Goal: Task Accomplishment & Management: Manage account settings

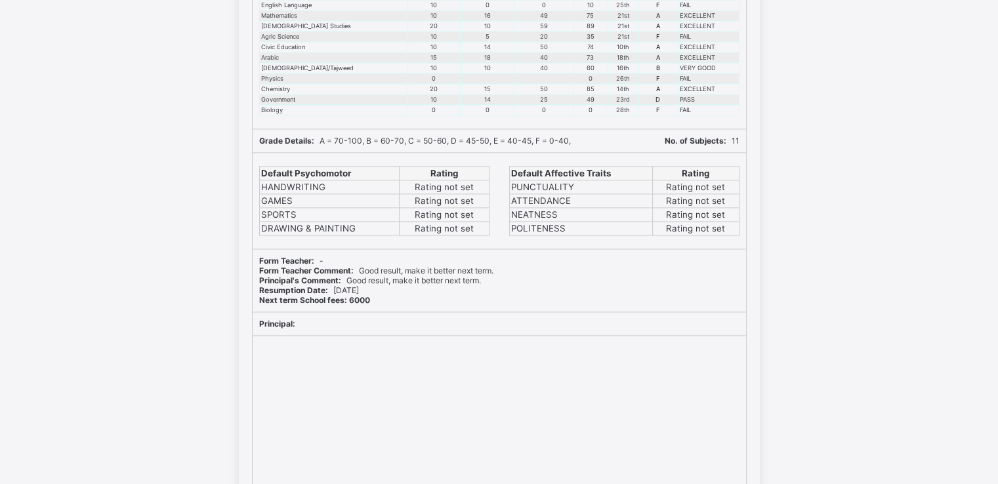
scroll to position [1668, 0]
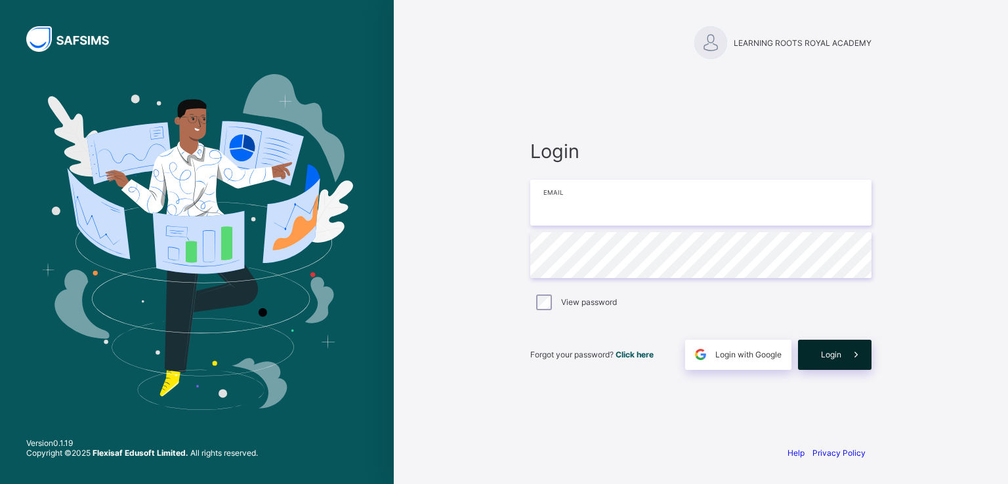
type input "**********"
click at [827, 342] on div "Login" at bounding box center [834, 355] width 73 height 30
click at [833, 357] on div "Login" at bounding box center [834, 355] width 73 height 30
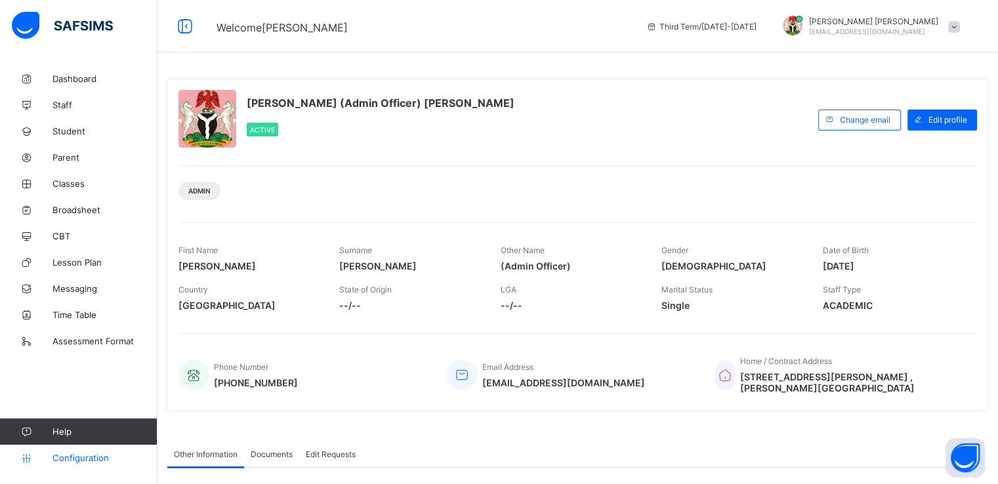
click at [72, 459] on span "Configuration" at bounding box center [104, 458] width 104 height 10
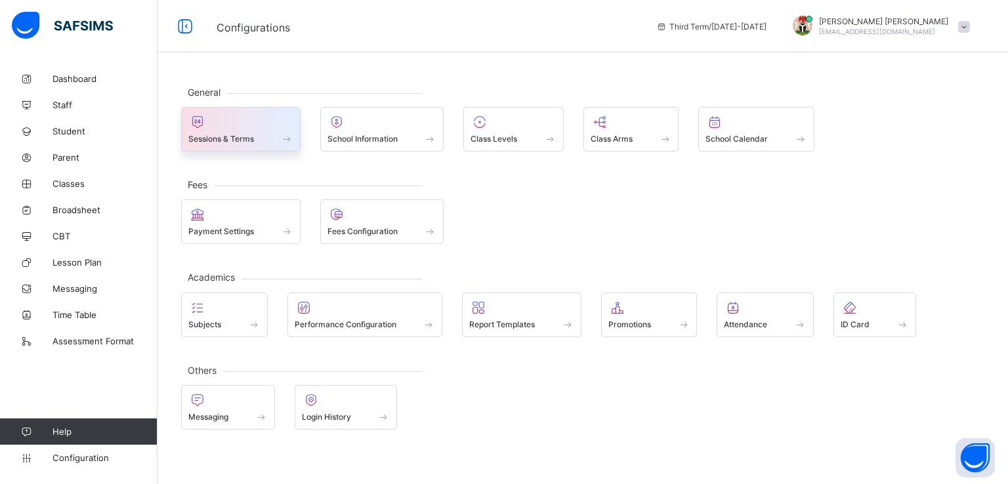
click at [239, 134] on span "Sessions & Terms" at bounding box center [221, 139] width 66 height 10
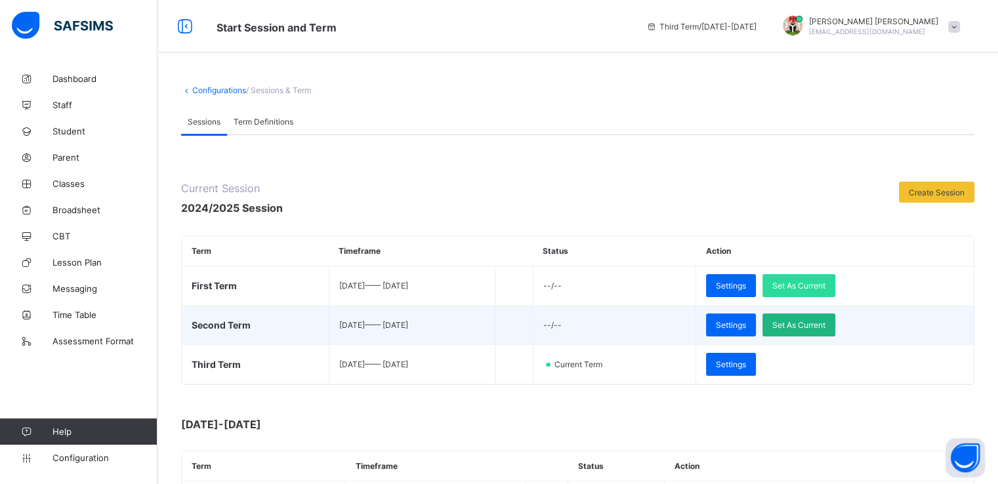
click at [825, 321] on span "Set As Current" at bounding box center [798, 325] width 53 height 10
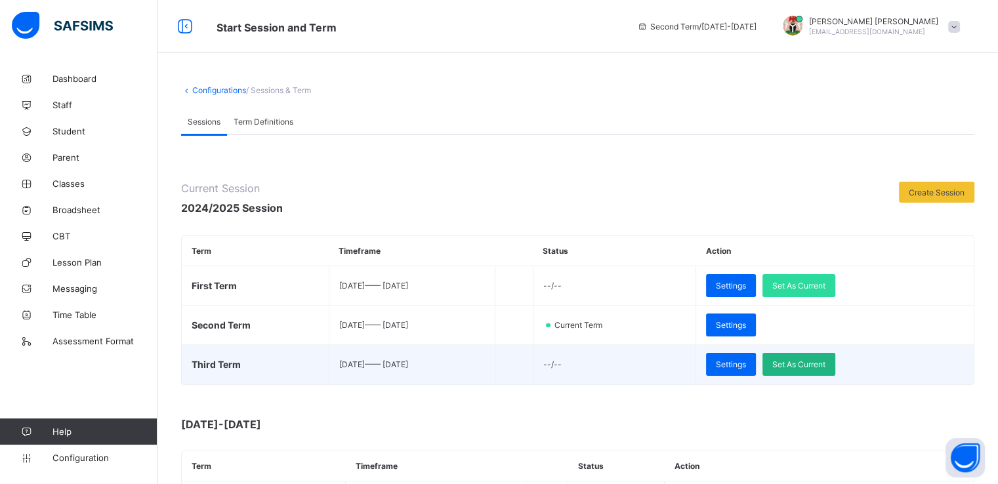
click at [803, 365] on span "Set As Current" at bounding box center [798, 365] width 53 height 10
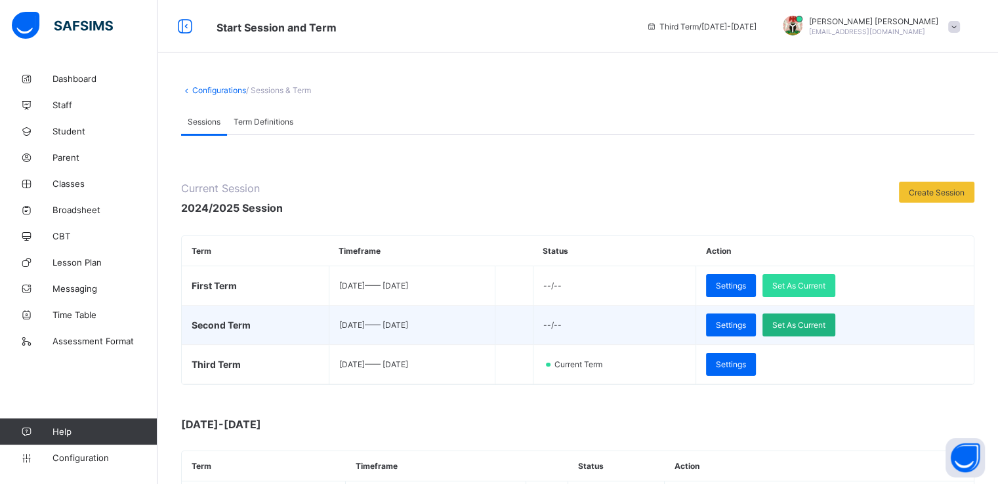
click at [822, 326] on span "Set As Current" at bounding box center [798, 325] width 53 height 10
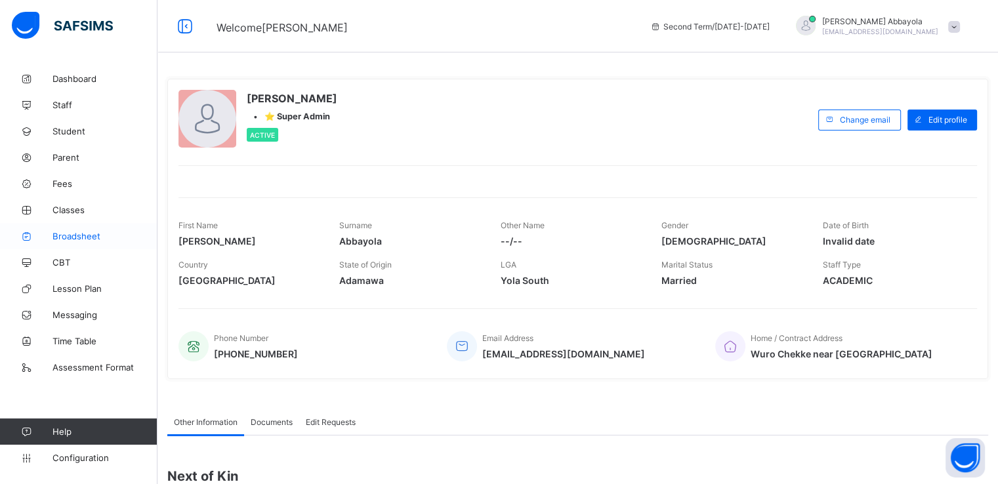
click at [76, 237] on span "Broadsheet" at bounding box center [104, 236] width 105 height 10
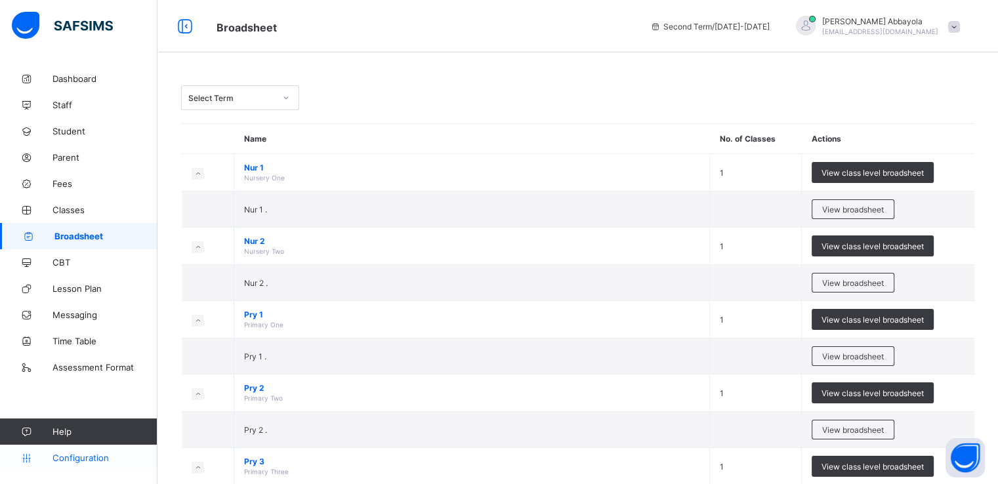
click at [71, 460] on span "Configuration" at bounding box center [104, 458] width 104 height 10
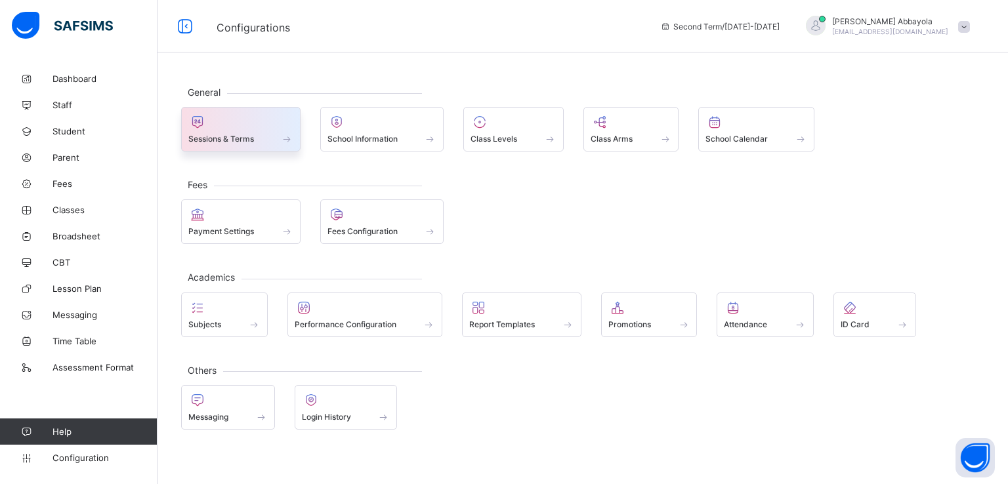
click at [237, 128] on div at bounding box center [240, 122] width 105 height 16
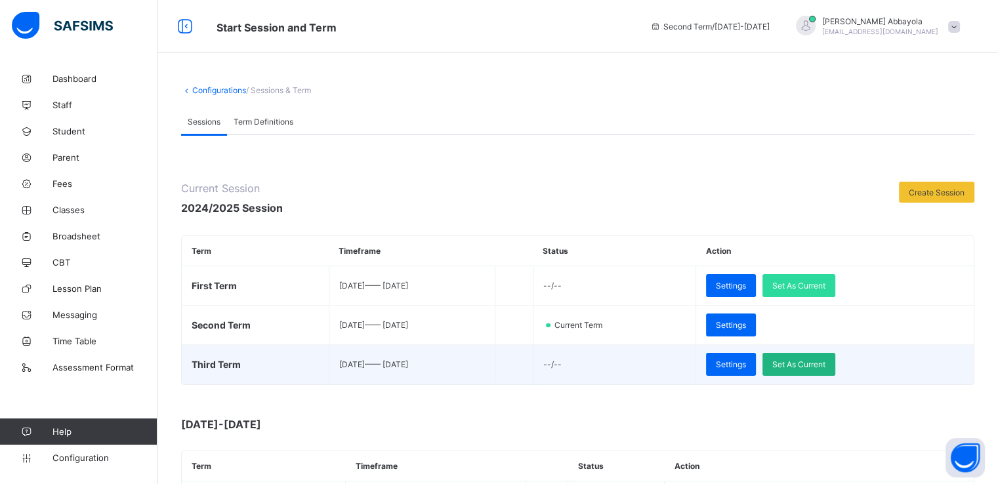
click at [825, 368] on span "Set As Current" at bounding box center [798, 365] width 53 height 10
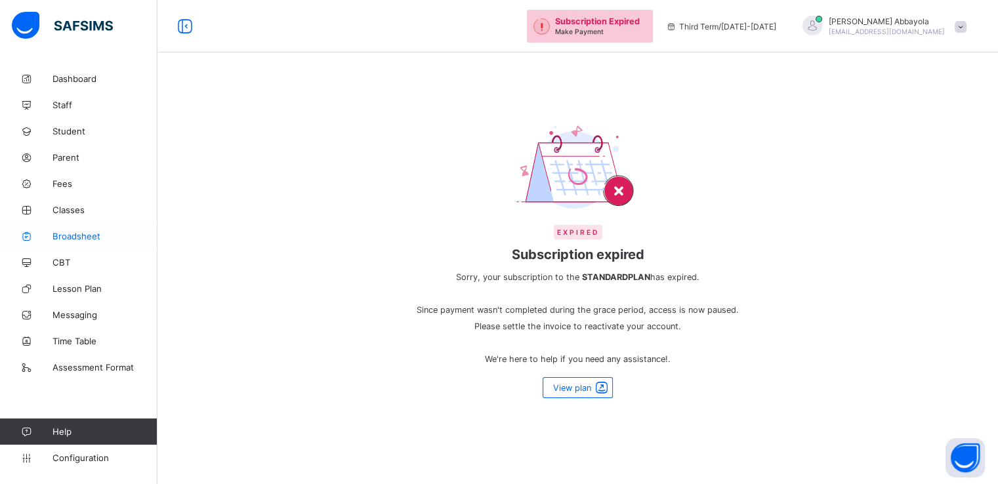
click at [94, 232] on span "Broadsheet" at bounding box center [104, 236] width 105 height 10
click at [68, 216] on link "Classes" at bounding box center [78, 210] width 157 height 26
click at [59, 186] on span "Fees" at bounding box center [104, 183] width 105 height 10
click at [72, 456] on span "Configuration" at bounding box center [104, 458] width 104 height 10
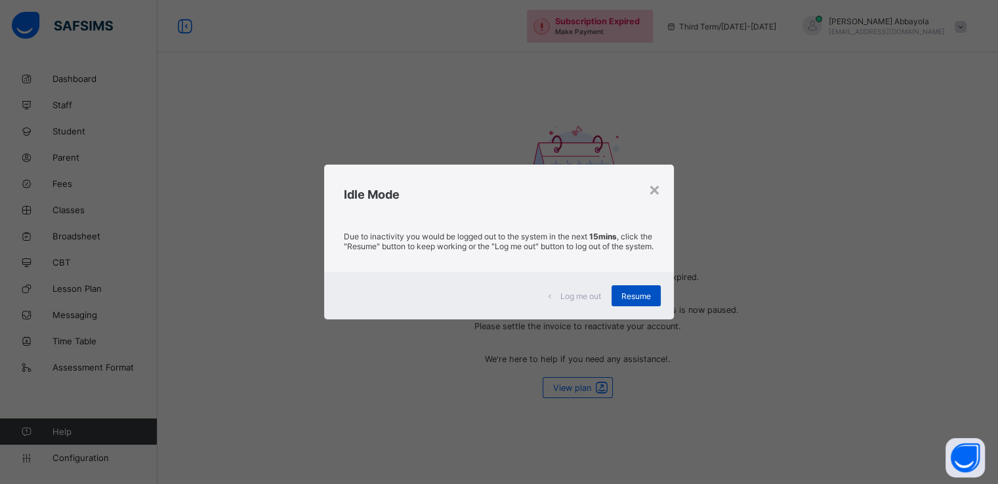
click at [632, 301] on span "Resume" at bounding box center [636, 296] width 30 height 10
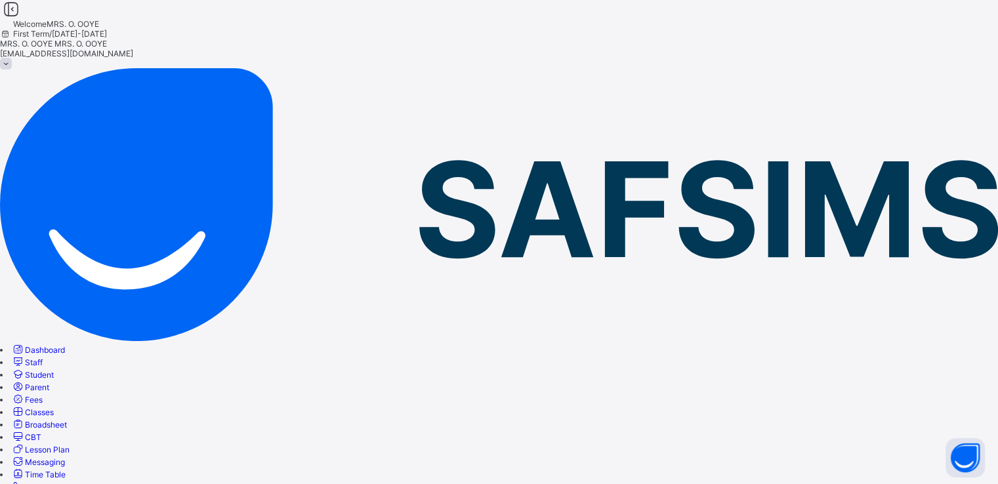
click at [54, 407] on span "Classes" at bounding box center [39, 412] width 29 height 10
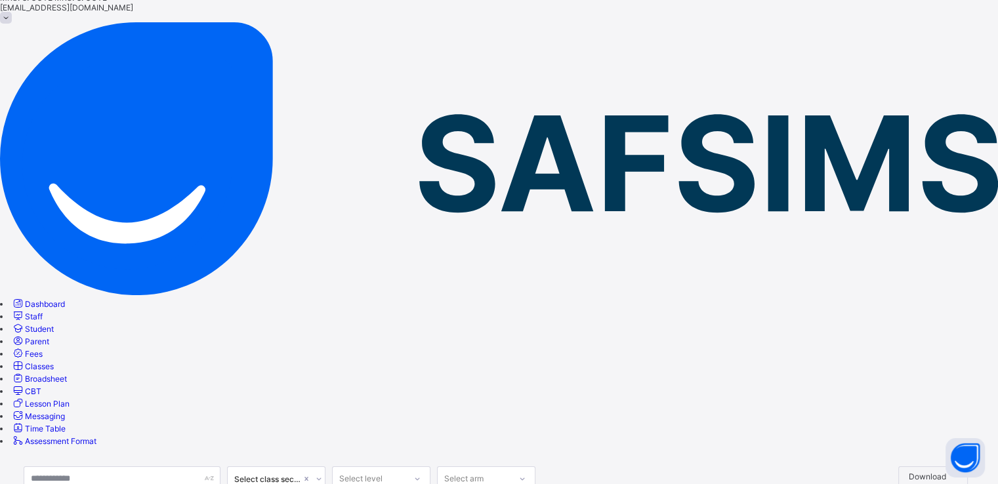
scroll to position [52, 0]
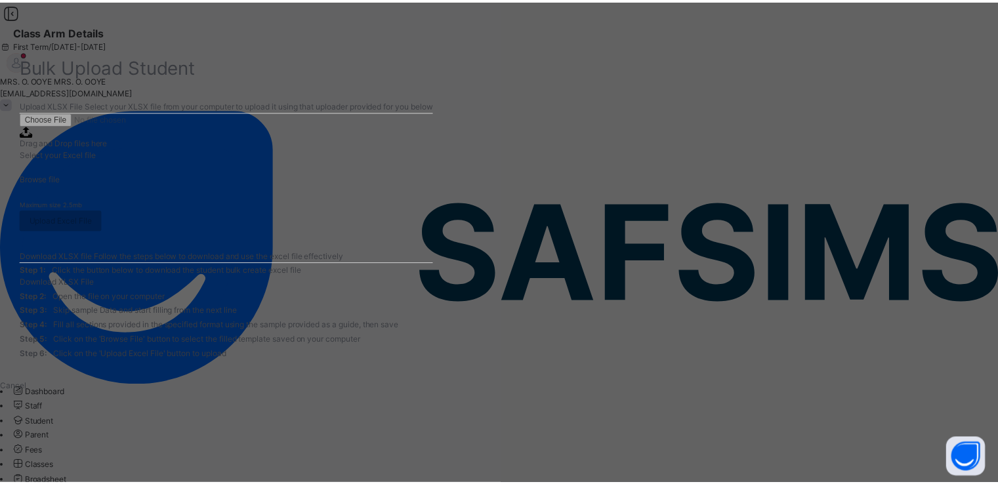
scroll to position [259, 0]
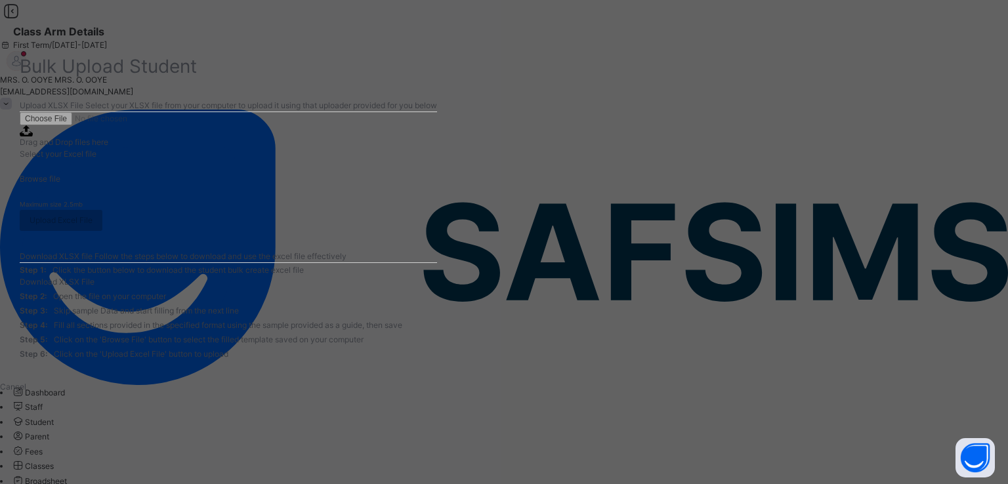
click at [94, 277] on span "Download XLSX File" at bounding box center [57, 282] width 75 height 10
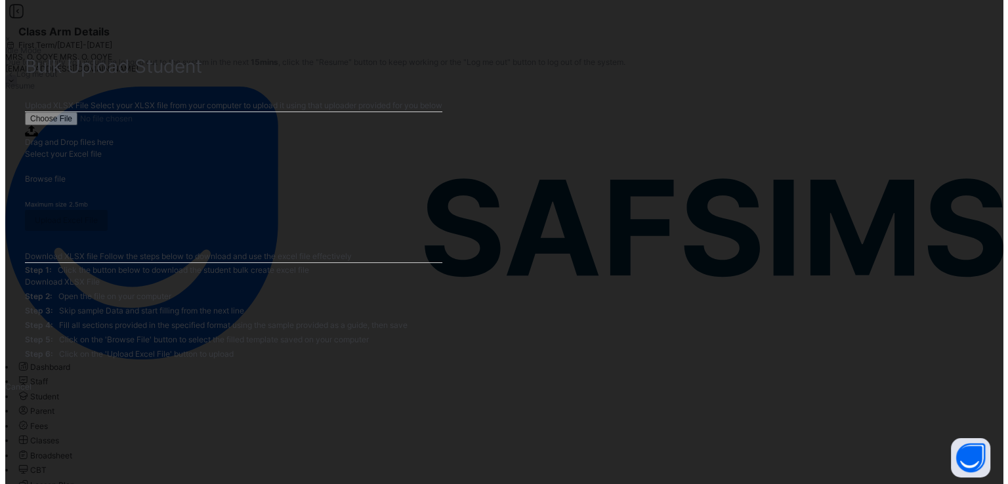
scroll to position [169, 0]
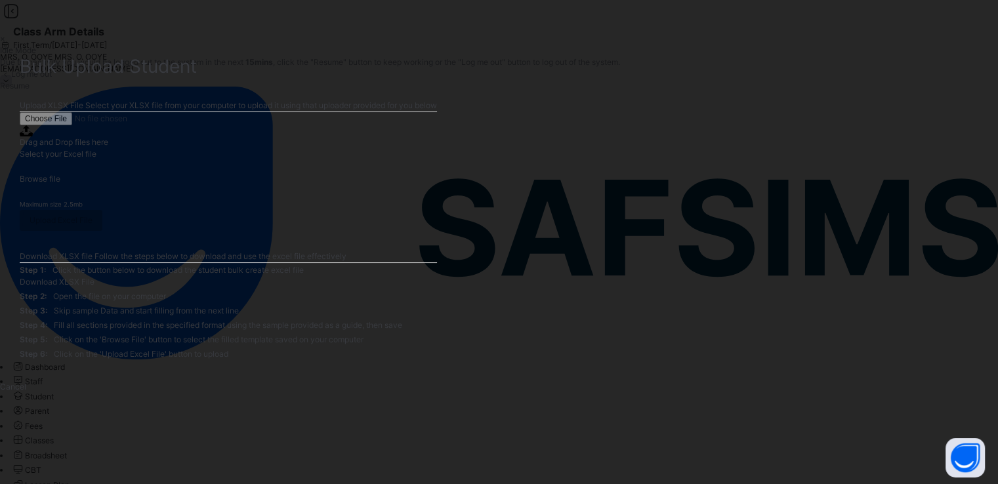
click at [60, 174] on span "Browse file" at bounding box center [40, 179] width 41 height 10
click at [198, 125] on input "Drag and Drop files here Select your Excel file Browse file Maximum size 2.5mb" at bounding box center [109, 118] width 178 height 13
type input "**********"
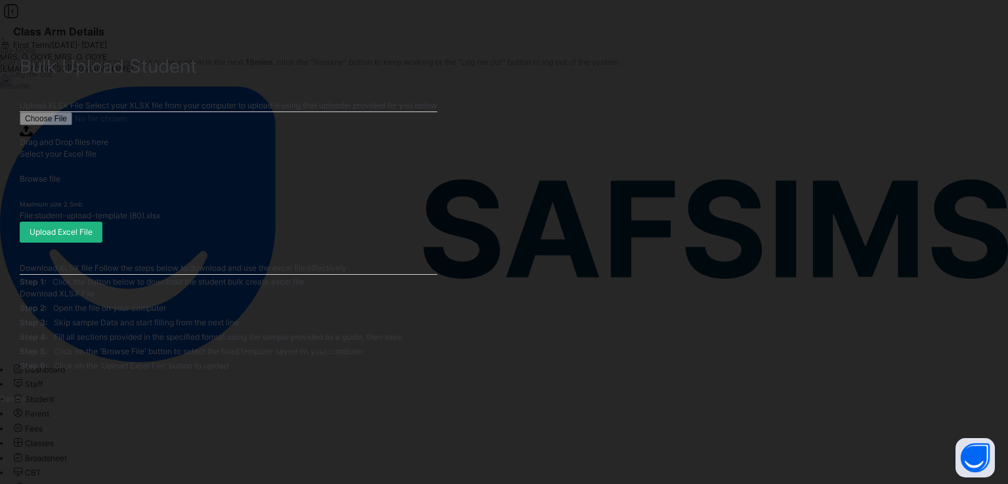
click at [93, 237] on span "Upload Excel File" at bounding box center [61, 232] width 63 height 12
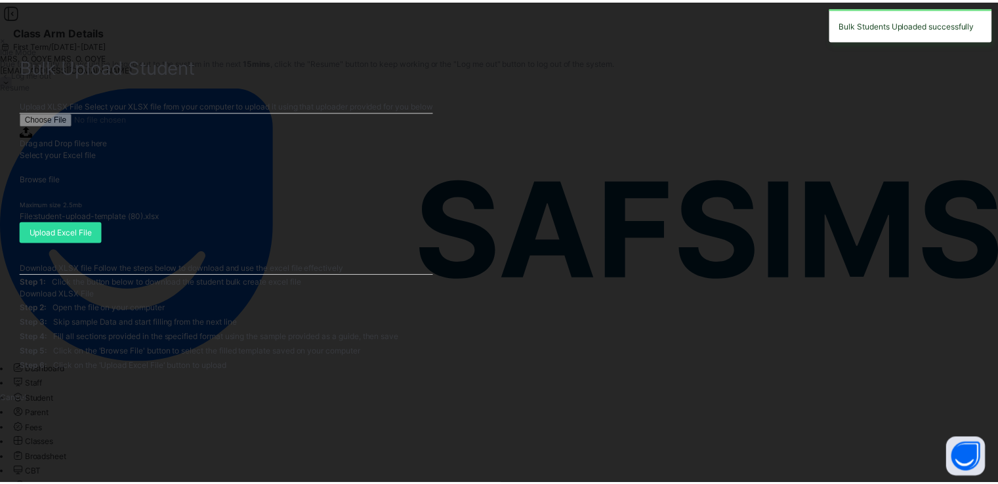
scroll to position [271, 0]
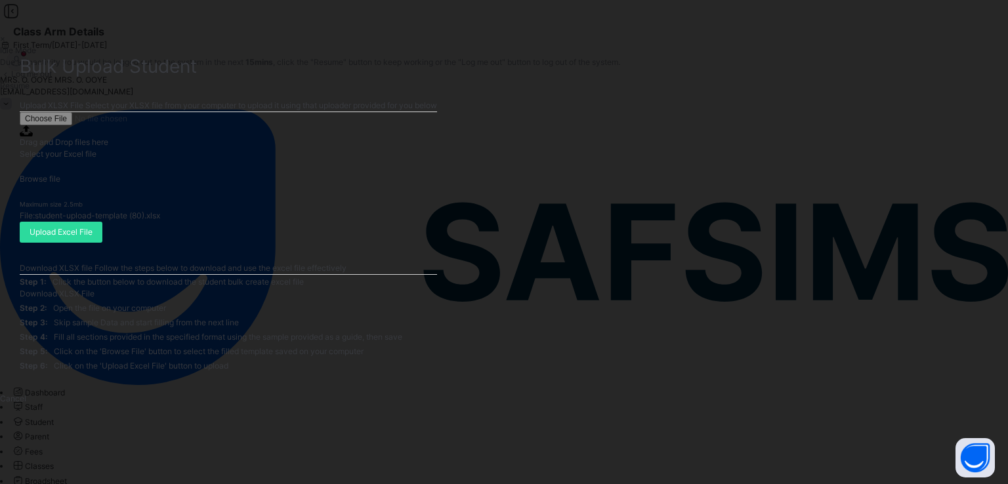
click at [26, 403] on span "Cancel" at bounding box center [13, 399] width 26 height 10
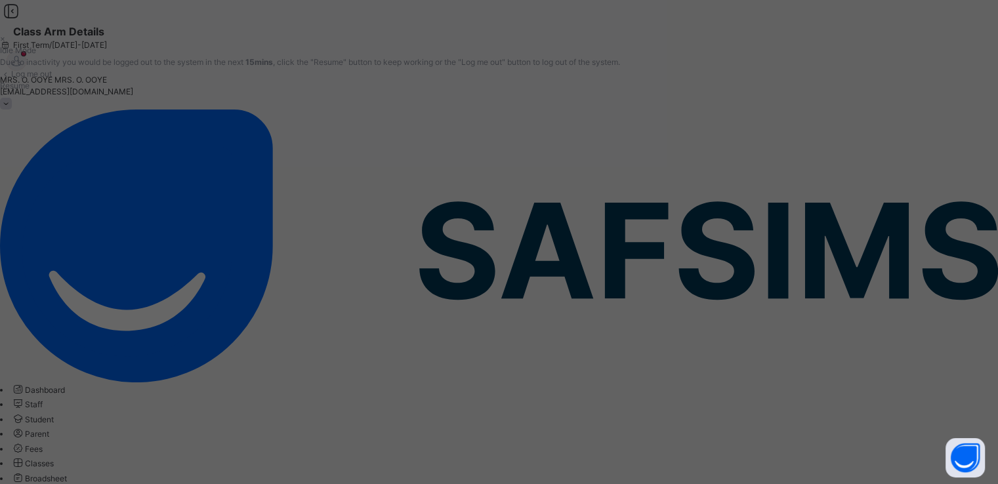
click at [30, 91] on span "Resume" at bounding box center [15, 86] width 30 height 10
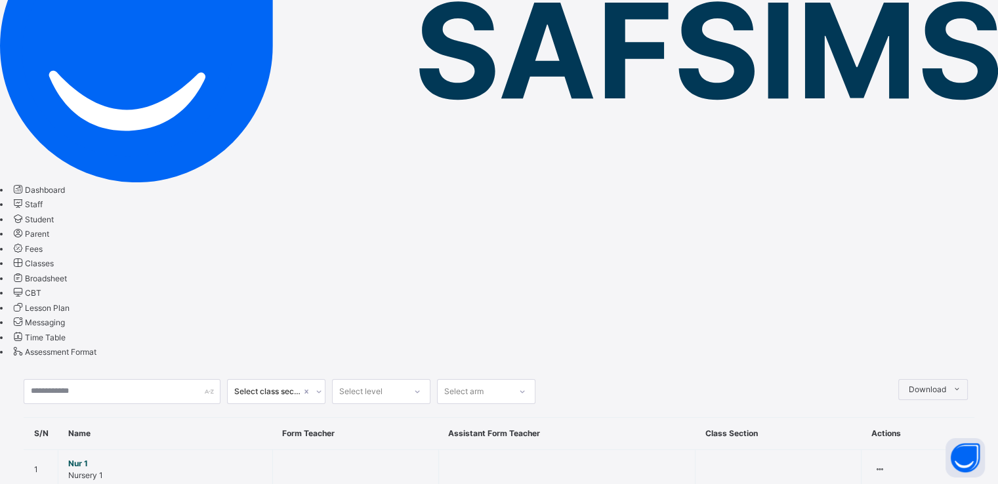
scroll to position [184, 0]
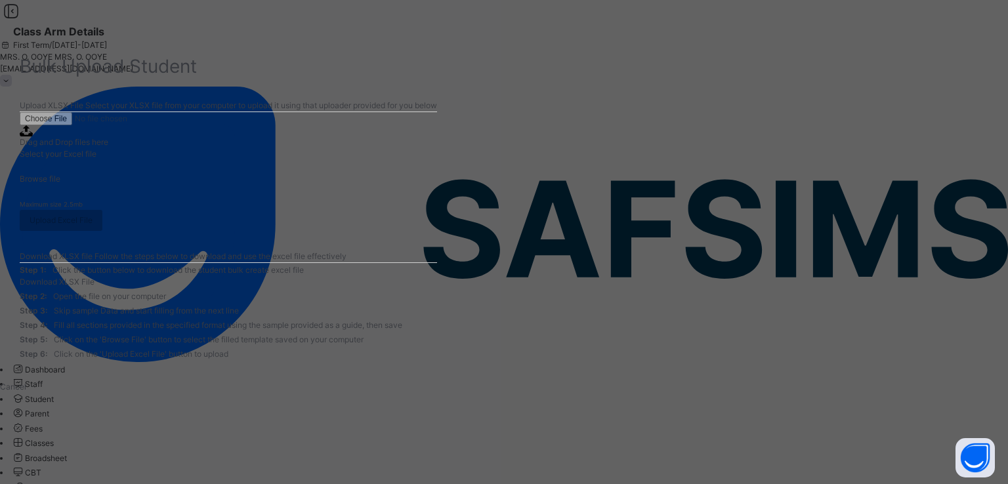
click at [60, 184] on span "Browse file" at bounding box center [40, 179] width 41 height 10
click at [198, 125] on input "Drag and Drop files here Select your Excel file Browse file Maximum size 2.5mb" at bounding box center [109, 118] width 178 height 13
type input "**********"
click at [93, 238] on span "Upload Excel File" at bounding box center [61, 232] width 63 height 12
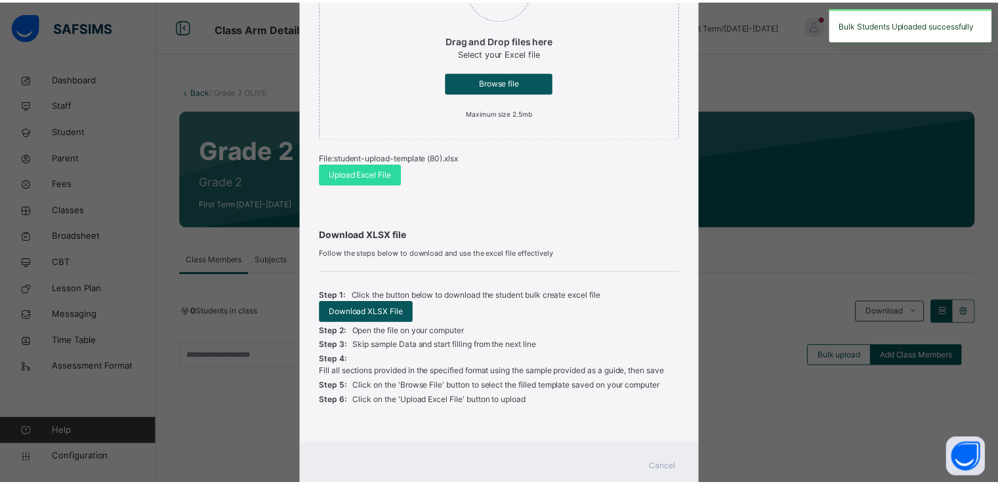
scroll to position [271, 0]
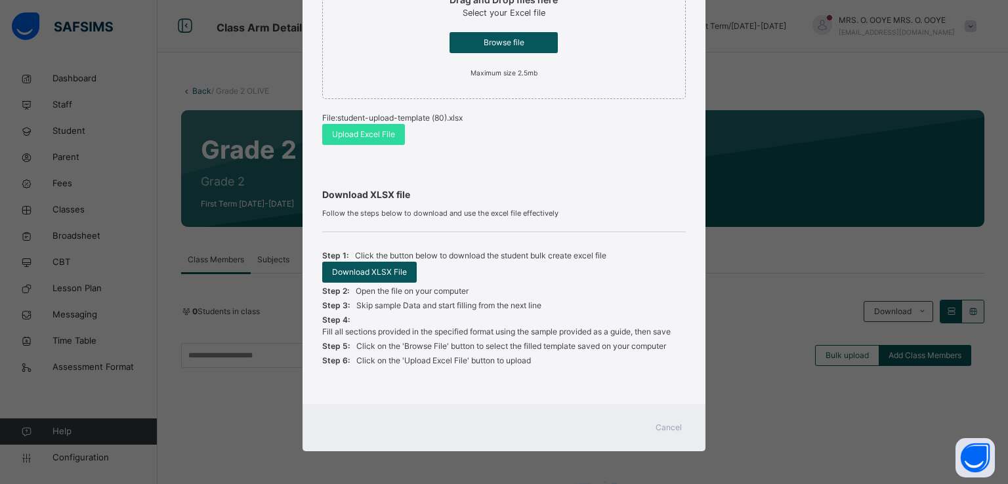
click at [662, 426] on span "Cancel" at bounding box center [668, 428] width 26 height 12
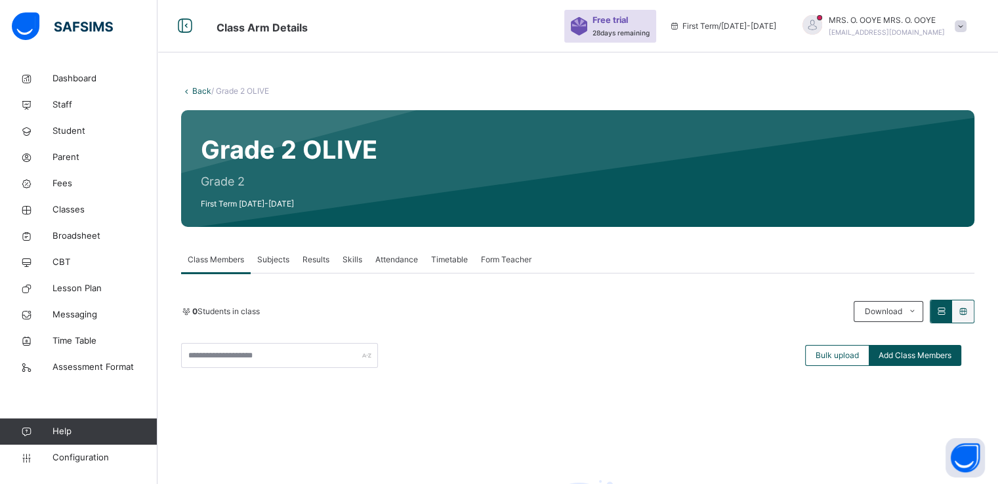
click at [199, 89] on link "Back" at bounding box center [201, 91] width 19 height 10
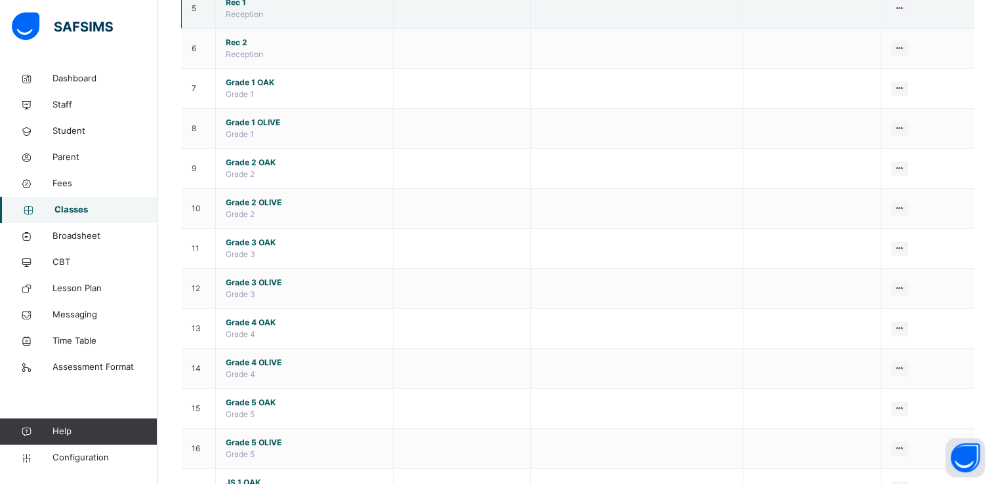
scroll to position [328, 0]
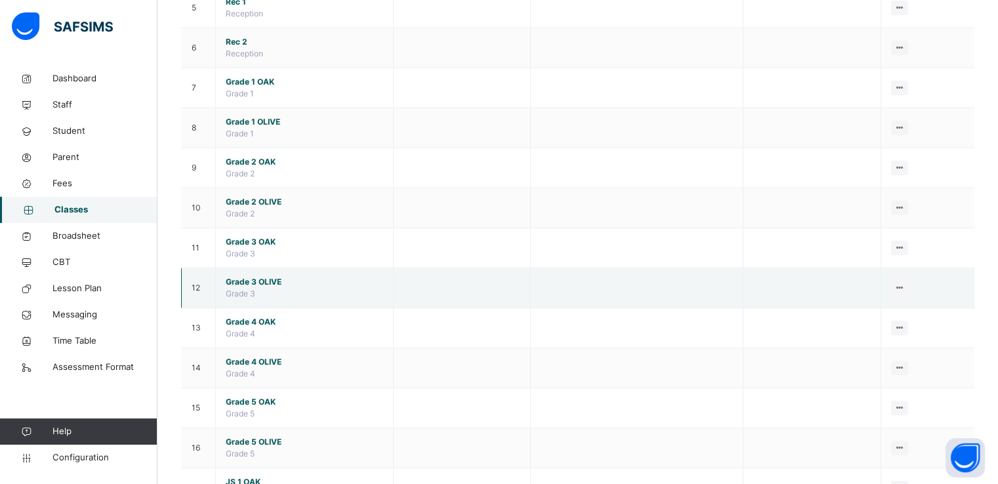
click at [243, 281] on span "Grade 3 OLIVE" at bounding box center [304, 282] width 157 height 12
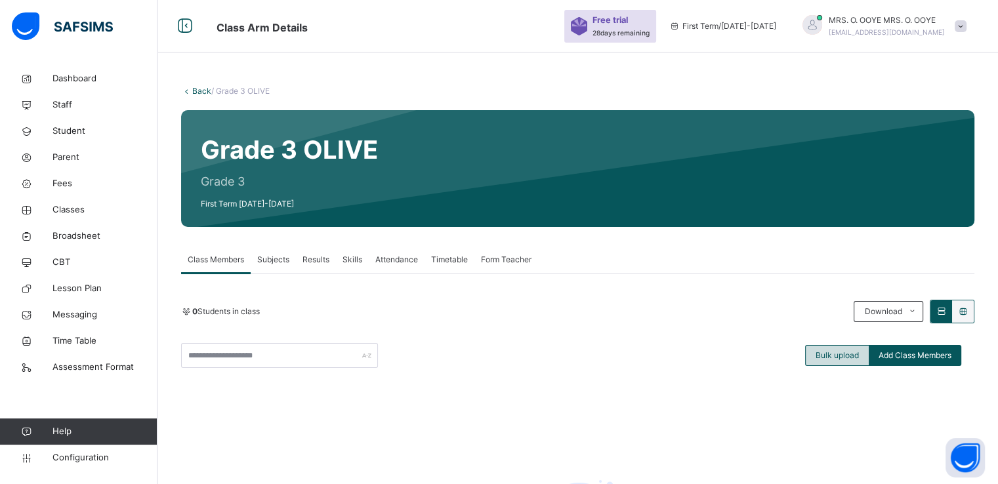
click at [833, 355] on span "Bulk upload" at bounding box center [836, 356] width 43 height 12
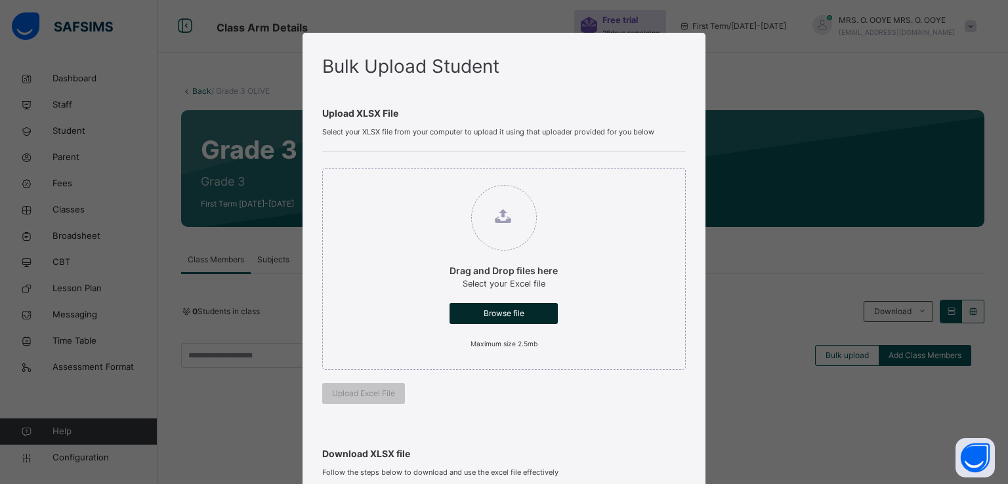
click at [498, 313] on span "Browse file" at bounding box center [503, 314] width 89 height 12
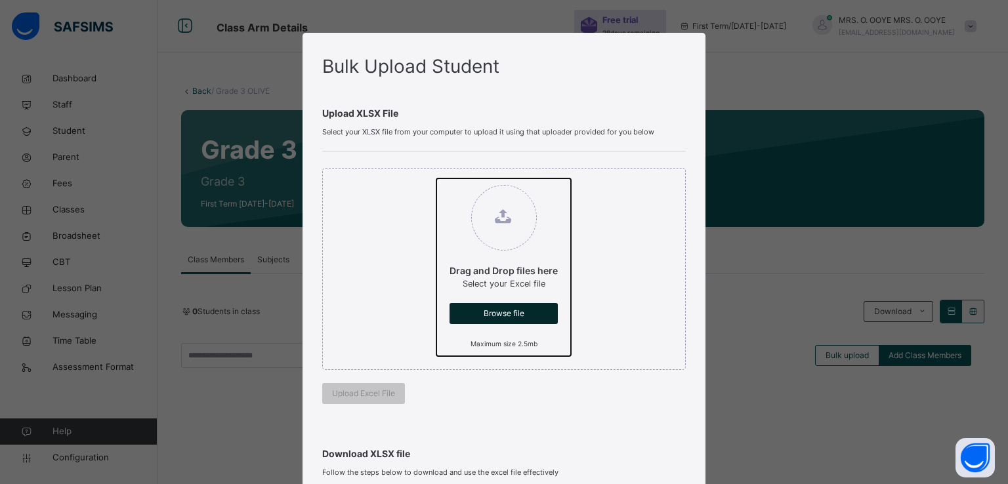
click at [436, 178] on input "Drag and Drop files here Select your Excel file Browse file Maximum size 2.5mb" at bounding box center [436, 178] width 0 height 0
type input "**********"
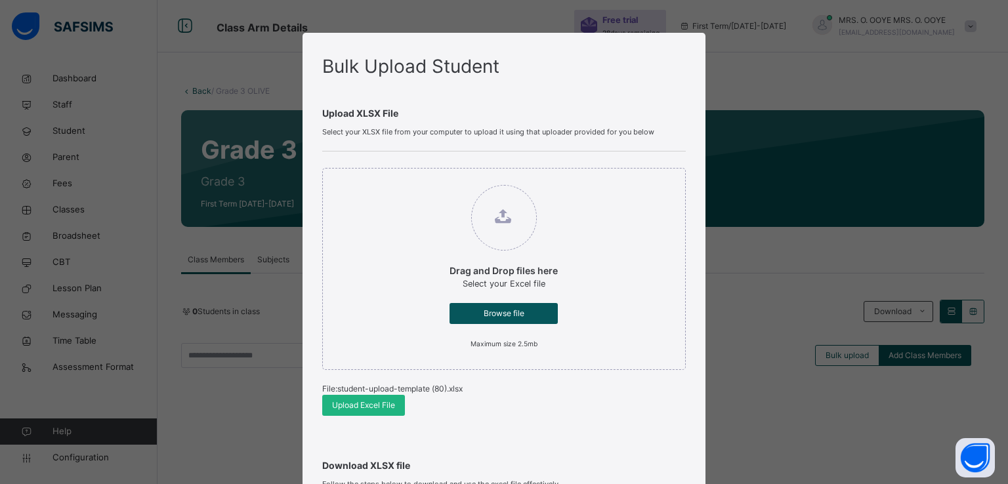
click at [358, 407] on span "Upload Excel File" at bounding box center [363, 406] width 63 height 12
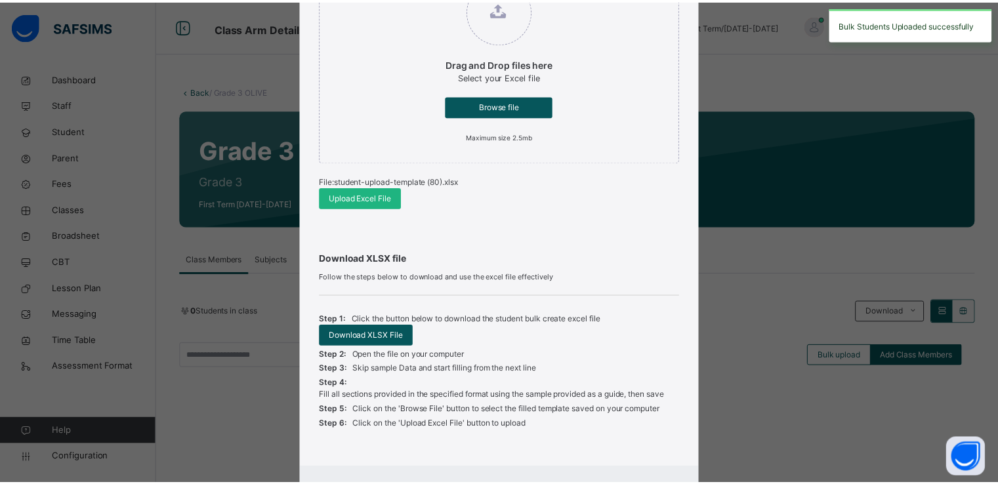
scroll to position [271, 0]
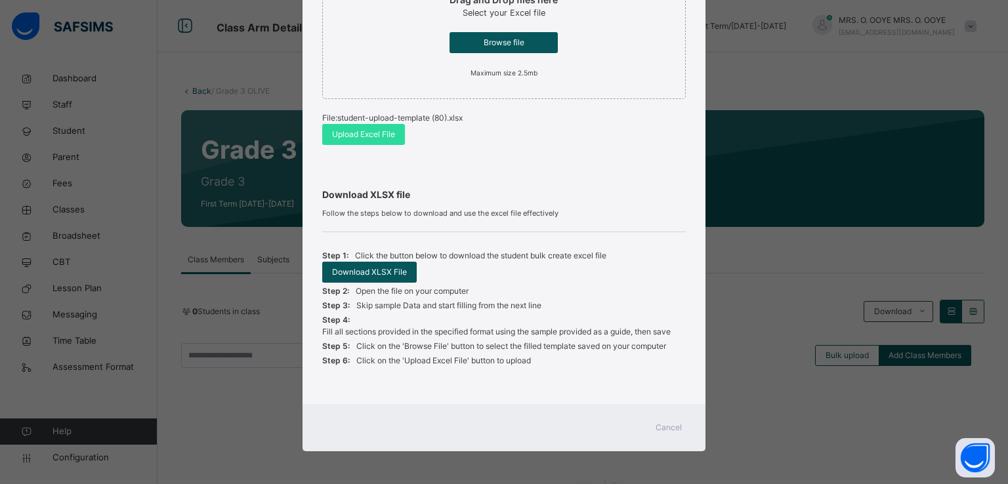
click at [663, 426] on span "Cancel" at bounding box center [668, 428] width 26 height 12
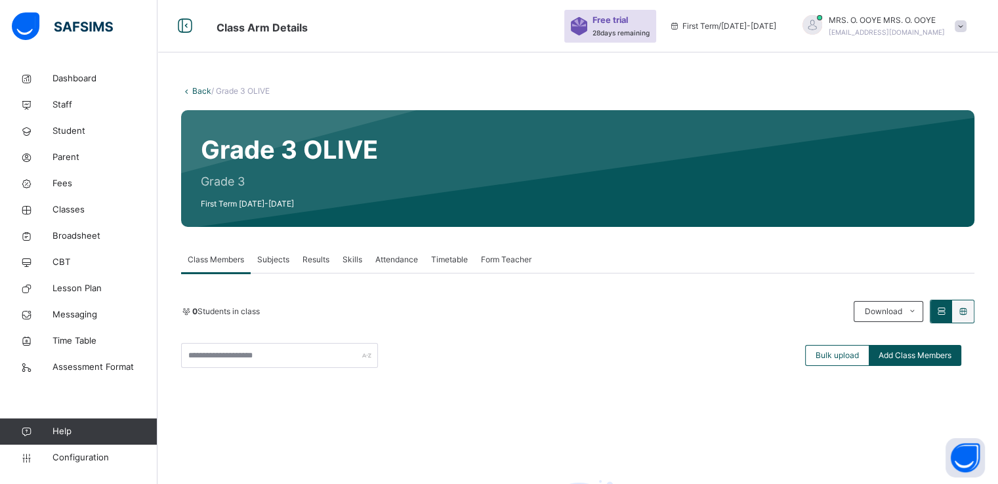
click at [195, 87] on link "Back" at bounding box center [201, 91] width 19 height 10
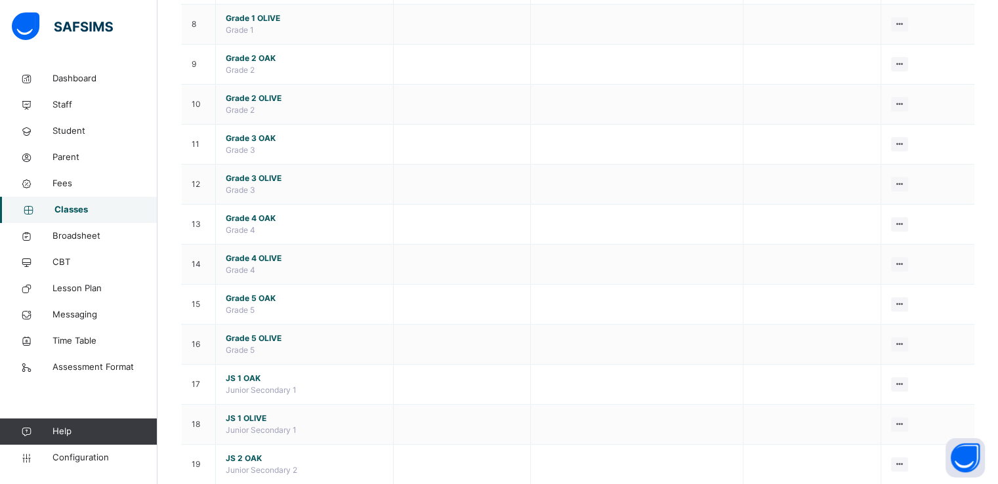
scroll to position [433, 0]
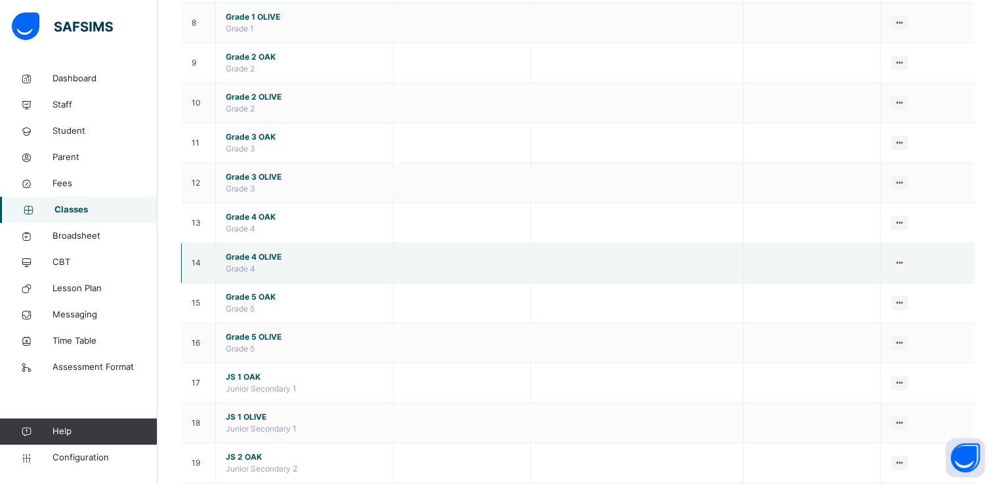
click at [249, 253] on span "Grade 4 OLIVE" at bounding box center [304, 257] width 157 height 12
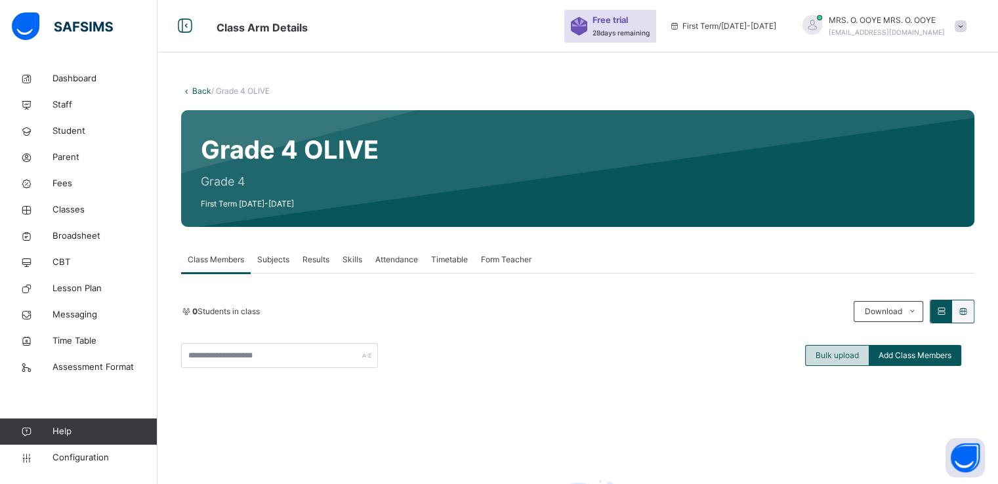
click at [833, 354] on span "Bulk upload" at bounding box center [836, 356] width 43 height 12
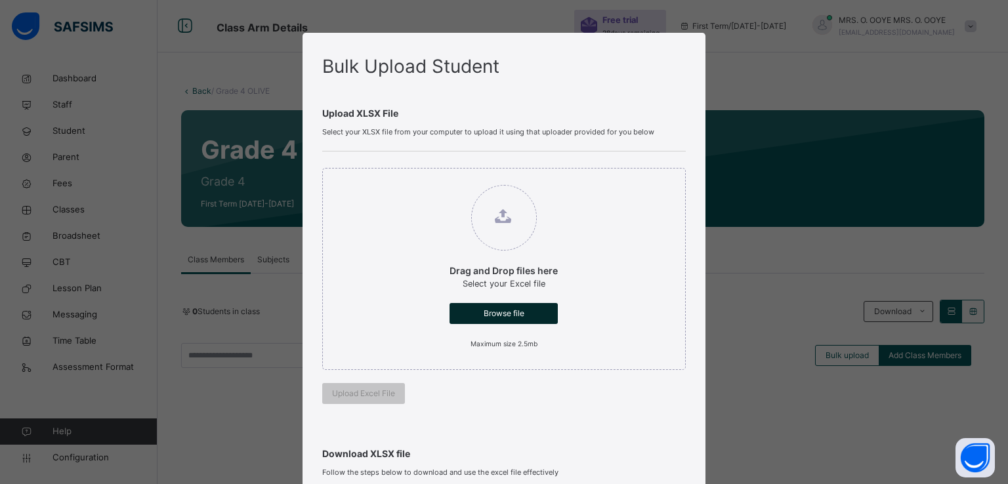
click at [476, 316] on span "Browse file" at bounding box center [503, 314] width 89 height 12
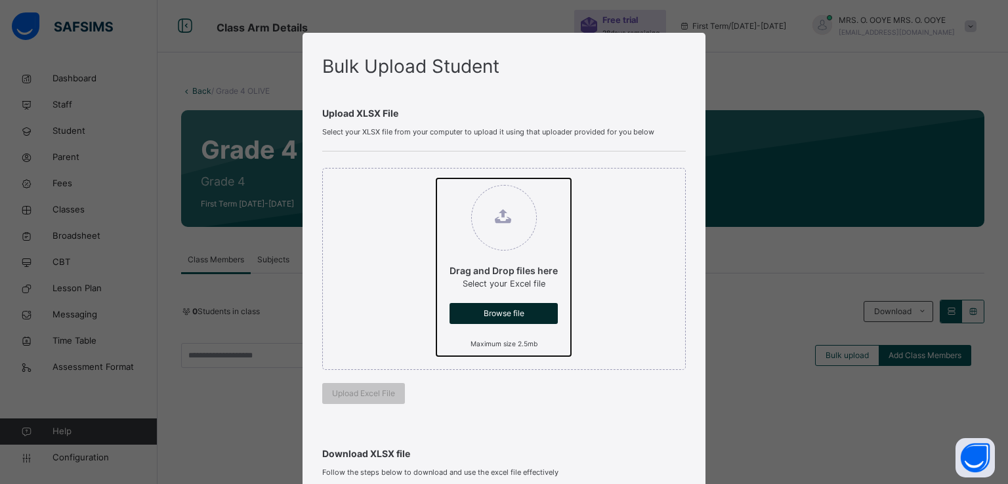
click at [436, 178] on input "Drag and Drop files here Select your Excel file Browse file Maximum size 2.5mb" at bounding box center [436, 178] width 0 height 0
type input "**********"
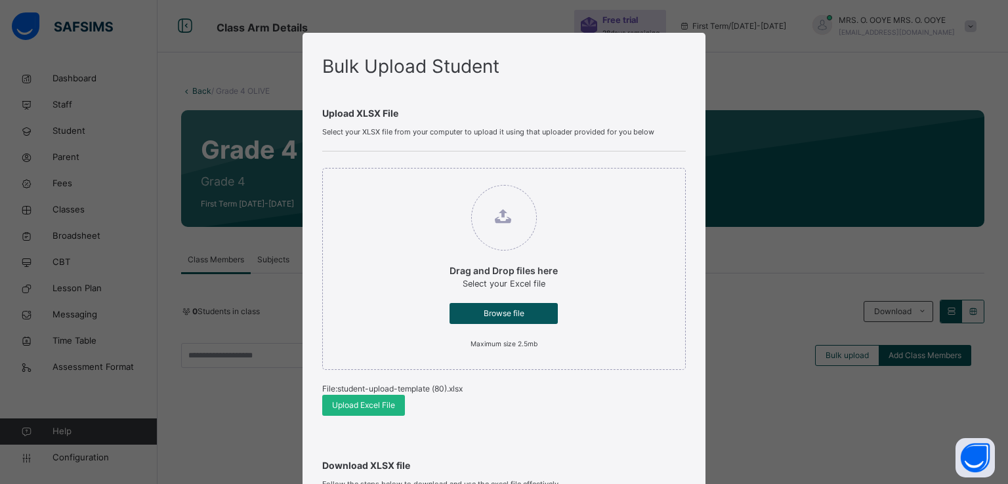
click at [345, 402] on span "Upload Excel File" at bounding box center [363, 406] width 63 height 12
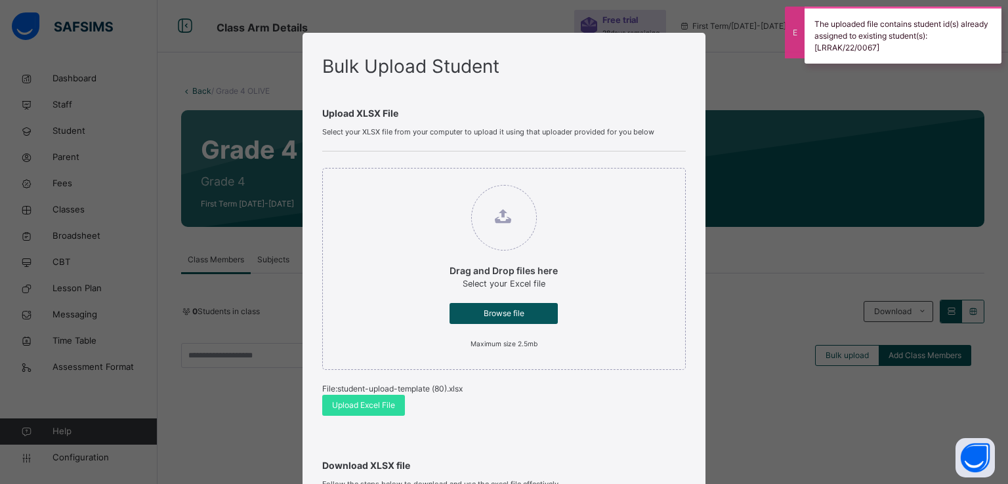
click at [766, 224] on div "Bulk Upload Student Upload XLSX File Select your XLSX file from your computer t…" at bounding box center [504, 242] width 1008 height 484
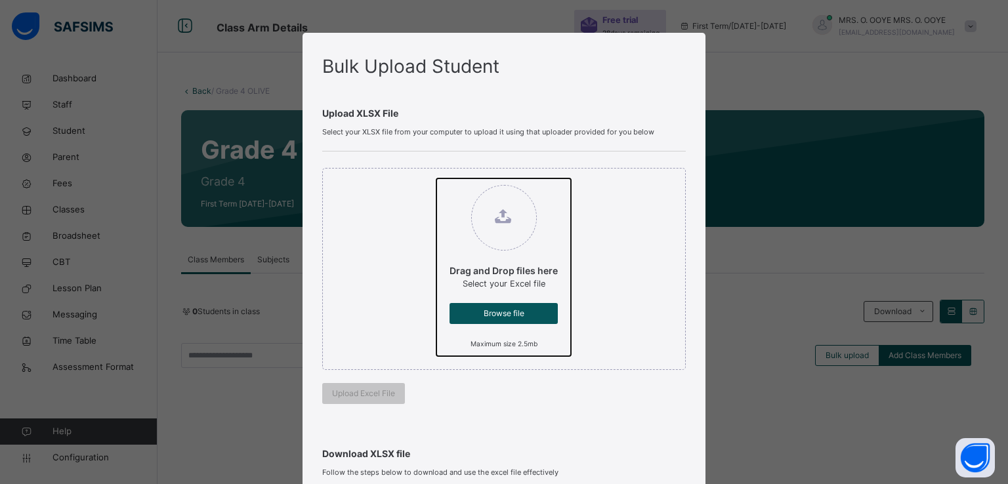
type input "**********"
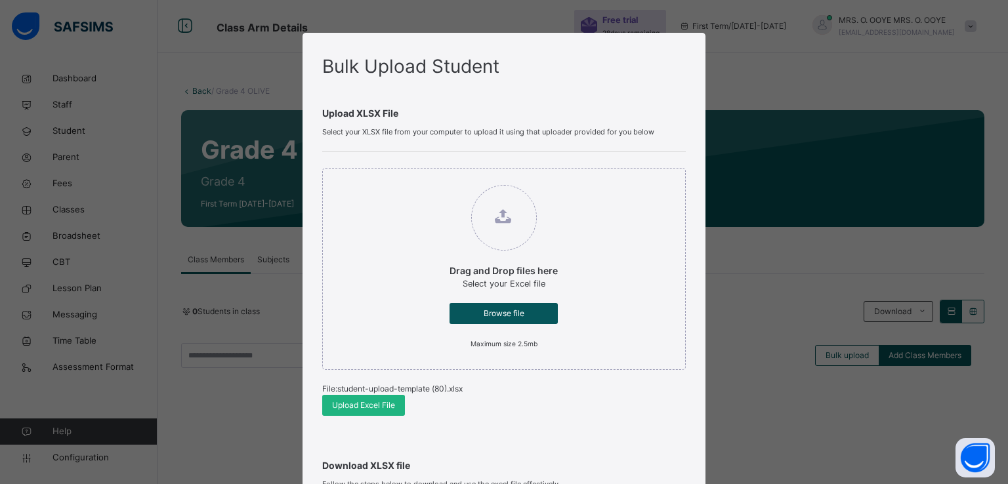
click at [348, 404] on span "Upload Excel File" at bounding box center [363, 406] width 63 height 12
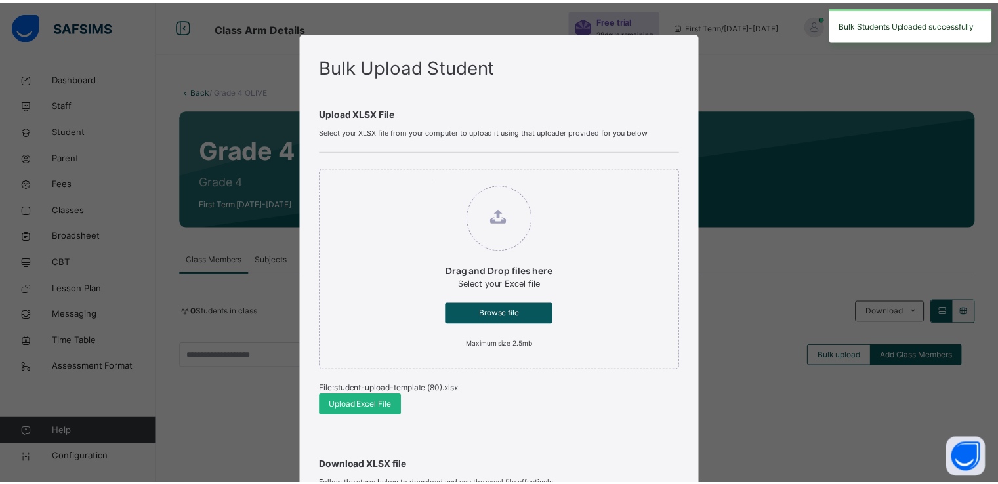
scroll to position [271, 0]
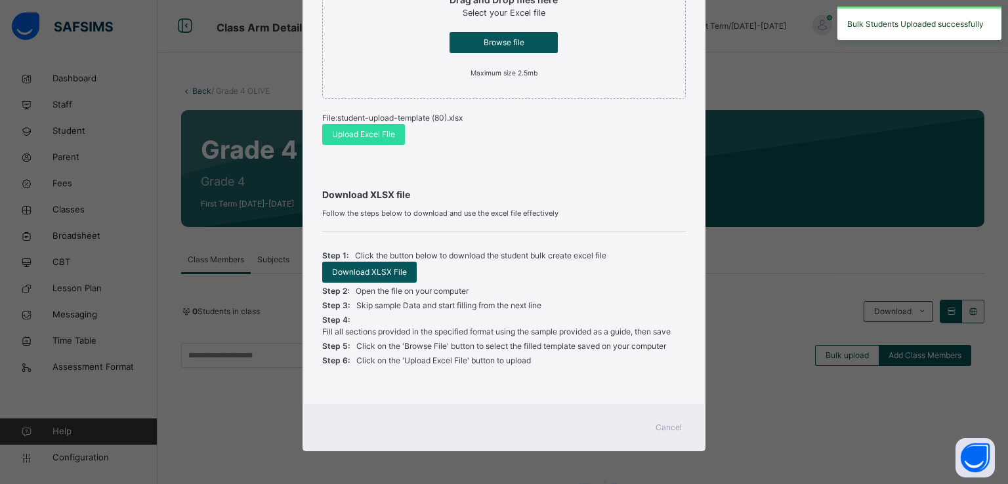
click at [671, 426] on span "Cancel" at bounding box center [668, 428] width 26 height 12
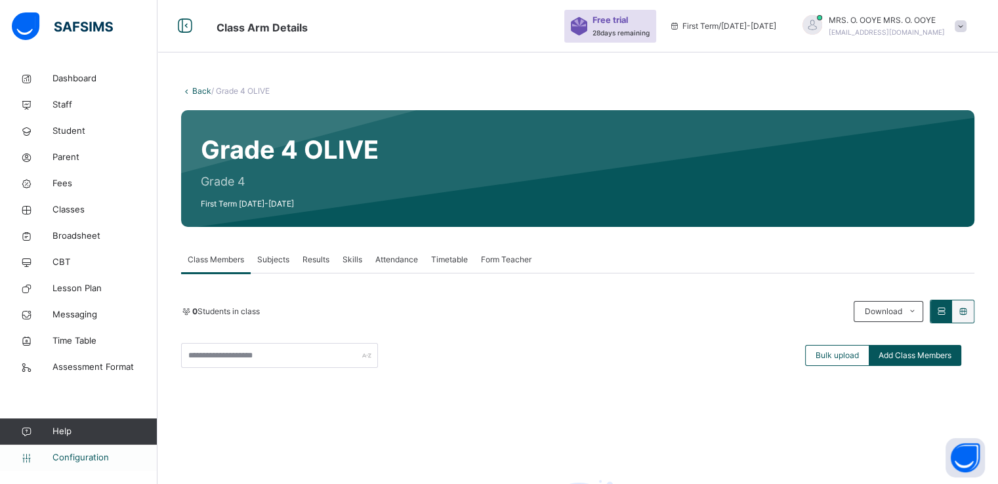
click at [76, 461] on span "Configuration" at bounding box center [104, 457] width 104 height 13
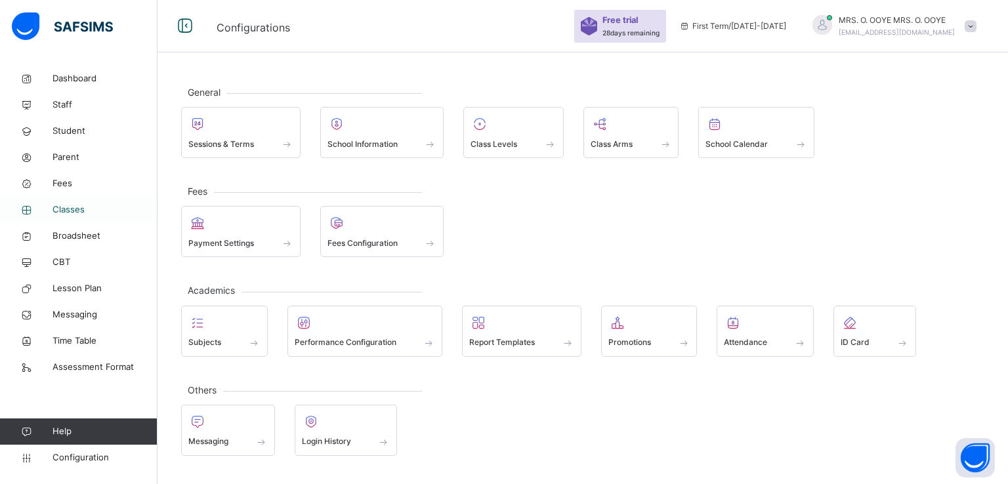
click at [71, 211] on span "Classes" at bounding box center [104, 209] width 105 height 13
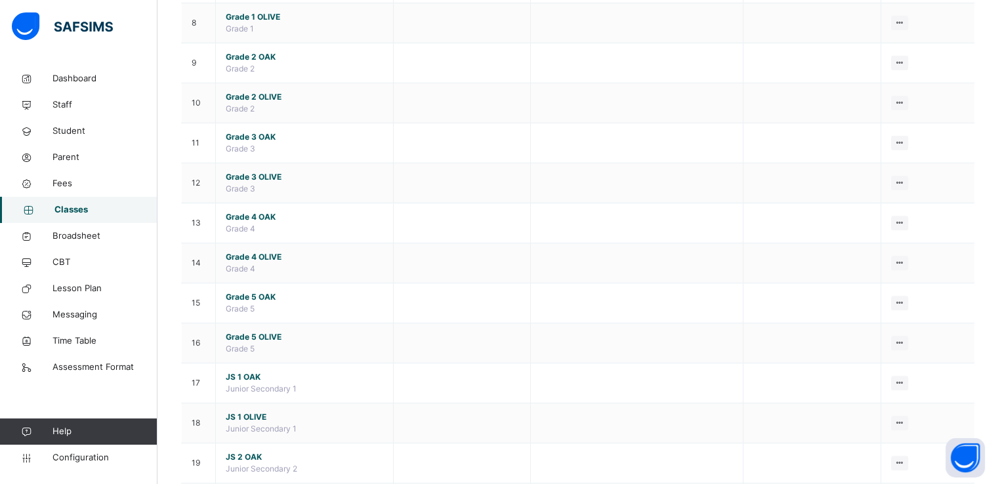
scroll to position [433, 0]
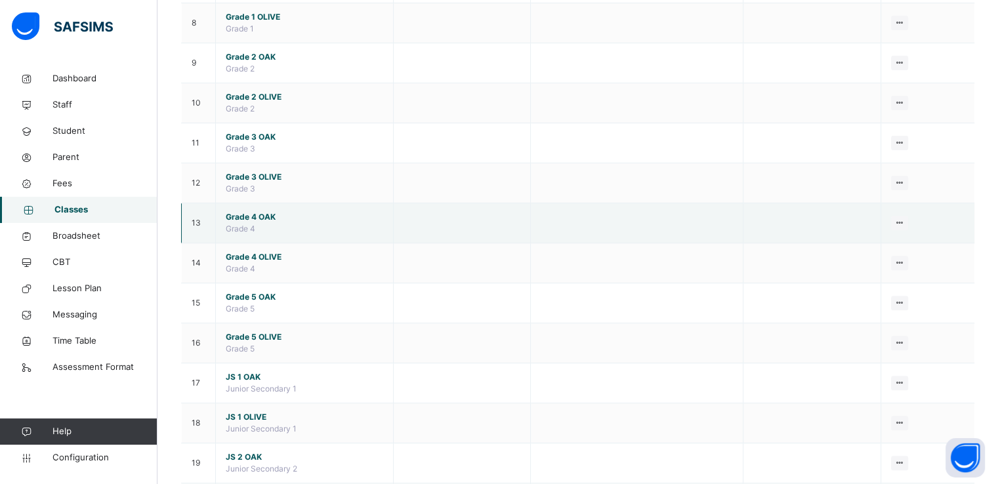
click at [247, 213] on span "Grade 4 OAK" at bounding box center [304, 217] width 157 height 12
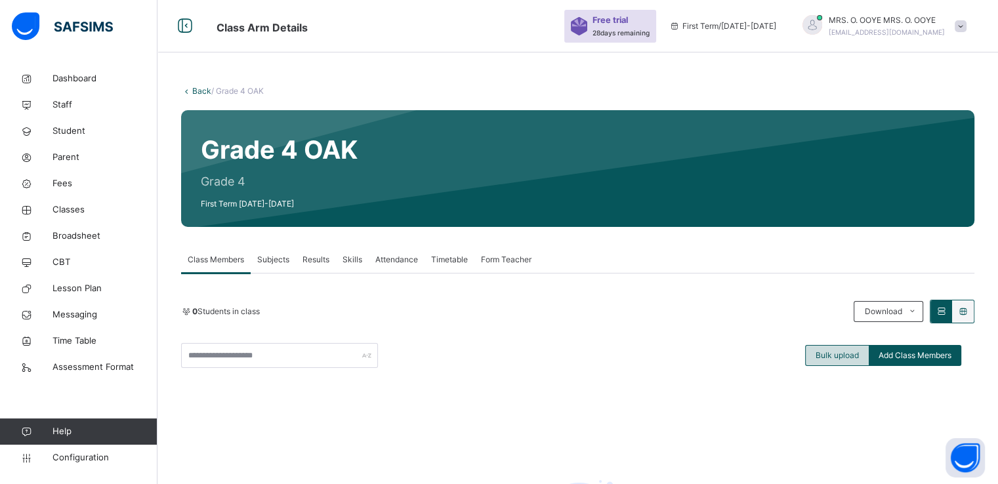
click at [834, 352] on span "Bulk upload" at bounding box center [836, 356] width 43 height 12
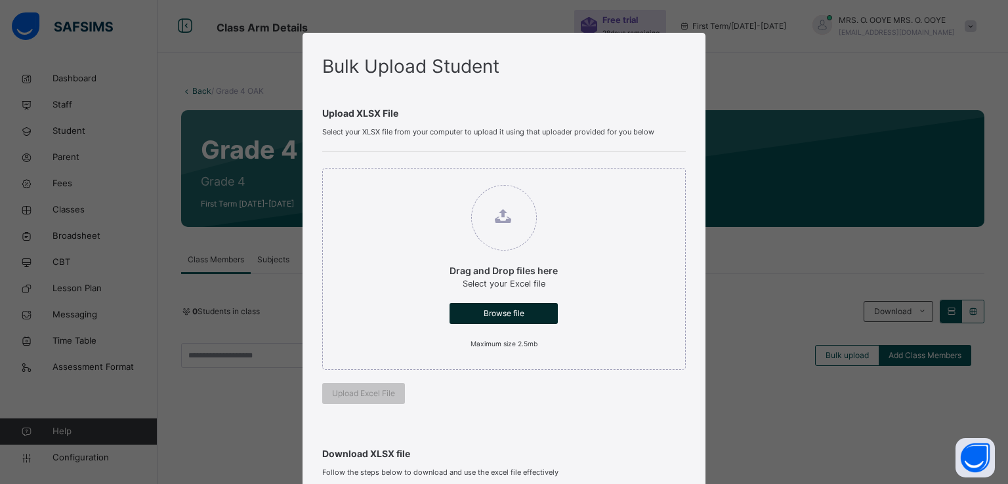
click at [485, 308] on span "Browse file" at bounding box center [503, 314] width 89 height 12
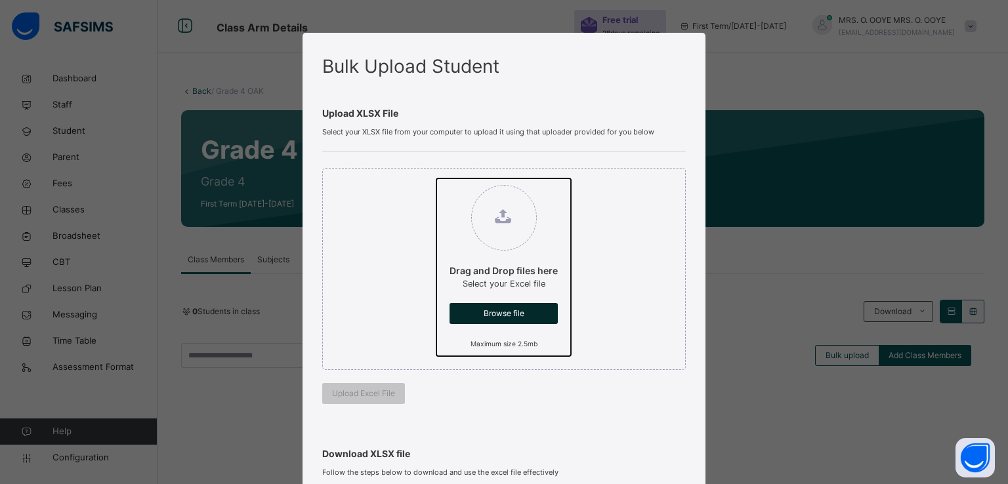
click at [436, 178] on input "Drag and Drop files here Select your Excel file Browse file Maximum size 2.5mb" at bounding box center [436, 178] width 0 height 0
type input "**********"
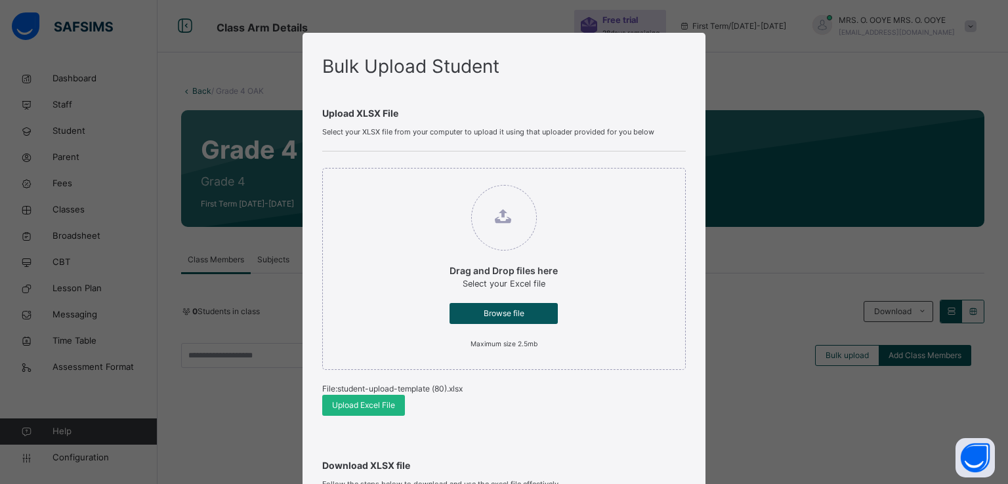
click at [356, 407] on span "Upload Excel File" at bounding box center [363, 406] width 63 height 12
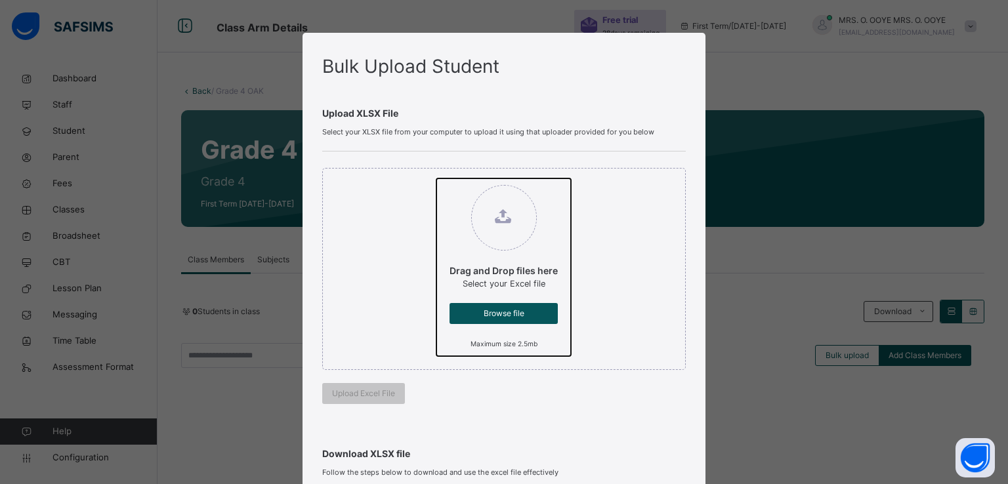
type input "**********"
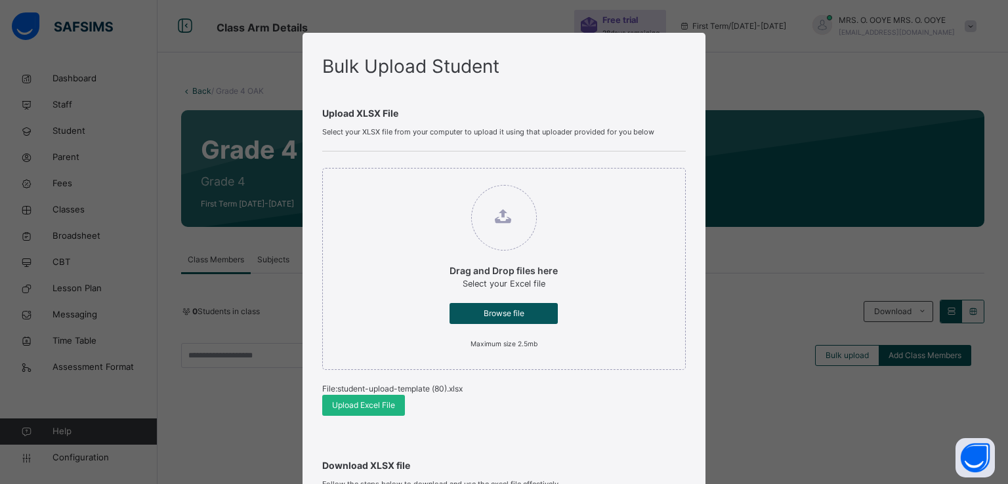
click at [350, 405] on span "Upload Excel File" at bounding box center [363, 406] width 63 height 12
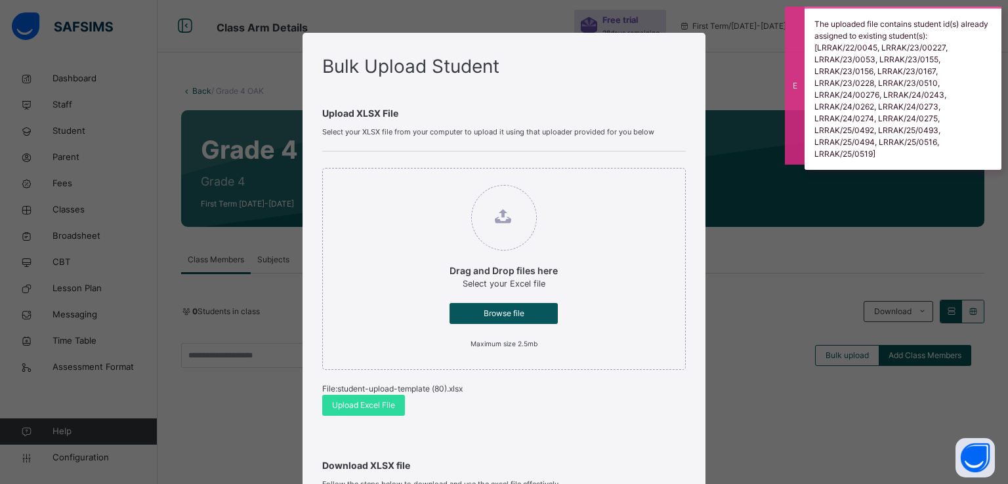
click at [746, 74] on div "Bulk Upload Student Upload XLSX File Select your XLSX file from your computer t…" at bounding box center [504, 242] width 1008 height 484
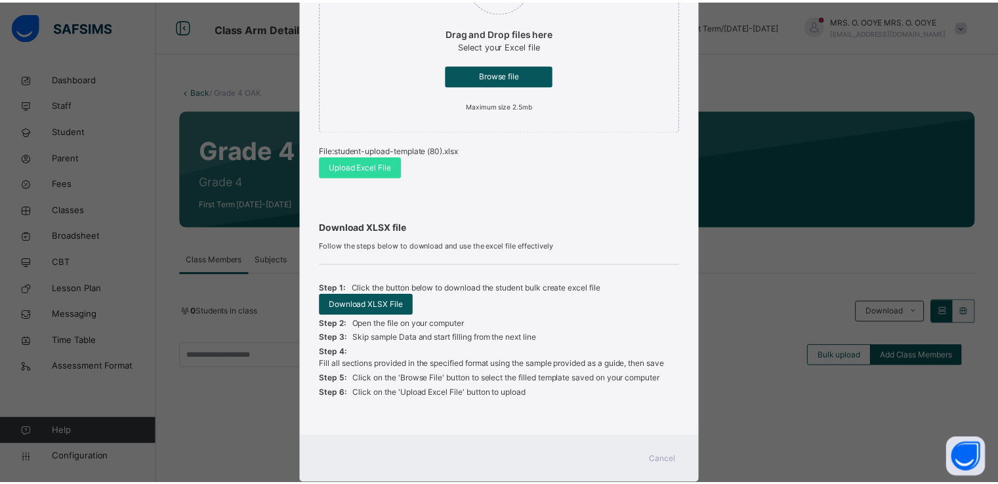
scroll to position [271, 0]
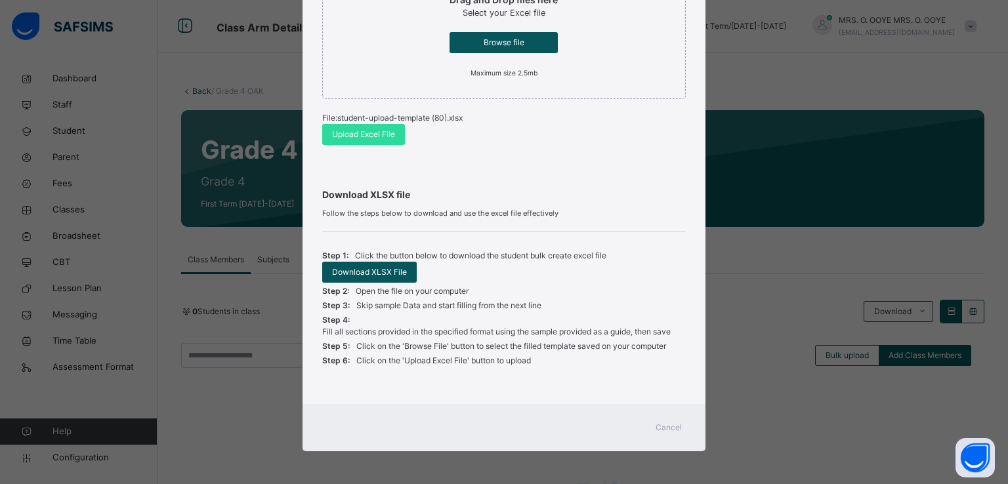
click at [659, 431] on span "Cancel" at bounding box center [668, 428] width 26 height 12
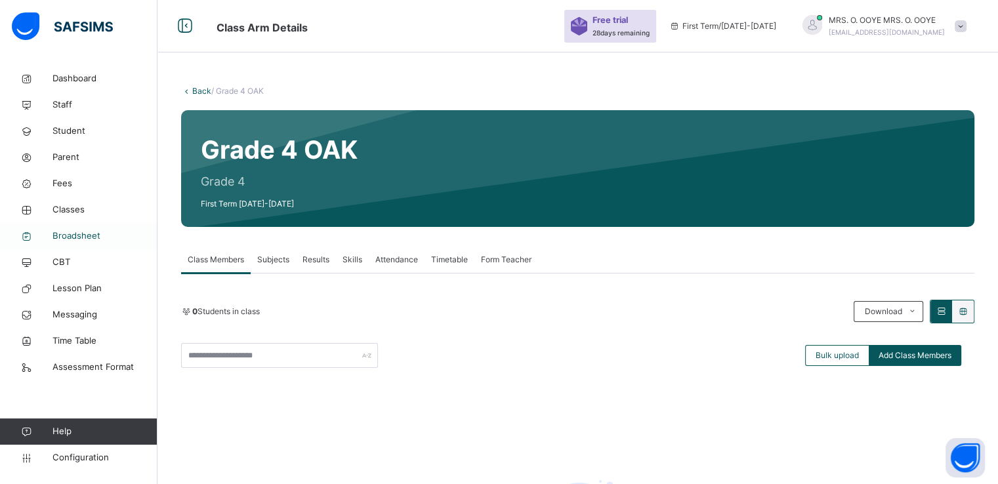
click at [77, 232] on span "Broadsheet" at bounding box center [104, 236] width 105 height 13
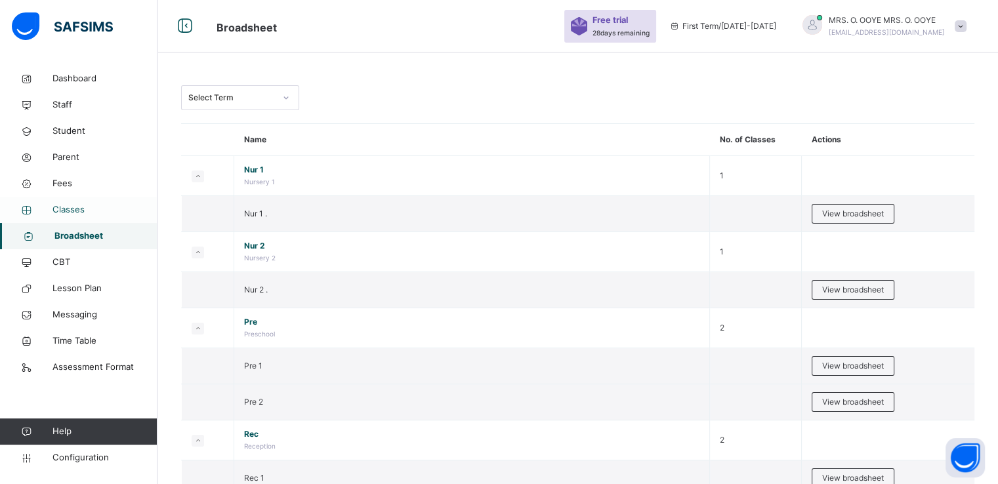
click at [66, 203] on span "Classes" at bounding box center [104, 209] width 105 height 13
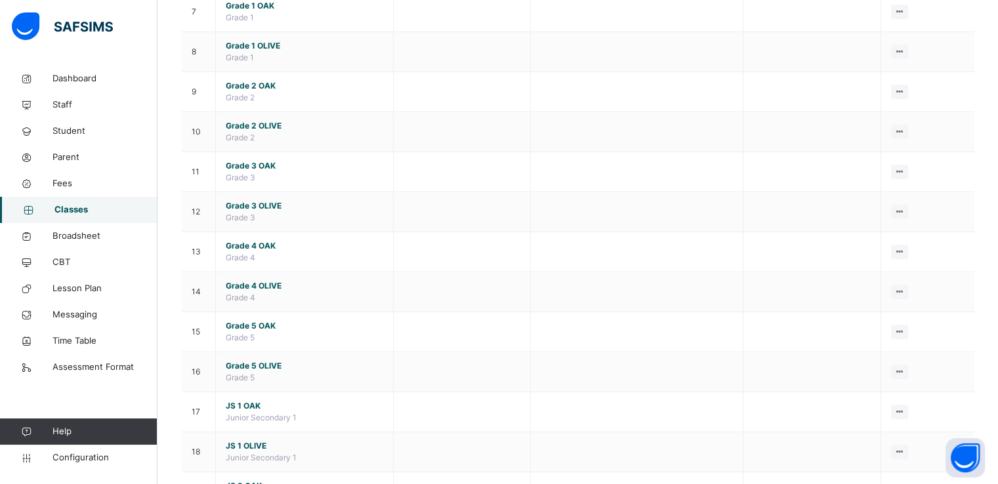
scroll to position [406, 0]
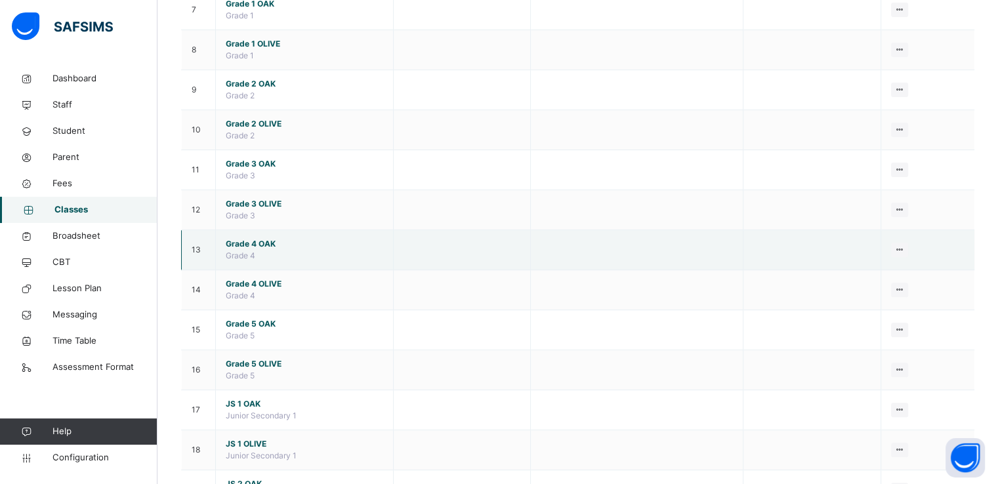
click at [247, 238] on span "Grade 4 OAK" at bounding box center [304, 244] width 157 height 12
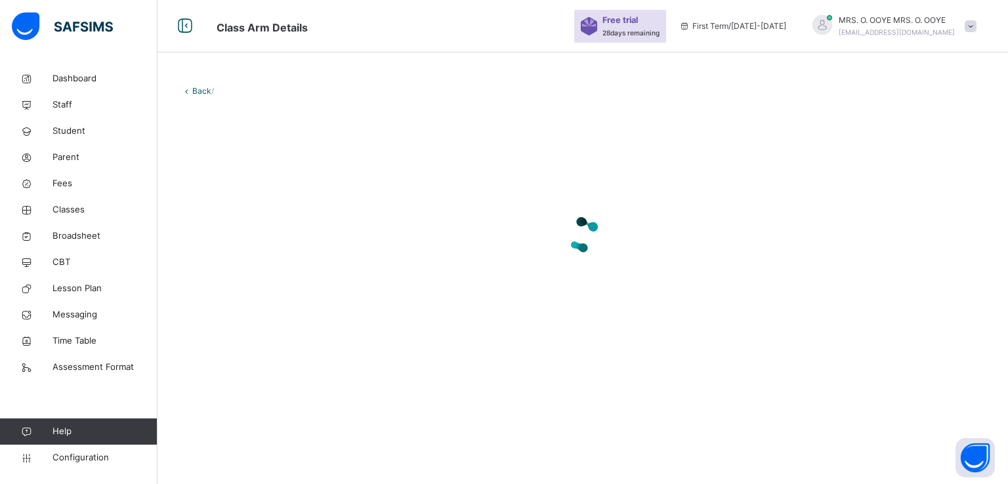
click at [247, 237] on div at bounding box center [582, 235] width 803 height 52
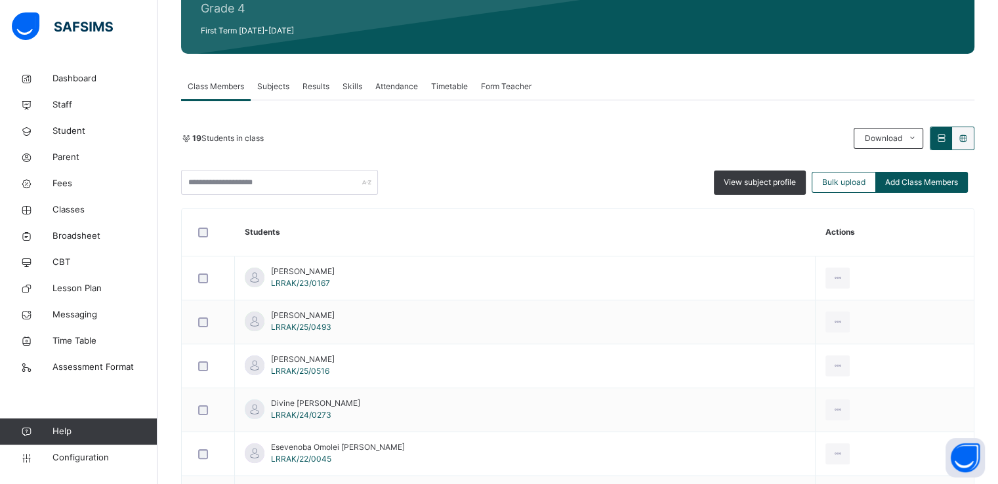
scroll to position [181, 0]
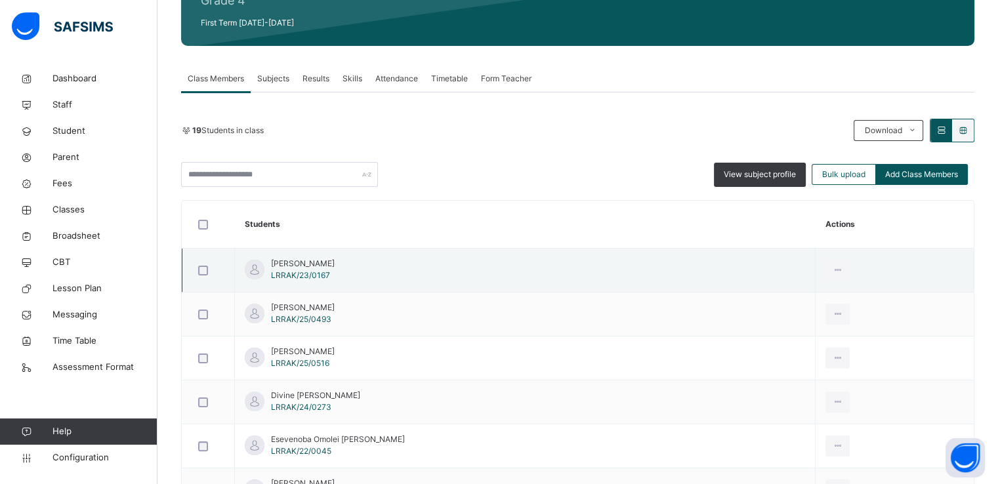
click at [326, 263] on span "Abdulhamid Abba Muhammed" at bounding box center [303, 264] width 64 height 12
click at [324, 258] on span "Abdulhamid Abba Muhammed" at bounding box center [303, 264] width 64 height 12
click at [335, 259] on span "Abdulhamid Abba Muhammed" at bounding box center [303, 264] width 64 height 12
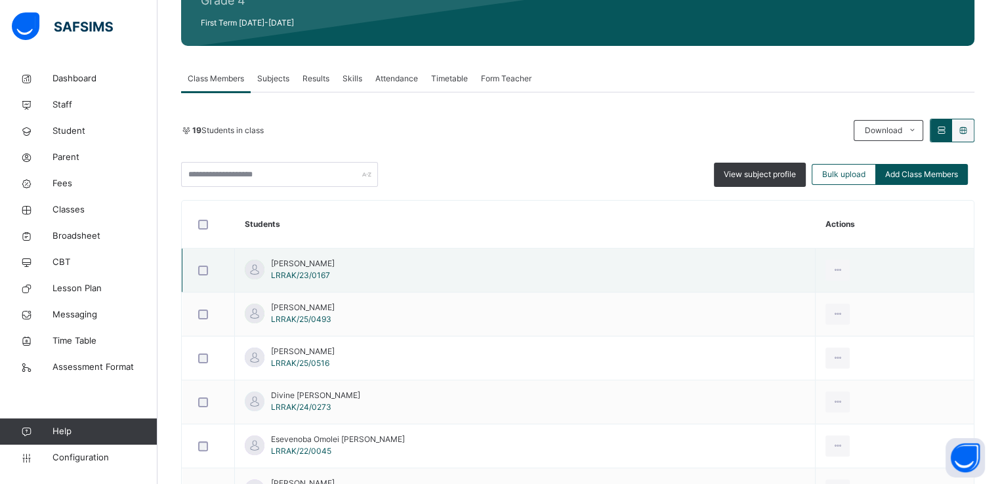
click at [335, 259] on span "Abdulhamid Abba Muhammed" at bounding box center [303, 264] width 64 height 12
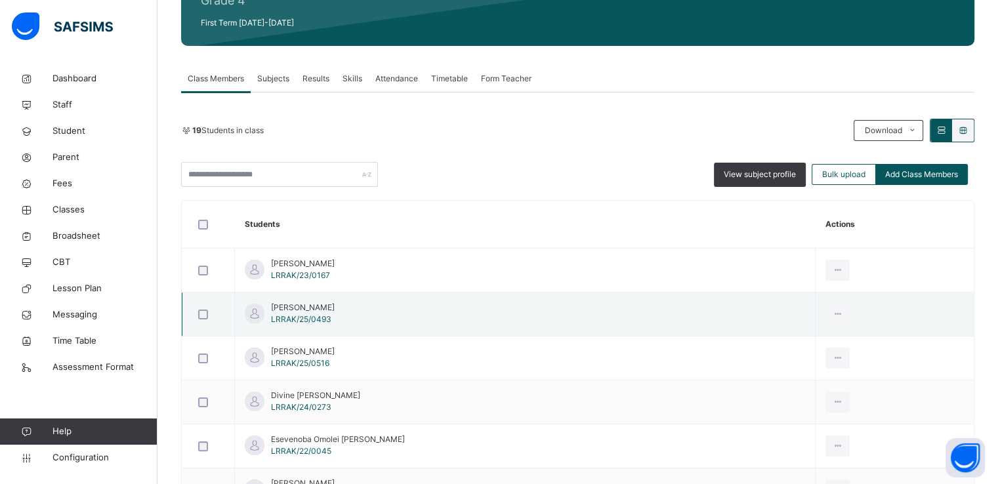
click at [305, 306] on span "Abdulmalik Suleiman" at bounding box center [303, 308] width 64 height 12
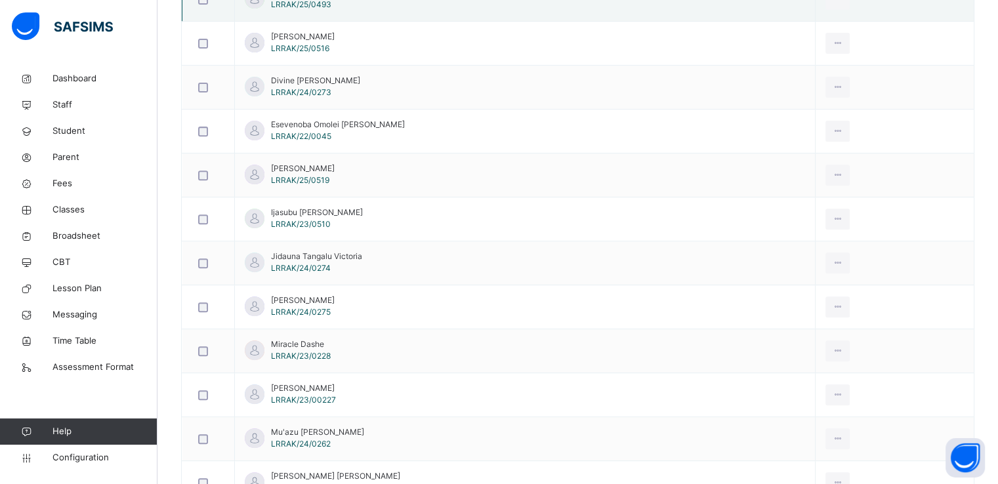
scroll to position [497, 0]
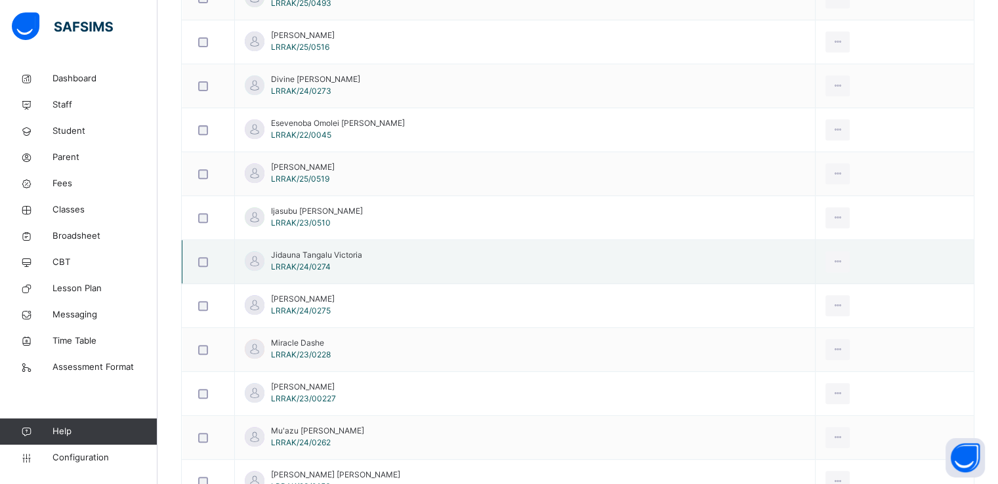
click at [314, 262] on span "LRRAK/24/0274" at bounding box center [301, 267] width 60 height 10
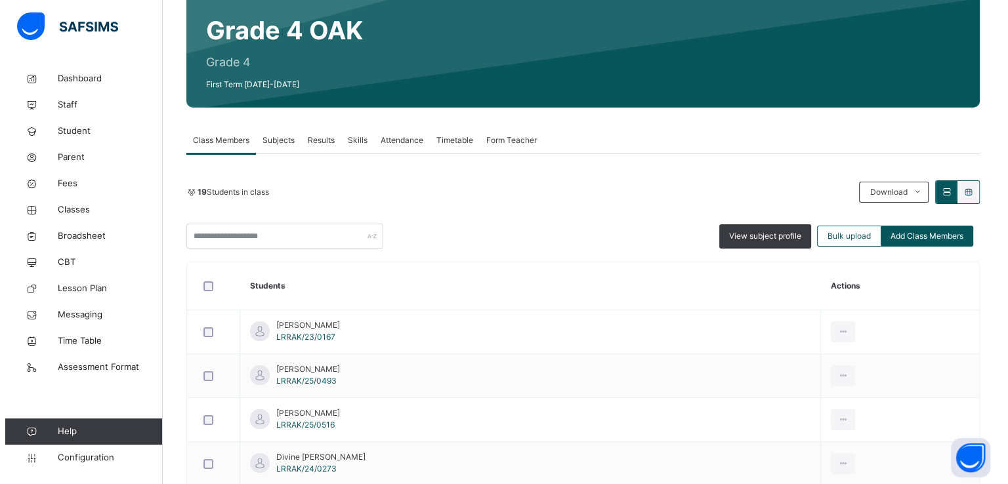
scroll to position [0, 0]
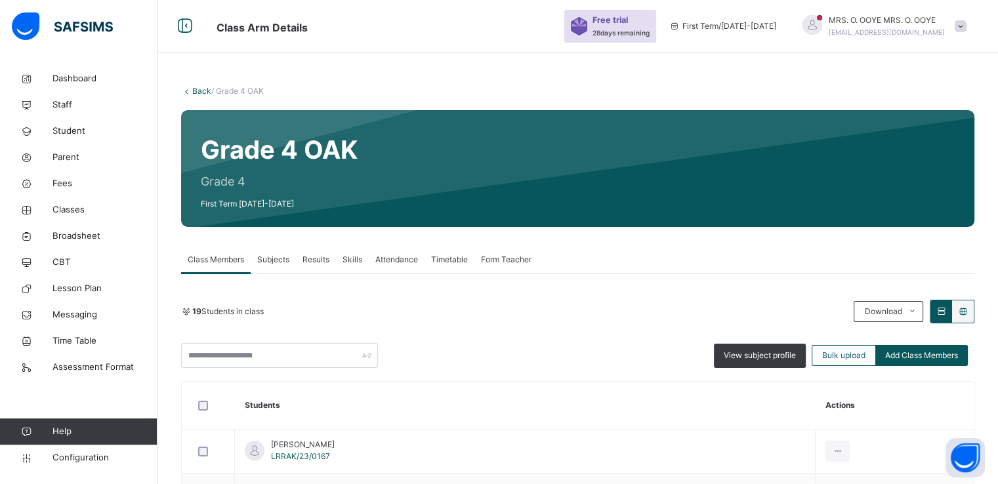
click at [197, 91] on link "Back" at bounding box center [201, 91] width 19 height 10
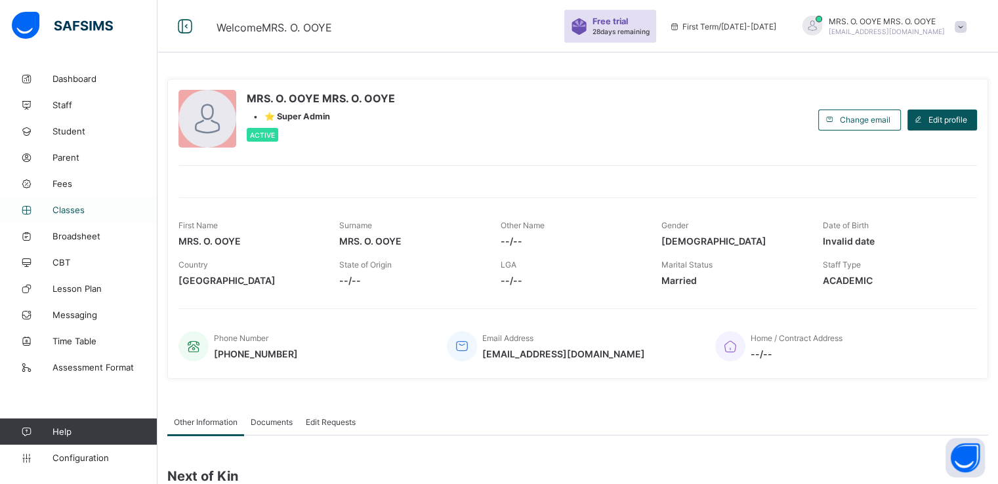
click at [75, 209] on span "Classes" at bounding box center [104, 210] width 105 height 10
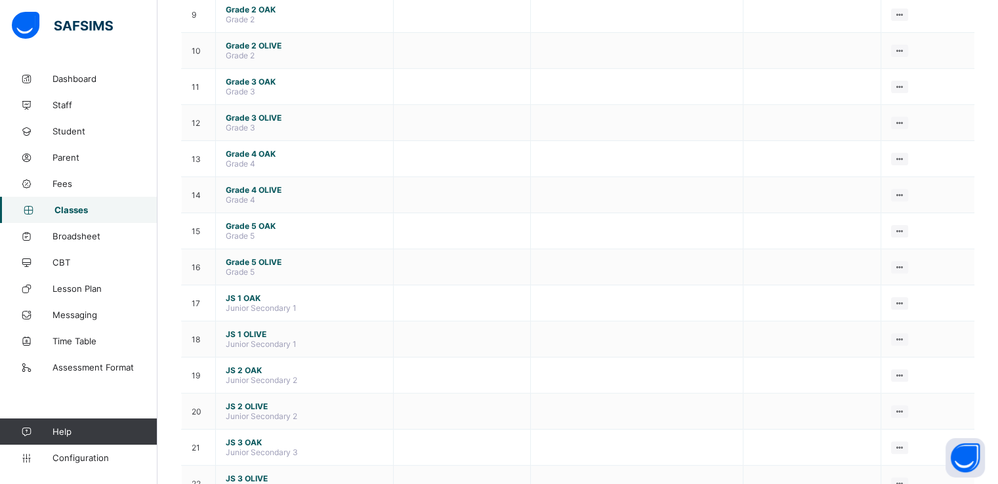
scroll to position [446, 0]
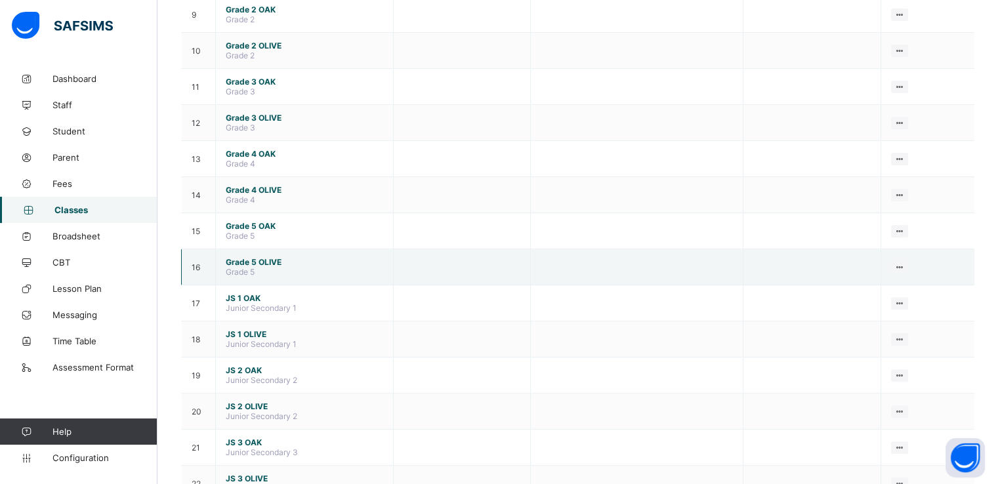
click at [238, 261] on span "Grade 5 OLIVE" at bounding box center [304, 262] width 157 height 10
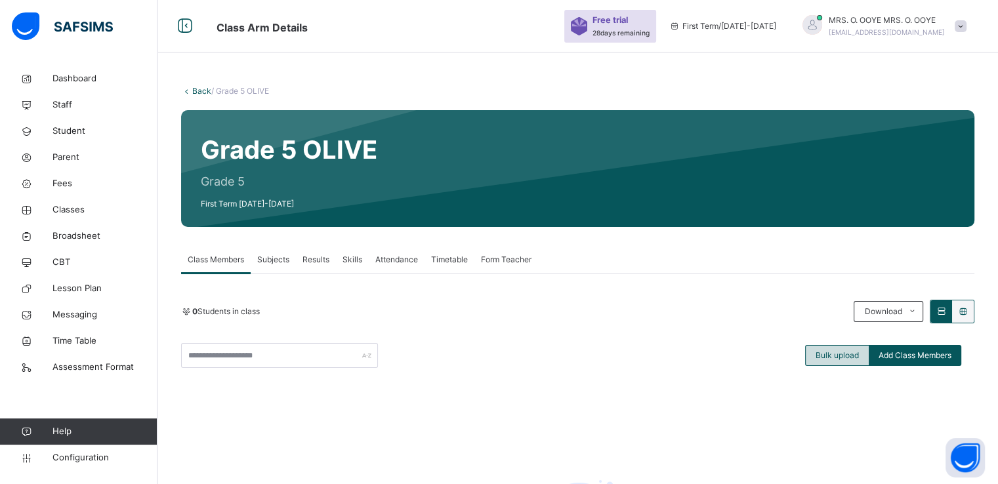
click at [833, 356] on span "Bulk upload" at bounding box center [836, 356] width 43 height 12
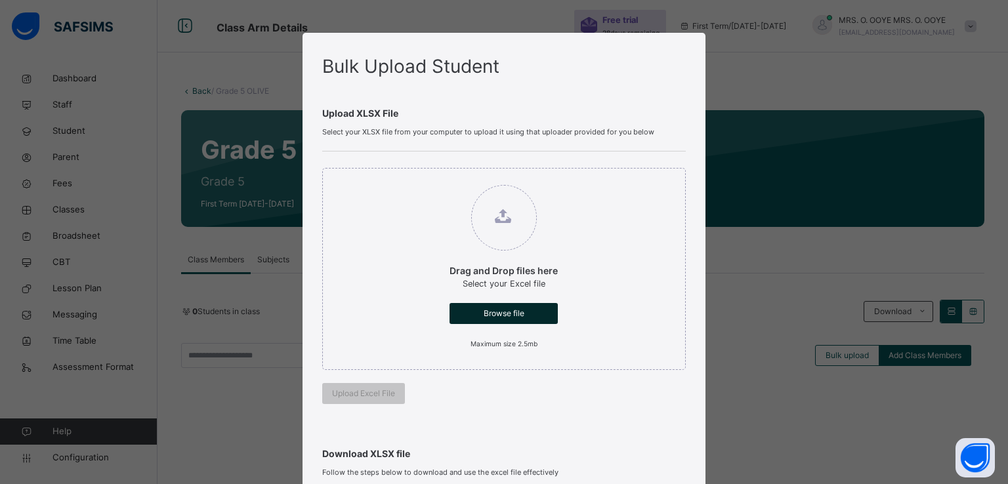
click at [510, 310] on span "Browse file" at bounding box center [503, 314] width 89 height 12
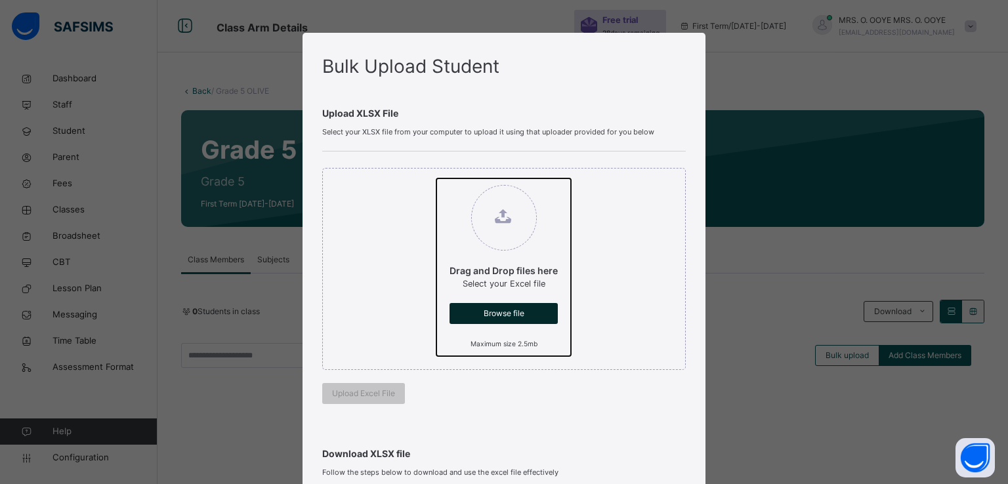
click at [436, 178] on input "Drag and Drop files here Select your Excel file Browse file Maximum size 2.5mb" at bounding box center [436, 178] width 0 height 0
type input "**********"
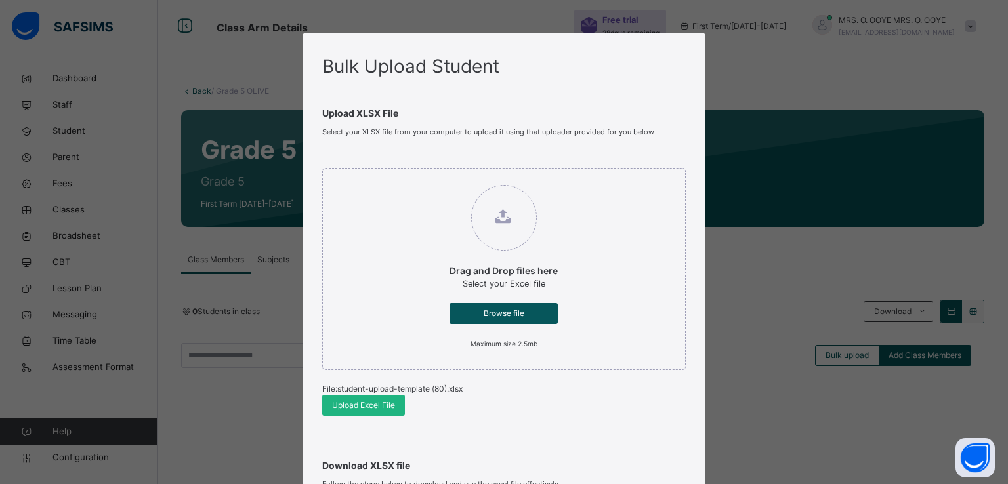
click at [354, 403] on span "Upload Excel File" at bounding box center [363, 406] width 63 height 12
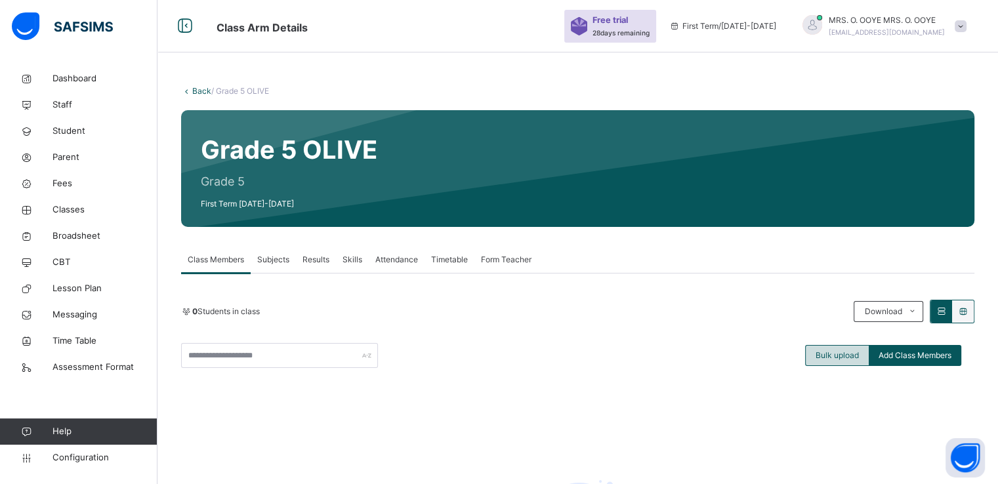
click at [826, 358] on span "Bulk upload" at bounding box center [836, 356] width 43 height 12
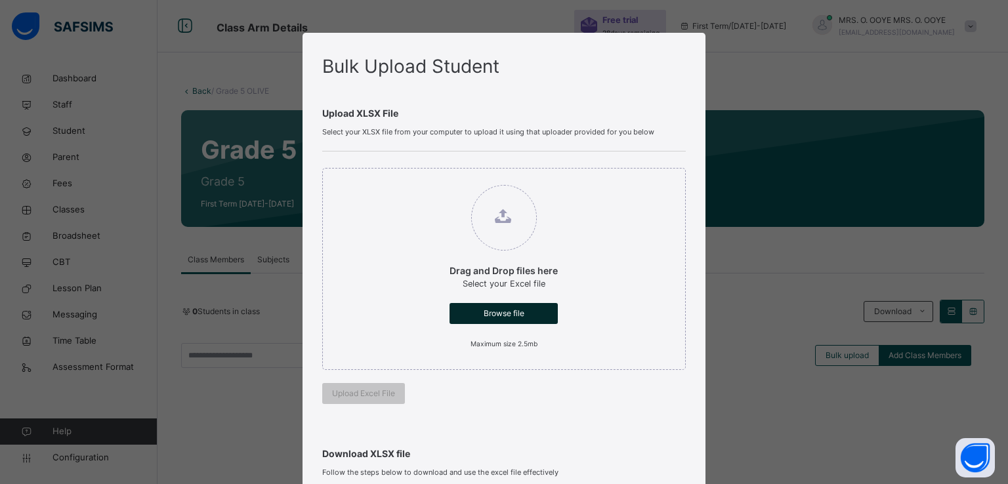
click at [487, 313] on span "Browse file" at bounding box center [503, 314] width 89 height 12
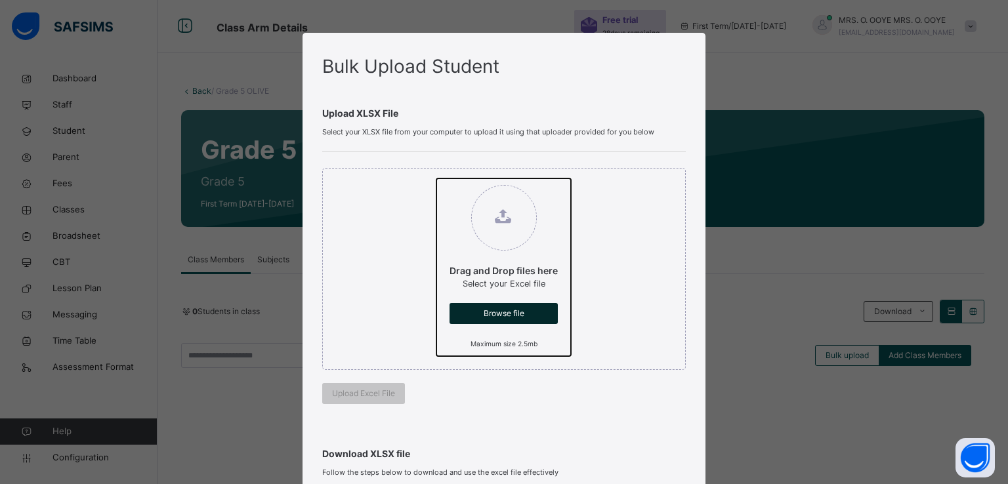
click at [436, 178] on input "Drag and Drop files here Select your Excel file Browse file Maximum size 2.5mb" at bounding box center [436, 178] width 0 height 0
type input "**********"
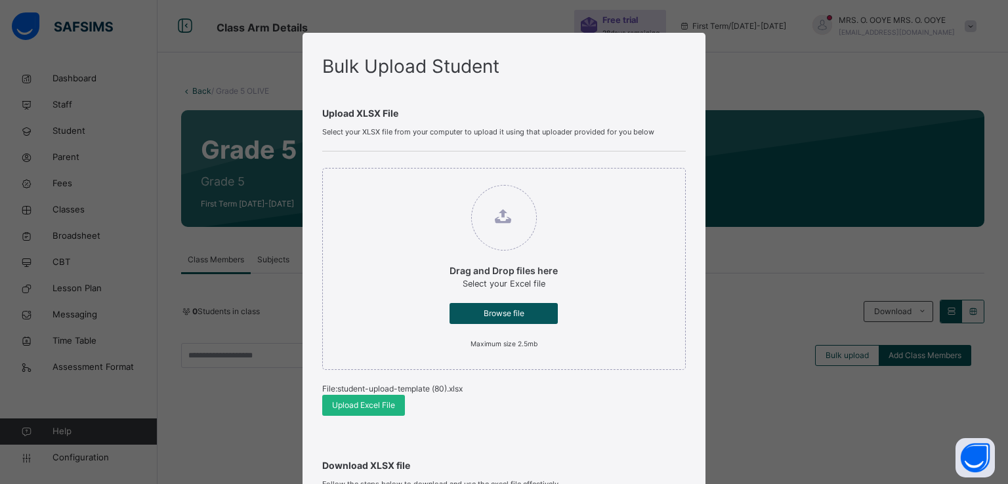
click at [352, 404] on span "Upload Excel File" at bounding box center [363, 406] width 63 height 12
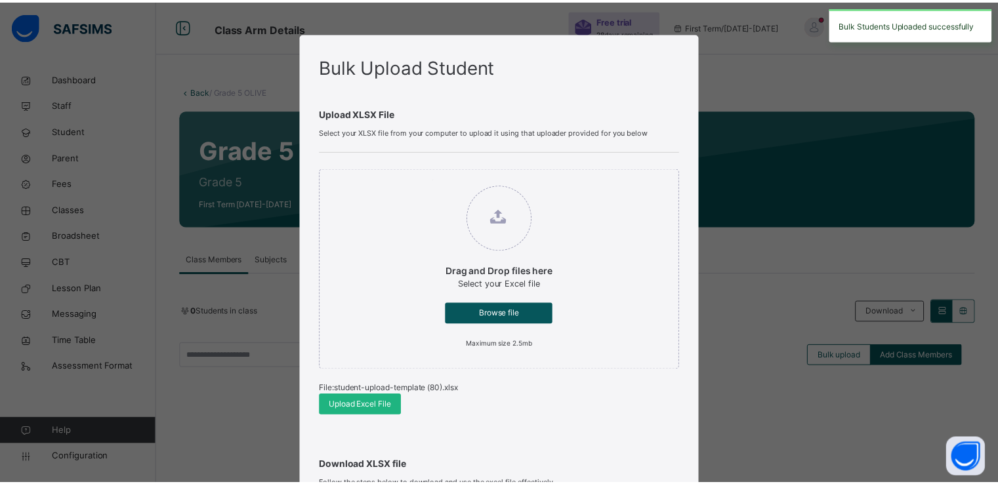
scroll to position [271, 0]
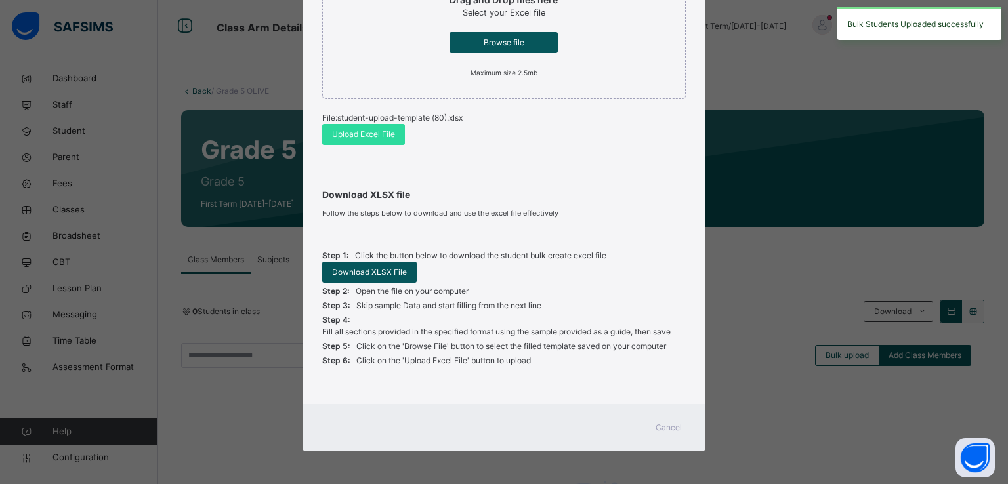
click at [665, 430] on span "Cancel" at bounding box center [668, 428] width 26 height 12
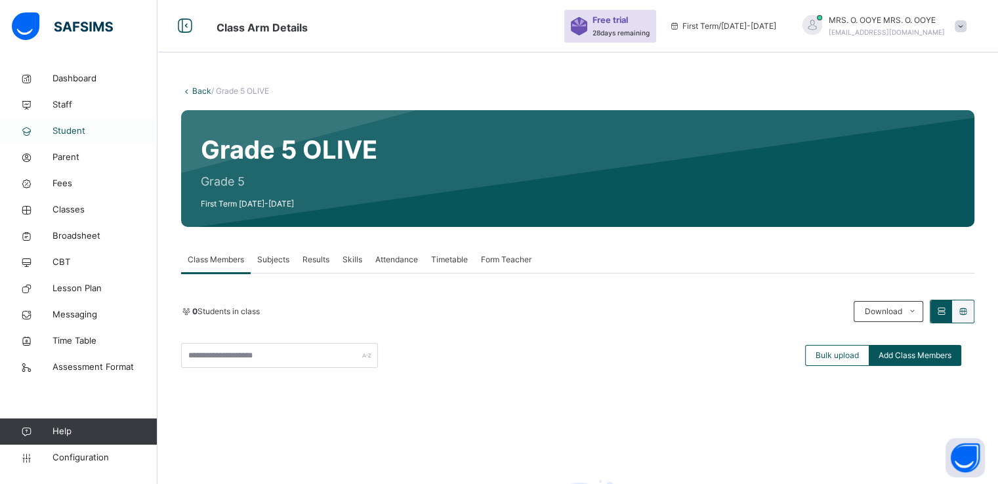
click at [70, 132] on span "Student" at bounding box center [104, 131] width 105 height 13
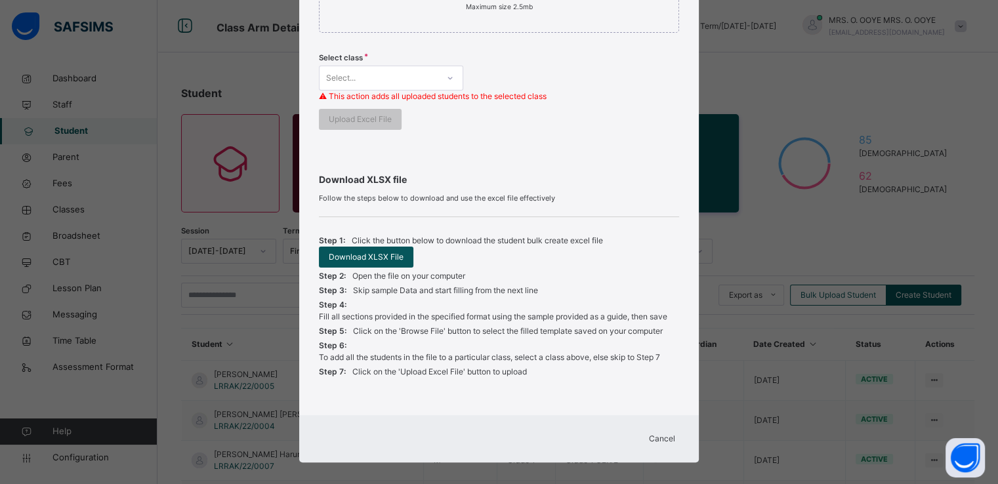
scroll to position [348, 0]
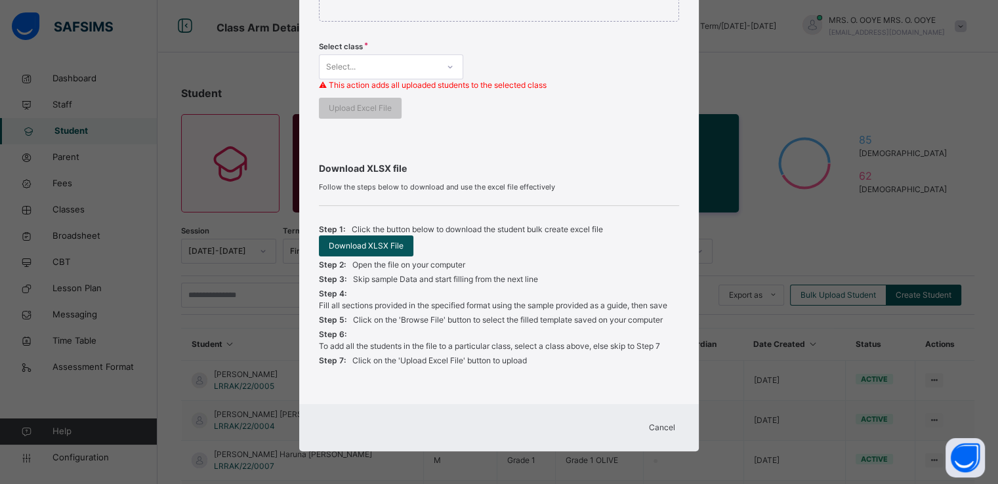
click at [659, 428] on span "Cancel" at bounding box center [662, 428] width 26 height 12
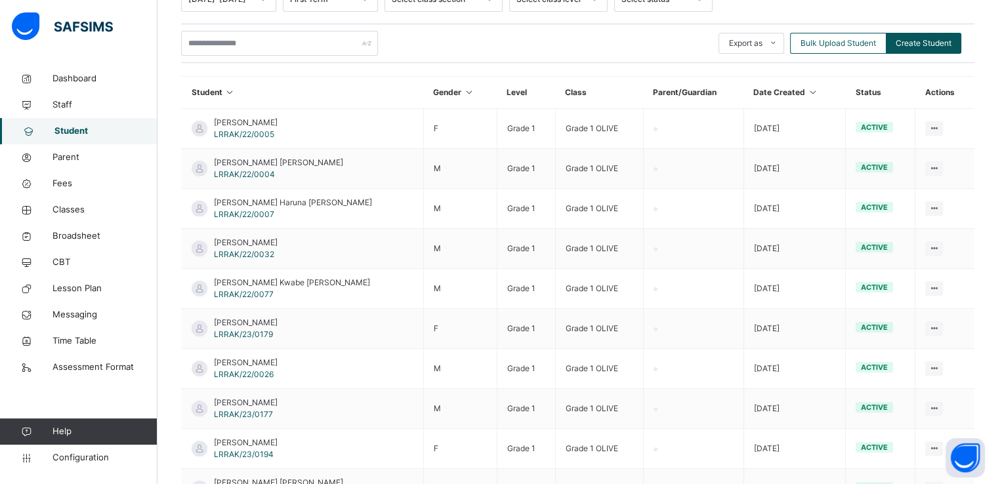
scroll to position [252, 0]
click at [71, 207] on span "Classes" at bounding box center [104, 209] width 105 height 13
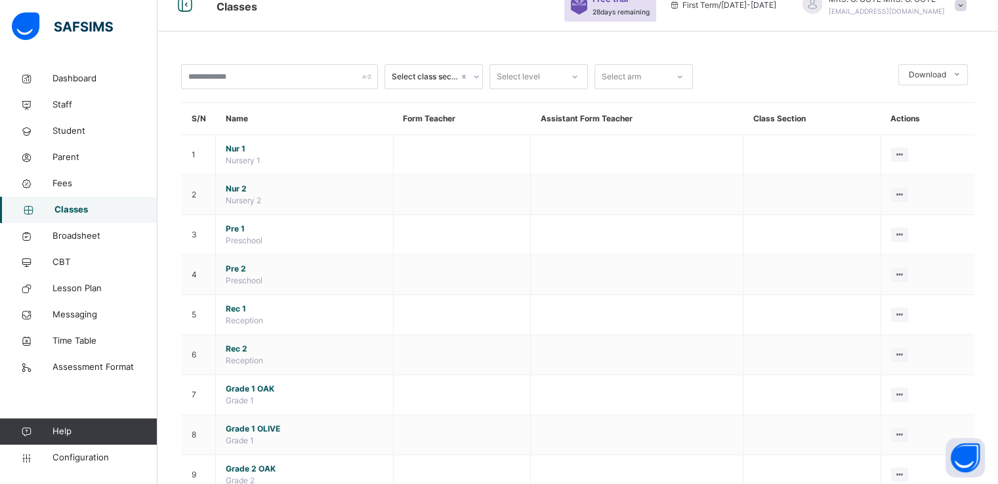
scroll to position [29, 0]
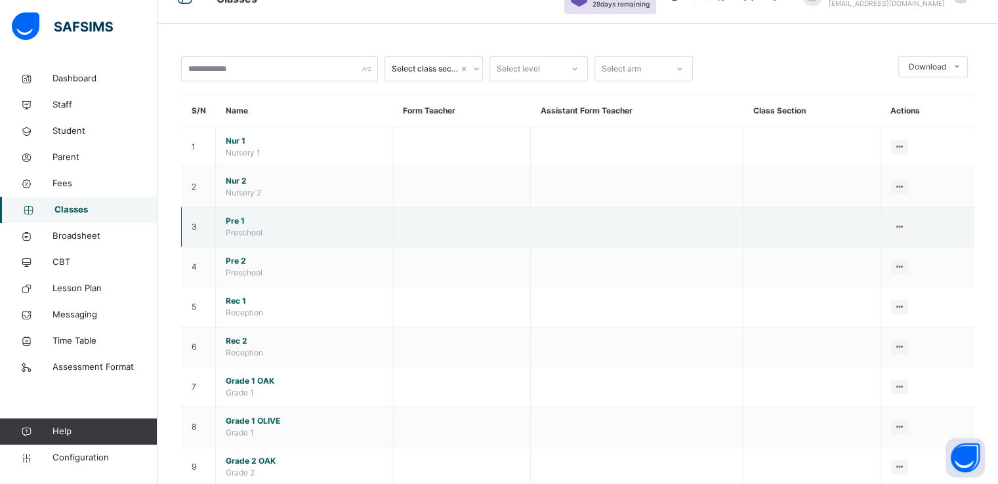
click at [234, 219] on span "Pre 1" at bounding box center [304, 221] width 157 height 12
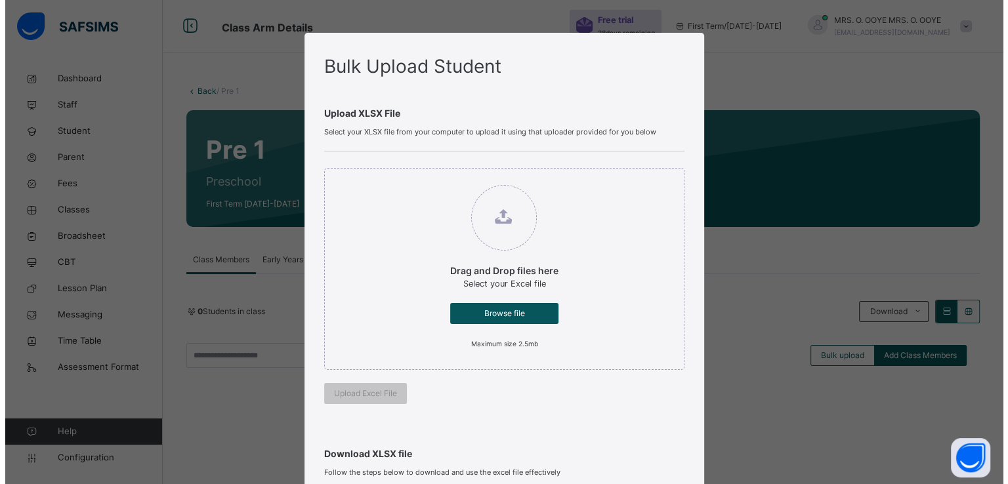
scroll to position [259, 0]
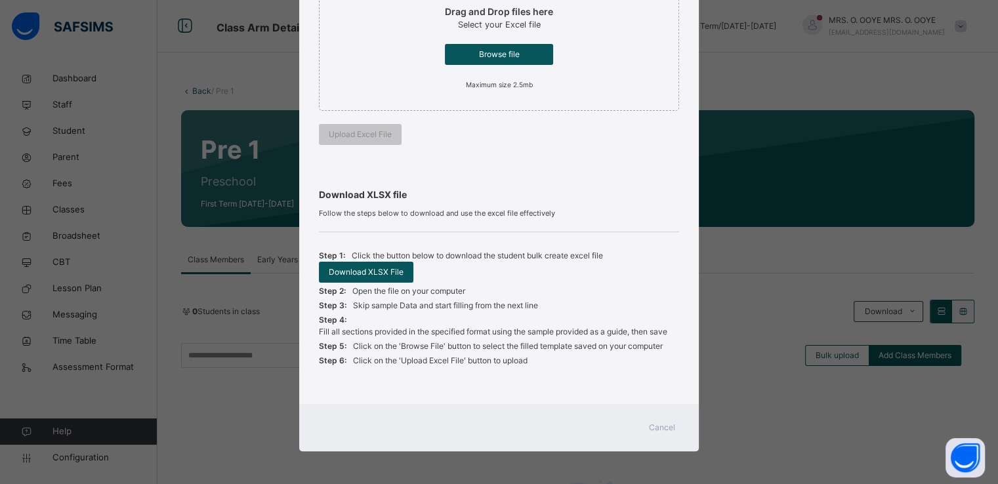
click at [660, 428] on span "Cancel" at bounding box center [662, 428] width 26 height 12
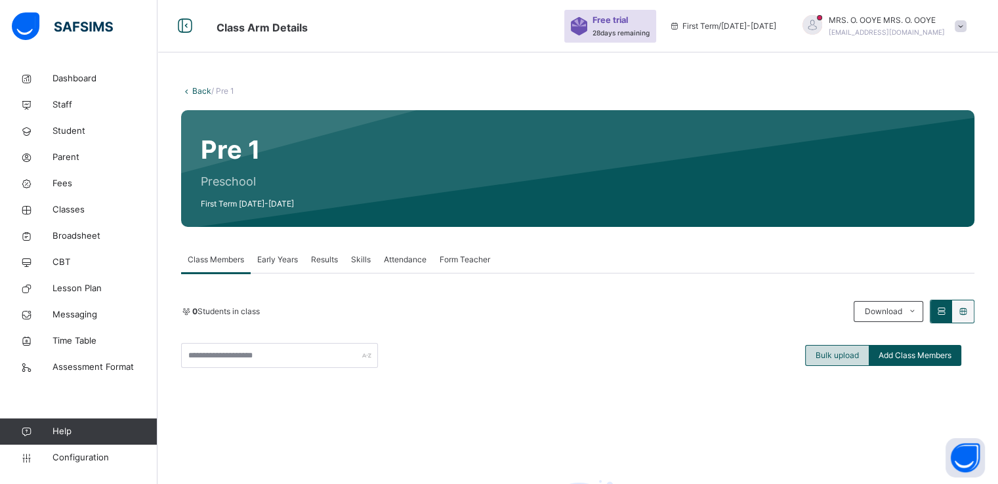
click at [836, 355] on span "Bulk upload" at bounding box center [836, 356] width 43 height 12
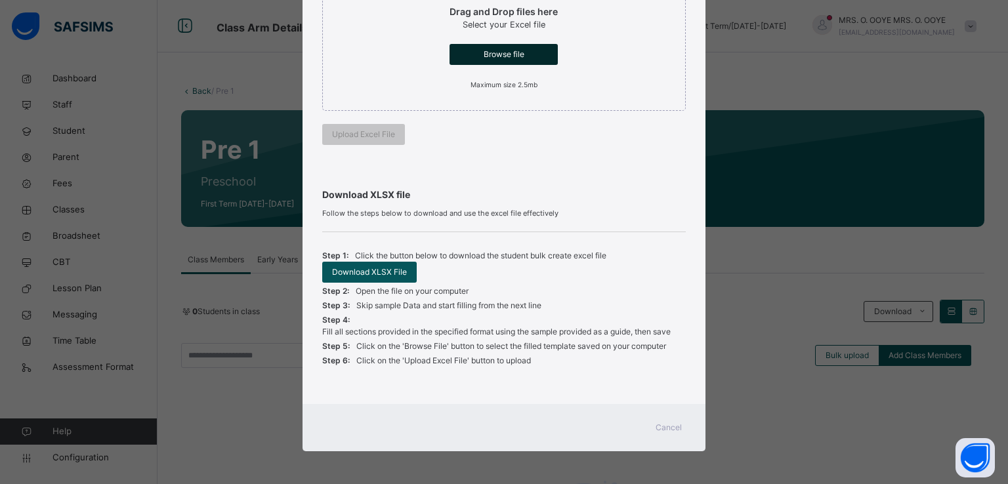
click at [489, 61] on div "Browse file" at bounding box center [503, 54] width 108 height 21
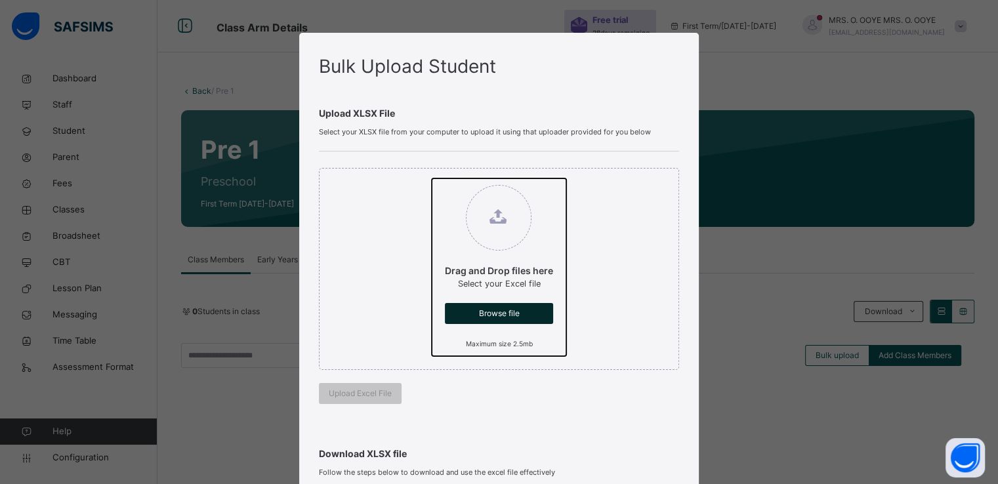
type input "**********"
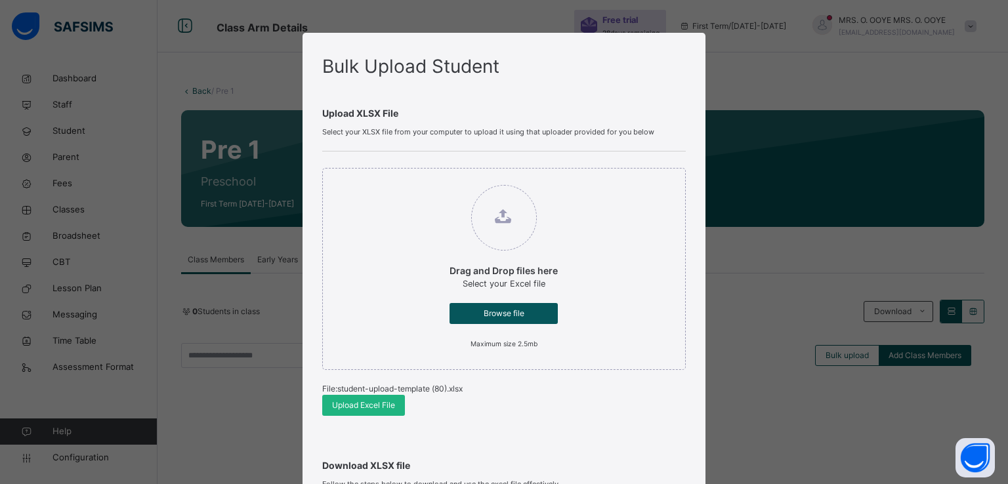
click at [335, 400] on span "Upload Excel File" at bounding box center [363, 406] width 63 height 12
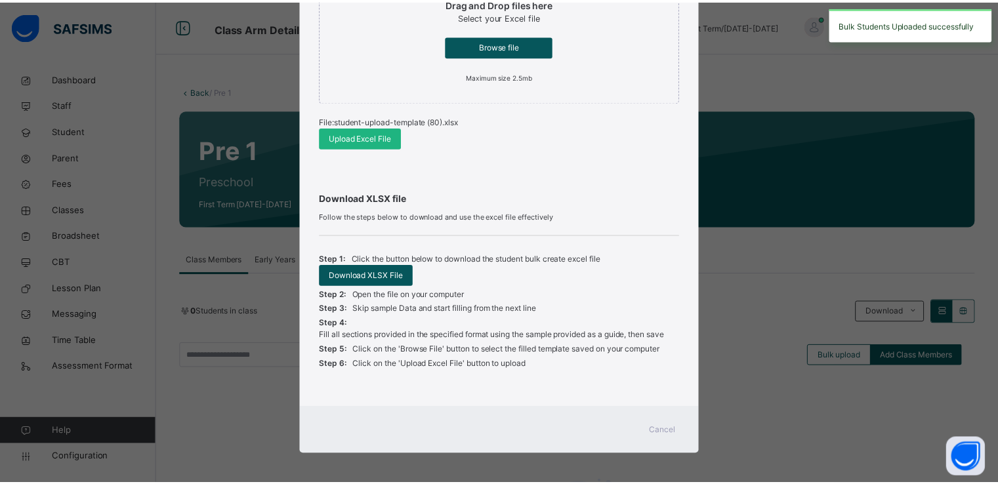
scroll to position [271, 0]
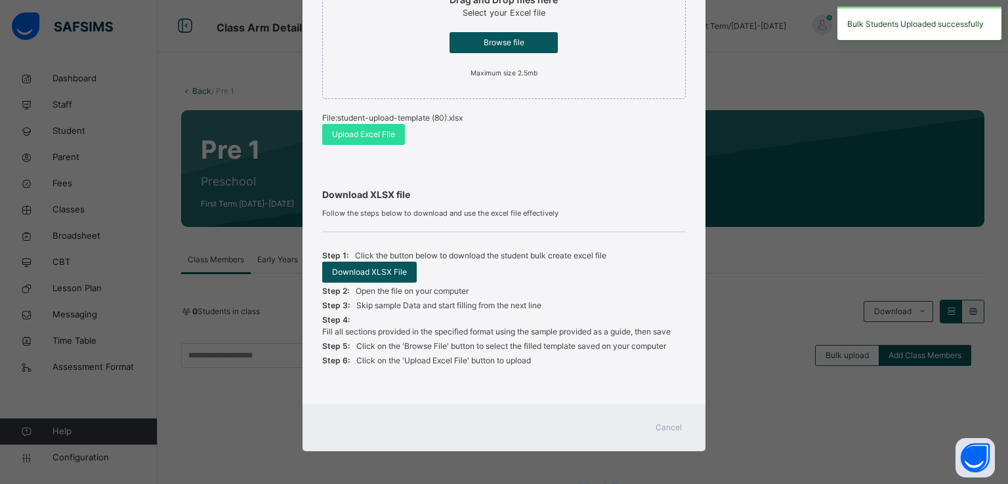
click at [659, 425] on span "Cancel" at bounding box center [668, 428] width 26 height 12
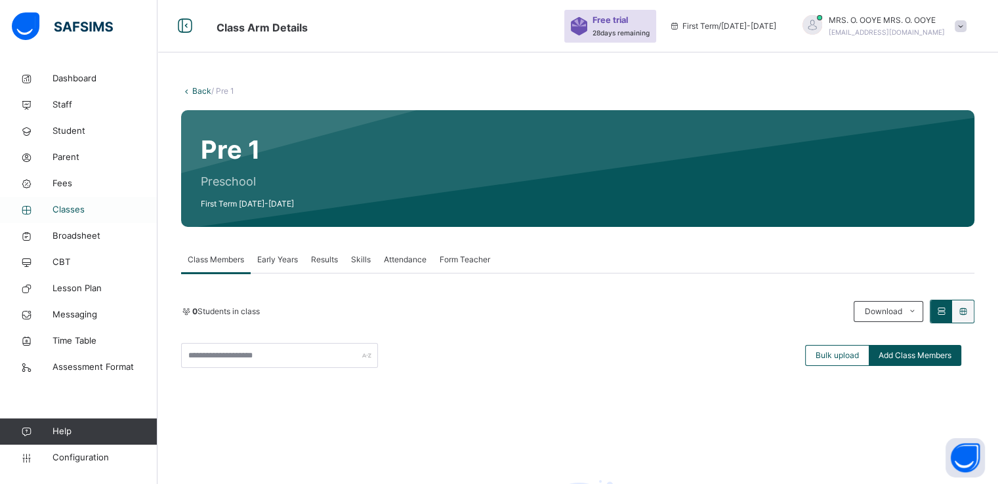
click at [68, 210] on span "Classes" at bounding box center [104, 209] width 105 height 13
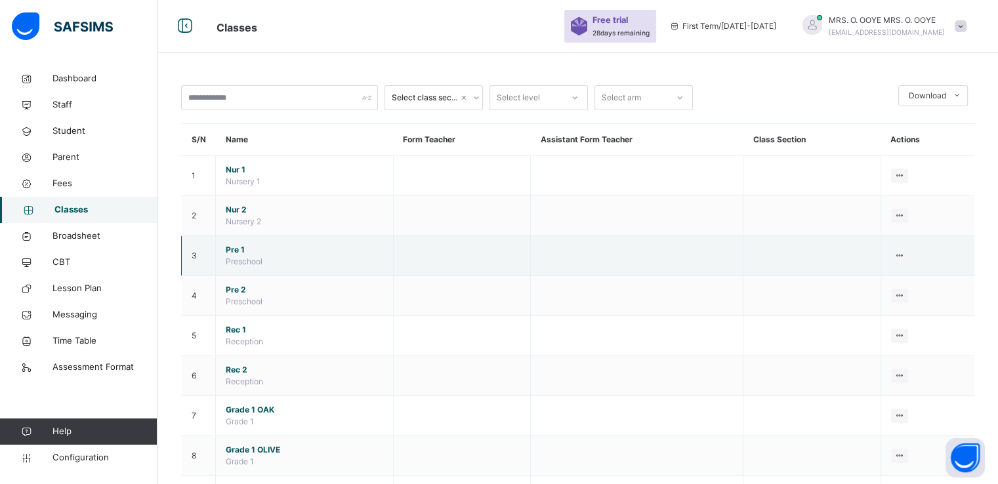
click at [232, 247] on span "Pre 1" at bounding box center [304, 250] width 157 height 12
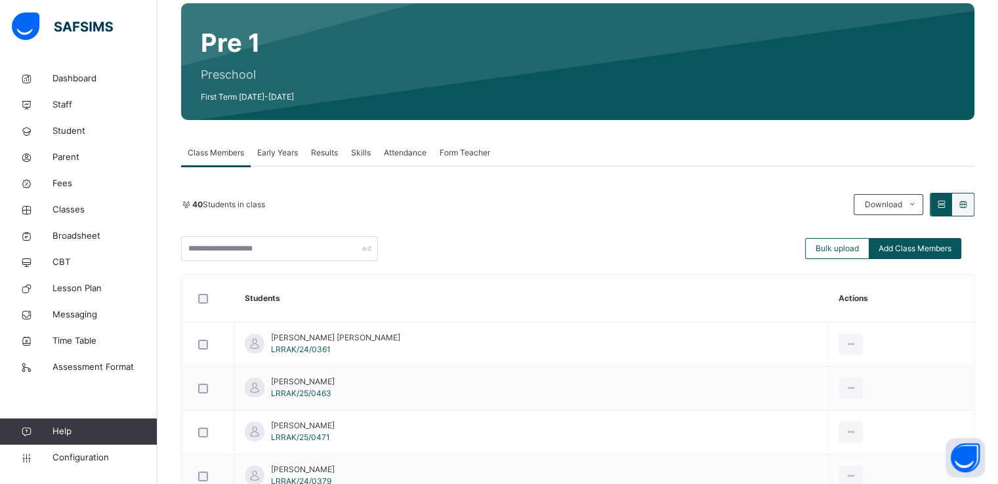
scroll to position [106, 0]
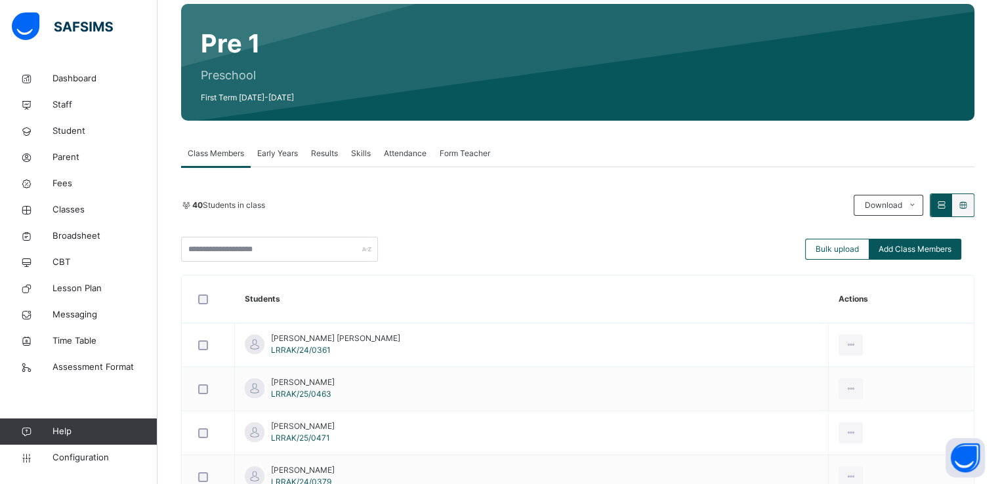
click at [68, 203] on span "Classes" at bounding box center [104, 209] width 105 height 13
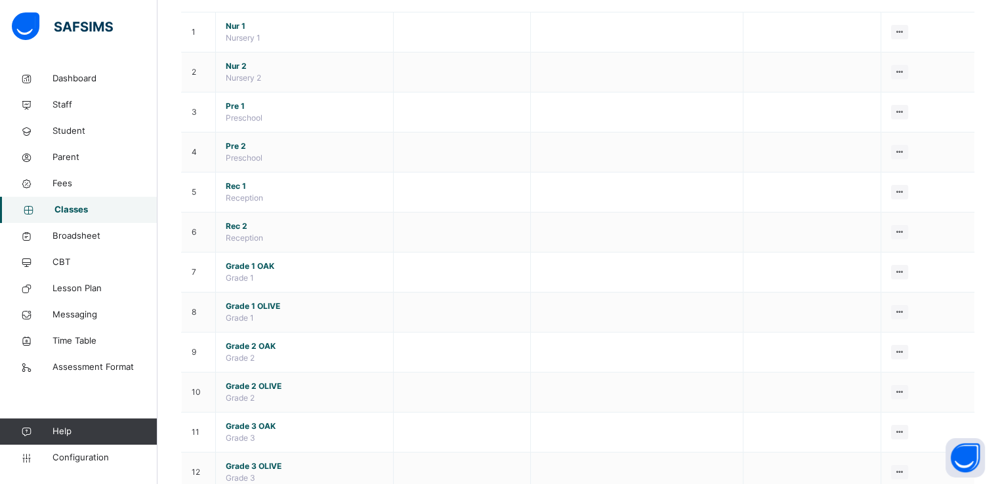
scroll to position [147, 0]
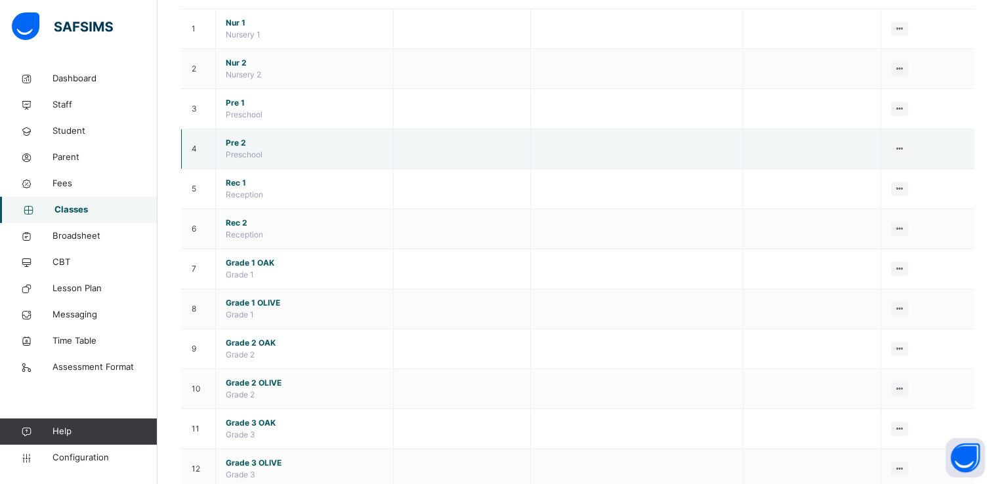
click at [236, 142] on span "Pre 2" at bounding box center [304, 143] width 157 height 12
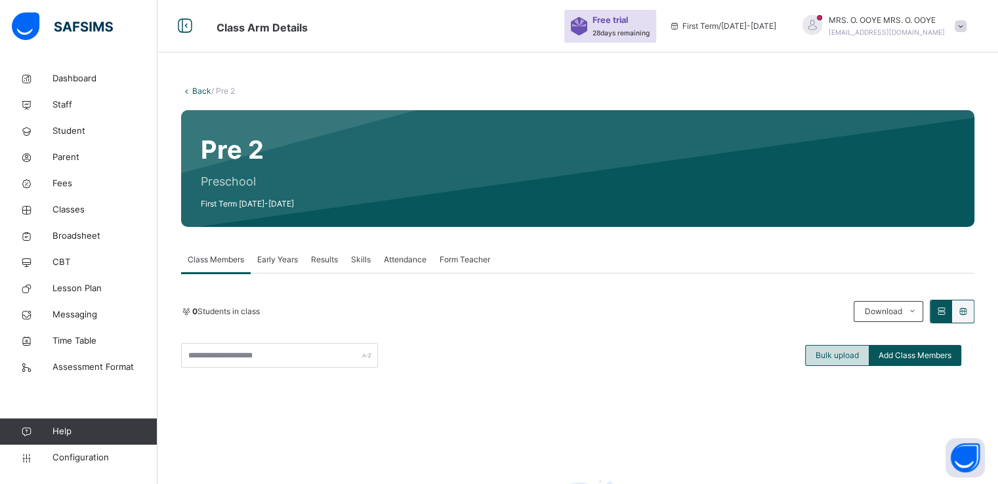
click at [832, 358] on span "Bulk upload" at bounding box center [836, 356] width 43 height 12
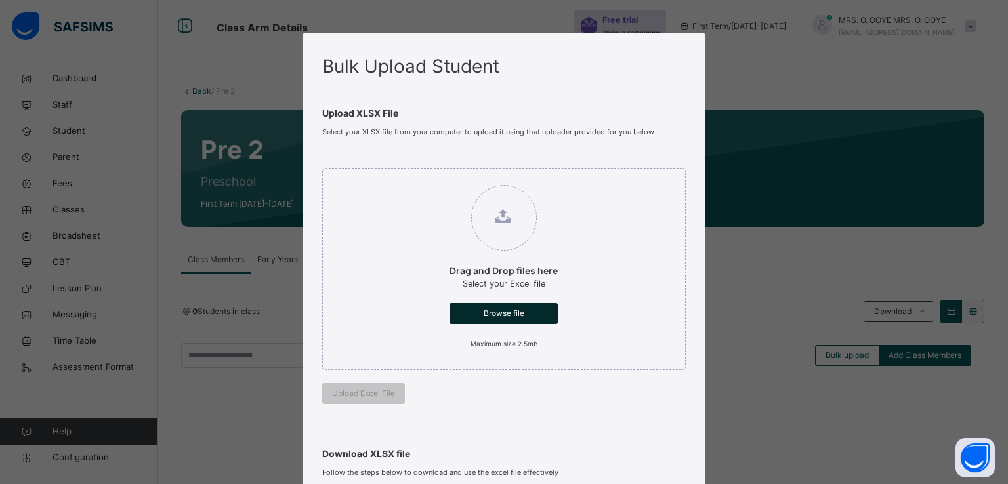
click at [499, 308] on span "Browse file" at bounding box center [503, 314] width 89 height 12
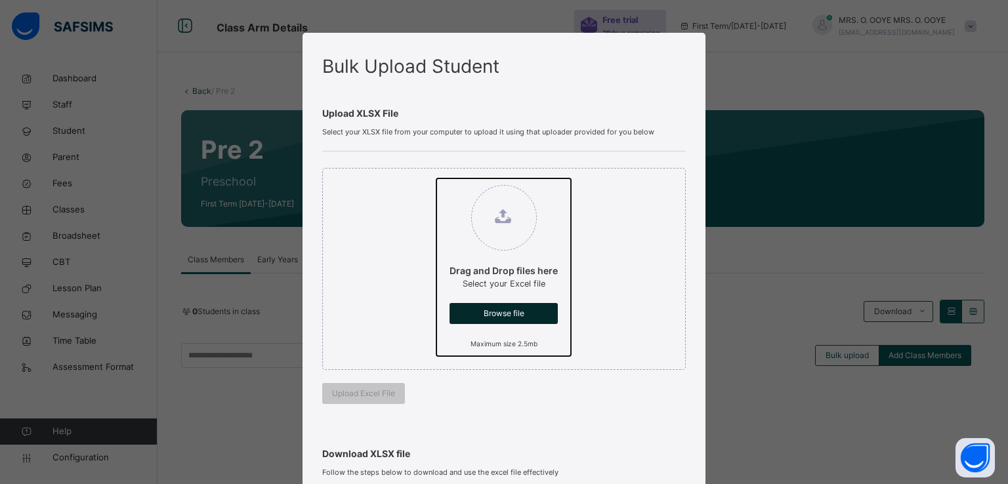
click at [436, 178] on input "Drag and Drop files here Select your Excel file Browse file Maximum size 2.5mb" at bounding box center [436, 178] width 0 height 0
type input "**********"
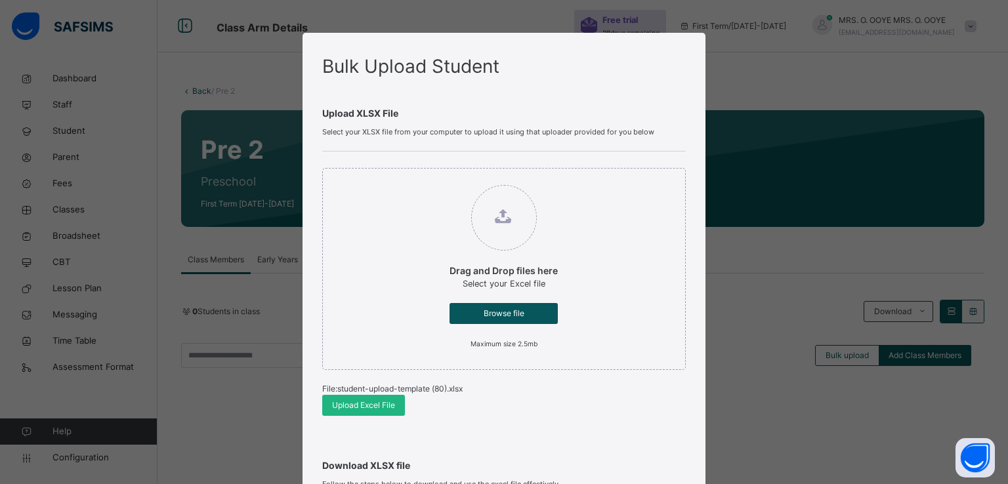
click at [342, 402] on span "Upload Excel File" at bounding box center [363, 406] width 63 height 12
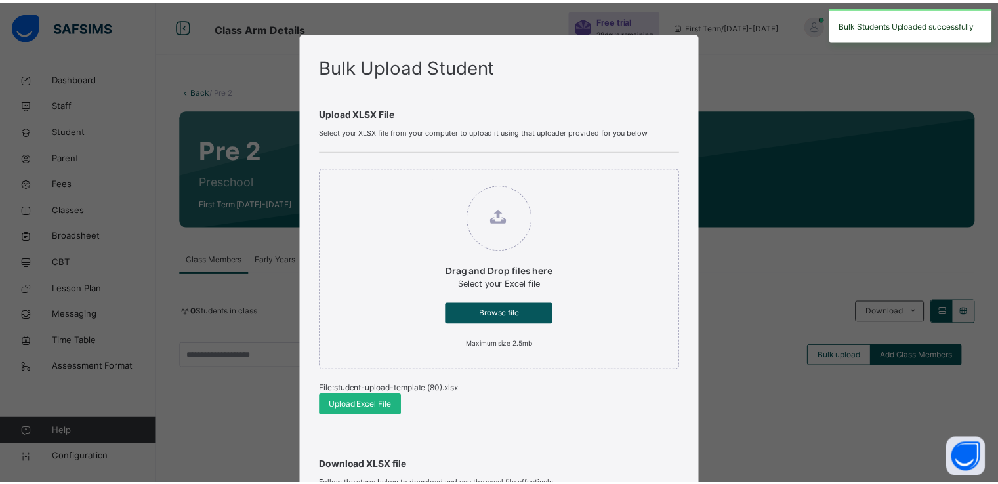
scroll to position [271, 0]
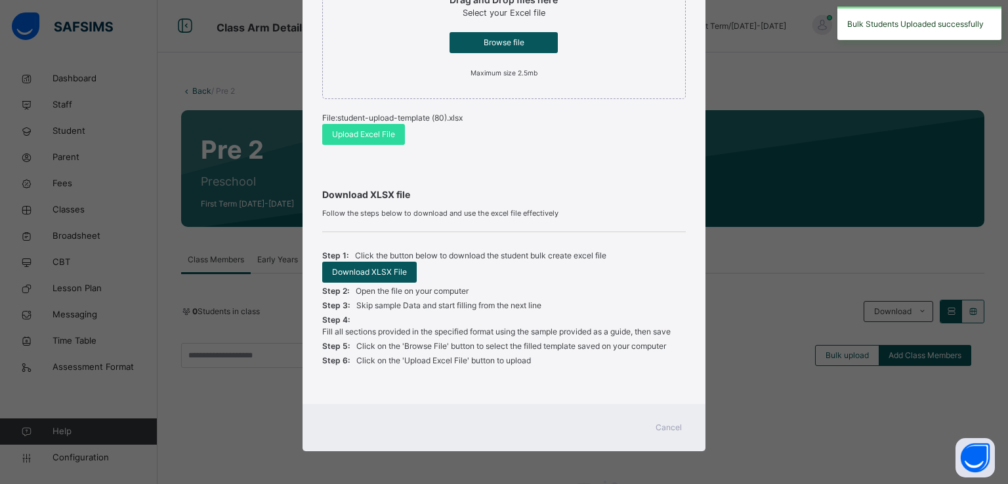
click at [657, 423] on span "Cancel" at bounding box center [668, 428] width 26 height 12
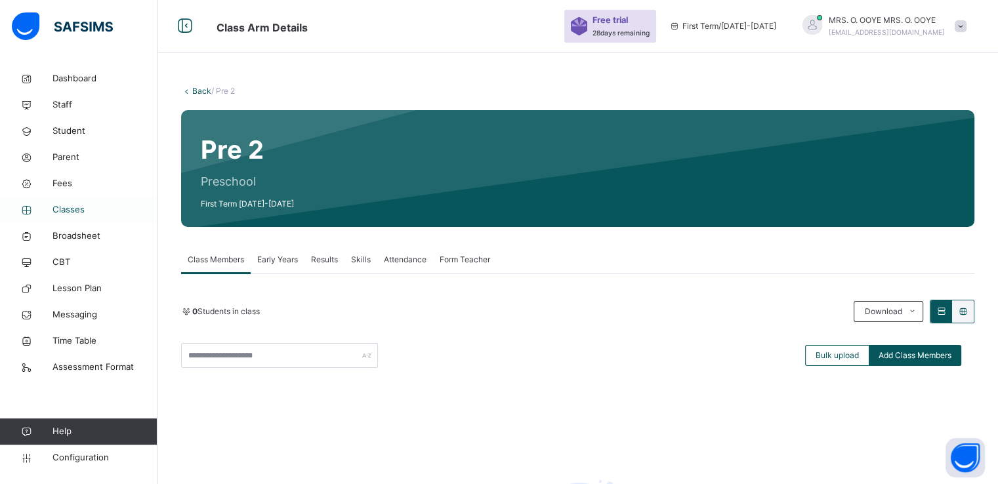
click at [67, 209] on span "Classes" at bounding box center [104, 209] width 105 height 13
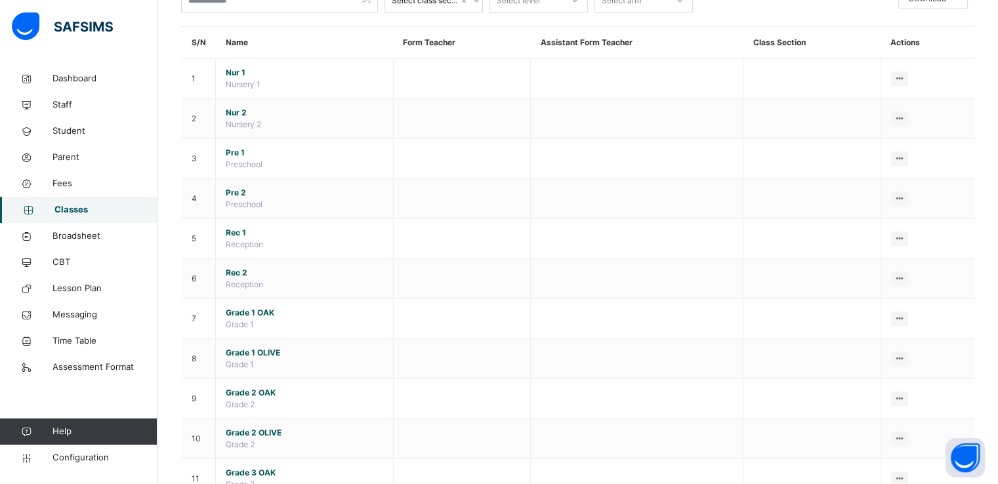
scroll to position [98, 0]
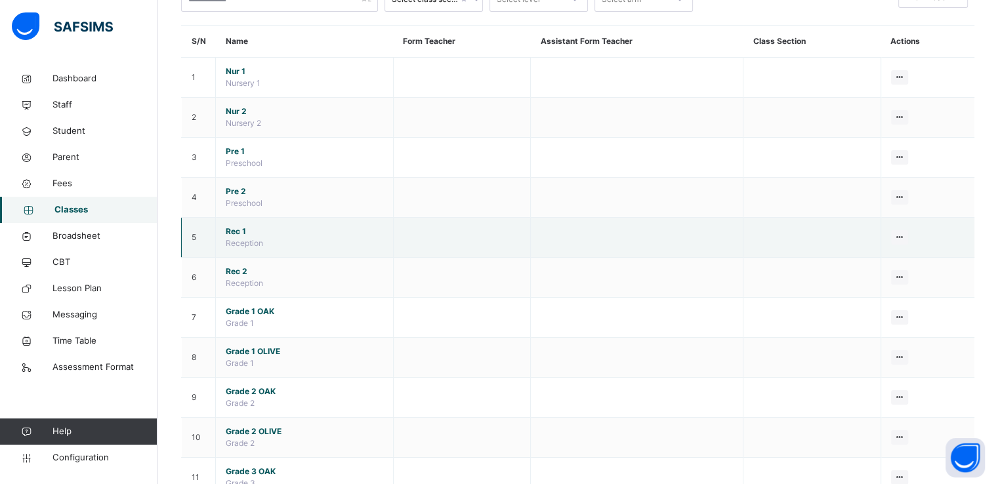
click at [236, 230] on span "Rec 1" at bounding box center [304, 232] width 157 height 12
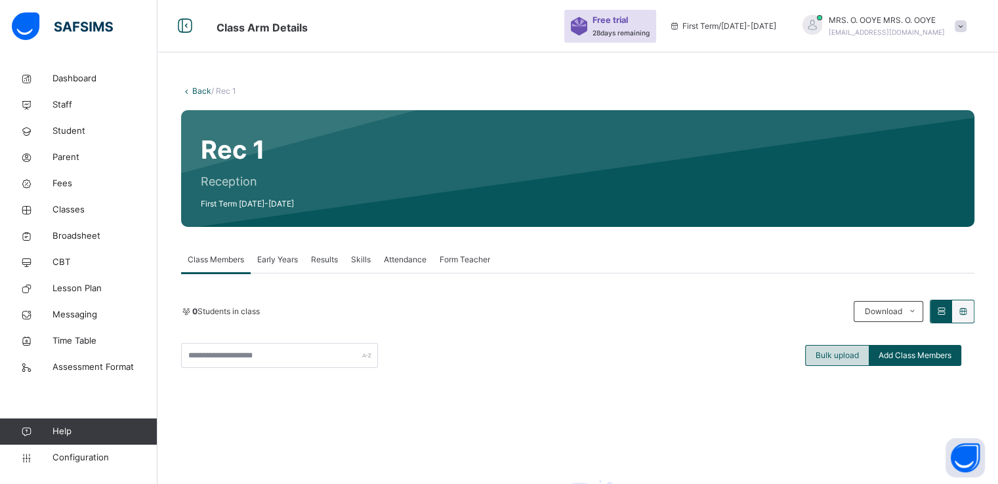
click at [840, 359] on span "Bulk upload" at bounding box center [836, 356] width 43 height 12
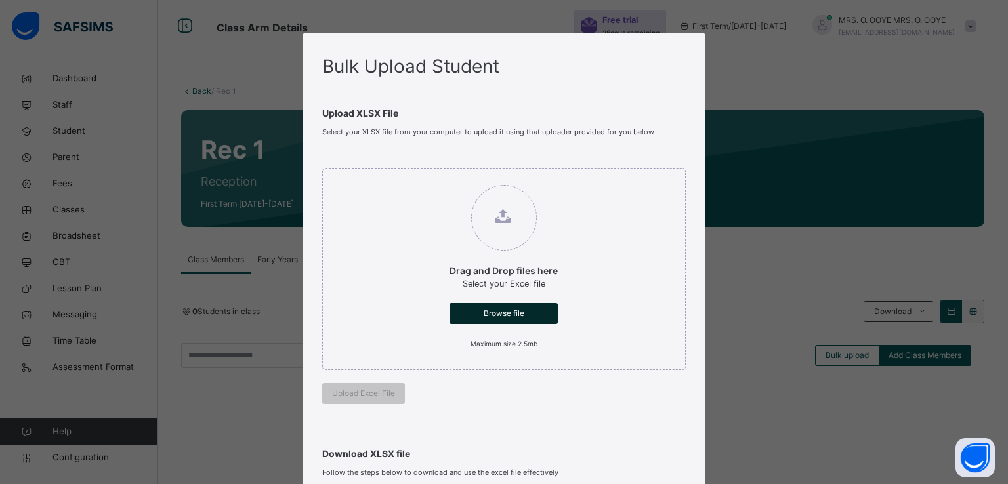
click at [499, 310] on span "Browse file" at bounding box center [503, 314] width 89 height 12
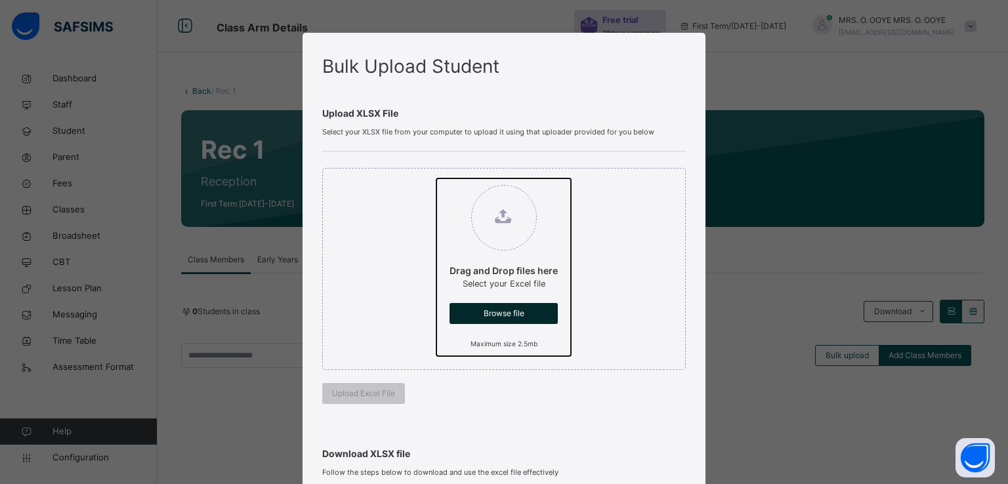
click at [436, 178] on input "Drag and Drop files here Select your Excel file Browse file Maximum size 2.5mb" at bounding box center [436, 178] width 0 height 0
type input "**********"
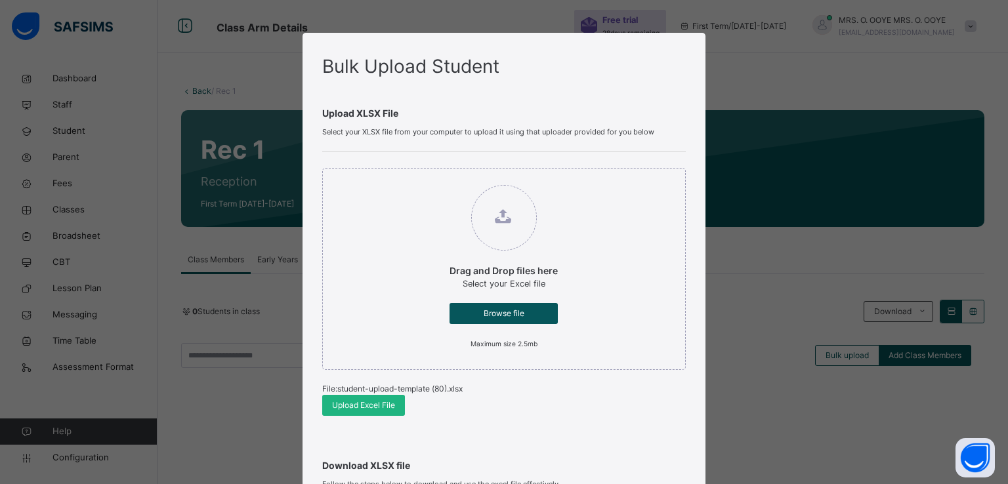
click at [348, 405] on span "Upload Excel File" at bounding box center [363, 406] width 63 height 12
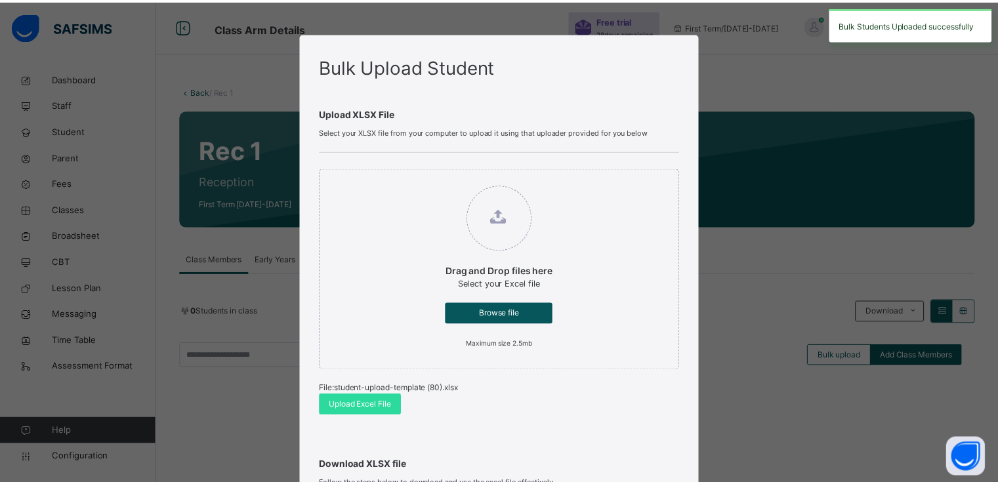
scroll to position [271, 0]
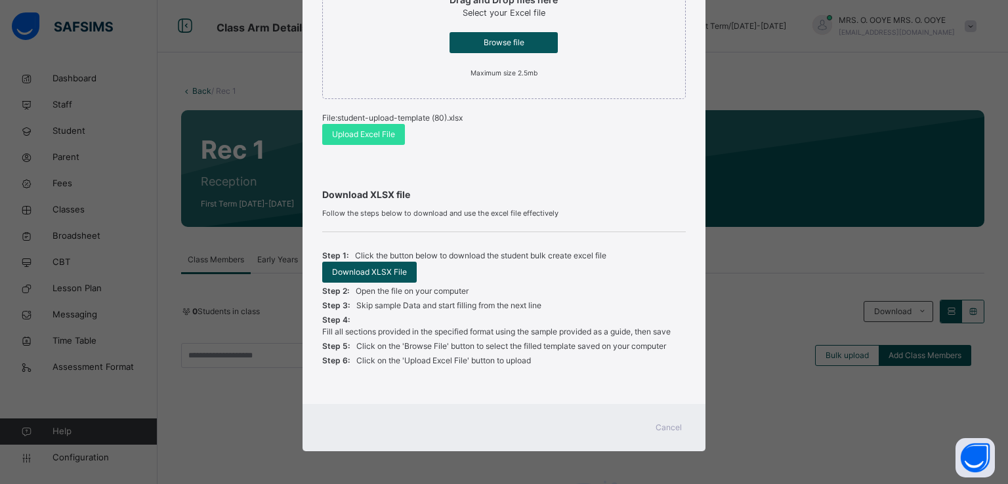
click at [660, 424] on span "Cancel" at bounding box center [668, 428] width 26 height 12
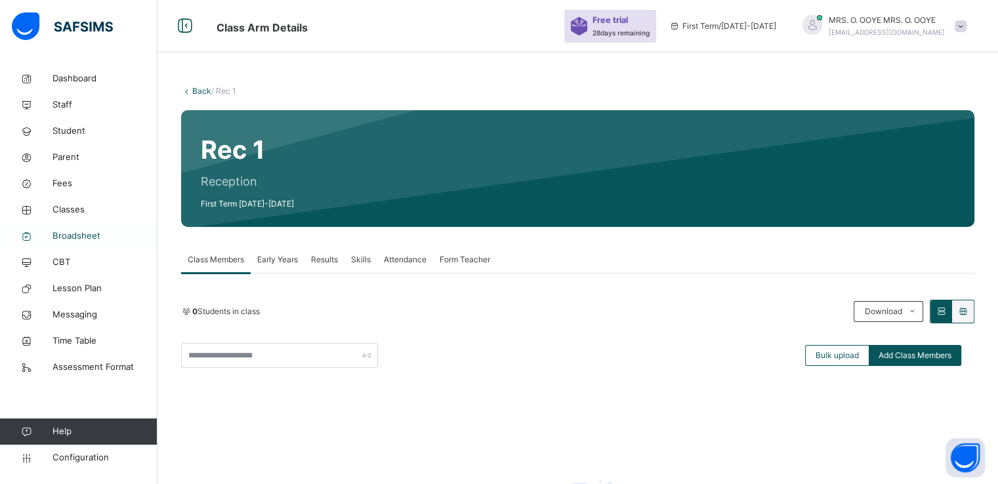
click at [71, 234] on span "Broadsheet" at bounding box center [104, 236] width 105 height 13
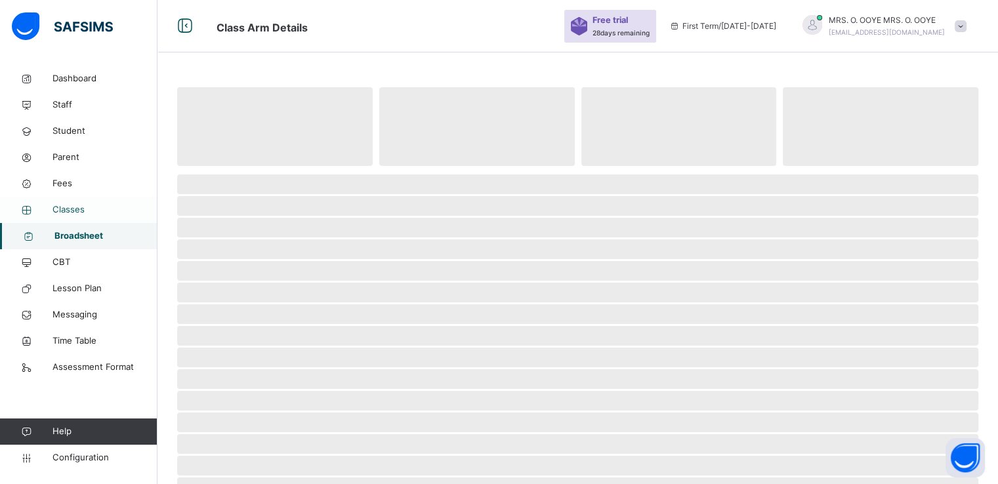
click at [64, 209] on span "Classes" at bounding box center [104, 209] width 105 height 13
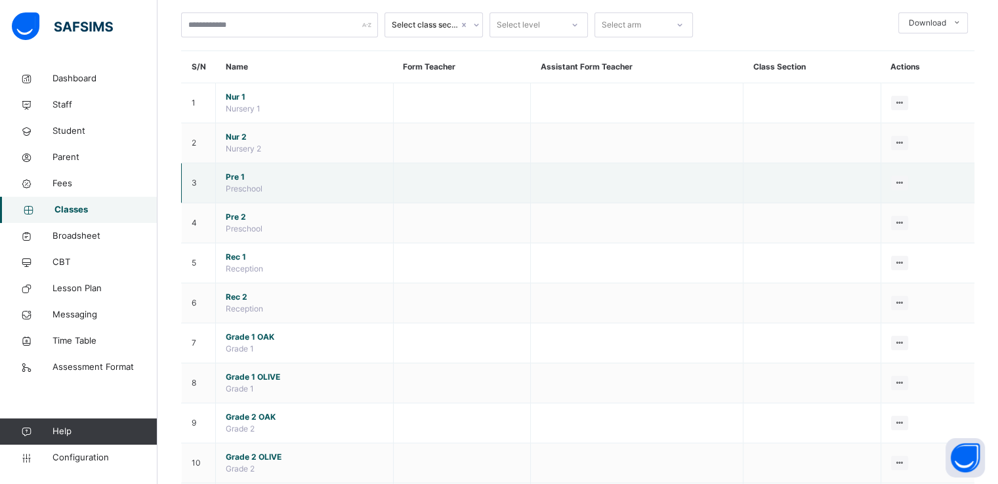
scroll to position [73, 0]
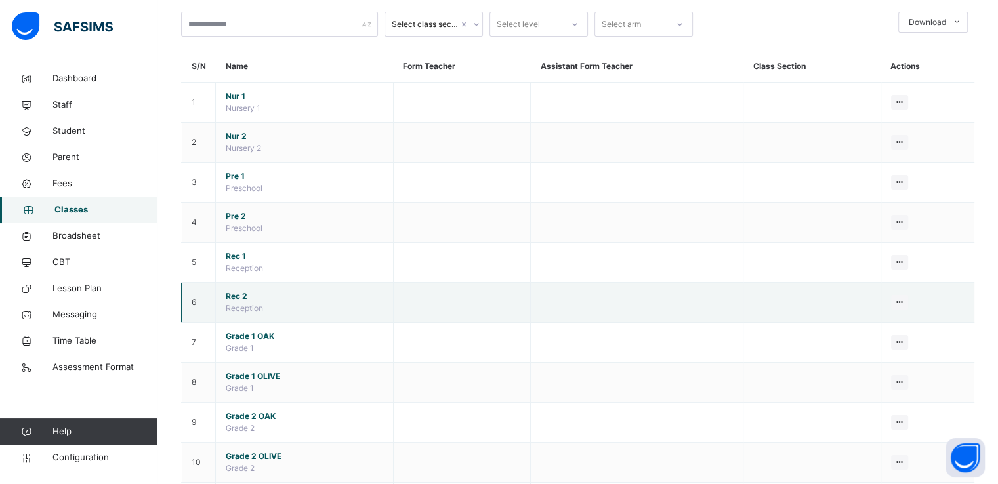
click at [231, 294] on span "Rec 2" at bounding box center [304, 297] width 157 height 12
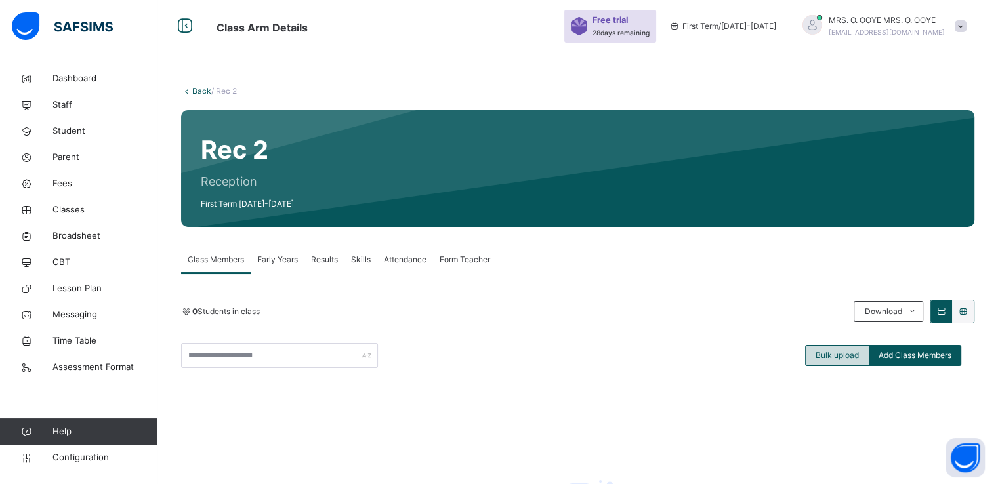
click at [833, 357] on span "Bulk upload" at bounding box center [836, 356] width 43 height 12
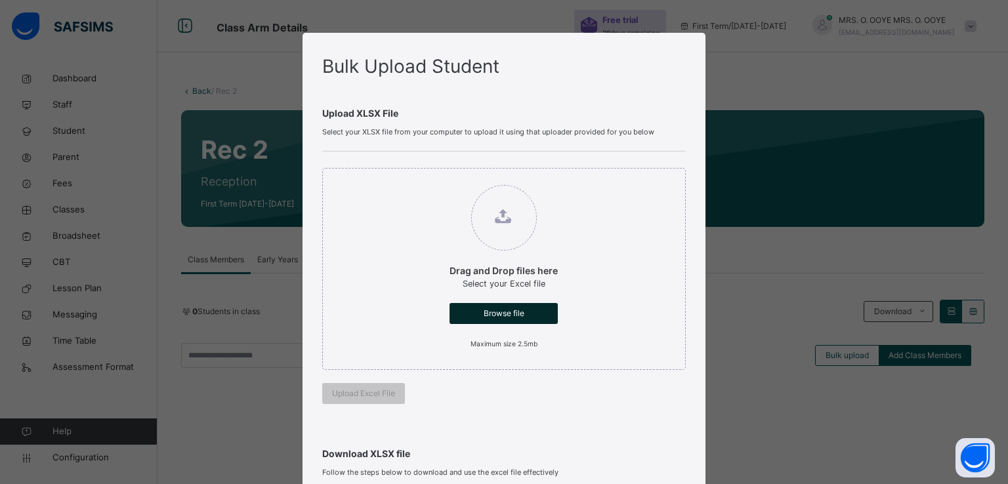
click at [481, 310] on span "Browse file" at bounding box center [503, 314] width 89 height 12
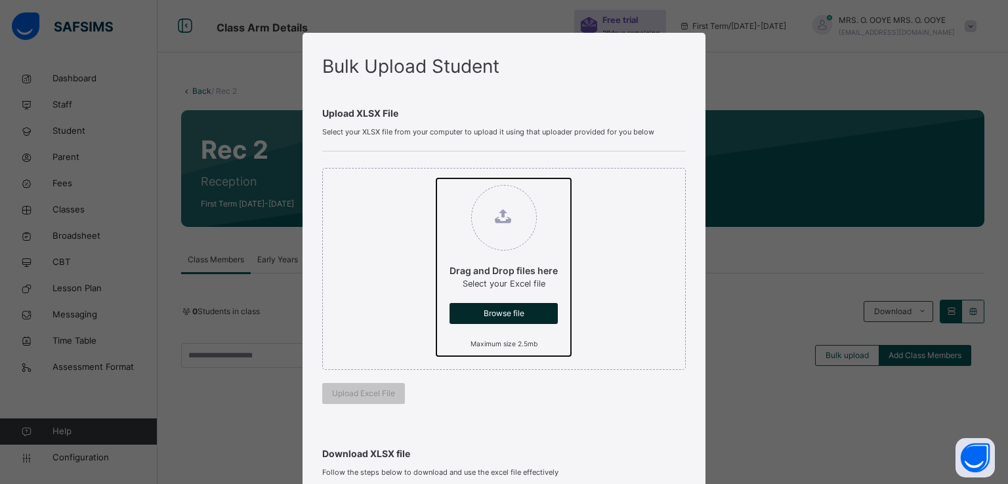
click at [436, 178] on input "Drag and Drop files here Select your Excel file Browse file Maximum size 2.5mb" at bounding box center [436, 178] width 0 height 0
type input "**********"
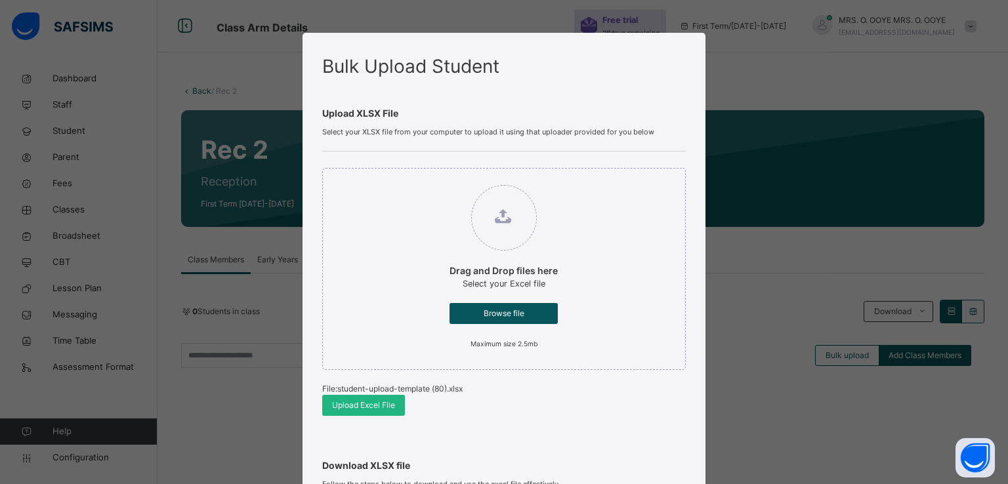
click at [338, 402] on span "Upload Excel File" at bounding box center [363, 406] width 63 height 12
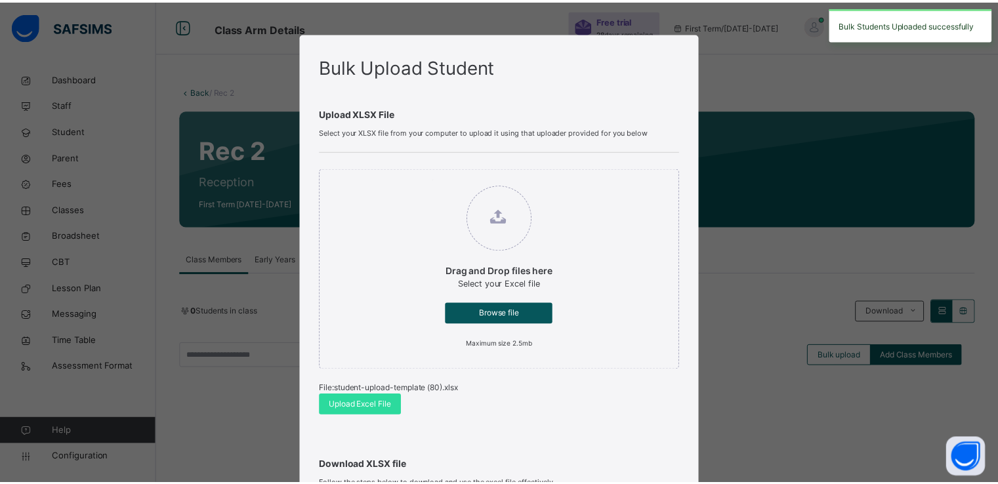
scroll to position [271, 0]
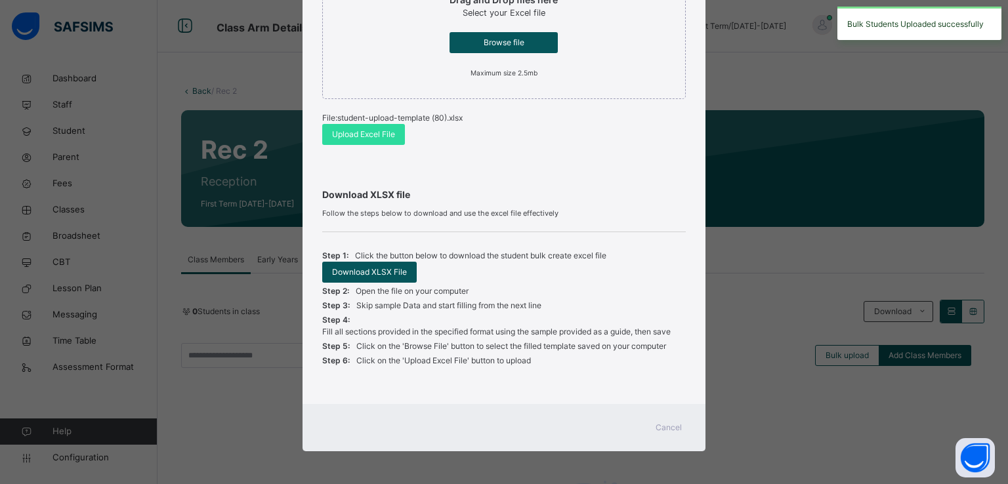
click at [659, 432] on span "Cancel" at bounding box center [668, 428] width 26 height 12
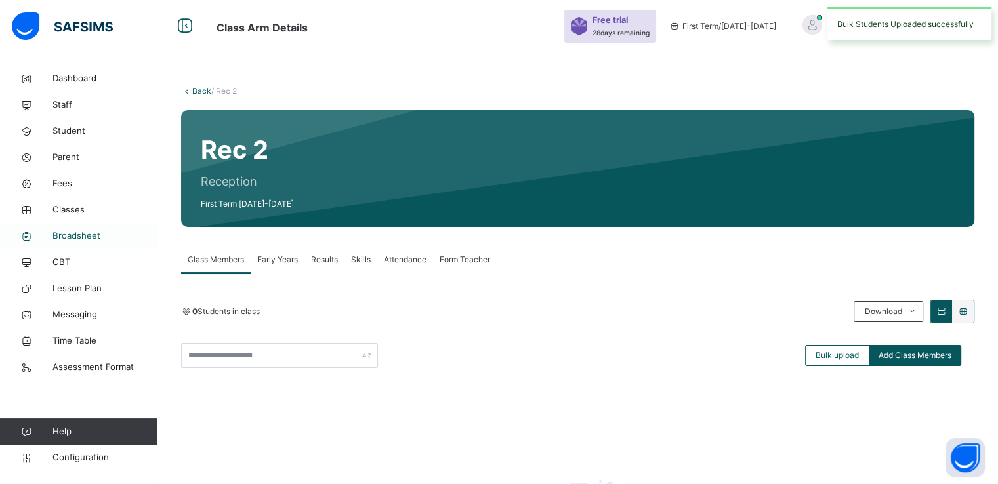
click at [74, 236] on span "Broadsheet" at bounding box center [104, 236] width 105 height 13
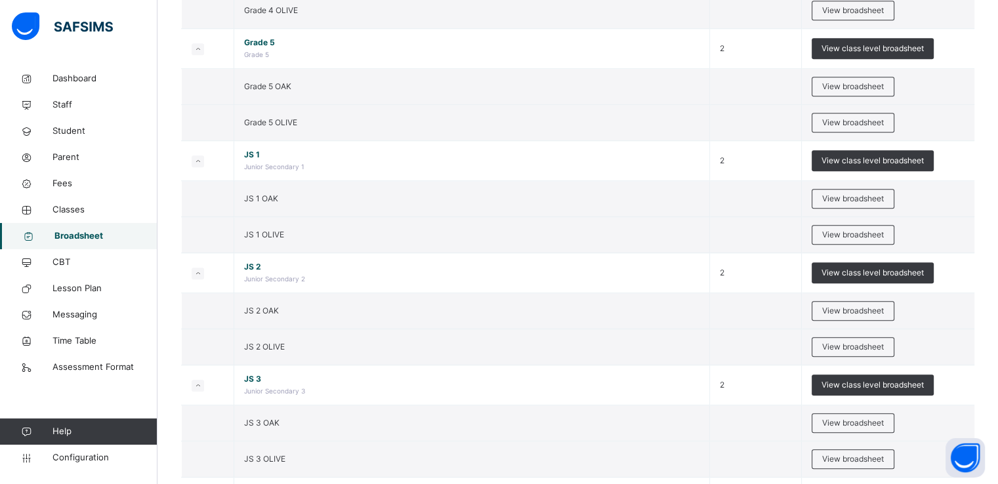
scroll to position [953, 0]
click at [84, 206] on span "Classes" at bounding box center [104, 209] width 105 height 13
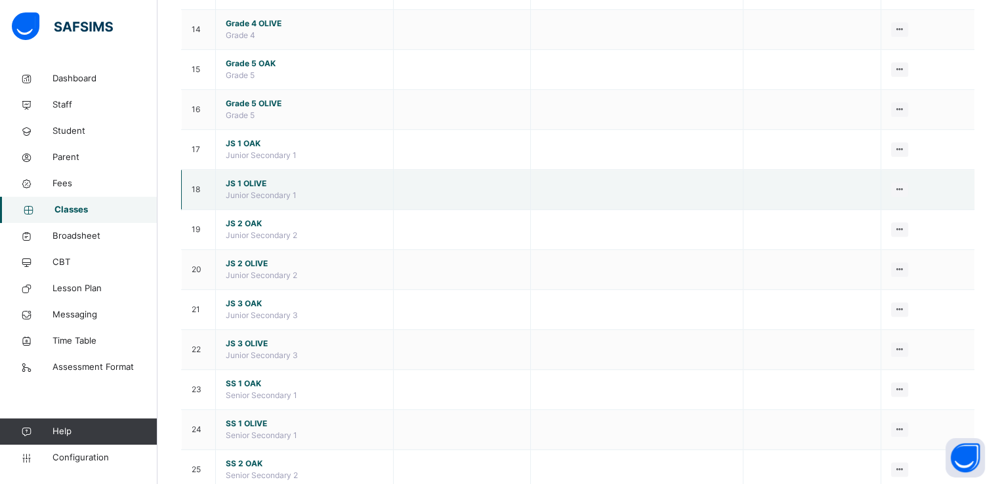
scroll to position [663, 0]
click at [234, 182] on span "JS 1 OLIVE" at bounding box center [304, 187] width 157 height 12
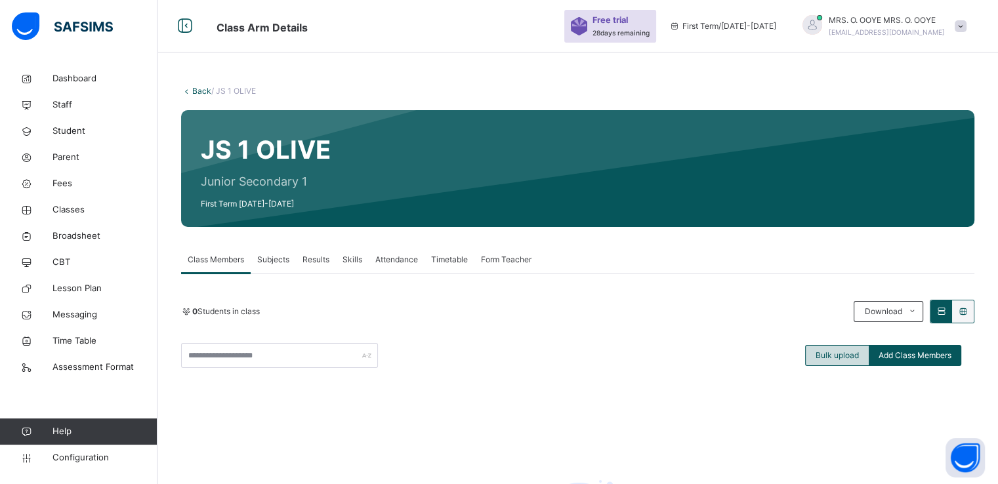
click at [831, 352] on span "Bulk upload" at bounding box center [836, 356] width 43 height 12
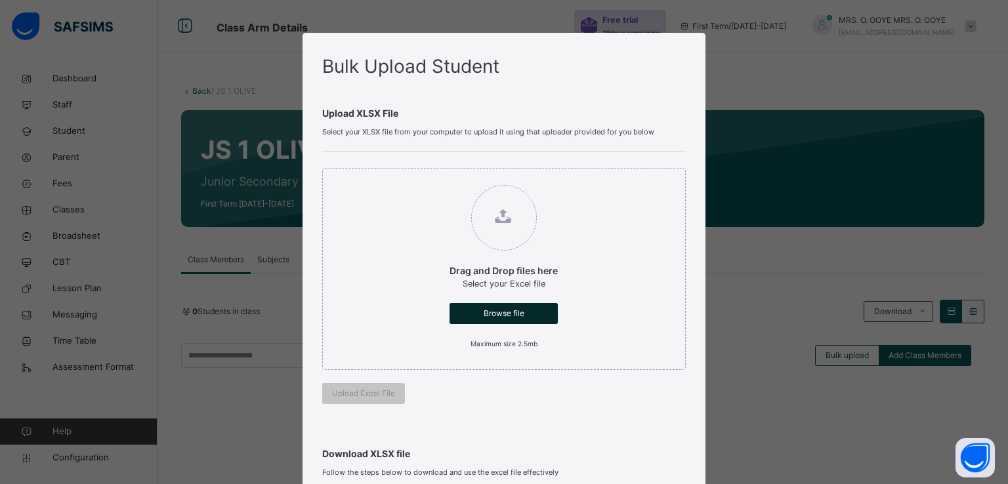
click at [491, 313] on span "Browse file" at bounding box center [503, 314] width 89 height 12
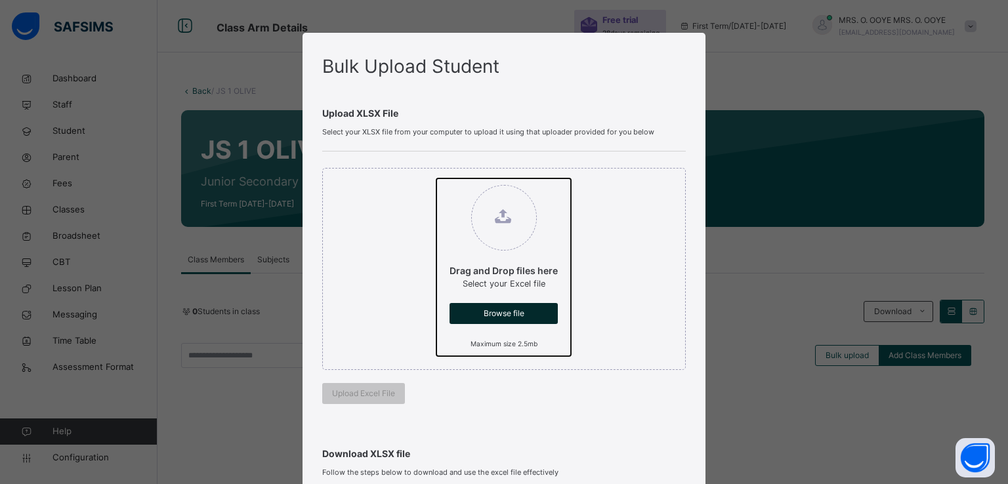
click at [436, 178] on input "Drag and Drop files here Select your Excel file Browse file Maximum size 2.5mb" at bounding box center [436, 178] width 0 height 0
type input "**********"
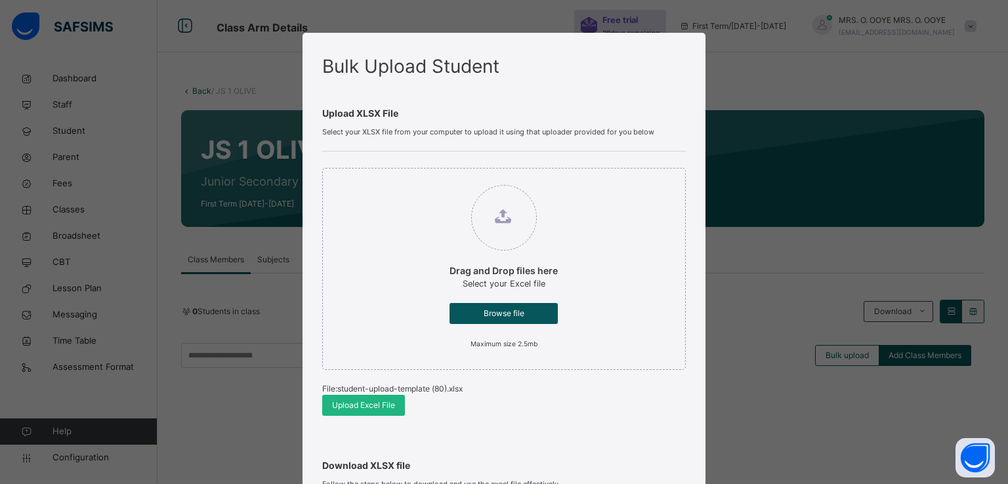
click at [344, 404] on span "Upload Excel File" at bounding box center [363, 406] width 63 height 12
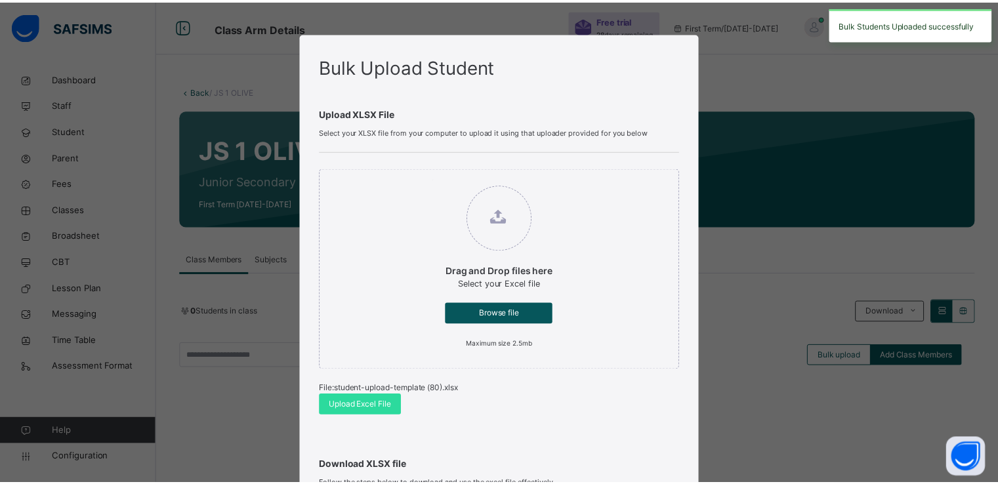
scroll to position [271, 0]
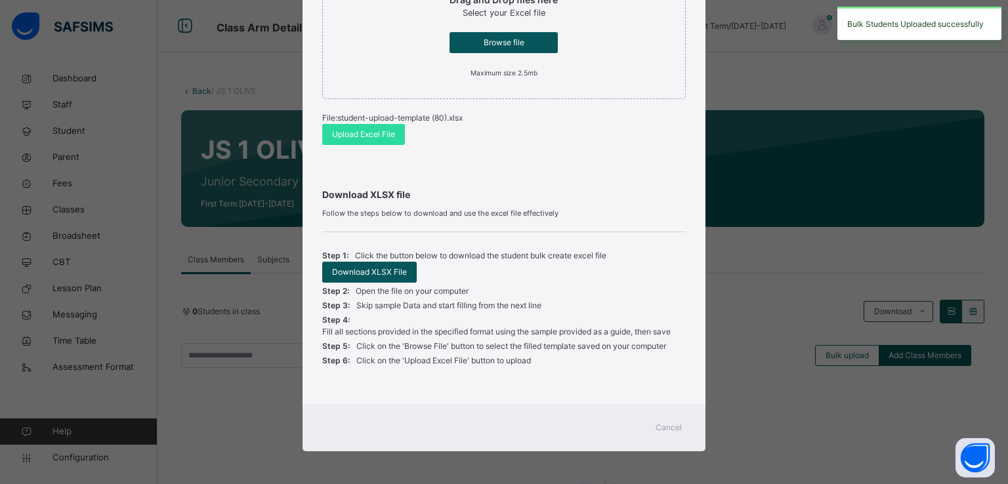
click at [669, 432] on span "Cancel" at bounding box center [668, 428] width 26 height 12
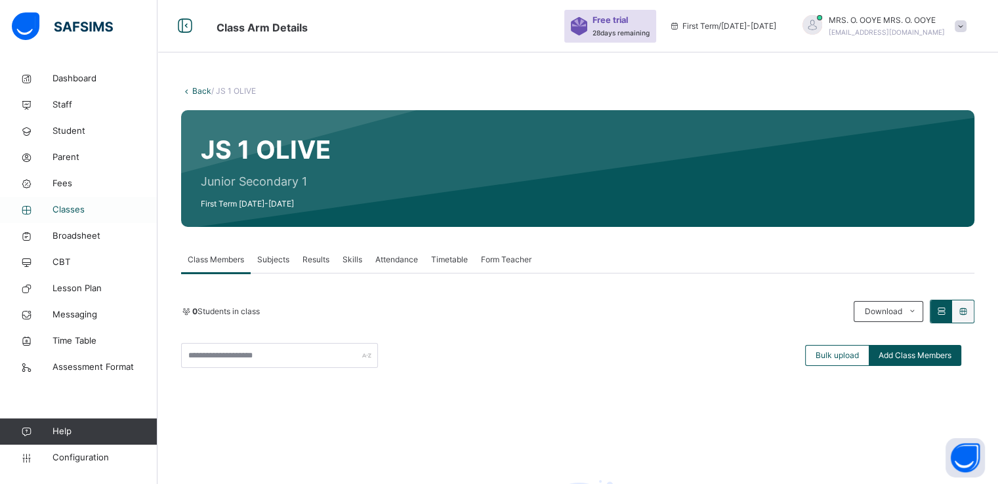
click at [66, 211] on span "Classes" at bounding box center [104, 209] width 105 height 13
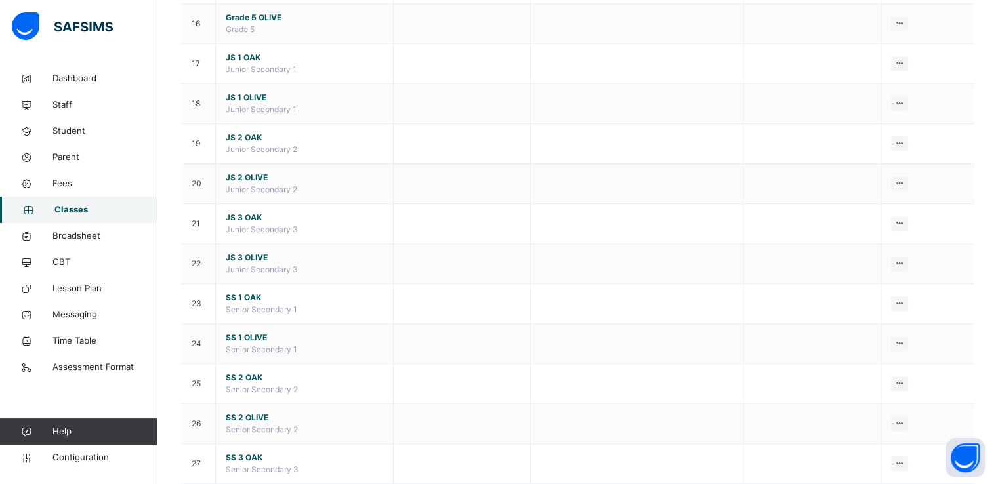
scroll to position [754, 0]
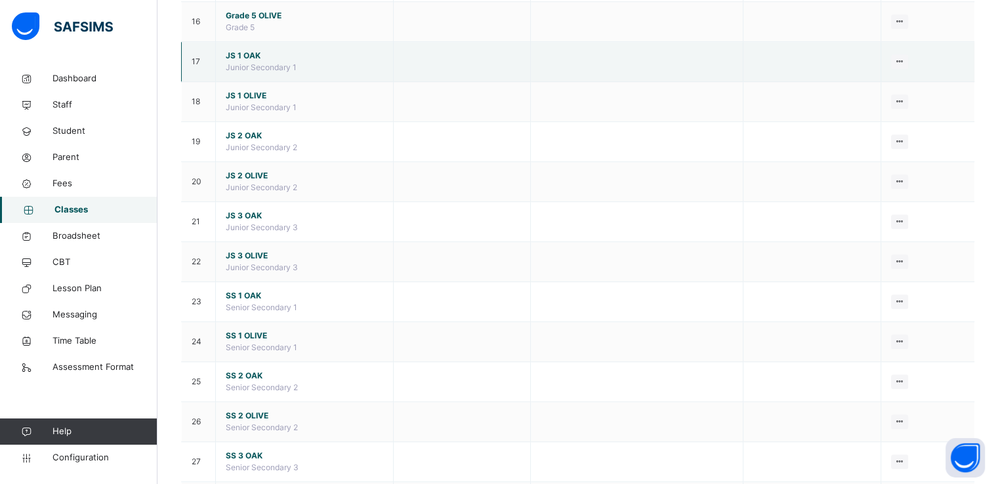
click at [242, 51] on span "JS 1 OAK" at bounding box center [304, 56] width 157 height 12
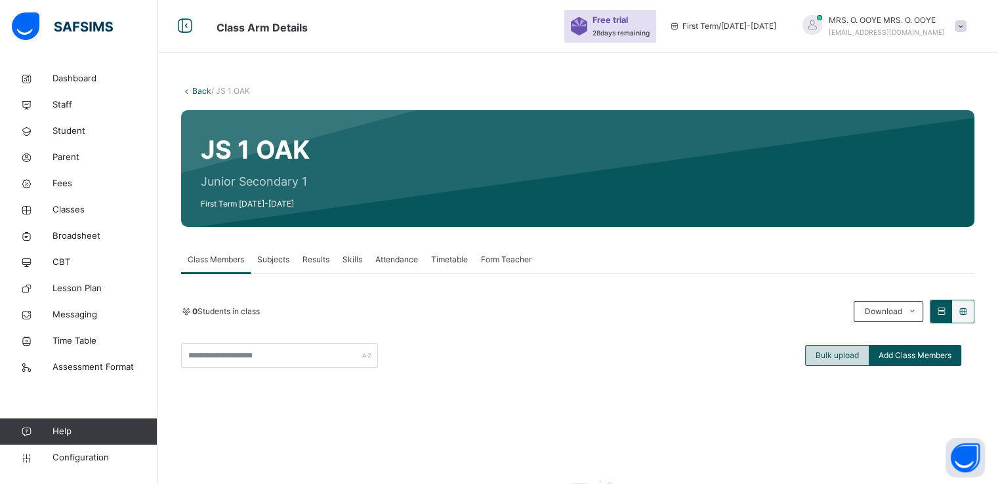
click at [840, 357] on span "Bulk upload" at bounding box center [836, 356] width 43 height 12
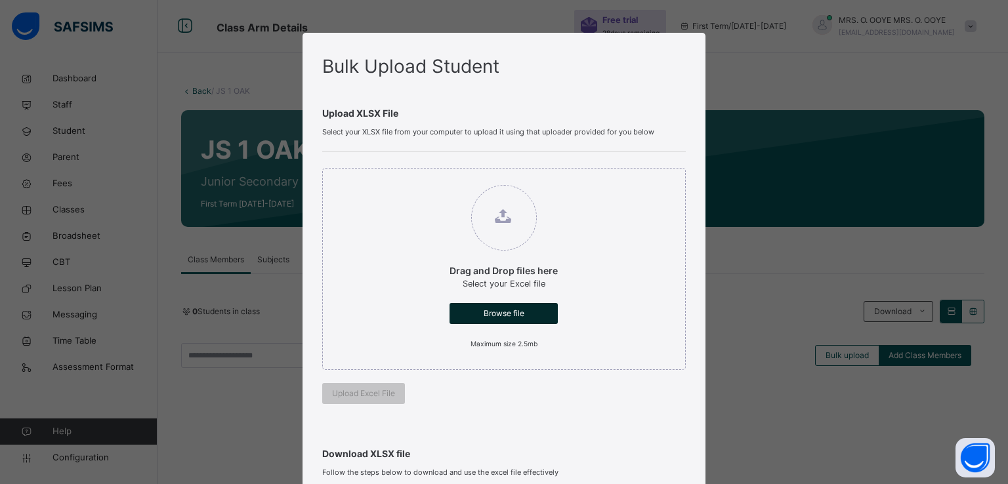
click at [492, 316] on span "Browse file" at bounding box center [503, 314] width 89 height 12
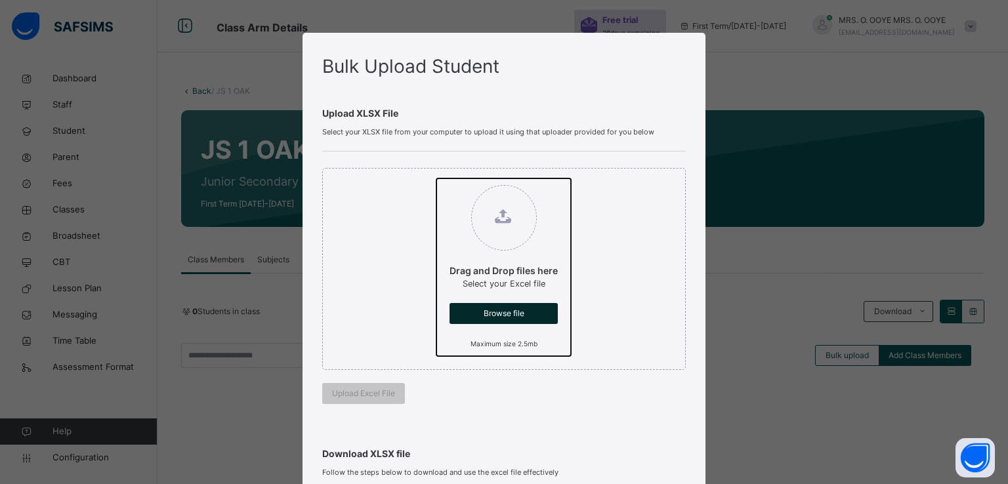
click at [436, 178] on input "Drag and Drop files here Select your Excel file Browse file Maximum size 2.5mb" at bounding box center [436, 178] width 0 height 0
type input "**********"
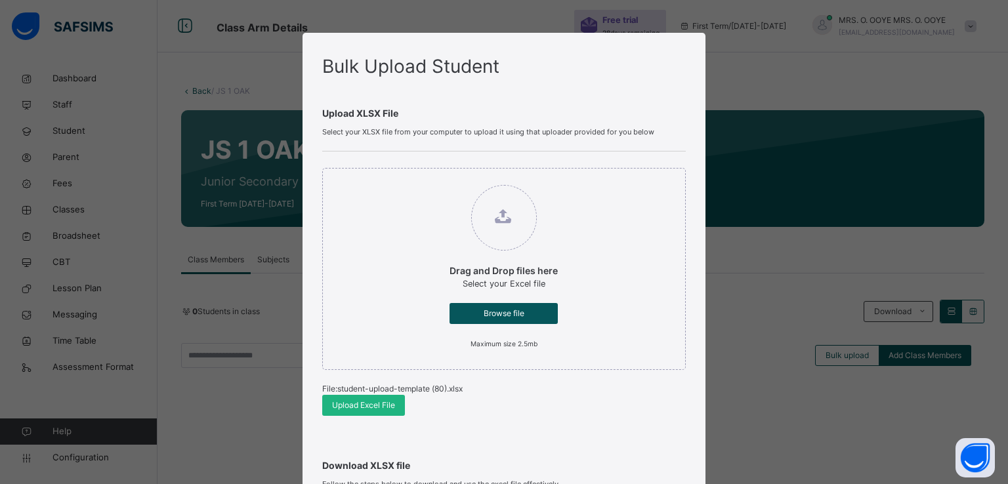
click at [347, 406] on span "Upload Excel File" at bounding box center [363, 406] width 63 height 12
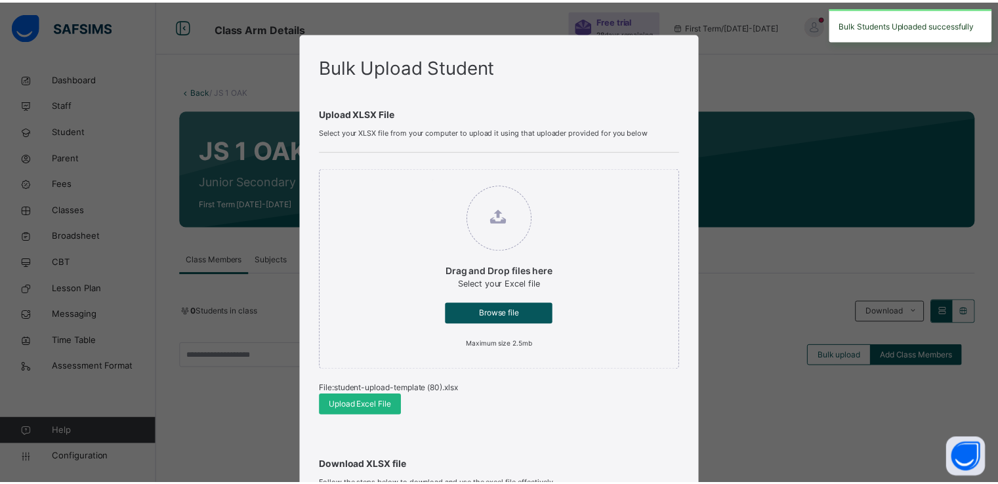
scroll to position [271, 0]
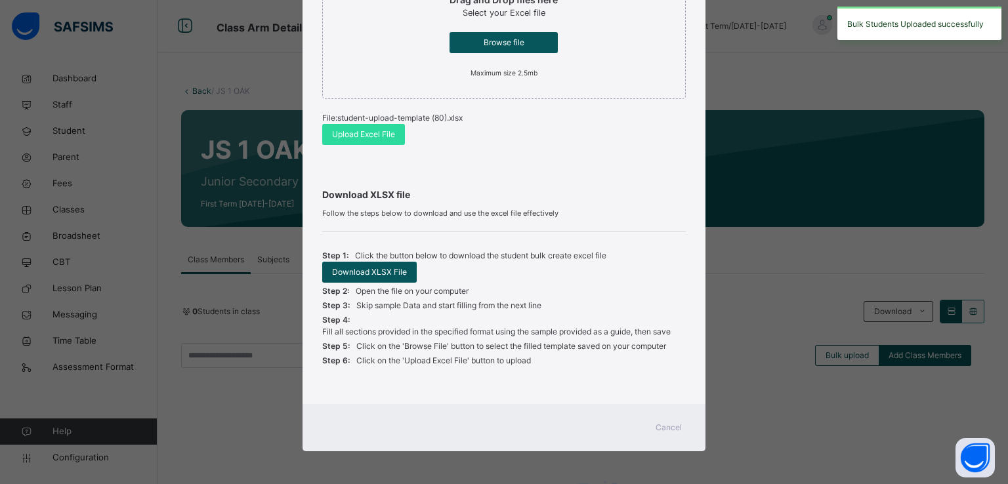
click at [662, 428] on span "Cancel" at bounding box center [668, 428] width 26 height 12
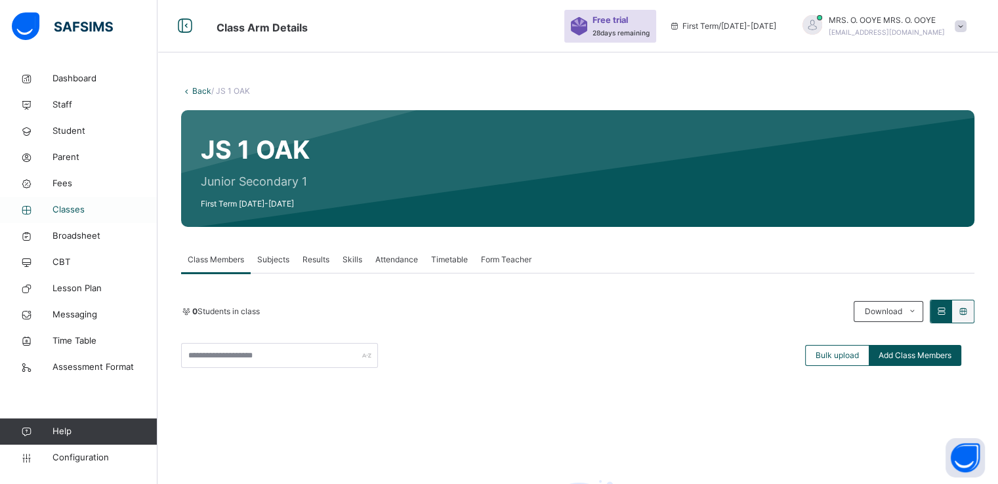
click at [66, 213] on span "Classes" at bounding box center [104, 209] width 105 height 13
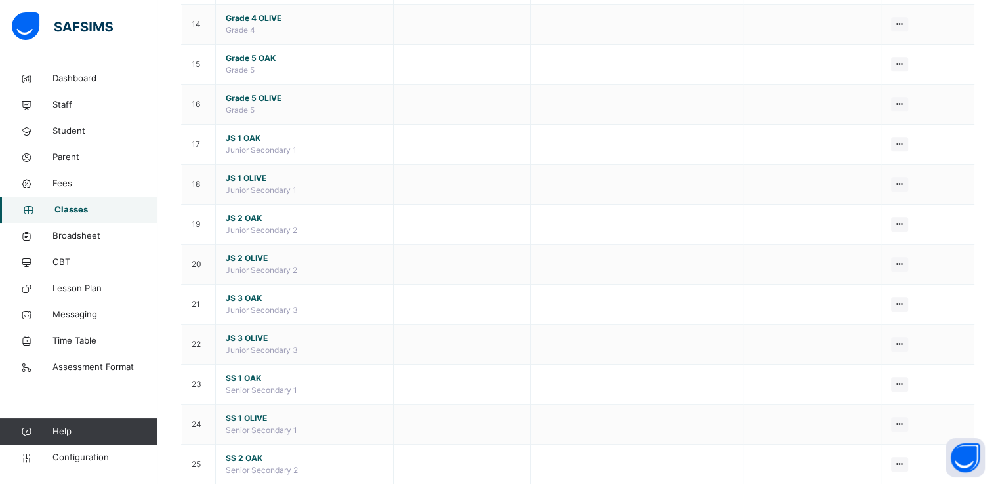
scroll to position [673, 0]
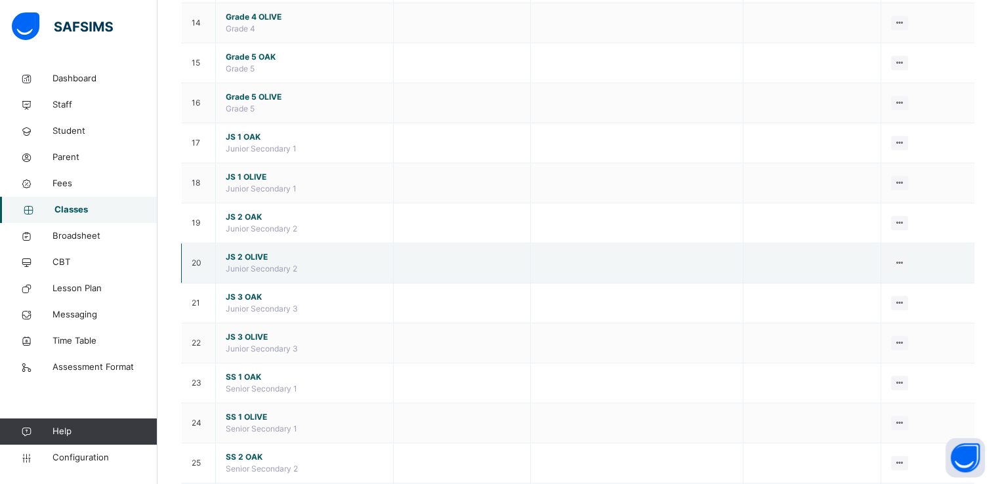
click at [249, 251] on span "JS 2 OLIVE" at bounding box center [304, 257] width 157 height 12
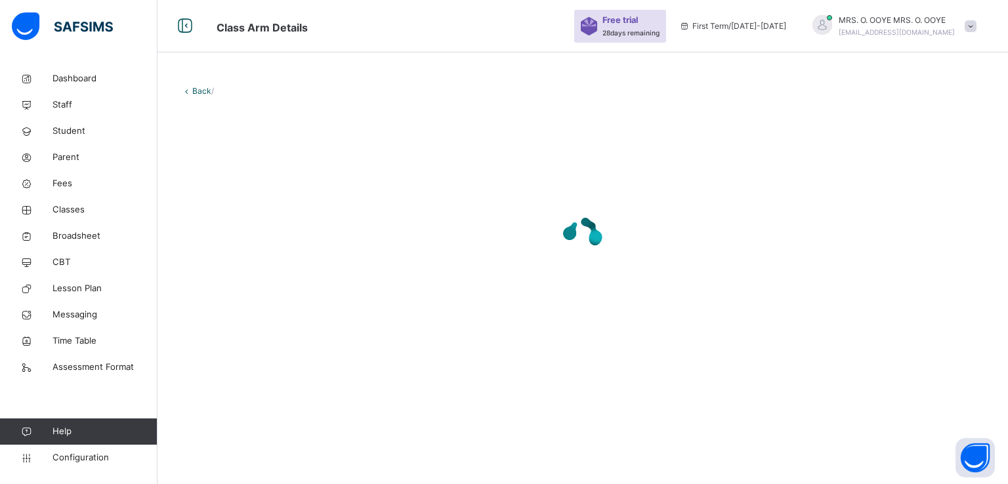
click at [483, 258] on div at bounding box center [582, 235] width 803 height 52
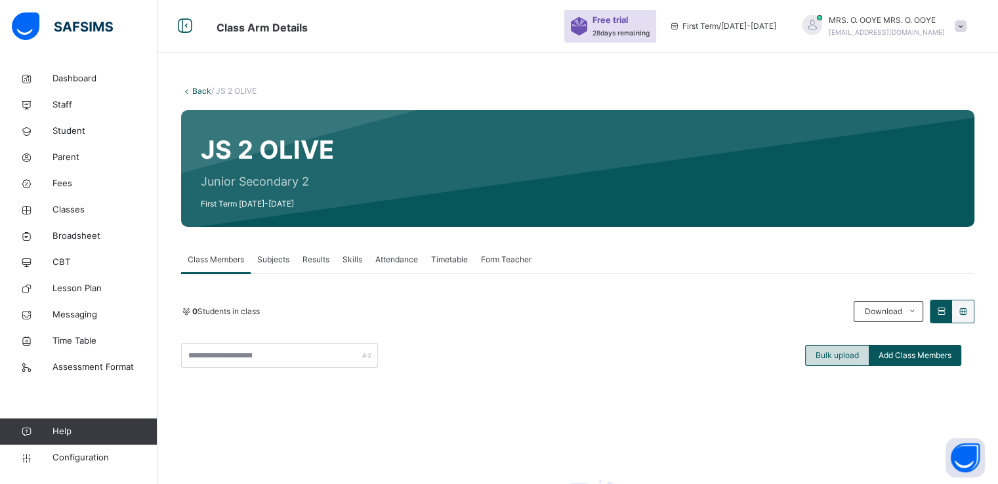
click at [835, 358] on span "Bulk upload" at bounding box center [836, 356] width 43 height 12
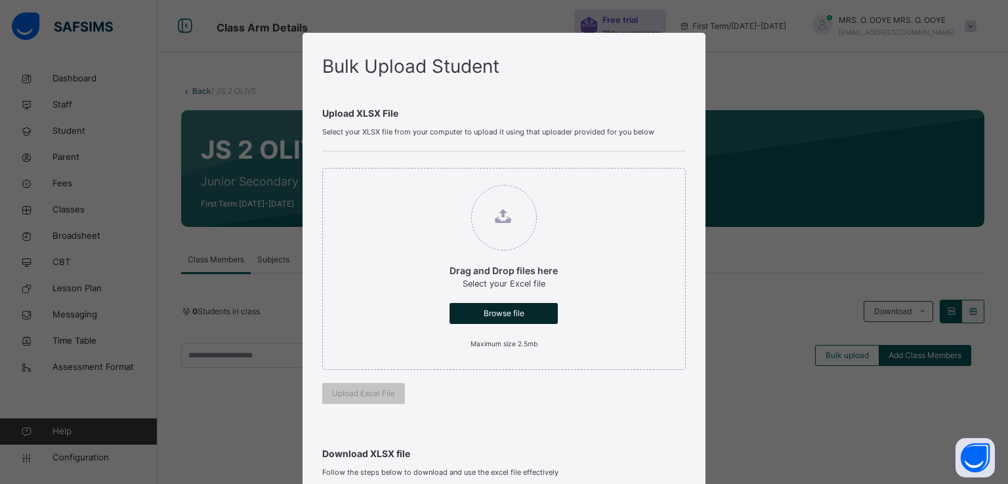
click at [499, 311] on span "Browse file" at bounding box center [503, 314] width 89 height 12
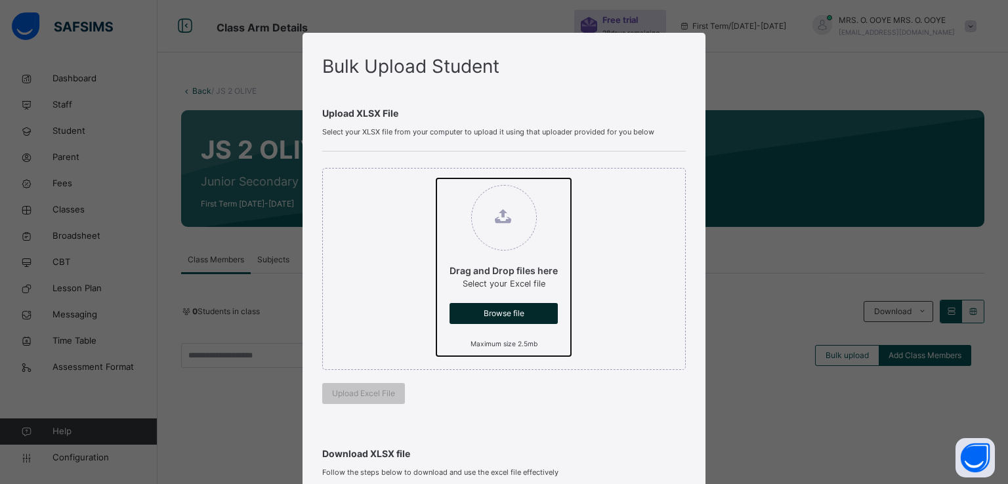
click at [436, 178] on input "Drag and Drop files here Select your Excel file Browse file Maximum size 2.5mb" at bounding box center [436, 178] width 0 height 0
type input "**********"
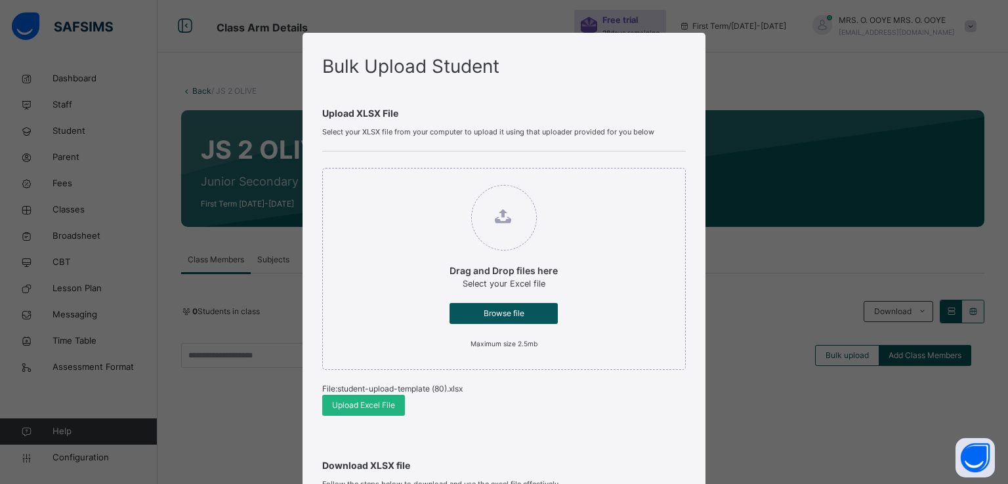
click at [350, 405] on span "Upload Excel File" at bounding box center [363, 406] width 63 height 12
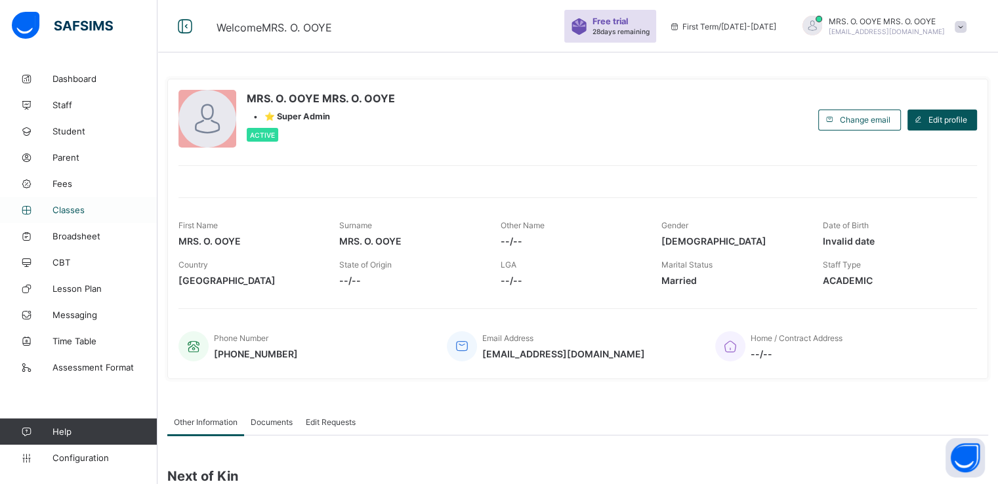
click at [73, 209] on span "Classes" at bounding box center [104, 210] width 105 height 10
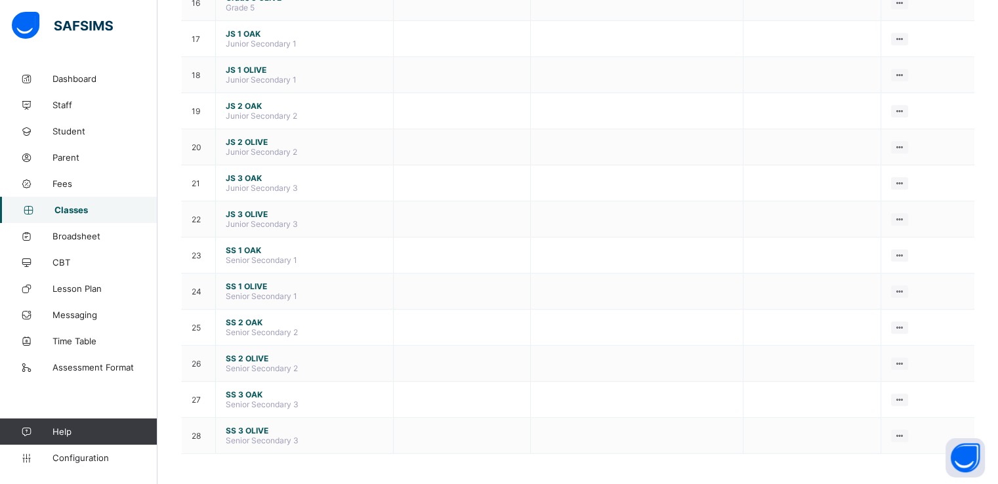
scroll to position [716, 0]
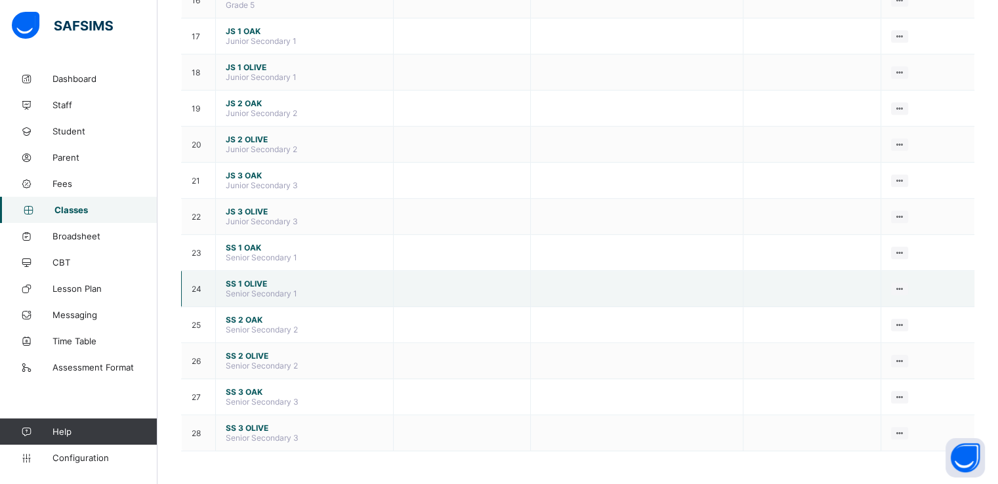
click at [241, 285] on span "SS 1 OLIVE" at bounding box center [304, 284] width 157 height 10
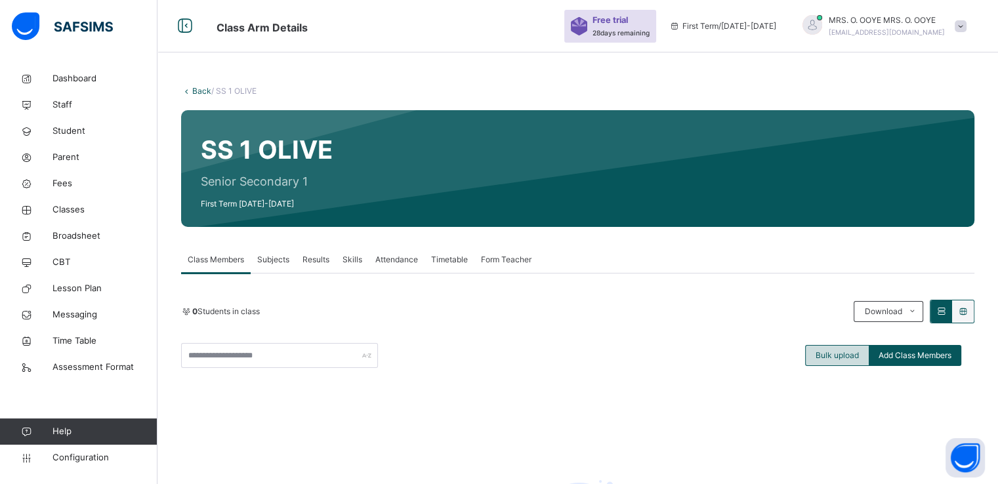
click at [841, 354] on span "Bulk upload" at bounding box center [836, 356] width 43 height 12
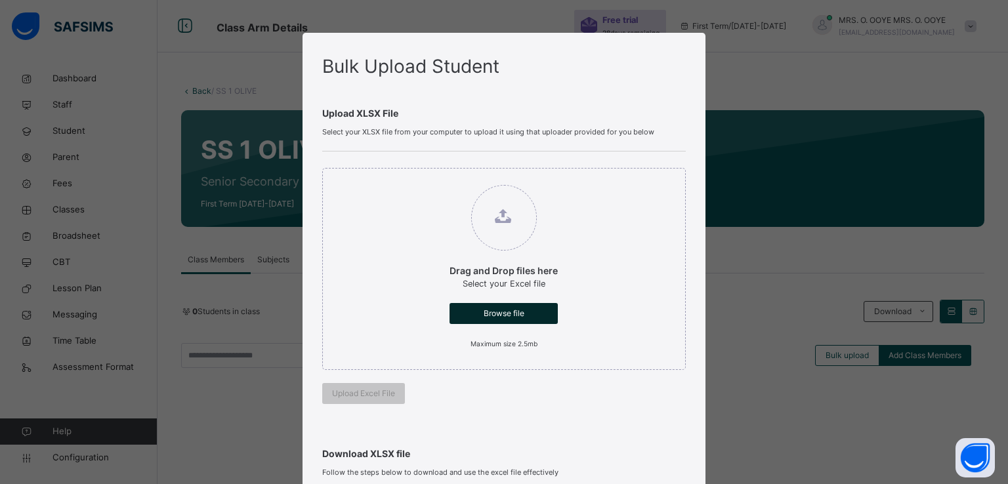
click at [493, 303] on div "Browse file" at bounding box center [503, 313] width 108 height 21
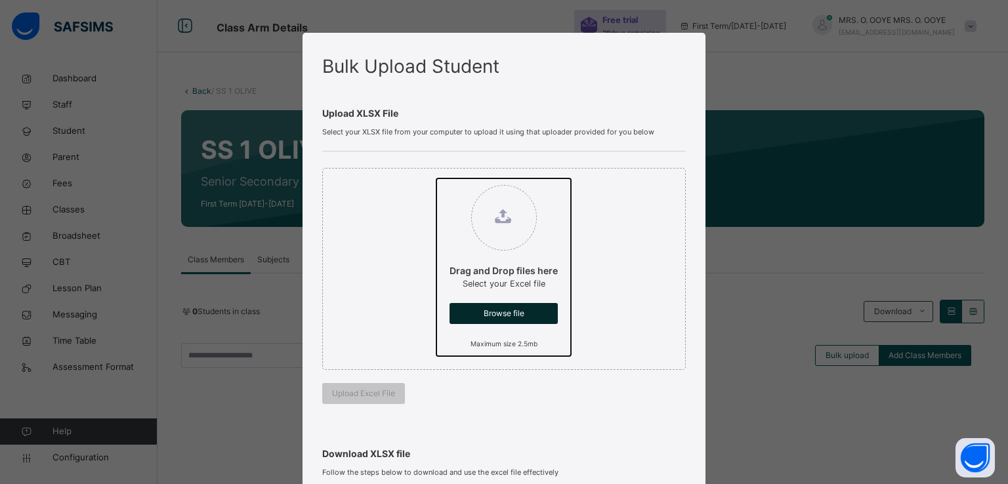
click at [436, 178] on input "Drag and Drop files here Select your Excel file Browse file Maximum size 2.5mb" at bounding box center [436, 178] width 0 height 0
type input "**********"
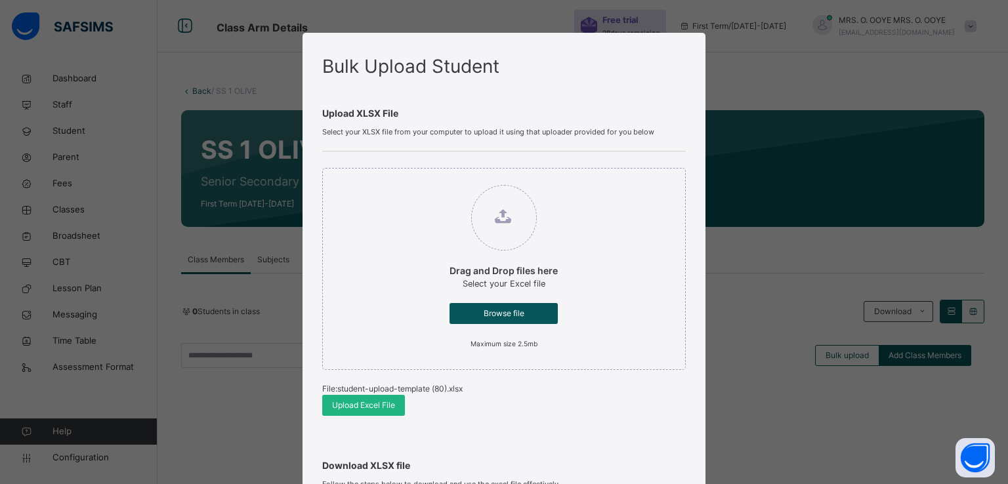
click at [342, 404] on span "Upload Excel File" at bounding box center [363, 406] width 63 height 12
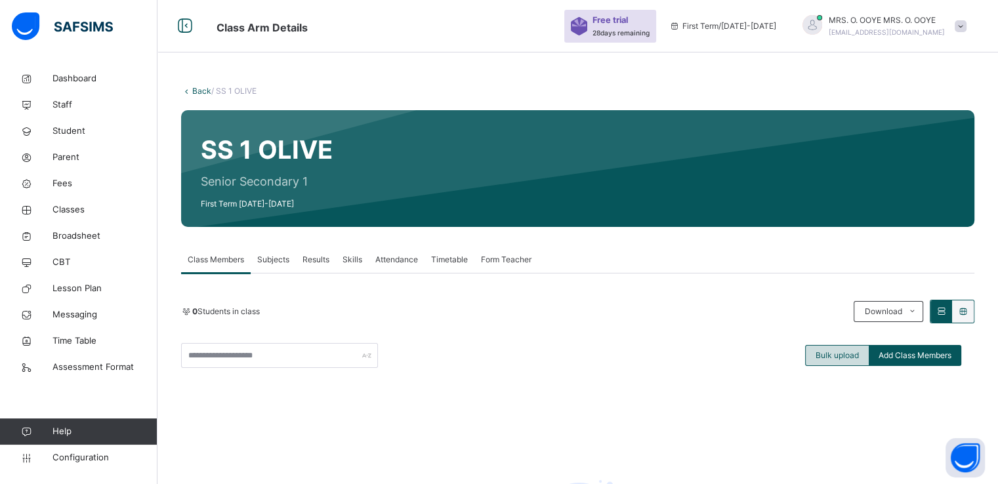
click at [829, 353] on span "Bulk upload" at bounding box center [836, 356] width 43 height 12
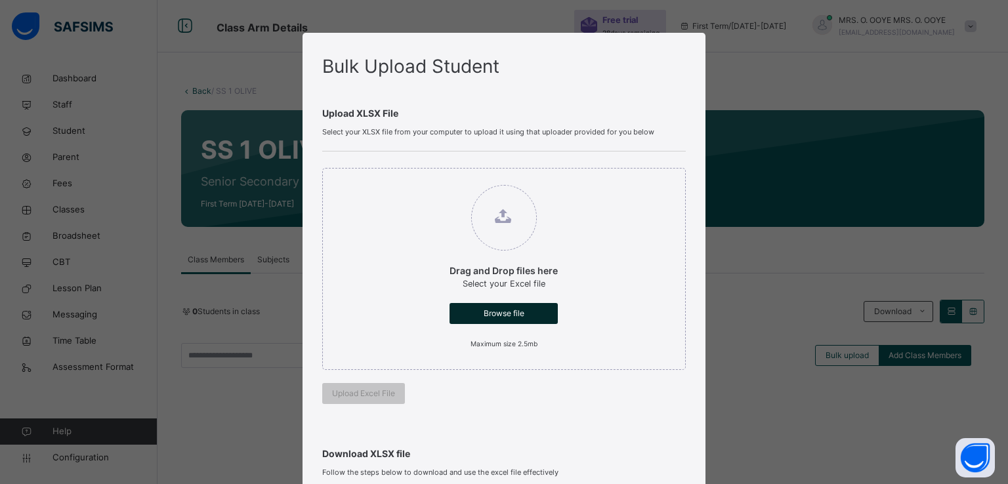
click at [480, 310] on span "Browse file" at bounding box center [503, 314] width 89 height 12
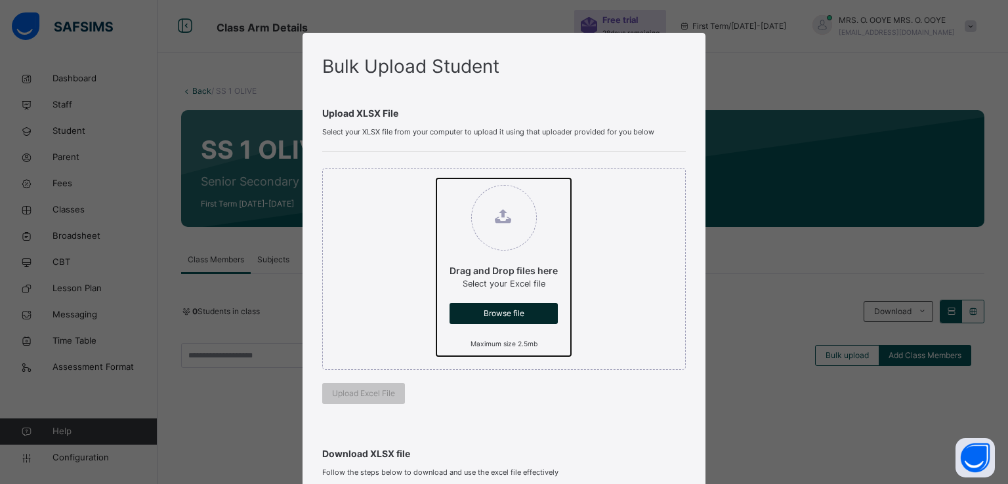
click at [436, 178] on input "Drag and Drop files here Select your Excel file Browse file Maximum size 2.5mb" at bounding box center [436, 178] width 0 height 0
type input "**********"
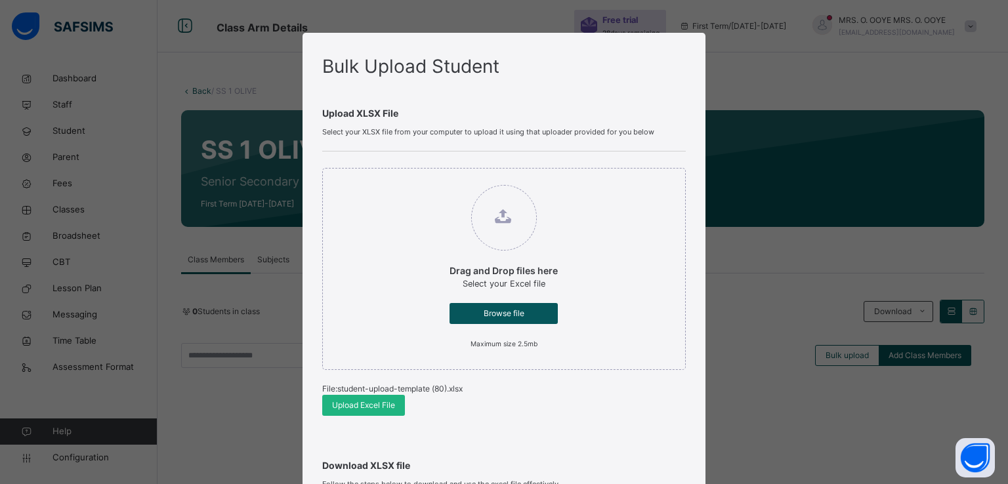
click at [339, 407] on span "Upload Excel File" at bounding box center [363, 406] width 63 height 12
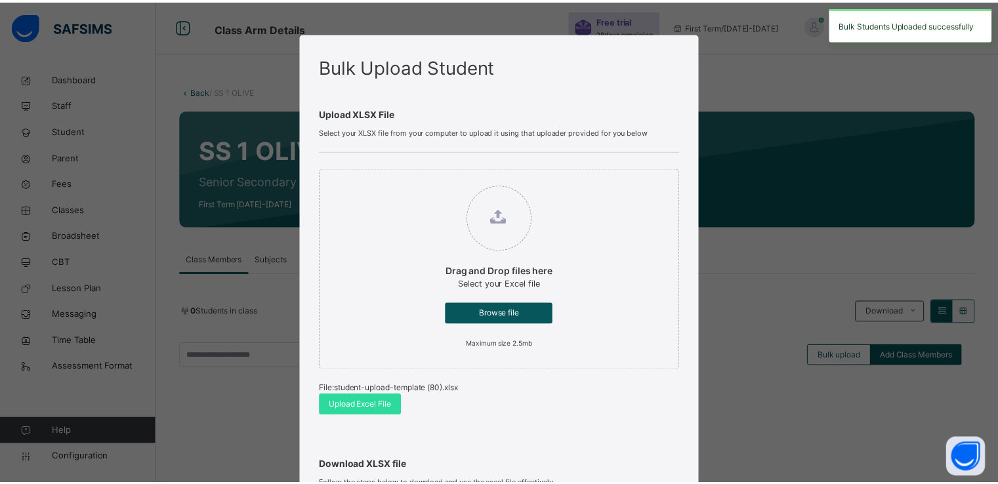
scroll to position [271, 0]
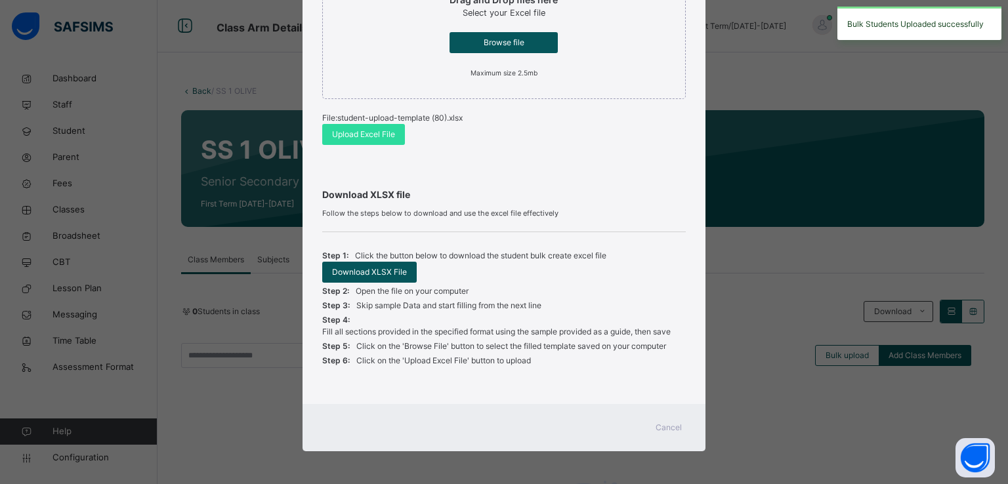
click at [659, 426] on span "Cancel" at bounding box center [668, 428] width 26 height 12
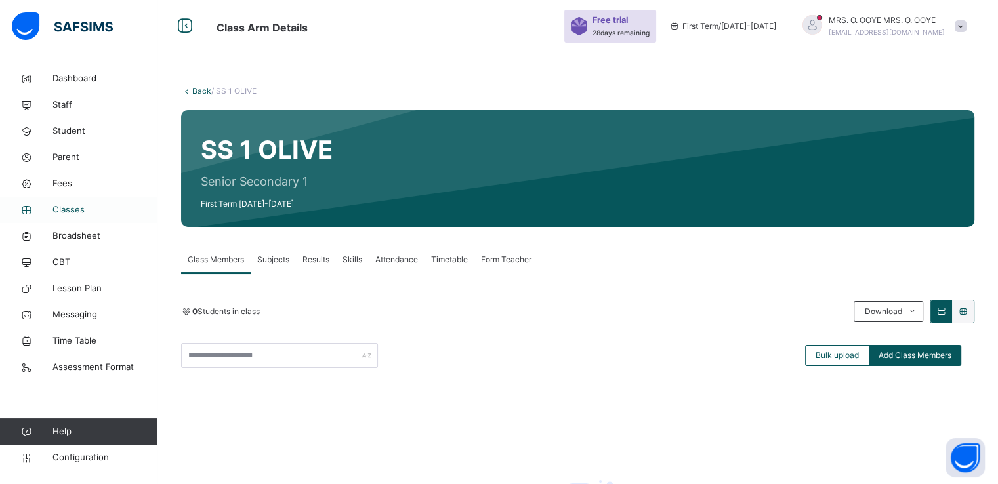
click at [58, 208] on span "Classes" at bounding box center [104, 209] width 105 height 13
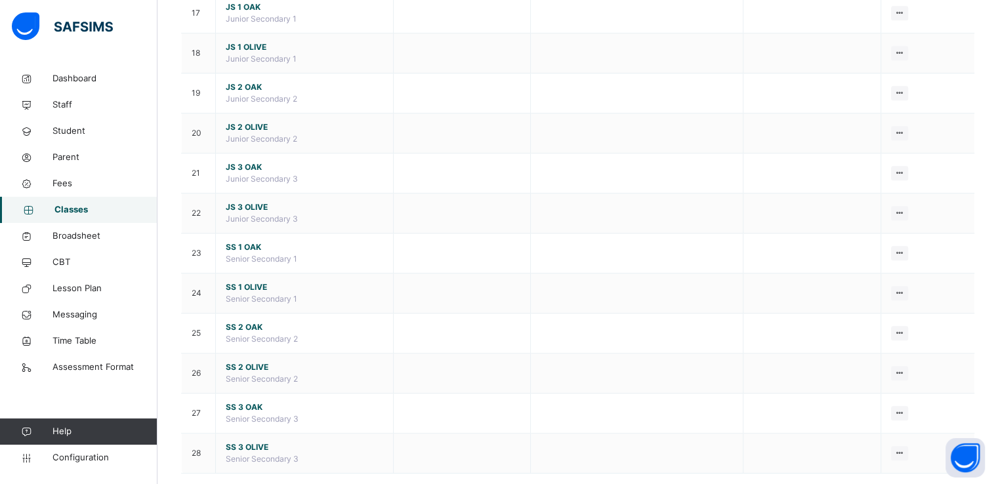
scroll to position [821, 0]
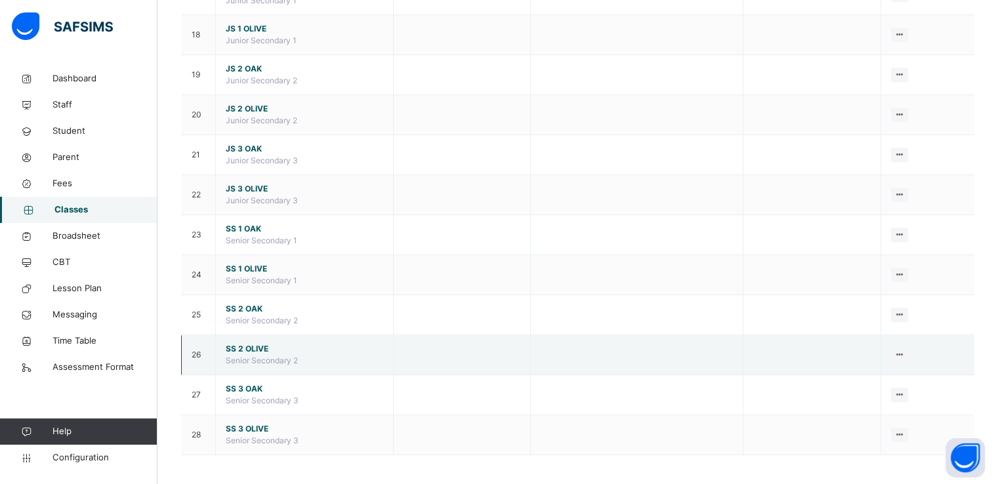
click at [249, 346] on span "SS 2 OLIVE" at bounding box center [304, 349] width 157 height 12
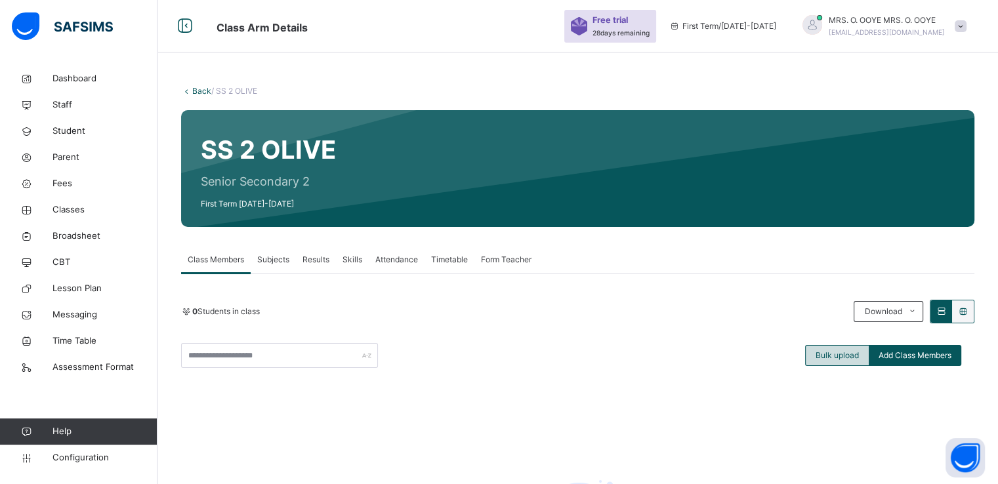
click at [832, 355] on span "Bulk upload" at bounding box center [836, 356] width 43 height 12
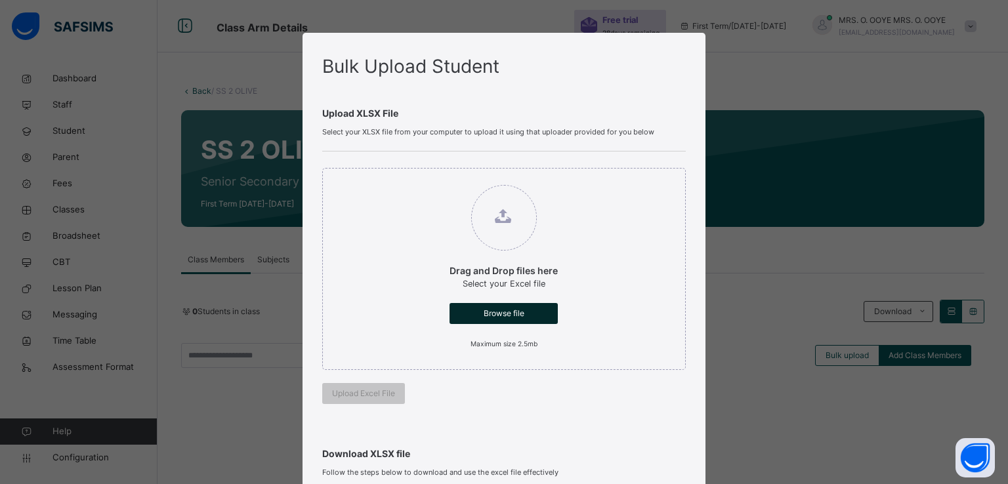
click at [499, 315] on span "Browse file" at bounding box center [503, 314] width 89 height 12
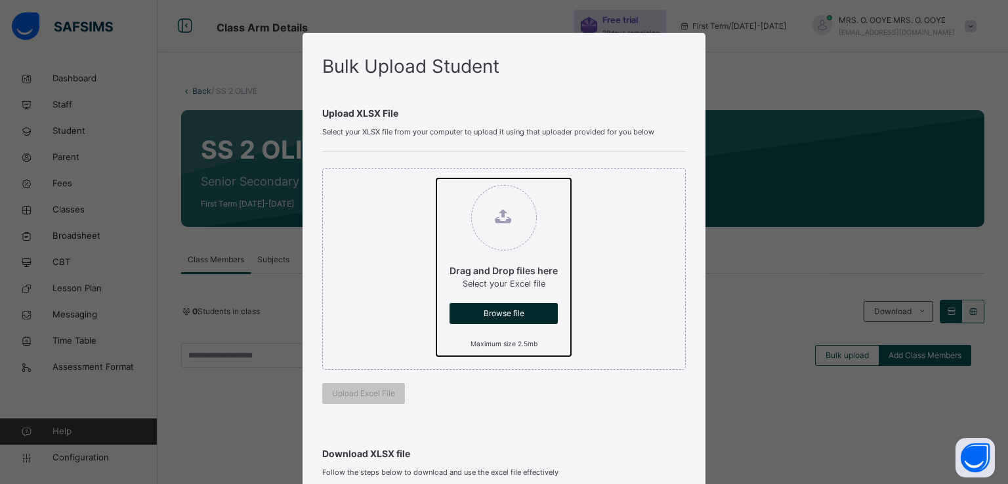
click at [436, 178] on input "Drag and Drop files here Select your Excel file Browse file Maximum size 2.5mb" at bounding box center [436, 178] width 0 height 0
type input "**********"
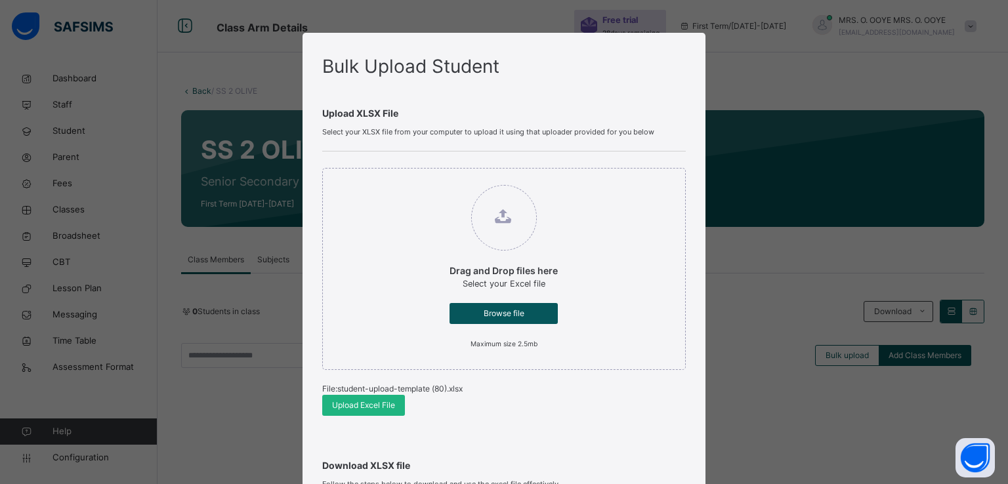
click at [345, 405] on span "Upload Excel File" at bounding box center [363, 406] width 63 height 12
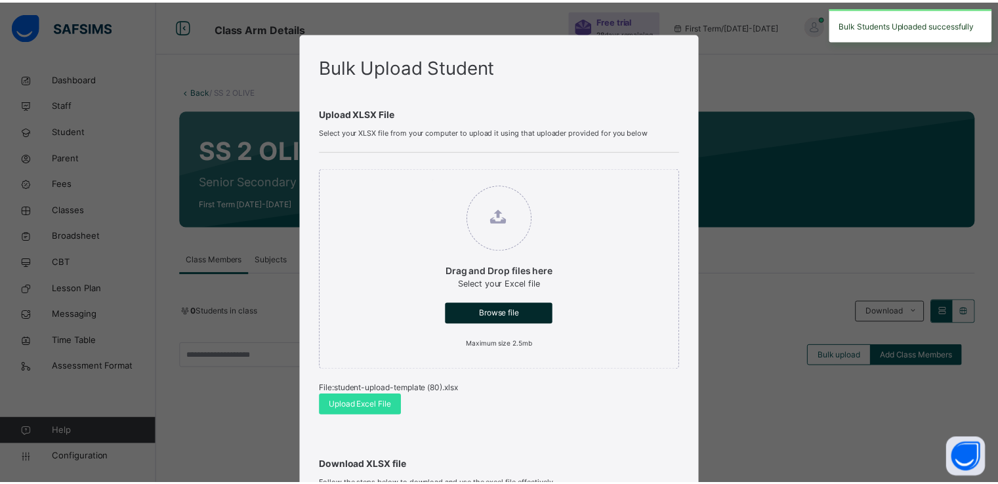
scroll to position [271, 0]
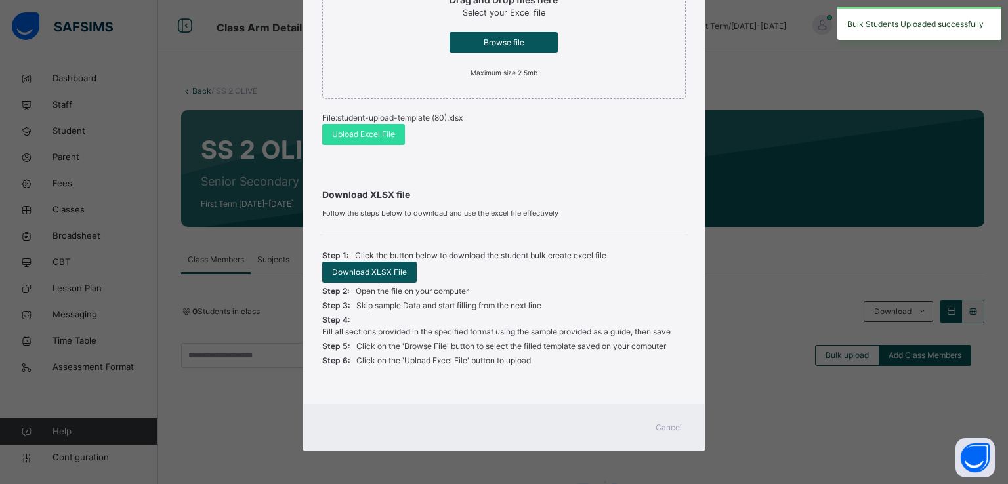
click at [662, 430] on span "Cancel" at bounding box center [668, 428] width 26 height 12
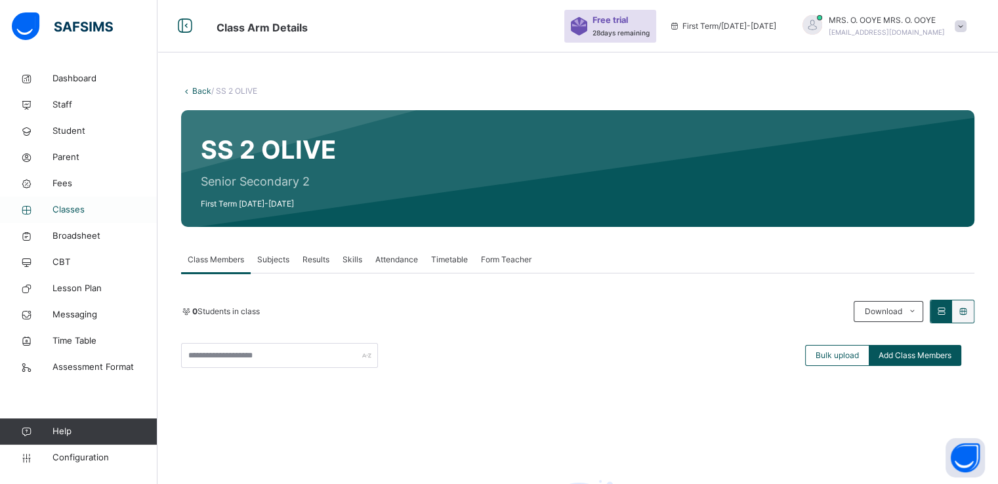
click at [64, 213] on span "Classes" at bounding box center [104, 209] width 105 height 13
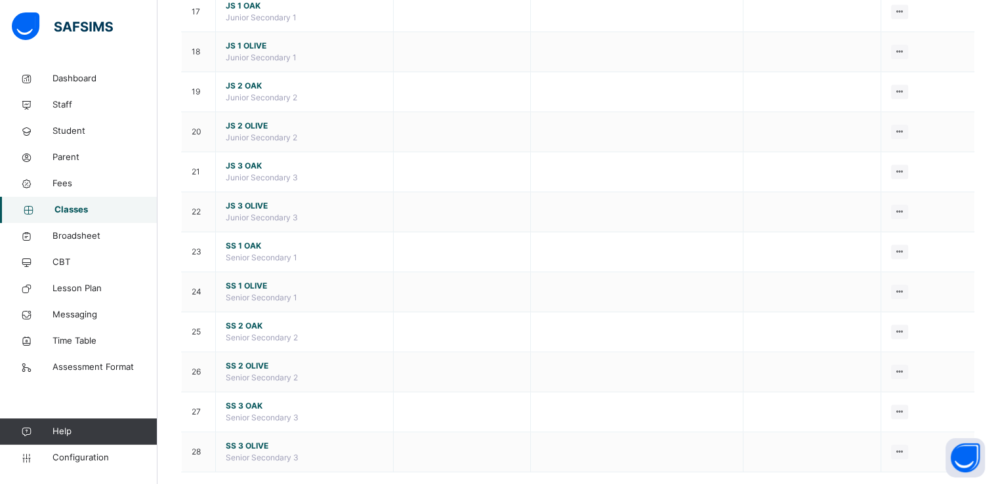
scroll to position [821, 0]
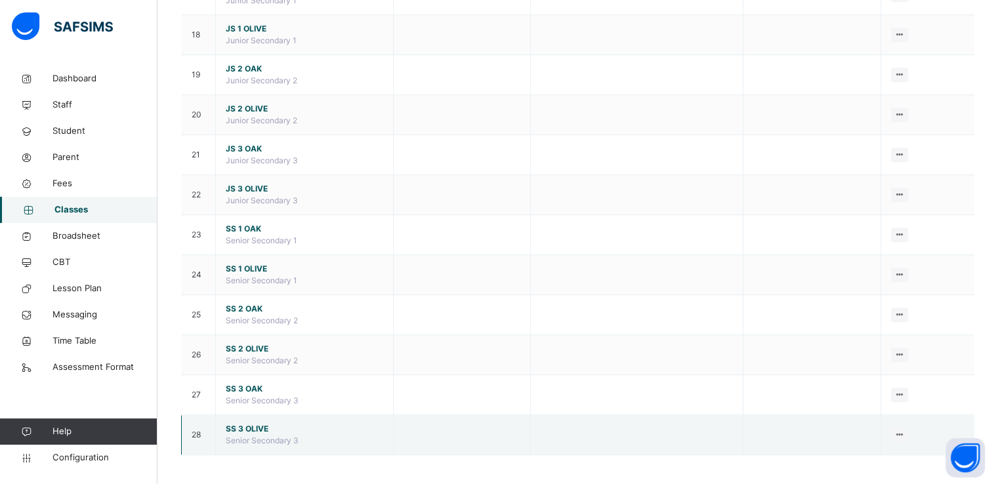
click at [243, 424] on span "SS 3 OLIVE" at bounding box center [304, 429] width 157 height 12
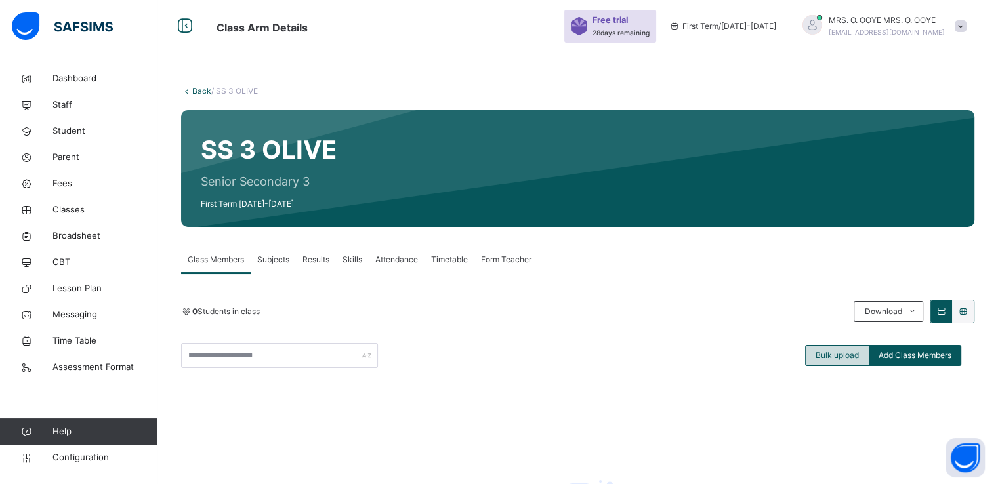
click at [837, 352] on span "Bulk upload" at bounding box center [836, 356] width 43 height 12
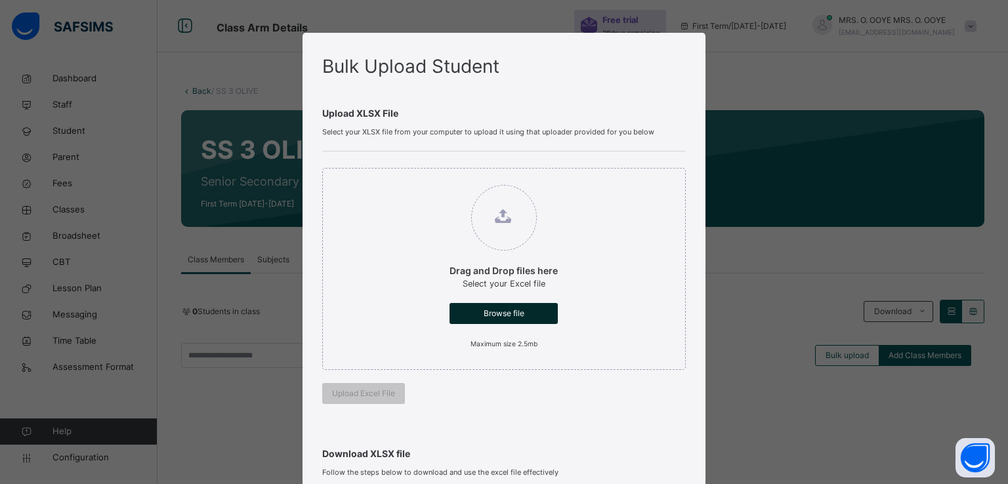
click at [483, 308] on span "Browse file" at bounding box center [503, 314] width 89 height 12
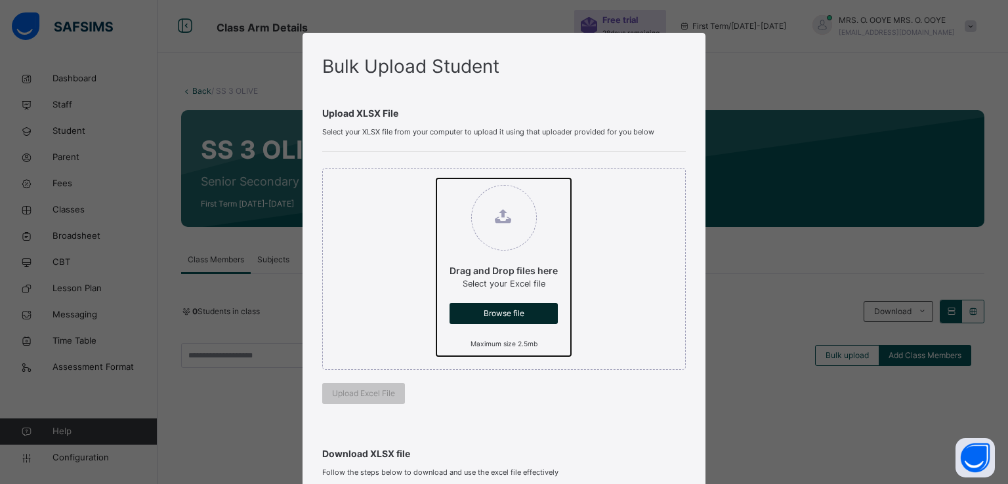
click at [436, 178] on input "Drag and Drop files here Select your Excel file Browse file Maximum size 2.5mb" at bounding box center [436, 178] width 0 height 0
type input "**********"
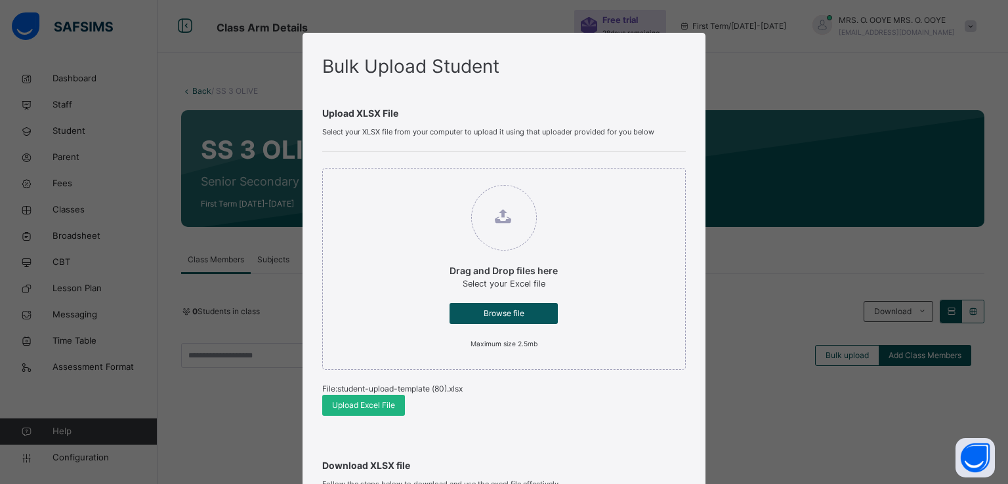
click at [344, 402] on span "Upload Excel File" at bounding box center [363, 406] width 63 height 12
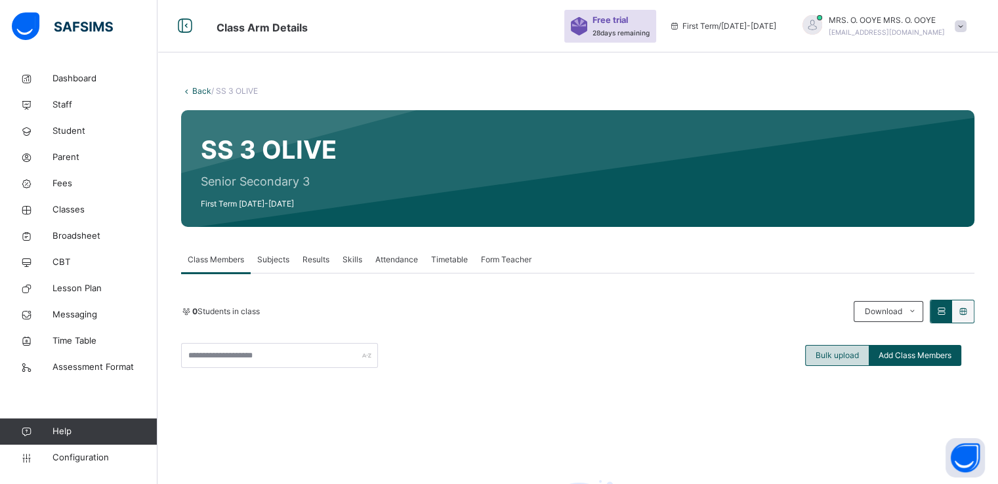
click at [831, 355] on span "Bulk upload" at bounding box center [836, 356] width 43 height 12
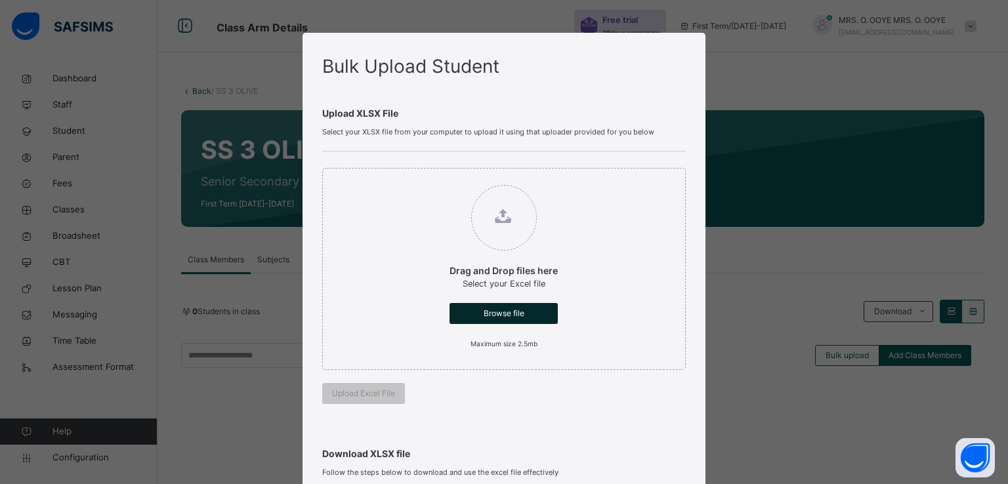
click at [493, 313] on span "Browse file" at bounding box center [503, 314] width 89 height 12
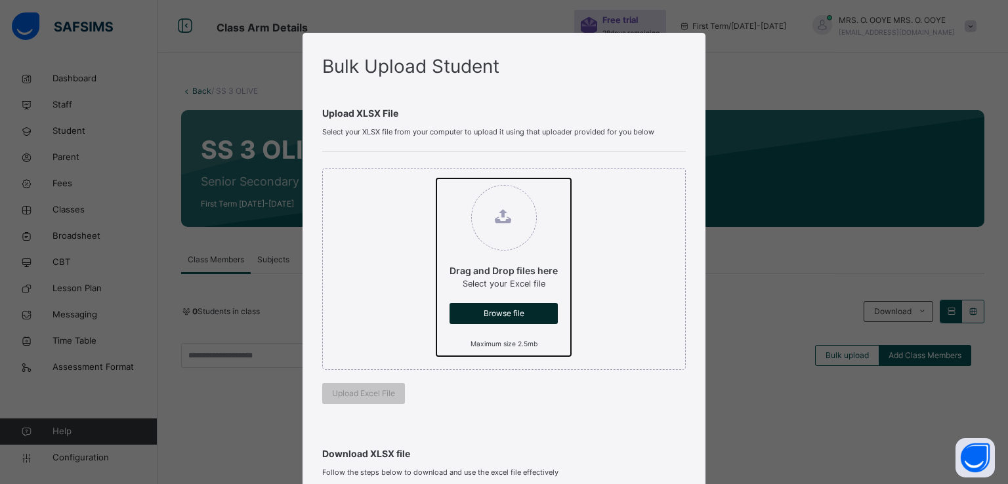
click at [436, 178] on input "Drag and Drop files here Select your Excel file Browse file Maximum size 2.5mb" at bounding box center [436, 178] width 0 height 0
type input "**********"
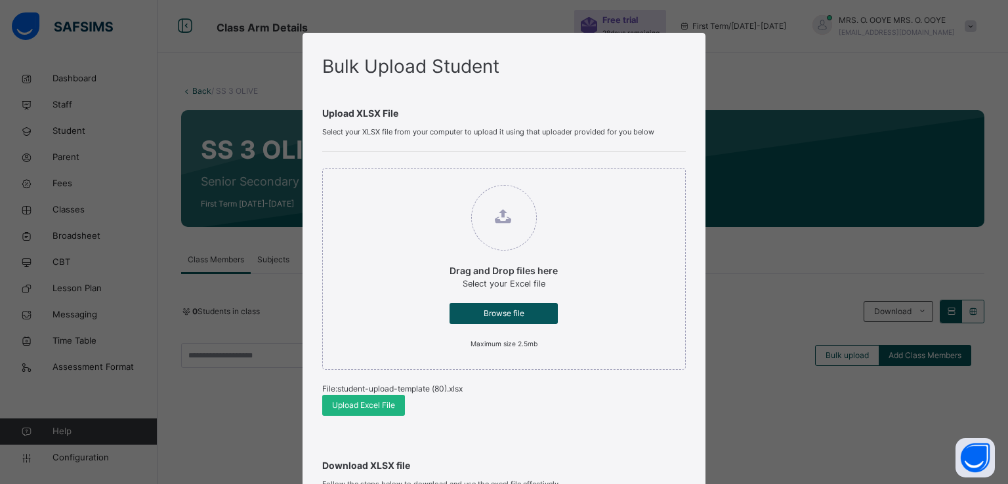
click at [342, 403] on span "Upload Excel File" at bounding box center [363, 406] width 63 height 12
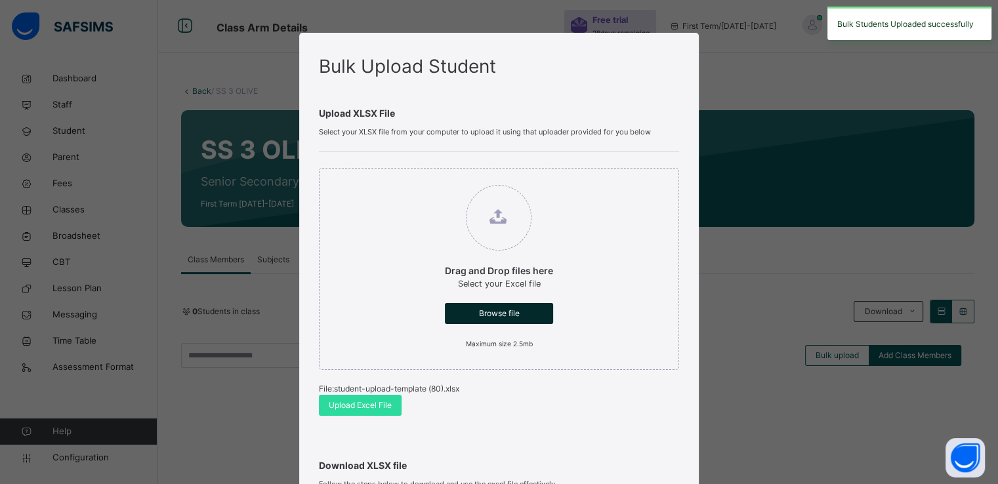
scroll to position [271, 0]
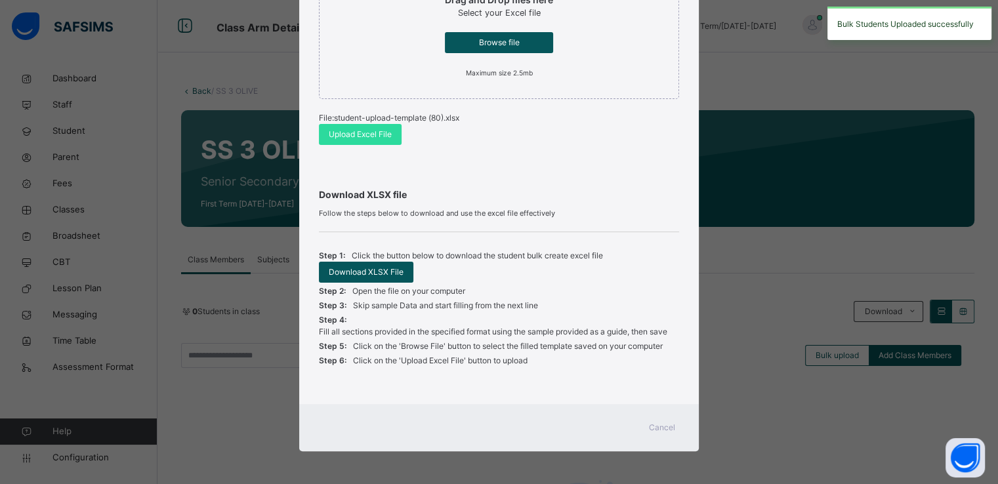
click at [646, 430] on div "Cancel" at bounding box center [661, 427] width 47 height 21
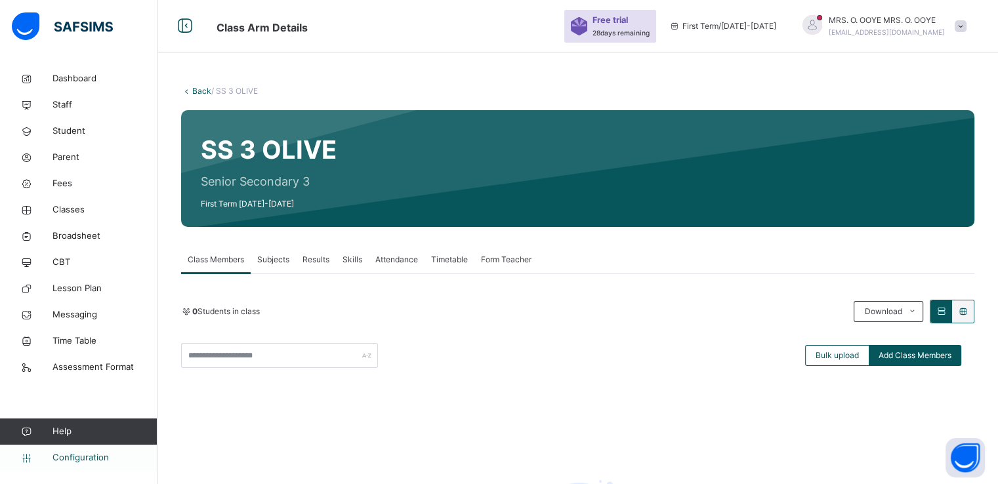
click at [73, 457] on span "Configuration" at bounding box center [104, 457] width 104 height 13
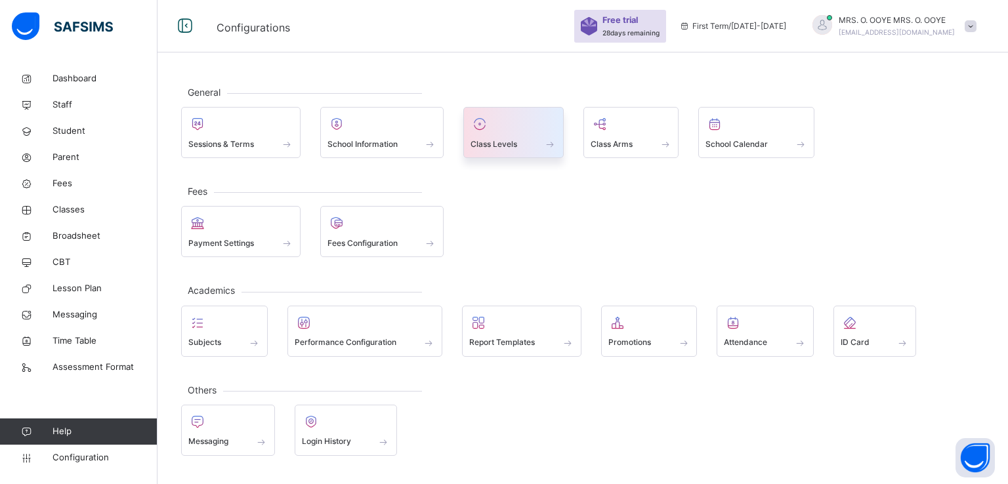
click at [522, 142] on div "Class Levels" at bounding box center [513, 144] width 86 height 14
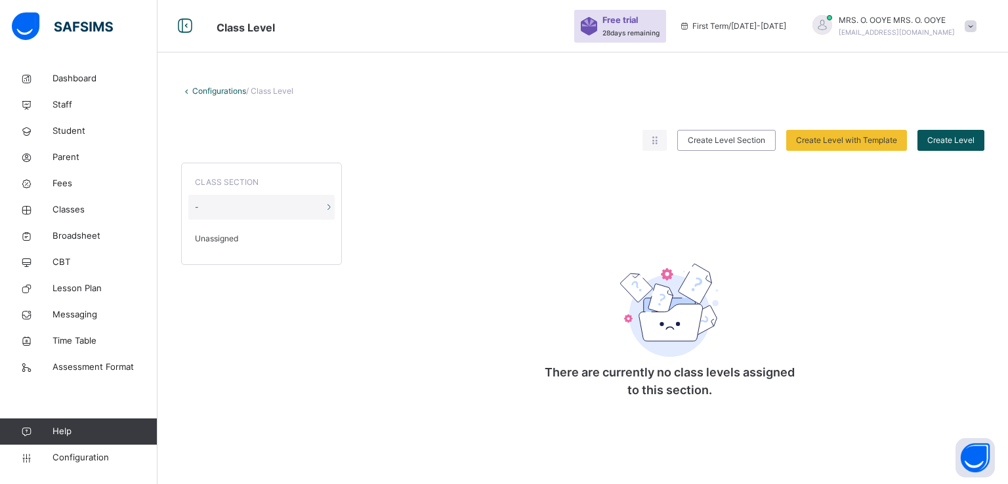
click at [214, 235] on span "Unassigned" at bounding box center [216, 239] width 43 height 12
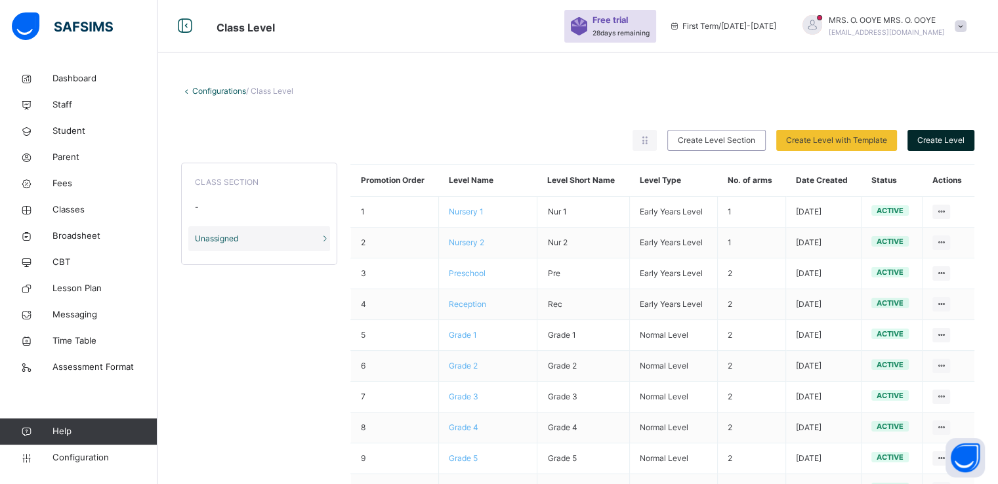
click at [943, 140] on span "Create Level" at bounding box center [940, 140] width 47 height 12
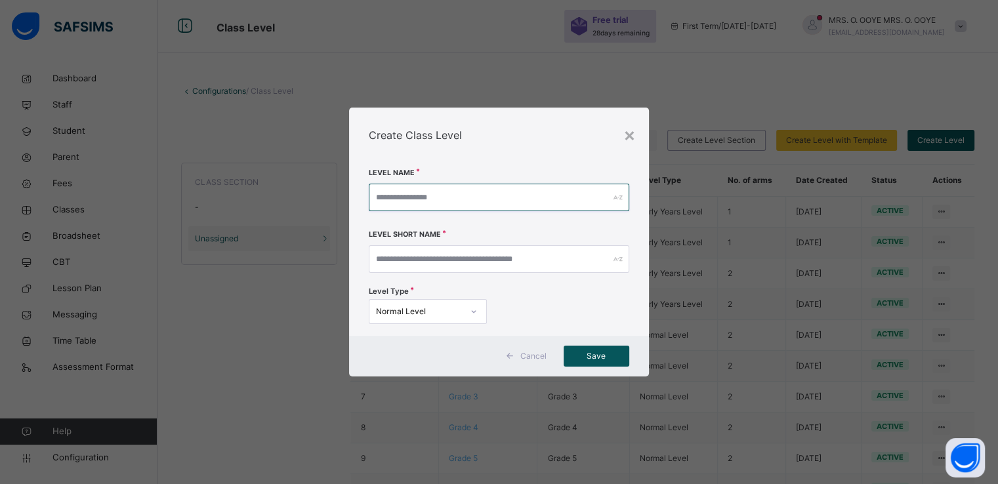
click at [458, 192] on input "text" at bounding box center [499, 198] width 260 height 28
type input "*"
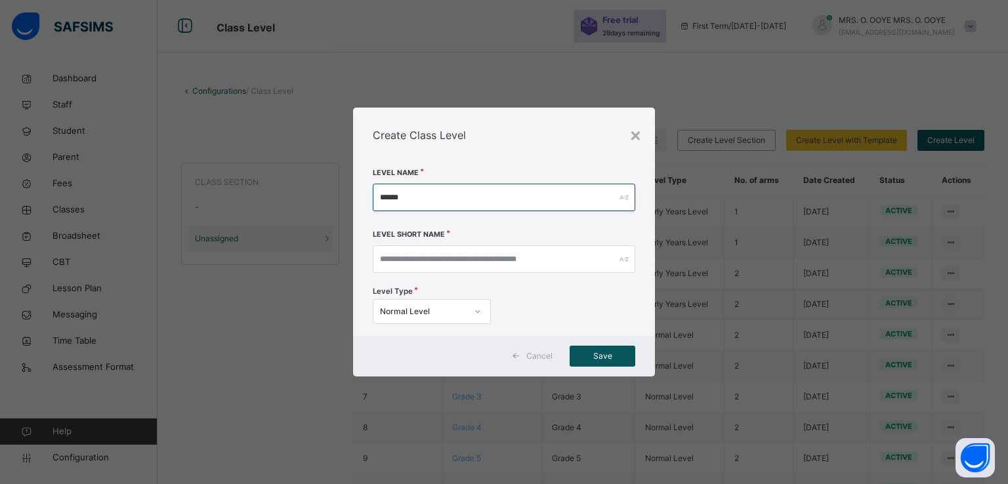
click at [391, 198] on input "******" at bounding box center [504, 198] width 263 height 28
type input "******"
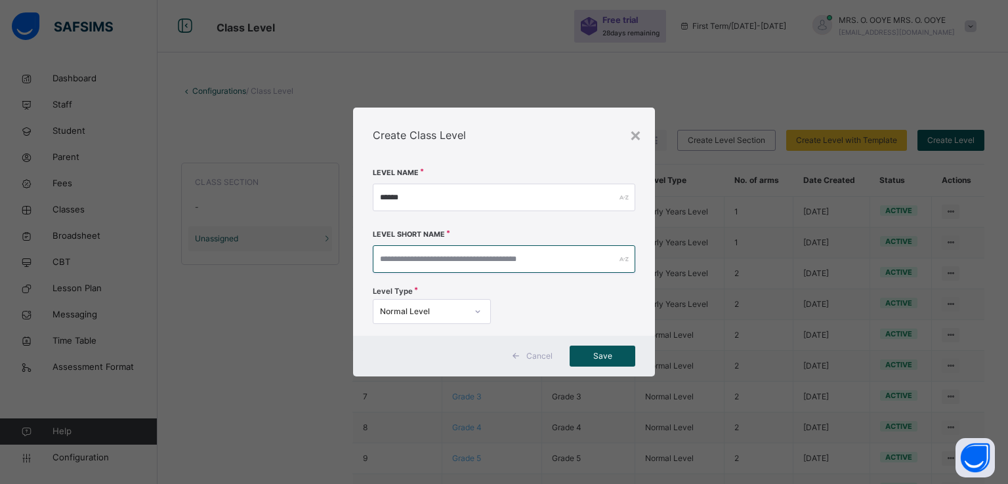
click at [394, 260] on input "text" at bounding box center [504, 259] width 263 height 28
paste input "******"
type input "******"
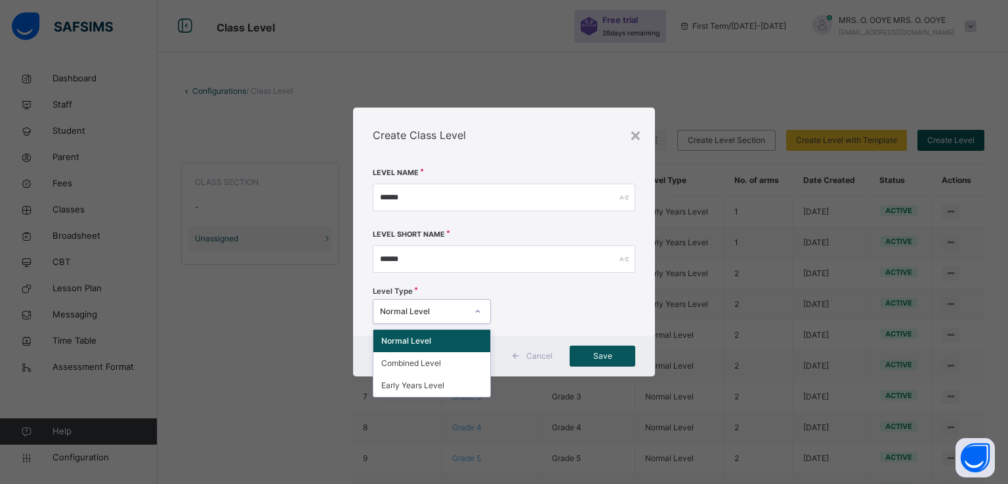
click at [446, 318] on div "Normal Level" at bounding box center [419, 312] width 92 height 20
click at [420, 384] on div "Early Years Level" at bounding box center [431, 386] width 117 height 22
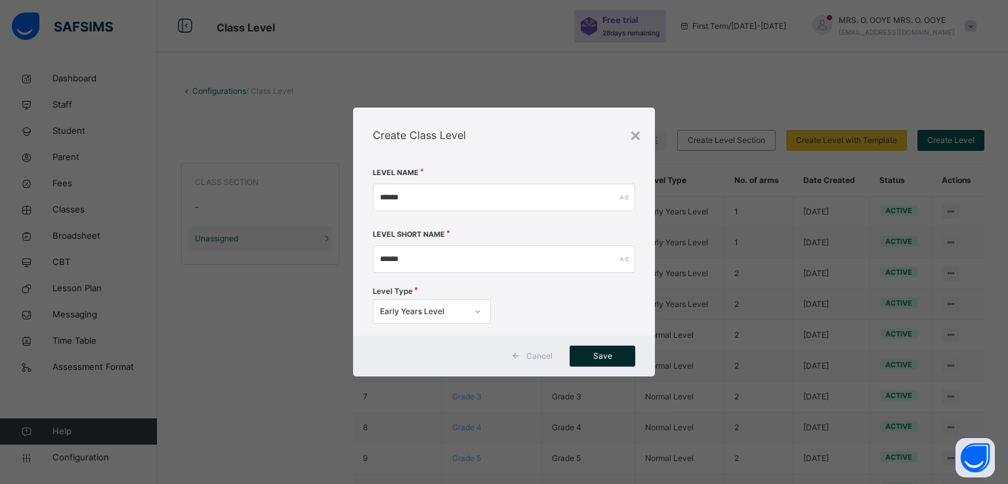
click at [598, 359] on span "Save" at bounding box center [602, 356] width 46 height 12
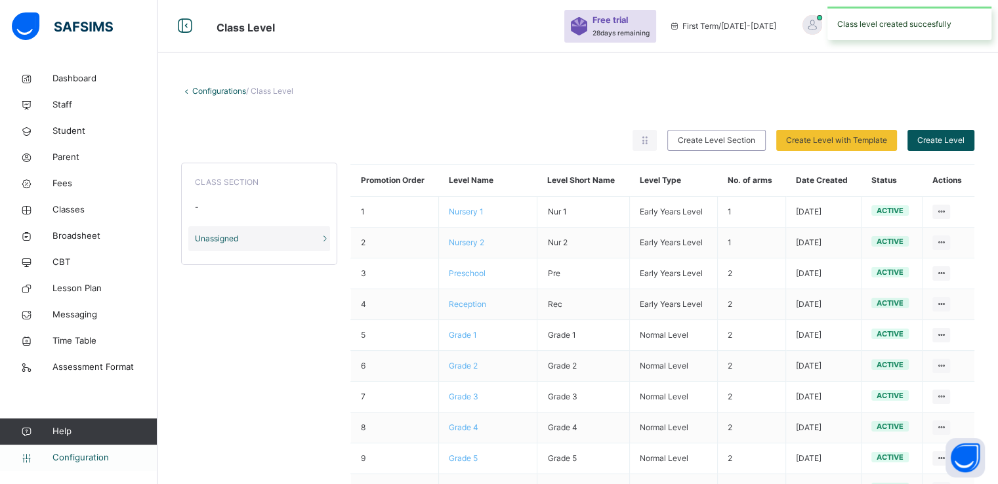
click at [76, 457] on span "Configuration" at bounding box center [104, 457] width 104 height 13
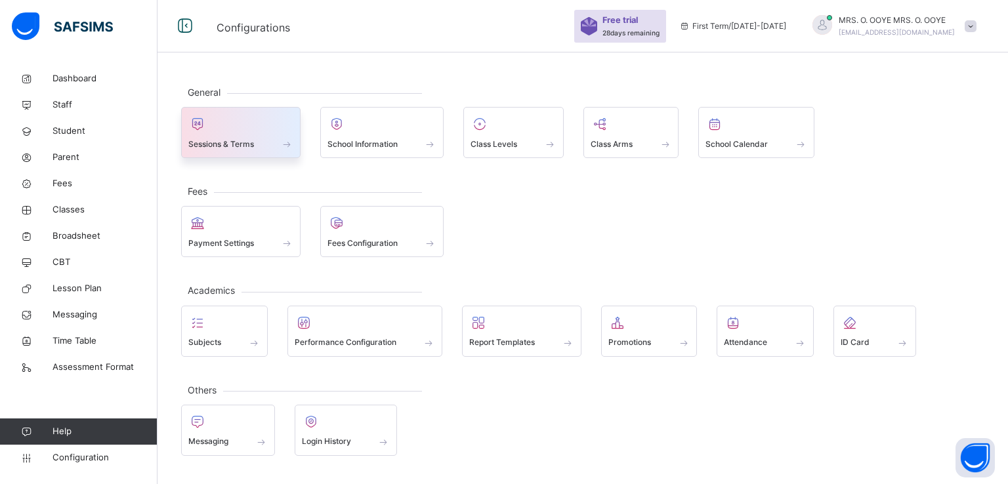
click at [203, 142] on span "Sessions & Terms" at bounding box center [221, 144] width 66 height 12
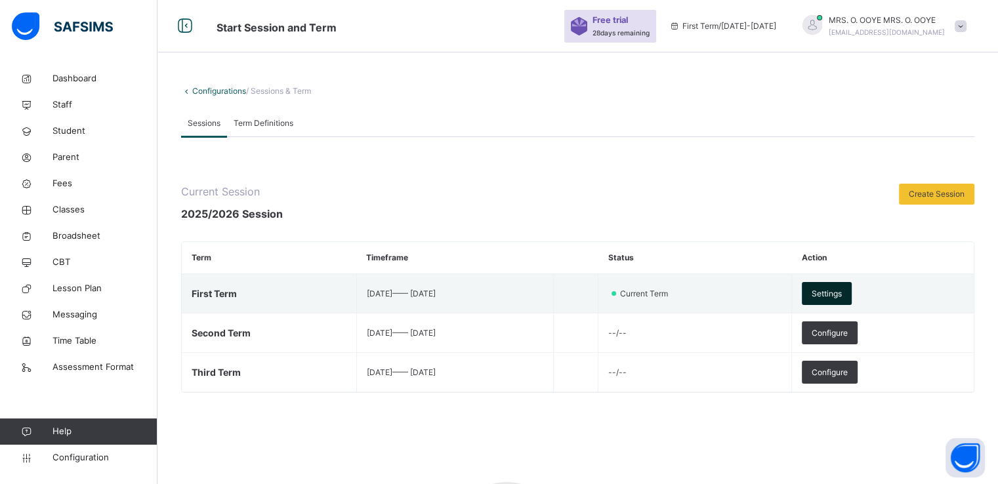
click at [852, 287] on div "Settings" at bounding box center [827, 293] width 50 height 23
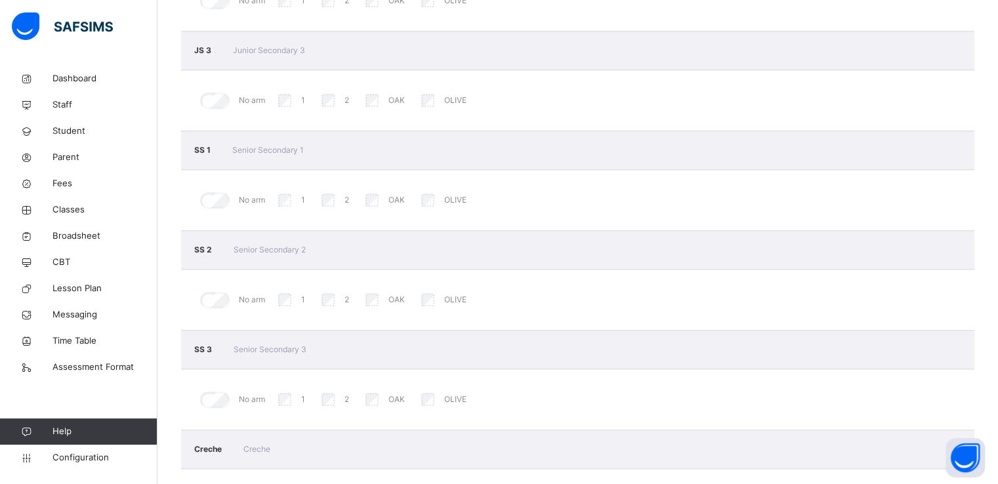
scroll to position [1469, 0]
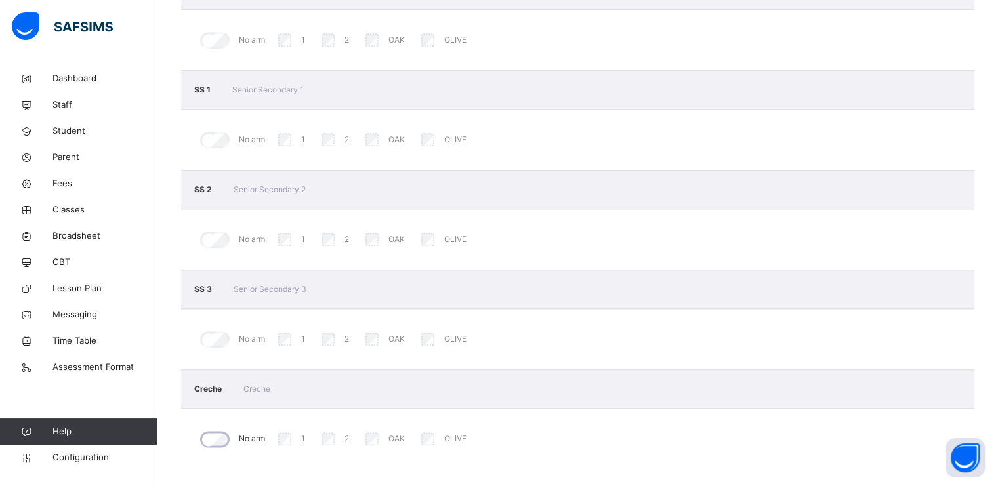
click at [410, 390] on div "Creche Creche" at bounding box center [577, 388] width 793 height 39
click at [65, 209] on span "Classes" at bounding box center [104, 209] width 105 height 13
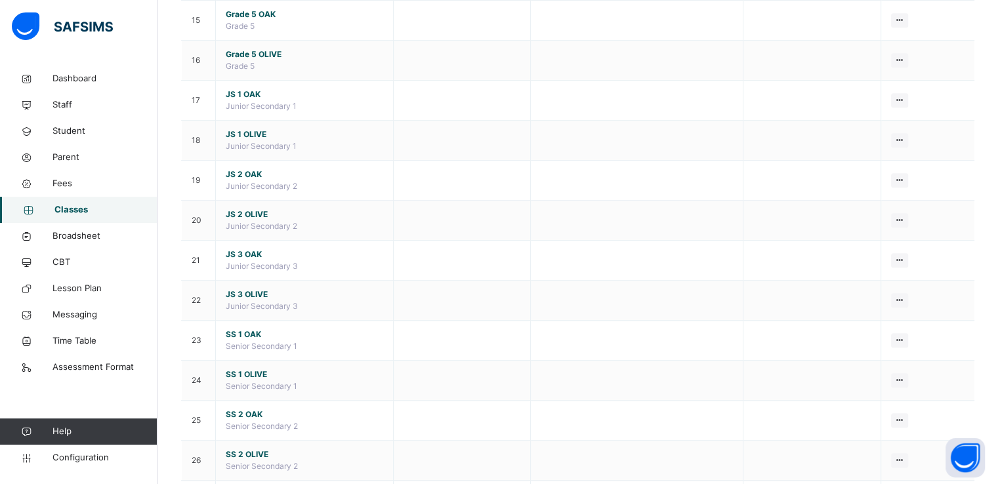
scroll to position [861, 0]
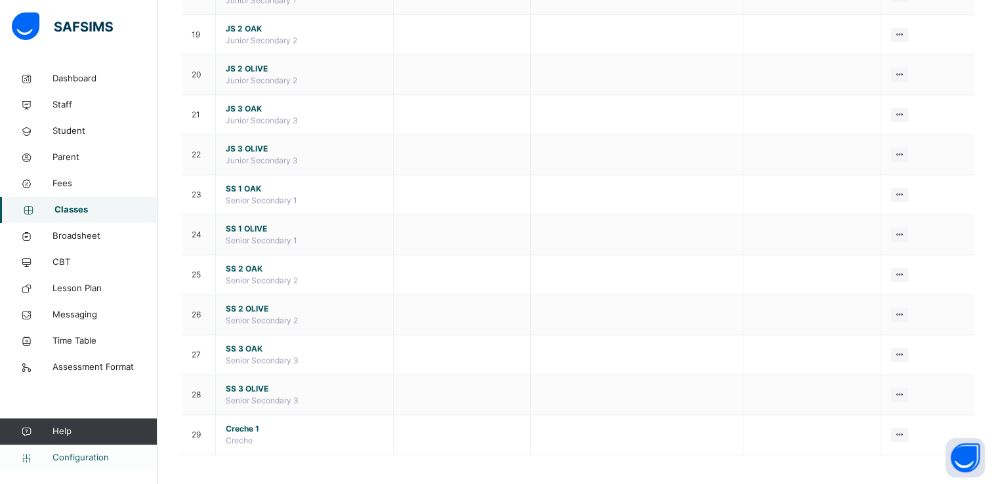
click at [77, 455] on span "Configuration" at bounding box center [104, 457] width 104 height 13
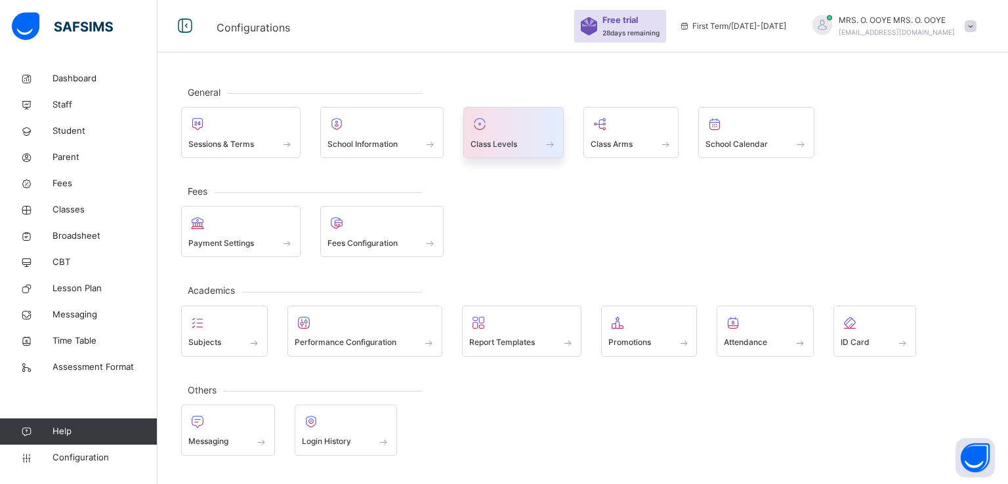
click at [506, 140] on span "Class Levels" at bounding box center [493, 144] width 47 height 12
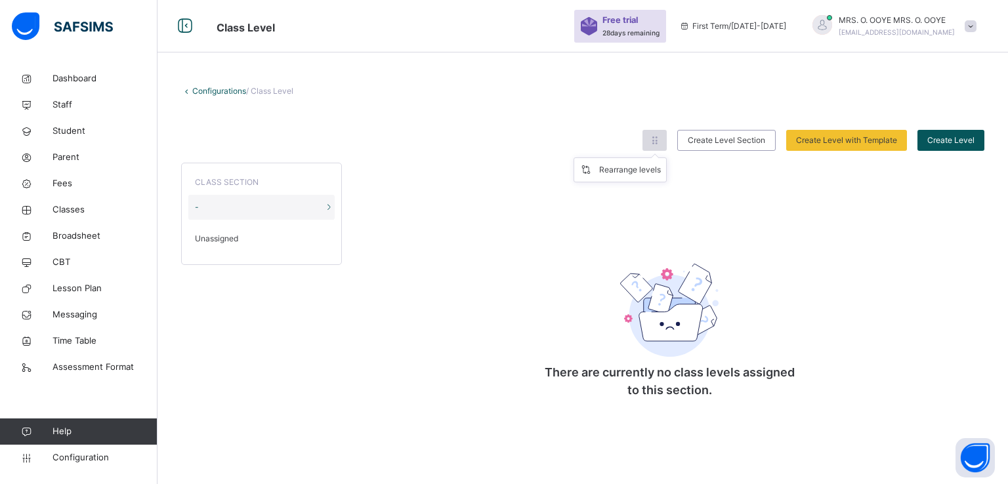
click at [655, 142] on icon at bounding box center [654, 140] width 11 height 12
click at [622, 169] on div "Rearrange levels" at bounding box center [630, 169] width 62 height 13
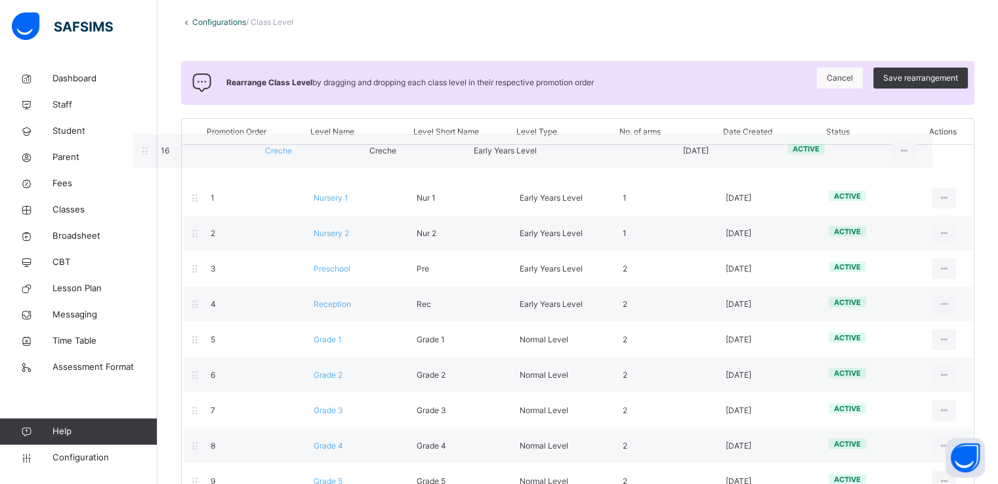
scroll to position [68, 0]
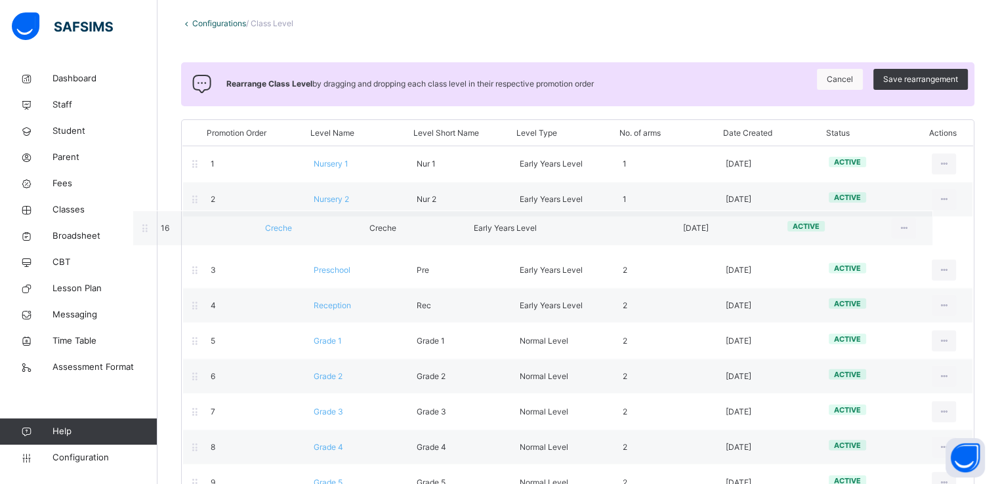
drag, startPoint x: 428, startPoint y: 451, endPoint x: 378, endPoint y: 213, distance: 242.8
click at [378, 213] on div "Promotion Order Level Name Level Short Name Level Type No. of arms Date Created…" at bounding box center [577, 399] width 793 height 560
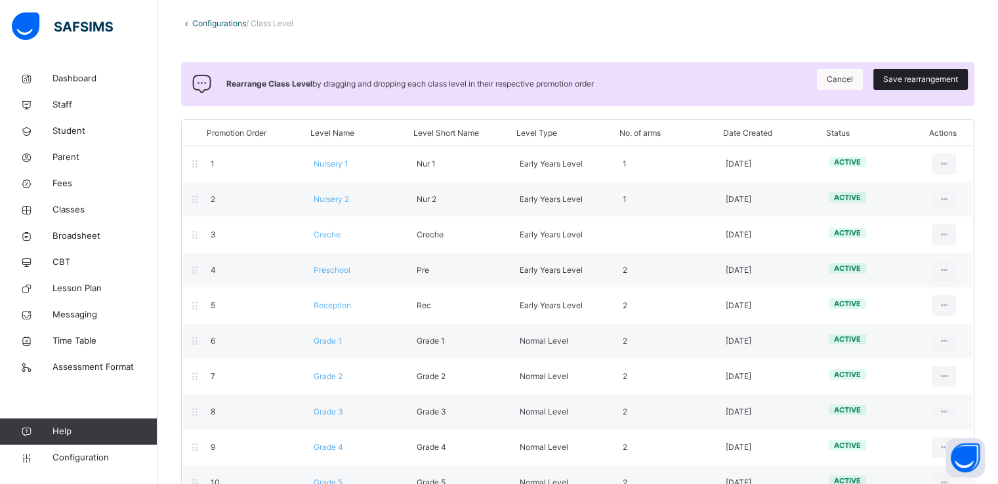
click at [893, 77] on span "Save rearrangement" at bounding box center [920, 79] width 75 height 12
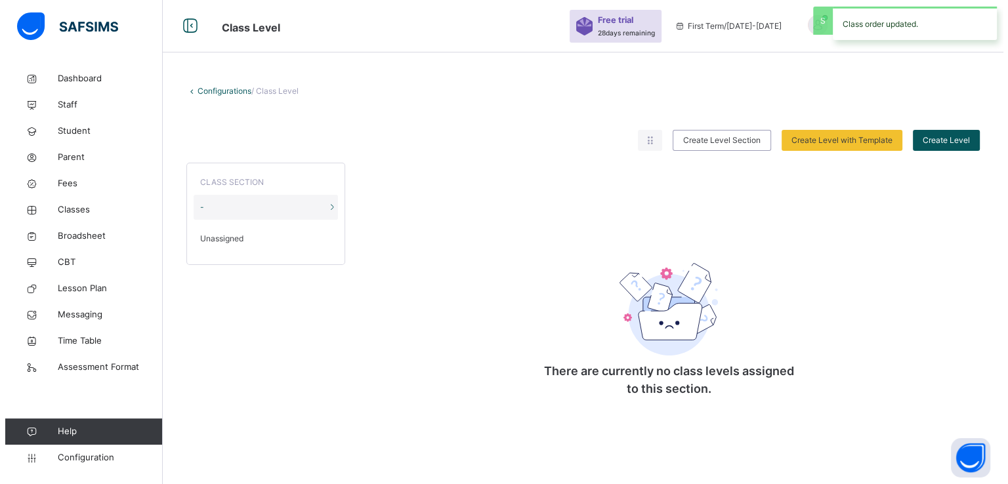
scroll to position [0, 0]
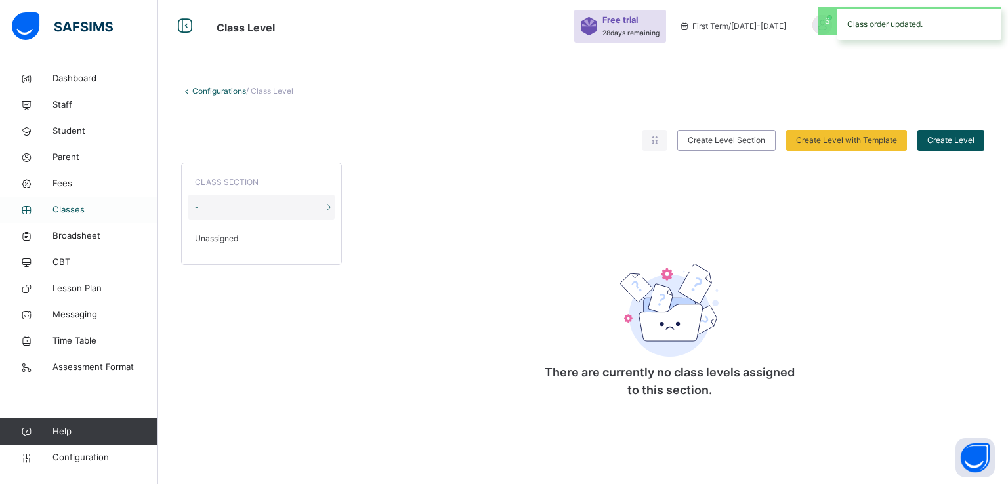
click at [72, 213] on span "Classes" at bounding box center [104, 209] width 105 height 13
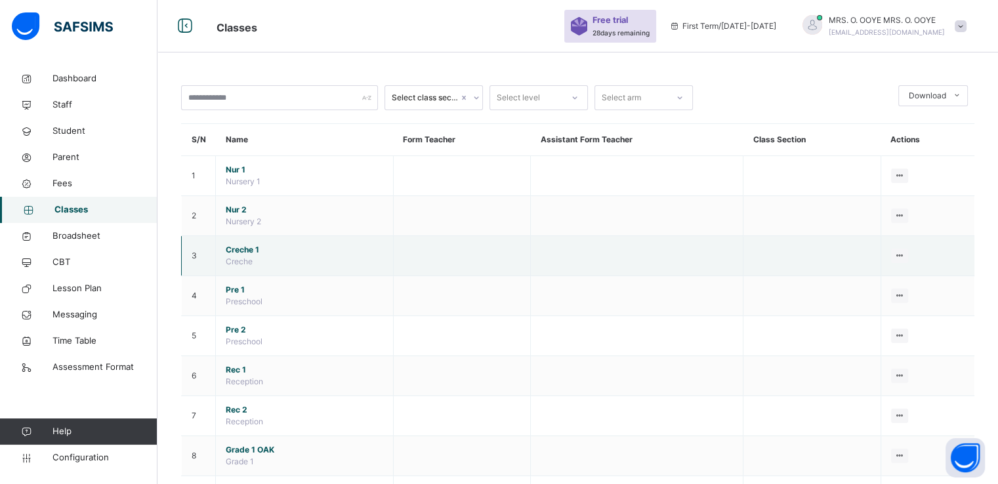
click at [247, 253] on span "Creche 1" at bounding box center [304, 250] width 157 height 12
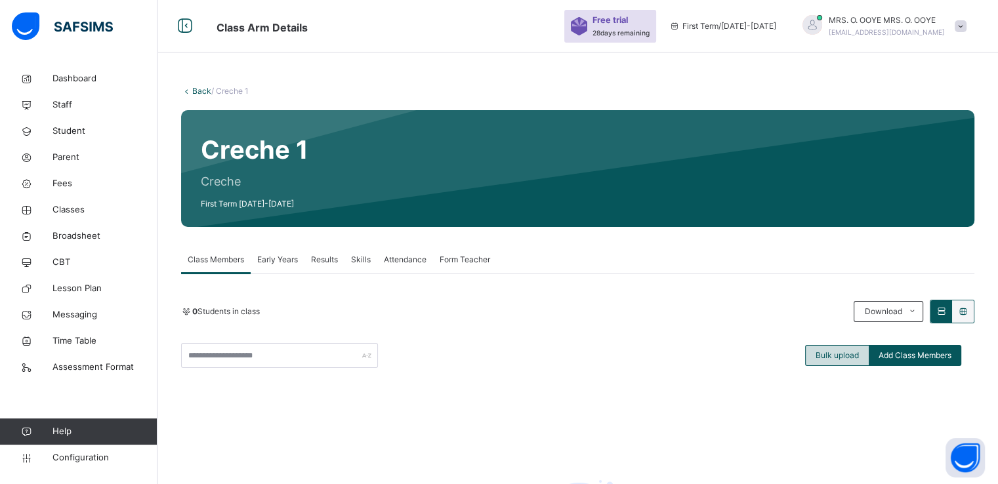
click at [834, 350] on span "Bulk upload" at bounding box center [836, 356] width 43 height 12
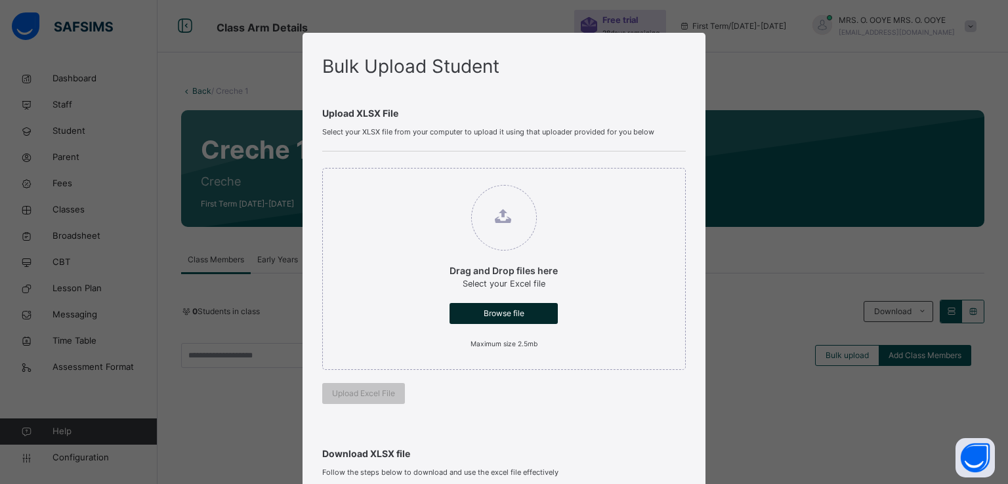
click at [483, 312] on span "Browse file" at bounding box center [503, 314] width 89 height 12
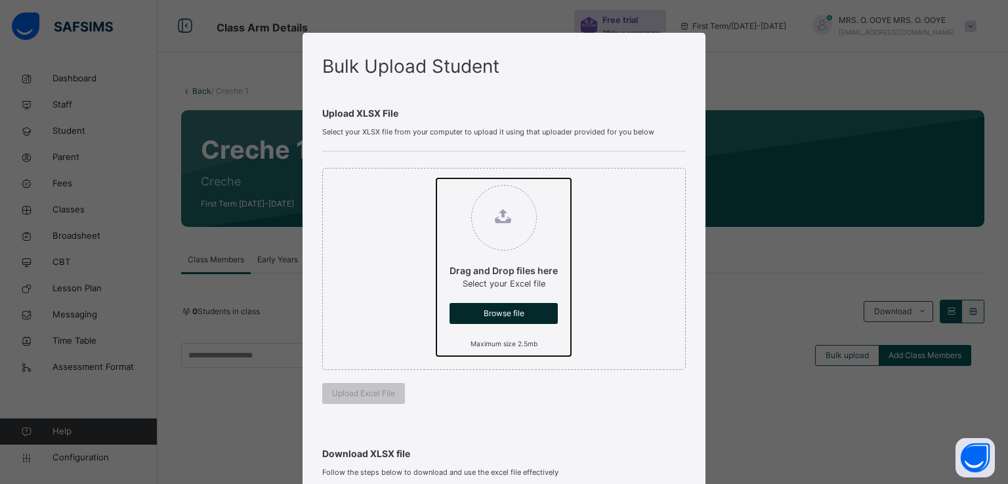
click at [436, 178] on input "Drag and Drop files here Select your Excel file Browse file Maximum size 2.5mb" at bounding box center [436, 178] width 0 height 0
type input "**********"
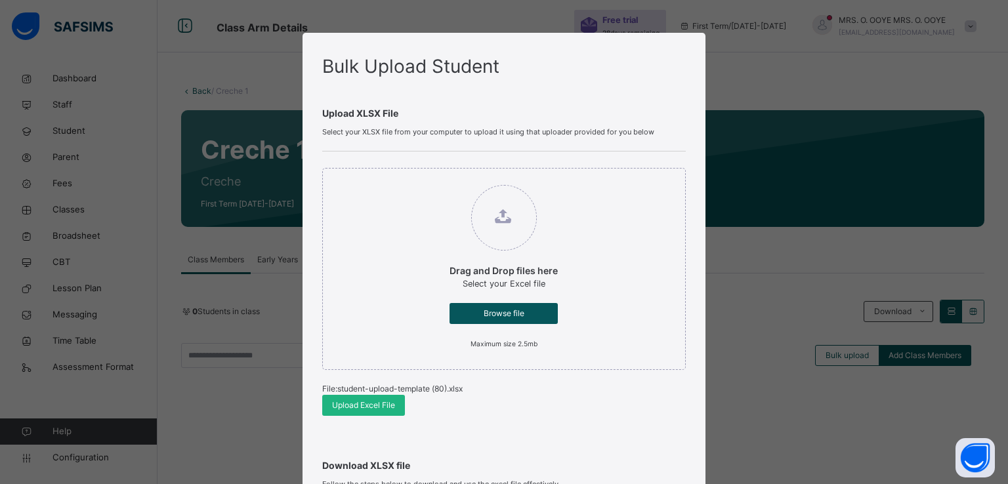
click at [336, 400] on span "Upload Excel File" at bounding box center [363, 406] width 63 height 12
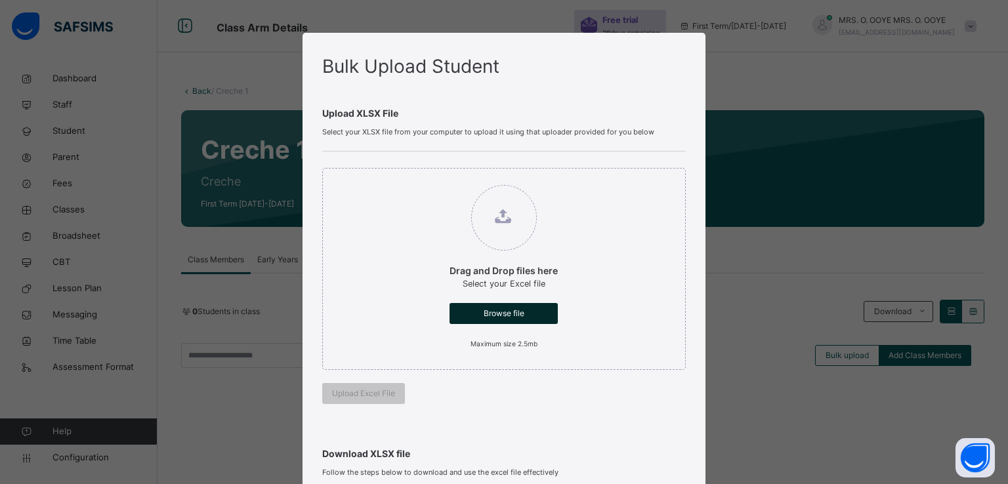
click at [487, 310] on span "Browse file" at bounding box center [503, 314] width 89 height 12
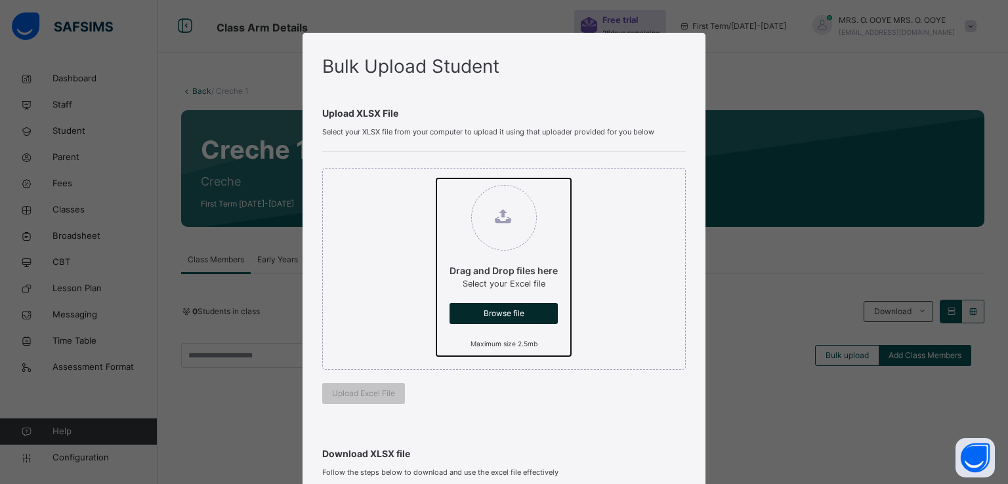
click at [436, 178] on input "Drag and Drop files here Select your Excel file Browse file Maximum size 2.5mb" at bounding box center [436, 178] width 0 height 0
type input "**********"
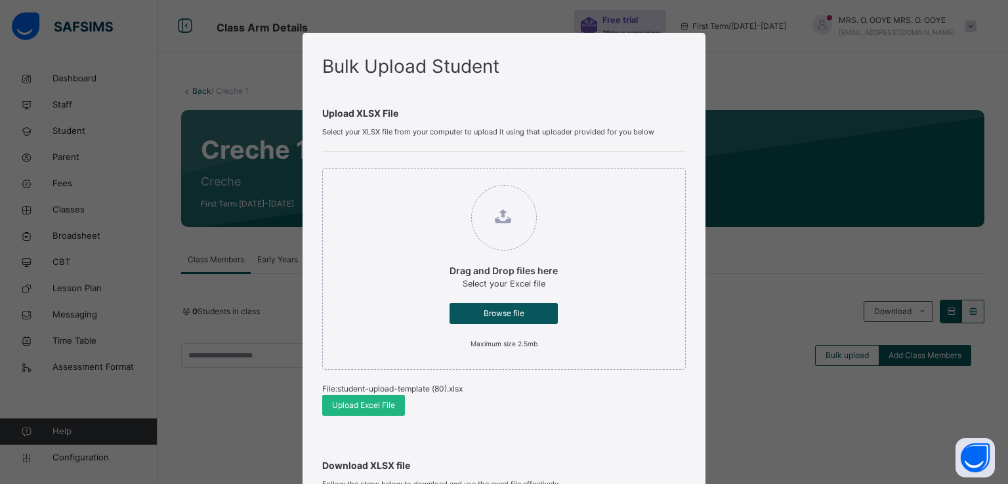
click at [348, 405] on span "Upload Excel File" at bounding box center [363, 406] width 63 height 12
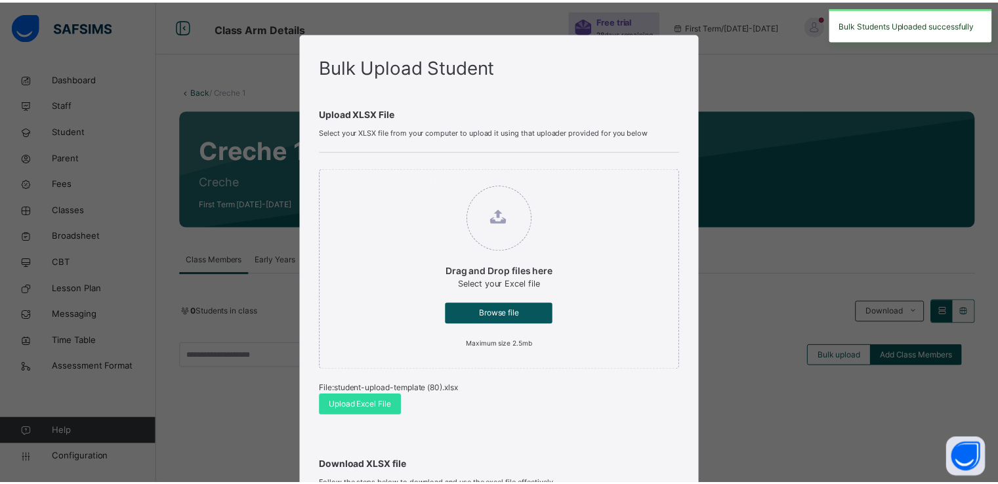
scroll to position [271, 0]
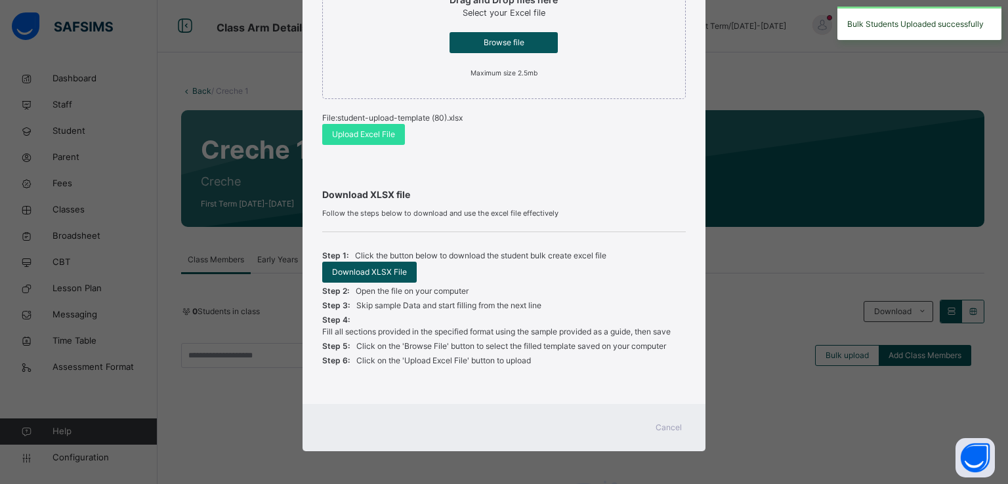
click at [665, 426] on span "Cancel" at bounding box center [668, 428] width 26 height 12
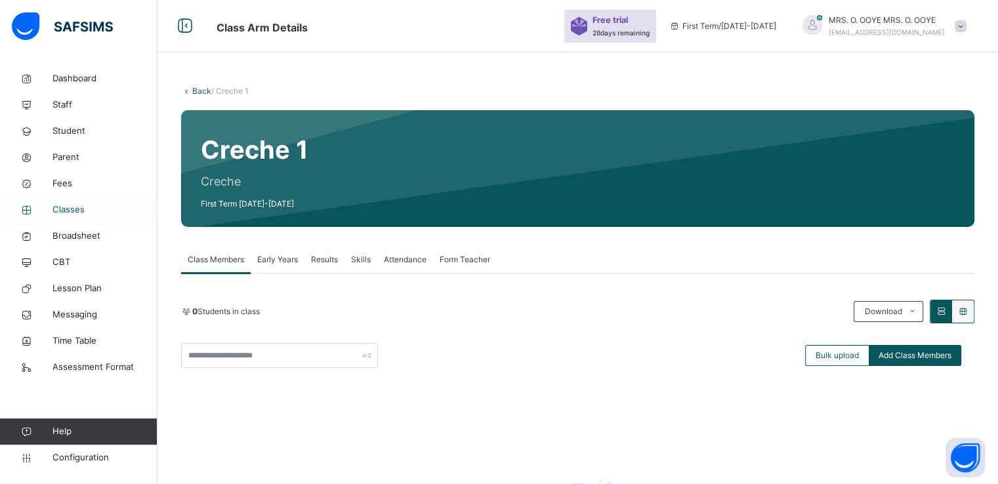
click at [68, 210] on span "Classes" at bounding box center [104, 209] width 105 height 13
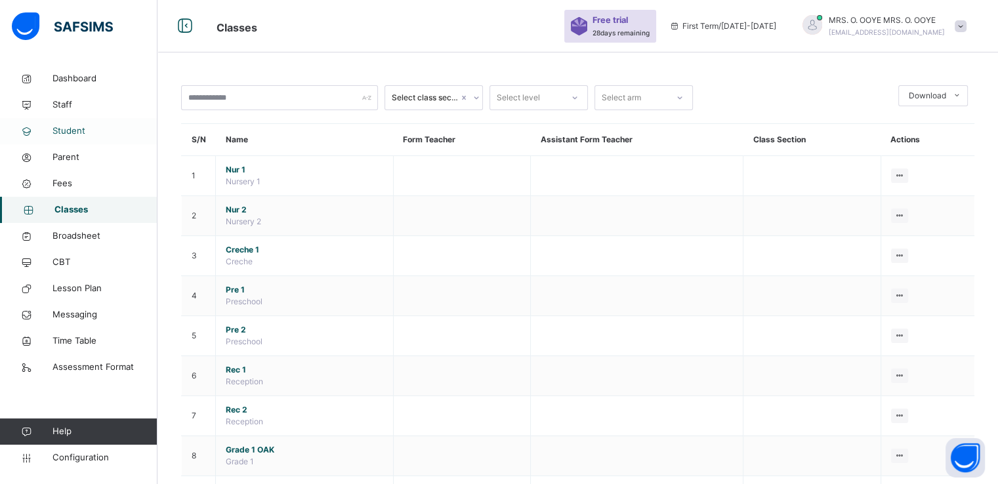
click at [64, 131] on span "Student" at bounding box center [104, 131] width 105 height 13
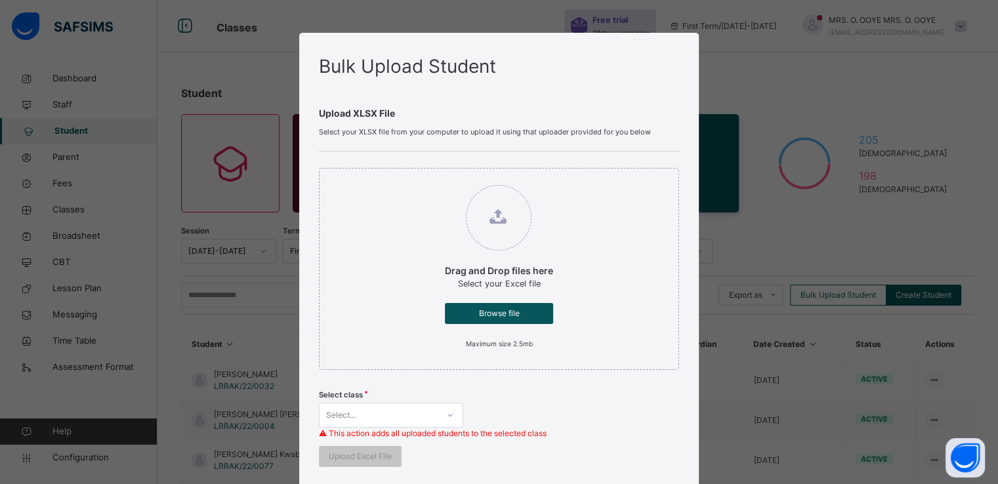
scroll to position [348, 0]
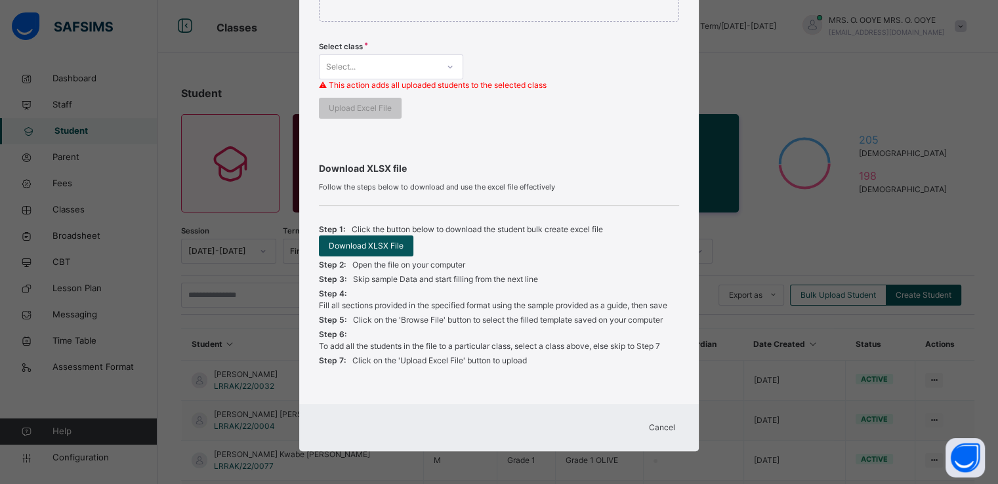
click at [657, 426] on span "Cancel" at bounding box center [662, 428] width 26 height 12
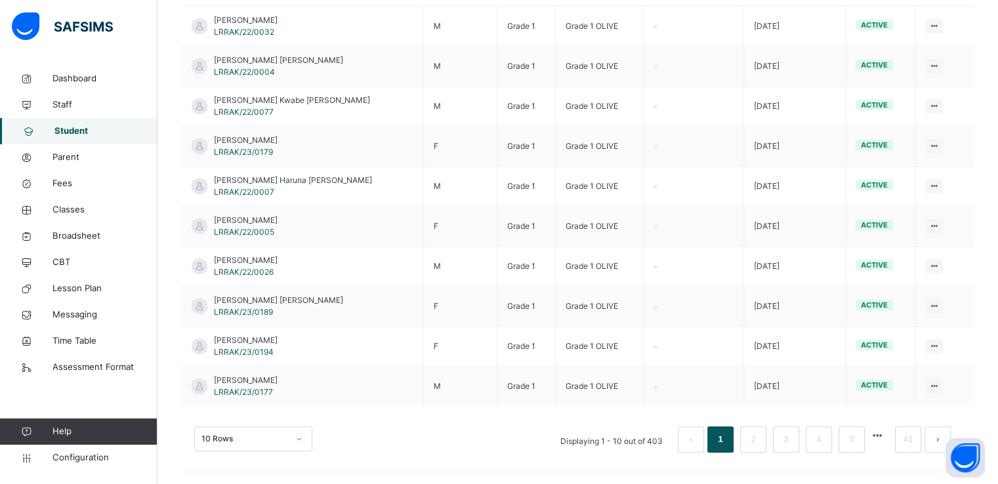
scroll to position [0, 0]
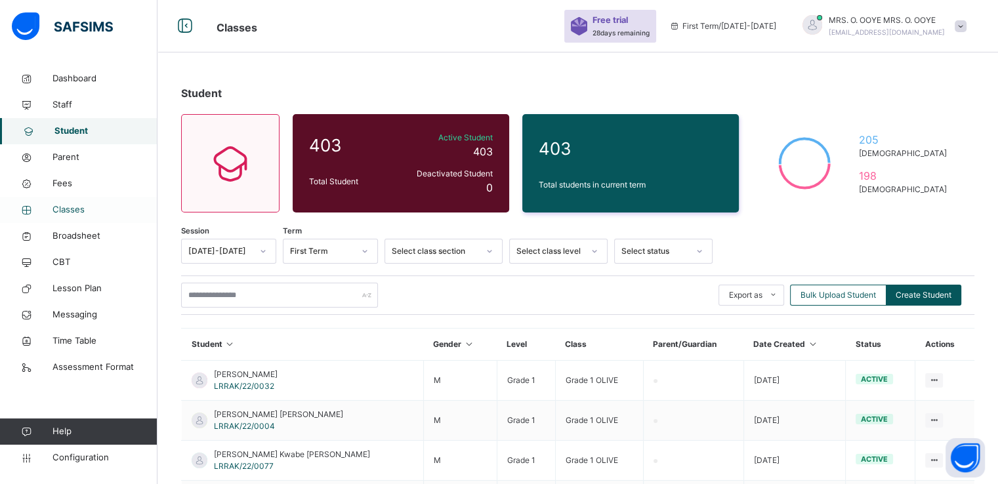
click at [70, 210] on span "Classes" at bounding box center [104, 209] width 105 height 13
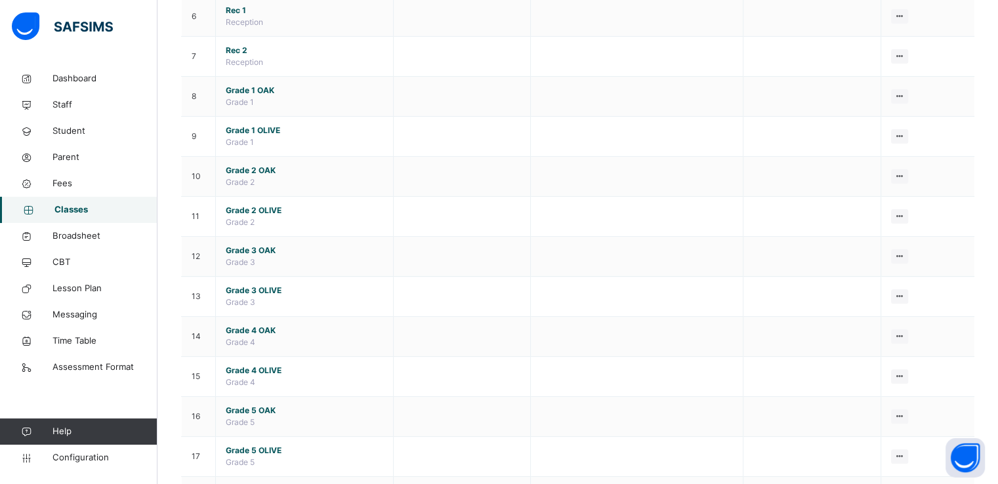
scroll to position [363, 0]
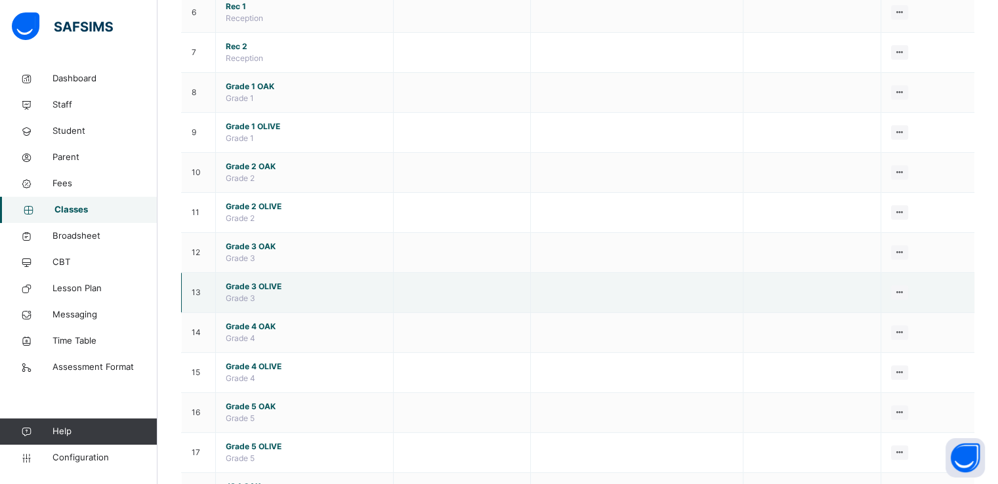
click at [247, 287] on span "Grade 3 OLIVE" at bounding box center [304, 287] width 157 height 12
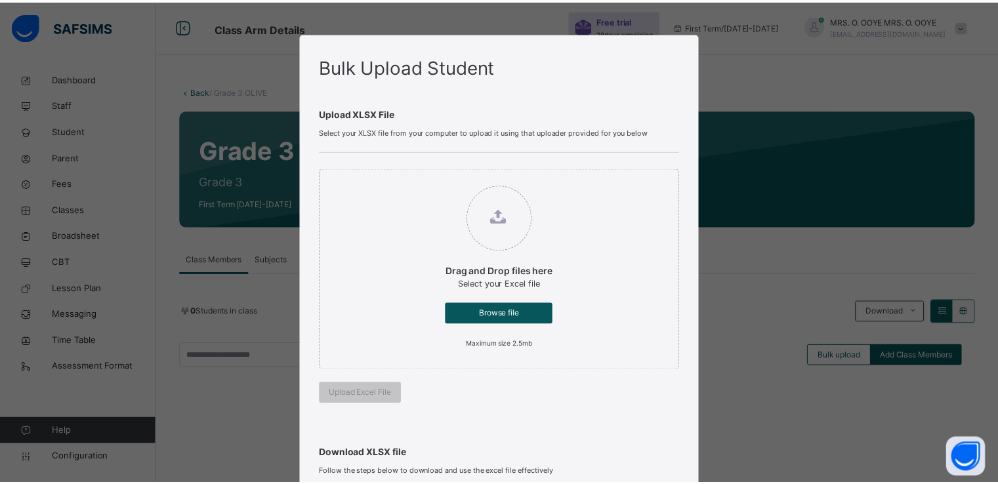
scroll to position [259, 0]
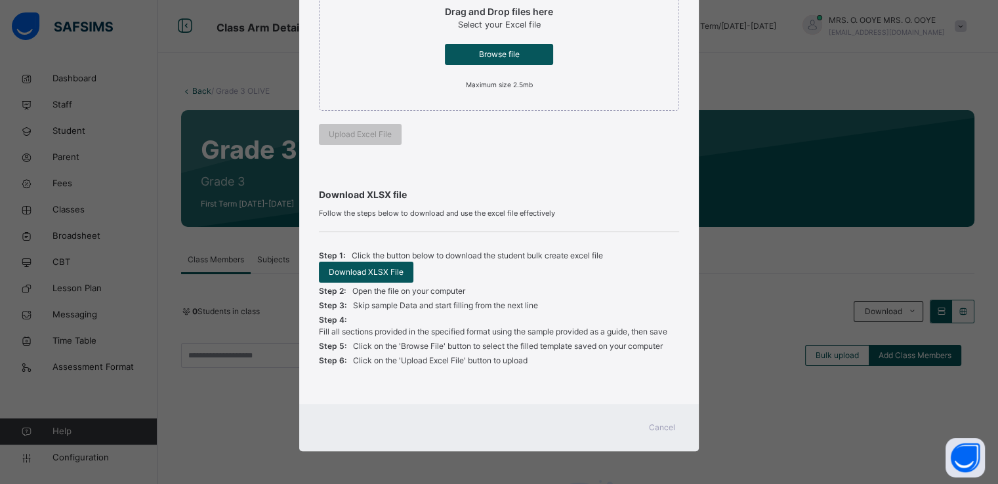
click at [650, 434] on div "Cancel" at bounding box center [661, 427] width 47 height 21
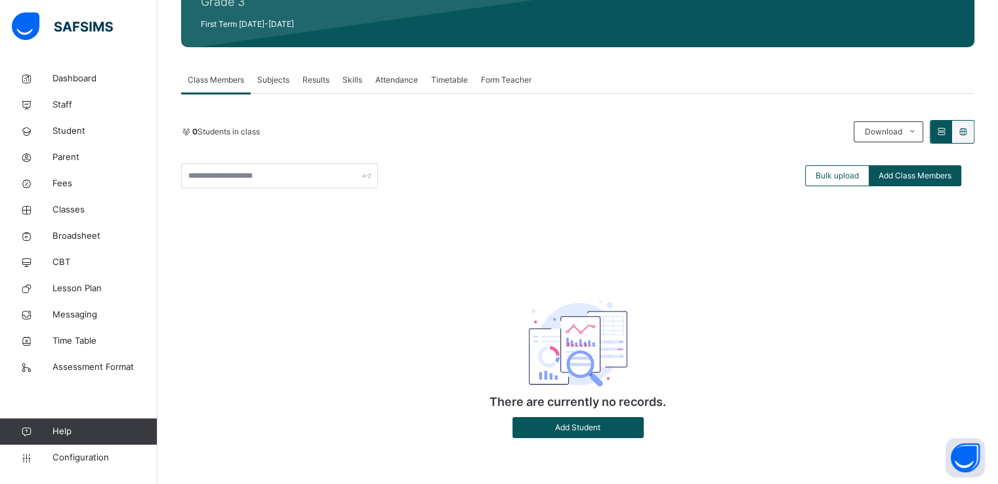
scroll to position [0, 0]
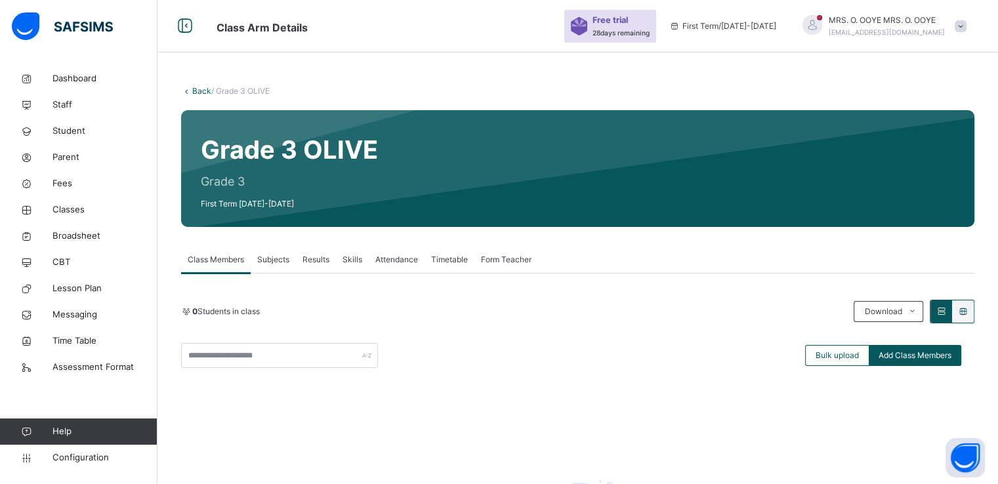
click at [196, 91] on link "Back" at bounding box center [201, 91] width 19 height 10
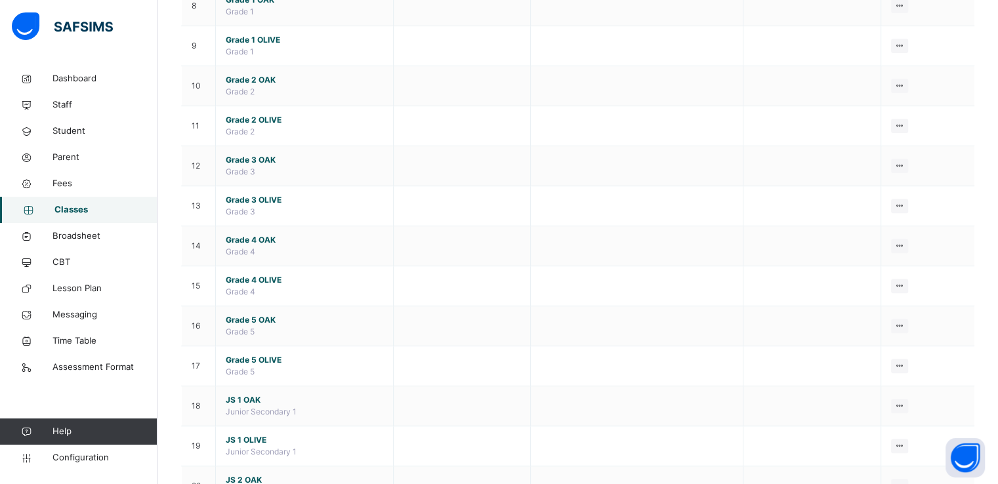
scroll to position [451, 0]
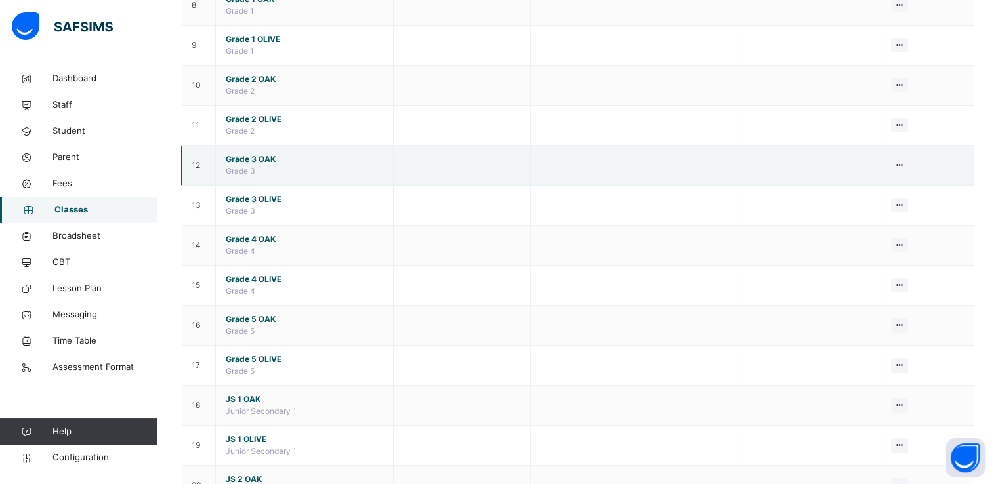
click at [240, 155] on span "Grade 3 OAK" at bounding box center [304, 160] width 157 height 12
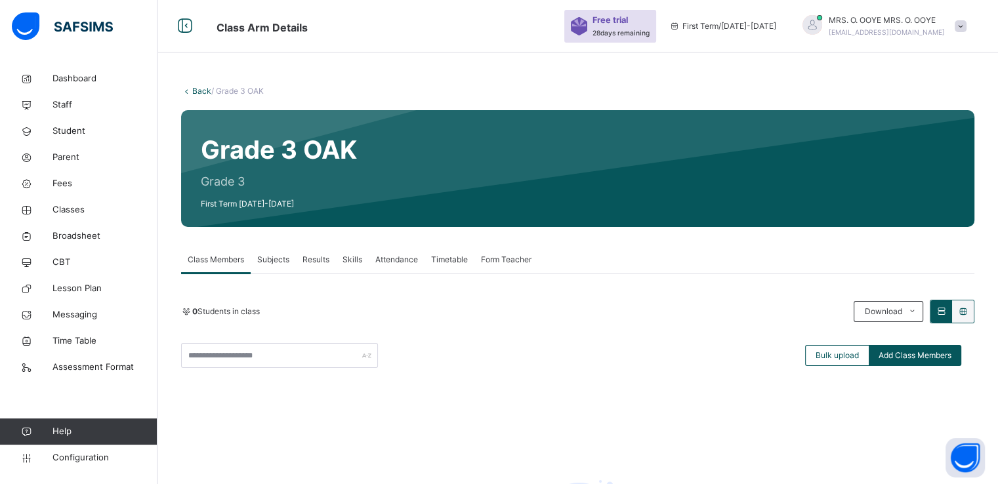
click at [195, 91] on link "Back" at bounding box center [201, 91] width 19 height 10
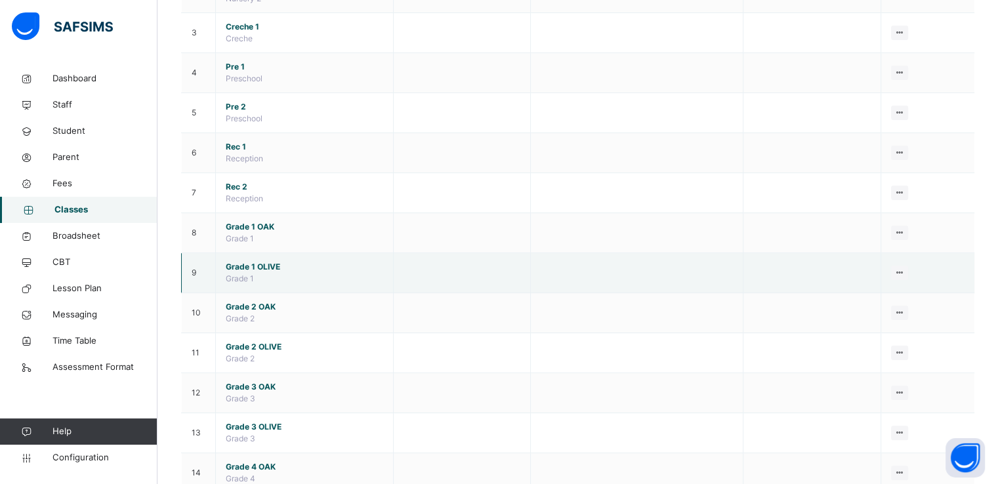
scroll to position [227, 0]
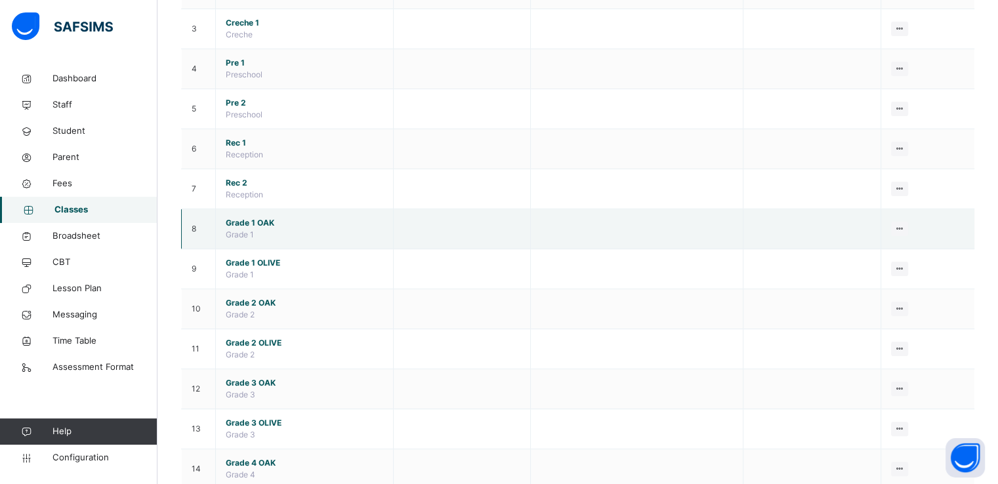
click at [239, 219] on span "Grade 1 OAK" at bounding box center [304, 223] width 157 height 12
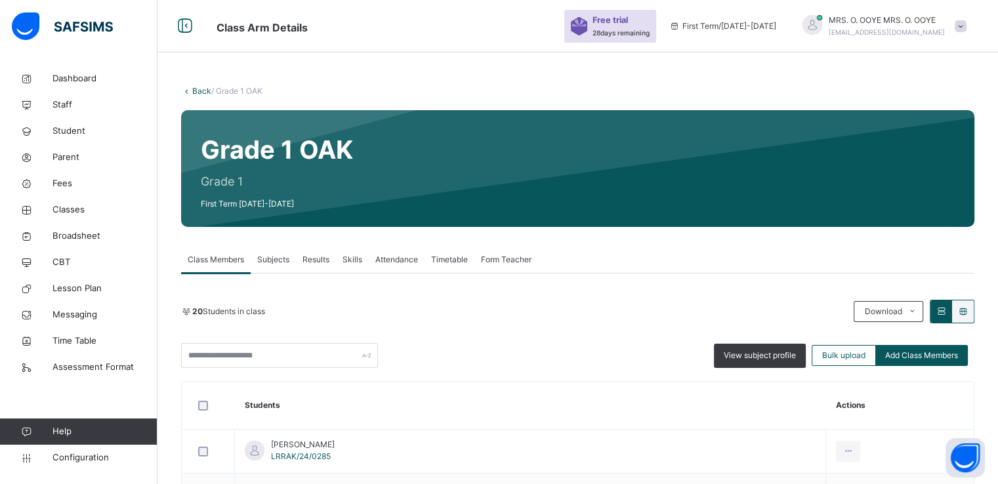
click at [192, 91] on link "Back" at bounding box center [201, 91] width 19 height 10
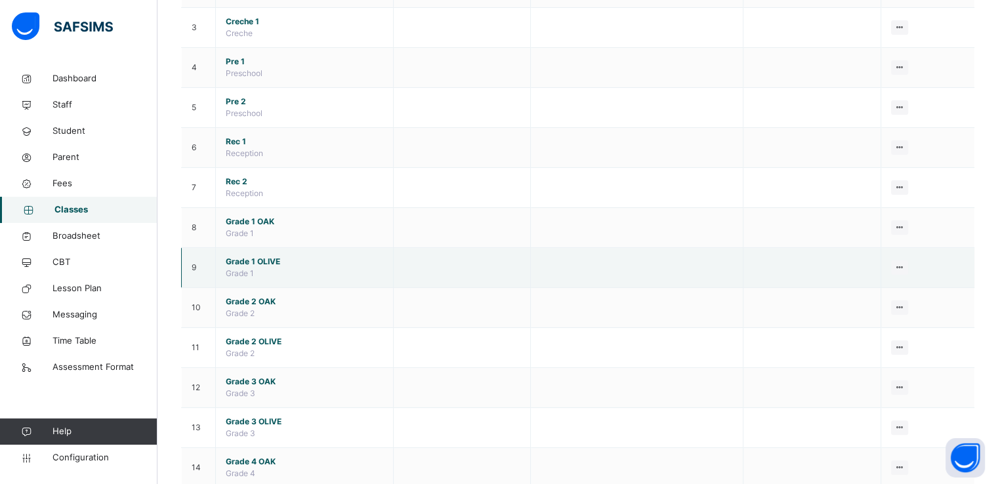
scroll to position [230, 0]
click at [237, 255] on span "Grade 1 OLIVE" at bounding box center [304, 261] width 157 height 12
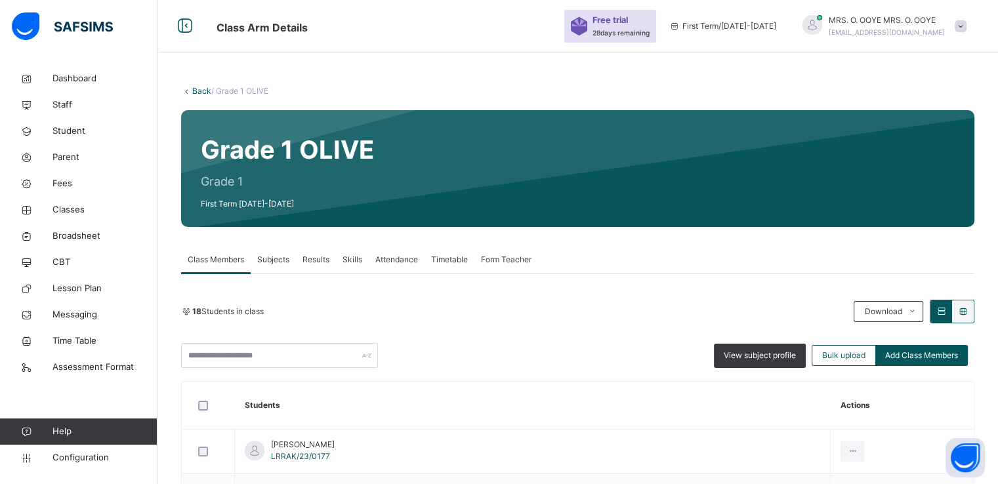
click at [194, 89] on link "Back" at bounding box center [201, 91] width 19 height 10
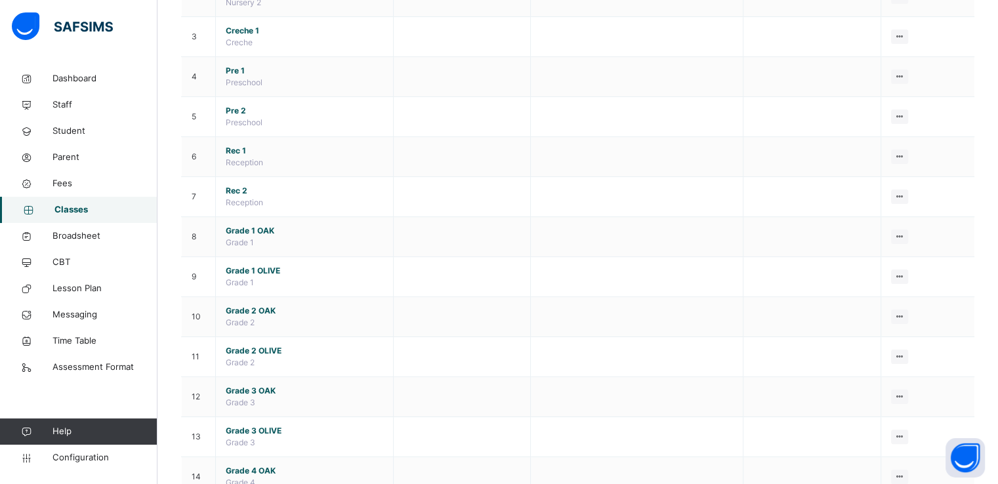
scroll to position [220, 0]
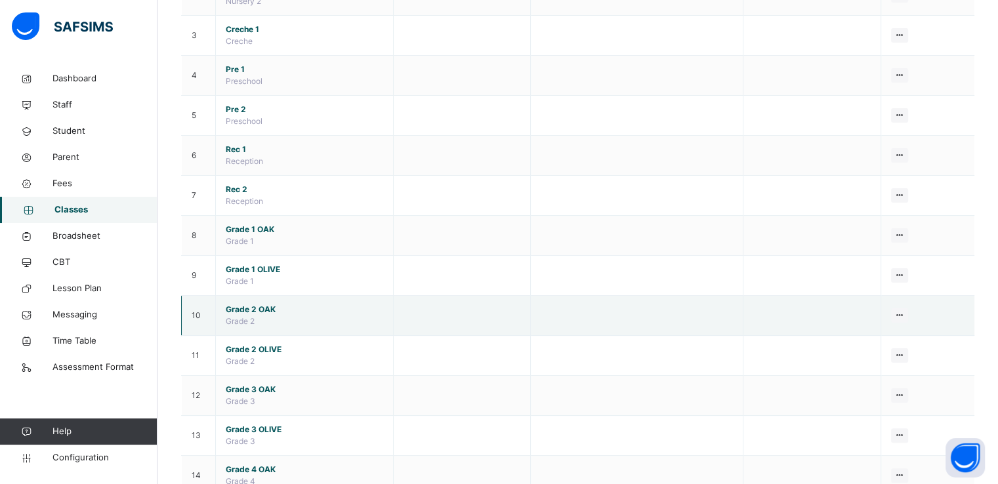
click at [247, 307] on span "Grade 2 OAK" at bounding box center [304, 310] width 157 height 12
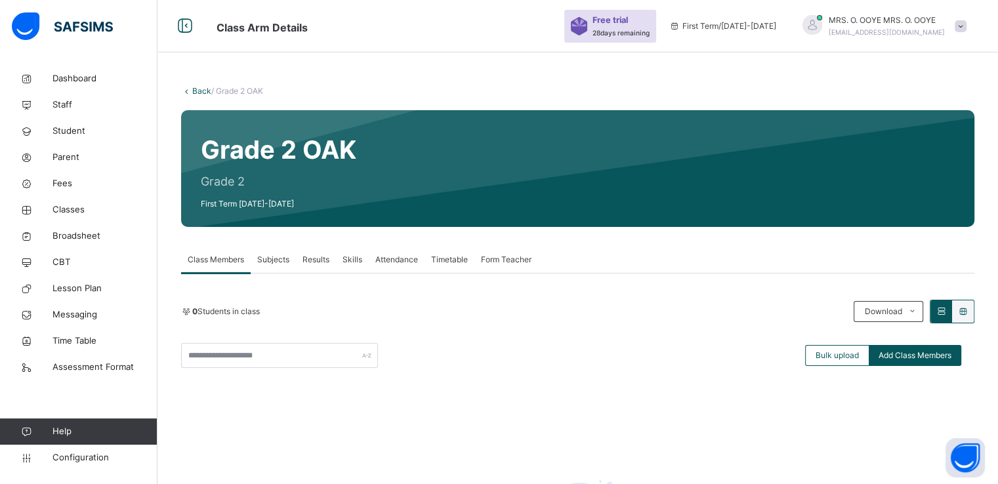
click at [195, 90] on link "Back" at bounding box center [201, 91] width 19 height 10
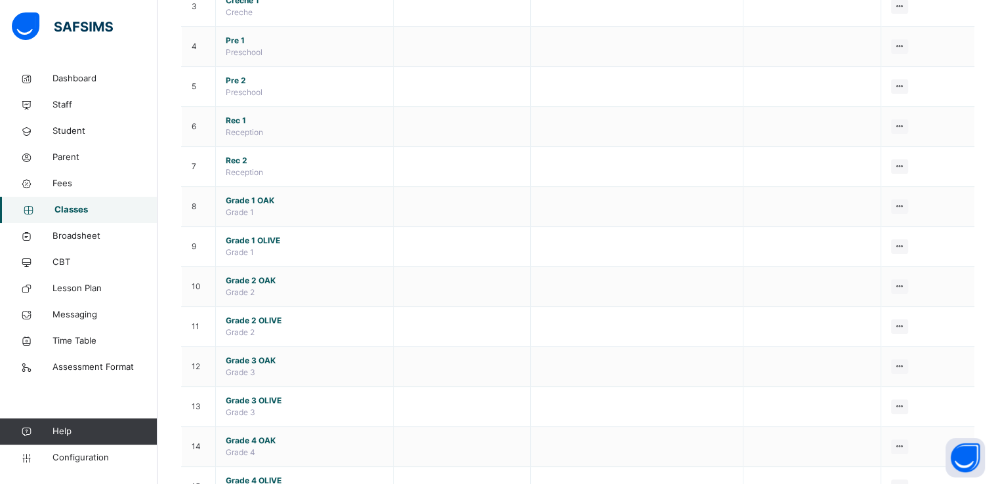
scroll to position [249, 0]
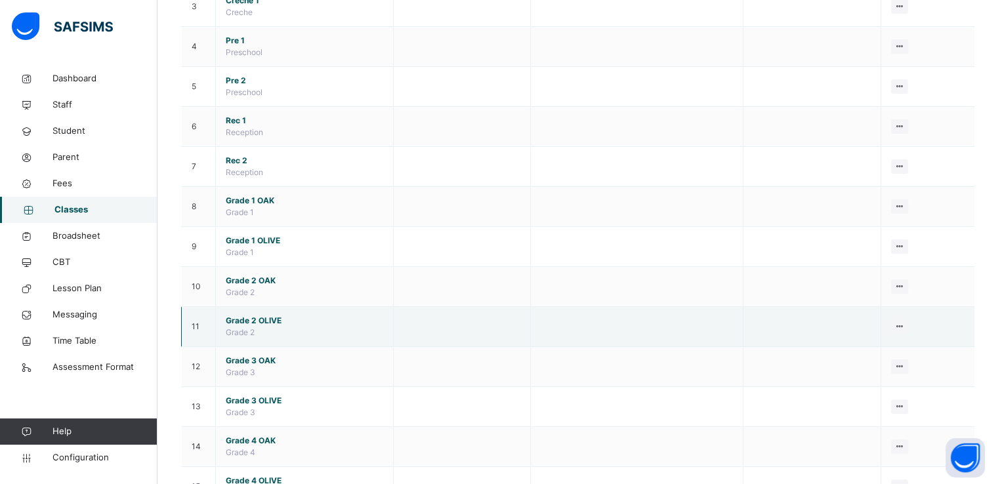
click at [245, 323] on span "Grade 2 OLIVE" at bounding box center [304, 321] width 157 height 12
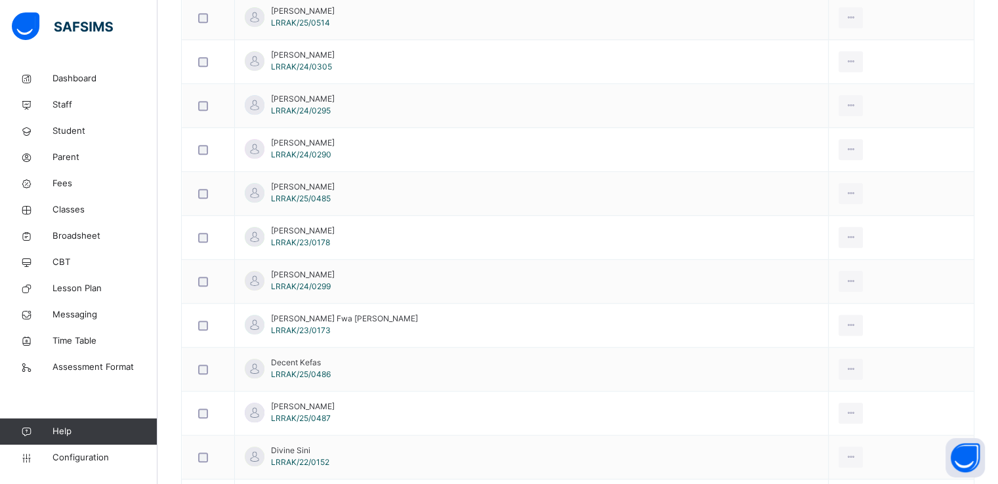
scroll to position [1006, 0]
click at [59, 206] on span "Classes" at bounding box center [104, 209] width 105 height 13
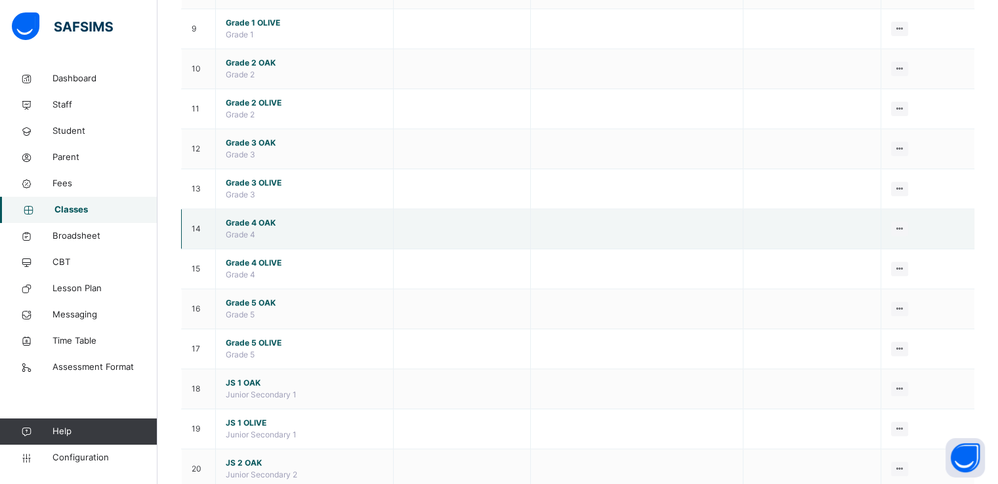
scroll to position [466, 0]
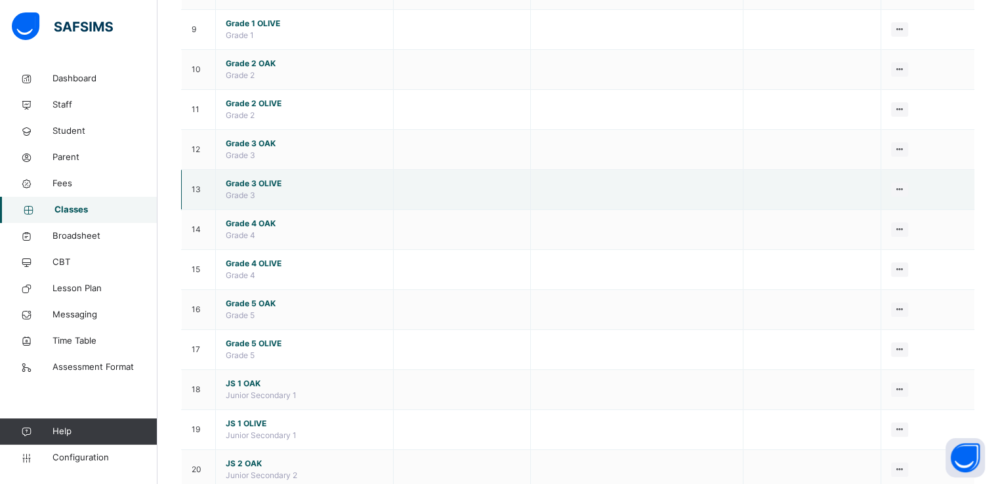
click at [236, 181] on span "Grade 3 OLIVE" at bounding box center [304, 184] width 157 height 12
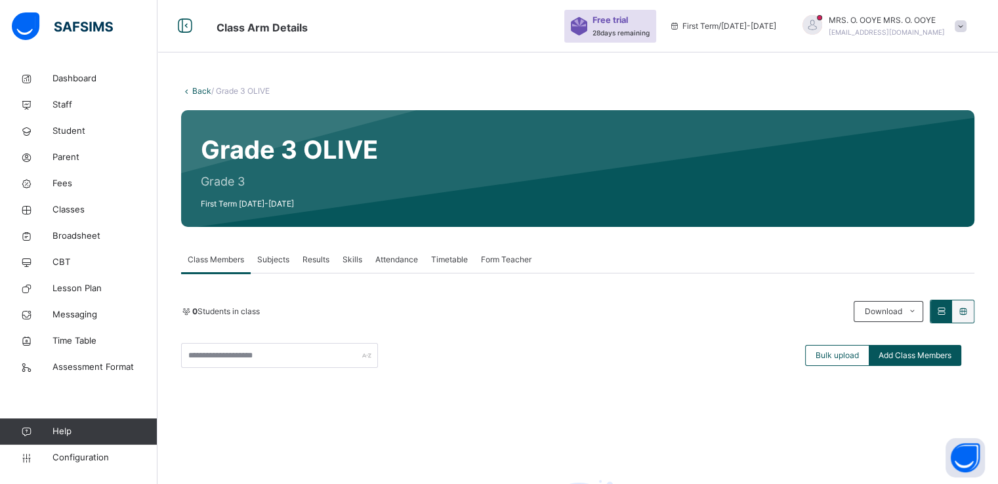
click at [197, 93] on link "Back" at bounding box center [201, 91] width 19 height 10
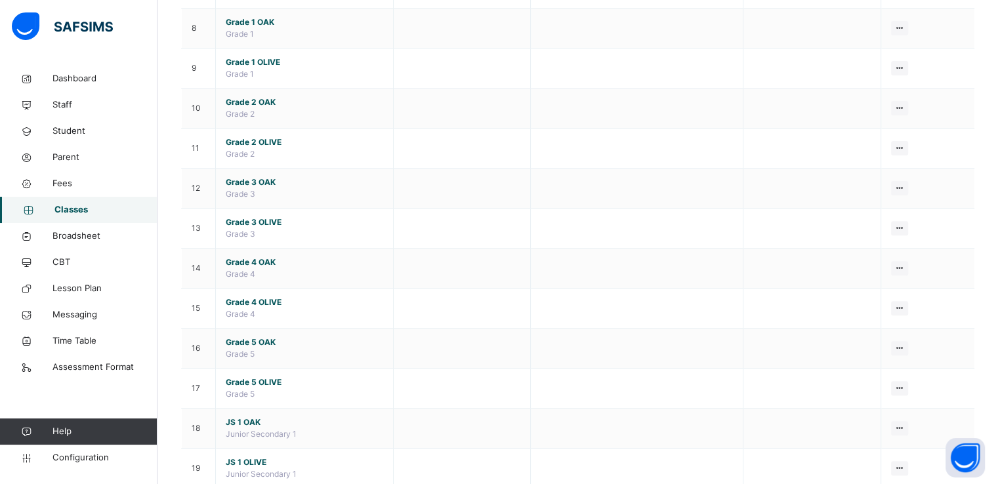
scroll to position [442, 0]
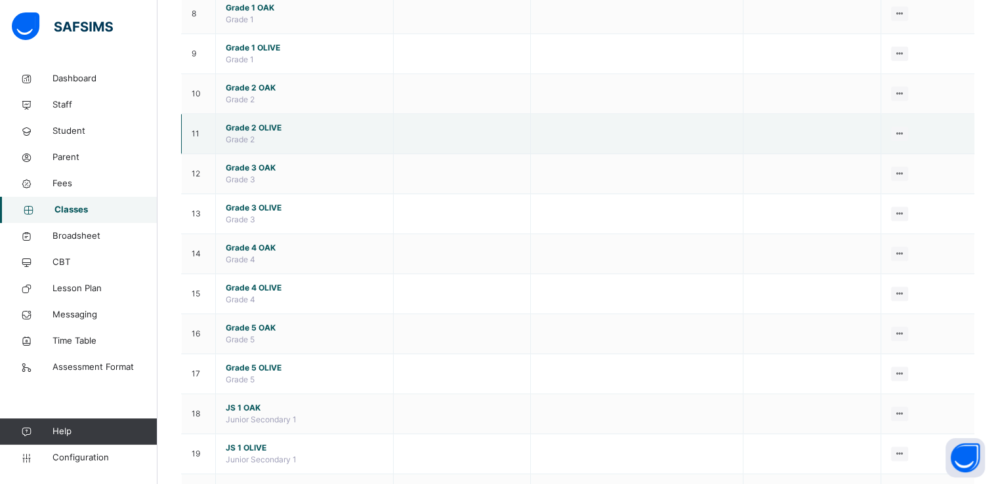
click at [247, 124] on span "Grade 2 OLIVE" at bounding box center [304, 128] width 157 height 12
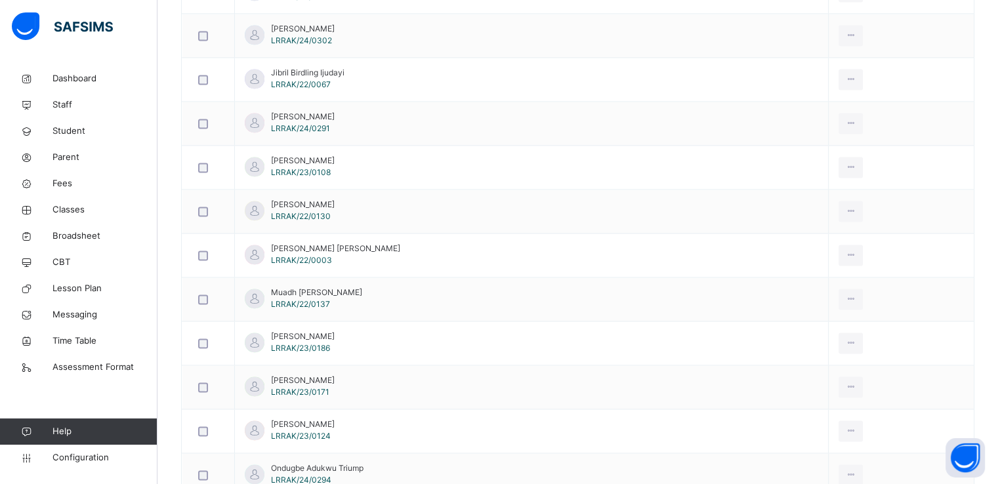
scroll to position [1955, 0]
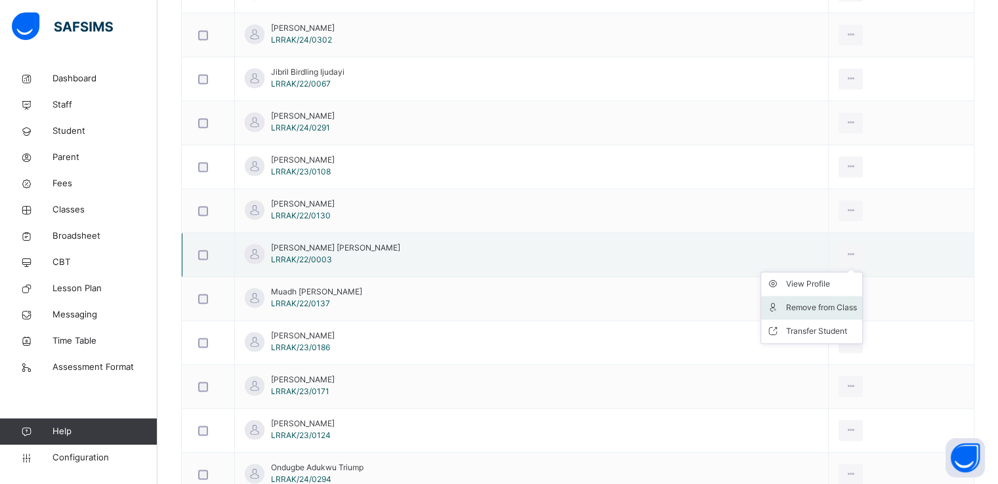
click at [790, 302] on div "Remove from Class" at bounding box center [821, 307] width 71 height 13
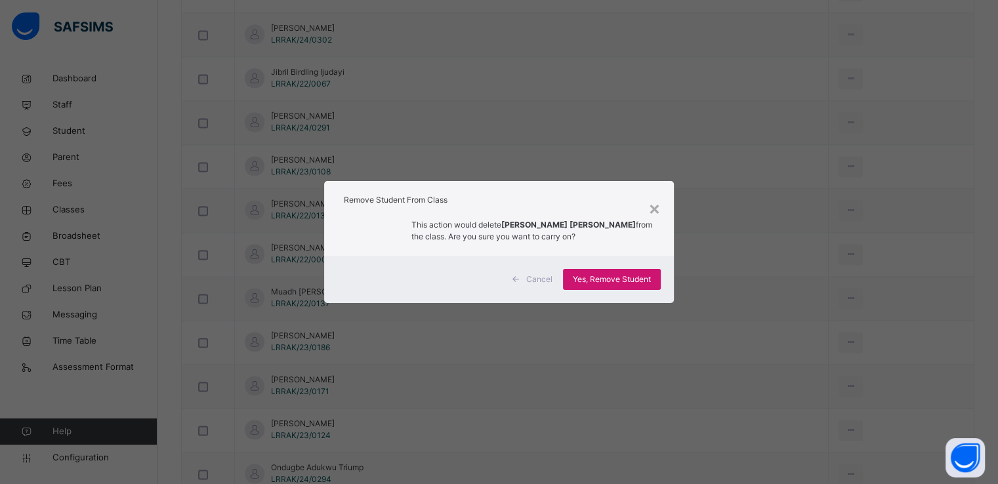
click at [607, 274] on span "Yes, Remove Student" at bounding box center [612, 280] width 78 height 12
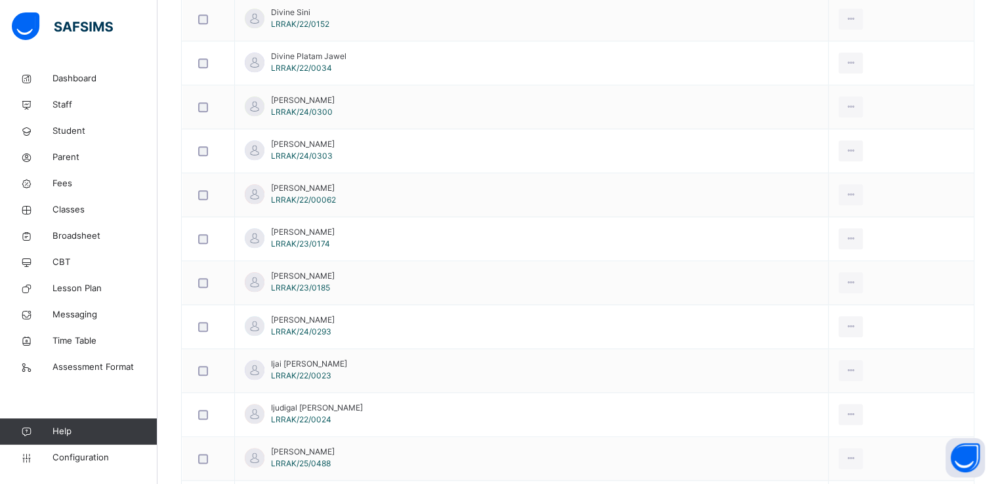
scroll to position [1445, 0]
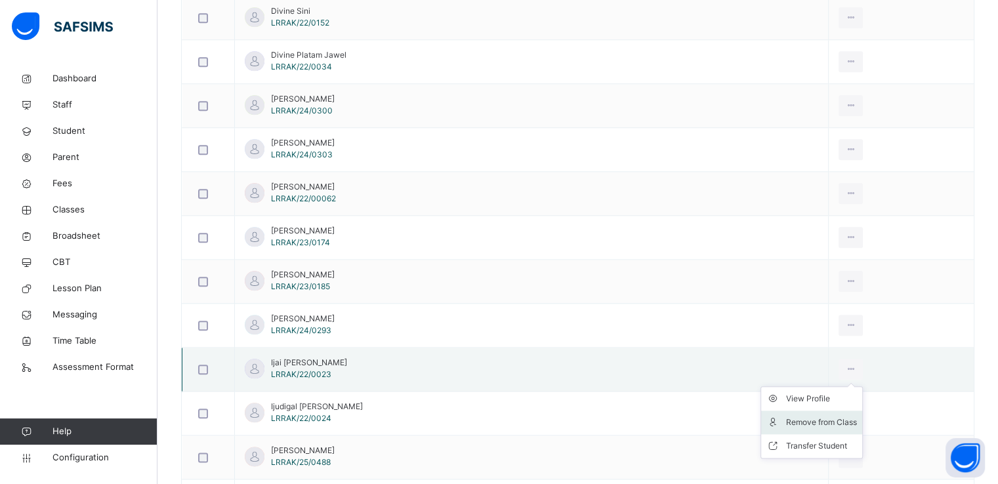
click at [790, 419] on div "Remove from Class" at bounding box center [821, 422] width 71 height 13
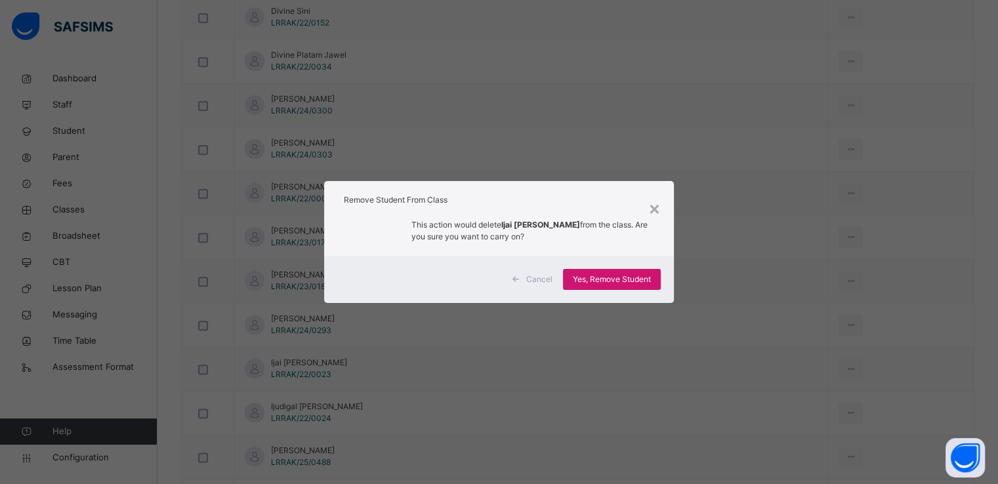
click at [606, 276] on span "Yes, Remove Student" at bounding box center [612, 280] width 78 height 12
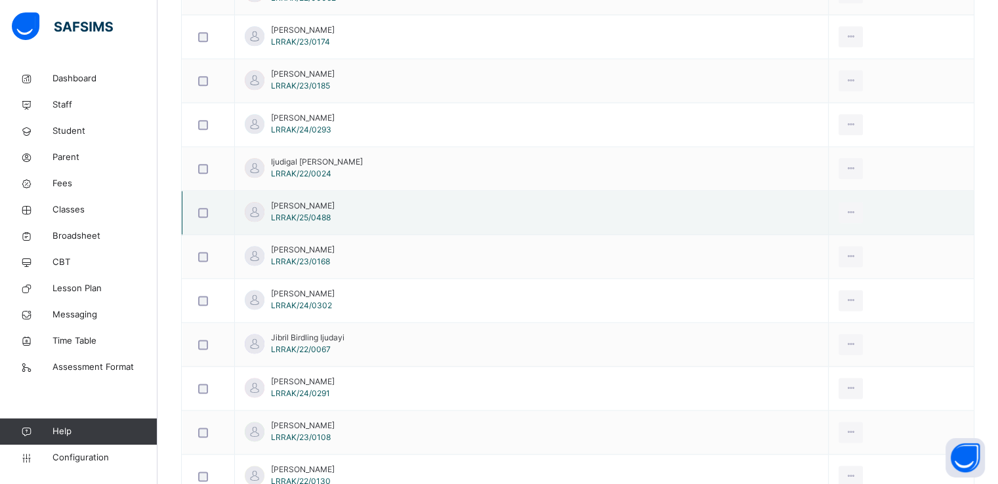
scroll to position [1653, 0]
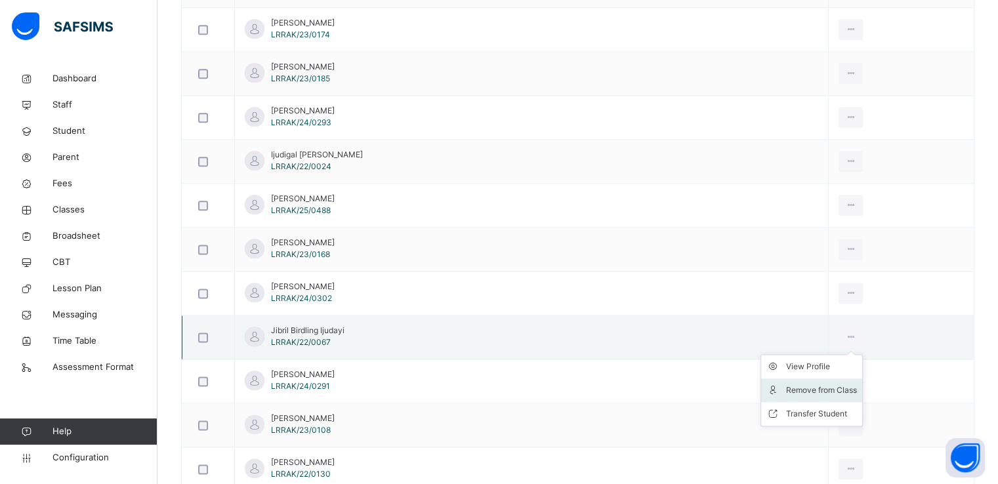
click at [786, 384] on div "Remove from Class" at bounding box center [821, 390] width 71 height 13
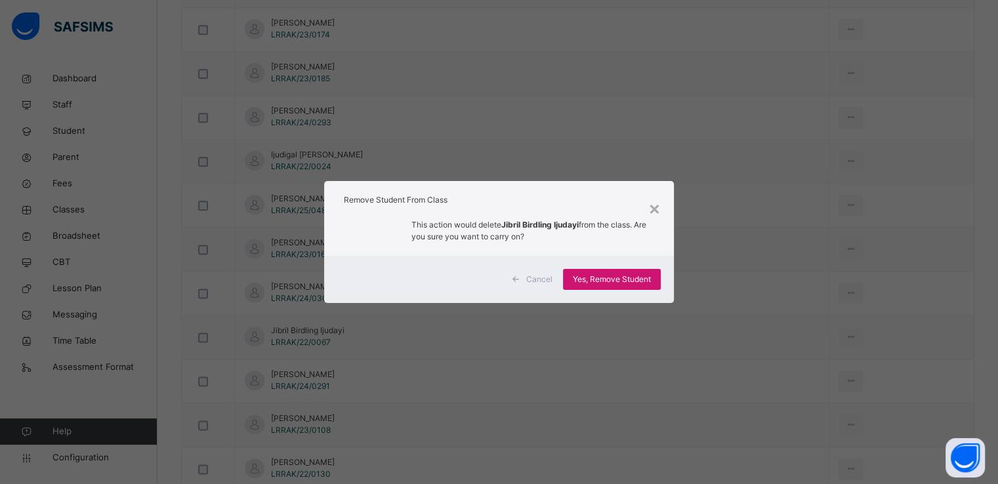
click at [593, 277] on span "Yes, Remove Student" at bounding box center [612, 280] width 78 height 12
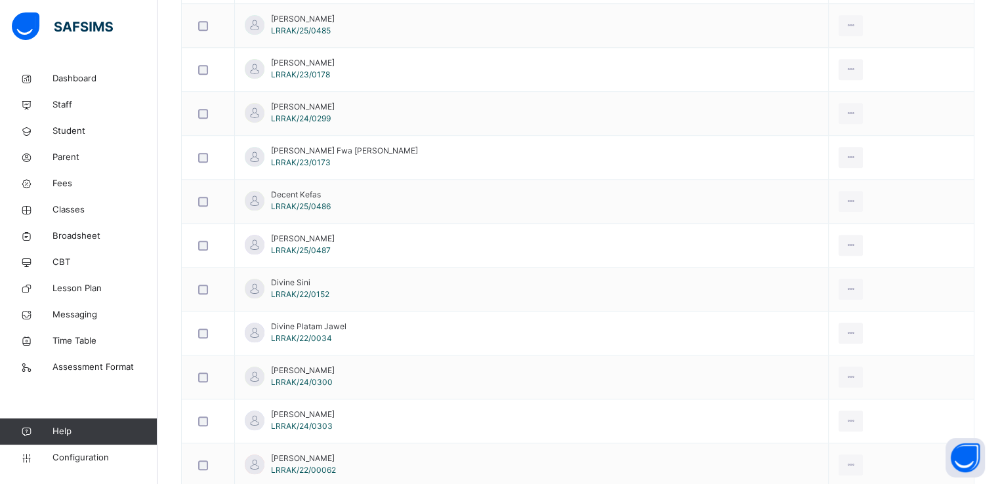
scroll to position [1174, 0]
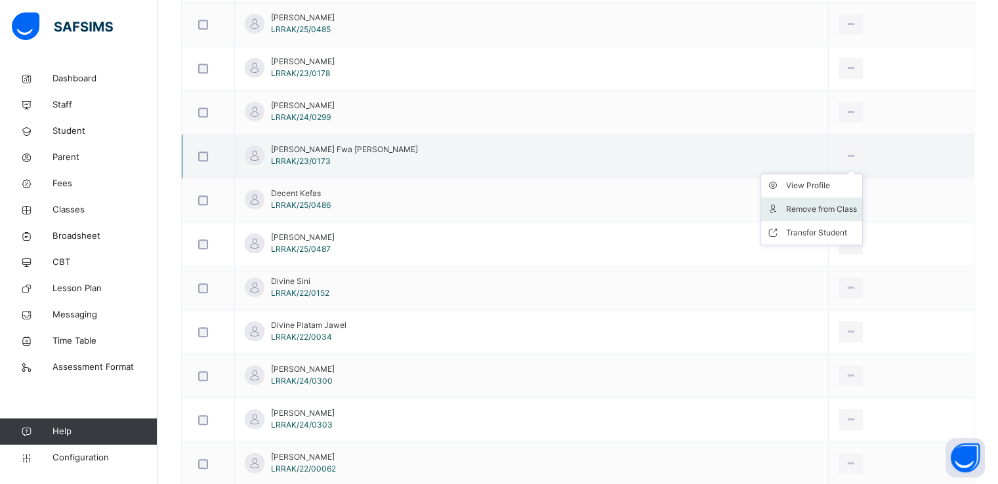
click at [793, 203] on div "Remove from Class" at bounding box center [821, 209] width 71 height 13
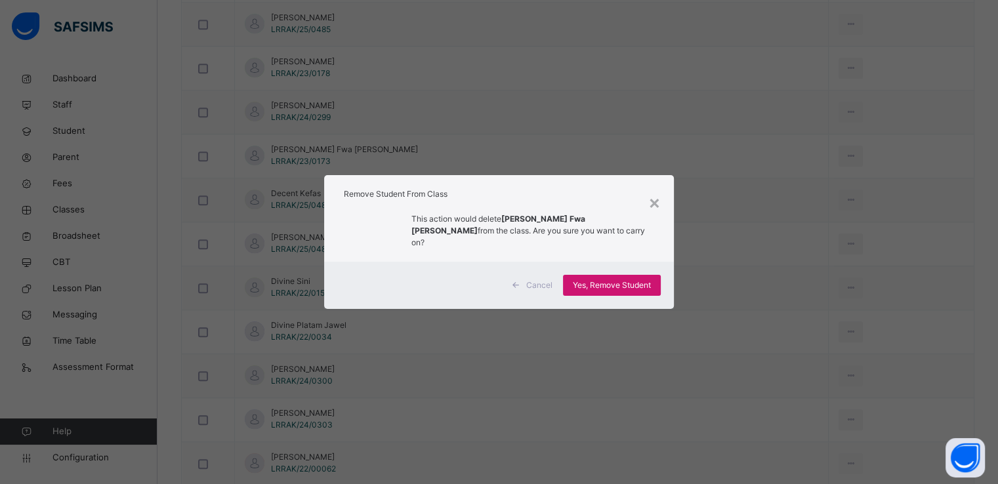
click at [602, 279] on span "Yes, Remove Student" at bounding box center [612, 285] width 78 height 12
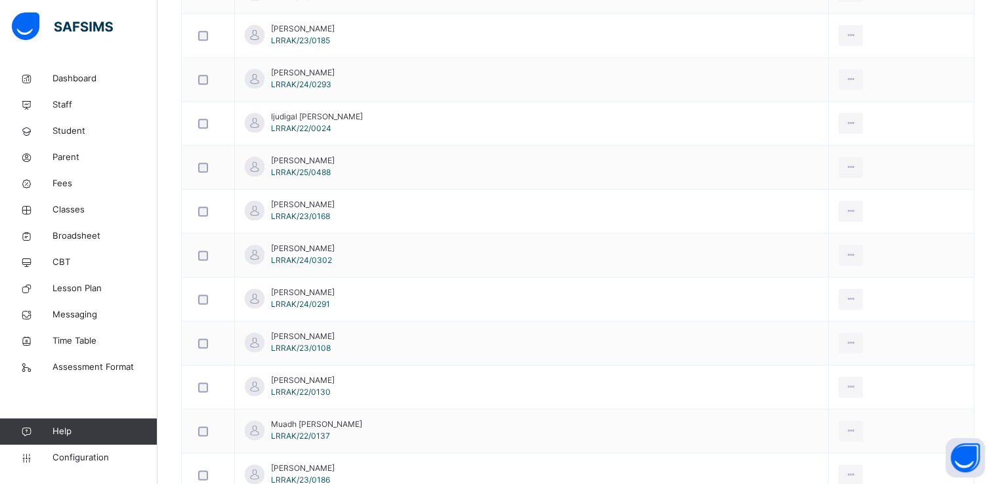
scroll to position [1674, 0]
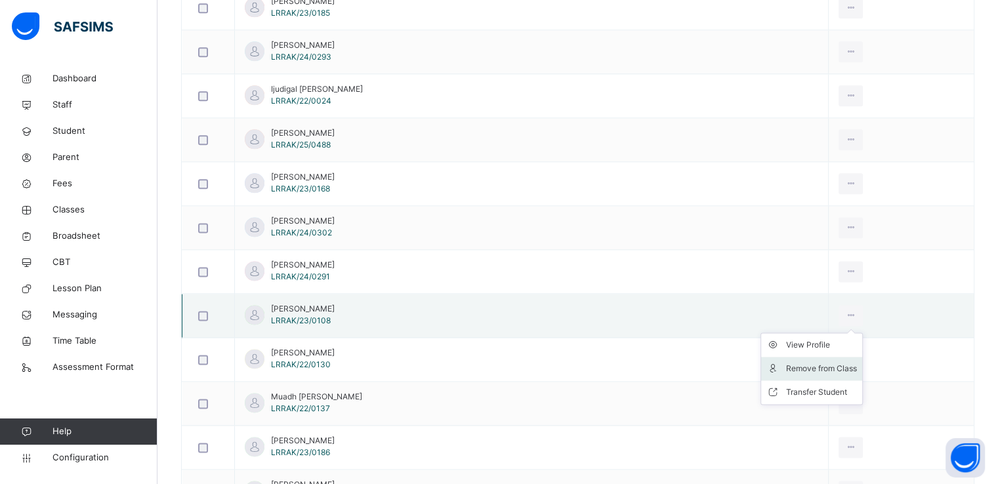
click at [801, 365] on div "Remove from Class" at bounding box center [821, 368] width 71 height 13
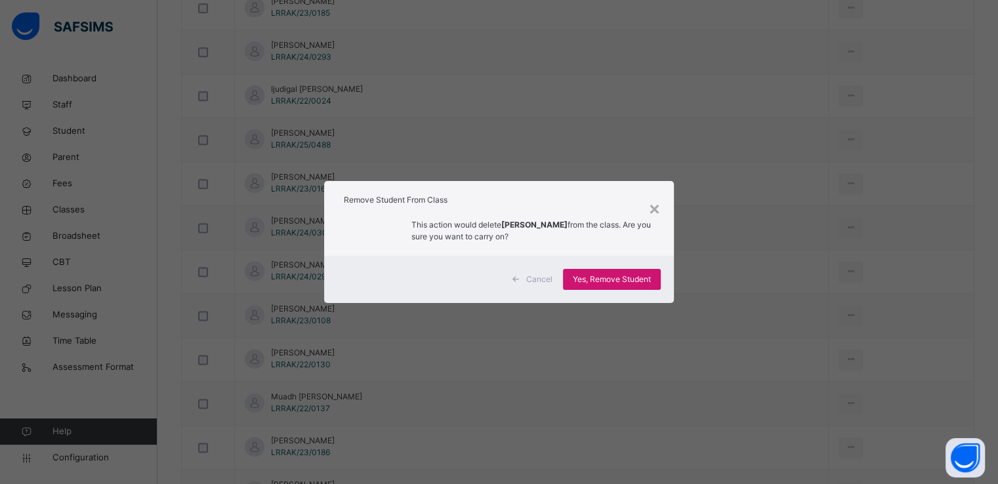
click at [601, 281] on span "Yes, Remove Student" at bounding box center [612, 280] width 78 height 12
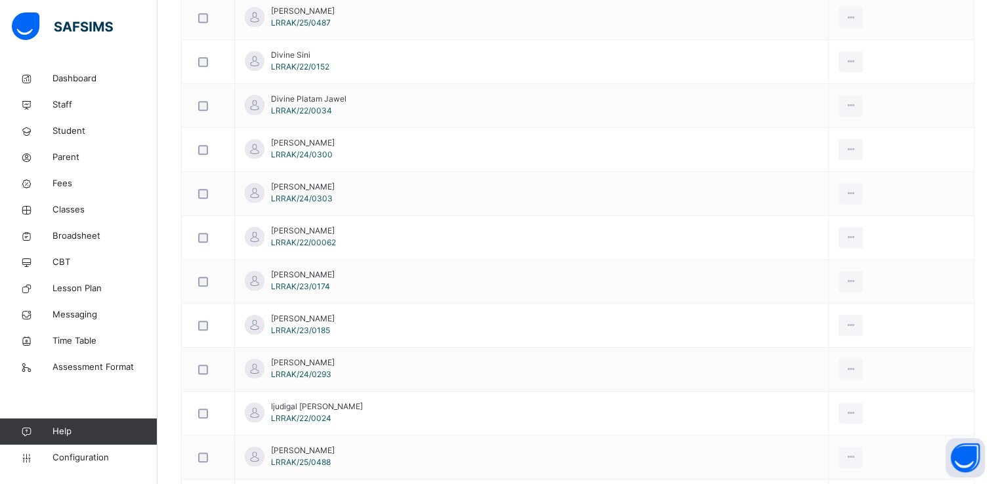
scroll to position [1358, 0]
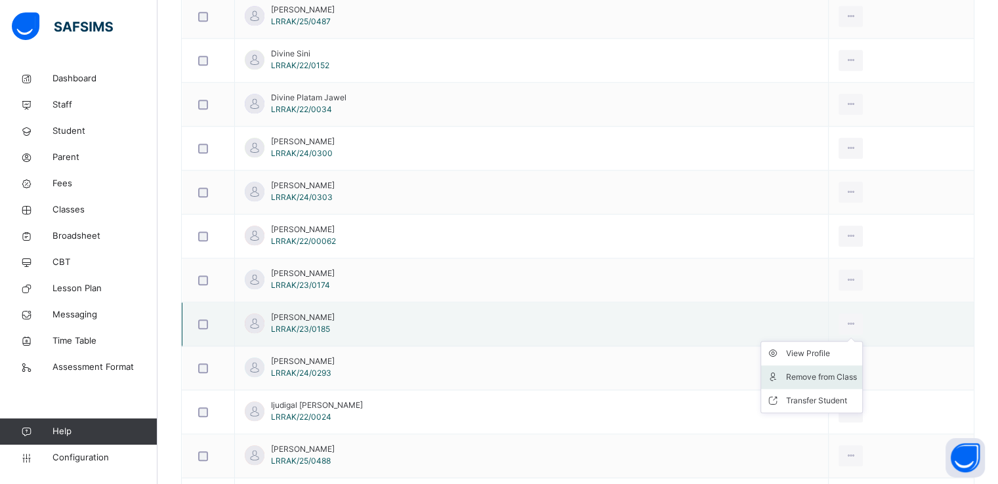
click at [789, 375] on div "Remove from Class" at bounding box center [821, 377] width 71 height 13
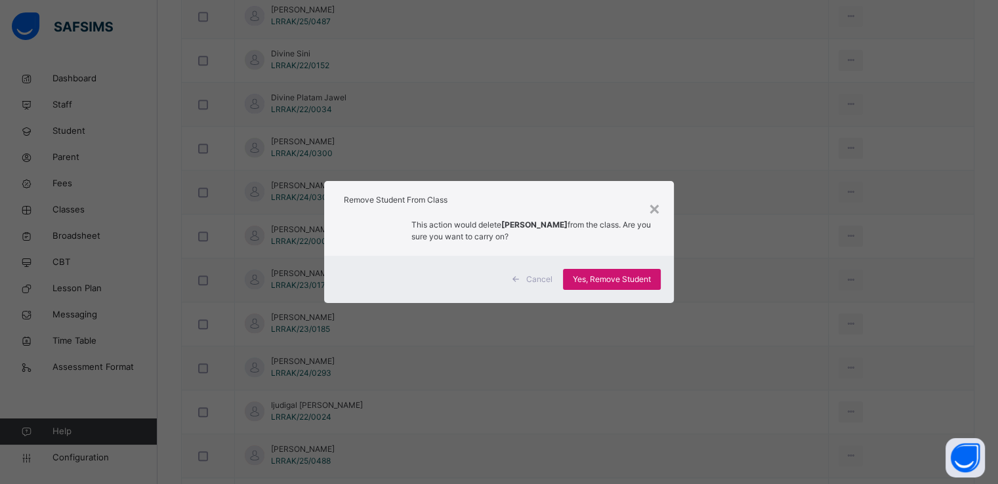
click at [609, 274] on span "Yes, Remove Student" at bounding box center [612, 280] width 78 height 12
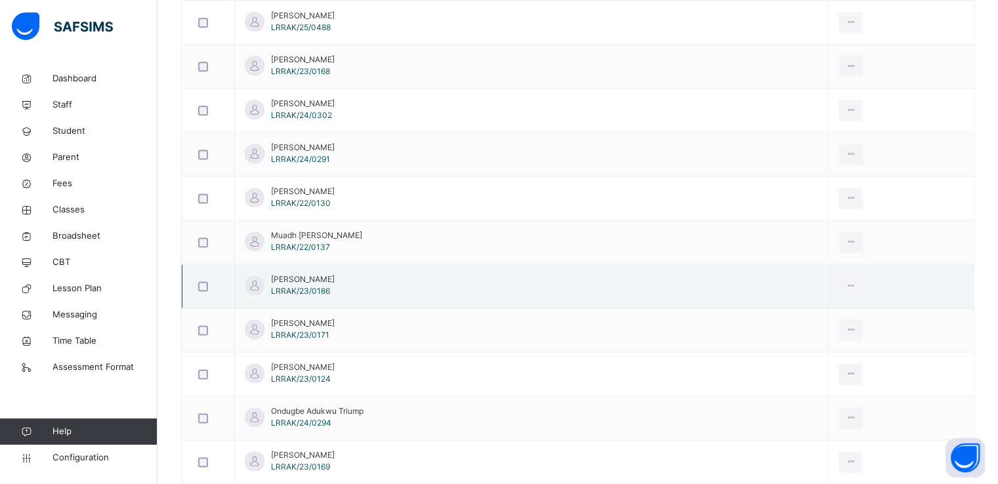
scroll to position [1749, 0]
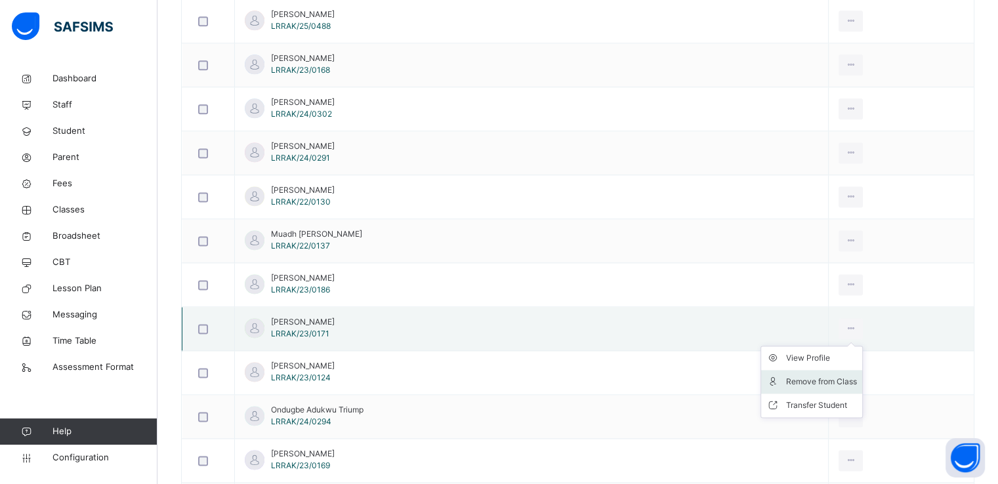
click at [787, 375] on div "Remove from Class" at bounding box center [821, 381] width 71 height 13
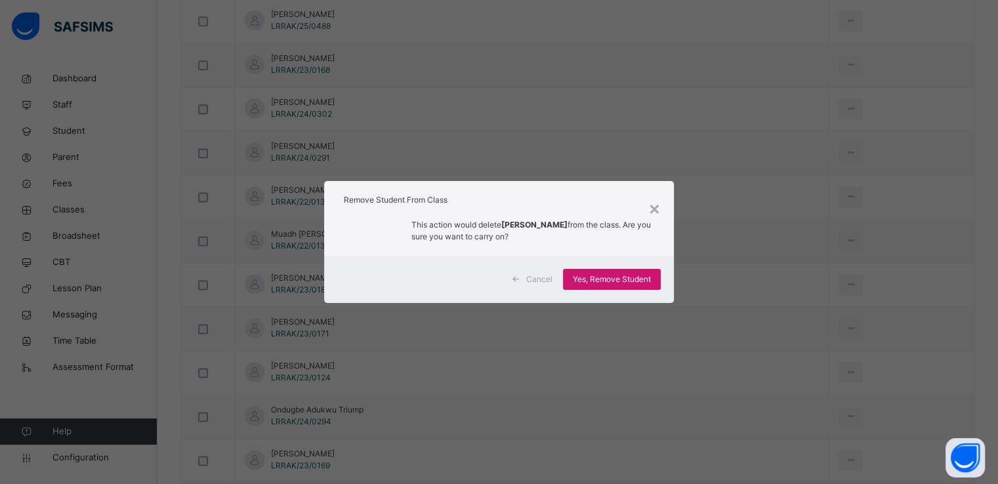
click at [606, 276] on span "Yes, Remove Student" at bounding box center [612, 280] width 78 height 12
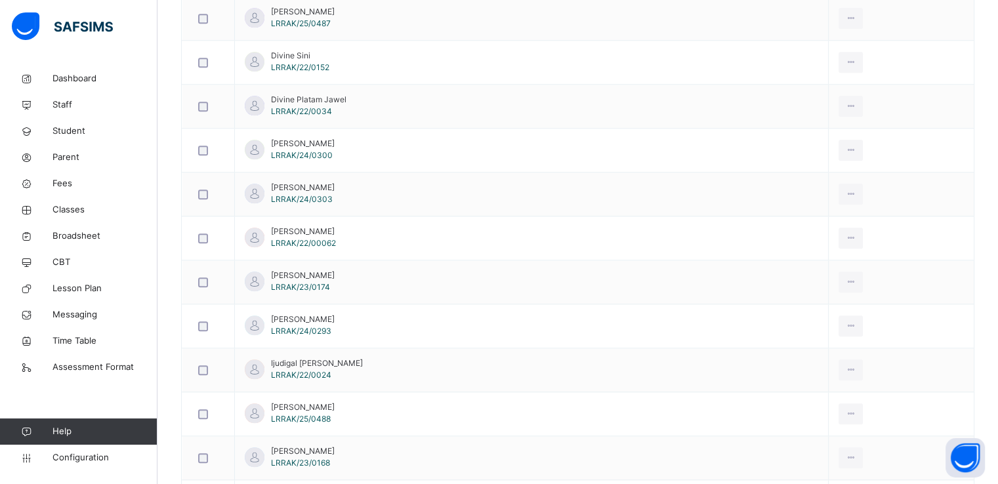
scroll to position [1372, 0]
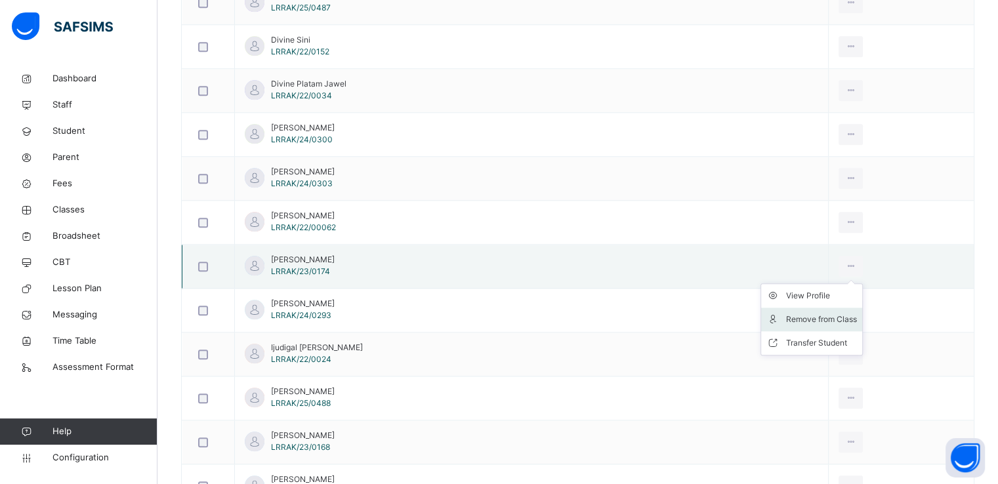
click at [803, 313] on div "Remove from Class" at bounding box center [821, 319] width 71 height 13
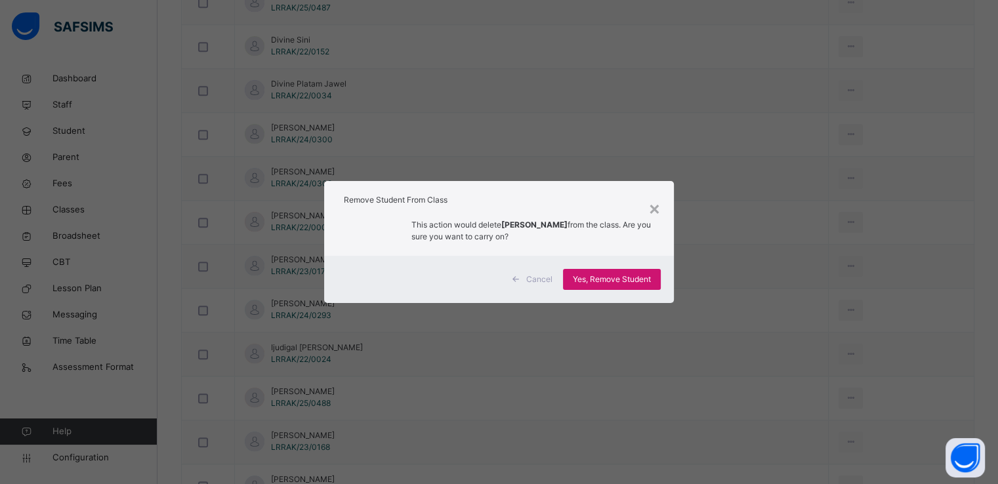
click at [613, 281] on span "Yes, Remove Student" at bounding box center [612, 280] width 78 height 12
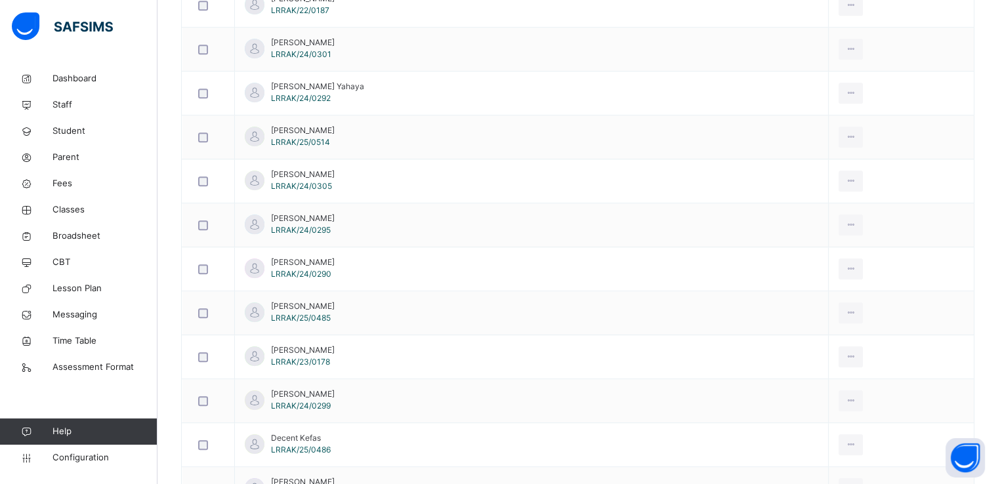
scroll to position [886, 0]
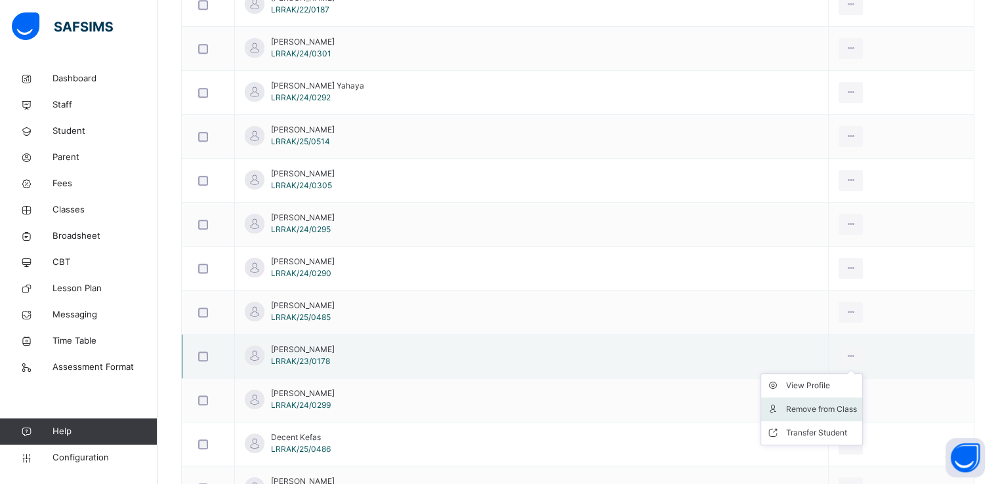
click at [786, 409] on div "Remove from Class" at bounding box center [821, 409] width 71 height 13
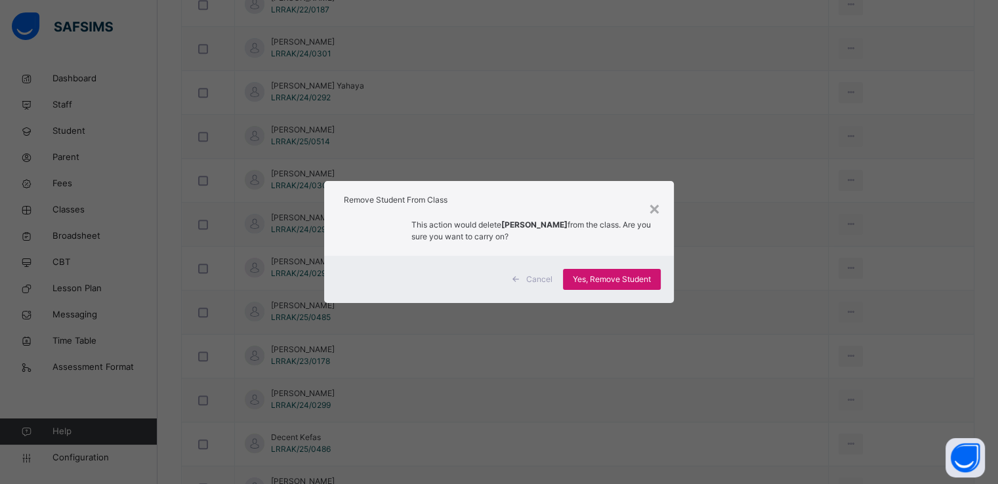
click at [609, 278] on span "Yes, Remove Student" at bounding box center [612, 280] width 78 height 12
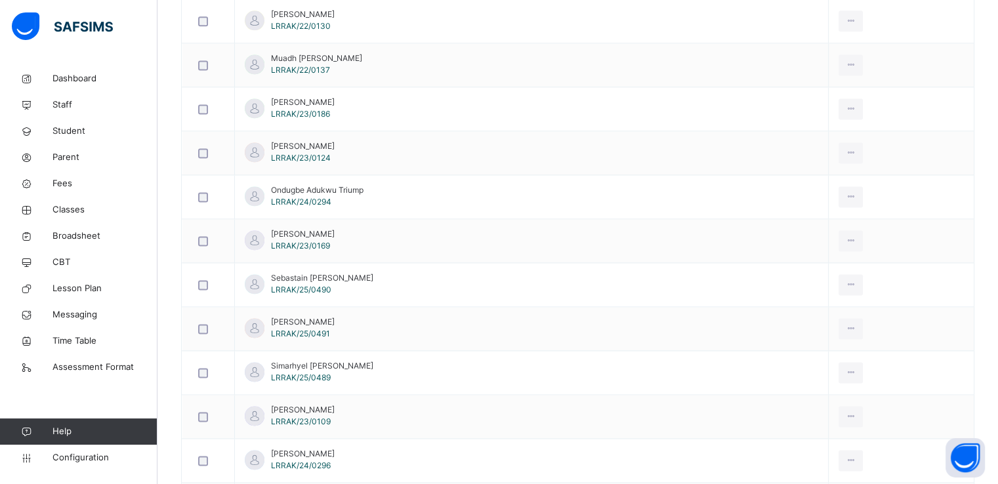
scroll to position [1838, 0]
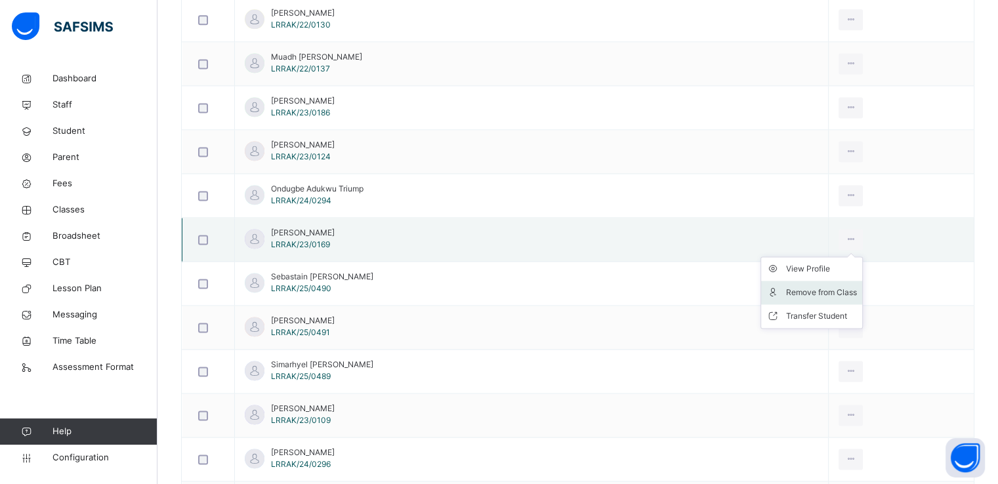
click at [790, 286] on div "Remove from Class" at bounding box center [821, 292] width 71 height 13
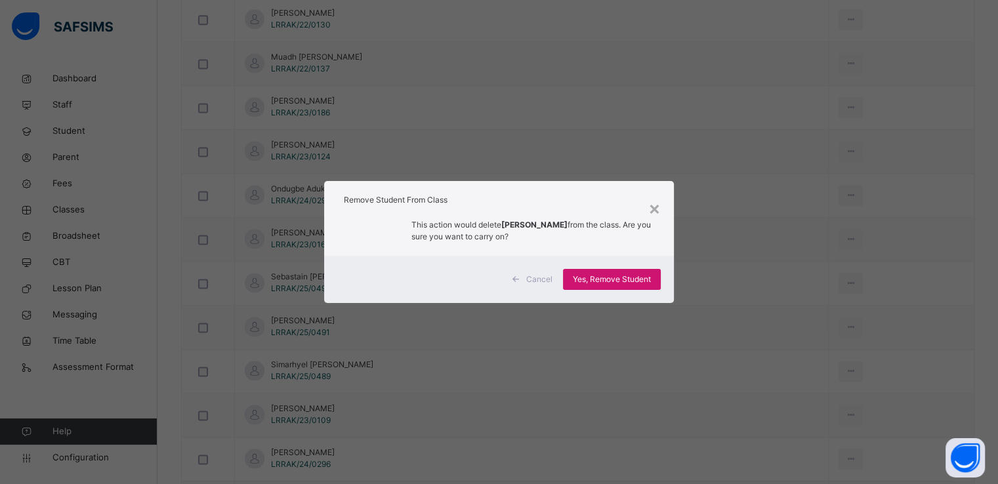
click at [606, 279] on span "Yes, Remove Student" at bounding box center [612, 280] width 78 height 12
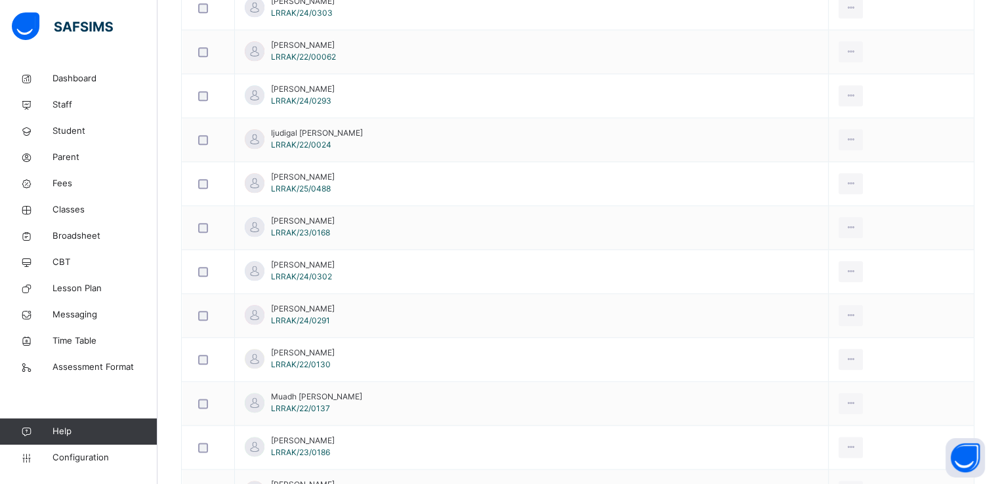
scroll to position [1501, 0]
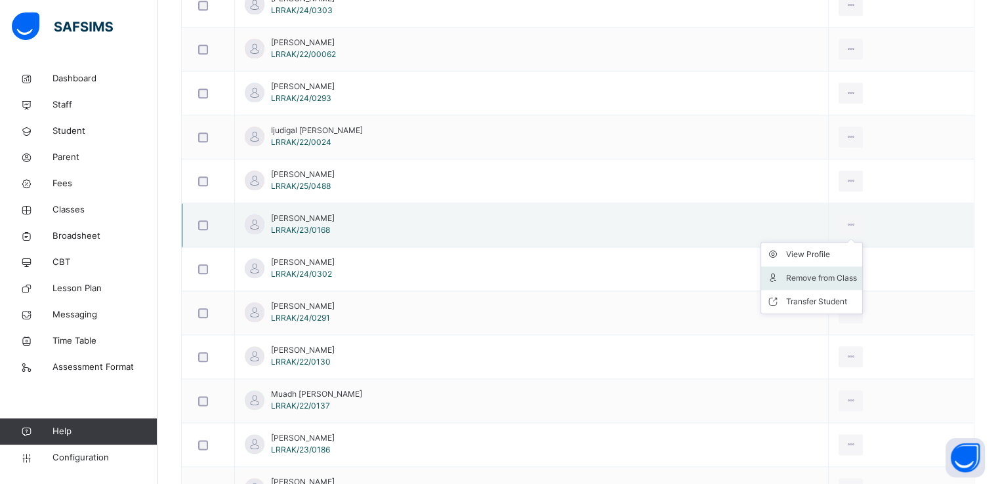
click at [796, 276] on div "Remove from Class" at bounding box center [821, 278] width 71 height 13
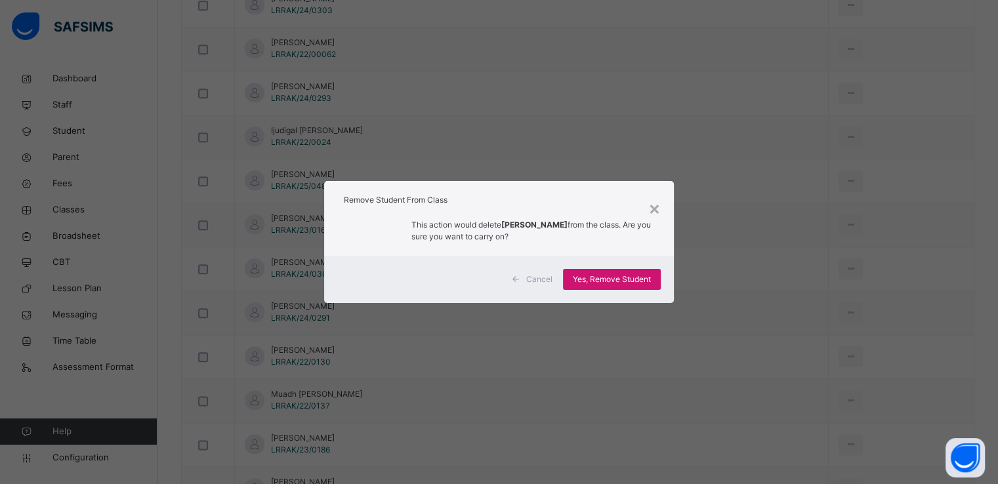
click at [593, 281] on span "Yes, Remove Student" at bounding box center [612, 280] width 78 height 12
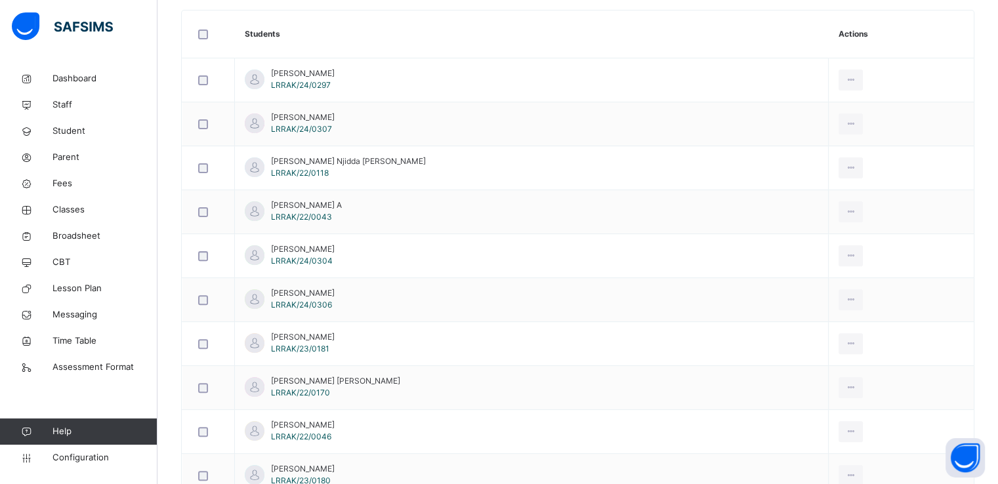
scroll to position [383, 0]
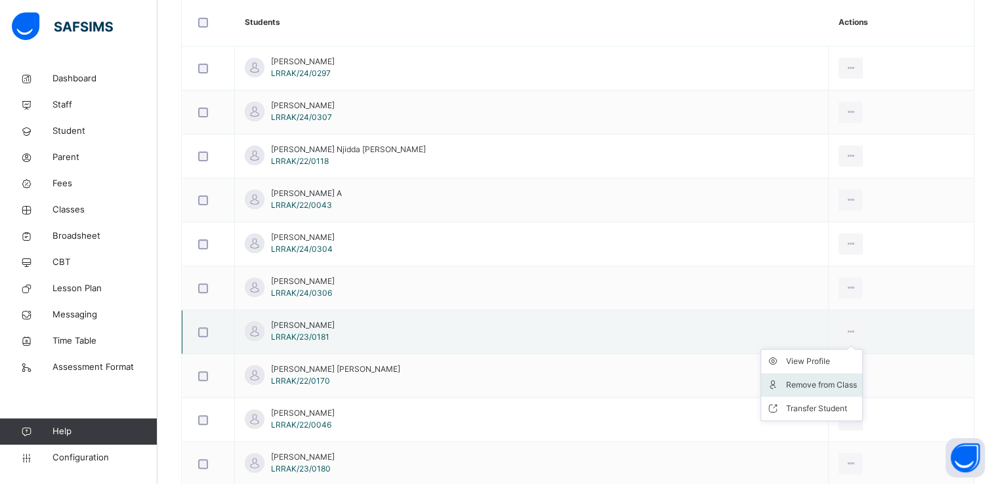
click at [787, 383] on div "Remove from Class" at bounding box center [821, 385] width 71 height 13
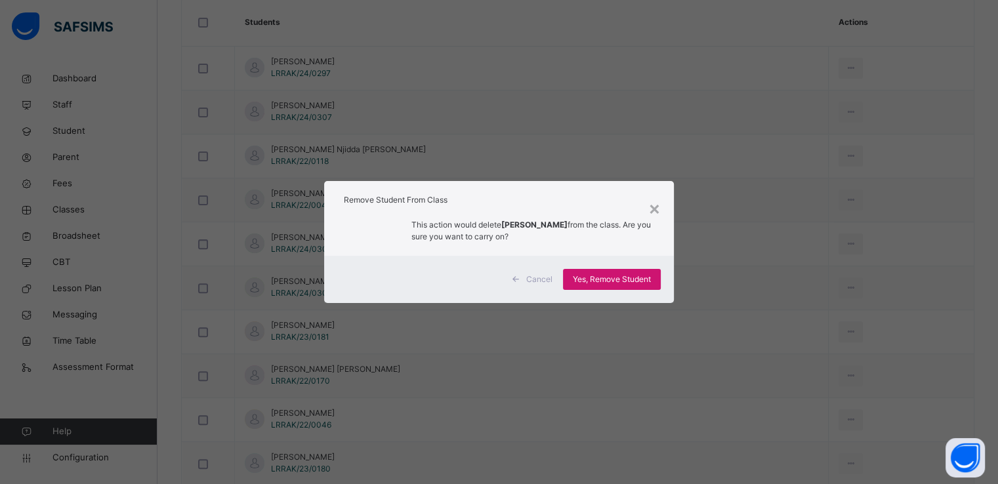
click at [594, 276] on span "Yes, Remove Student" at bounding box center [612, 280] width 78 height 12
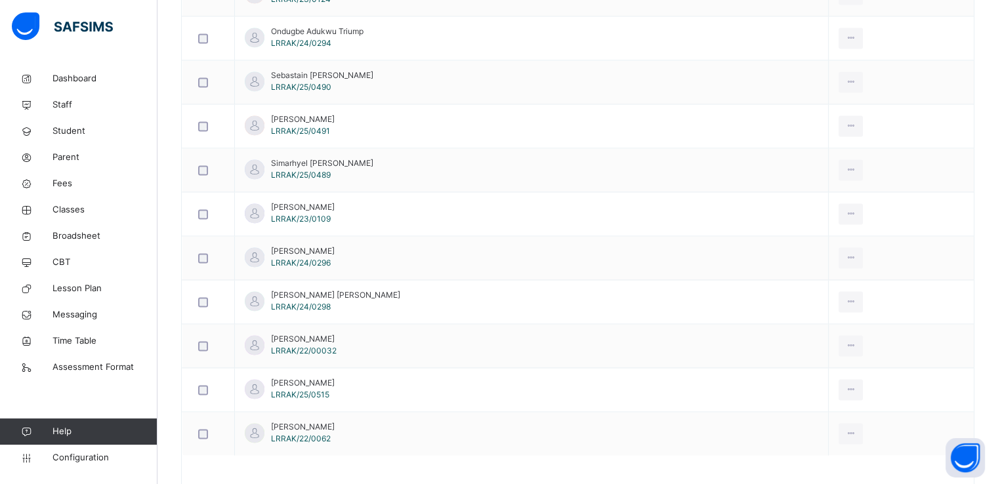
scroll to position [1905, 0]
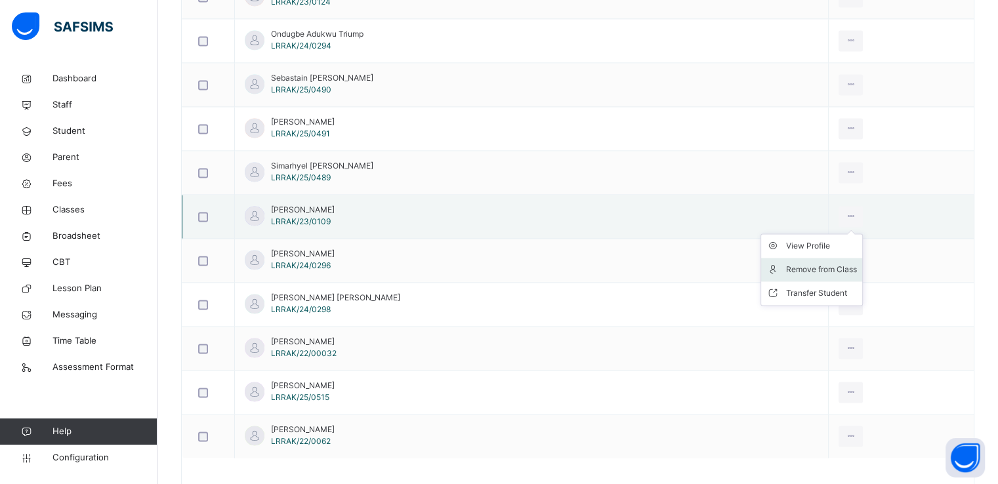
click at [786, 263] on div "Remove from Class" at bounding box center [821, 269] width 71 height 13
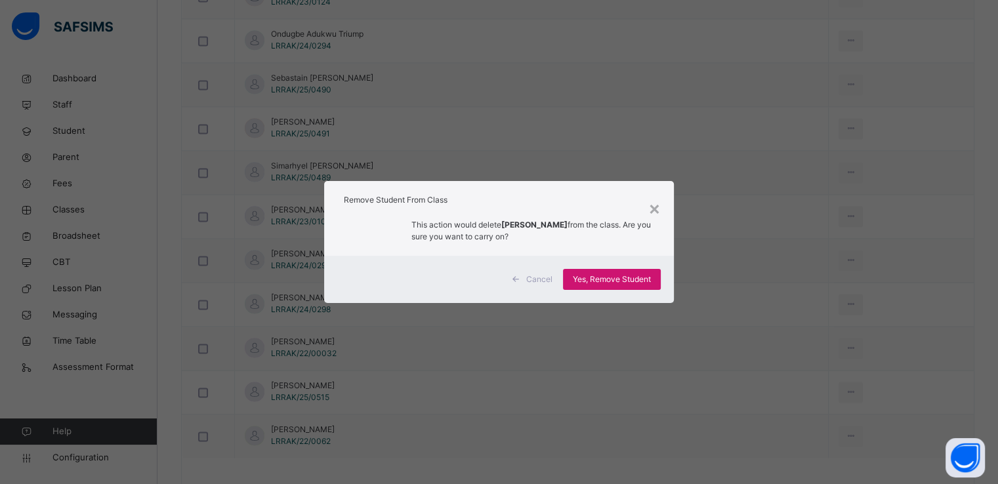
click at [601, 285] on span "Yes, Remove Student" at bounding box center [612, 280] width 78 height 12
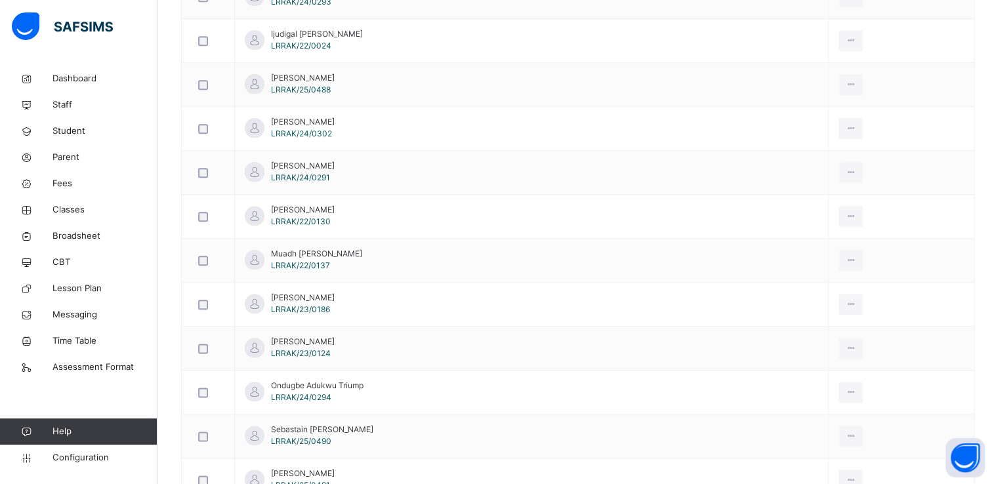
scroll to position [1555, 0]
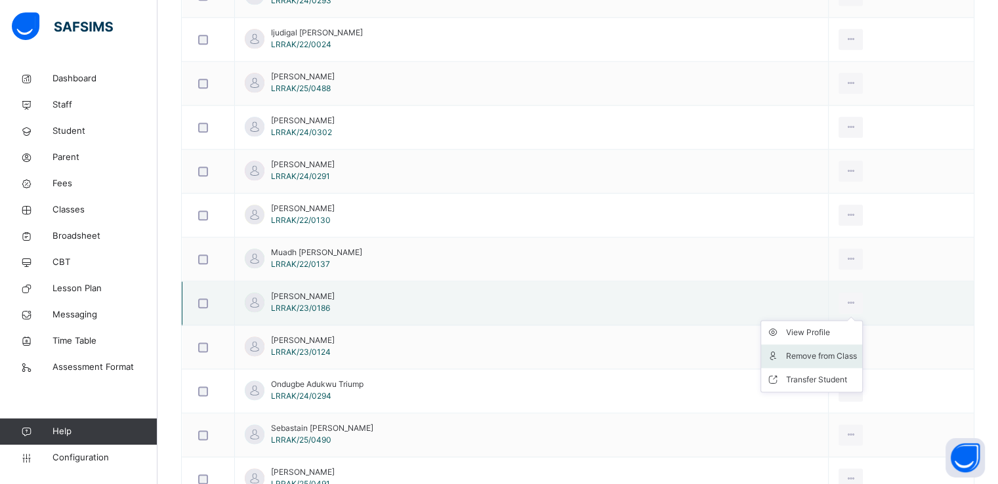
click at [802, 353] on div "Remove from Class" at bounding box center [821, 356] width 71 height 13
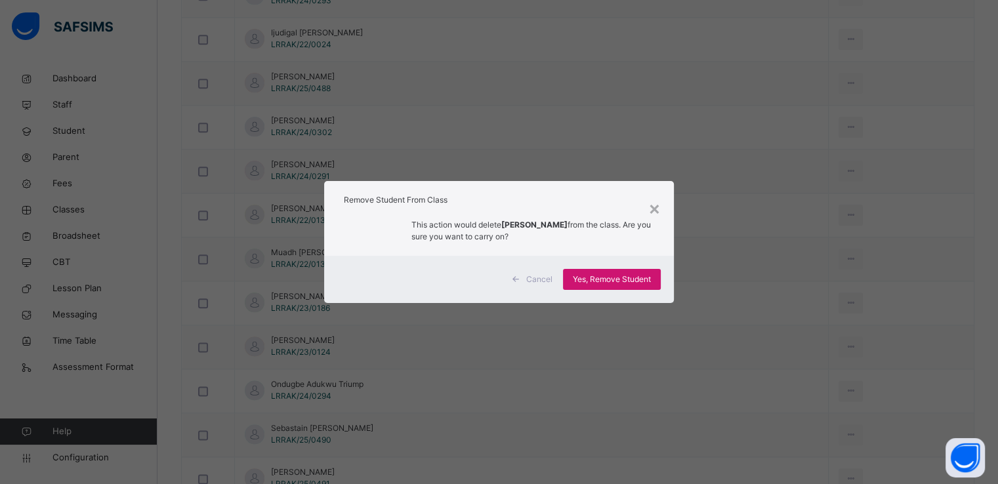
click at [598, 281] on span "Yes, Remove Student" at bounding box center [612, 280] width 78 height 12
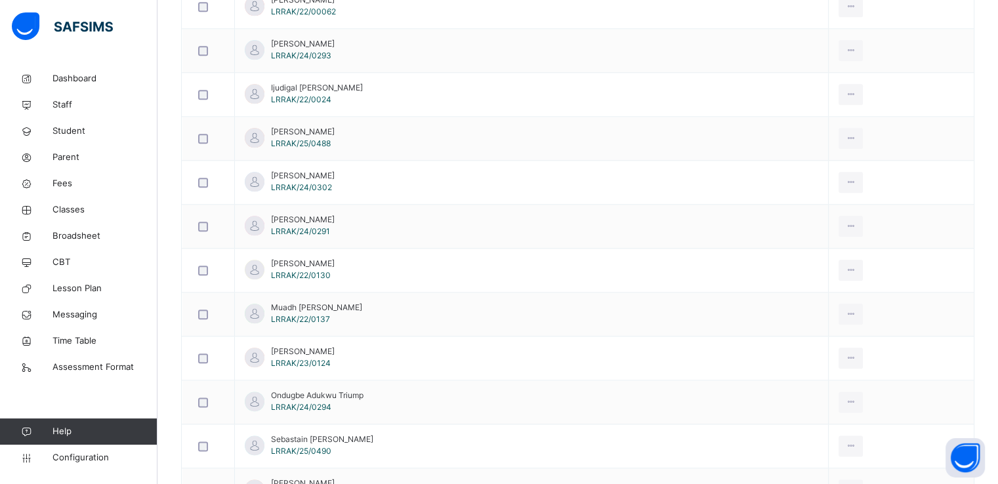
scroll to position [1508, 0]
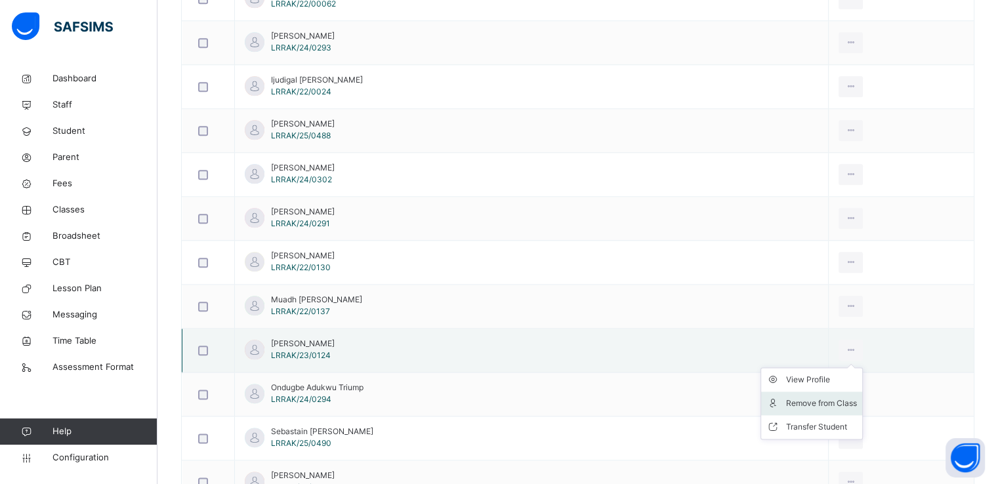
click at [789, 397] on div "Remove from Class" at bounding box center [821, 403] width 71 height 13
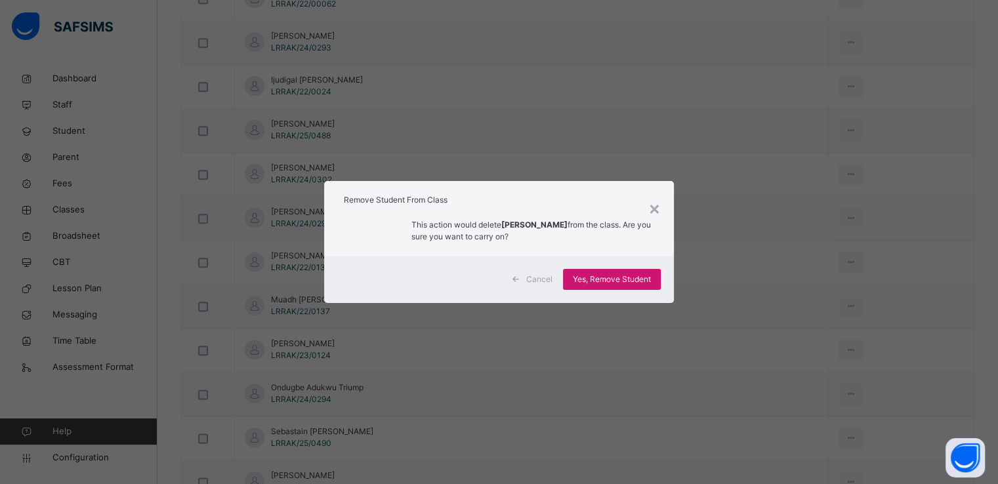
click at [591, 277] on span "Yes, Remove Student" at bounding box center [612, 280] width 78 height 12
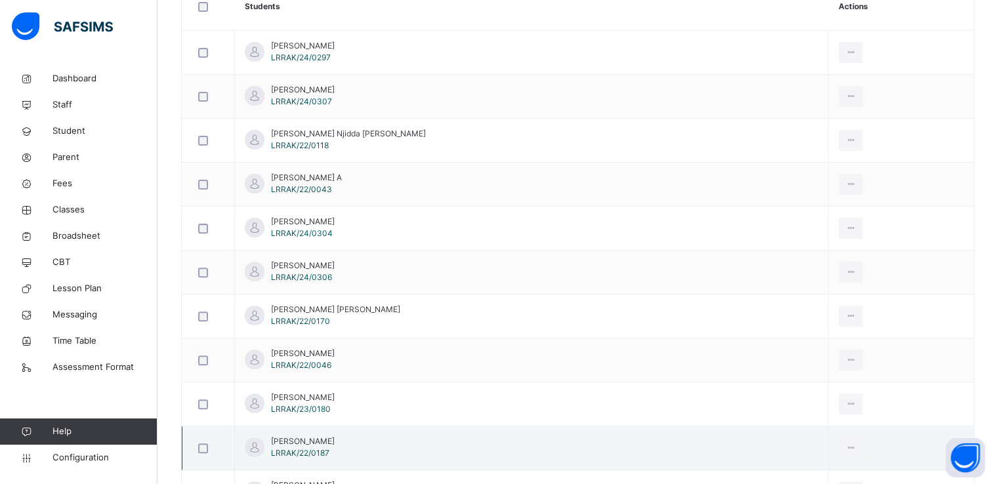
scroll to position [427, 0]
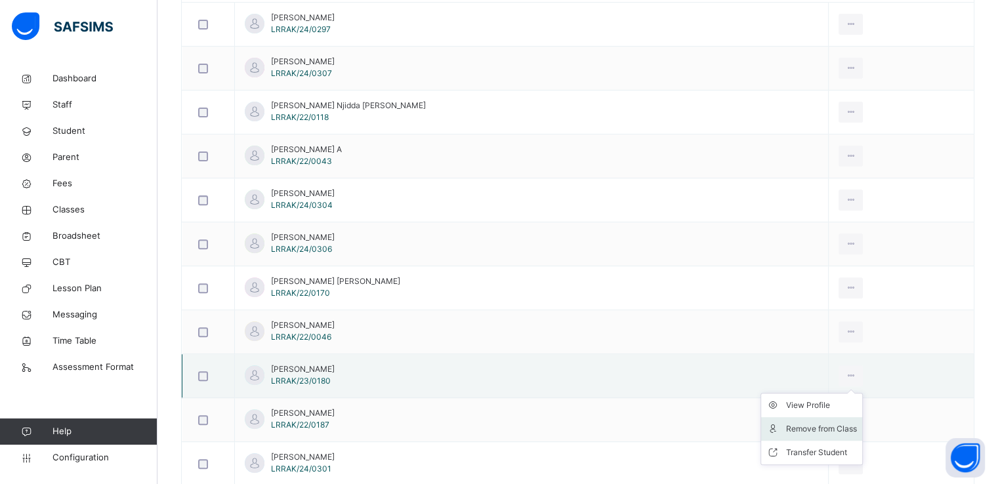
click at [789, 423] on div "Remove from Class" at bounding box center [821, 429] width 71 height 13
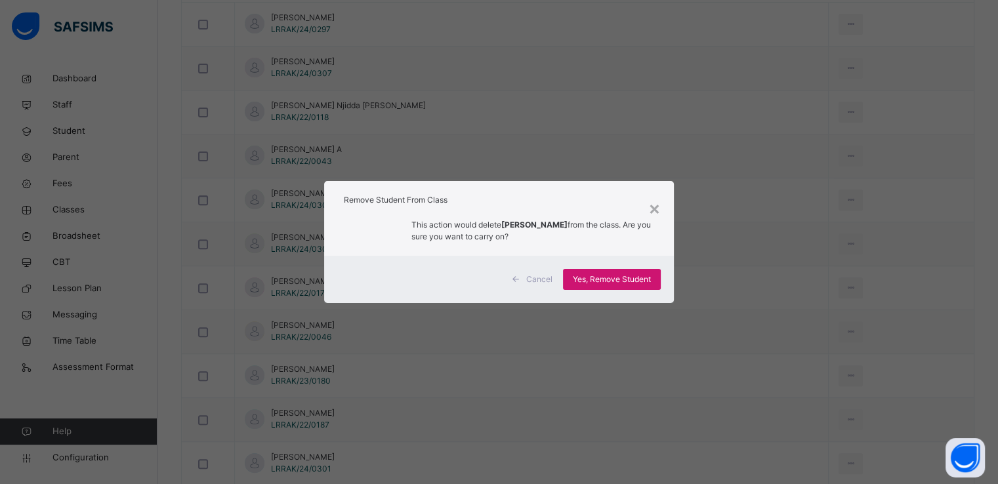
click at [606, 278] on span "Yes, Remove Student" at bounding box center [612, 280] width 78 height 12
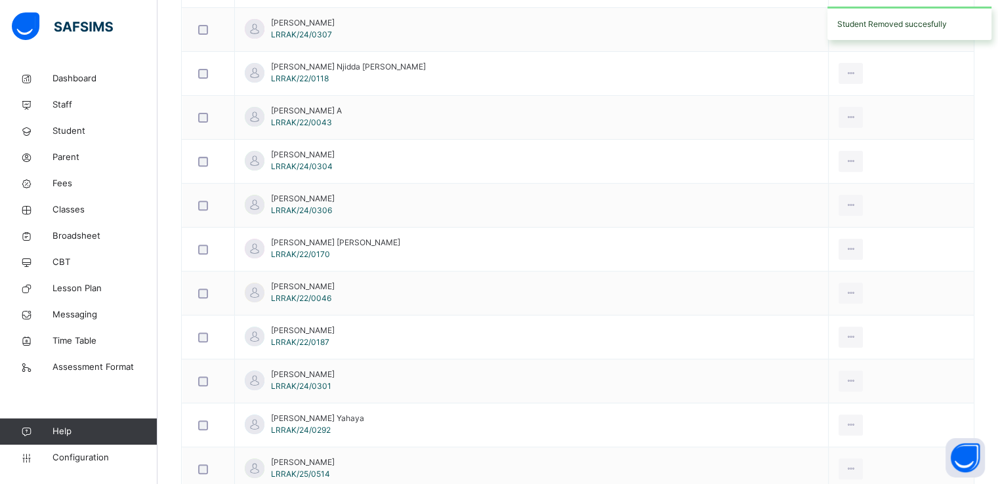
scroll to position [1770, 0]
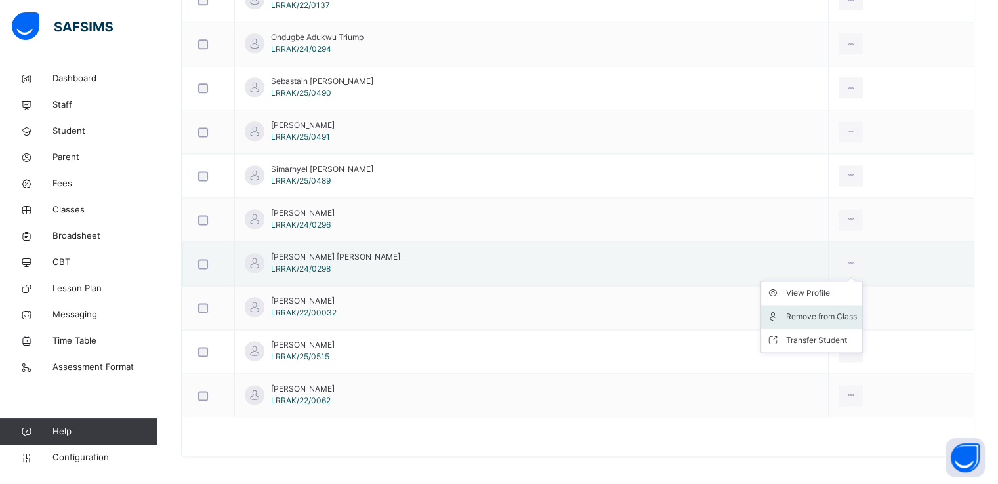
click at [786, 312] on div "Remove from Class" at bounding box center [821, 316] width 71 height 13
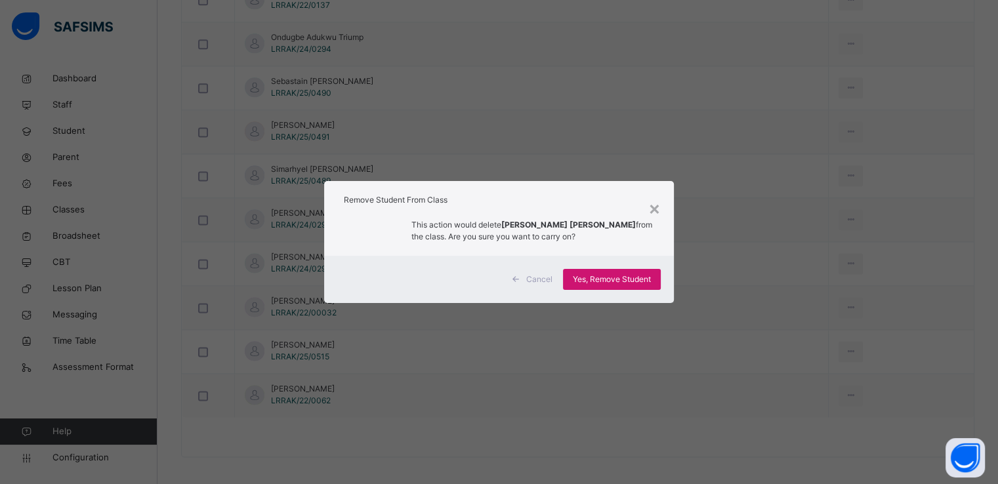
click at [598, 281] on span "Yes, Remove Student" at bounding box center [612, 280] width 78 height 12
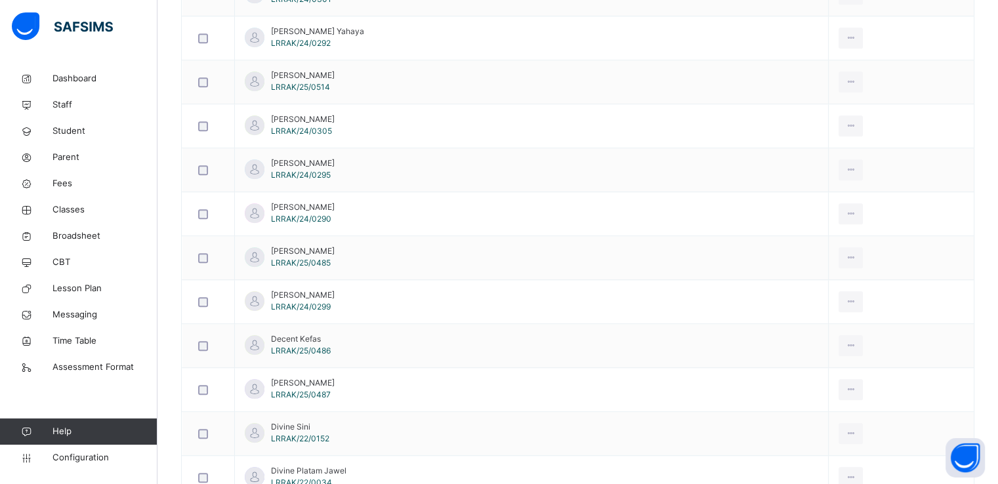
scroll to position [854, 0]
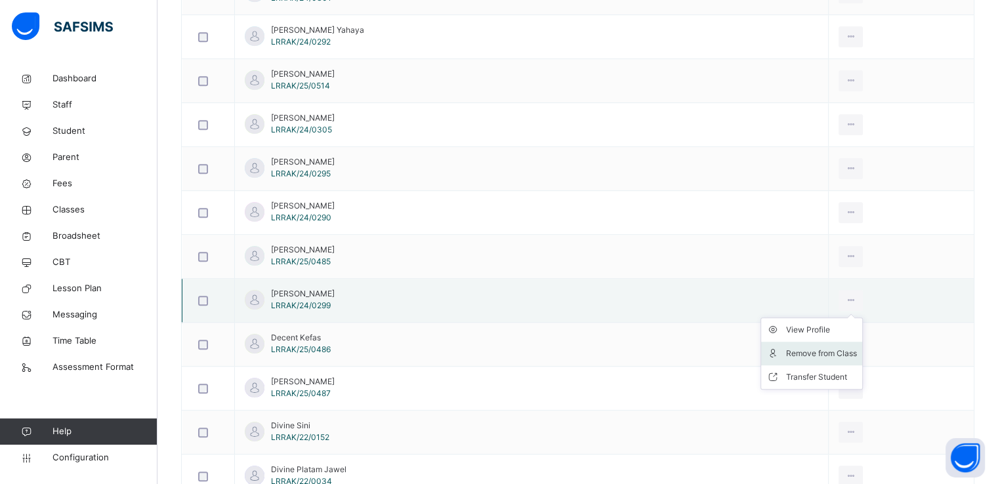
click at [786, 350] on div "Remove from Class" at bounding box center [821, 353] width 71 height 13
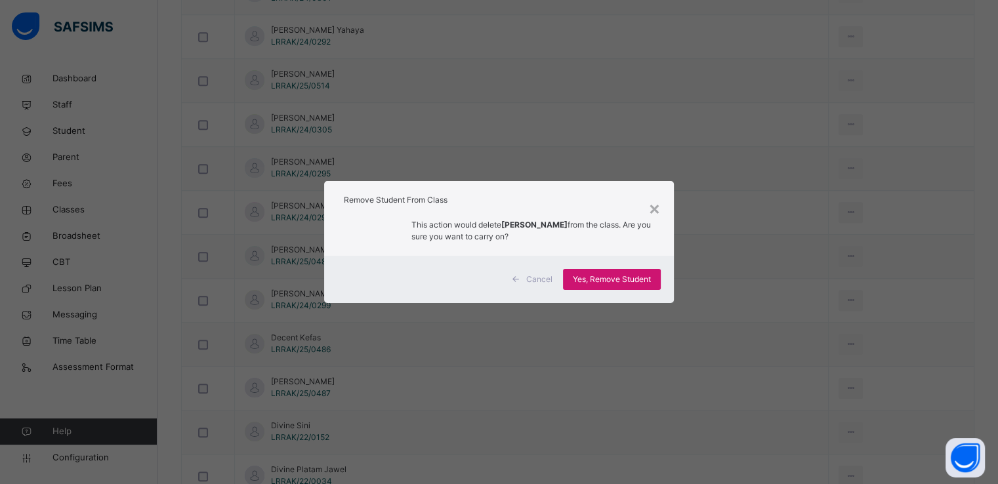
click at [588, 281] on span "Yes, Remove Student" at bounding box center [612, 280] width 78 height 12
click at [606, 279] on span "Yes, Remove Student" at bounding box center [612, 280] width 78 height 12
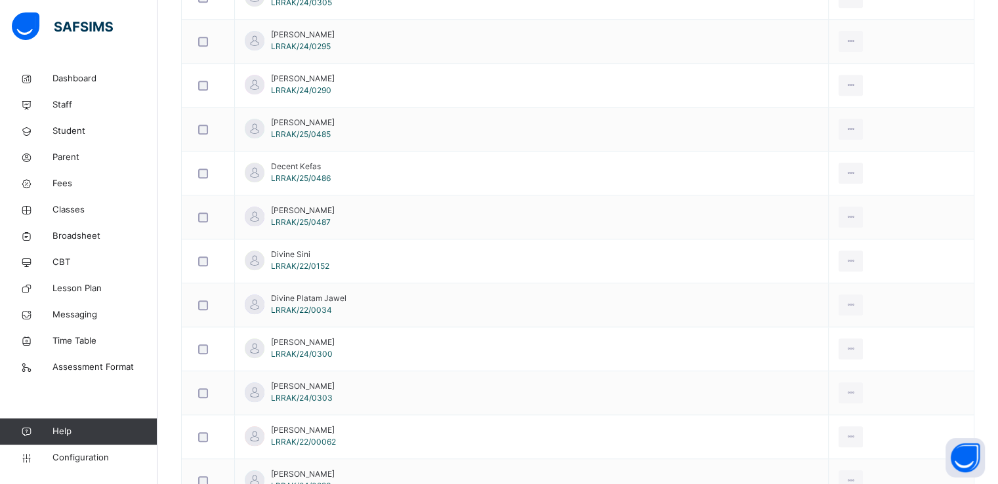
scroll to position [993, 0]
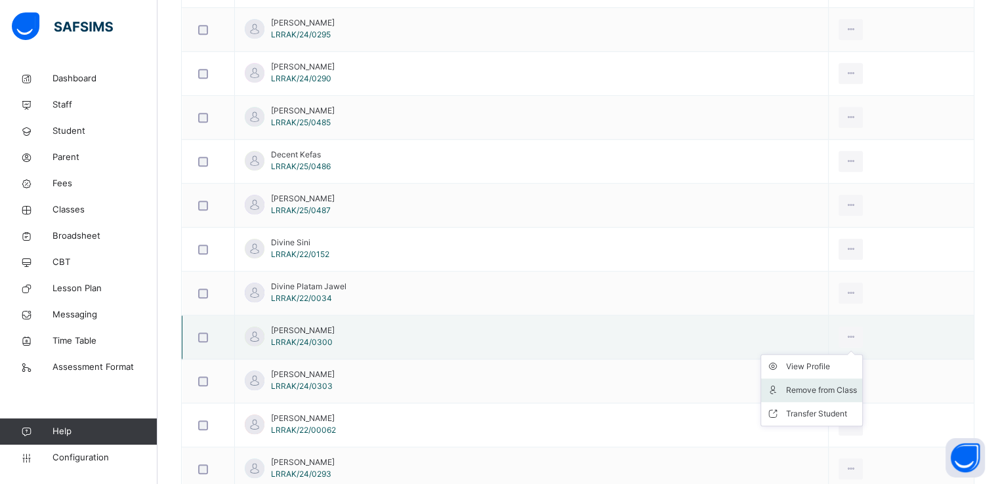
click at [786, 392] on div "Remove from Class" at bounding box center [821, 390] width 71 height 13
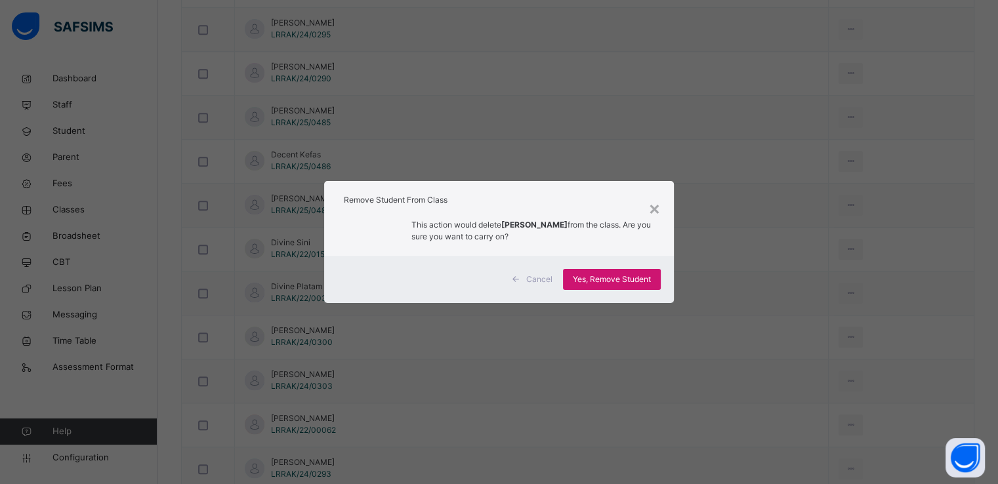
click at [604, 279] on span "Yes, Remove Student" at bounding box center [612, 280] width 78 height 12
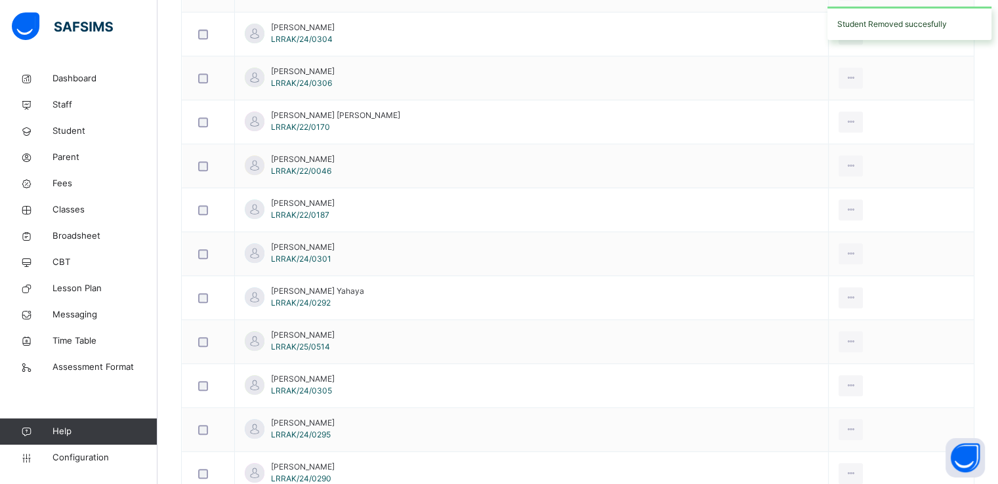
scroll to position [594, 0]
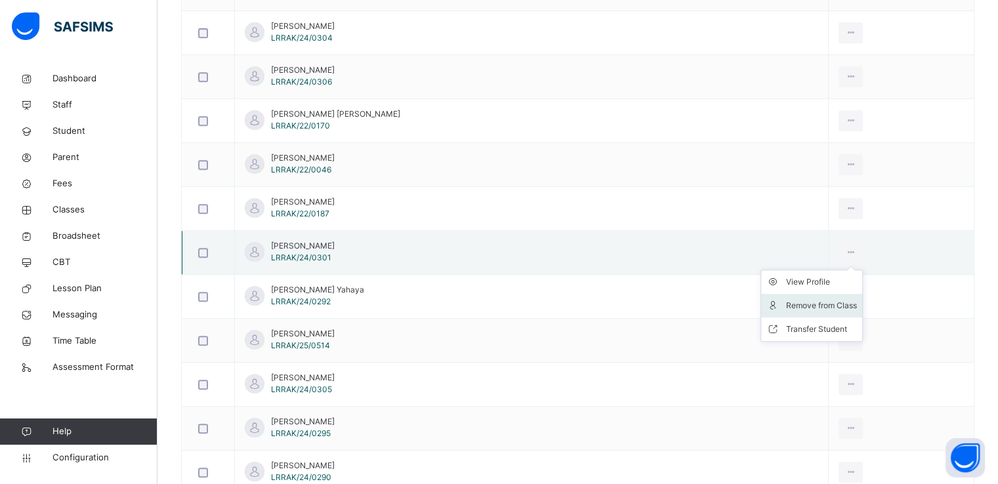
click at [795, 303] on div "Remove from Class" at bounding box center [821, 305] width 71 height 13
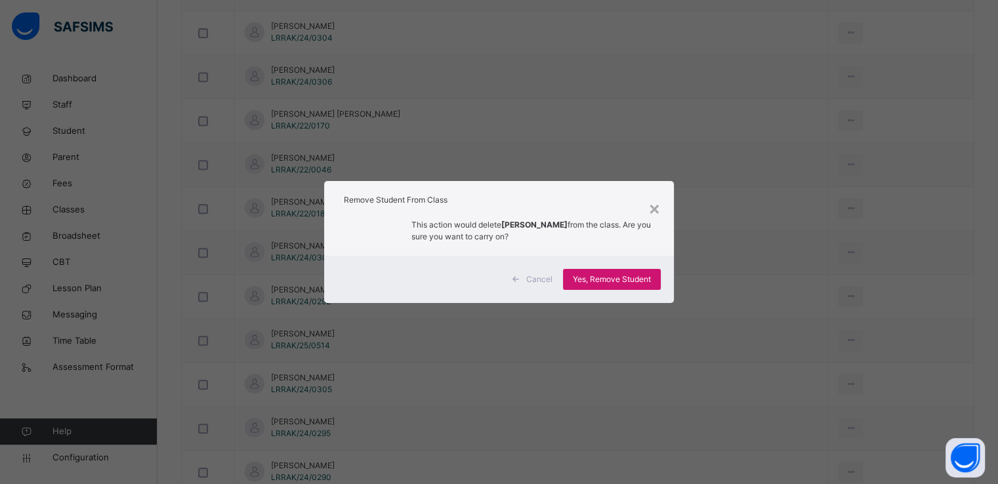
click at [600, 279] on span "Yes, Remove Student" at bounding box center [612, 280] width 78 height 12
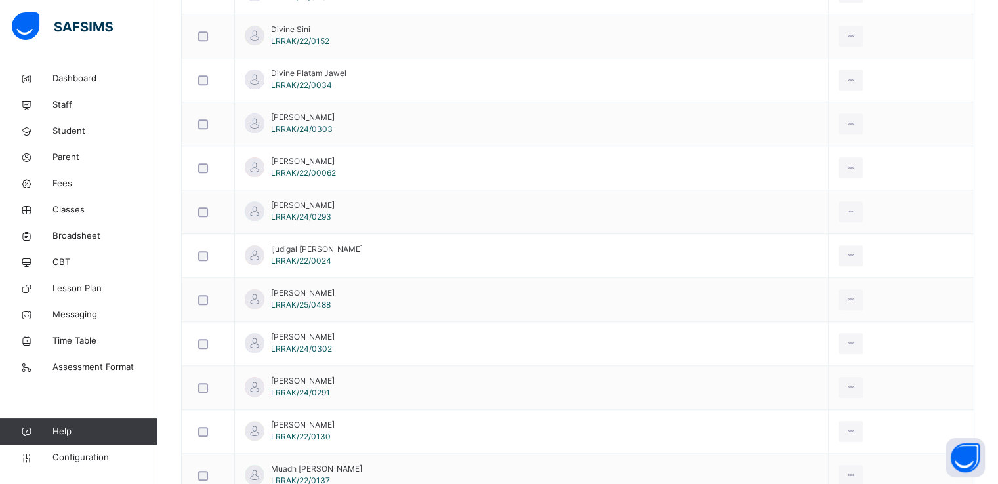
scroll to position [1170, 0]
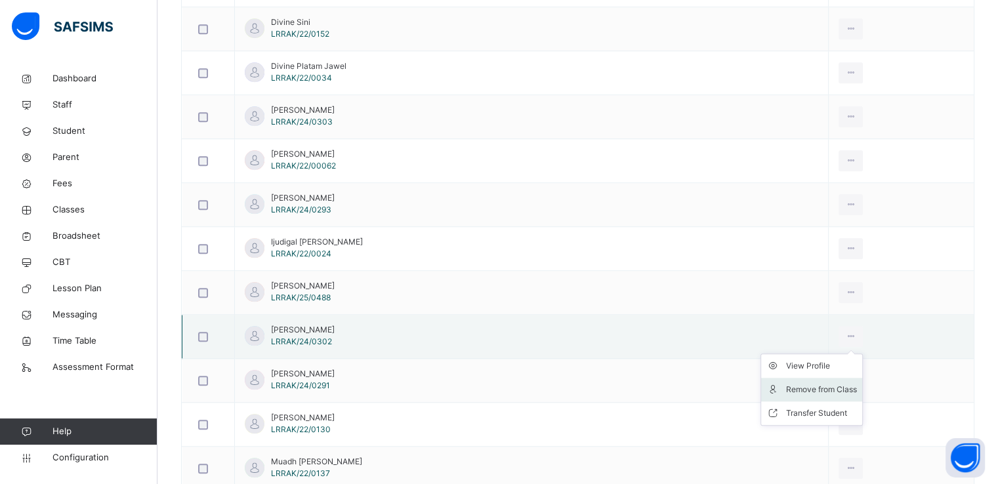
click at [800, 383] on div "Remove from Class" at bounding box center [821, 389] width 71 height 13
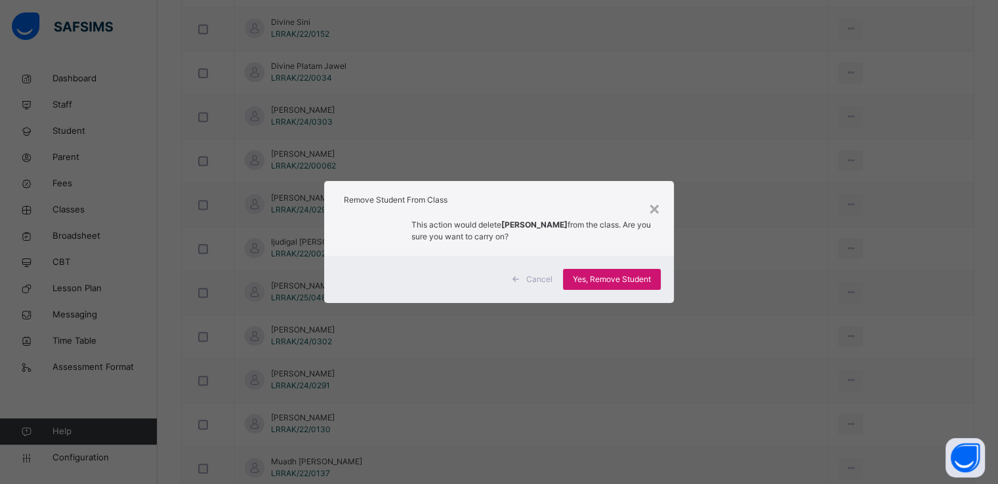
click at [596, 278] on span "Yes, Remove Student" at bounding box center [612, 280] width 78 height 12
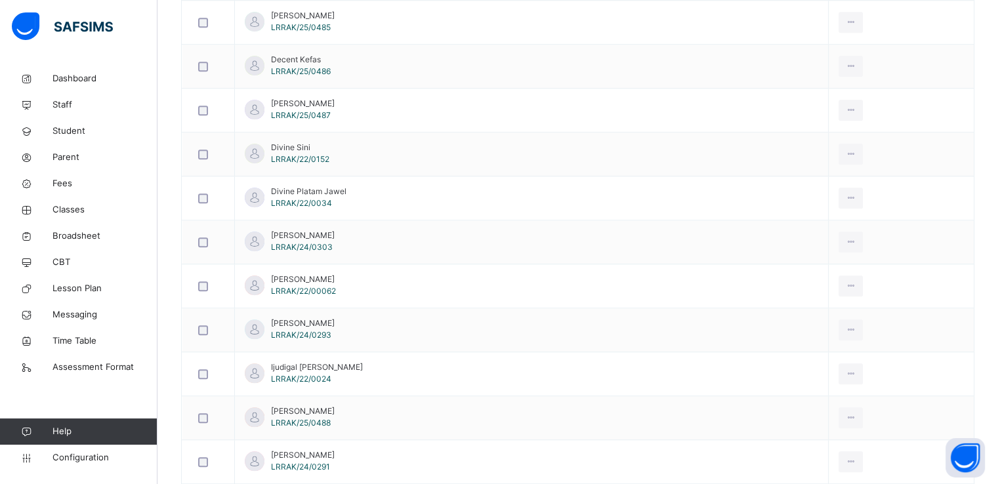
scroll to position [1046, 0]
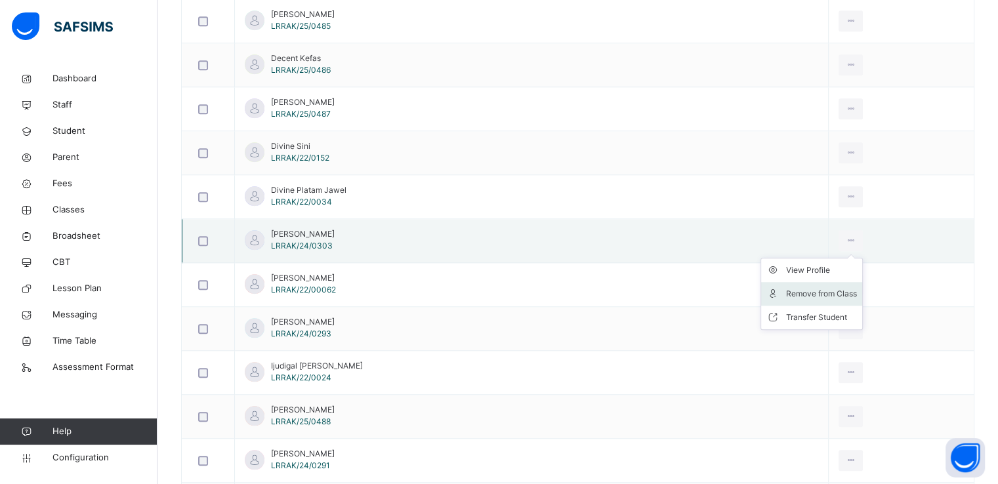
click at [786, 291] on div "Remove from Class" at bounding box center [821, 293] width 71 height 13
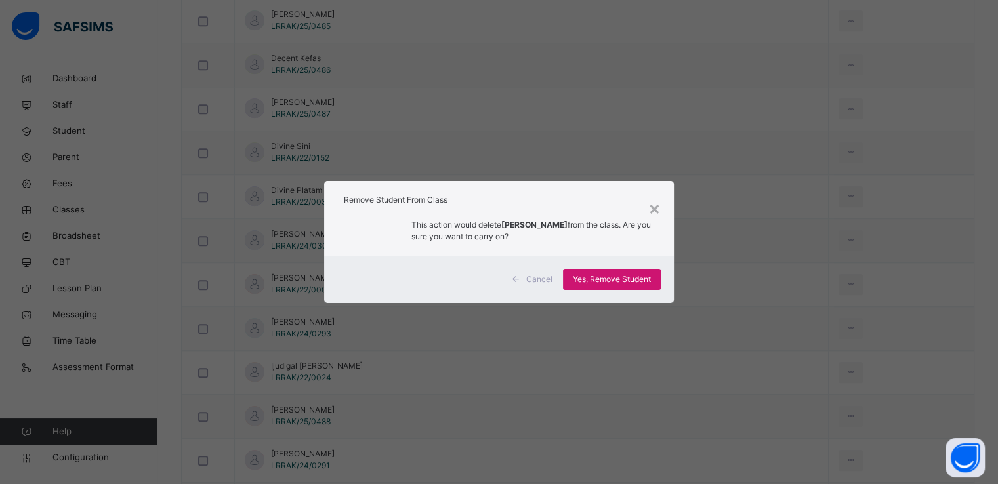
click at [581, 278] on span "Yes, Remove Student" at bounding box center [612, 280] width 78 height 12
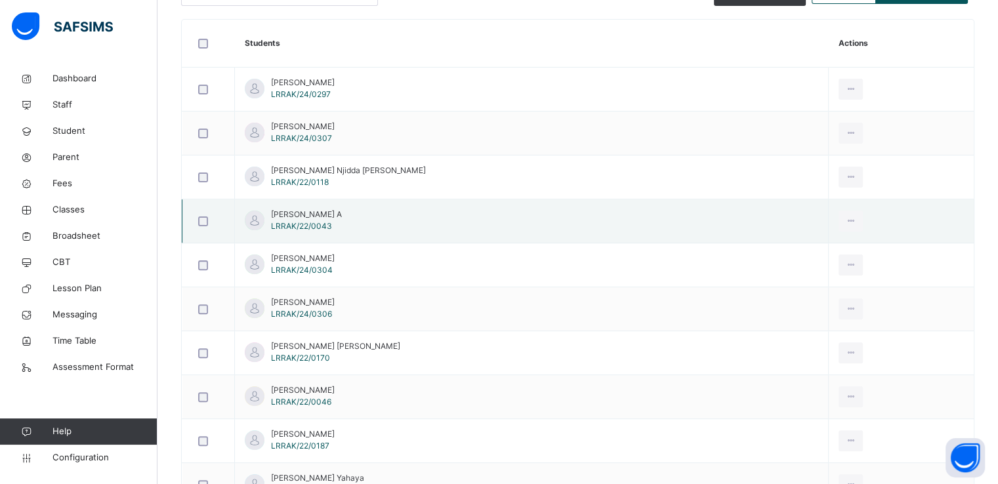
scroll to position [370, 0]
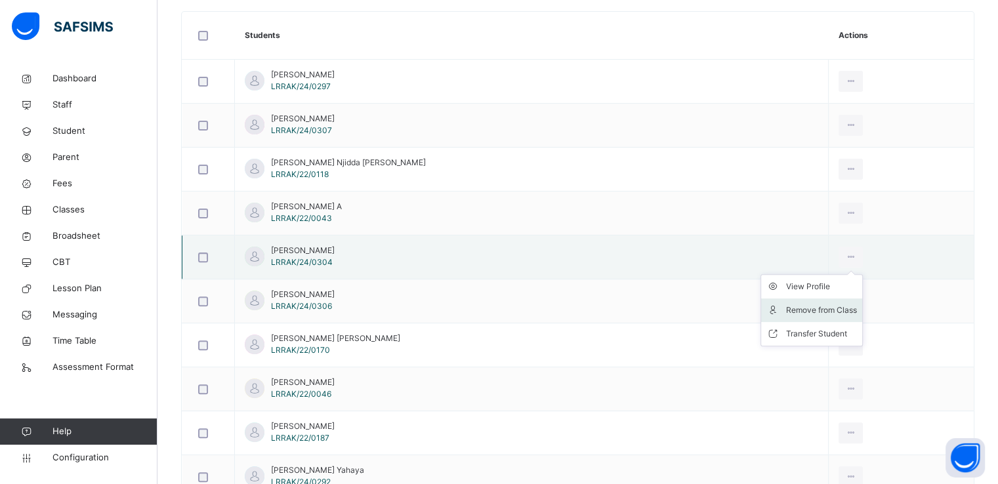
click at [786, 310] on div "Remove from Class" at bounding box center [821, 310] width 71 height 13
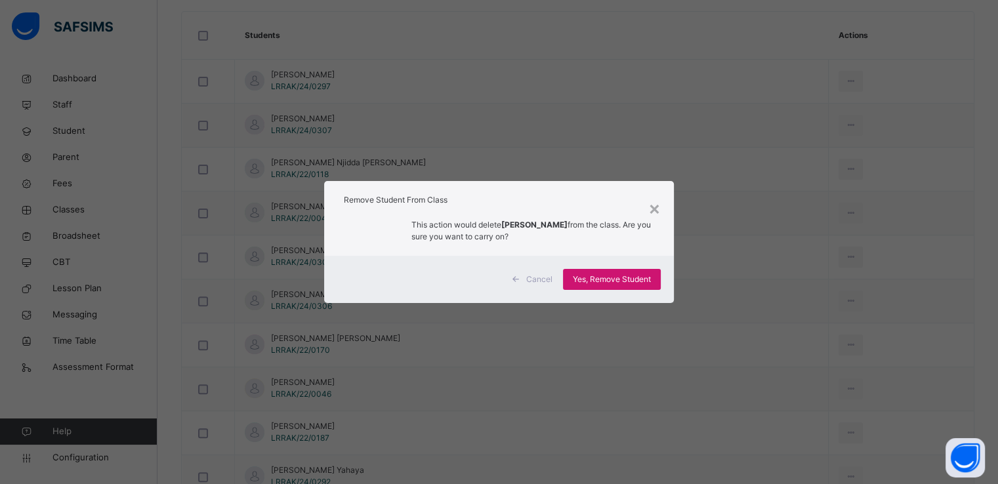
click at [616, 278] on span "Yes, Remove Student" at bounding box center [612, 280] width 78 height 12
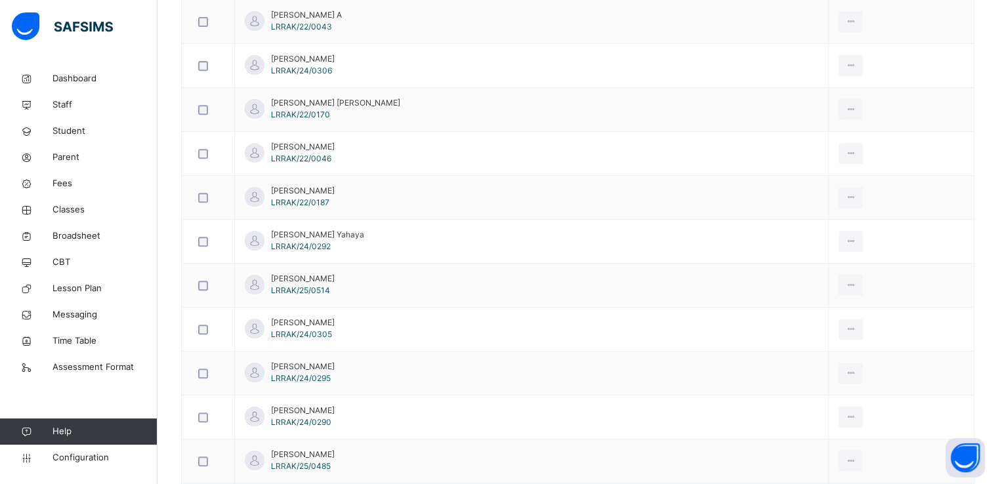
scroll to position [562, 0]
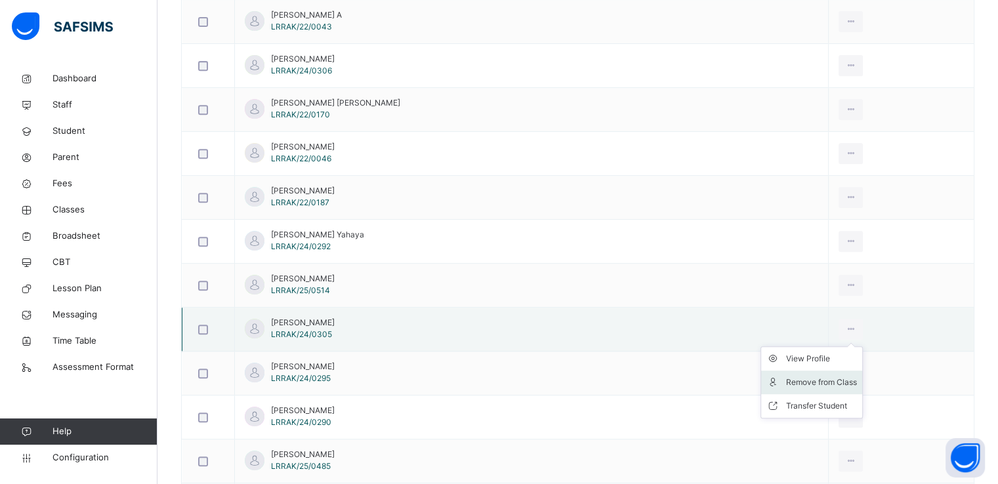
click at [786, 379] on div "Remove from Class" at bounding box center [821, 382] width 71 height 13
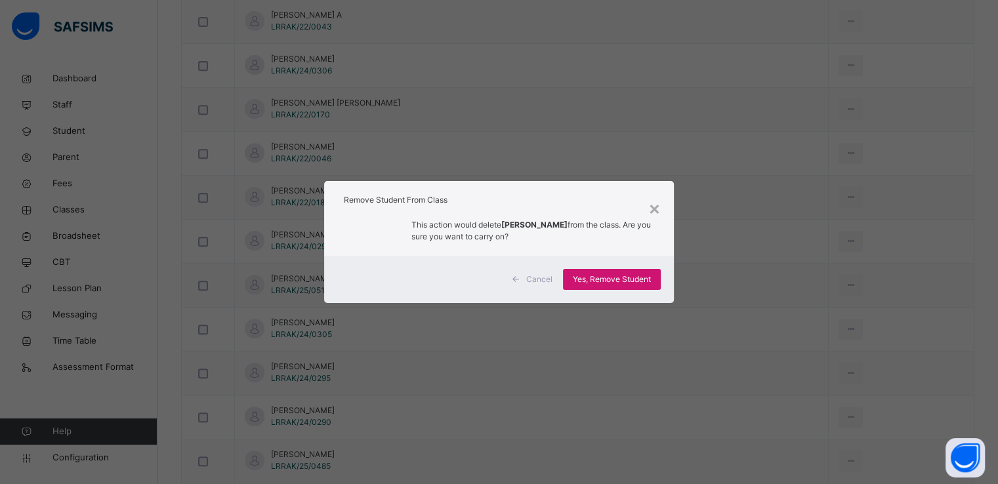
click at [599, 270] on div "Yes, Remove Student" at bounding box center [612, 279] width 98 height 21
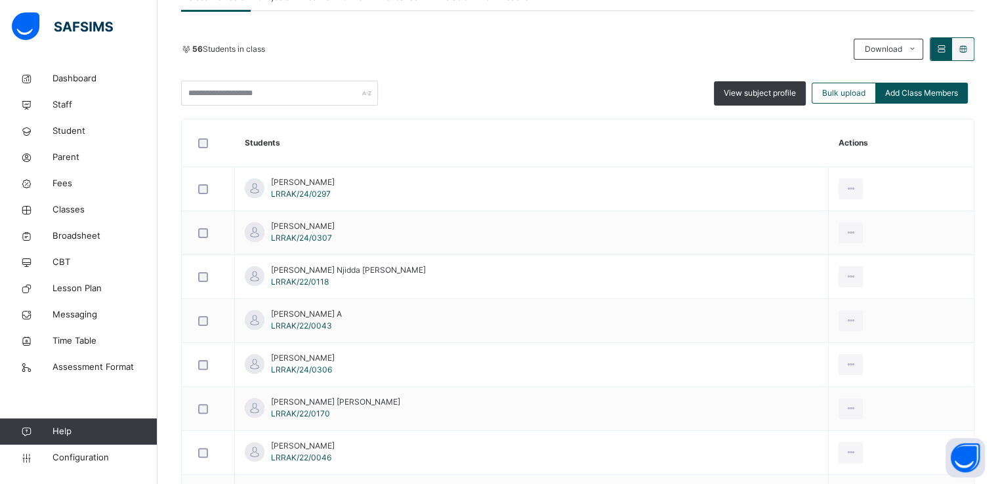
scroll to position [269, 0]
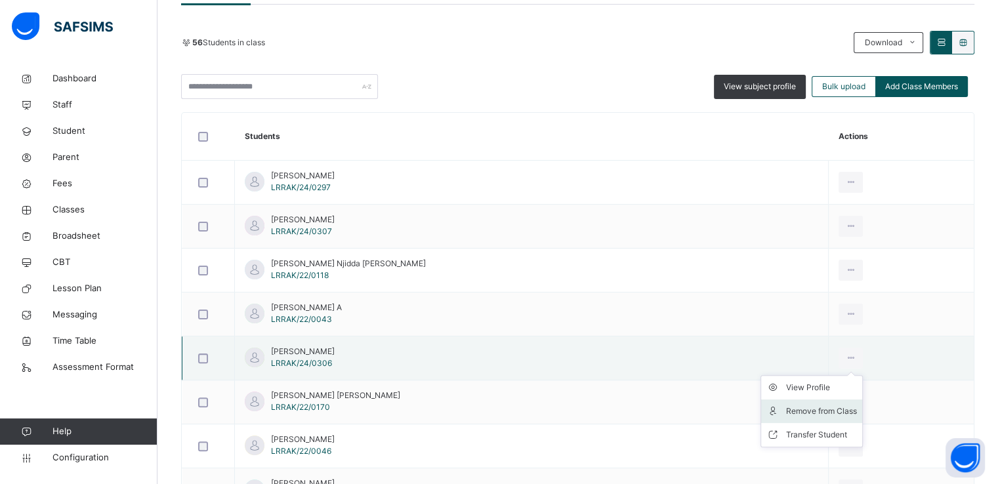
click at [795, 409] on div "Remove from Class" at bounding box center [821, 411] width 71 height 13
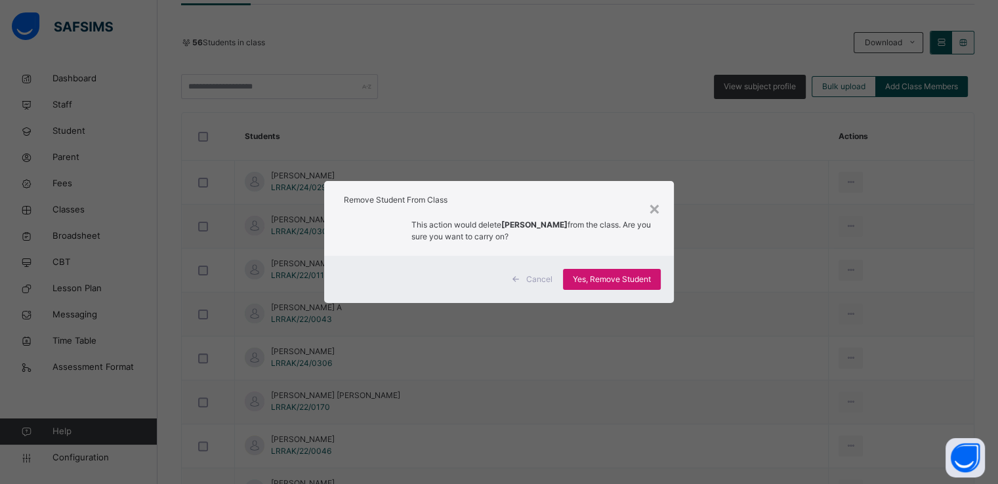
click at [609, 276] on span "Yes, Remove Student" at bounding box center [612, 280] width 78 height 12
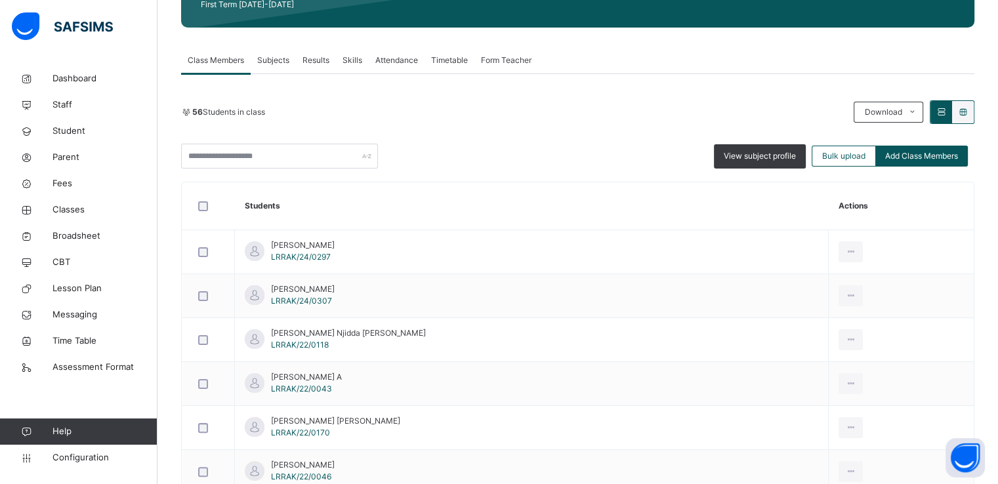
scroll to position [201, 0]
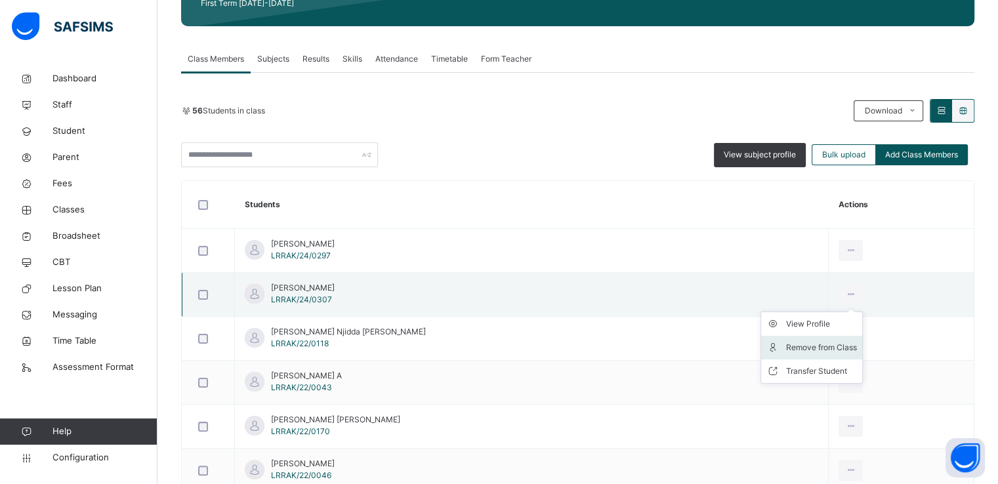
click at [790, 342] on div "Remove from Class" at bounding box center [821, 347] width 71 height 13
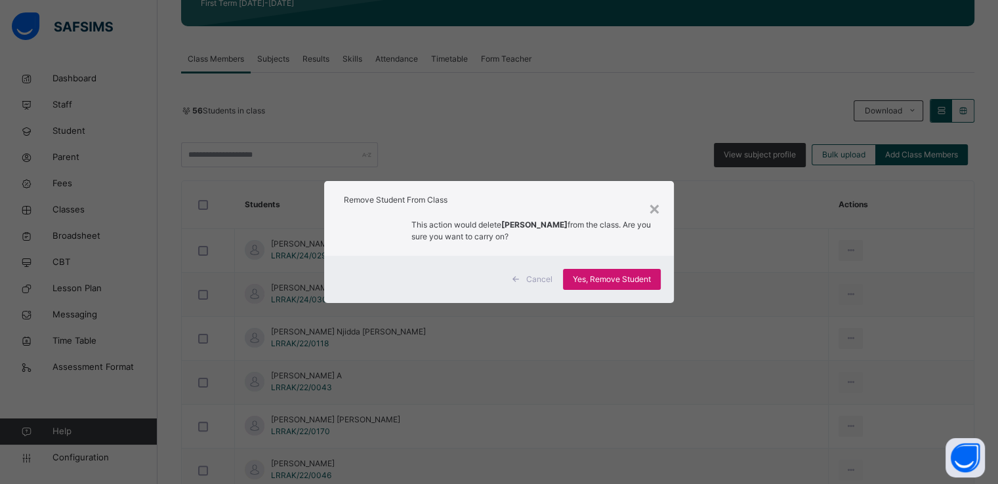
click at [598, 276] on span "Yes, Remove Student" at bounding box center [612, 280] width 78 height 12
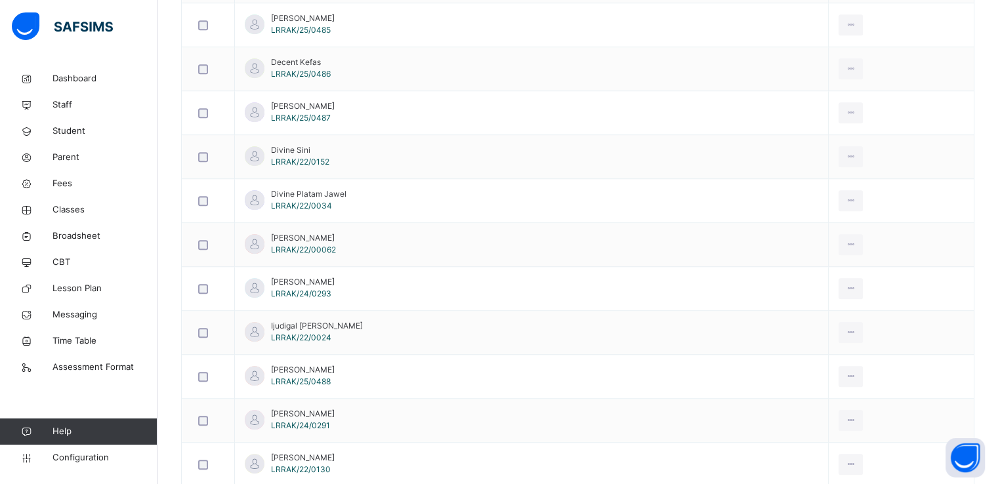
scroll to position [868, 0]
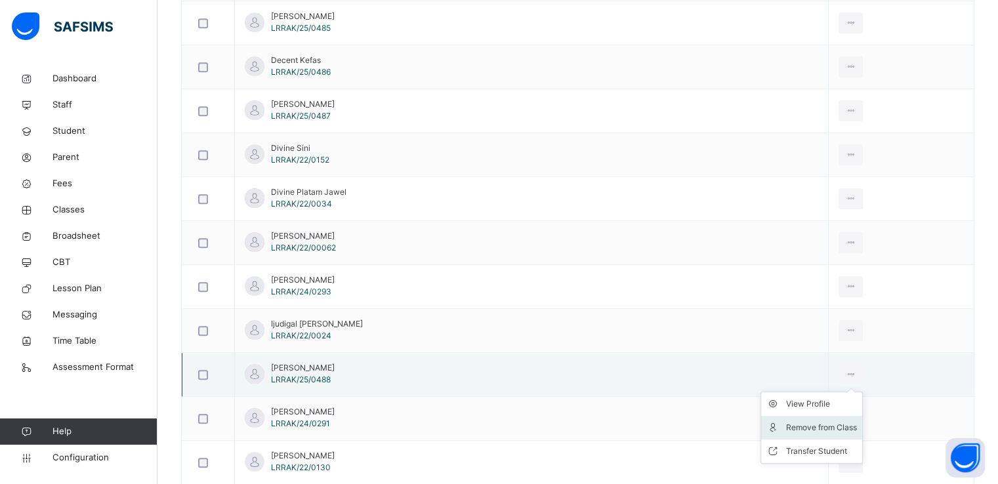
click at [803, 425] on div "Remove from Class" at bounding box center [821, 427] width 71 height 13
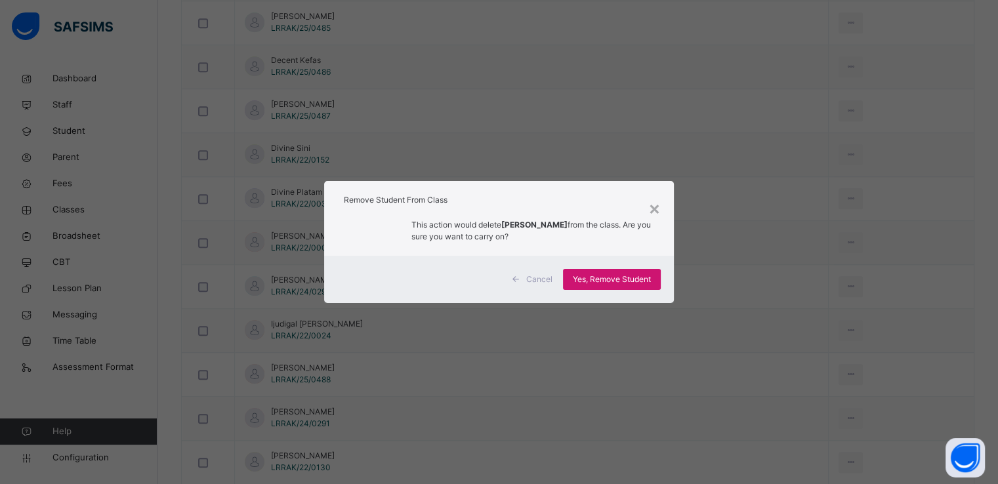
click at [619, 284] on span "Yes, Remove Student" at bounding box center [612, 280] width 78 height 12
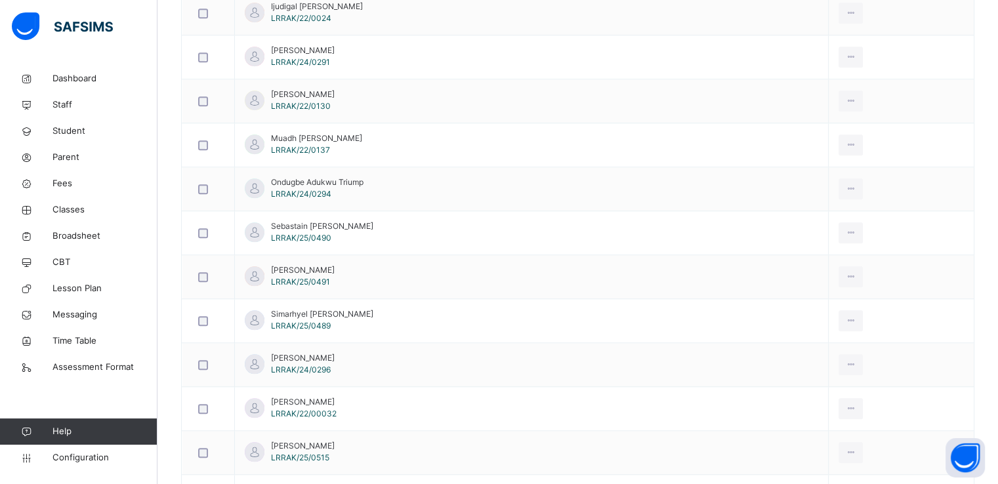
scroll to position [1185, 0]
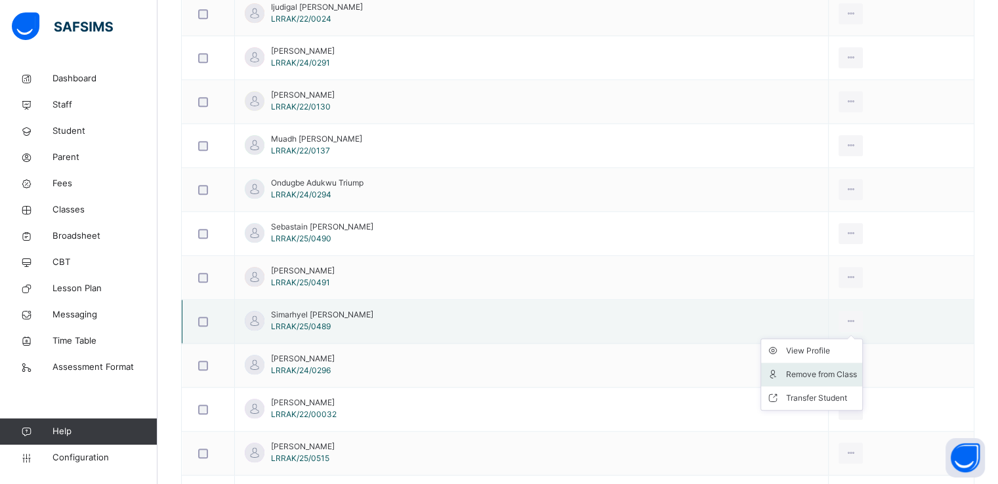
click at [797, 368] on div "Remove from Class" at bounding box center [821, 374] width 71 height 13
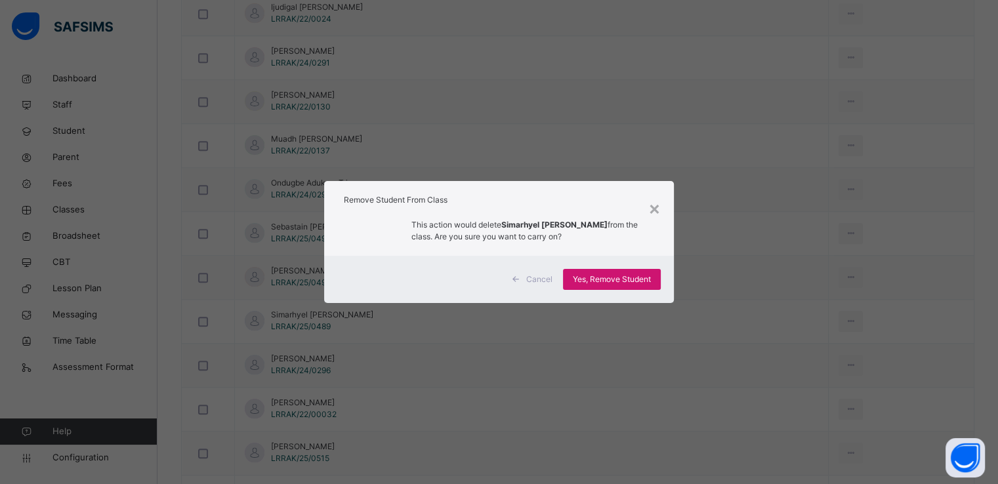
click at [628, 276] on span "Yes, Remove Student" at bounding box center [612, 280] width 78 height 12
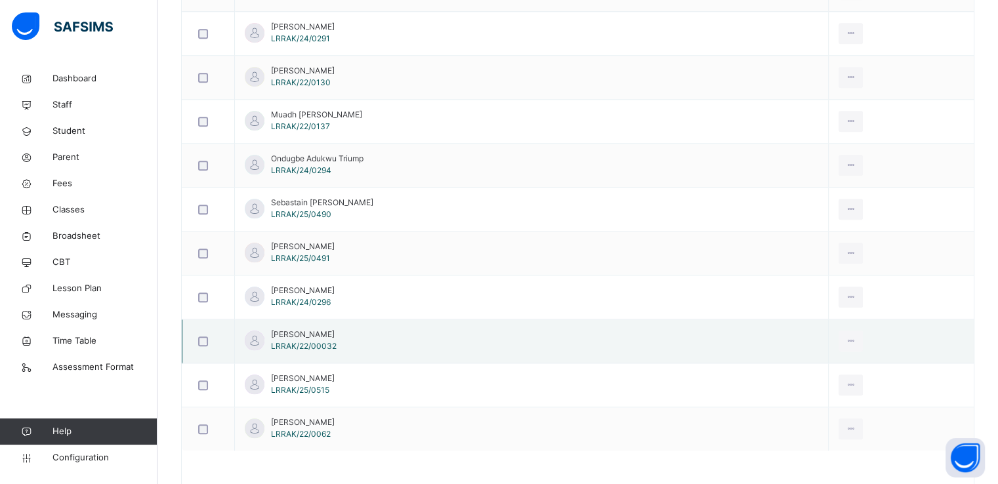
scroll to position [1176, 0]
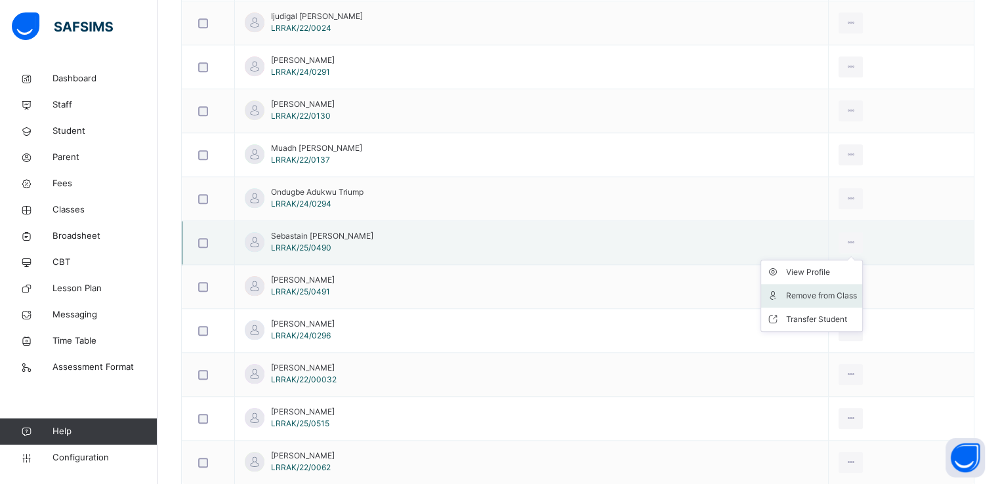
click at [802, 295] on div "Remove from Class" at bounding box center [821, 295] width 71 height 13
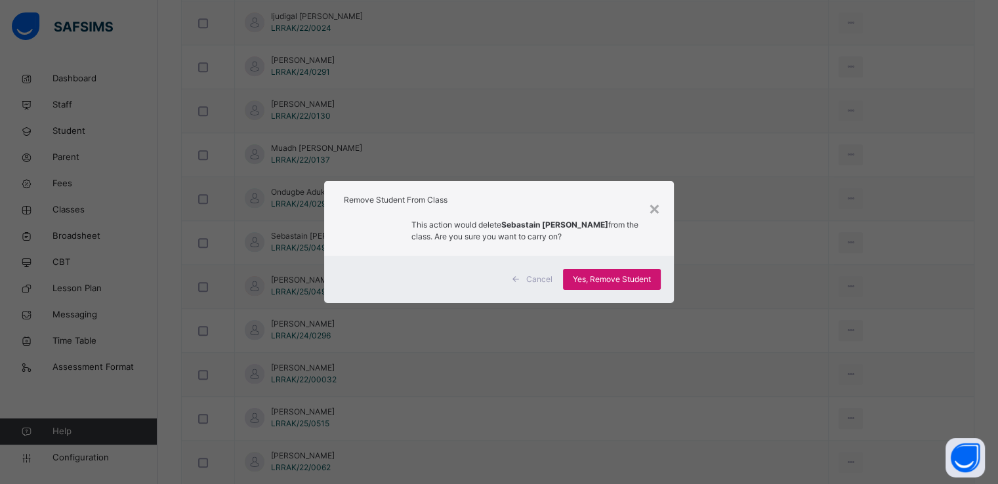
click at [602, 277] on span "Yes, Remove Student" at bounding box center [612, 280] width 78 height 12
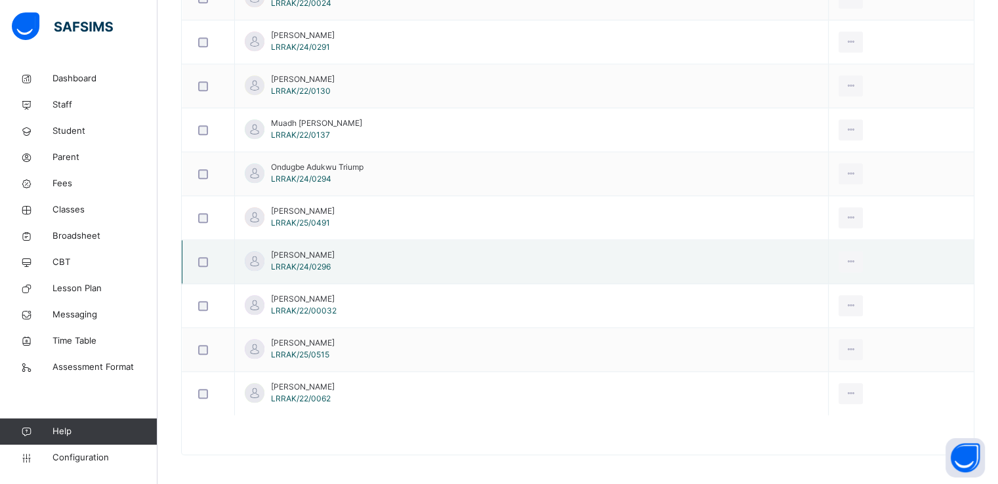
scroll to position [1179, 0]
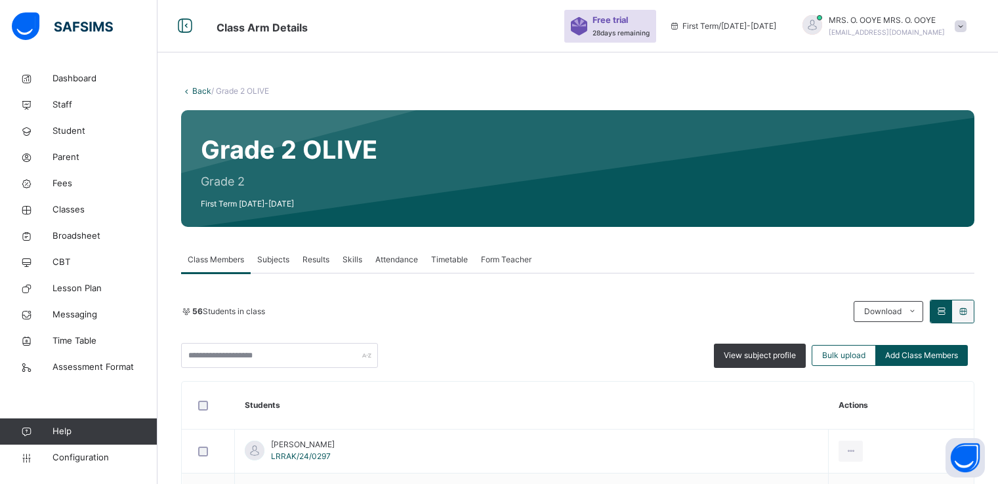
scroll to position [1179, 0]
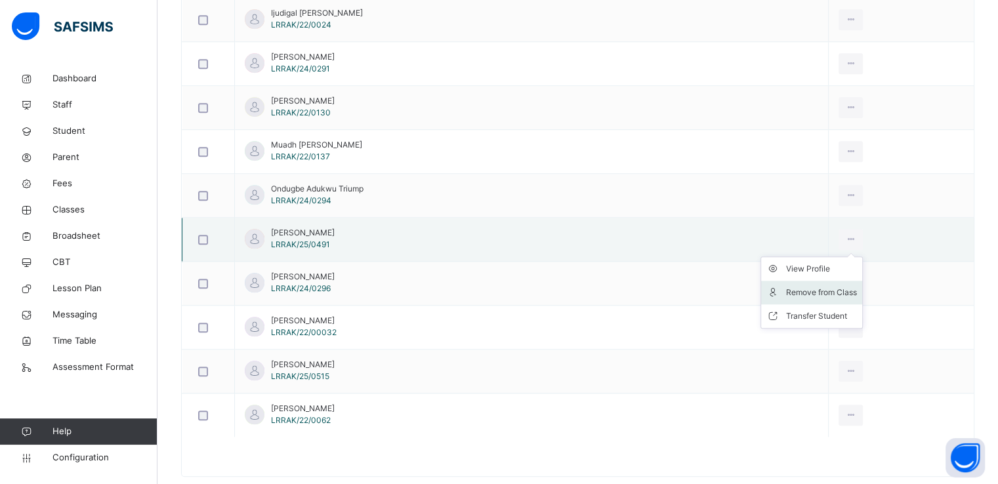
click at [788, 287] on div "Remove from Class" at bounding box center [821, 292] width 71 height 13
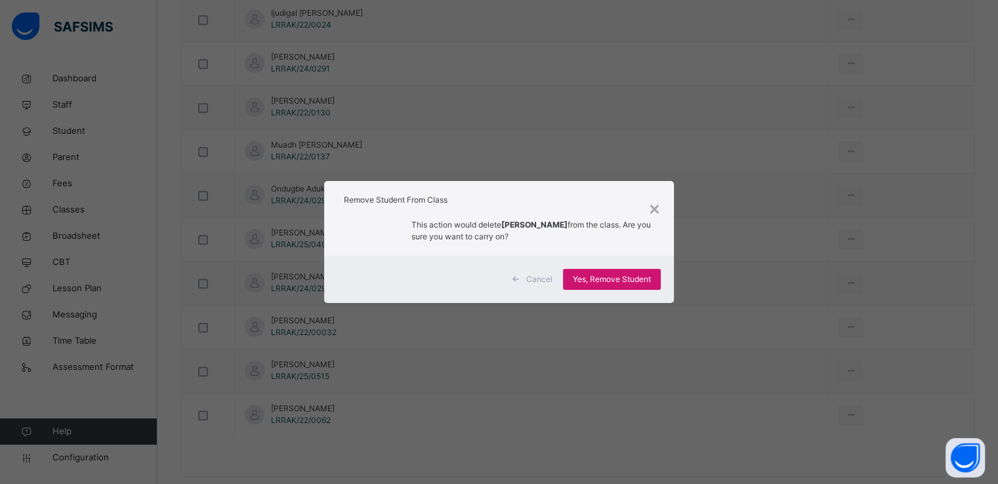
click at [609, 276] on span "Yes, Remove Student" at bounding box center [612, 280] width 78 height 12
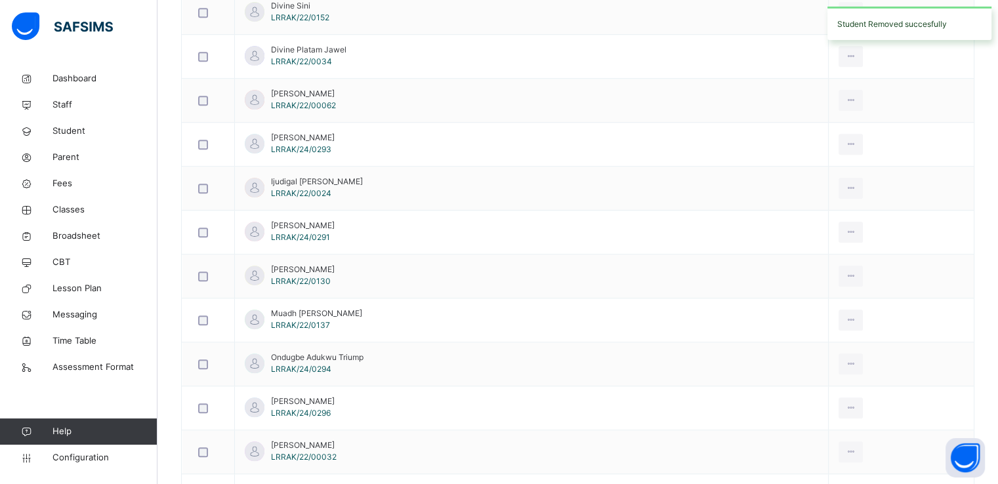
scroll to position [1157, 0]
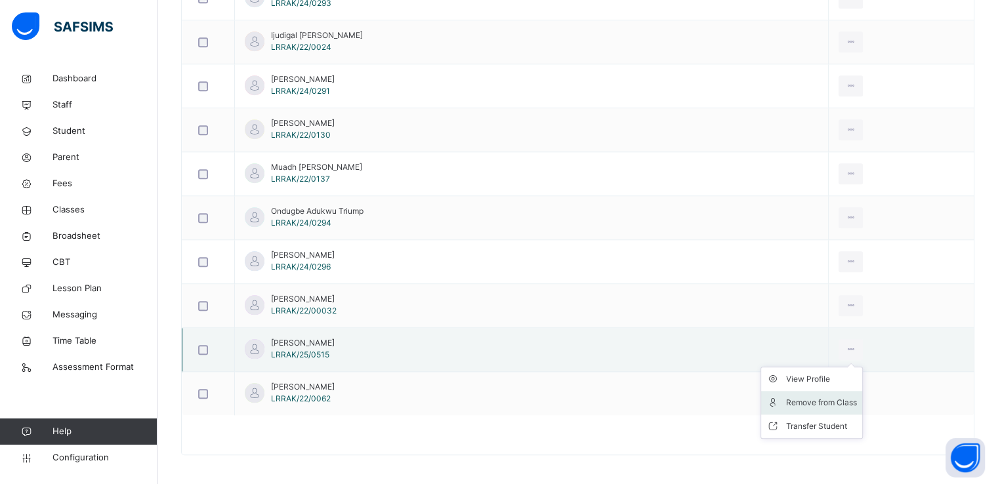
click at [786, 400] on div "Remove from Class" at bounding box center [821, 402] width 71 height 13
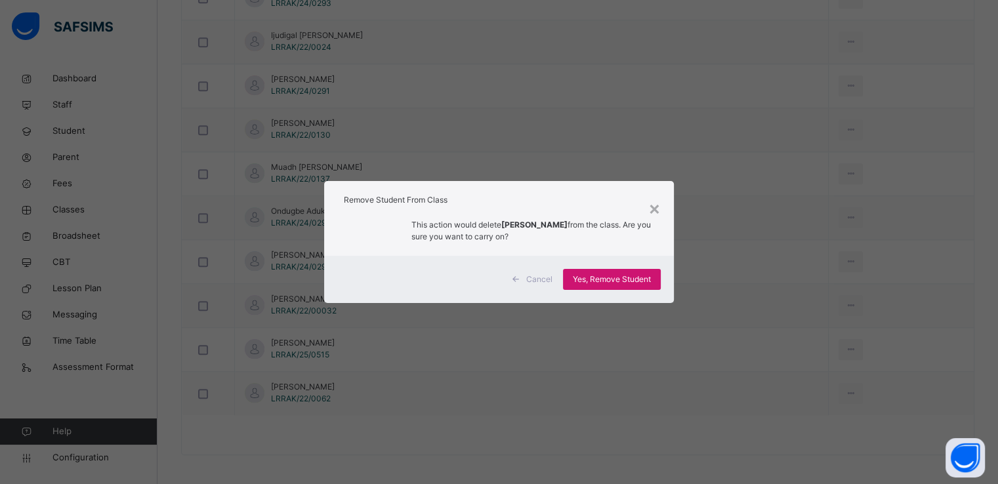
click at [606, 285] on span "Yes, Remove Student" at bounding box center [612, 280] width 78 height 12
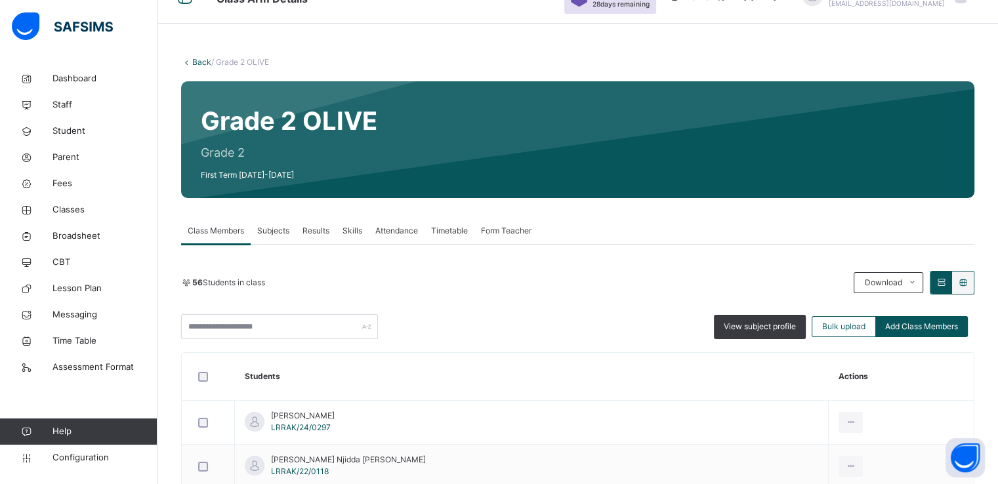
scroll to position [0, 0]
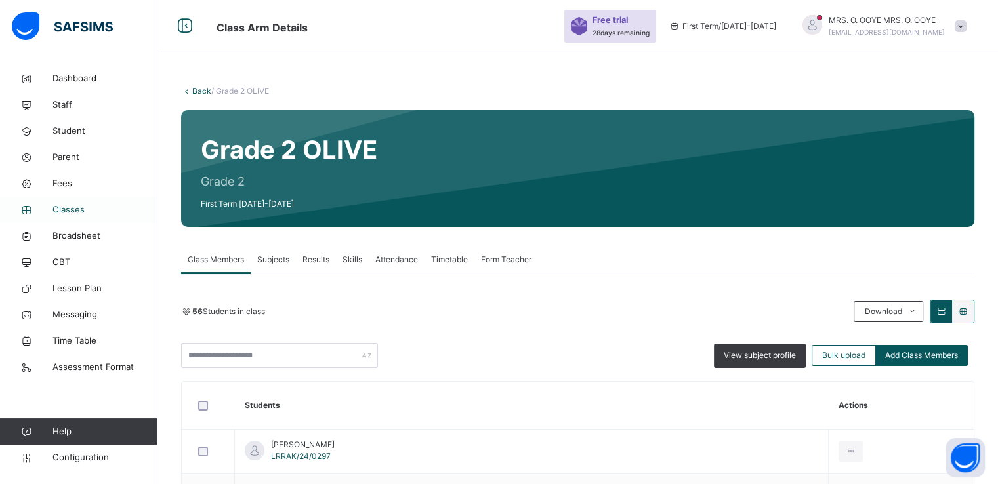
click at [63, 219] on link "Classes" at bounding box center [78, 210] width 157 height 26
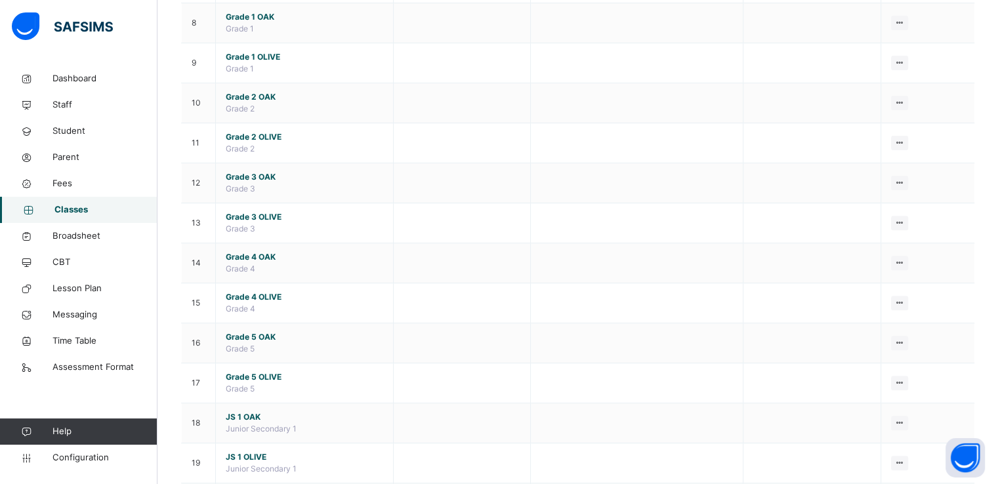
scroll to position [444, 0]
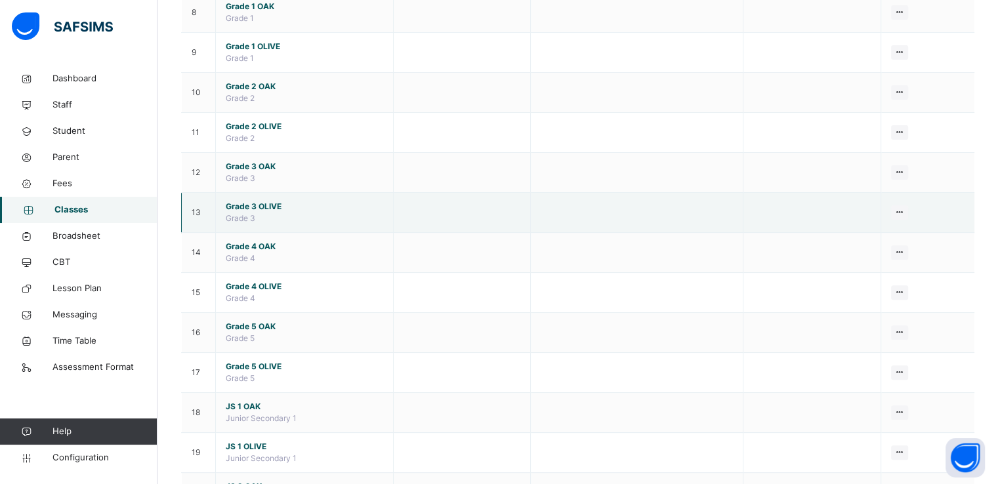
click at [239, 202] on span "Grade 3 OLIVE" at bounding box center [304, 207] width 157 height 12
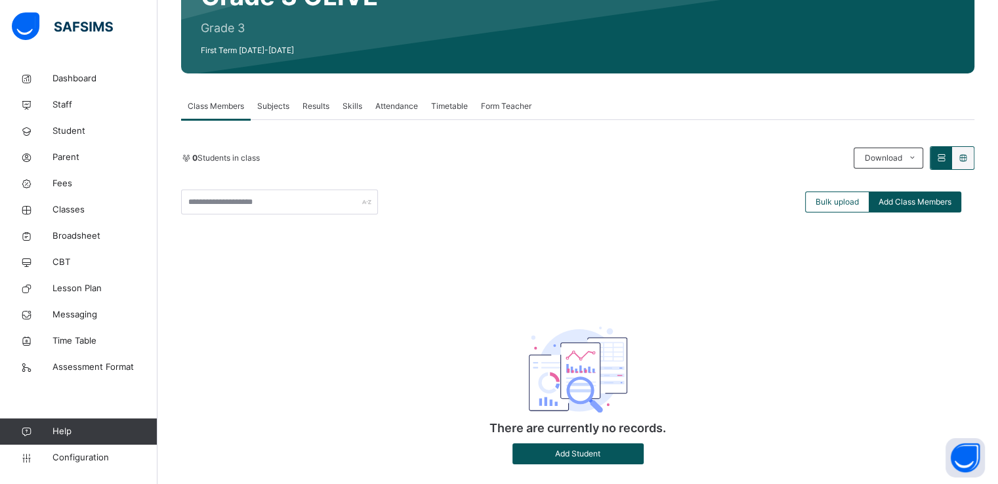
scroll to position [155, 0]
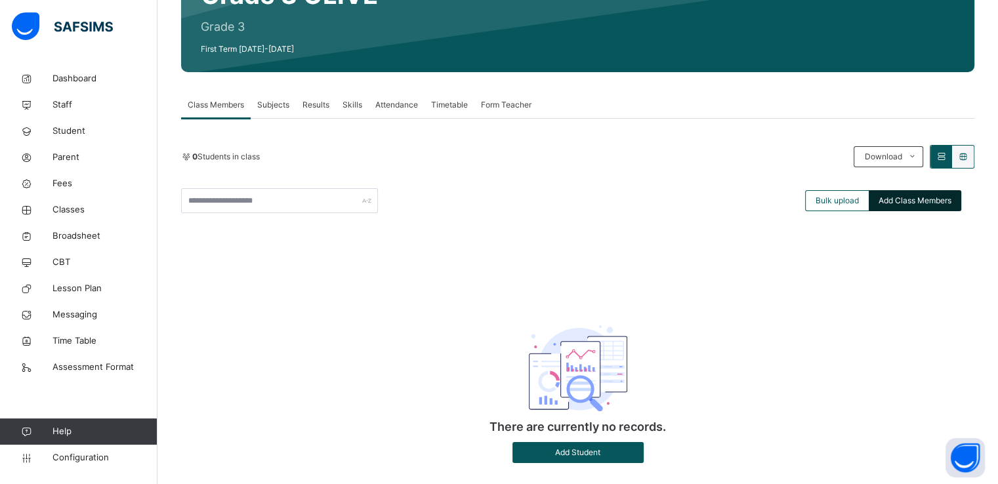
click at [912, 200] on span "Add Class Members" at bounding box center [914, 201] width 73 height 12
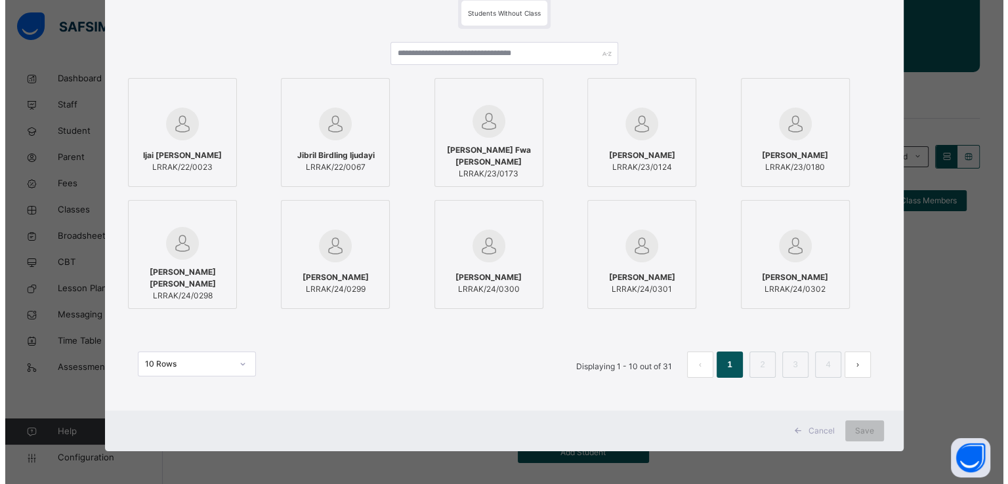
scroll to position [0, 0]
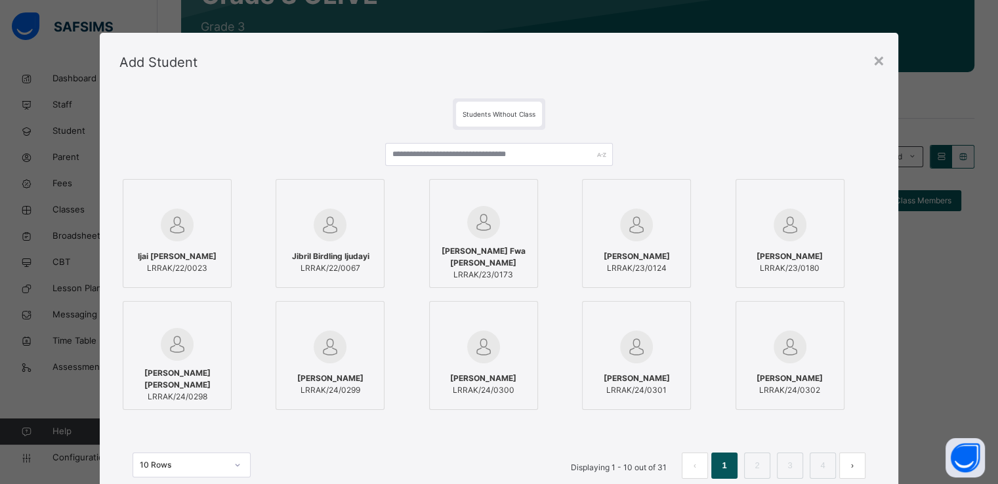
click at [169, 228] on img at bounding box center [177, 225] width 33 height 33
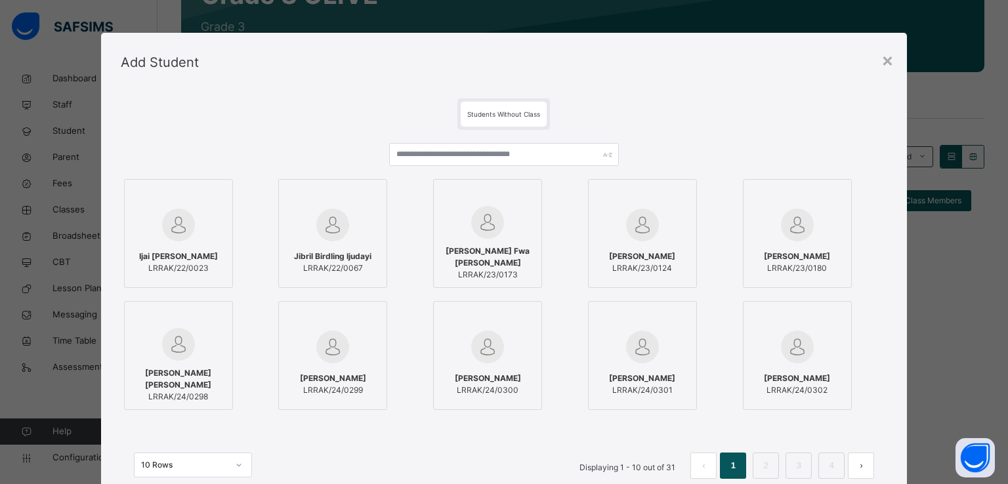
click at [342, 220] on img at bounding box center [332, 225] width 33 height 33
click at [457, 232] on div at bounding box center [487, 222] width 94 height 33
click at [620, 232] on div at bounding box center [642, 225] width 94 height 38
click at [781, 228] on img at bounding box center [797, 225] width 33 height 33
click at [782, 357] on img at bounding box center [797, 347] width 33 height 33
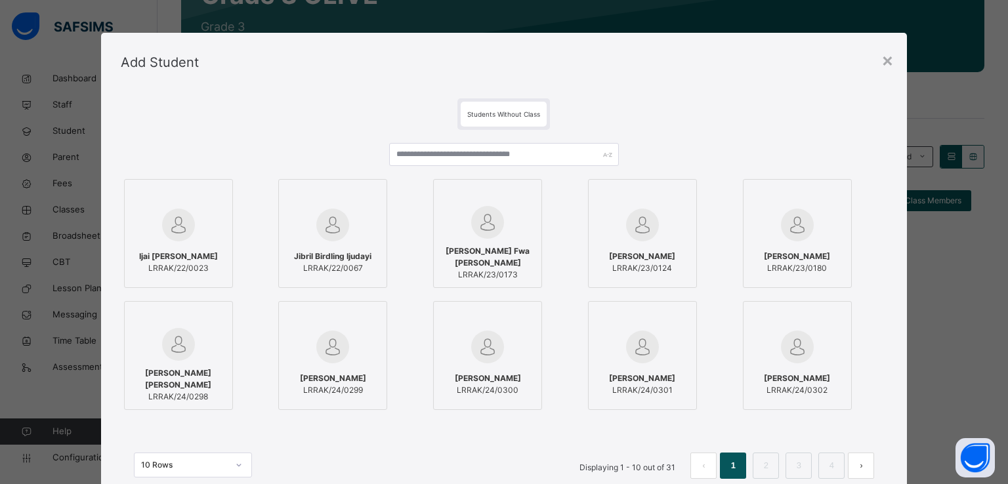
click at [627, 348] on img at bounding box center [642, 347] width 33 height 33
click at [482, 346] on img at bounding box center [487, 347] width 33 height 33
click at [344, 340] on img at bounding box center [332, 347] width 33 height 33
click at [162, 350] on img at bounding box center [178, 344] width 33 height 33
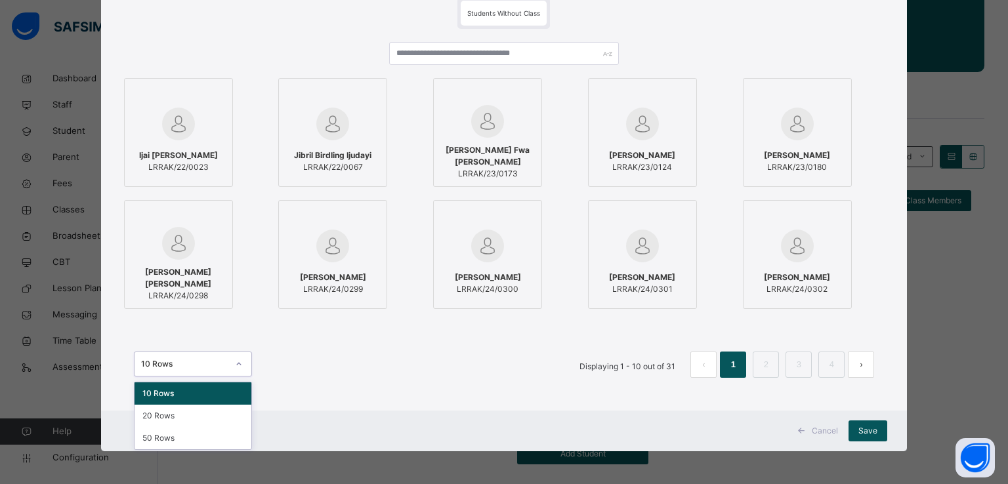
click at [213, 367] on div "10 Rows" at bounding box center [184, 364] width 87 height 12
click at [157, 438] on div "50 Rows" at bounding box center [192, 438] width 117 height 22
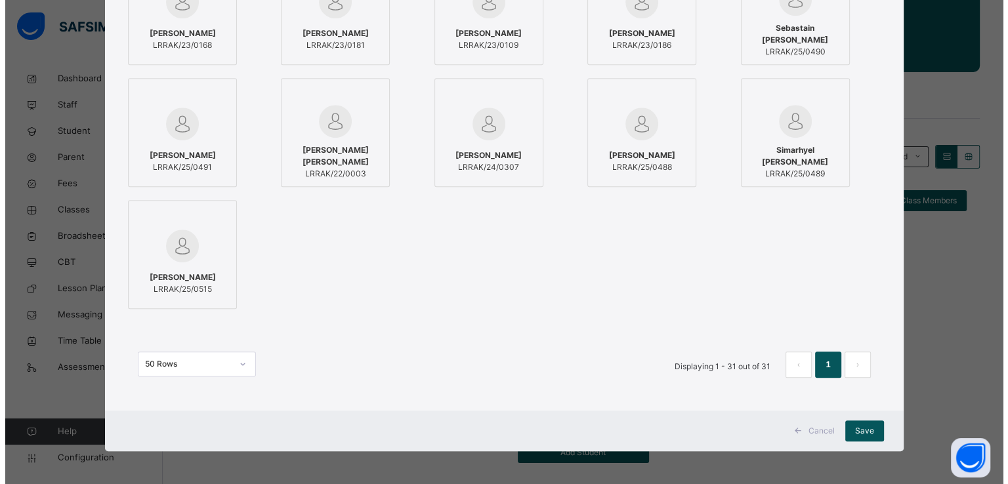
scroll to position [0, 0]
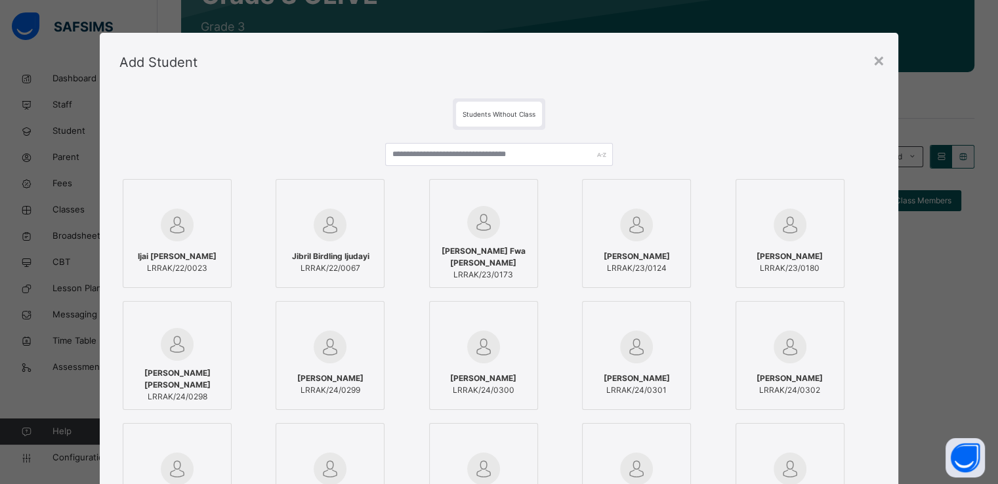
click at [175, 226] on img at bounding box center [177, 225] width 33 height 33
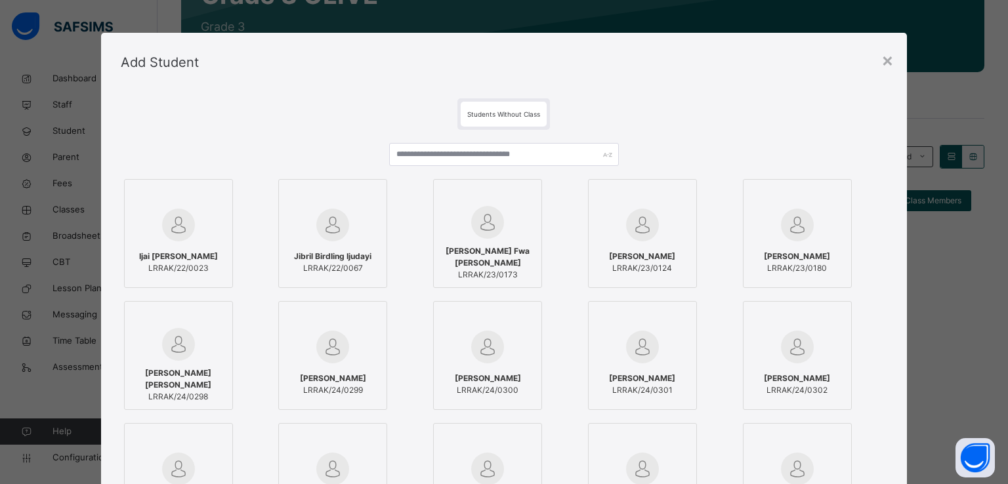
click at [308, 237] on div at bounding box center [332, 225] width 94 height 38
click at [407, 242] on div "Jibril Birdling Ijudayi LRRAK/22/0067" at bounding box center [349, 233] width 142 height 109
click at [472, 234] on img at bounding box center [487, 222] width 33 height 33
click at [632, 216] on img at bounding box center [642, 225] width 33 height 33
click at [800, 239] on img at bounding box center [797, 225] width 33 height 33
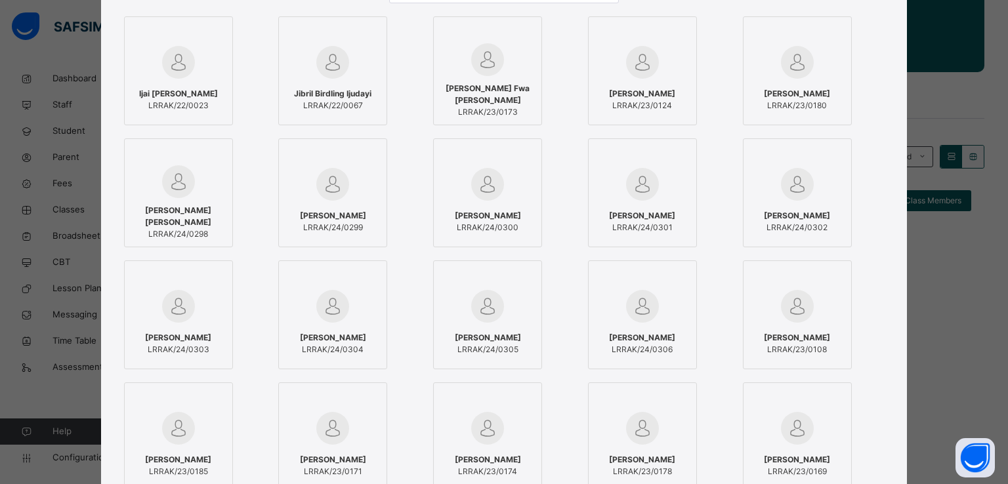
scroll to position [165, 0]
click at [781, 179] on img at bounding box center [797, 181] width 33 height 33
click at [659, 171] on div at bounding box center [642, 182] width 94 height 38
click at [496, 190] on img at bounding box center [487, 181] width 33 height 33
click at [327, 192] on img at bounding box center [332, 181] width 33 height 33
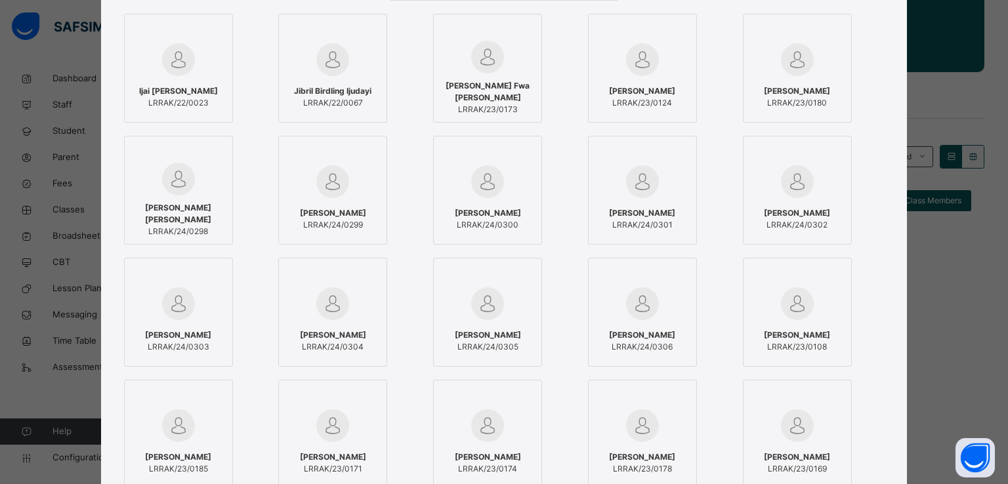
click at [165, 191] on img at bounding box center [178, 179] width 33 height 33
click at [190, 327] on div "Fatima Ibrahim Mansur LRRAK/24/0303" at bounding box center [178, 341] width 94 height 37
click at [369, 260] on label "Abraham James Mathew LRRAK/24/0304" at bounding box center [332, 312] width 109 height 109
click at [483, 287] on img at bounding box center [487, 303] width 33 height 33
click at [650, 285] on div at bounding box center [642, 304] width 94 height 38
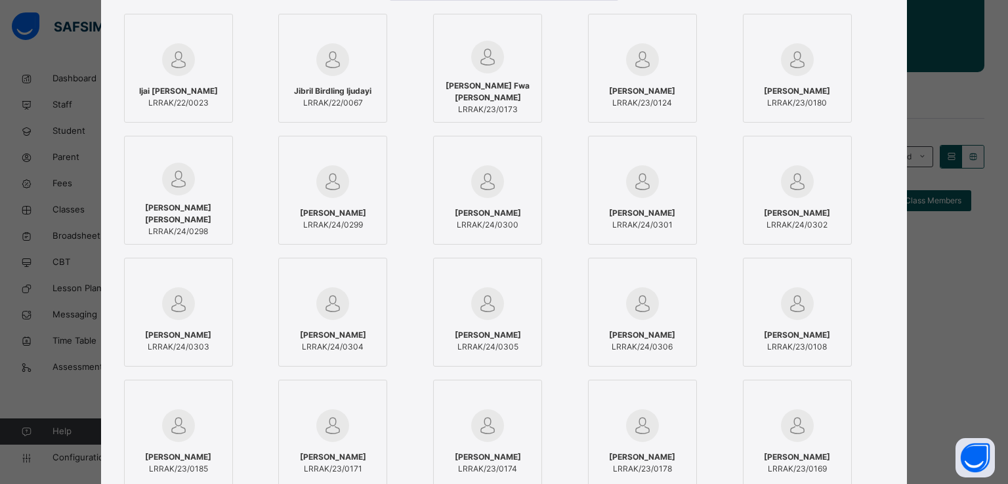
click div
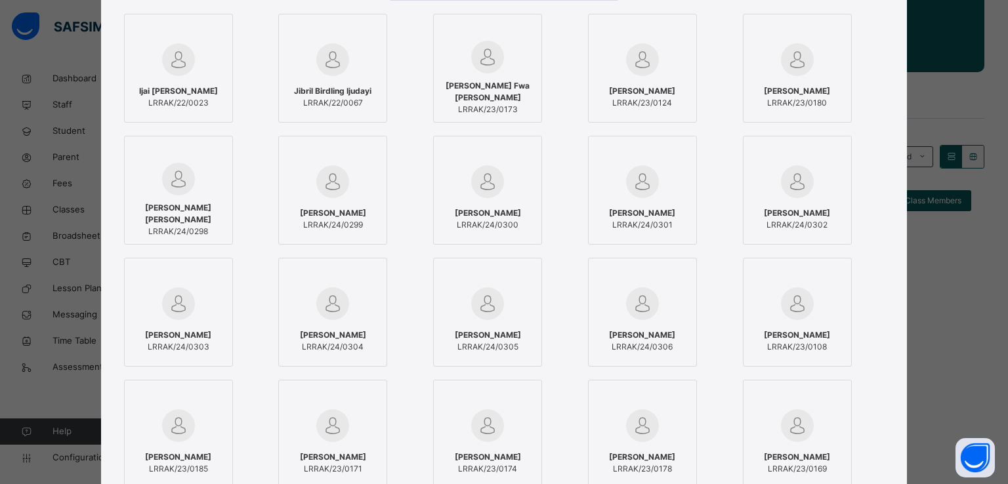
click div
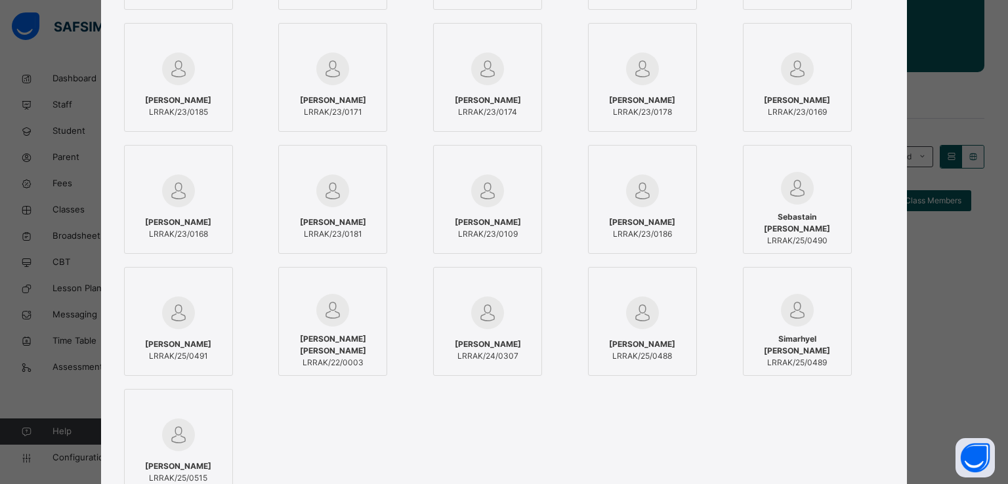
scroll to position [522, 0]
click div
click img
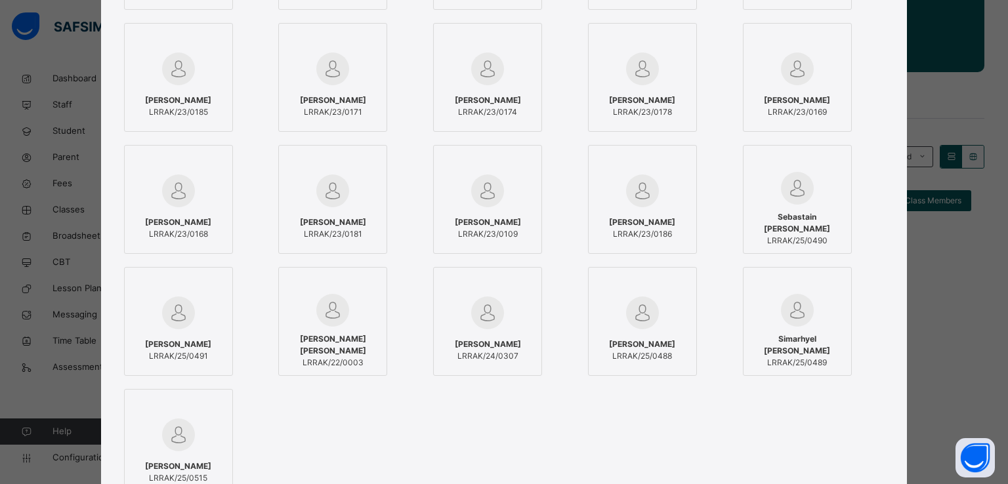
click img
click label "Jane Alexander Polycarp LRRAK/25/0488"
click div
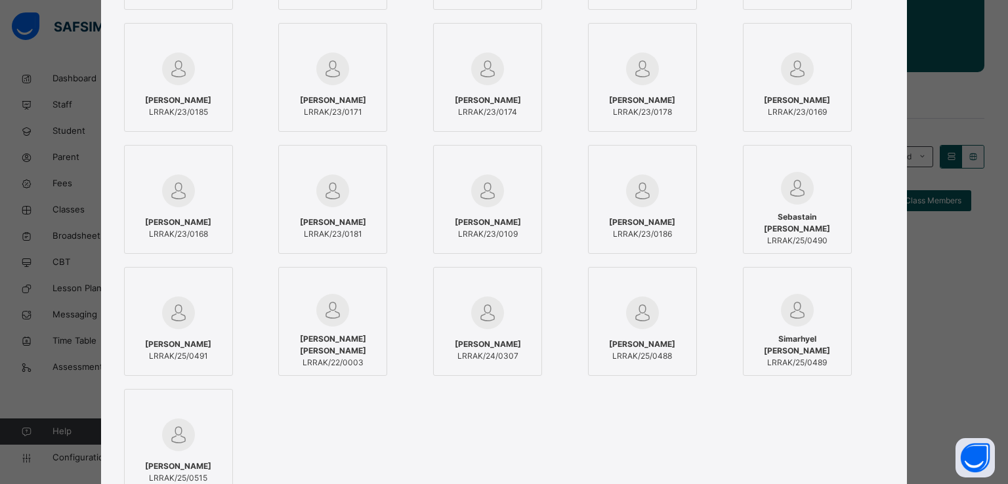
click div
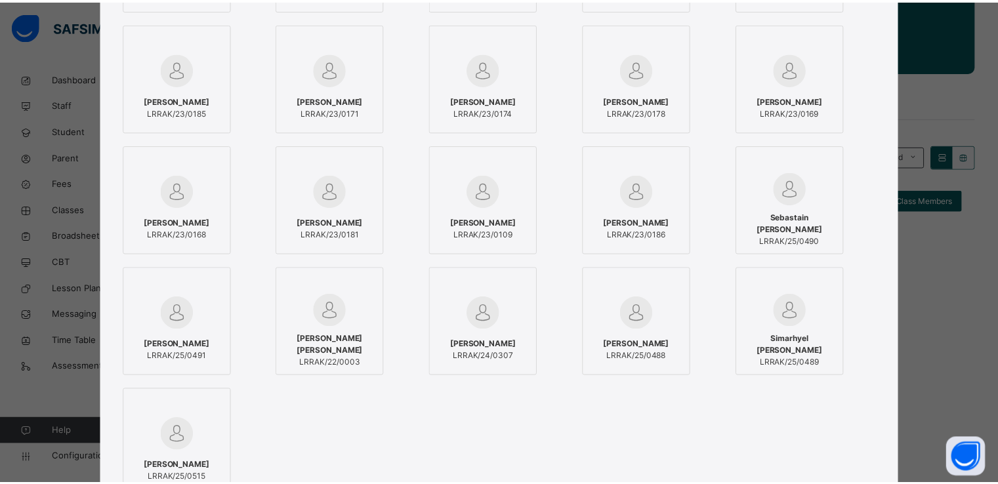
scroll to position [711, 0]
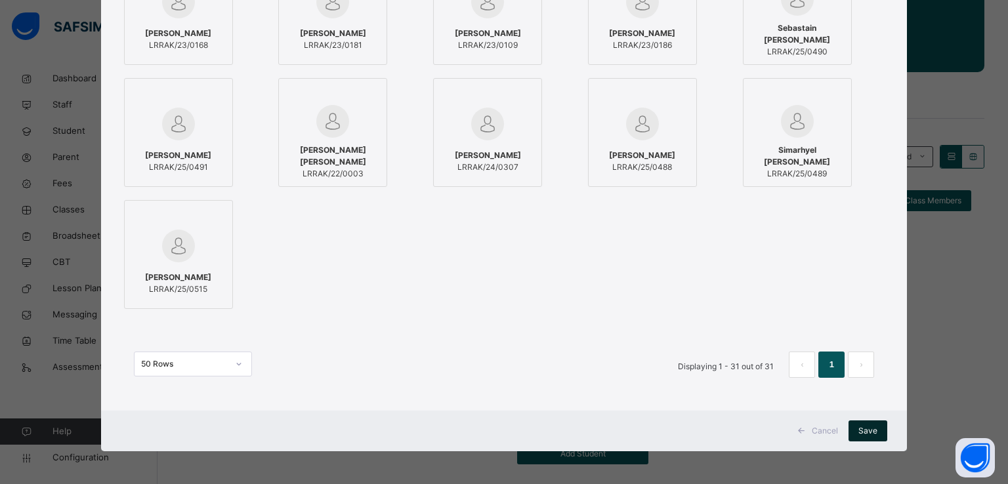
click span "Save"
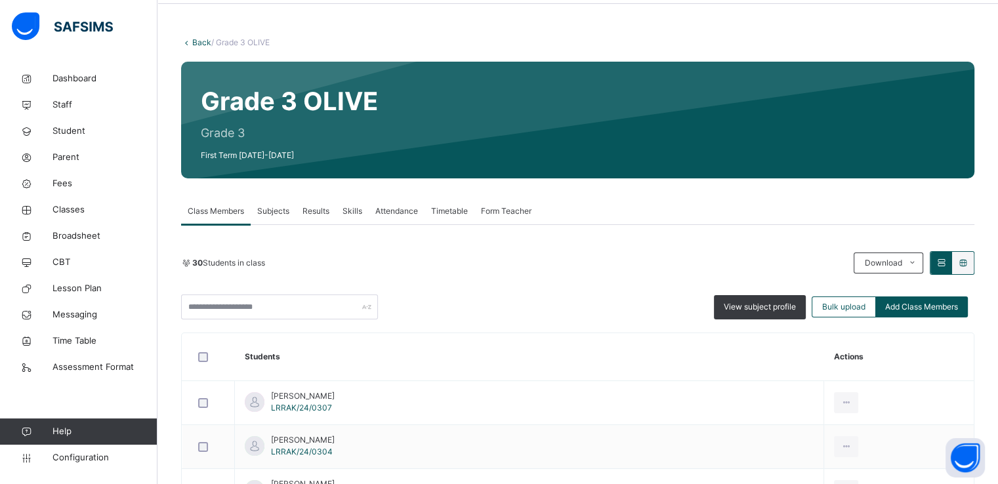
scroll to position [0, 0]
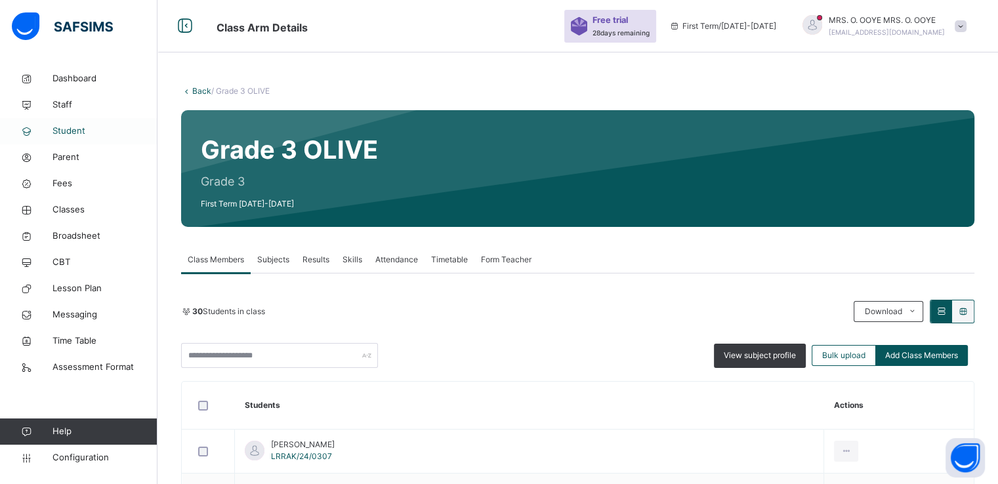
click span "Student"
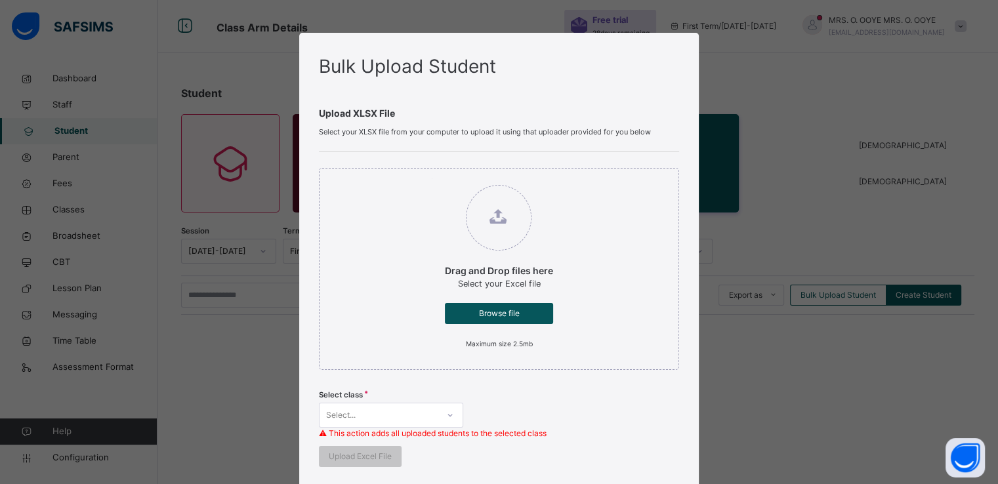
scroll to position [348, 0]
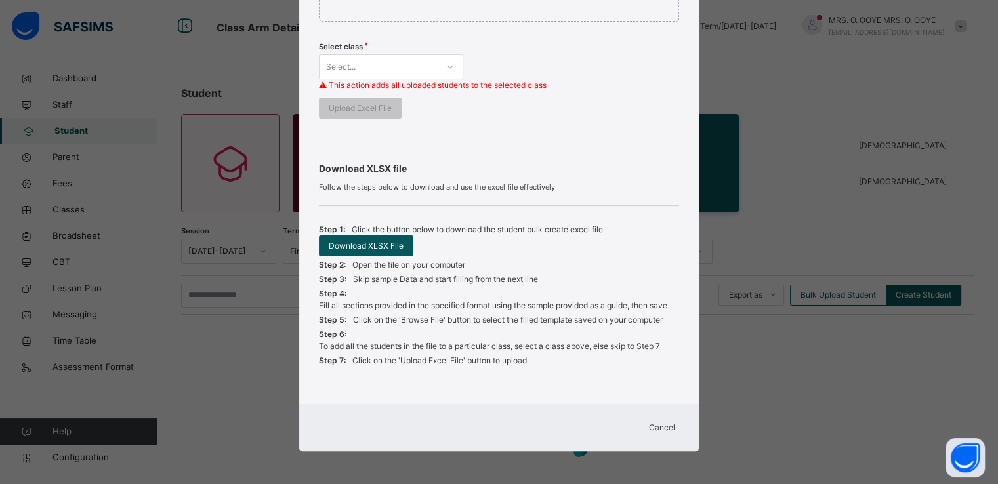
click span "Cancel"
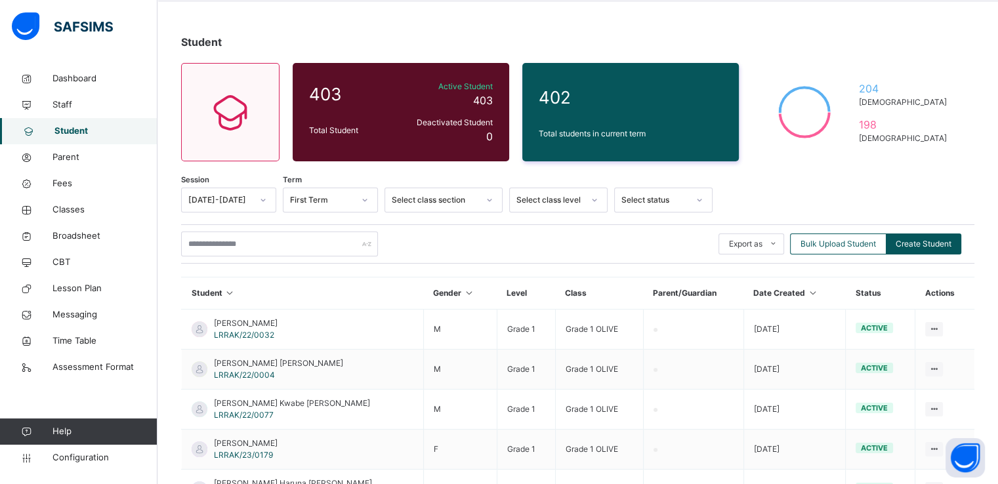
scroll to position [50, 0]
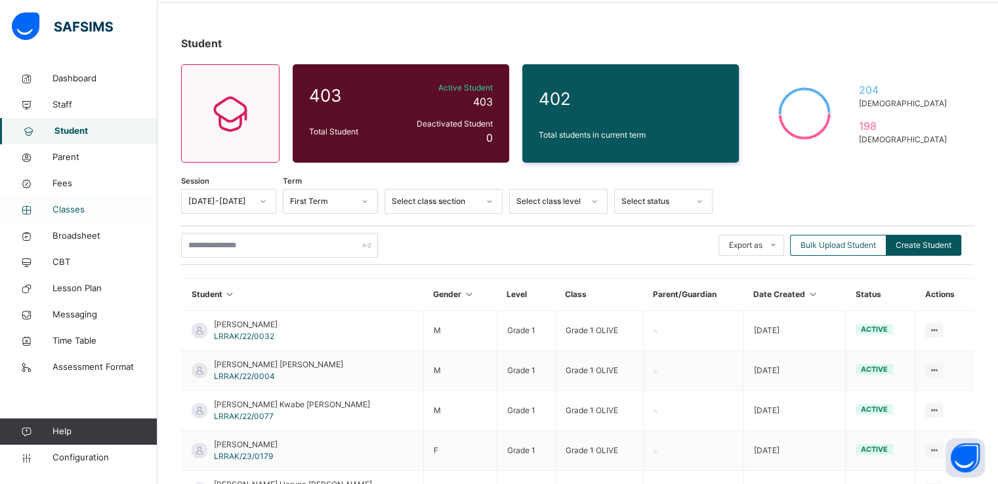
click span "Classes"
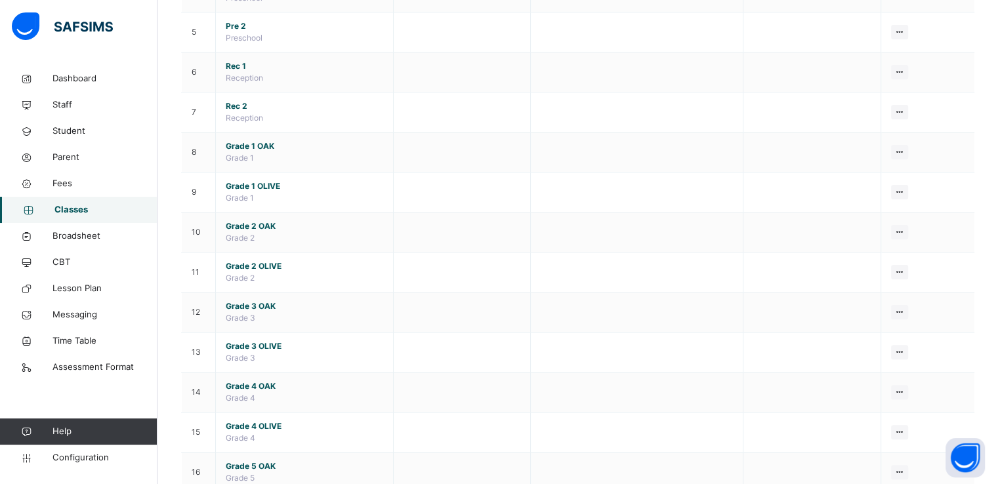
scroll to position [304, 0]
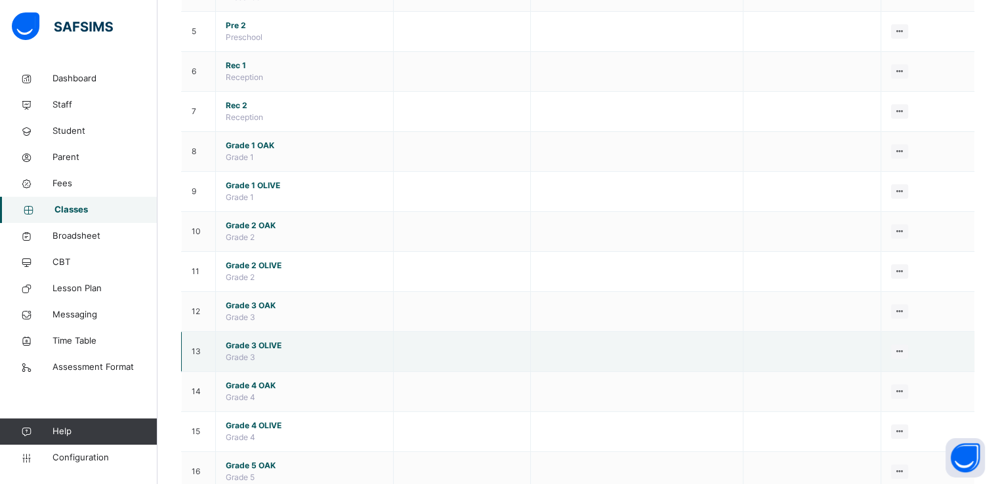
click span "Grade 3 OLIVE"
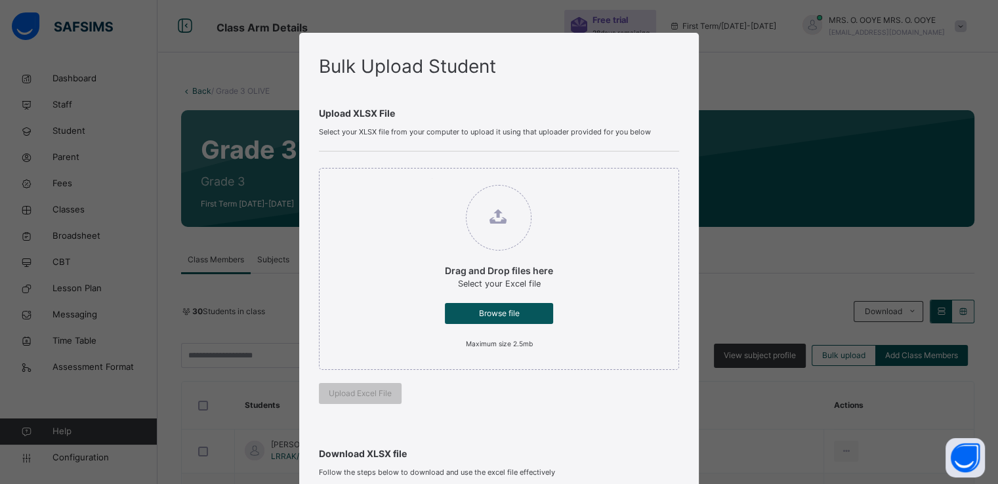
scroll to position [259, 0]
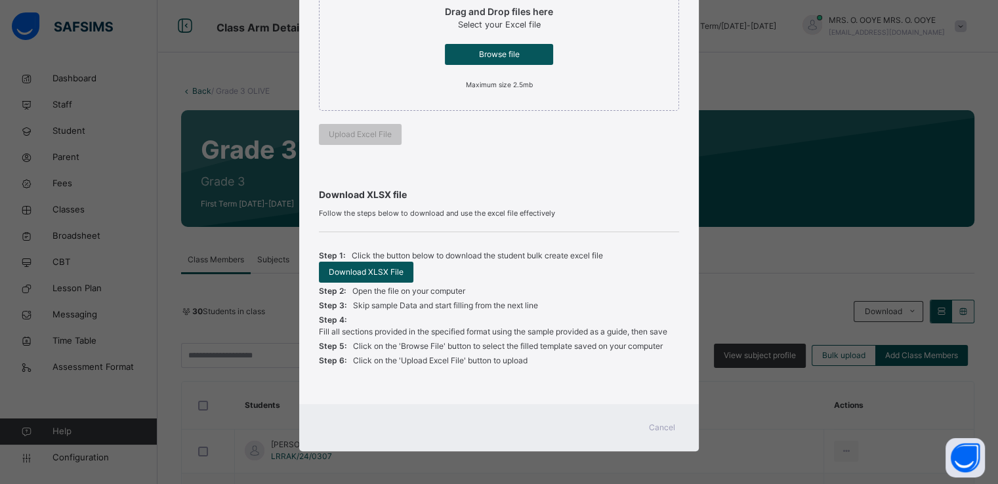
click span "Cancel"
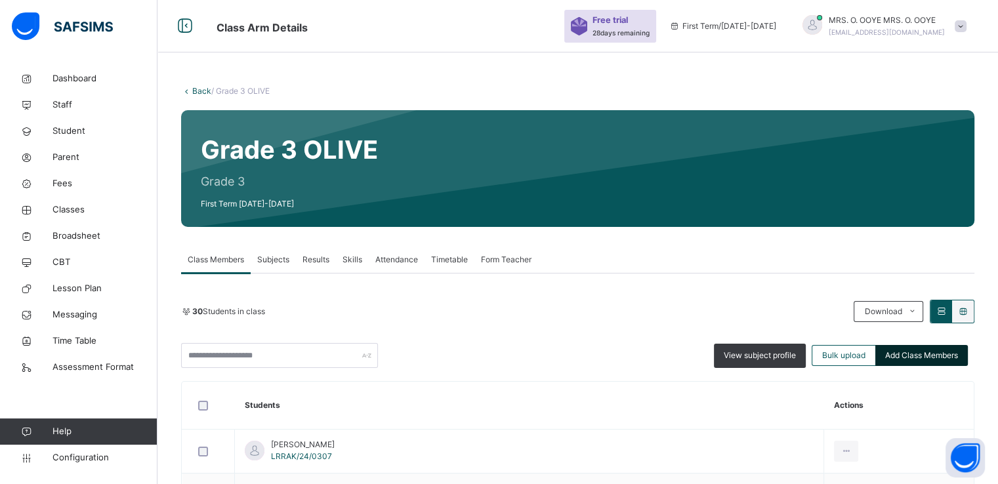
click span "Add Class Members"
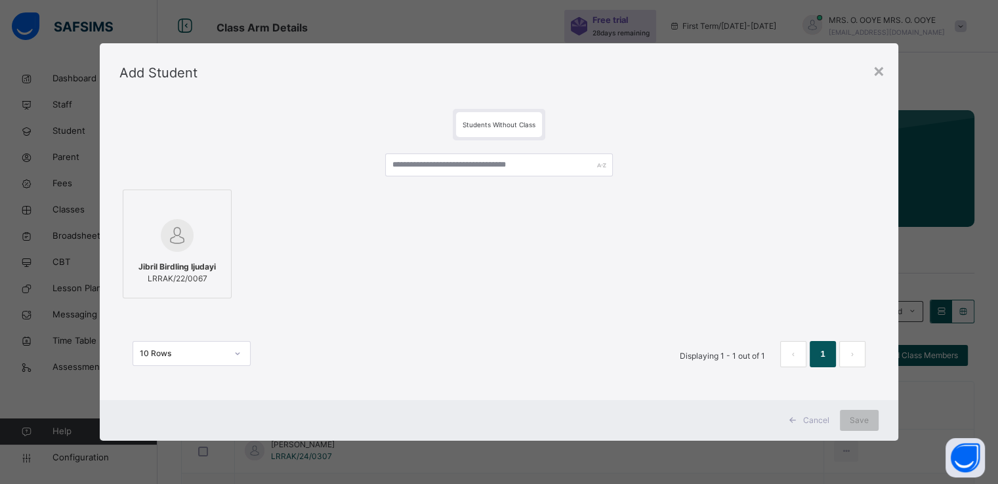
click div
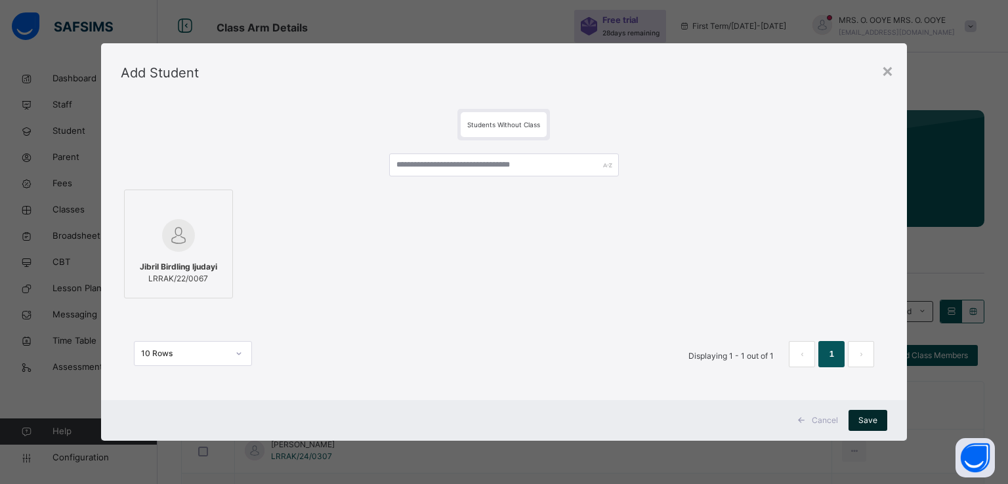
click span "Save"
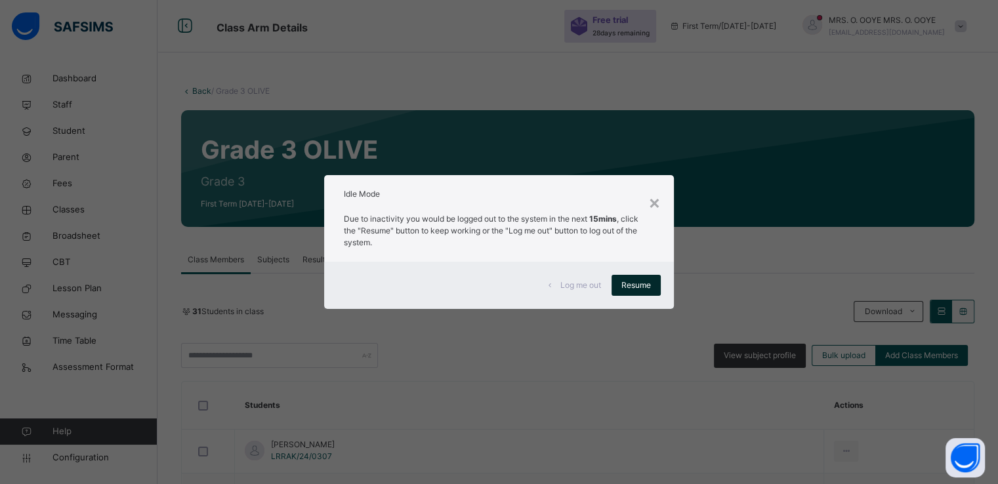
click span "Resume"
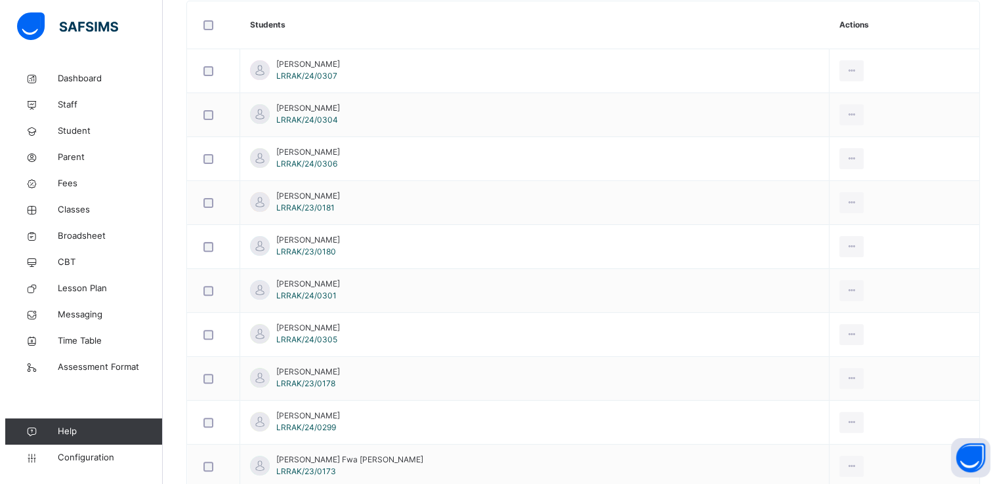
scroll to position [0, 0]
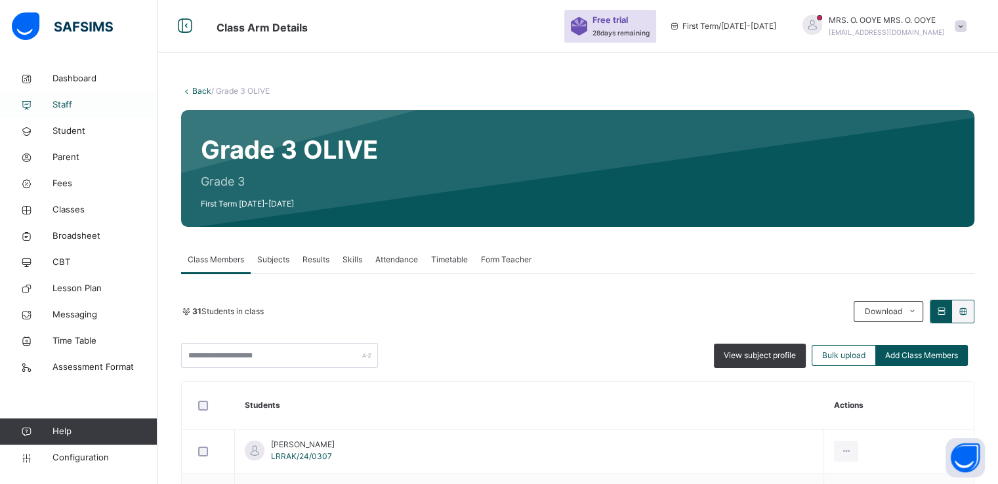
click span "Staff"
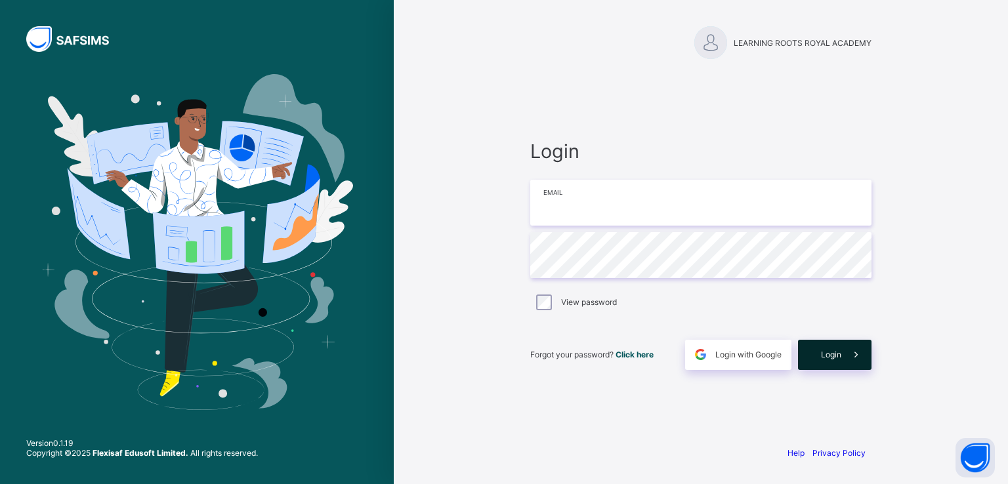
type input "**********"
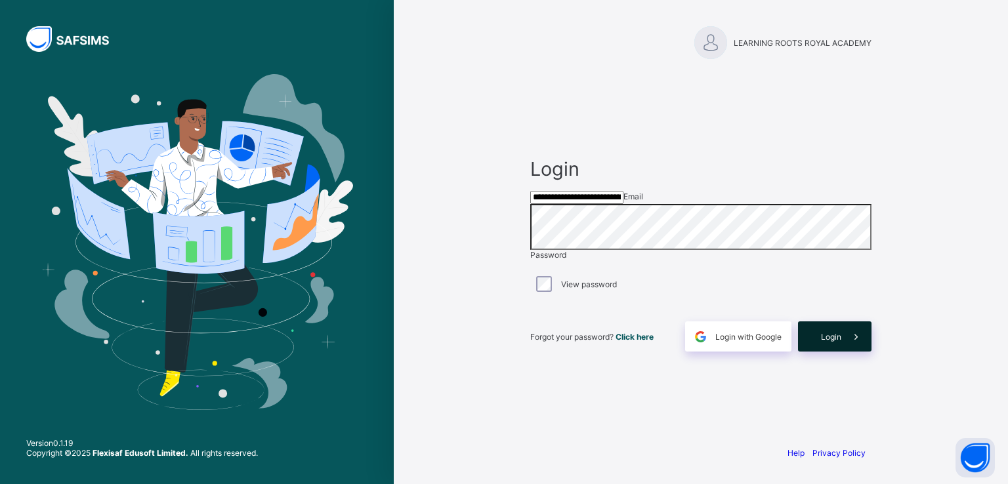
click at [827, 342] on span "Login" at bounding box center [831, 337] width 20 height 10
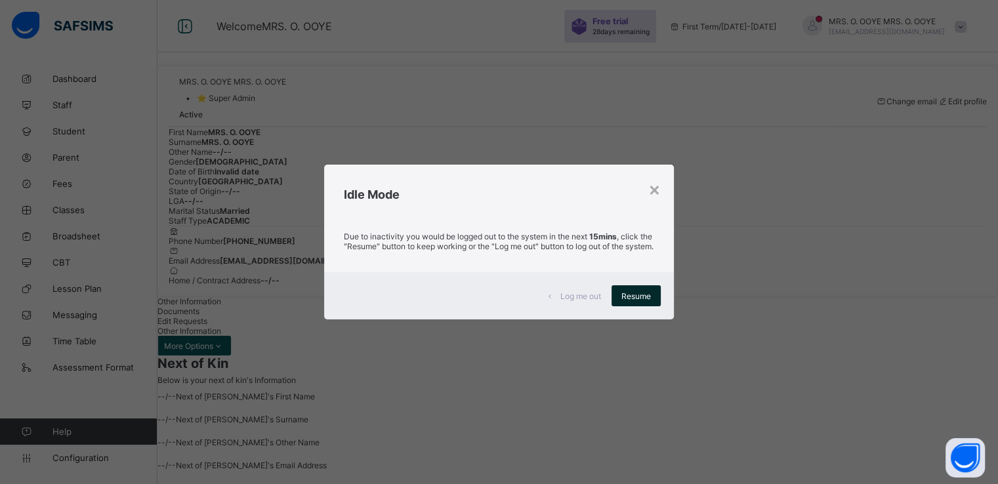
click at [632, 301] on span "Resume" at bounding box center [636, 296] width 30 height 10
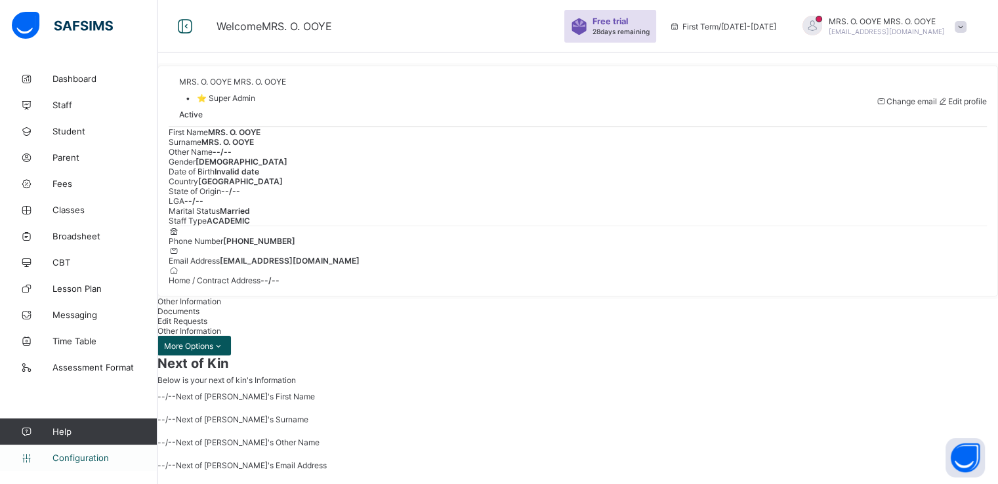
click at [79, 461] on span "Configuration" at bounding box center [104, 458] width 104 height 10
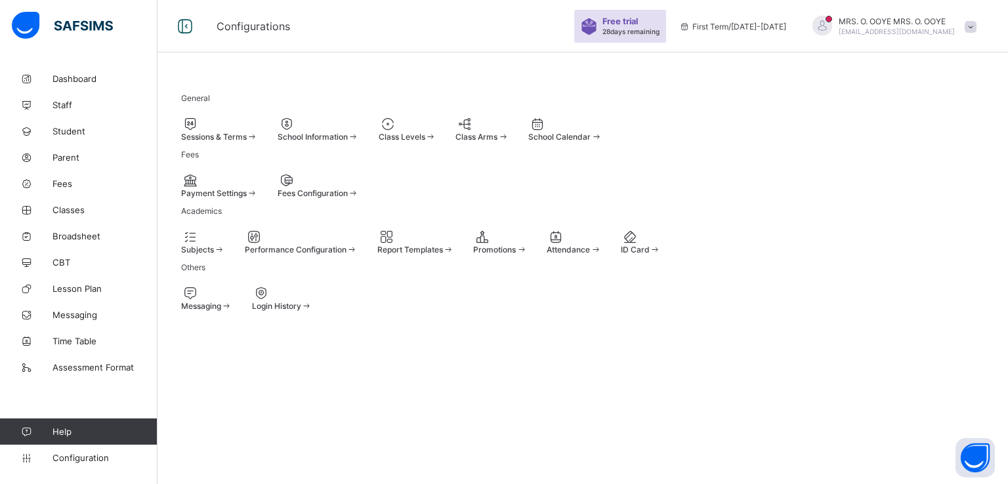
click at [181, 245] on span at bounding box center [181, 245] width 0 height 0
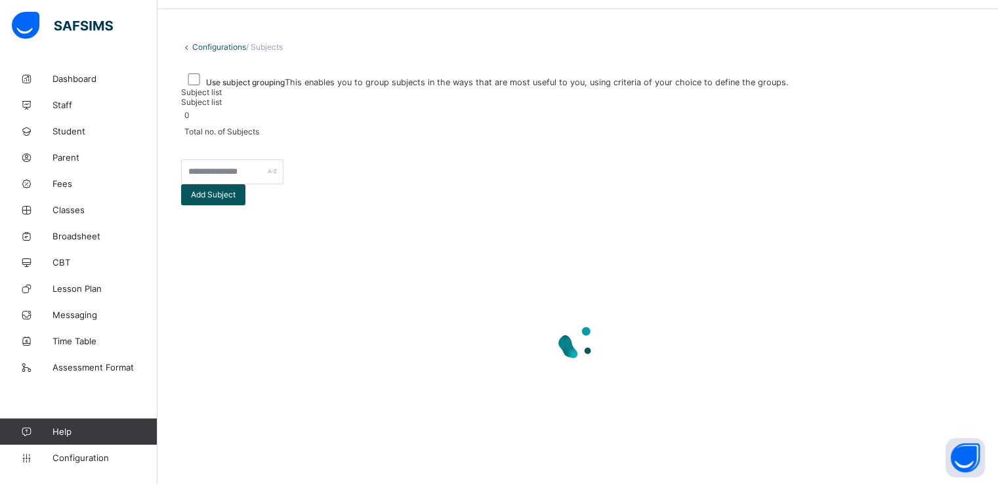
scroll to position [43, 0]
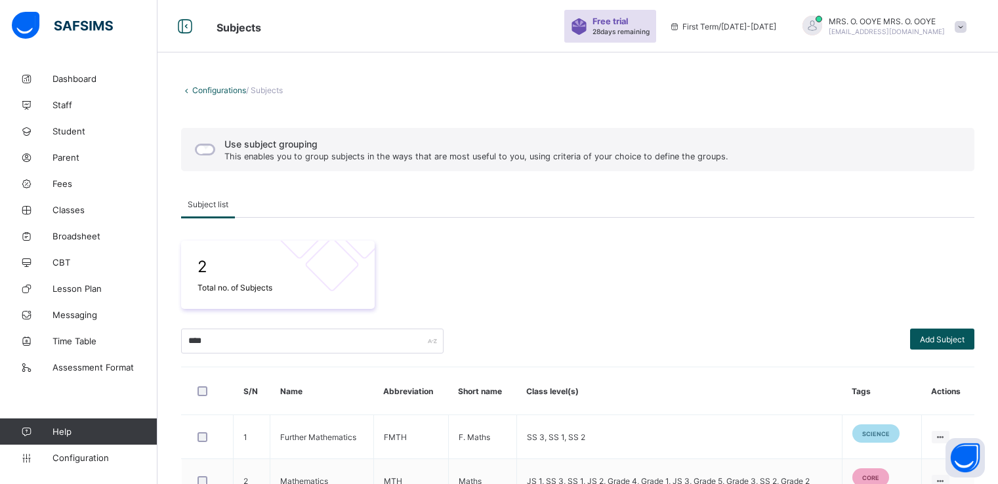
scroll to position [77, 0]
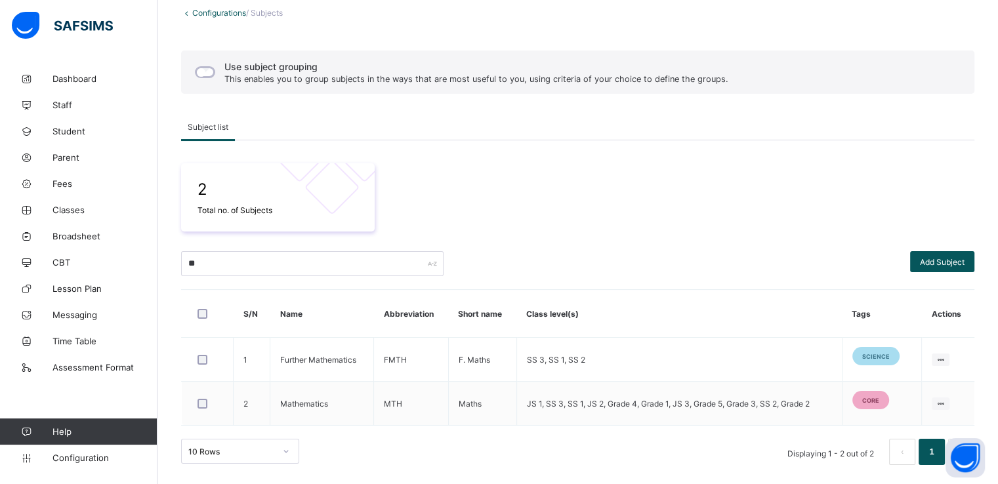
type input "*"
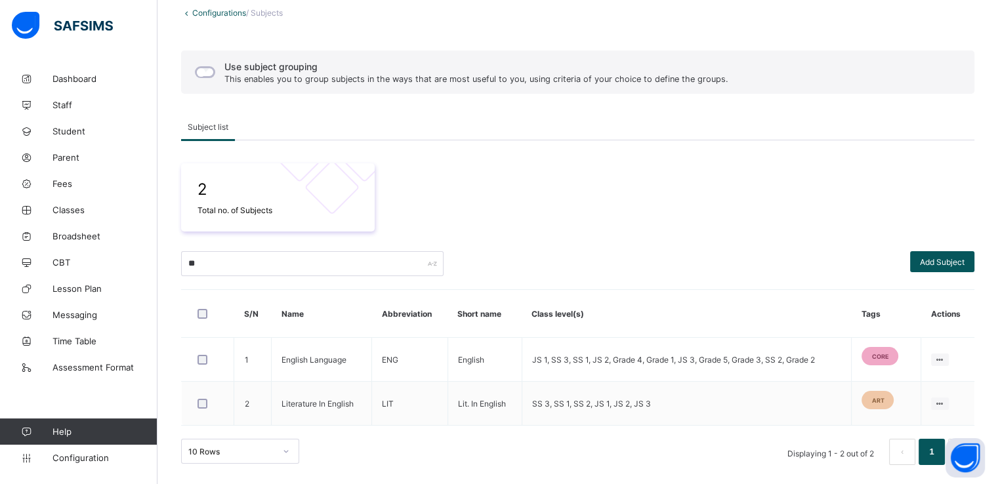
type input "*"
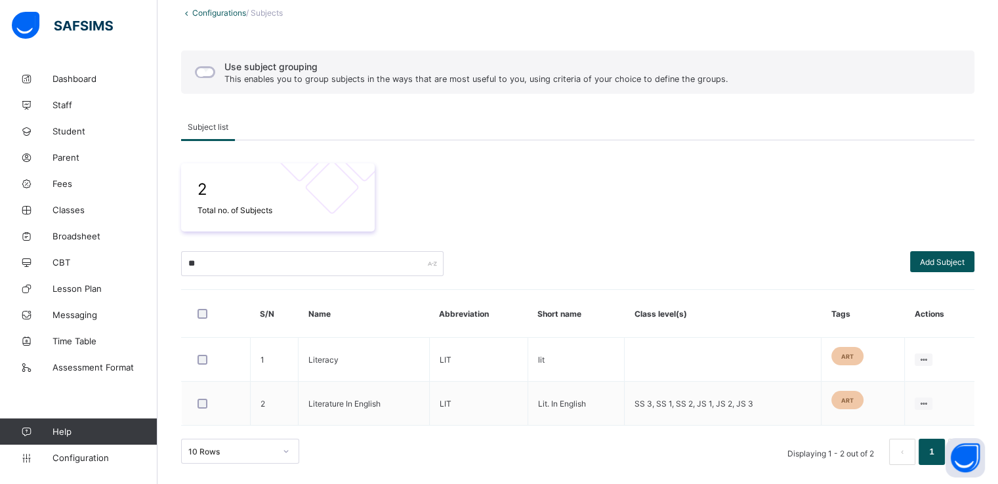
type input "*"
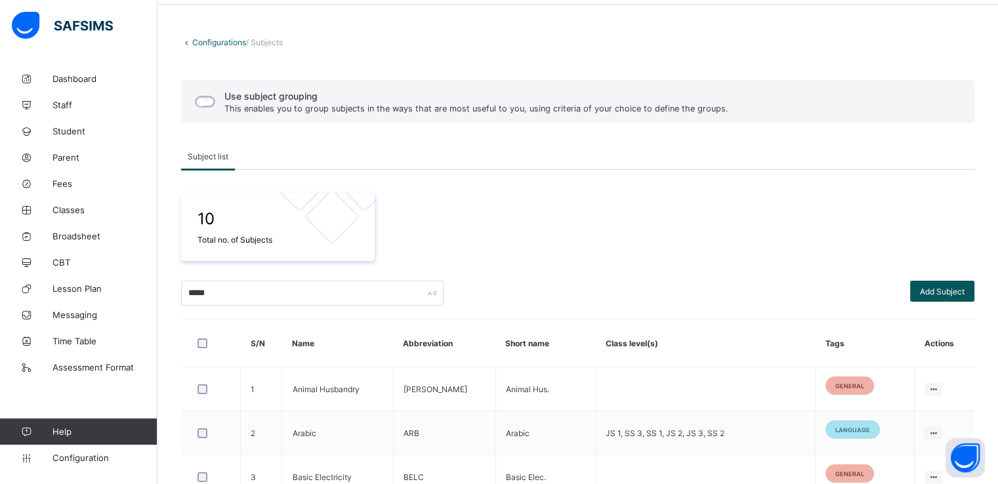
scroll to position [0, 0]
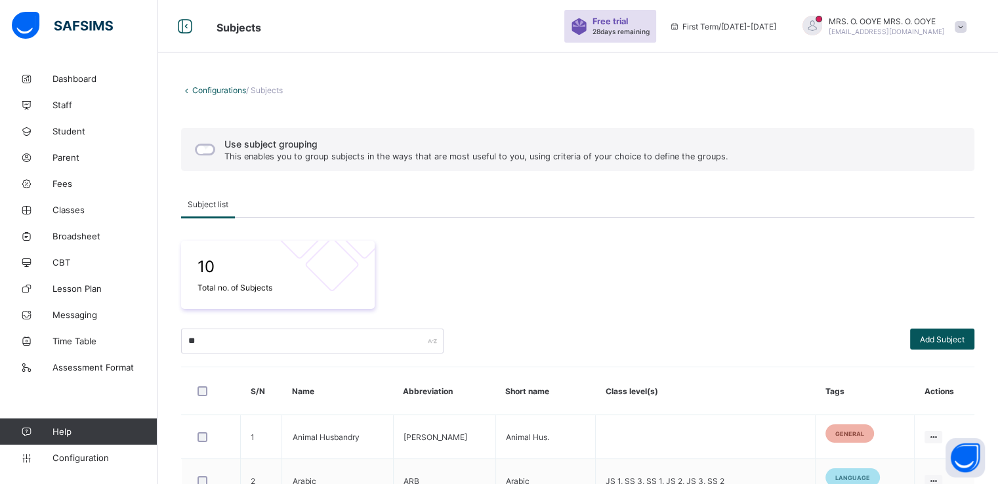
type input "*"
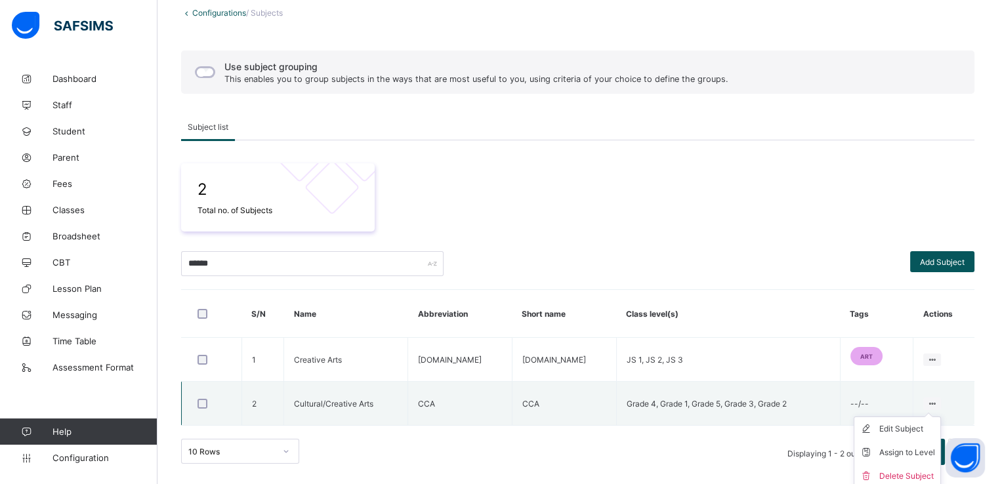
scroll to position [81, 0]
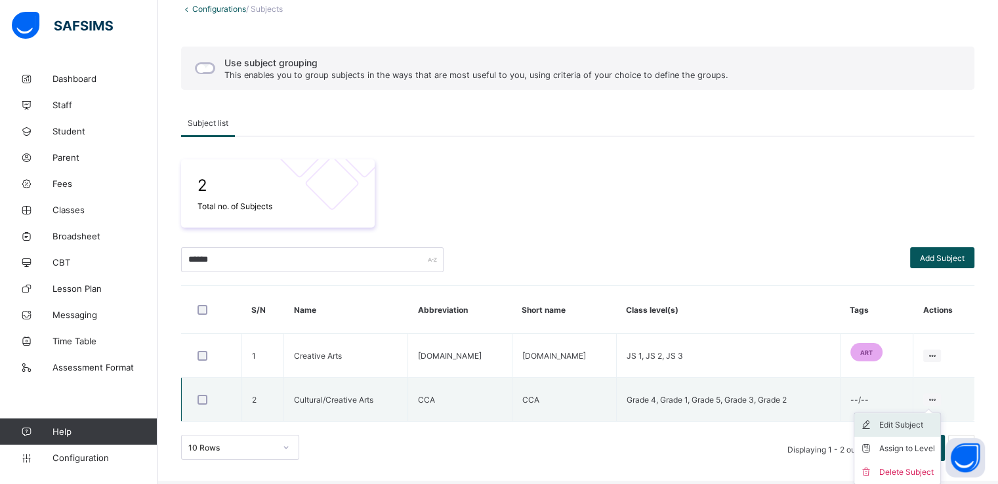
type input "******"
click at [905, 428] on div "Edit Subject" at bounding box center [907, 425] width 56 height 13
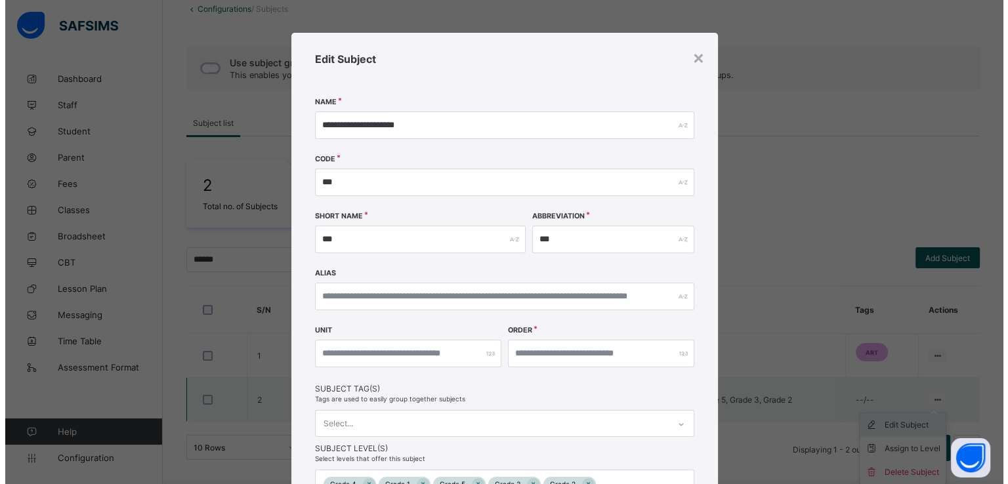
scroll to position [77, 0]
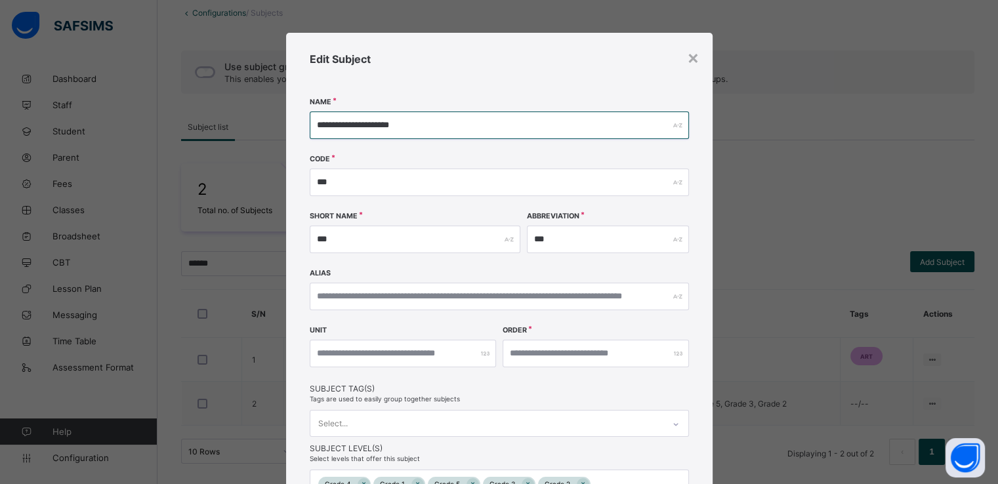
click at [375, 126] on input "**********" at bounding box center [499, 126] width 379 height 28
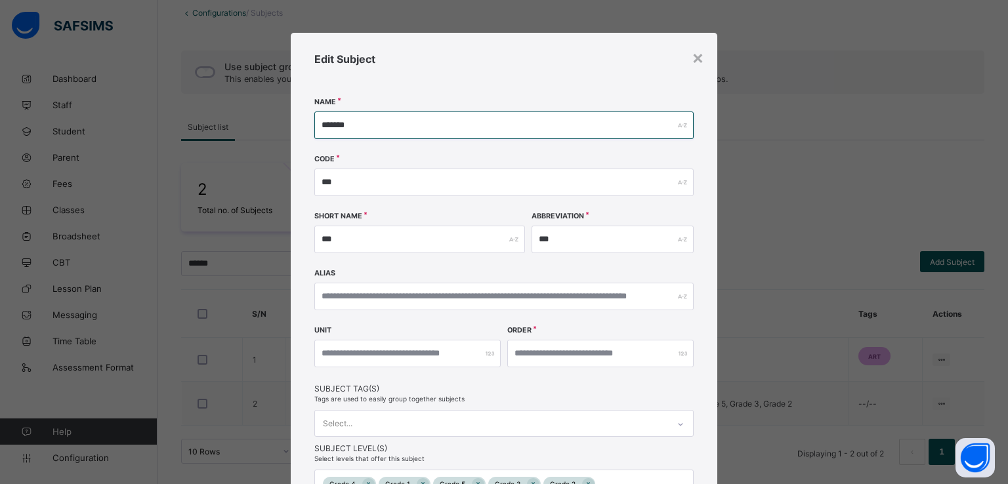
scroll to position [133, 0]
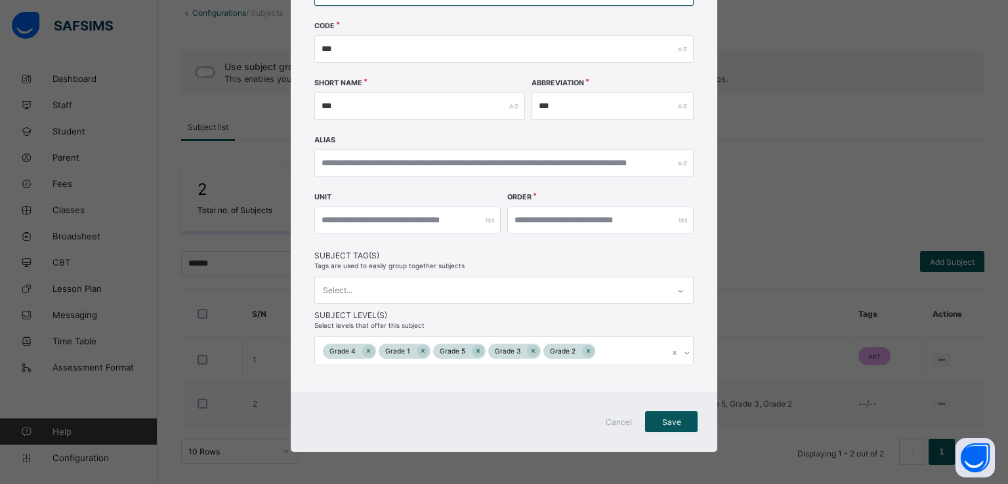
type input "*******"
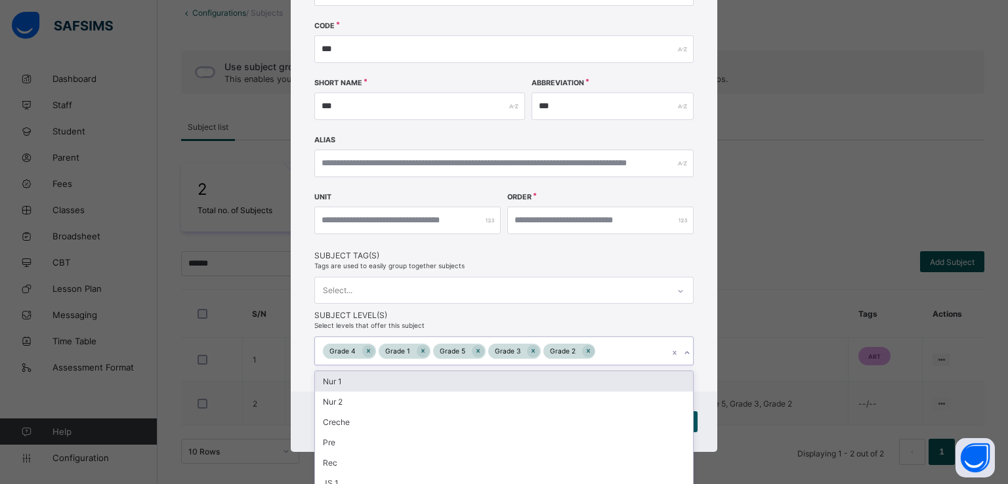
scroll to position [217, 0]
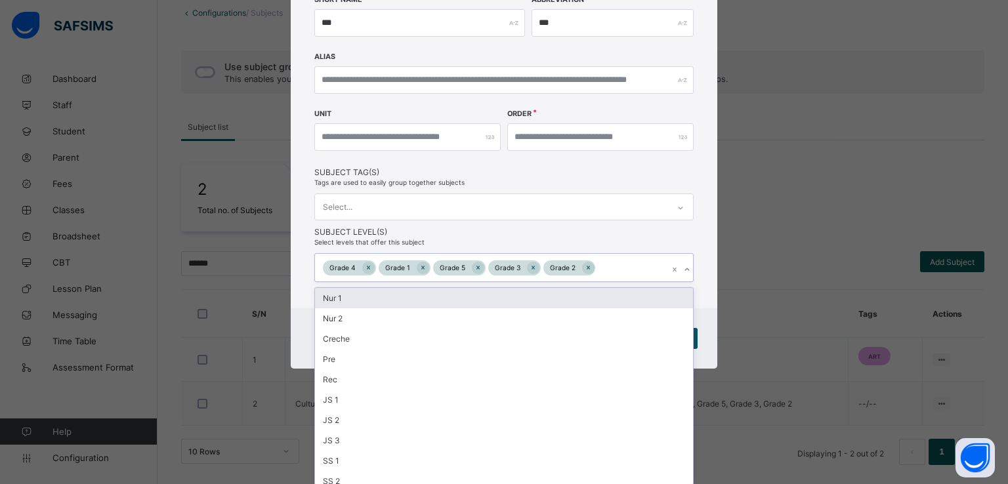
click at [690, 282] on div "option Nur 1 focused, 1 of 16. 11 results available. Use Up and Down to choose …" at bounding box center [503, 267] width 379 height 29
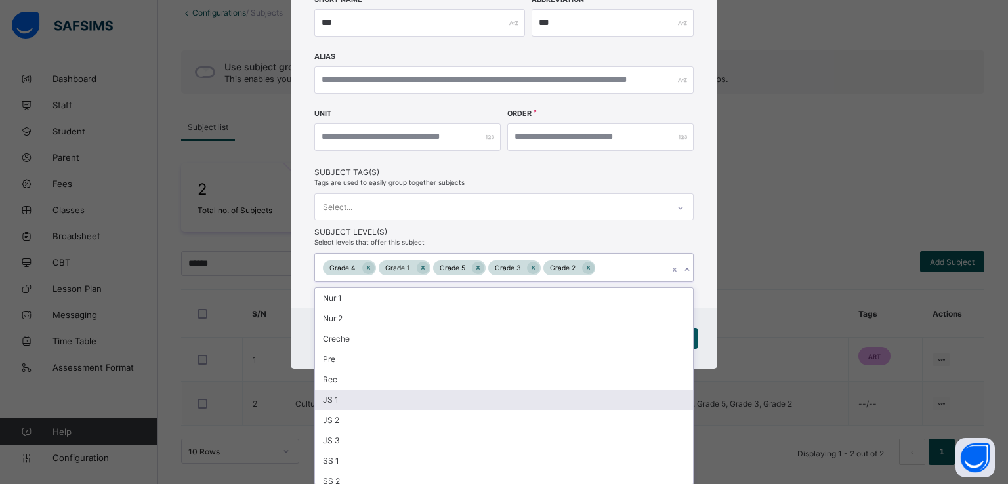
click at [371, 402] on div "JS 1" at bounding box center [504, 400] width 378 height 20
click at [347, 402] on div "JS 2" at bounding box center [504, 400] width 378 height 20
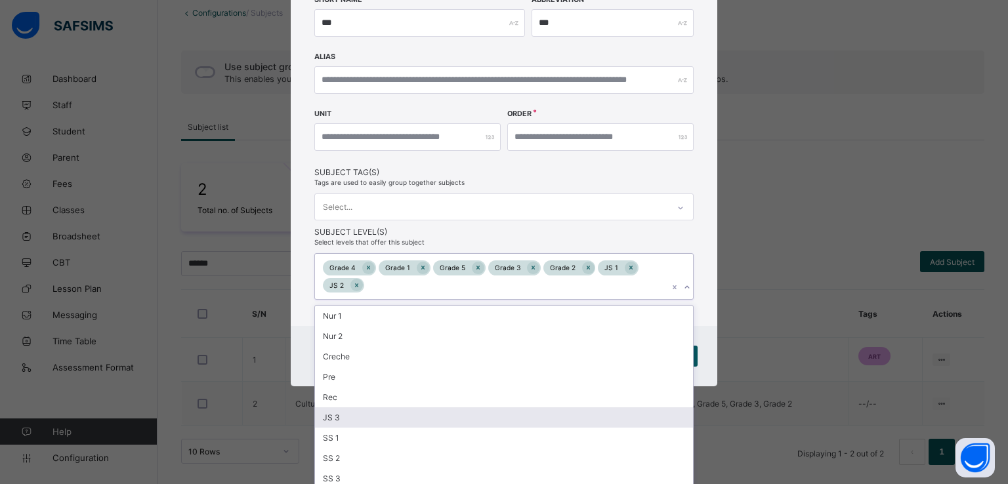
click at [331, 415] on div "JS 3" at bounding box center [504, 417] width 378 height 20
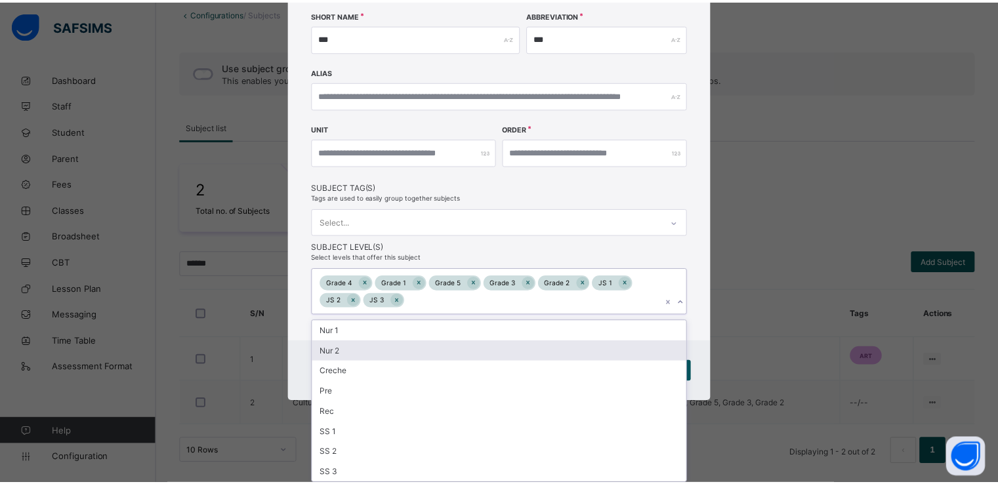
scroll to position [150, 0]
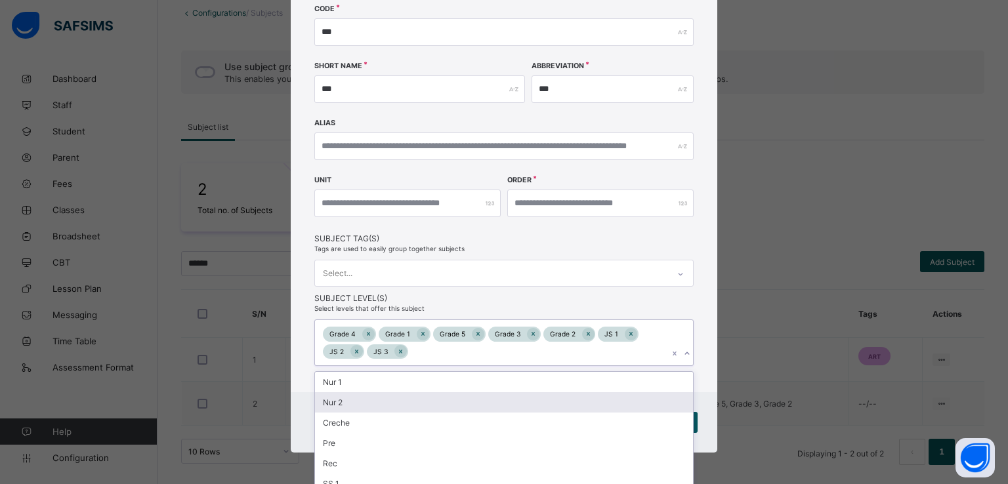
click at [635, 245] on div "Edit Subject Name ******* Code *** Short Name *** Abbreviation *** Alias Unit O…" at bounding box center [504, 138] width 426 height 510
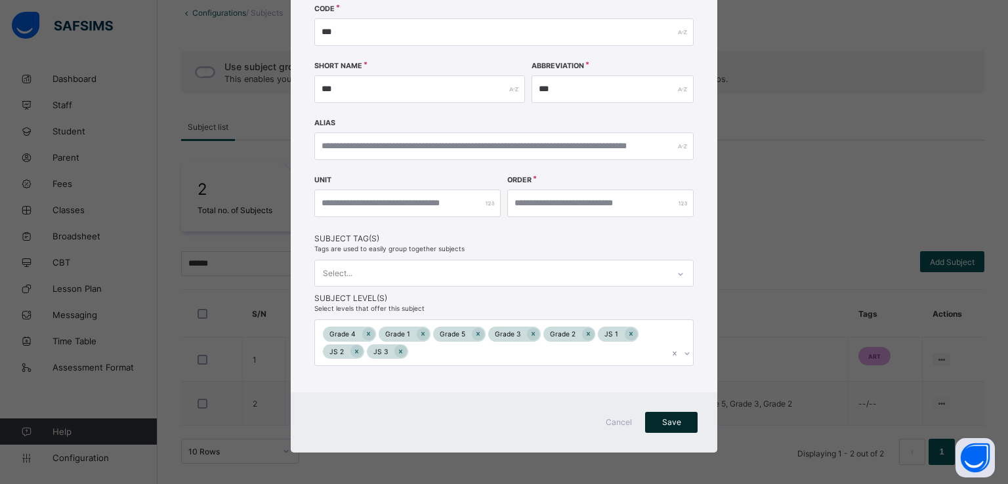
click at [658, 426] on div "Save" at bounding box center [671, 422] width 52 height 21
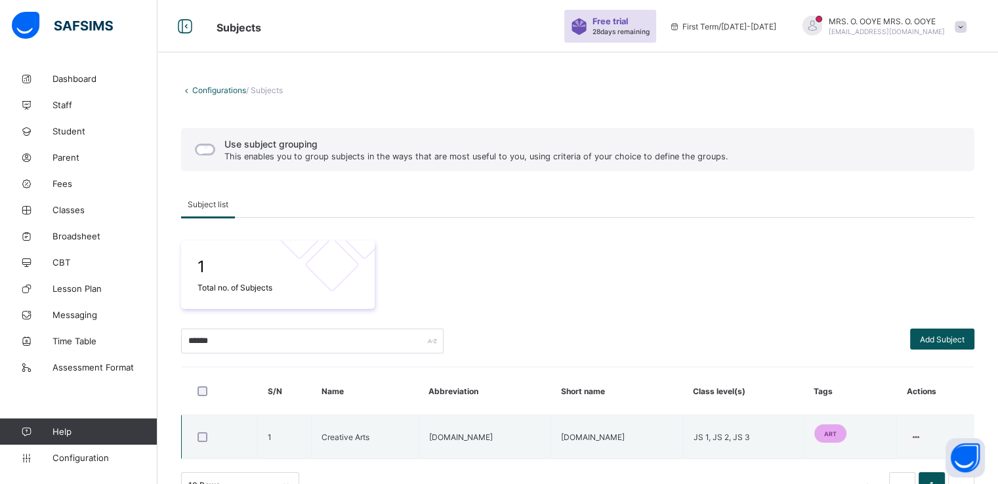
scroll to position [34, 0]
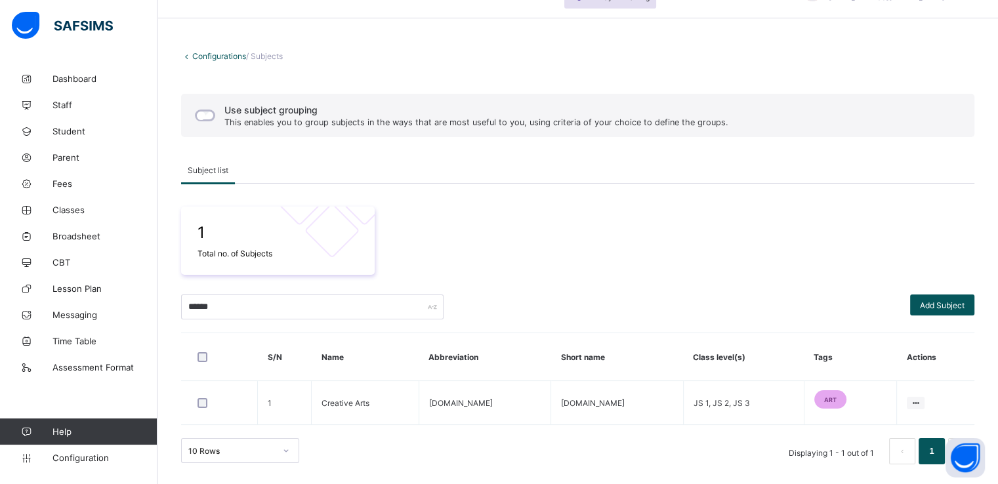
click at [203, 56] on link "Configurations" at bounding box center [219, 56] width 54 height 10
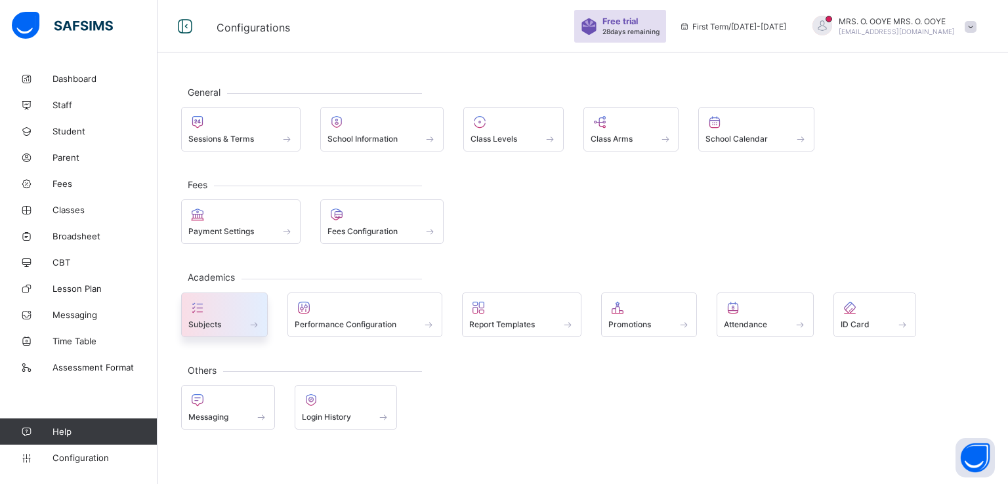
click at [226, 319] on div "Subjects" at bounding box center [224, 324] width 72 height 11
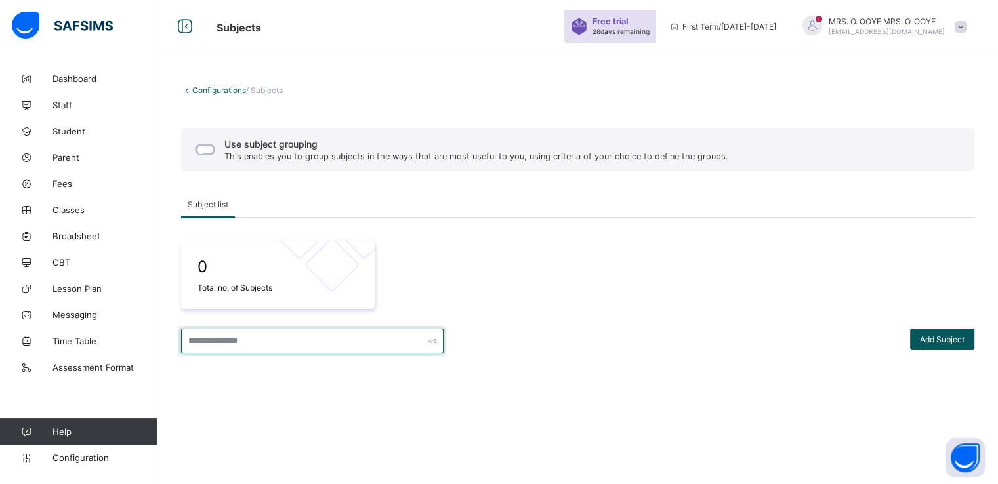
click at [268, 337] on input "text" at bounding box center [312, 341] width 262 height 25
type input "*"
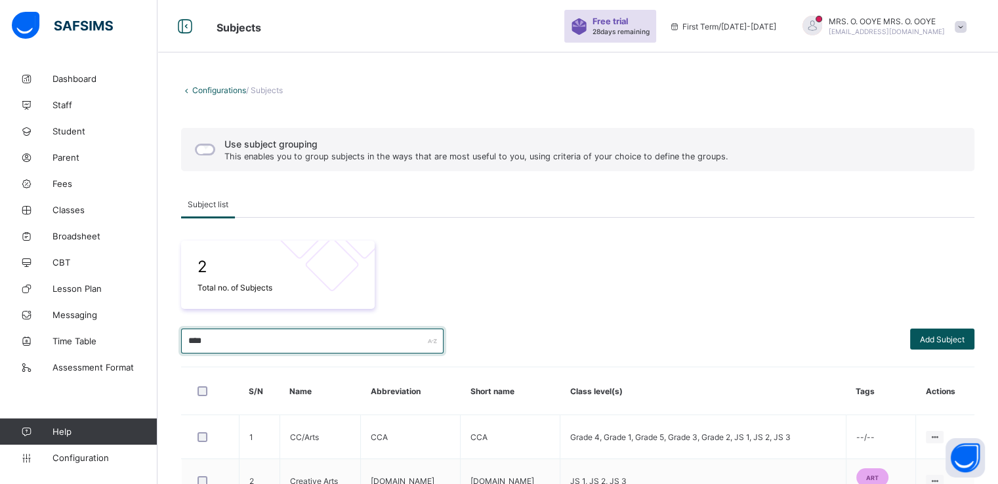
scroll to position [77, 0]
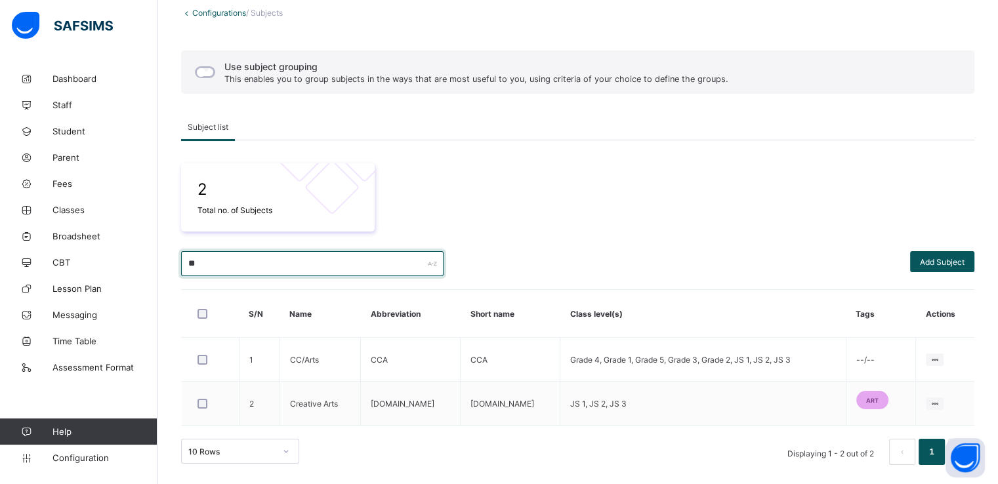
type input "*"
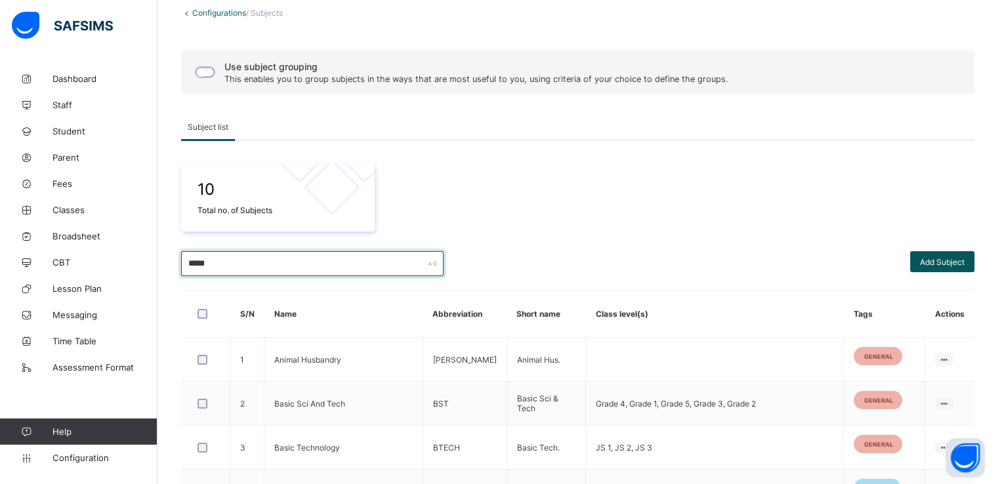
scroll to position [34, 0]
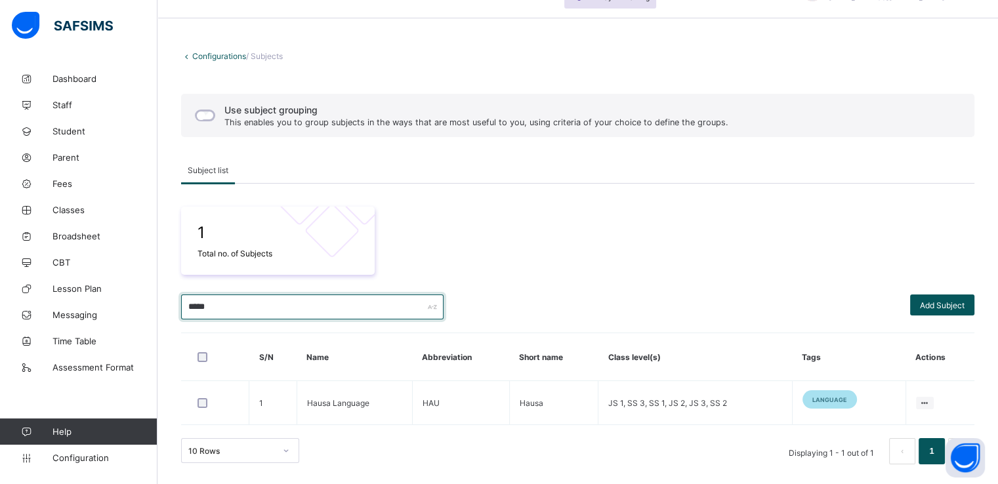
click at [234, 308] on input "*****" at bounding box center [312, 307] width 262 height 25
type input "*"
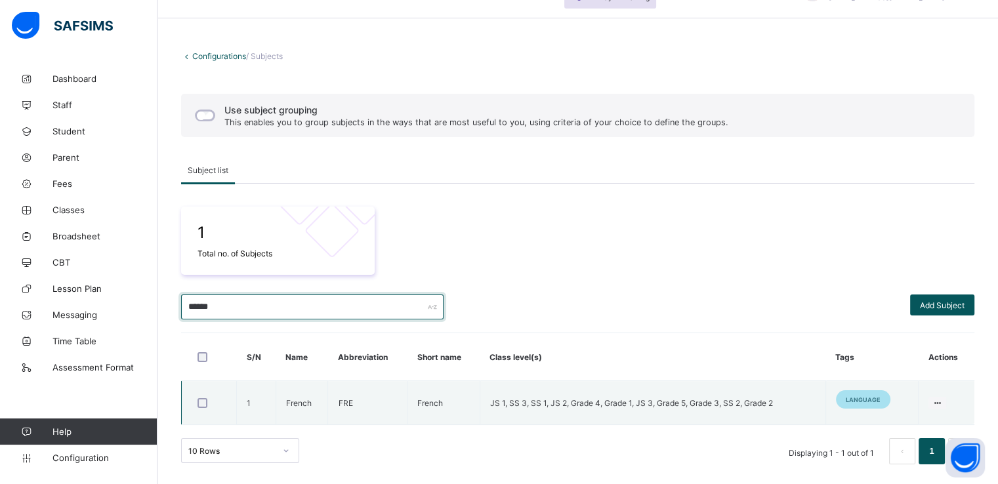
scroll to position [0, 0]
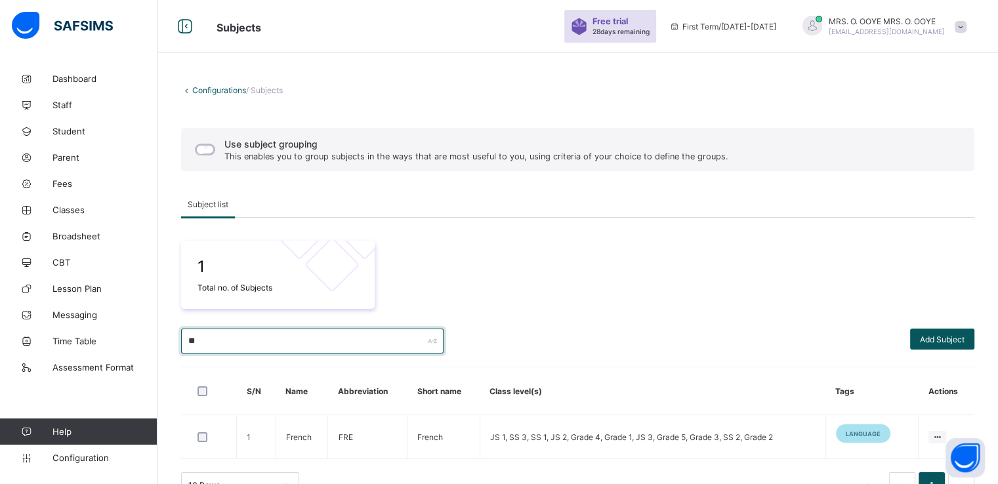
type input "*"
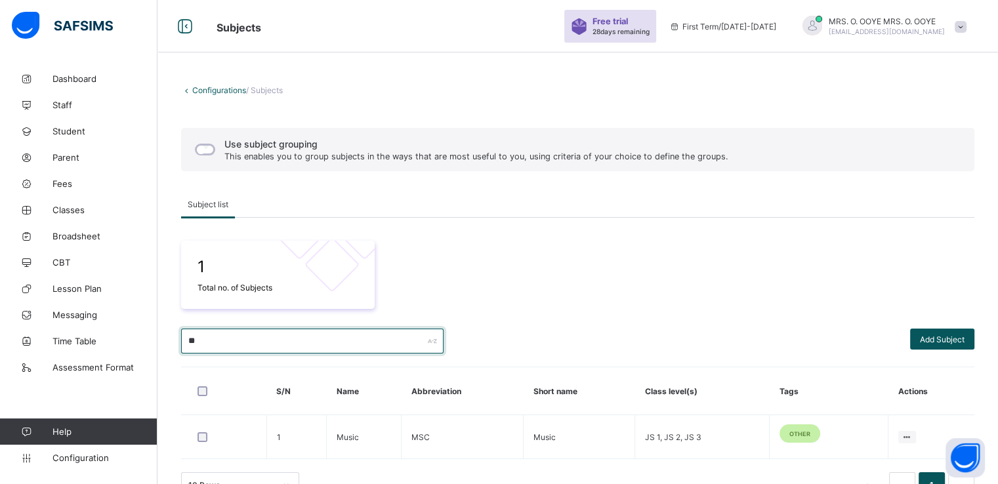
type input "*"
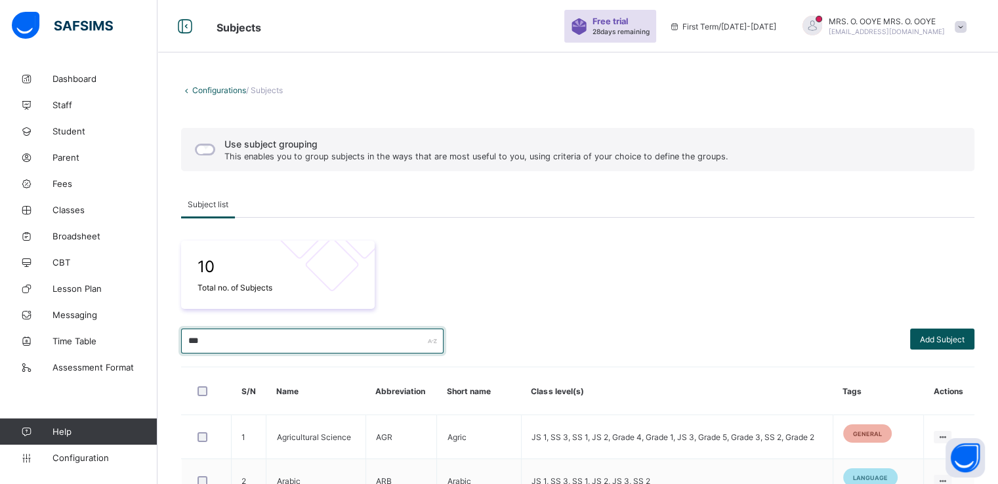
click at [236, 343] on input "***" at bounding box center [312, 341] width 262 height 25
type input "*"
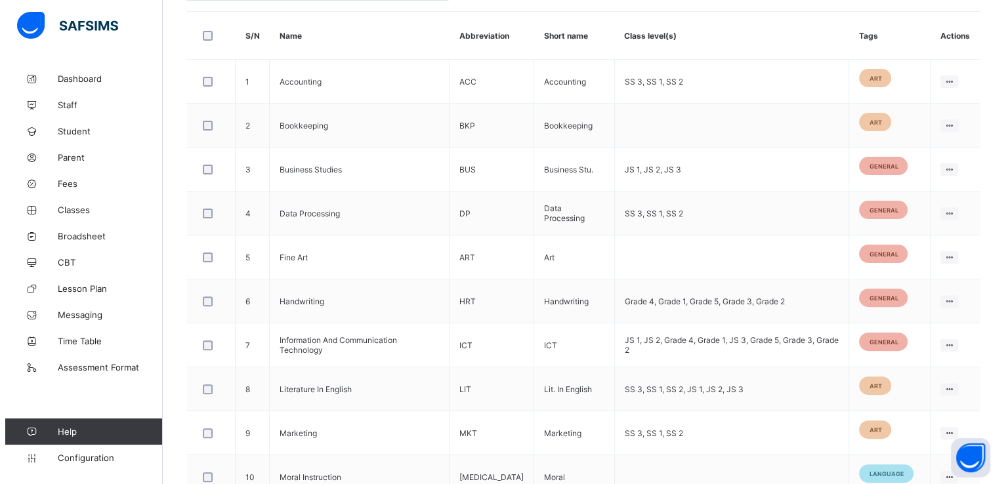
scroll to position [364, 0]
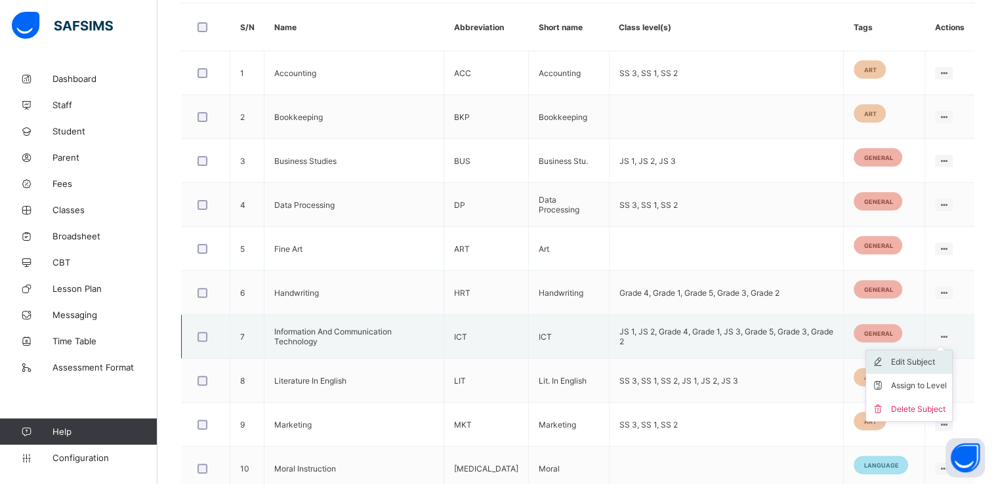
type input "**********"
click at [932, 358] on div "Edit Subject" at bounding box center [919, 362] width 56 height 13
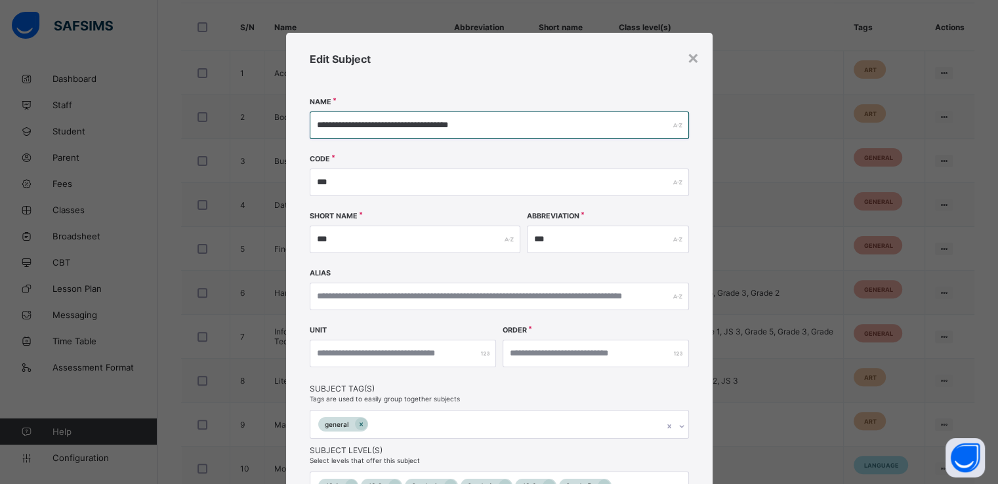
click at [403, 122] on input "**********" at bounding box center [499, 126] width 379 height 28
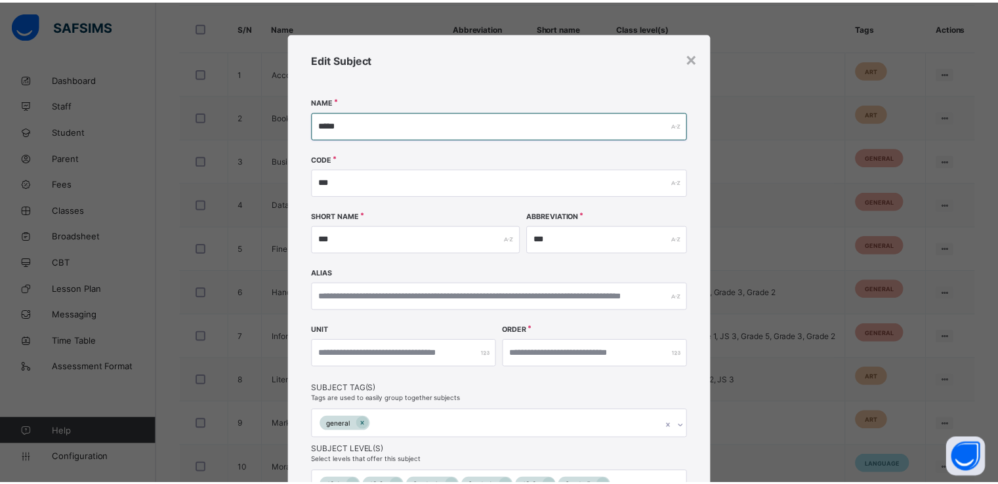
scroll to position [153, 0]
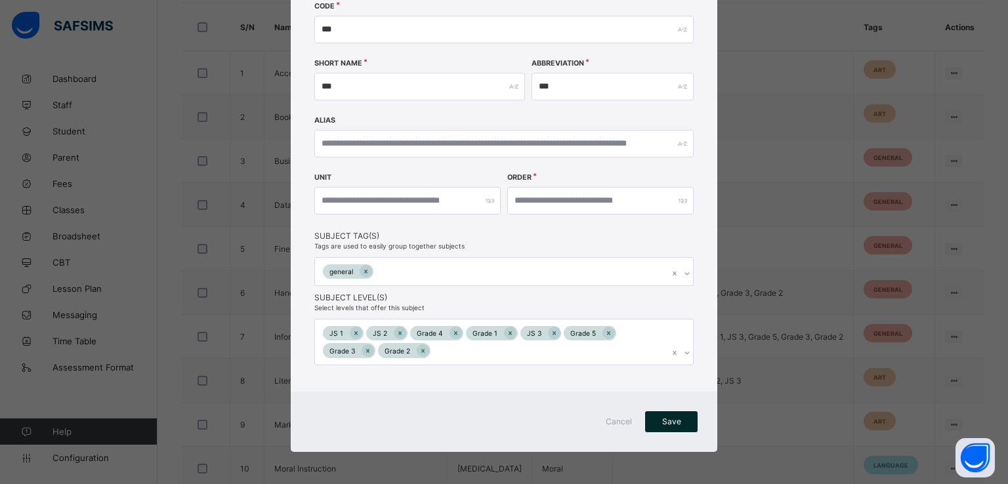
type input "*****"
click at [675, 427] on div "Save" at bounding box center [671, 421] width 52 height 21
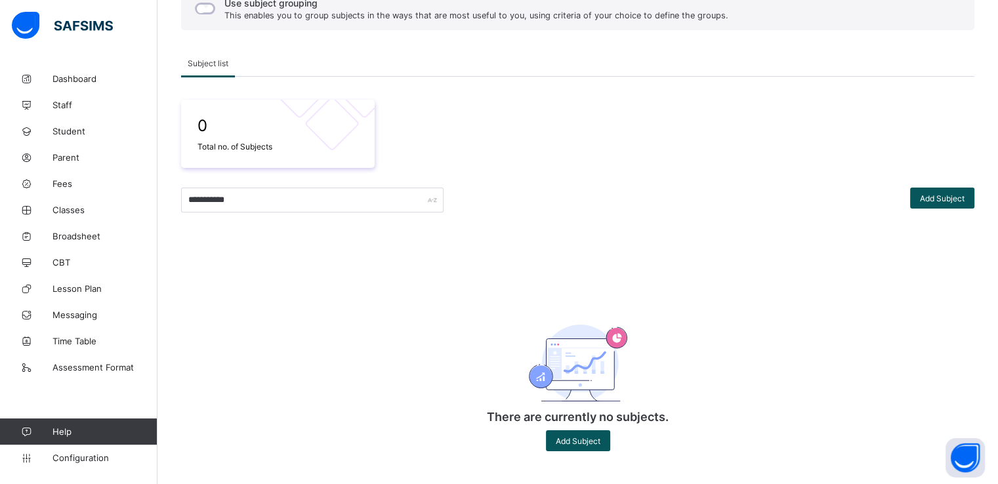
scroll to position [66, 0]
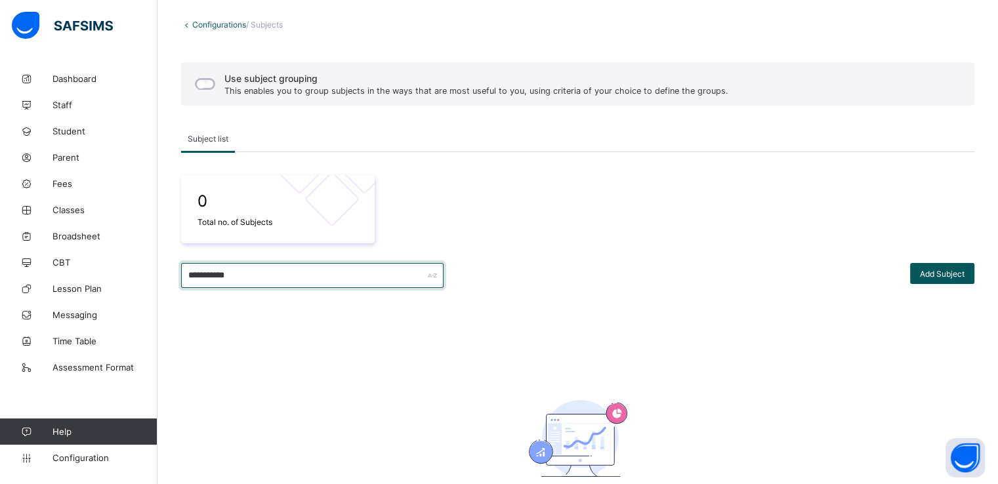
click at [266, 282] on input "**********" at bounding box center [312, 275] width 262 height 25
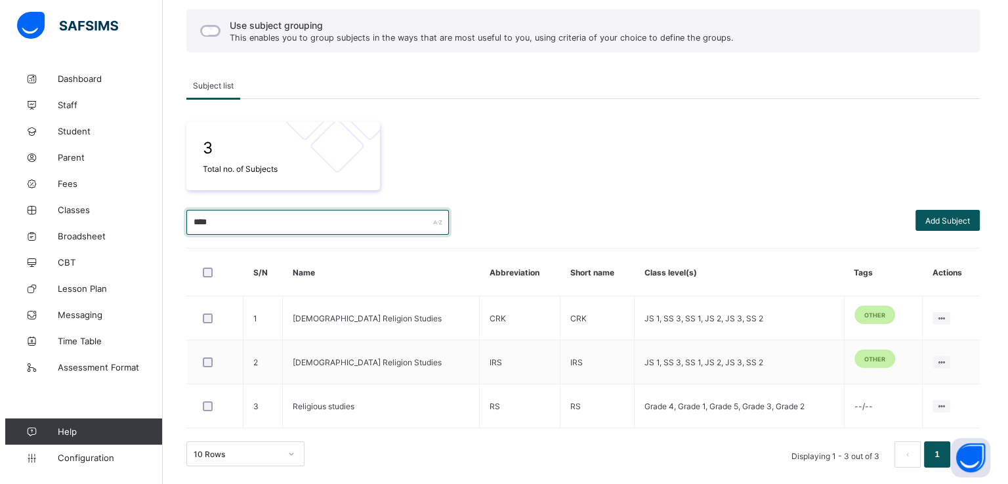
scroll to position [121, 0]
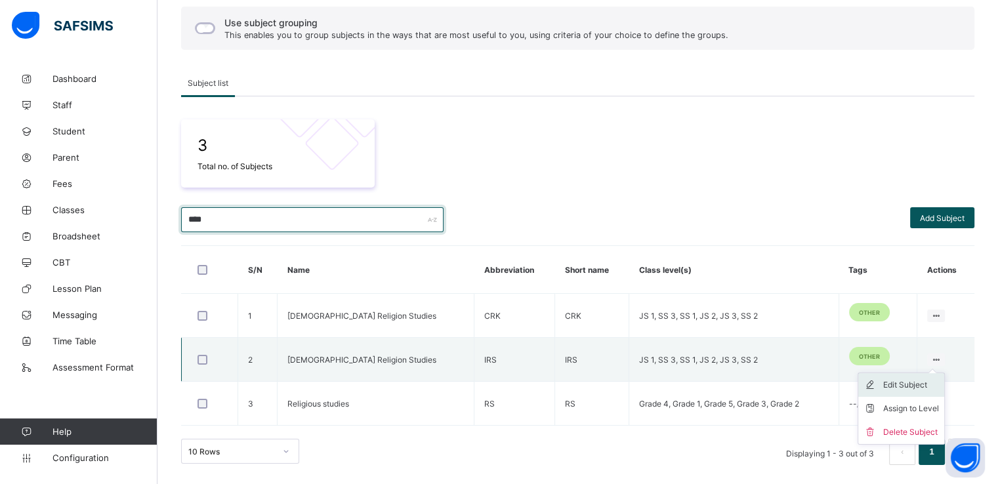
type input "****"
click at [913, 388] on div "Edit Subject" at bounding box center [911, 385] width 56 height 13
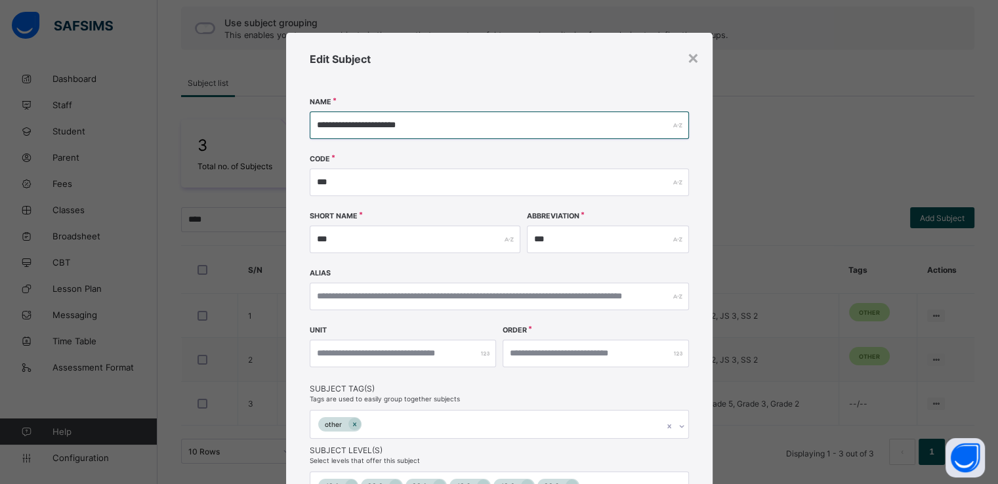
click at [420, 122] on input "**********" at bounding box center [499, 126] width 379 height 28
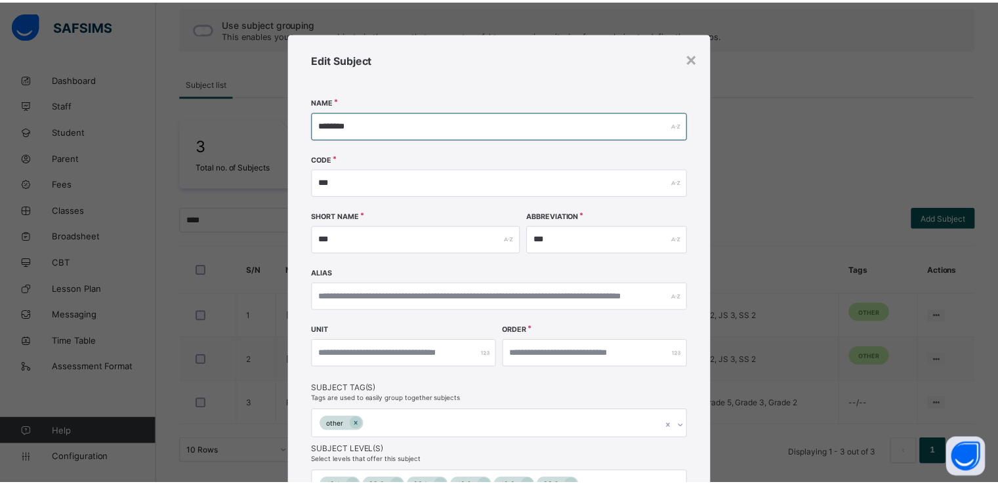
scroll to position [135, 0]
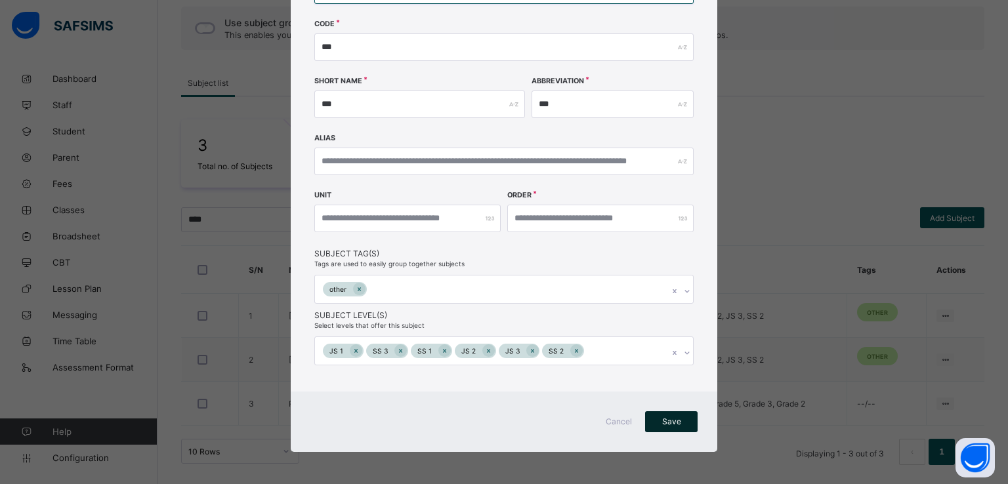
type input "********"
click at [664, 422] on span "Save" at bounding box center [671, 422] width 33 height 10
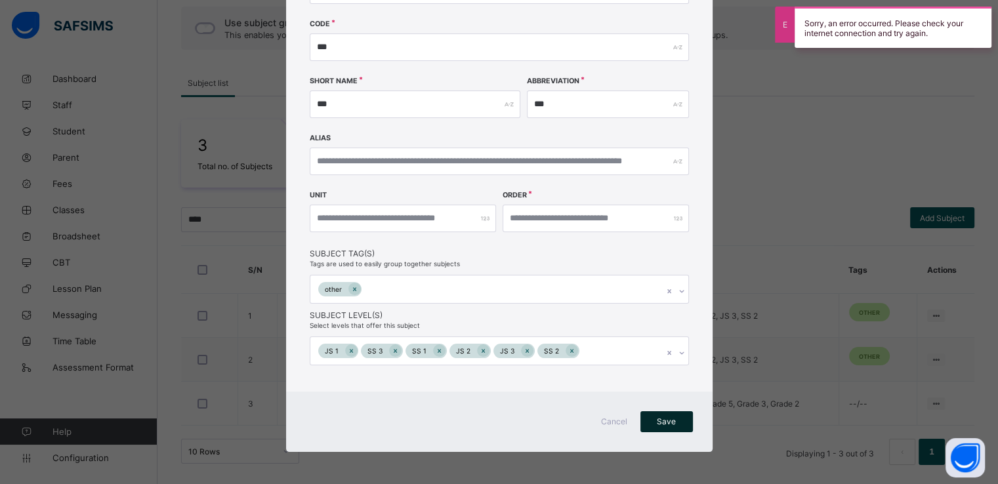
click at [664, 421] on span "Save" at bounding box center [666, 422] width 33 height 10
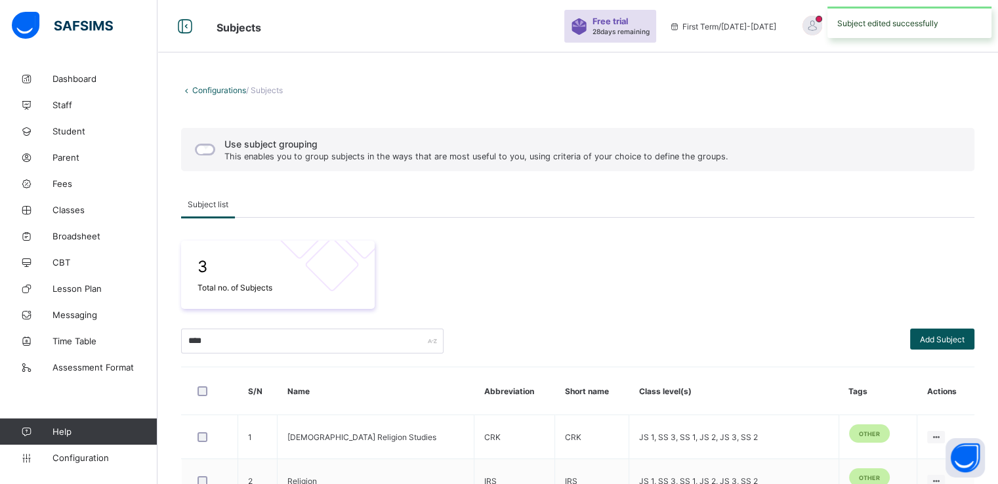
scroll to position [121, 0]
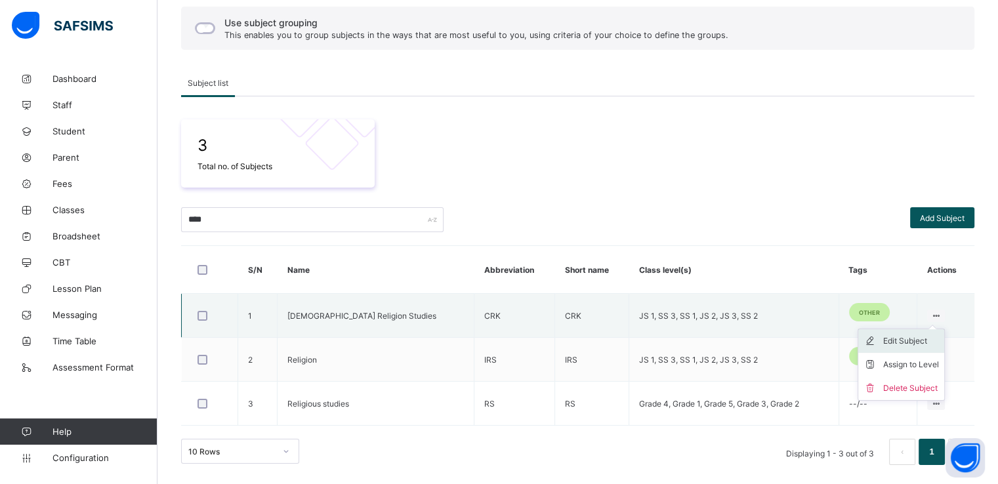
click at [907, 336] on div "Edit Subject" at bounding box center [911, 341] width 56 height 13
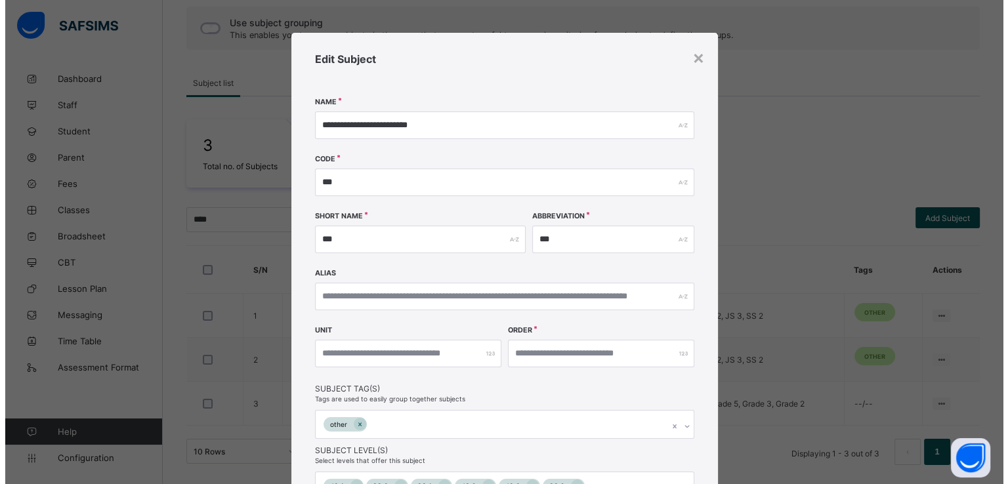
scroll to position [135, 0]
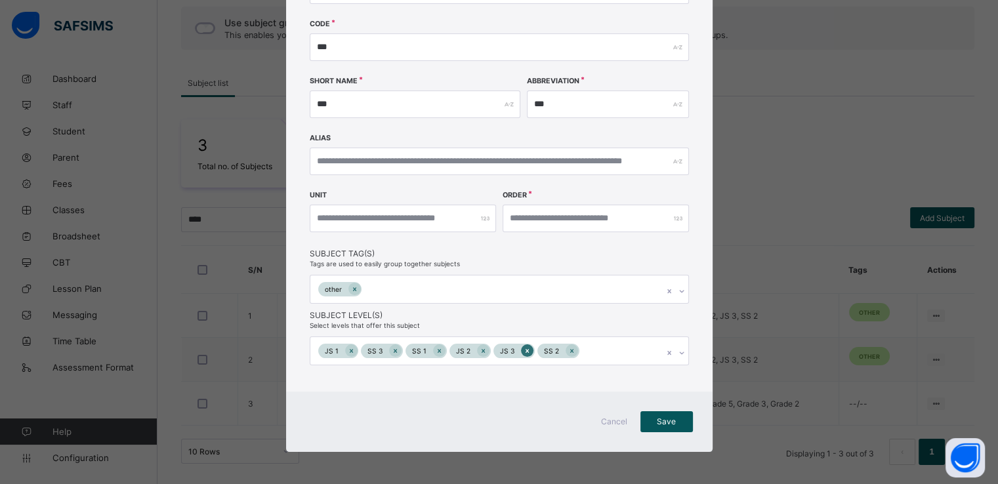
click at [524, 348] on icon at bounding box center [527, 350] width 7 height 9
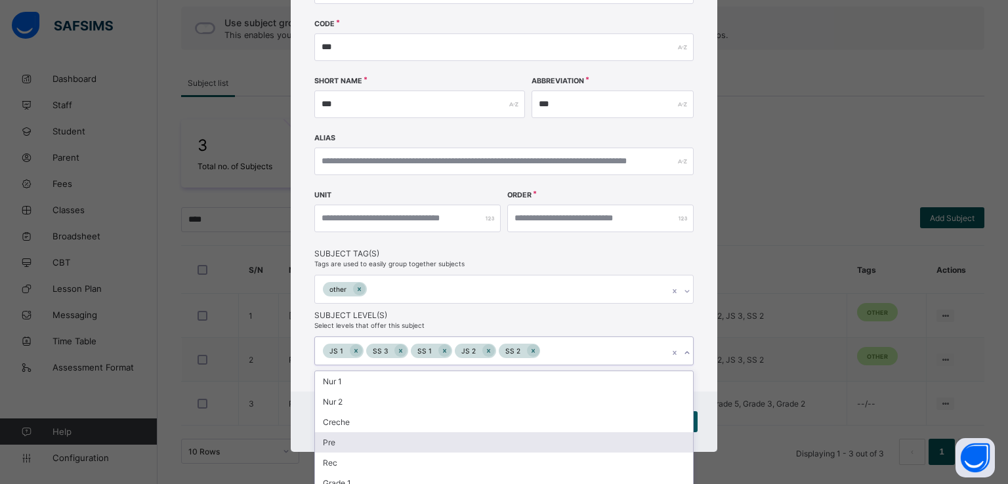
scroll to position [219, 0]
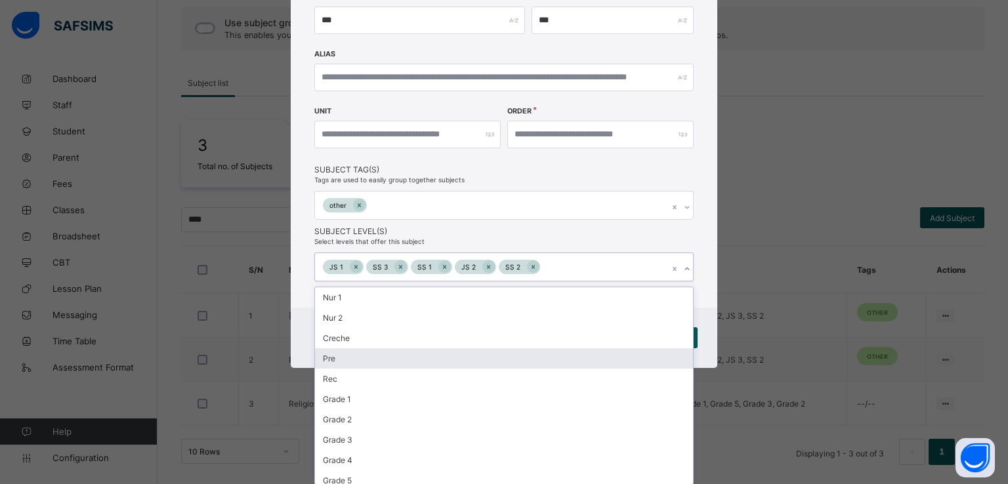
click at [519, 281] on div "option JS 3, deselected. option Pre focused, 4 of 16. 11 results available. Use…" at bounding box center [503, 267] width 379 height 29
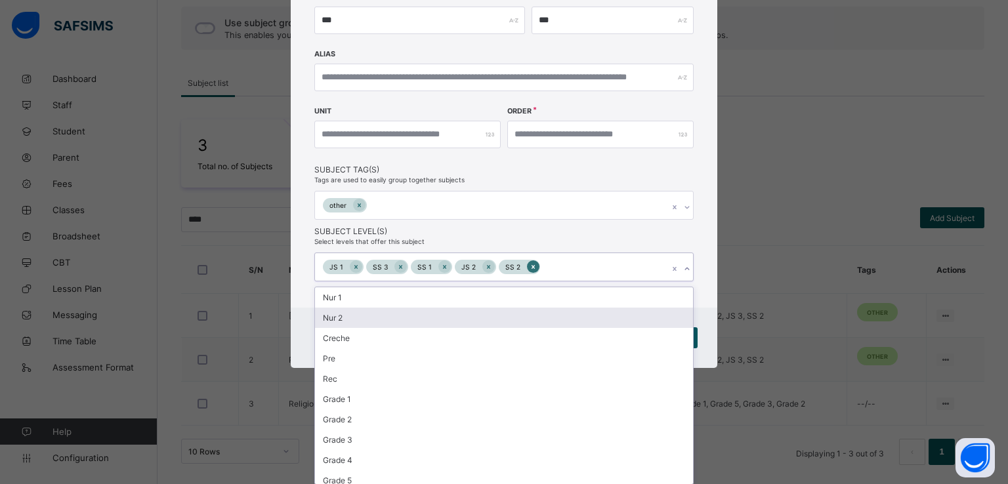
click at [529, 263] on icon at bounding box center [532, 266] width 7 height 9
click at [485, 263] on icon at bounding box center [488, 266] width 7 height 9
click at [441, 266] on icon at bounding box center [444, 266] width 7 height 9
click at [399, 265] on icon at bounding box center [400, 267] width 3 height 4
click at [352, 264] on icon at bounding box center [355, 266] width 7 height 9
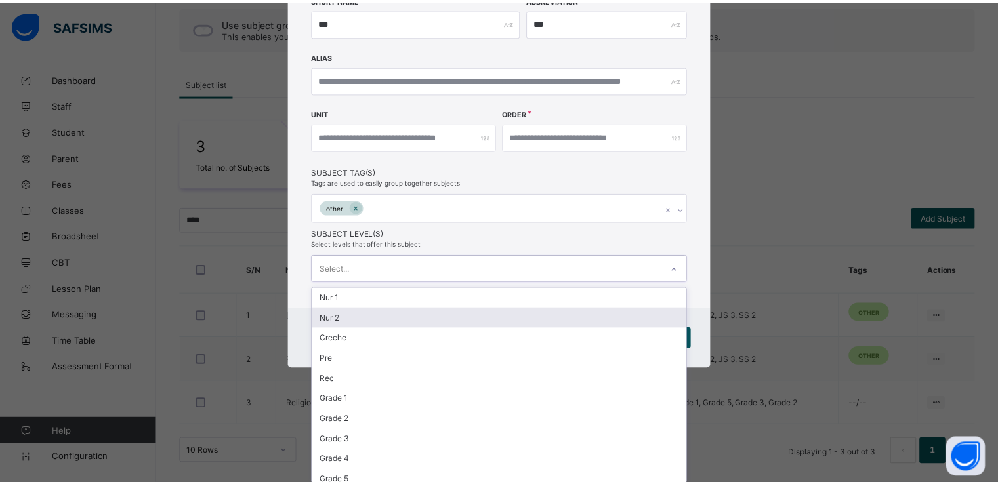
scroll to position [133, 0]
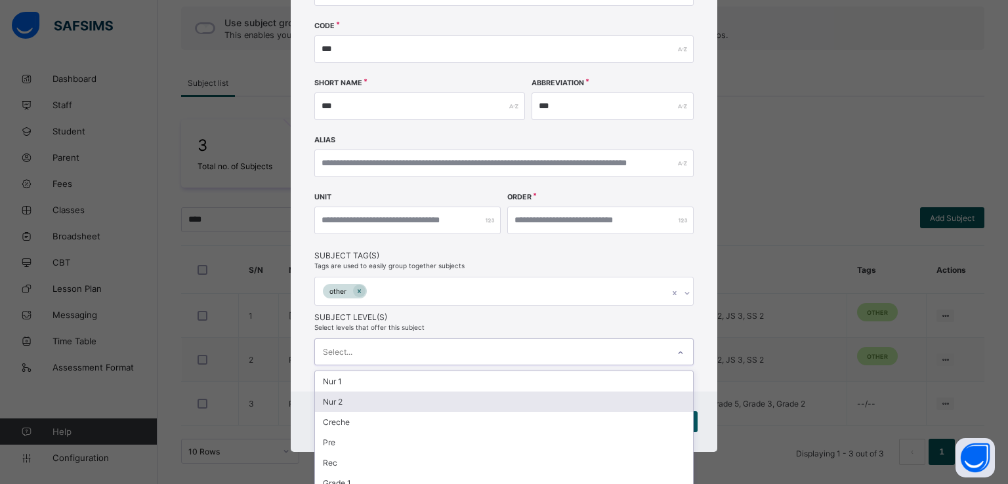
click at [636, 230] on div "**********" at bounding box center [504, 146] width 426 height 492
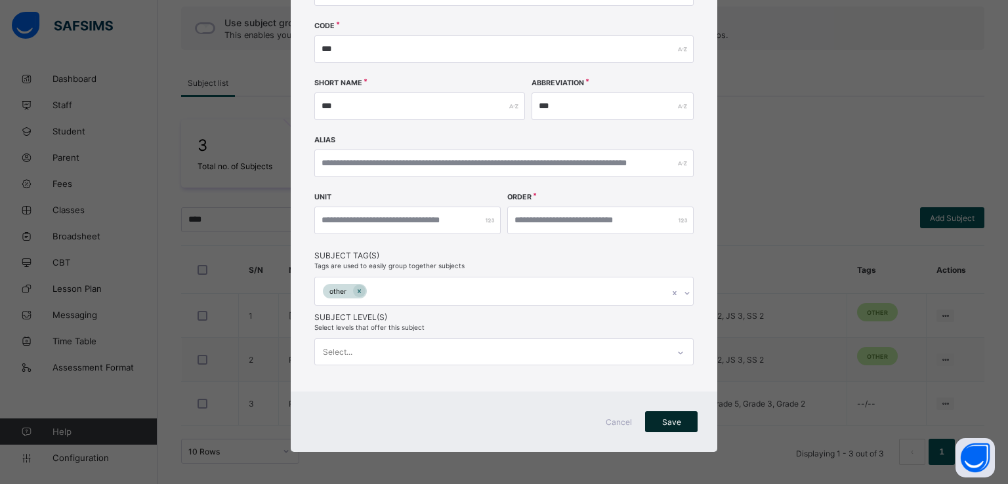
click at [667, 414] on div "Save" at bounding box center [671, 421] width 52 height 21
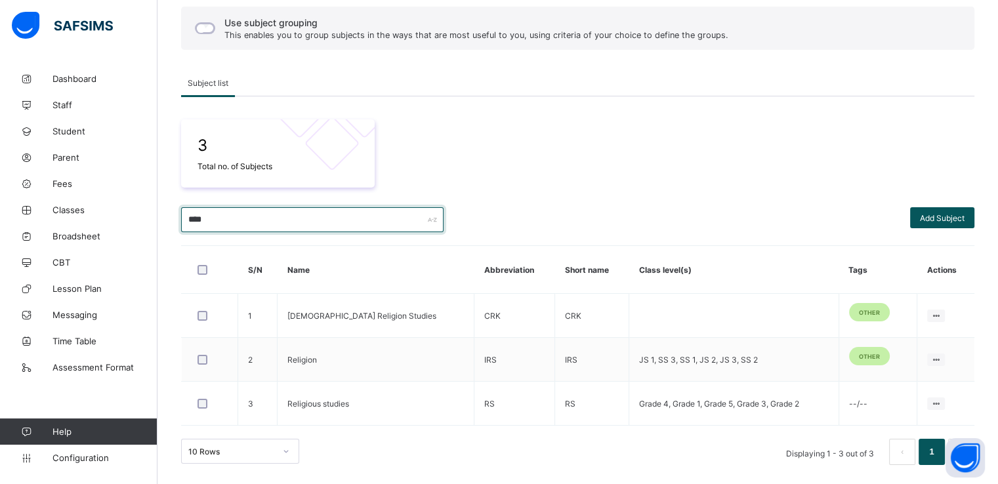
click at [255, 213] on input "****" at bounding box center [312, 219] width 262 height 25
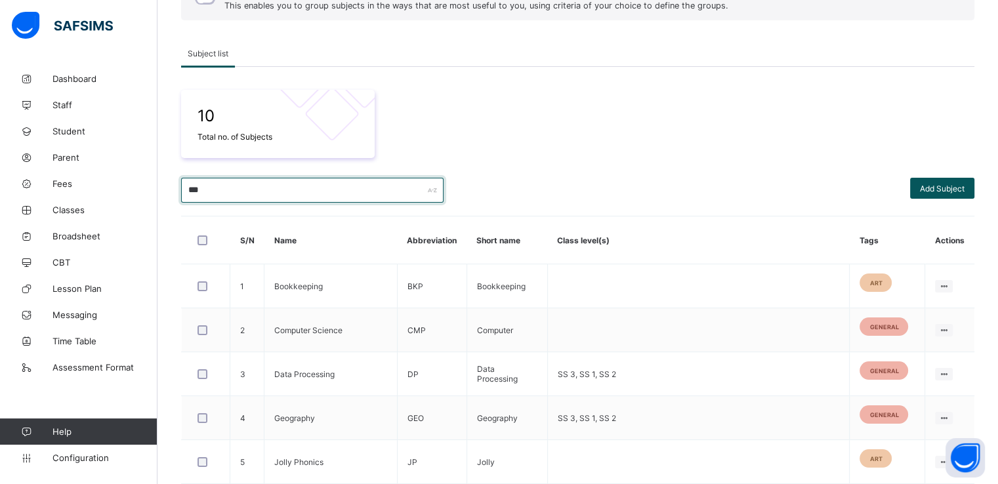
scroll to position [157, 0]
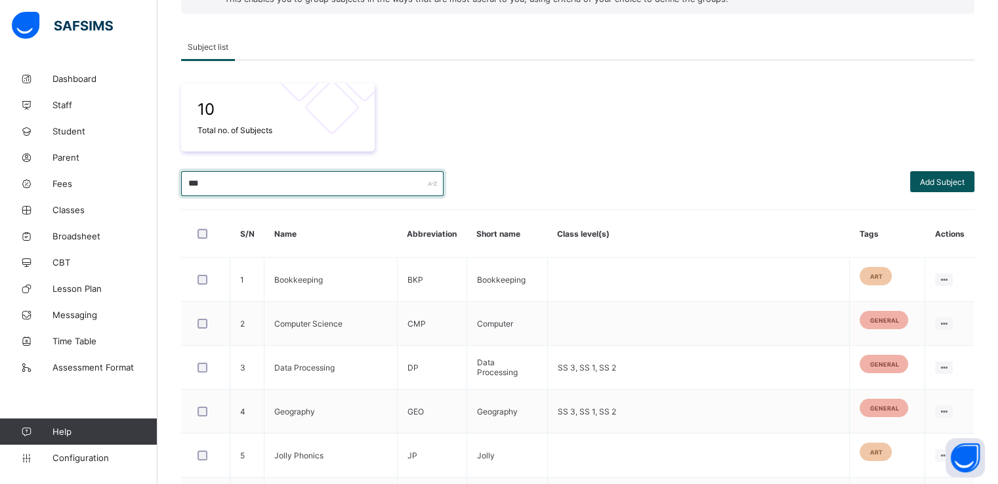
click at [225, 184] on input "***" at bounding box center [312, 183] width 262 height 25
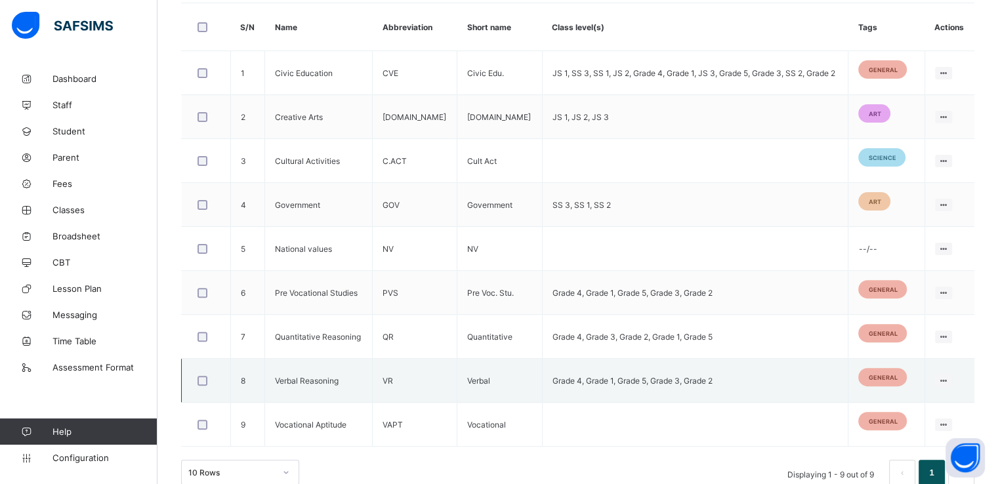
scroll to position [363, 0]
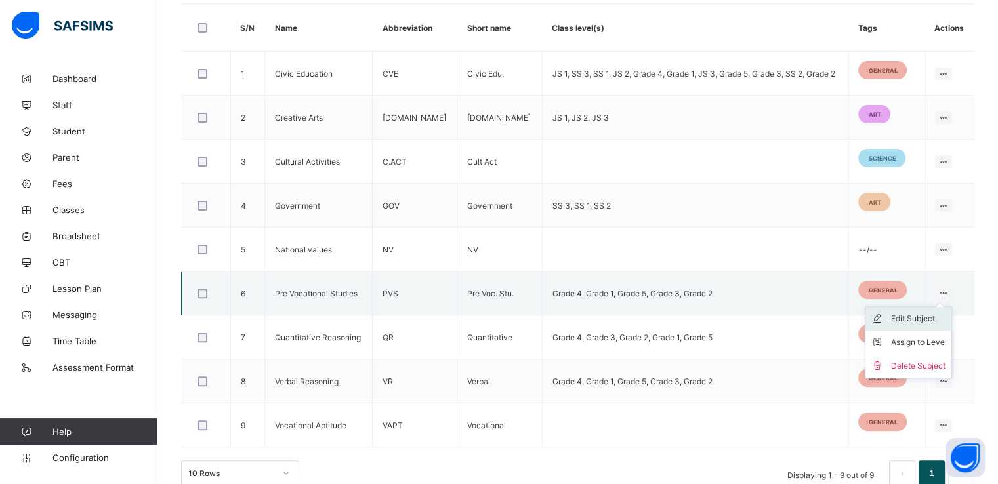
click at [911, 316] on div "Edit Subject" at bounding box center [918, 318] width 56 height 13
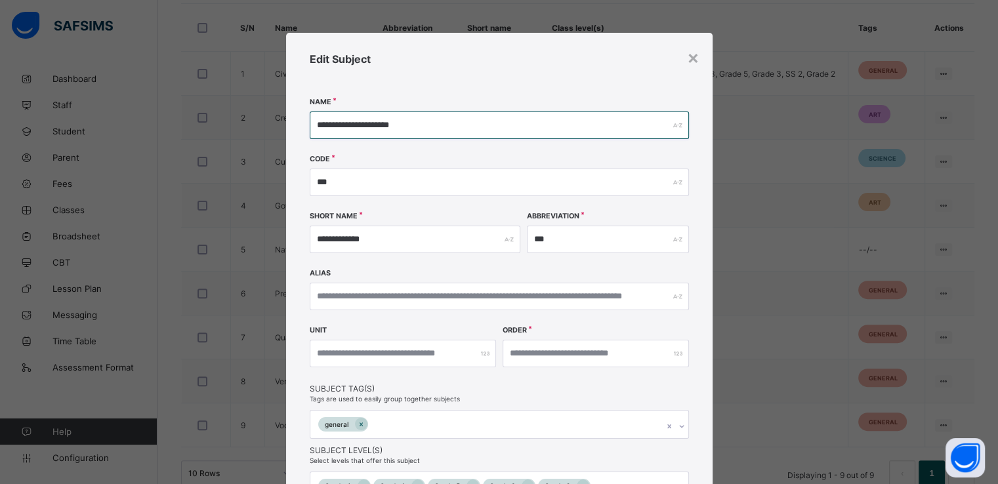
click at [402, 121] on input "**********" at bounding box center [499, 126] width 379 height 28
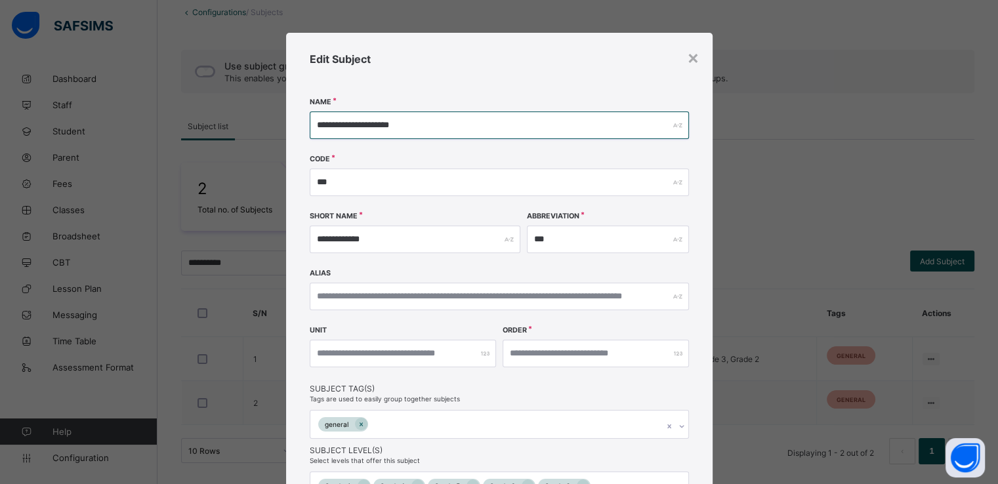
scroll to position [77, 0]
click at [690, 57] on div "×" at bounding box center [693, 57] width 12 height 22
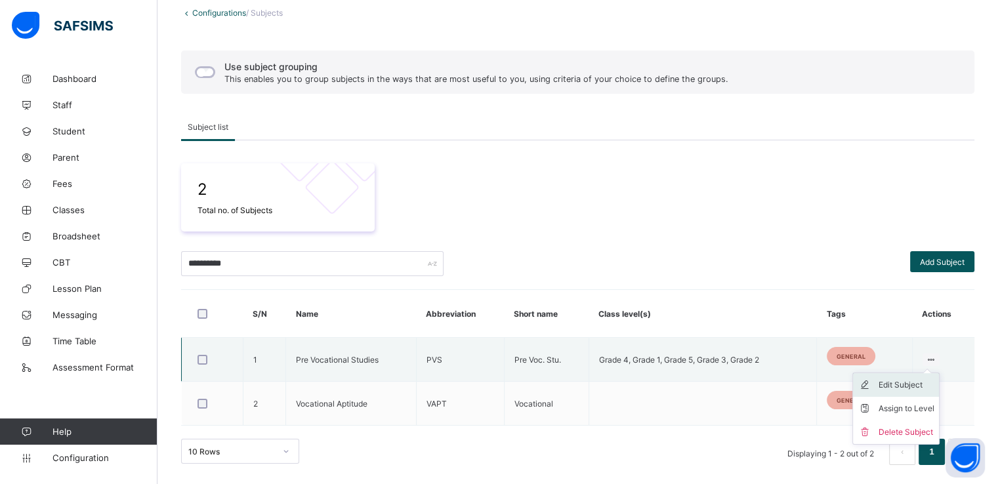
click at [905, 384] on div "Edit Subject" at bounding box center [906, 385] width 56 height 13
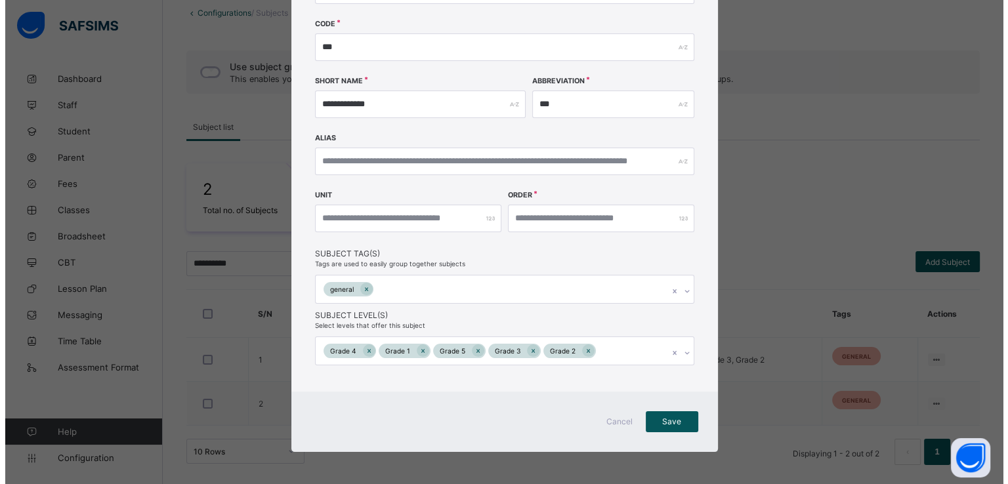
scroll to position [219, 0]
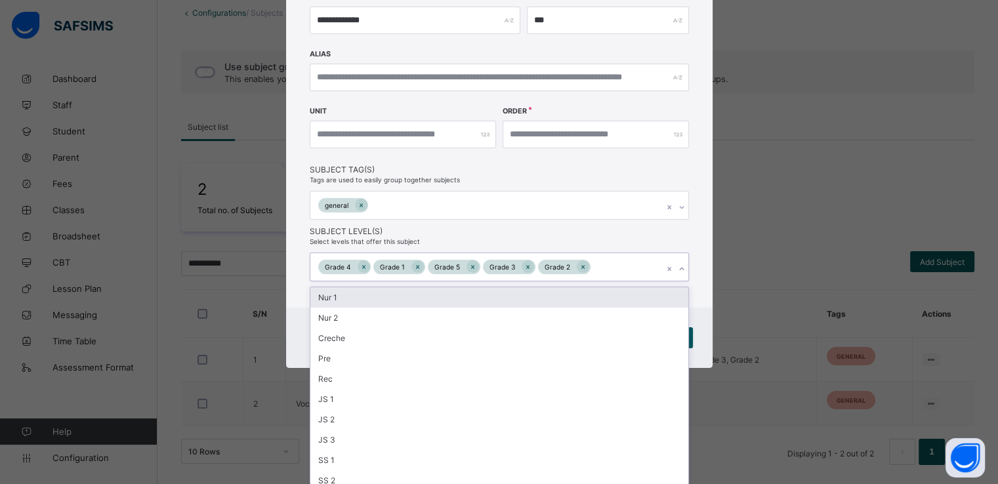
click at [676, 281] on div "option Nur 1 focused, 1 of 16. 11 results available. Use Up and Down to choose …" at bounding box center [499, 267] width 379 height 29
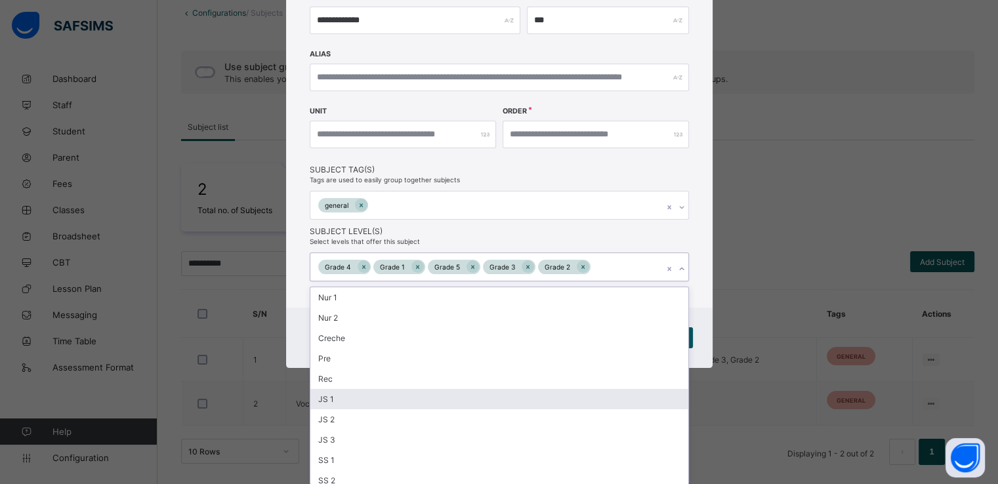
click at [349, 402] on div "JS 1" at bounding box center [499, 399] width 378 height 20
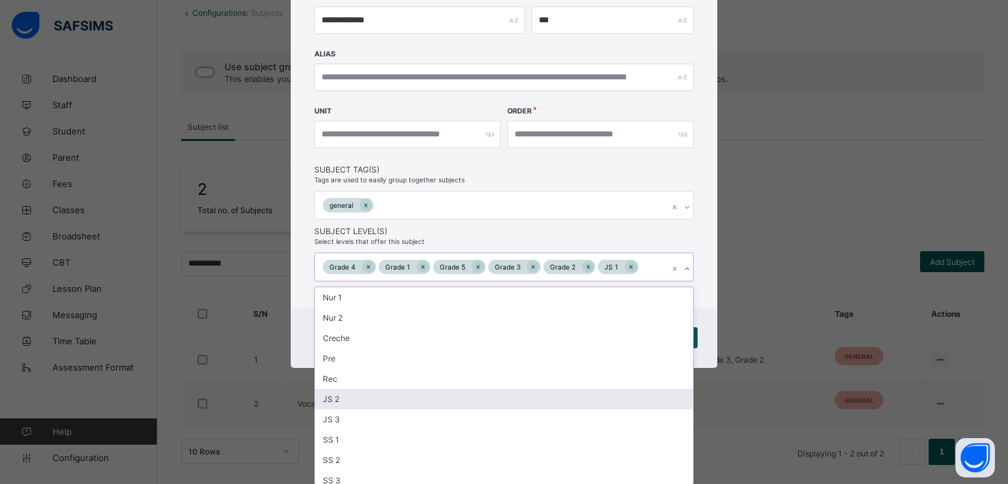
click at [334, 399] on div "JS 2" at bounding box center [504, 399] width 378 height 20
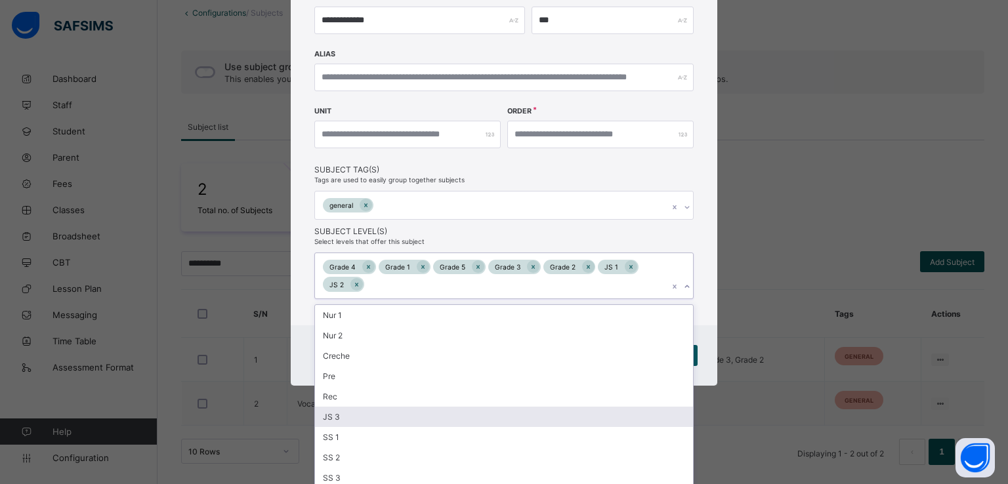
click at [339, 419] on div "JS 3" at bounding box center [504, 417] width 378 height 20
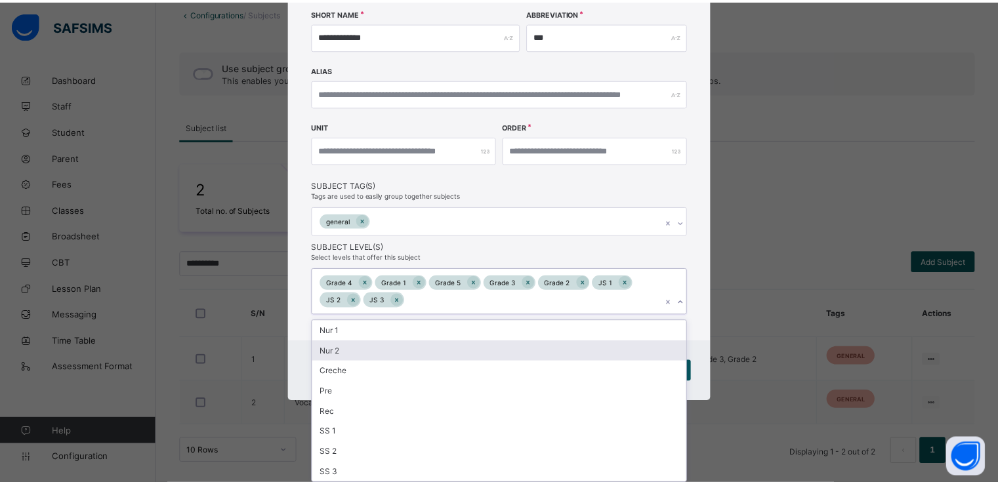
scroll to position [153, 0]
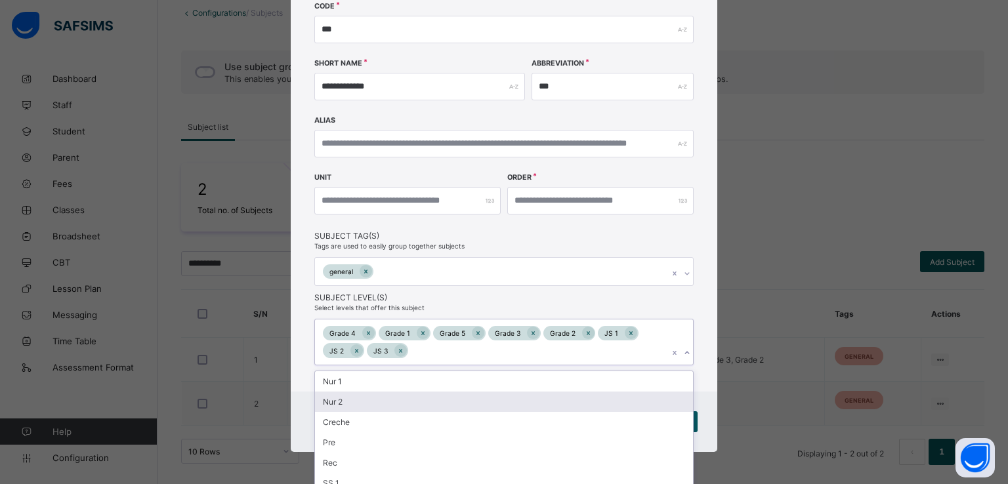
click at [701, 188] on div "**********" at bounding box center [504, 136] width 426 height 512
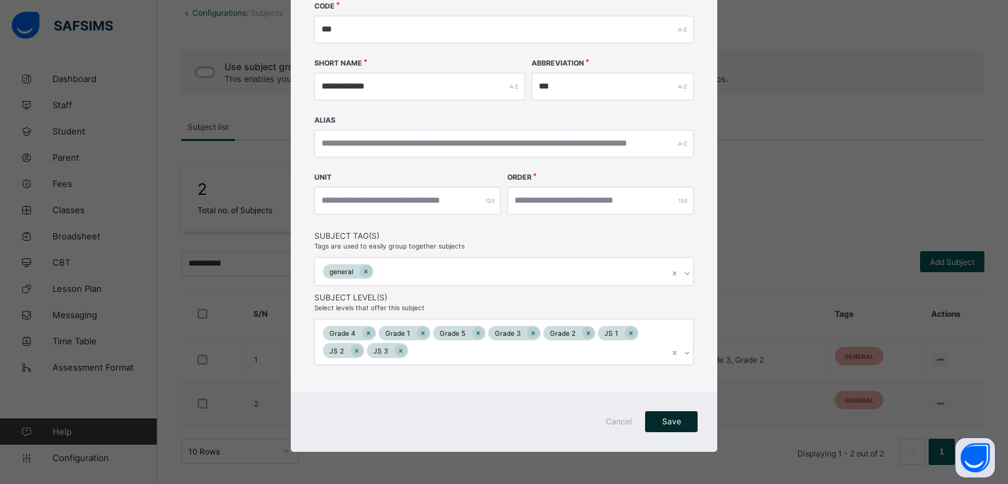
click at [662, 419] on span "Save" at bounding box center [671, 422] width 33 height 10
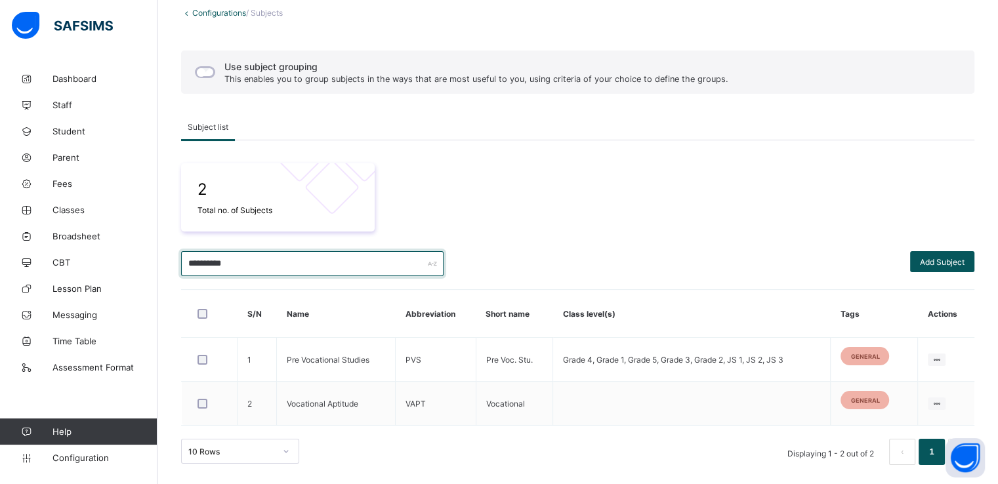
click at [264, 256] on input "**********" at bounding box center [312, 263] width 262 height 25
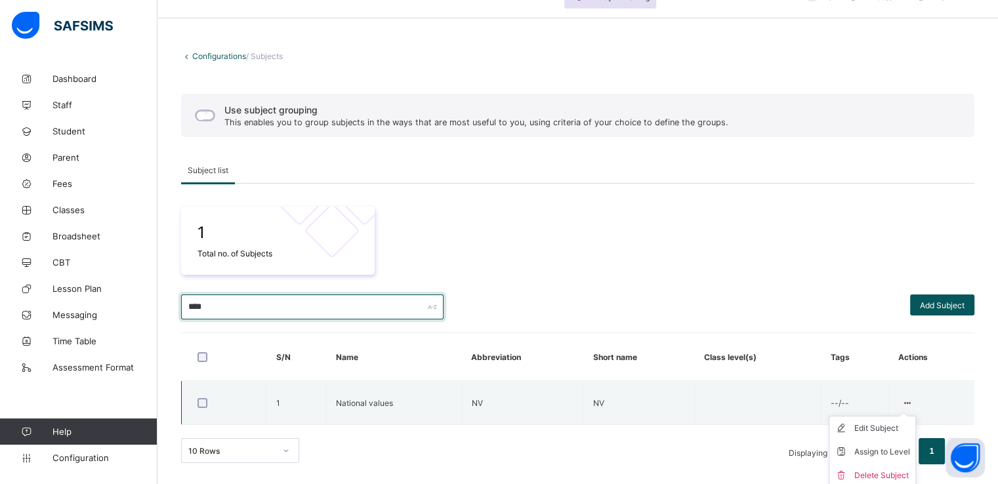
scroll to position [37, 0]
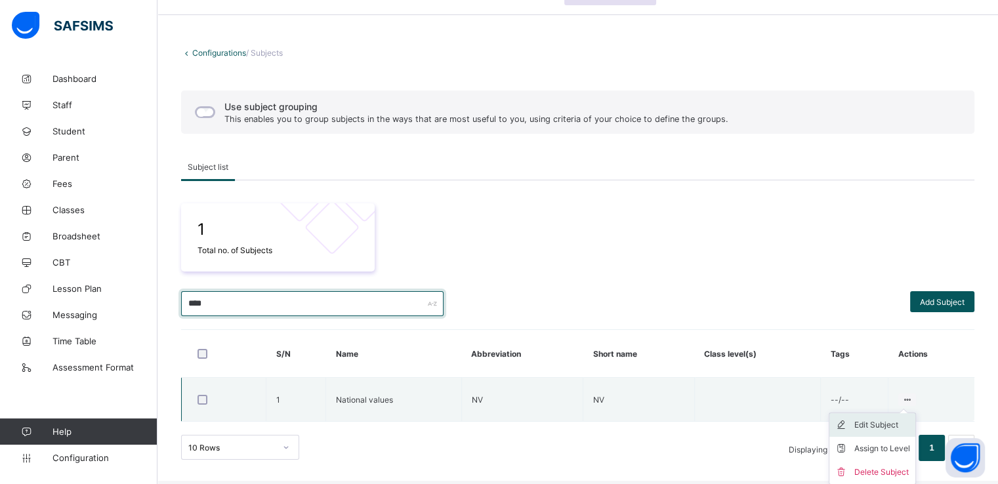
type input "****"
click at [887, 424] on div "Edit Subject" at bounding box center [882, 425] width 56 height 13
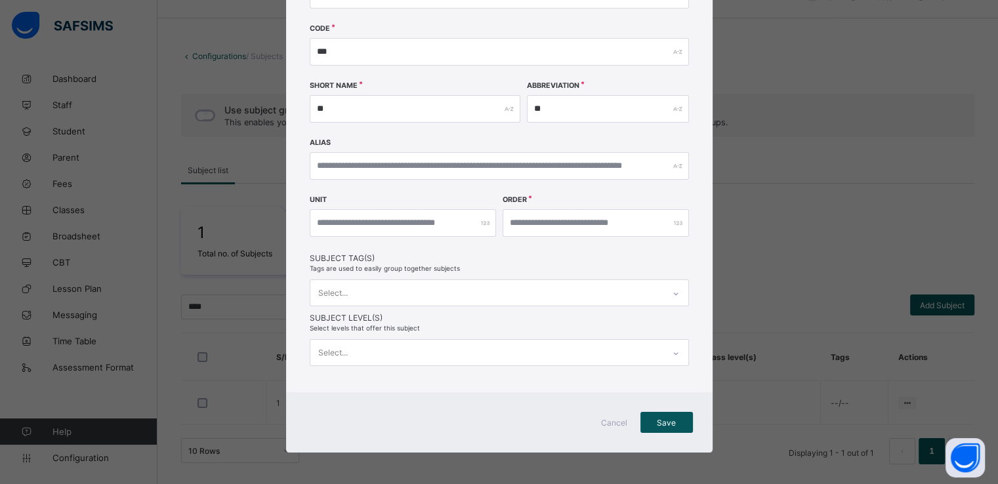
scroll to position [215, 0]
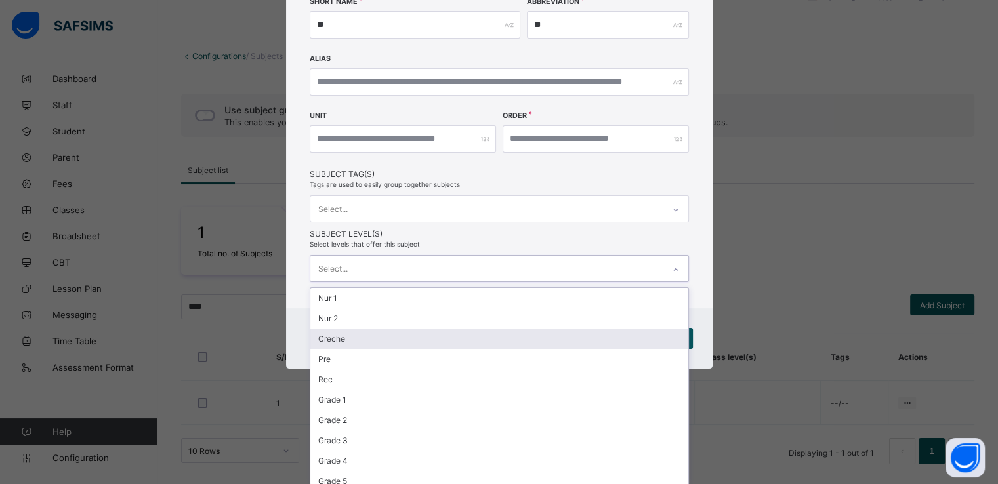
click at [449, 282] on div "option [PERSON_NAME] focused, 3 of 16. 16 results available. Use Up and Down to…" at bounding box center [499, 268] width 379 height 27
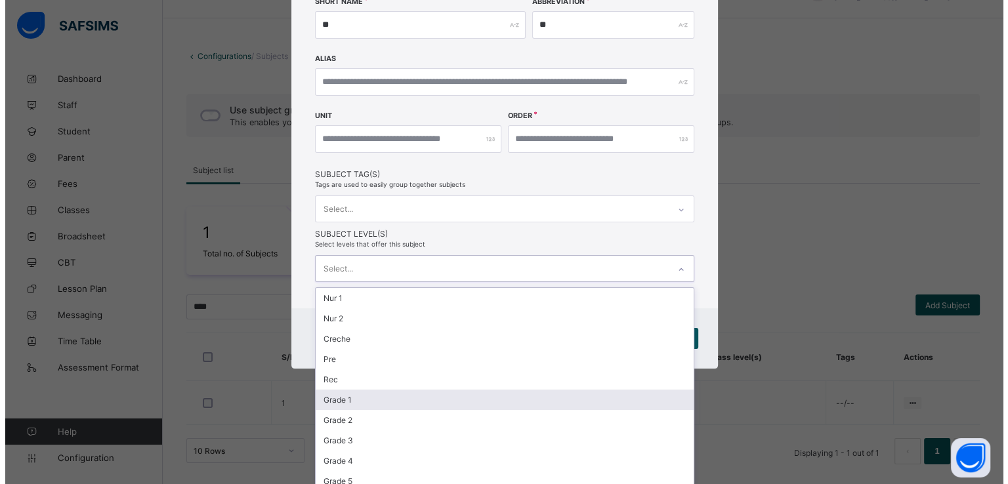
scroll to position [131, 0]
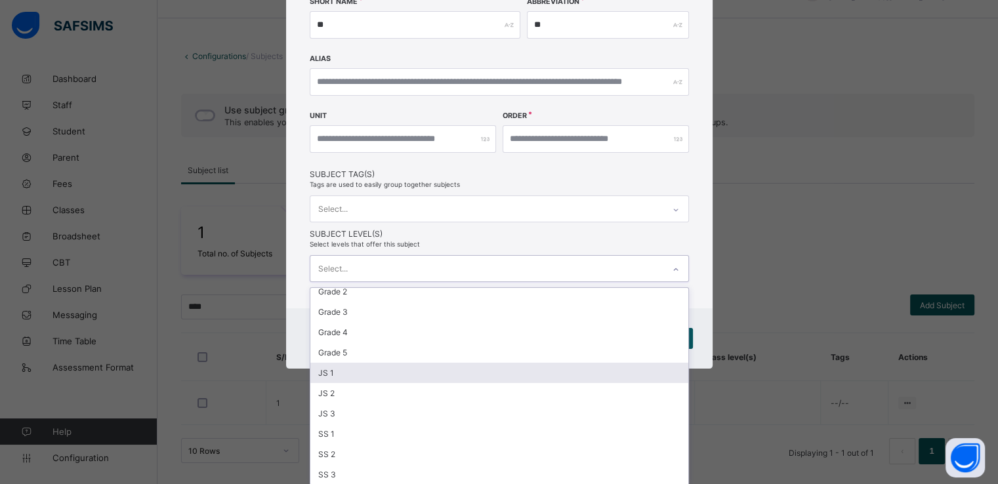
click at [331, 372] on div "JS 1" at bounding box center [499, 373] width 378 height 20
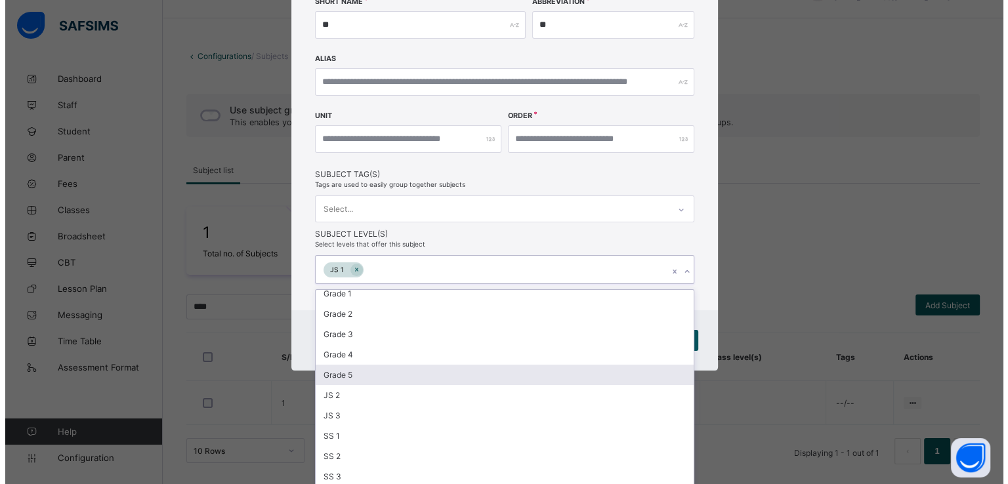
scroll to position [110, 0]
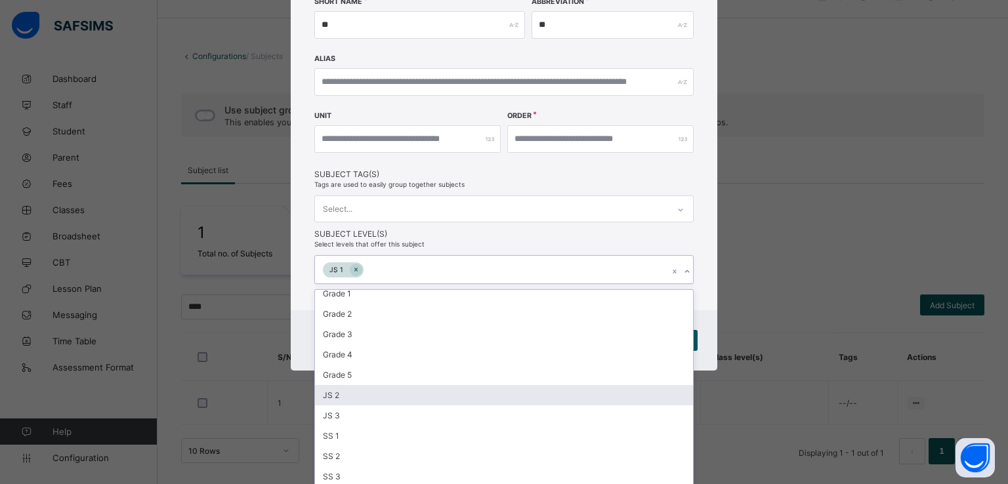
click at [347, 397] on div "JS 2" at bounding box center [504, 395] width 378 height 20
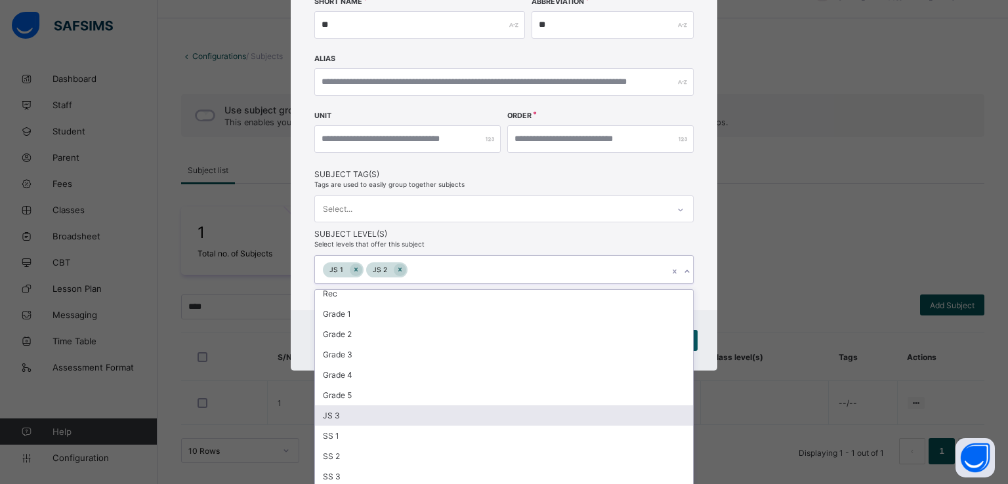
click at [361, 421] on div "JS 3" at bounding box center [504, 415] width 378 height 20
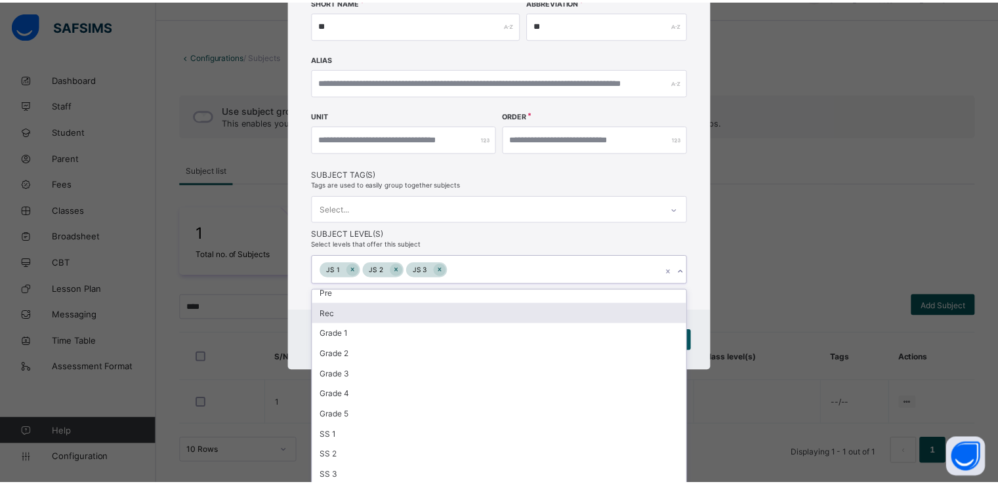
scroll to position [133, 0]
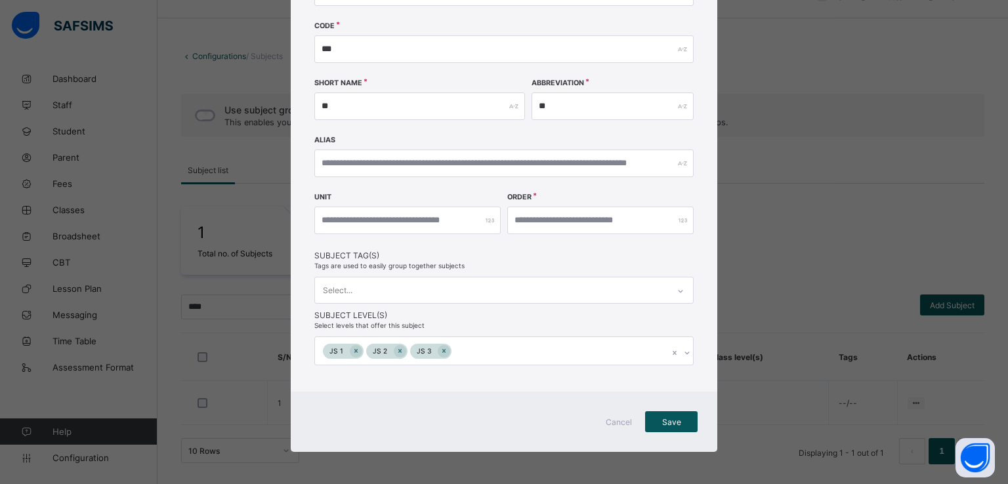
click at [705, 232] on div "**********" at bounding box center [504, 146] width 426 height 492
click at [672, 415] on div "Save" at bounding box center [671, 421] width 52 height 21
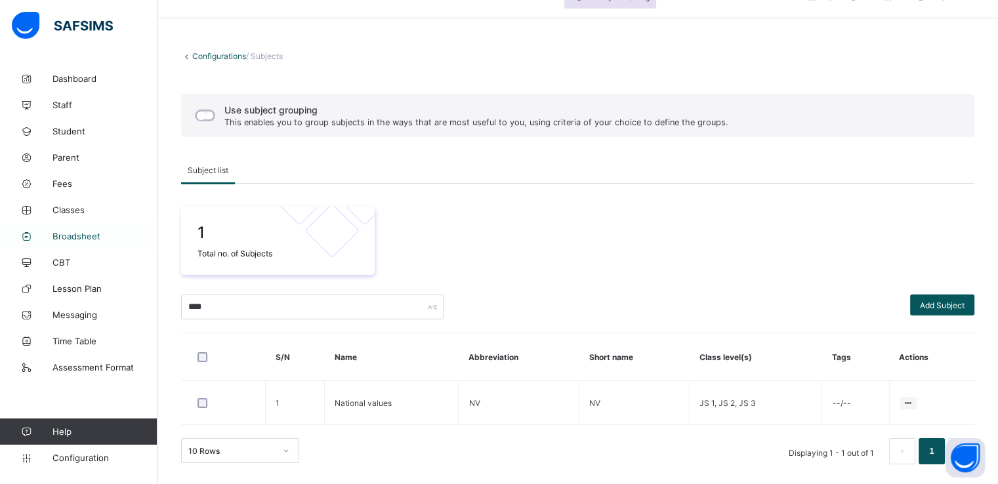
click at [94, 239] on span "Broadsheet" at bounding box center [104, 236] width 105 height 10
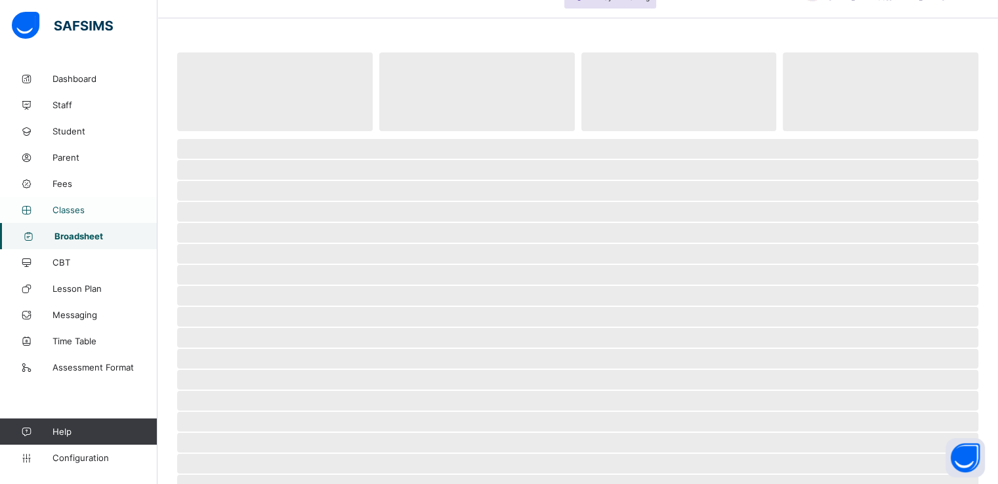
click at [75, 210] on span "Classes" at bounding box center [104, 210] width 105 height 10
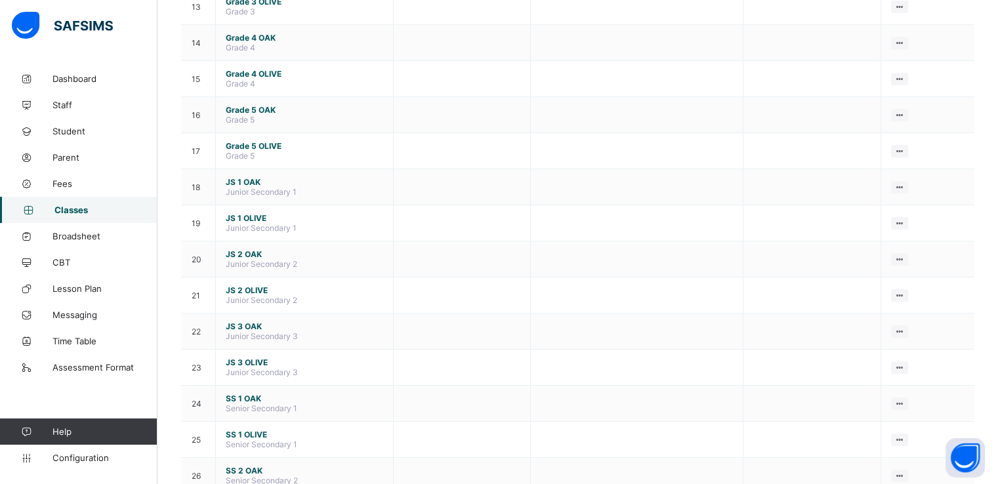
scroll to position [690, 0]
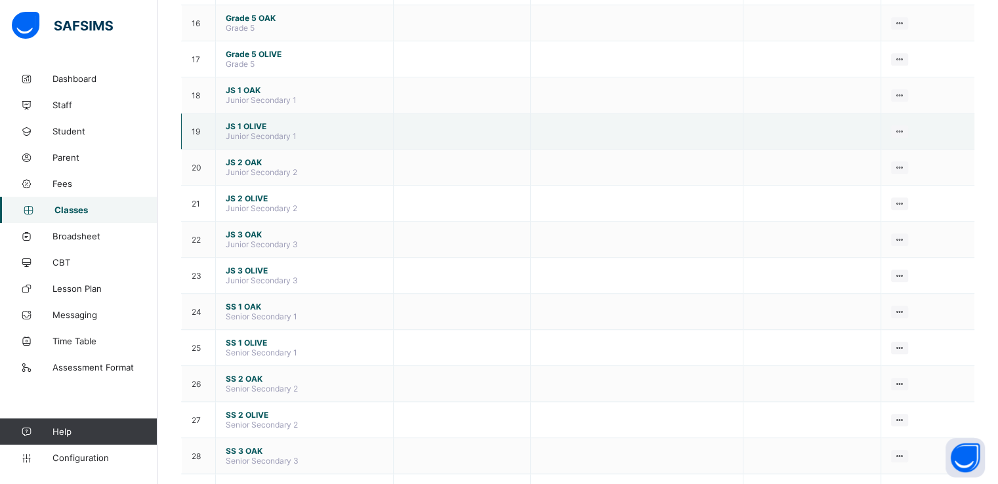
click at [239, 133] on span "Junior Secondary 1" at bounding box center [261, 136] width 71 height 10
click at [232, 131] on span "JS 1 OLIVE" at bounding box center [304, 126] width 157 height 10
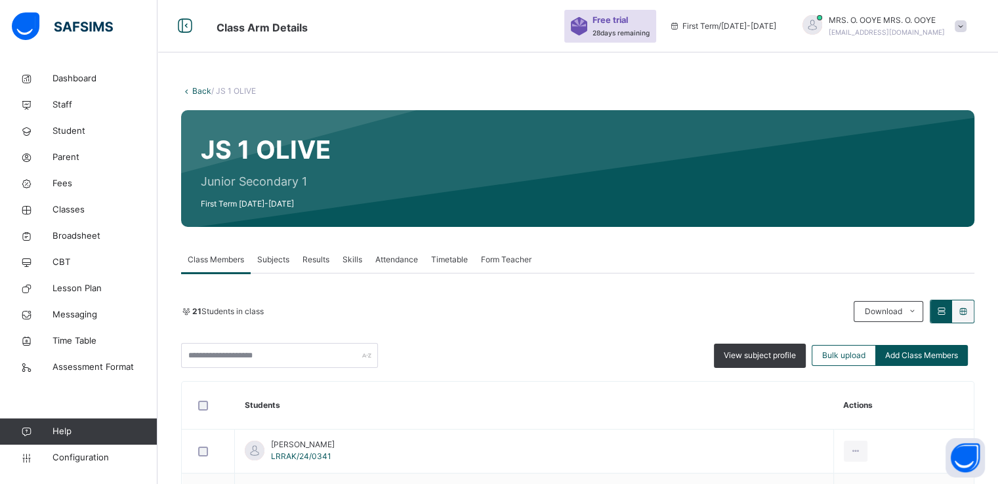
click at [276, 261] on span "Subjects" at bounding box center [273, 260] width 32 height 12
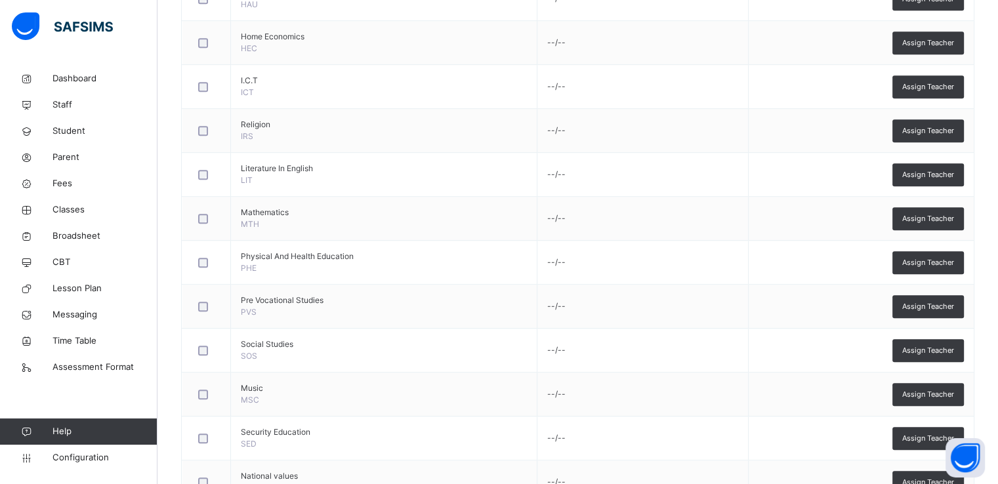
scroll to position [976, 0]
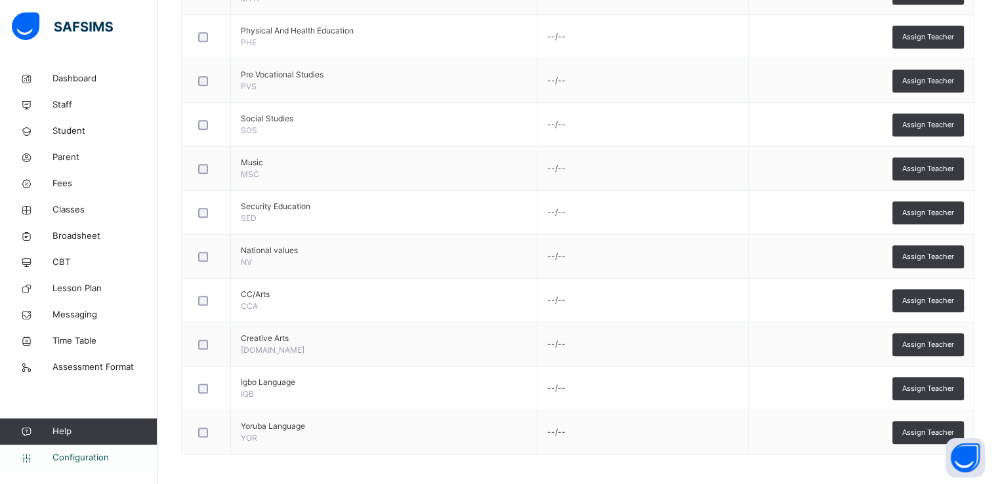
click at [79, 459] on span "Configuration" at bounding box center [104, 457] width 104 height 13
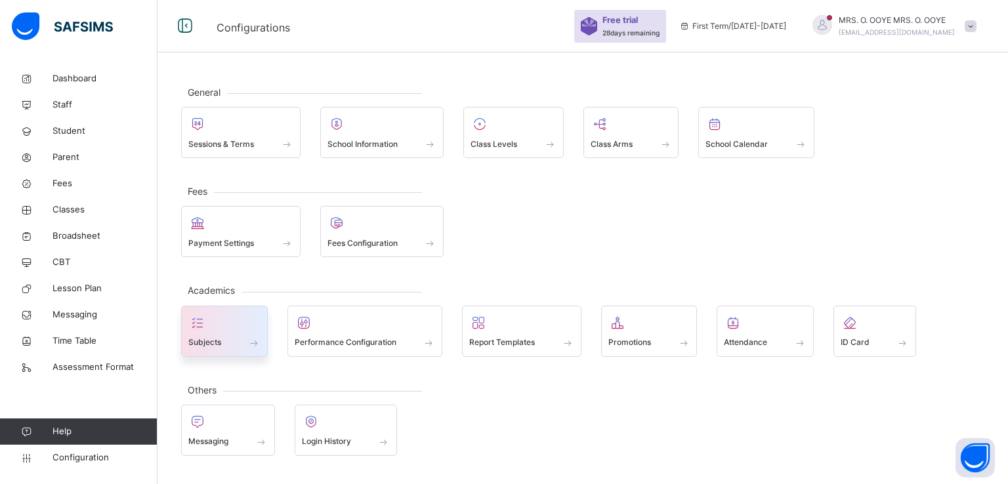
click at [215, 344] on span "Subjects" at bounding box center [204, 343] width 33 height 12
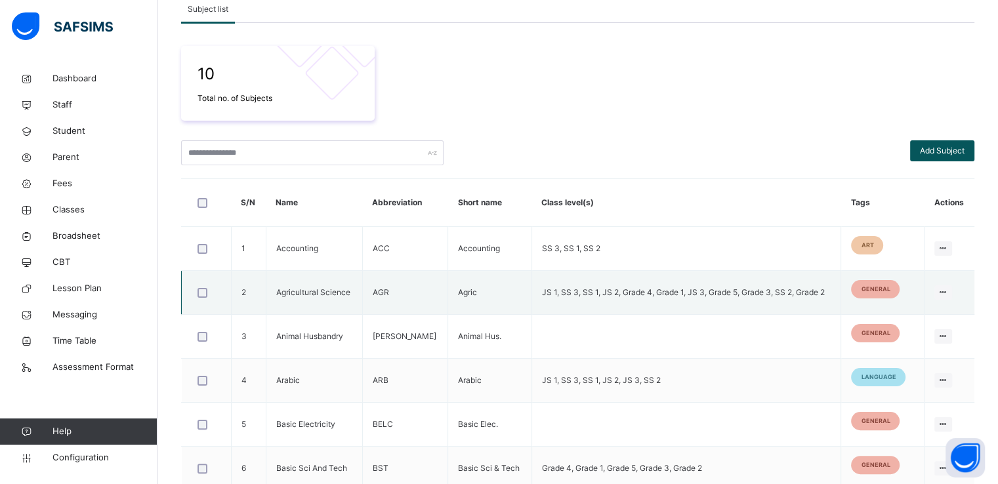
scroll to position [198, 0]
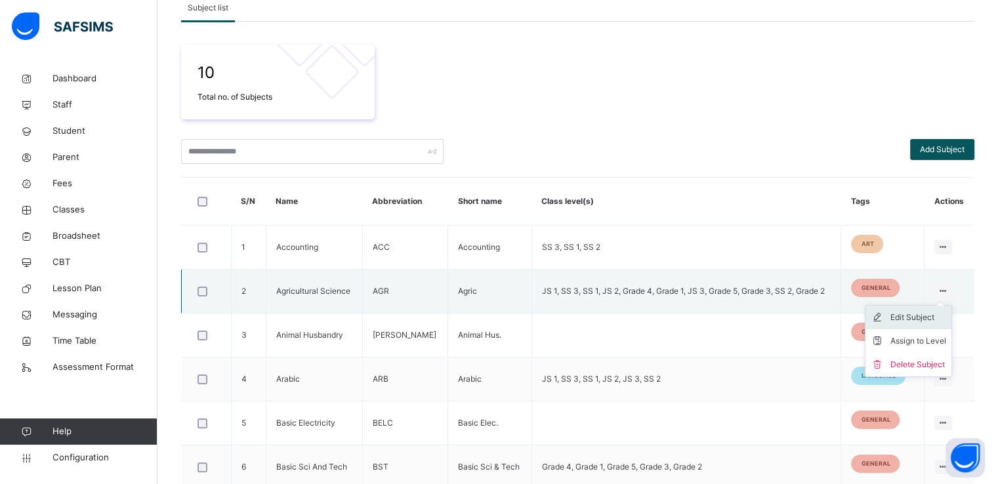
click at [924, 317] on div "Edit Subject" at bounding box center [918, 317] width 56 height 13
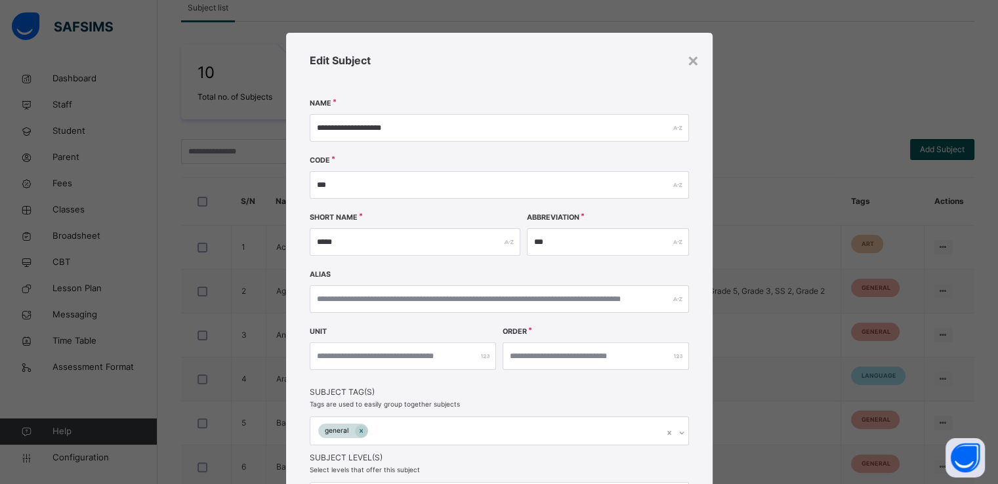
scroll to position [163, 0]
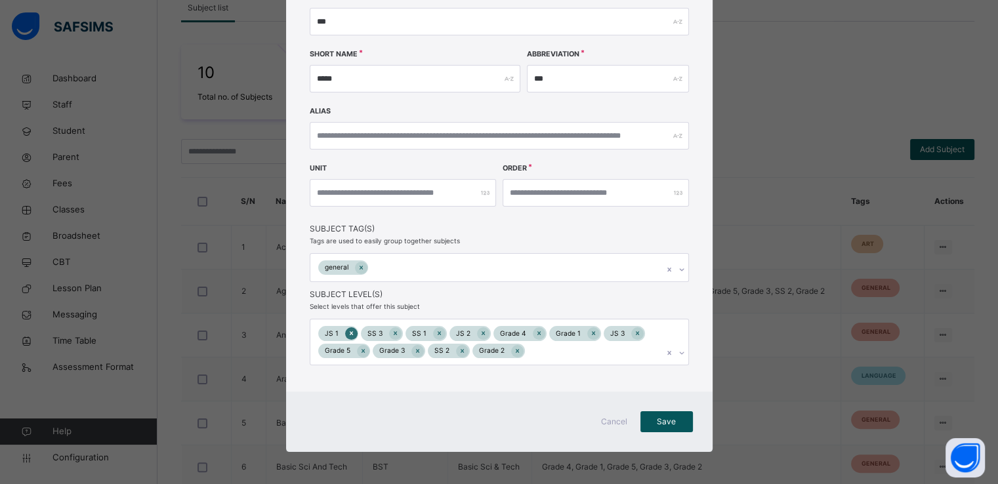
click at [348, 335] on icon at bounding box center [351, 333] width 7 height 9
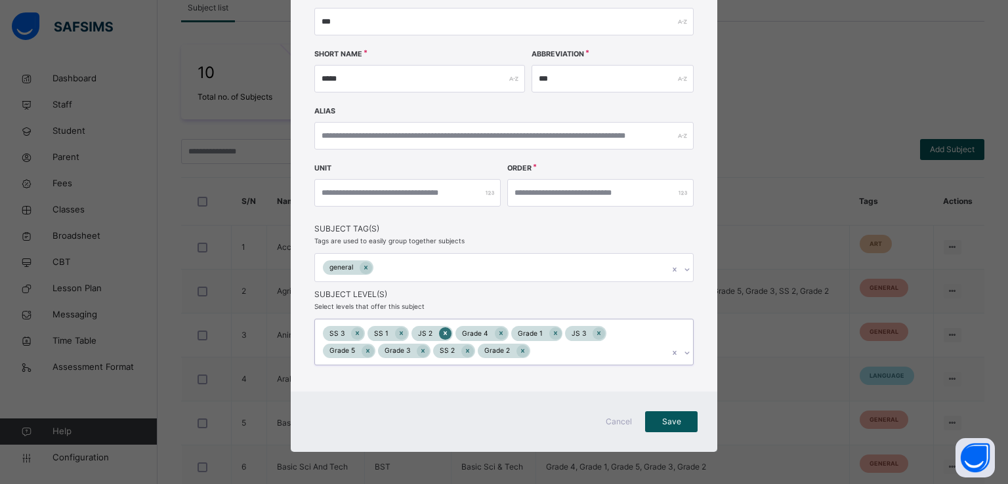
click at [444, 331] on icon at bounding box center [445, 333] width 3 height 4
click at [552, 329] on icon at bounding box center [555, 333] width 7 height 9
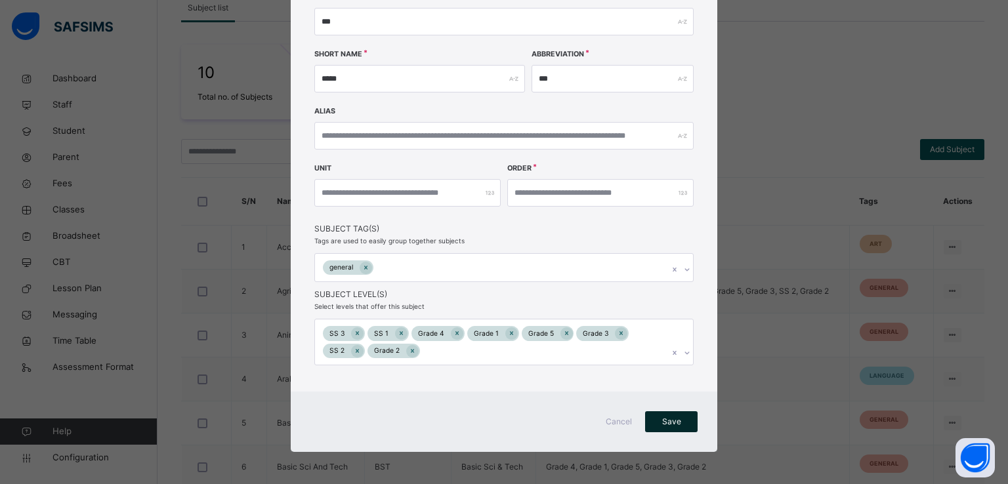
click at [663, 425] on span "Save" at bounding box center [671, 422] width 33 height 12
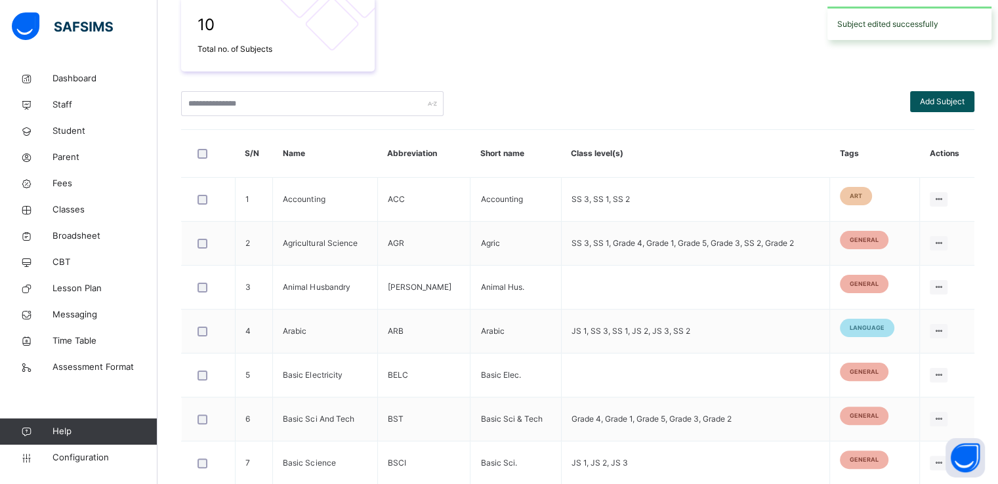
scroll to position [248, 0]
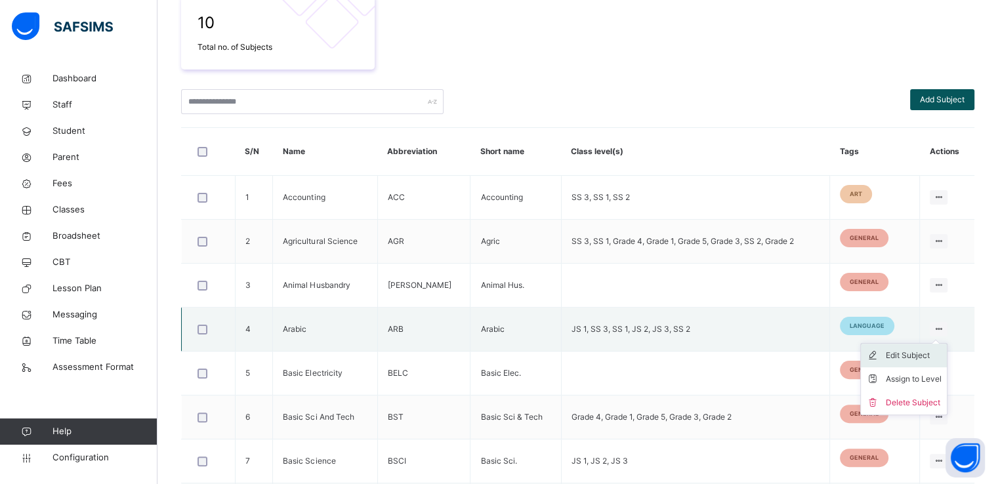
click at [917, 354] on div "Edit Subject" at bounding box center [914, 355] width 56 height 13
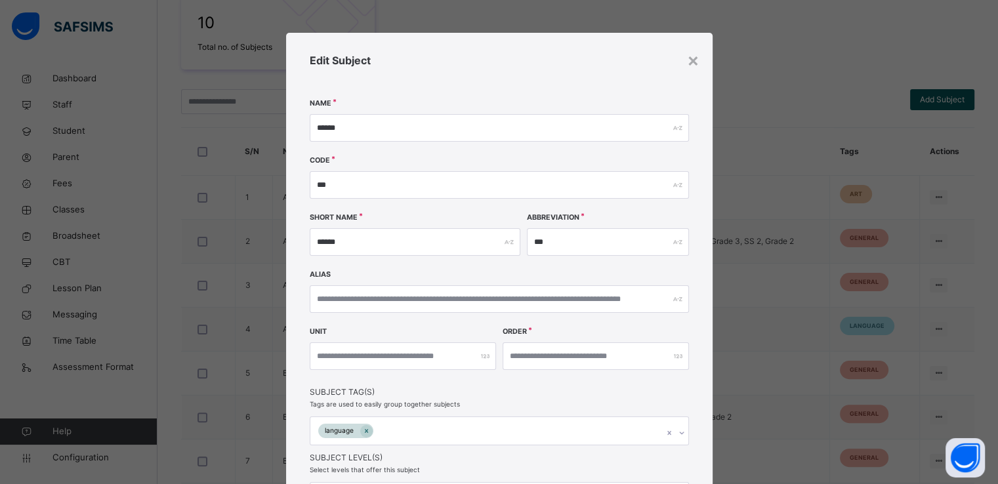
scroll to position [146, 0]
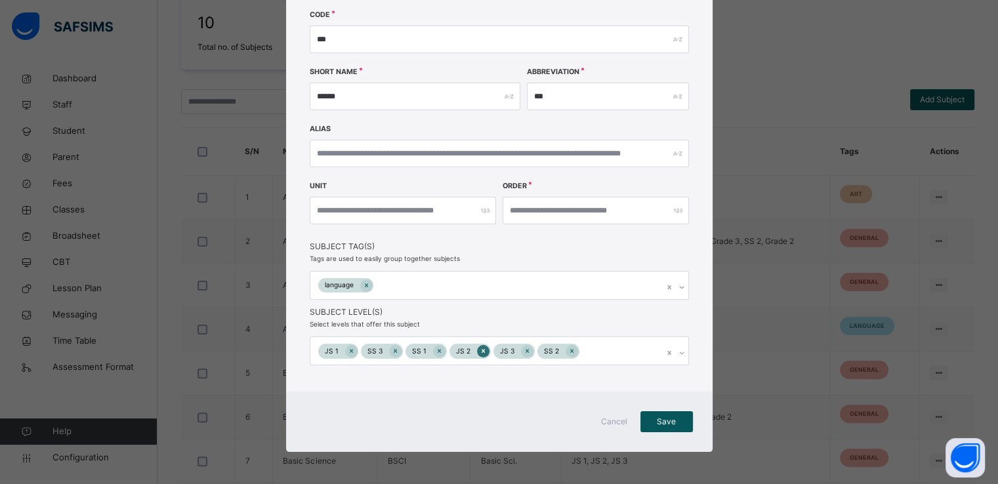
click at [482, 352] on icon at bounding box center [483, 351] width 3 height 4
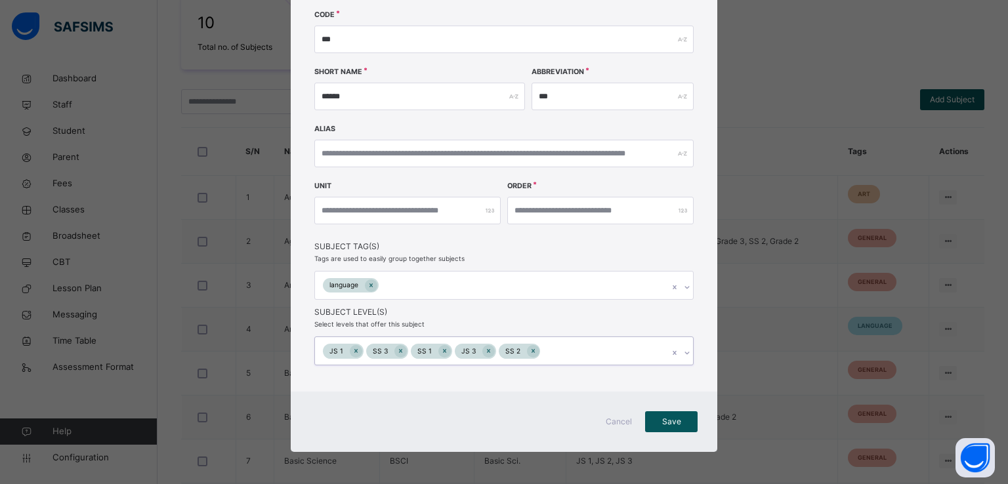
click at [482, 352] on div at bounding box center [488, 351] width 12 height 12
click at [352, 352] on icon at bounding box center [355, 350] width 7 height 9
click at [666, 426] on span "Save" at bounding box center [671, 422] width 33 height 12
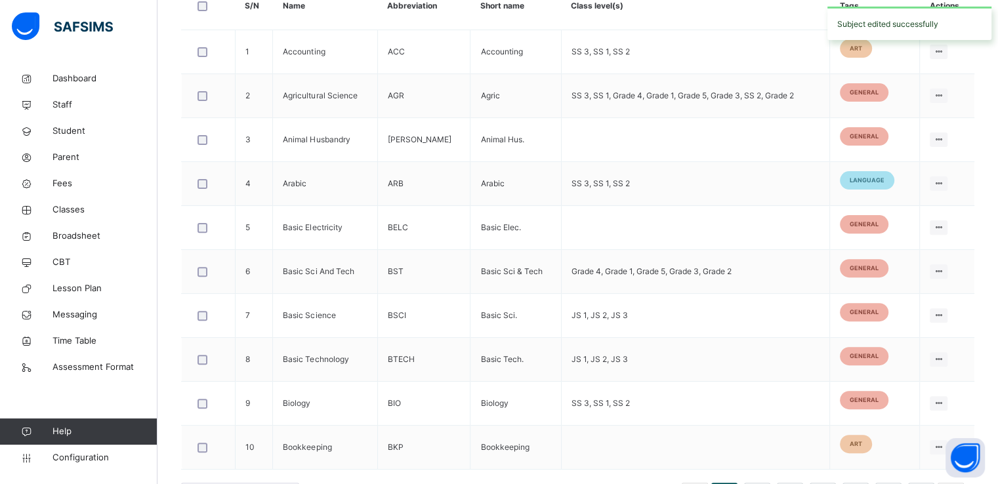
scroll to position [394, 0]
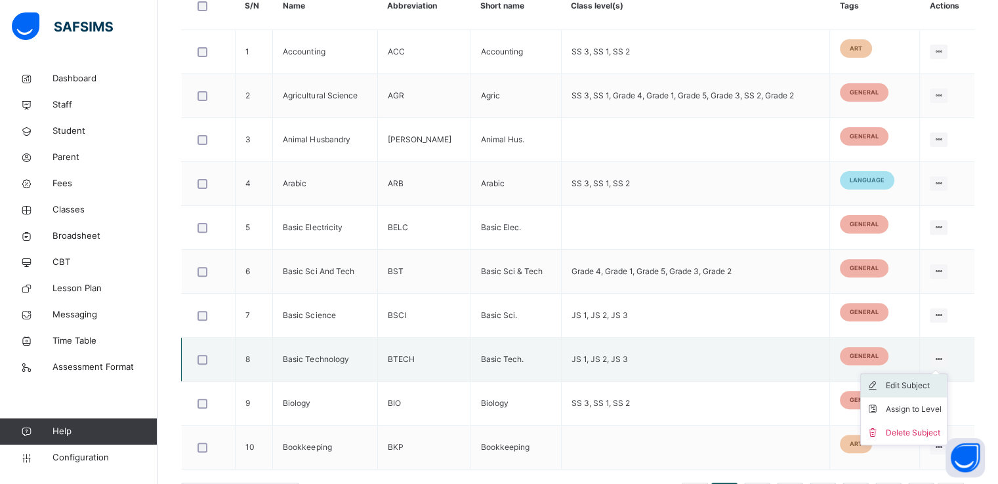
click at [926, 384] on div "Edit Subject" at bounding box center [914, 385] width 56 height 13
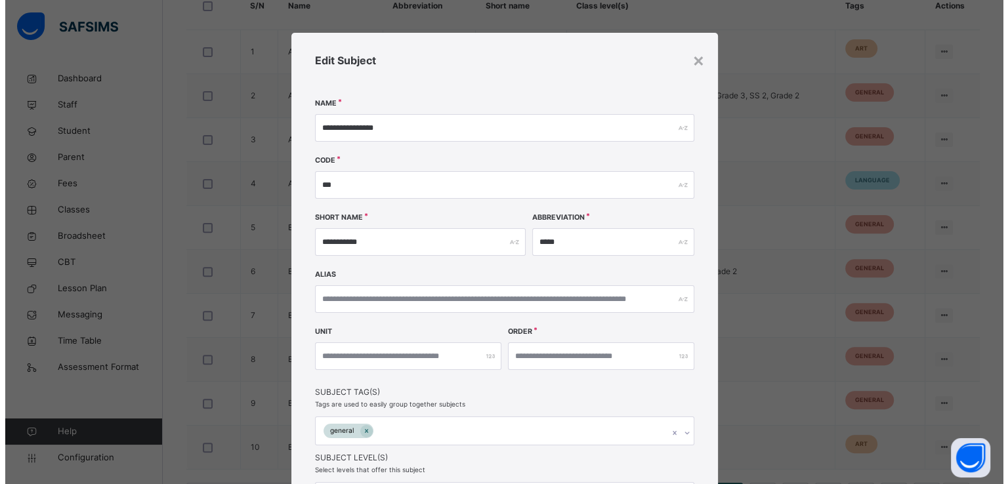
scroll to position [146, 0]
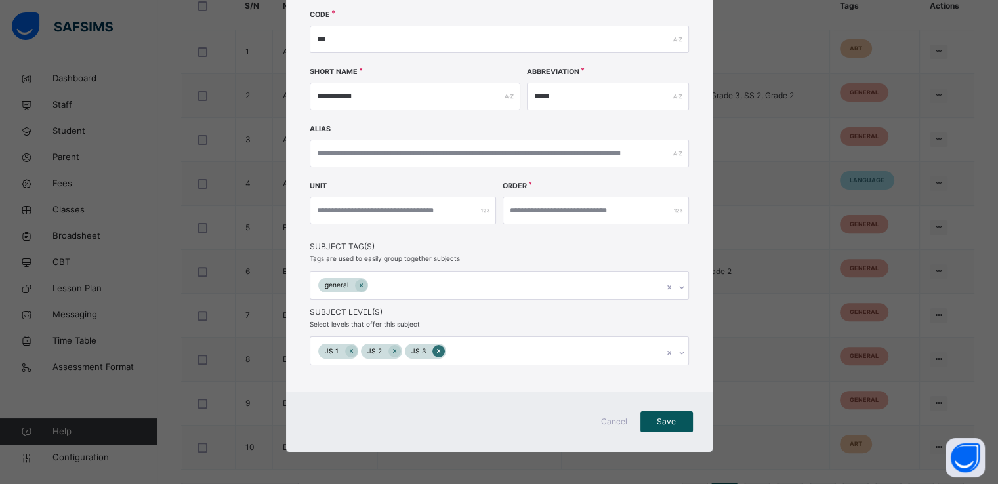
click at [435, 352] on icon at bounding box center [438, 350] width 7 height 9
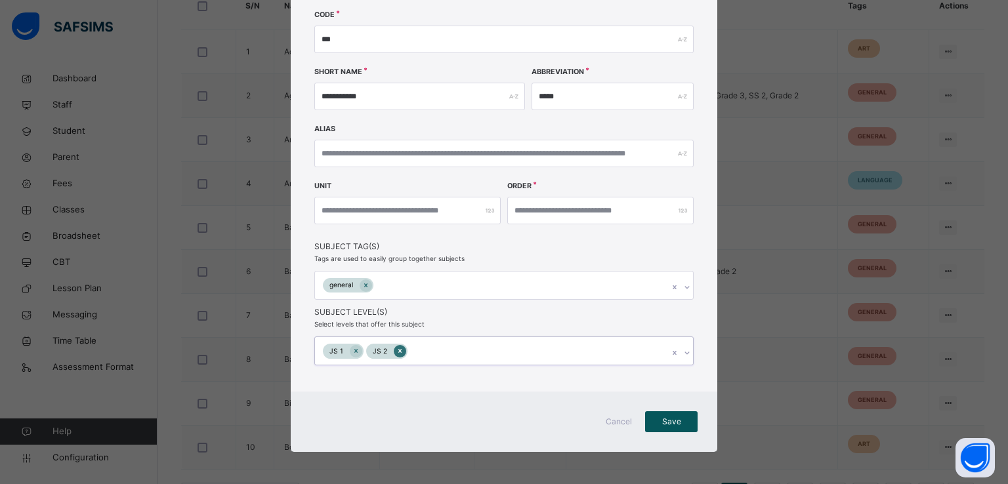
click at [398, 350] on icon at bounding box center [399, 351] width 3 height 4
click at [350, 349] on div at bounding box center [356, 351] width 12 height 12
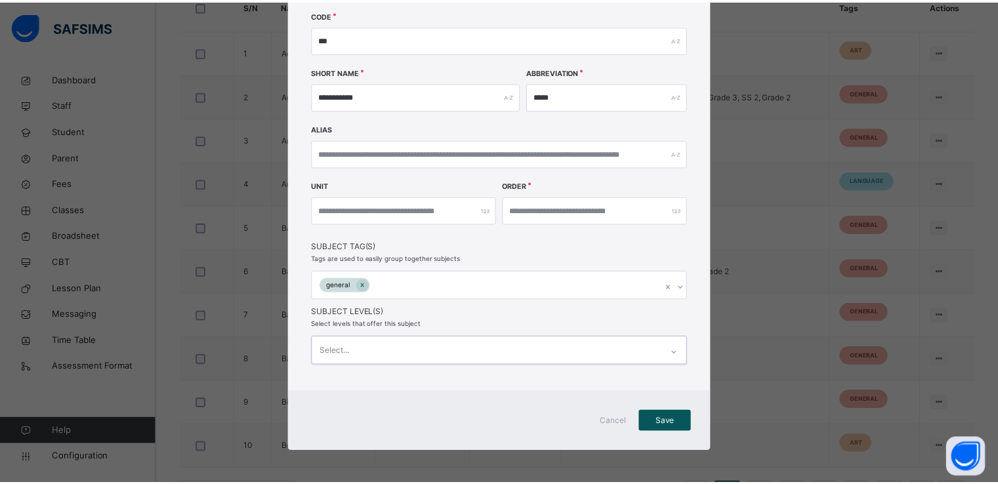
scroll to position [145, 0]
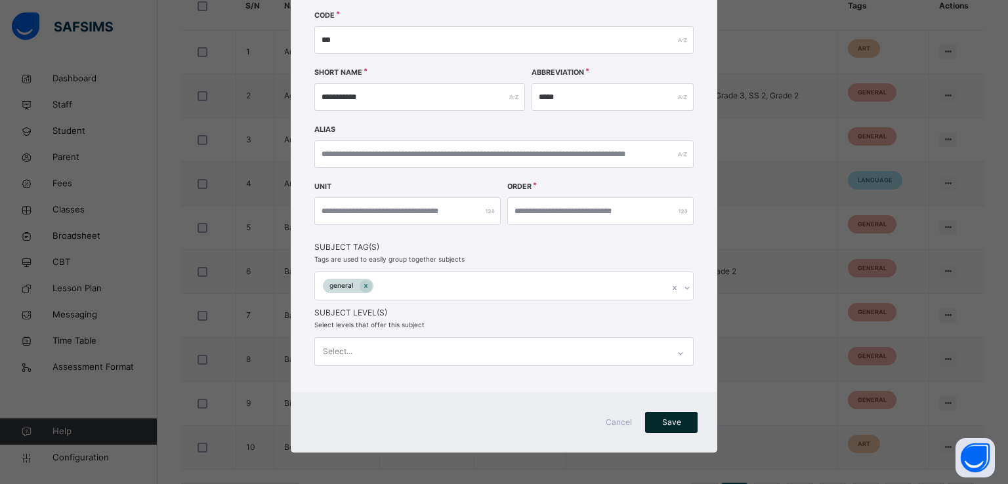
click at [674, 420] on span "Save" at bounding box center [671, 423] width 33 height 12
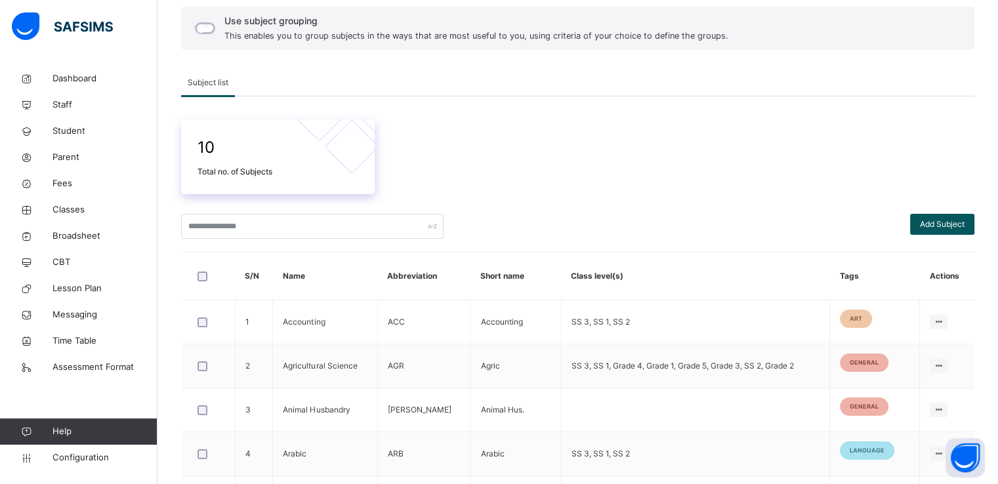
scroll to position [110, 0]
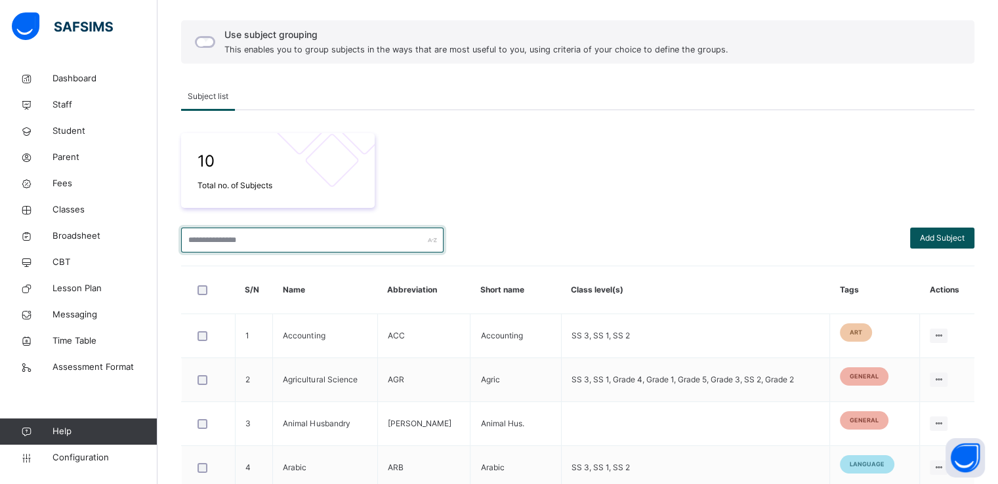
click at [262, 232] on input "text" at bounding box center [312, 240] width 262 height 25
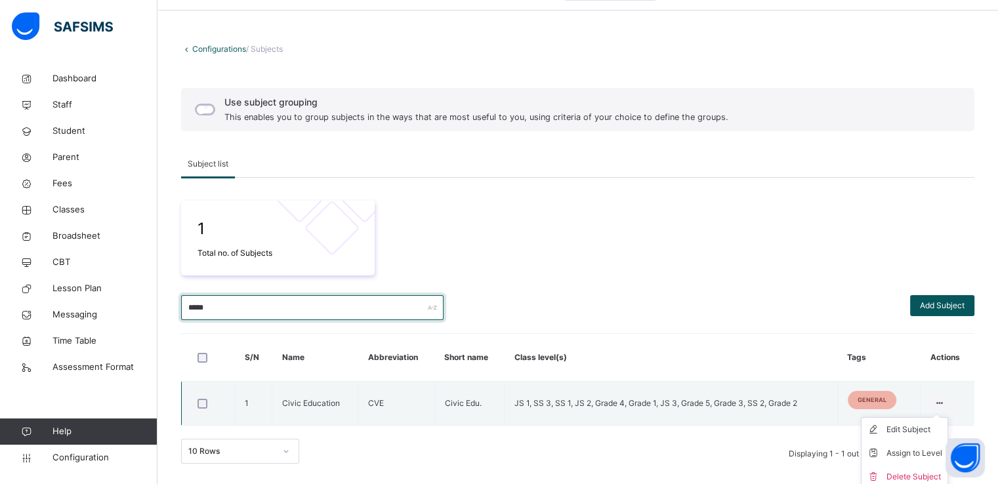
scroll to position [47, 0]
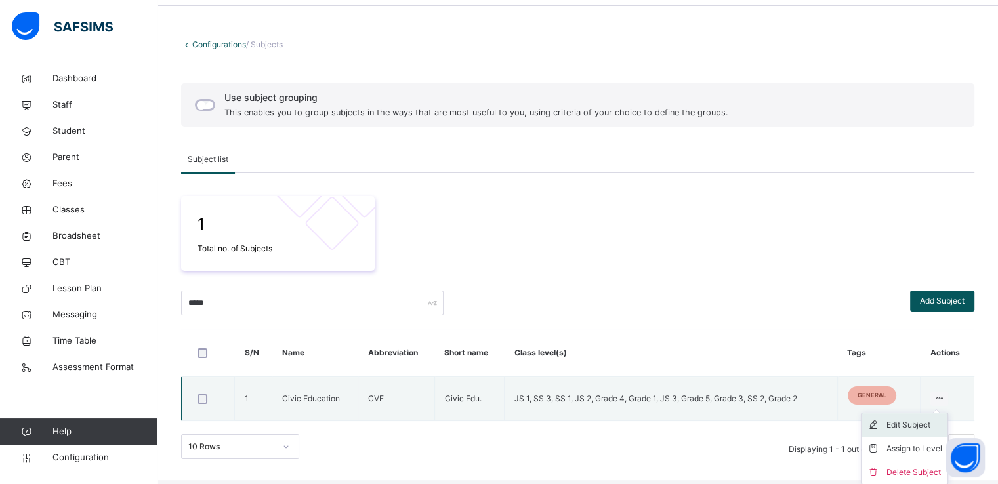
click at [915, 423] on div "Edit Subject" at bounding box center [914, 425] width 56 height 13
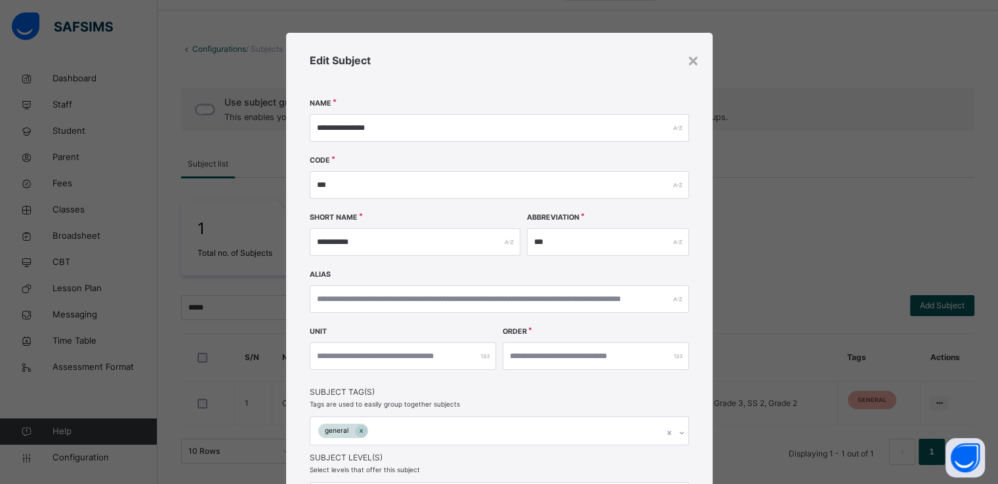
scroll to position [163, 0]
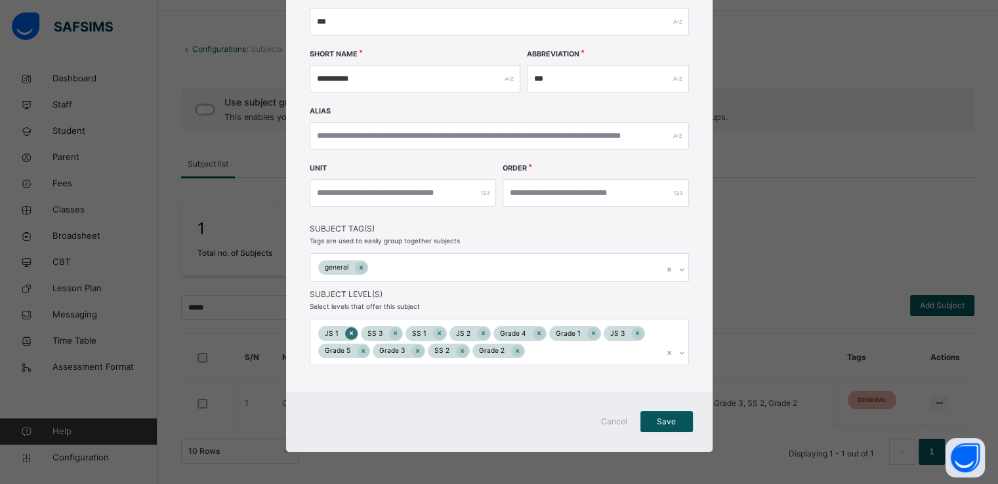
click at [348, 331] on icon at bounding box center [351, 333] width 7 height 9
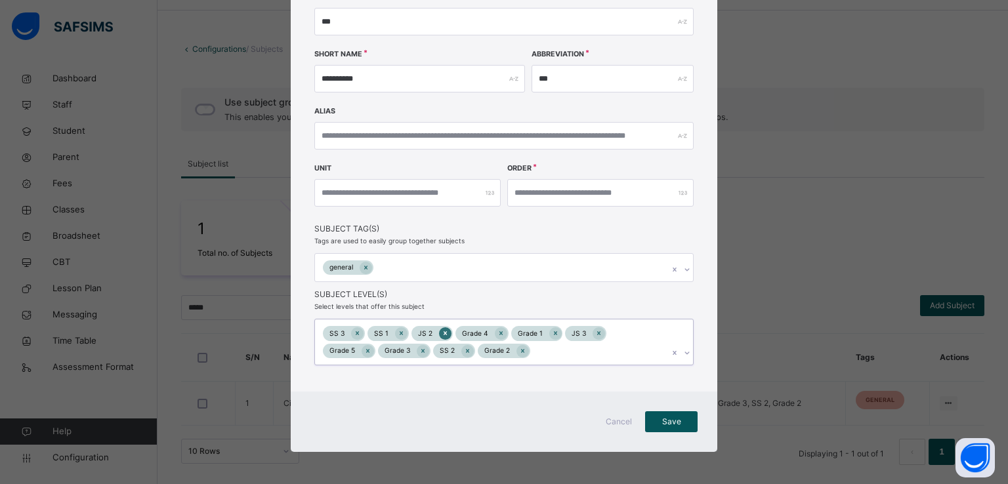
click at [444, 333] on icon at bounding box center [445, 333] width 3 height 4
click at [552, 332] on icon at bounding box center [555, 333] width 7 height 9
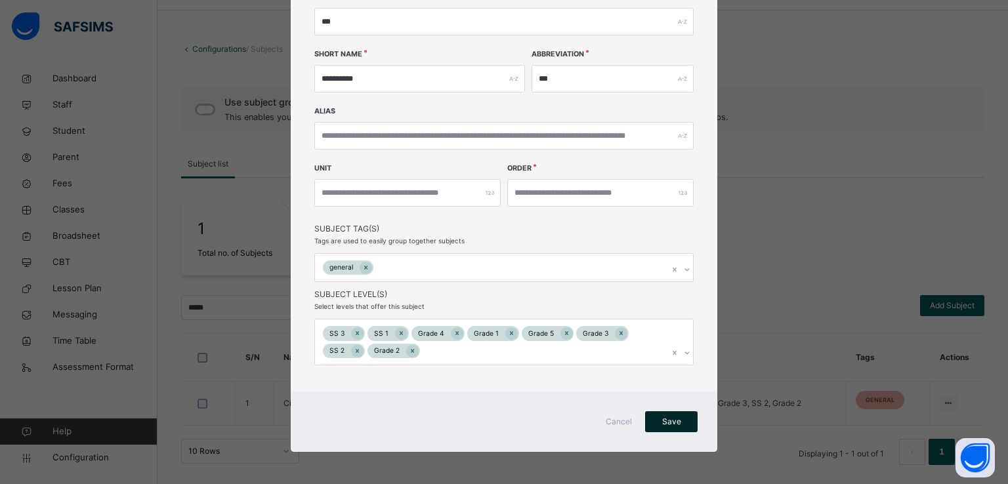
click at [663, 421] on span "Save" at bounding box center [671, 422] width 33 height 12
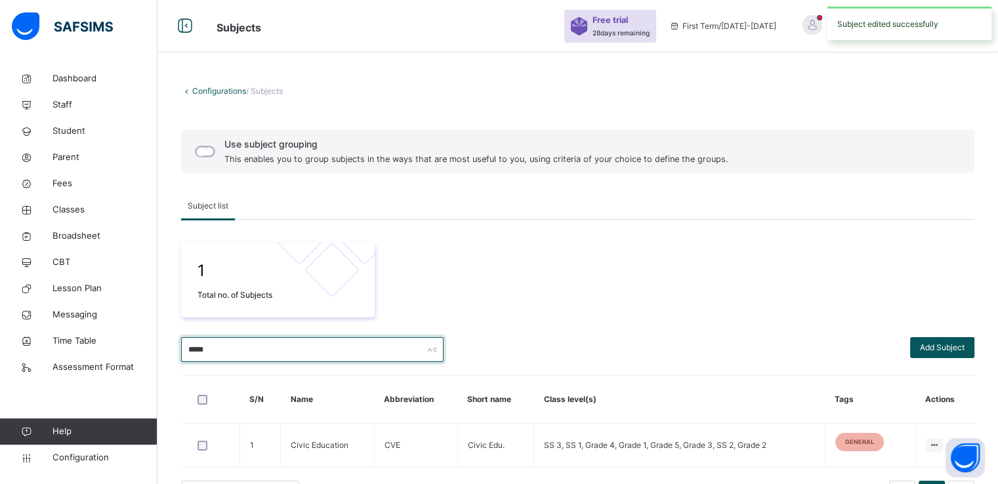
click at [370, 346] on input "*****" at bounding box center [312, 349] width 262 height 25
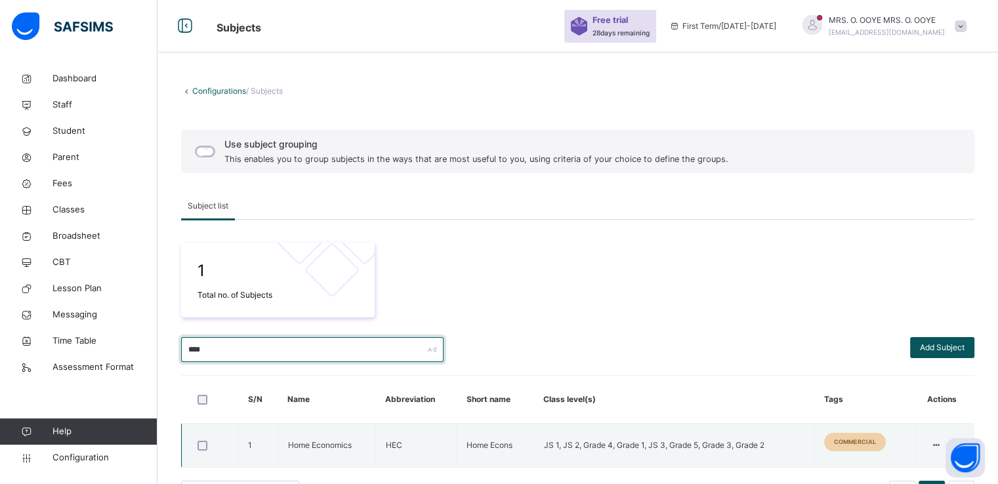
scroll to position [42, 0]
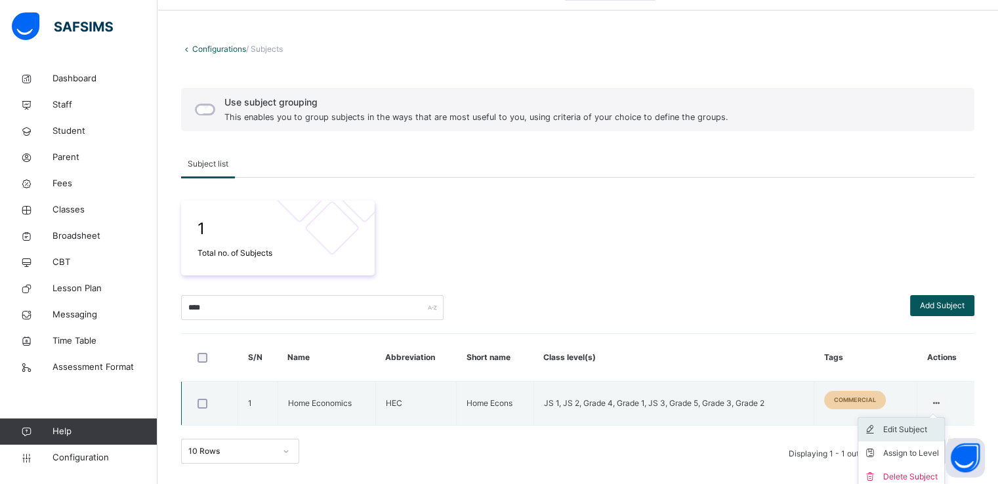
click at [919, 428] on div "Edit Subject" at bounding box center [911, 429] width 56 height 13
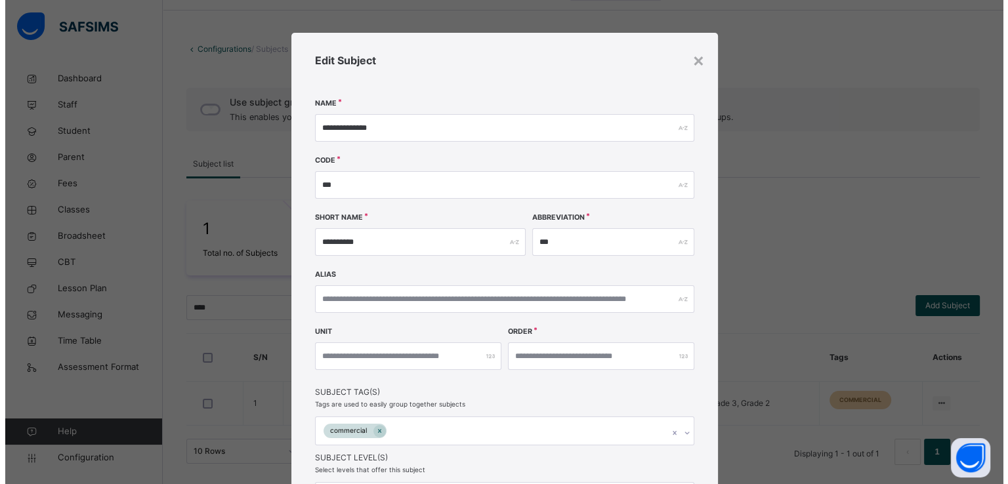
scroll to position [163, 0]
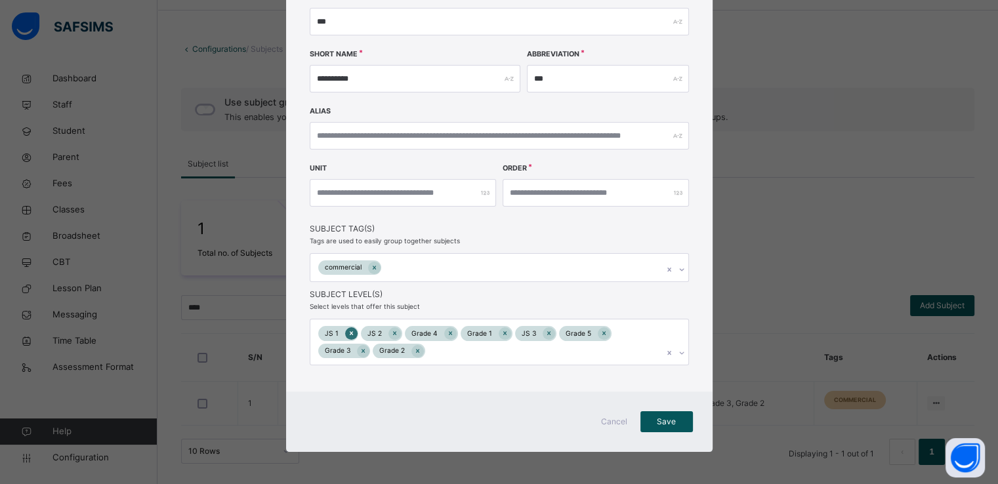
click at [348, 335] on icon at bounding box center [351, 333] width 7 height 9
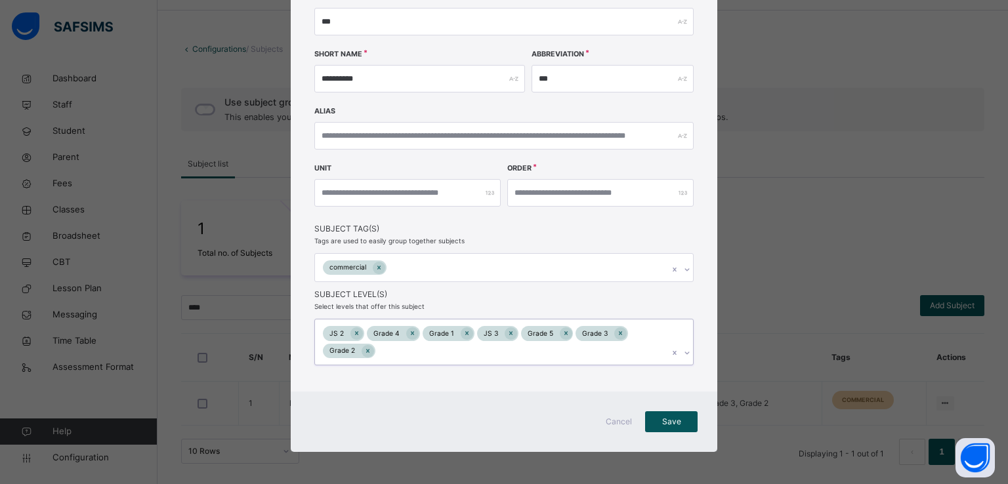
click at [350, 335] on div at bounding box center [356, 333] width 12 height 12
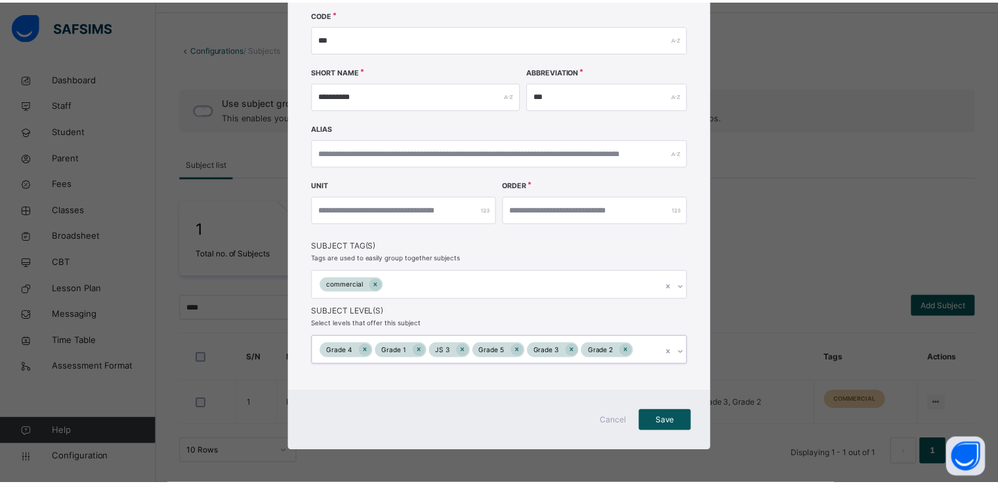
scroll to position [146, 0]
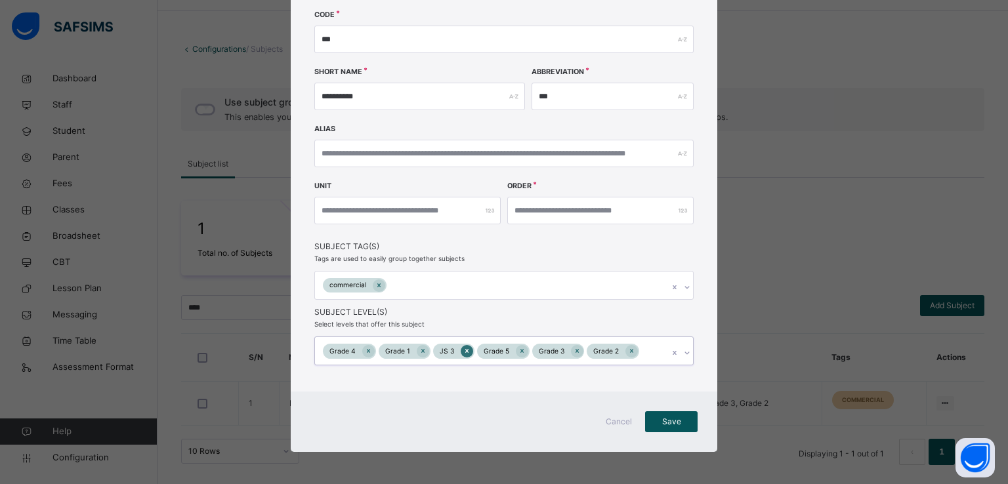
click at [463, 351] on icon at bounding box center [466, 350] width 7 height 9
click at [667, 424] on span "Save" at bounding box center [671, 422] width 33 height 12
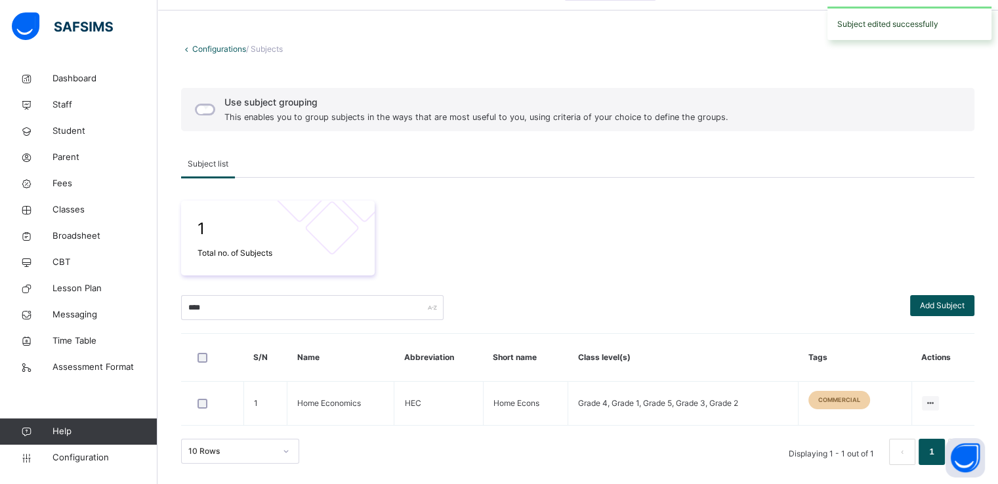
scroll to position [0, 0]
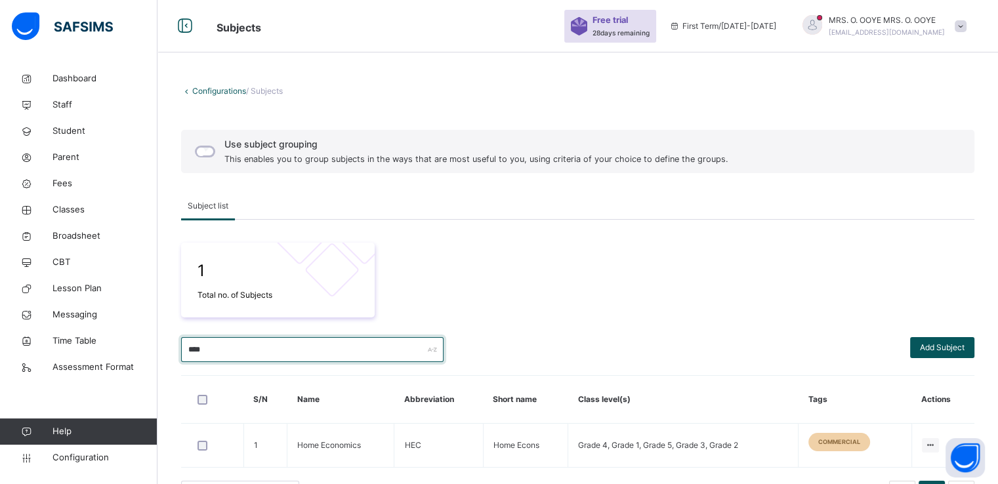
click at [275, 352] on input "****" at bounding box center [312, 349] width 262 height 25
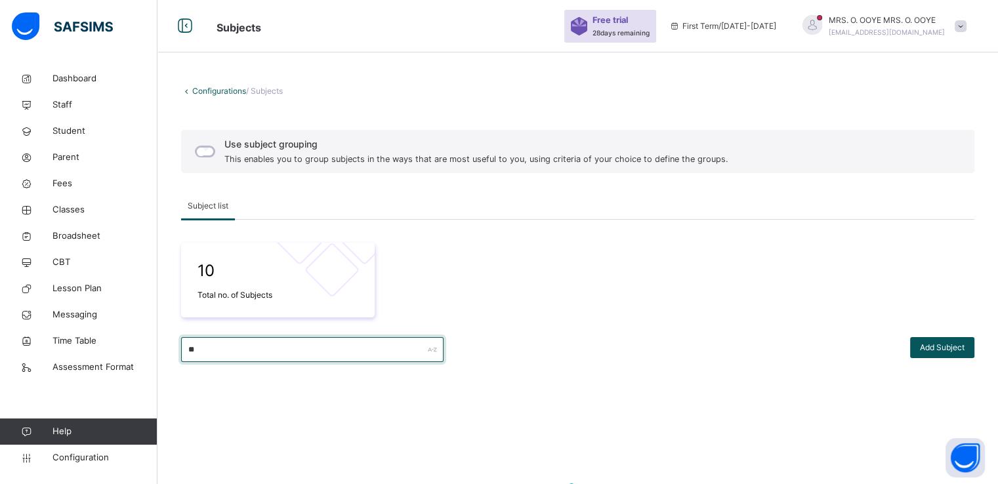
type input "*"
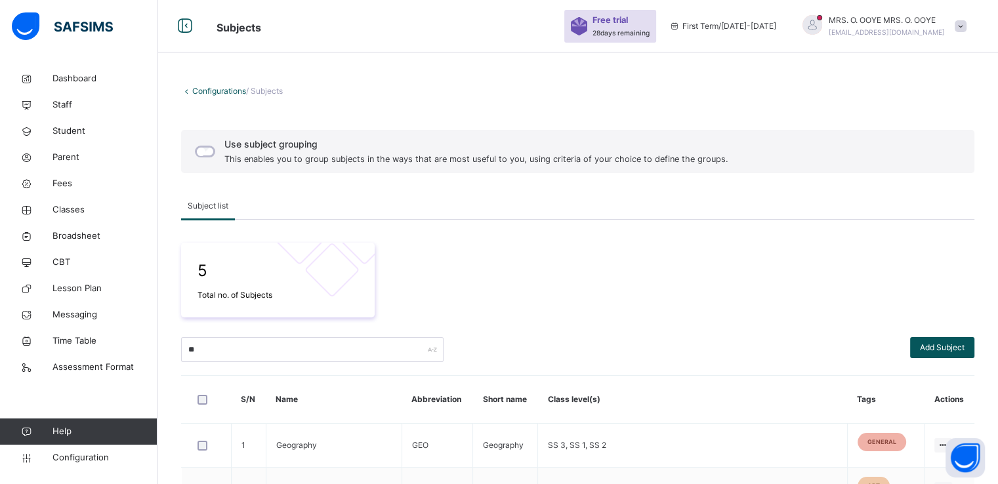
click at [554, 297] on div "5 Total no. of Subjects" at bounding box center [577, 280] width 793 height 75
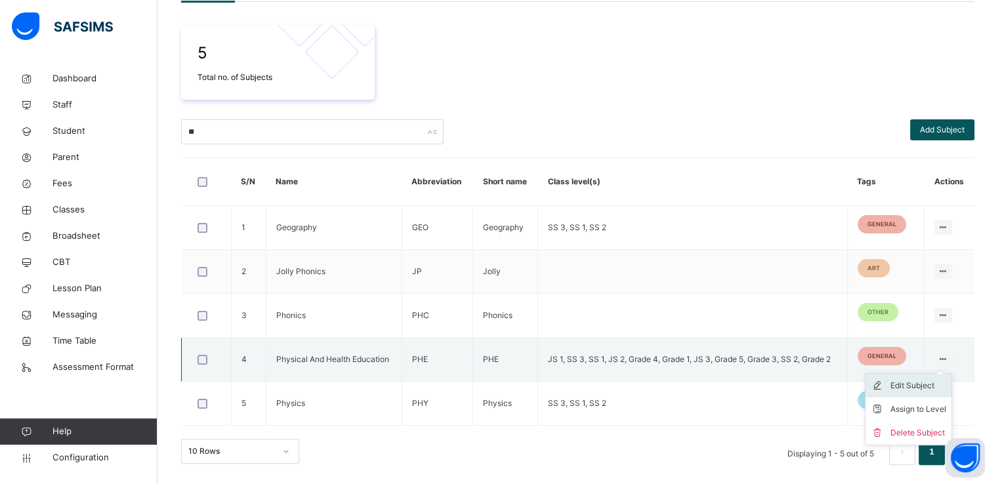
click at [926, 383] on div "Edit Subject" at bounding box center [918, 385] width 56 height 13
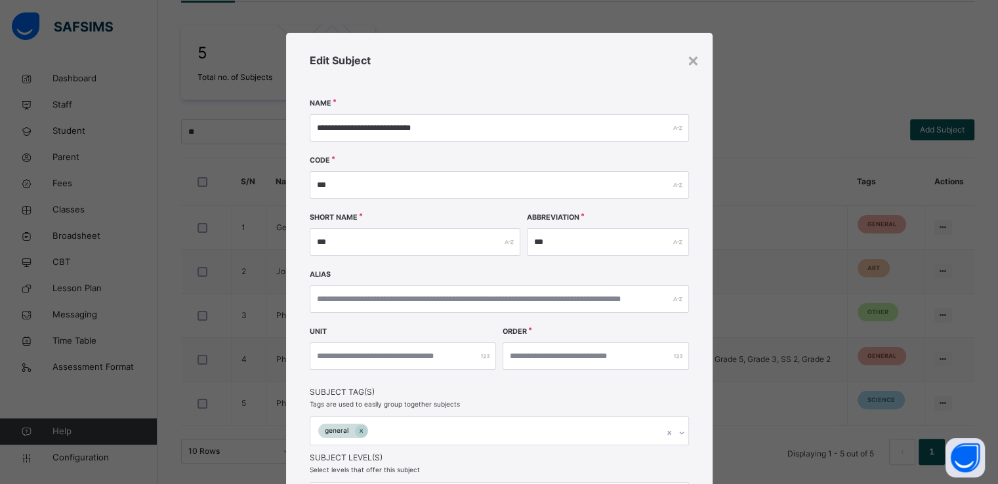
scroll to position [163, 0]
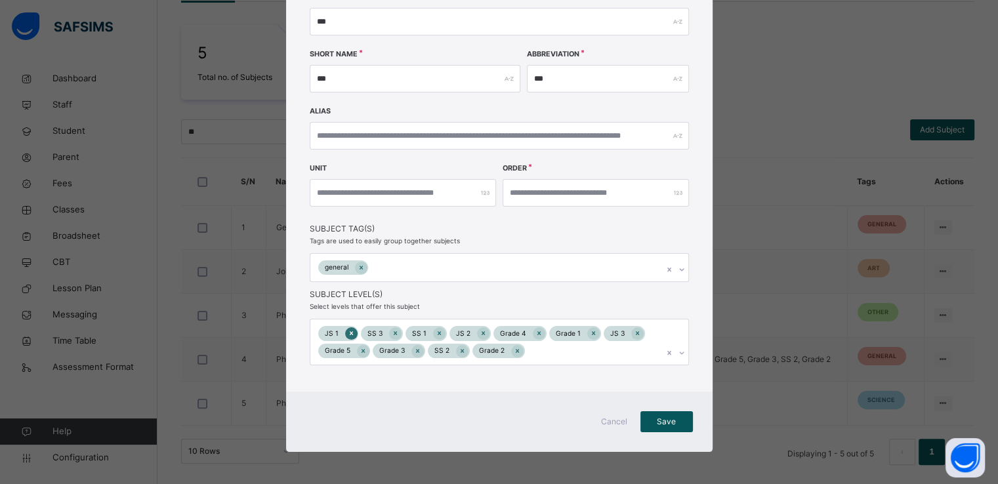
click at [348, 330] on icon at bounding box center [351, 333] width 7 height 9
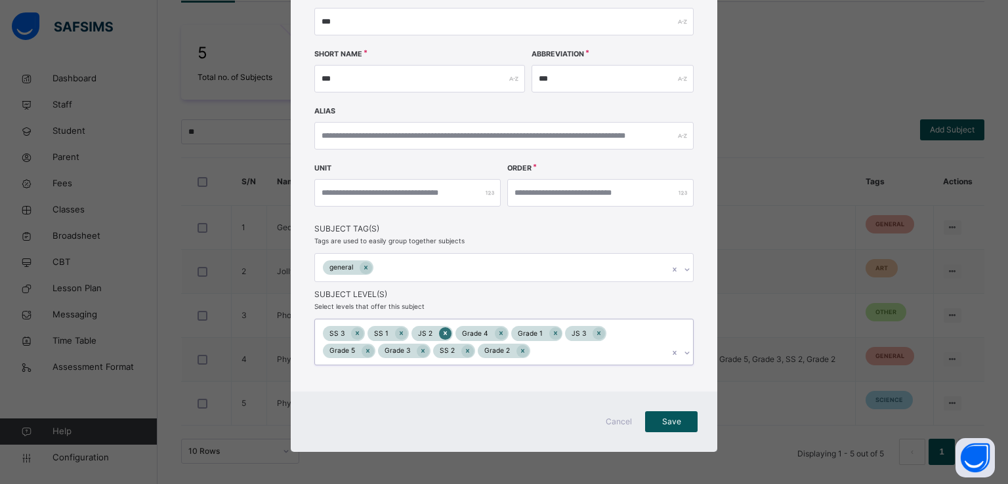
click at [442, 333] on icon at bounding box center [445, 333] width 7 height 9
click at [552, 331] on icon at bounding box center [555, 333] width 7 height 9
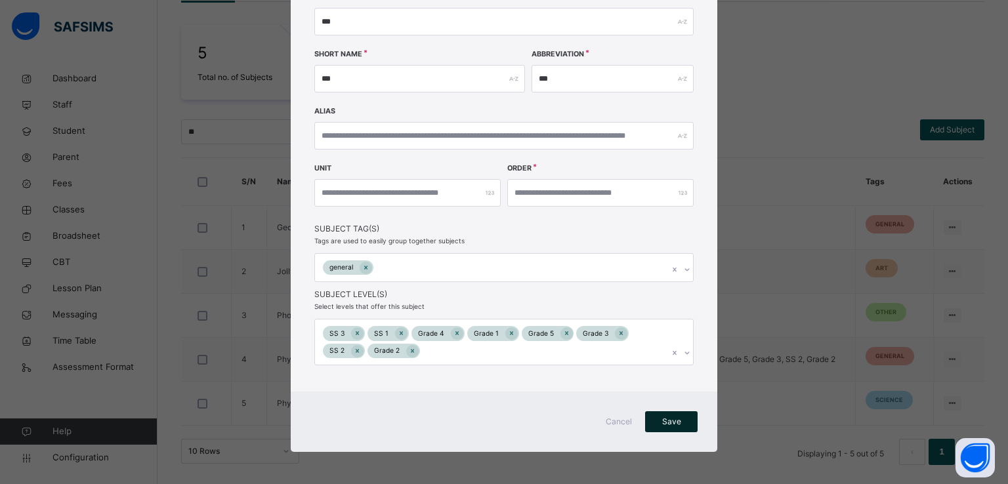
click at [662, 430] on div "Save" at bounding box center [671, 421] width 52 height 21
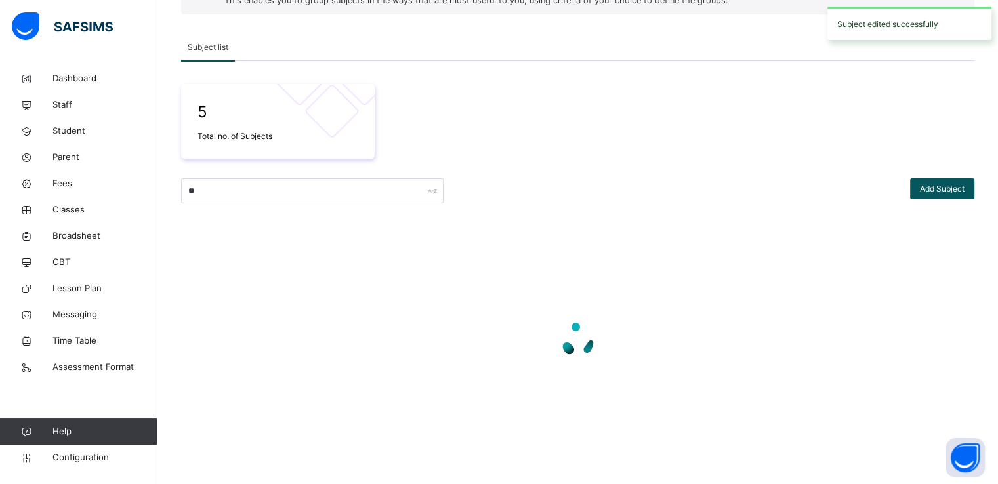
scroll to position [218, 0]
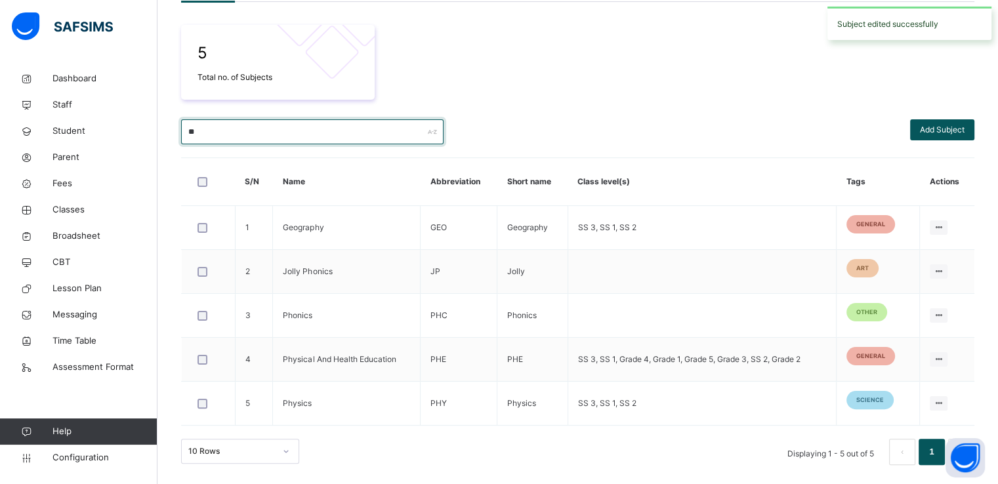
click at [346, 142] on input "**" at bounding box center [312, 131] width 262 height 25
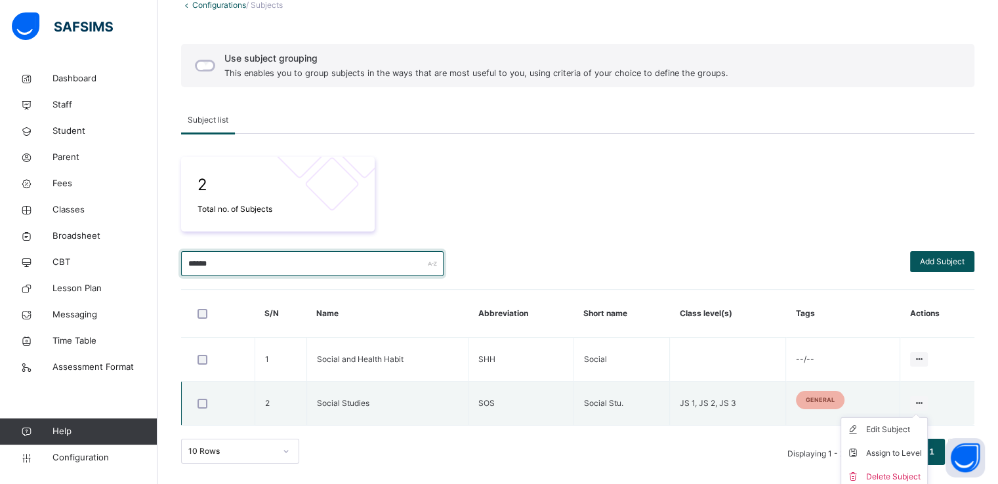
scroll to position [91, 0]
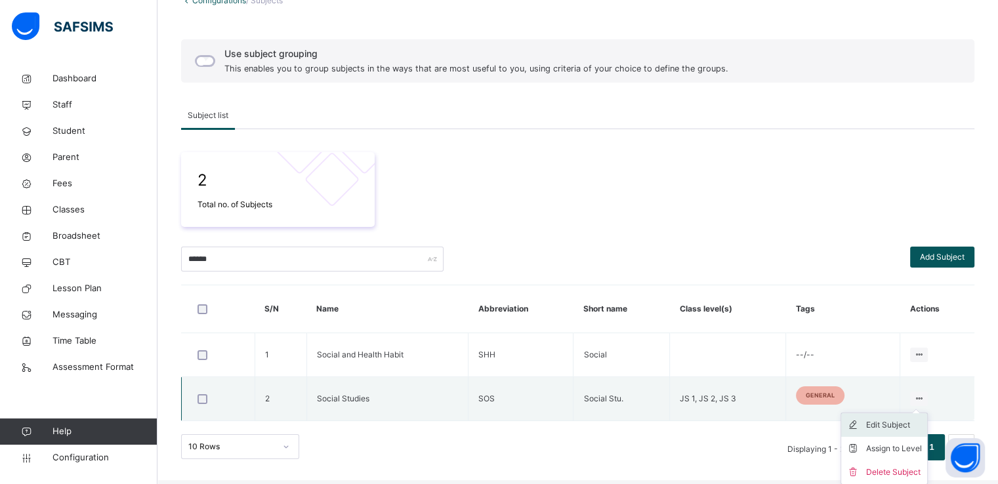
click at [890, 423] on div "Edit Subject" at bounding box center [894, 425] width 56 height 13
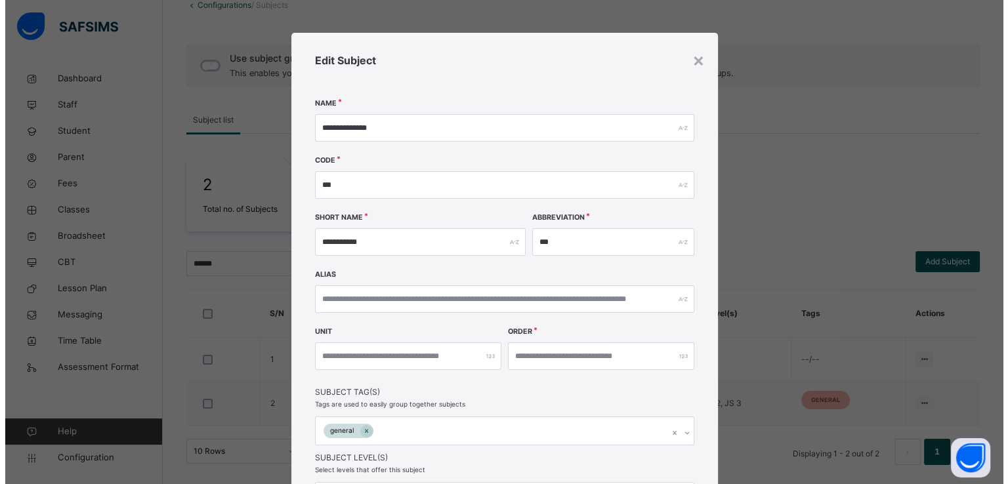
scroll to position [146, 0]
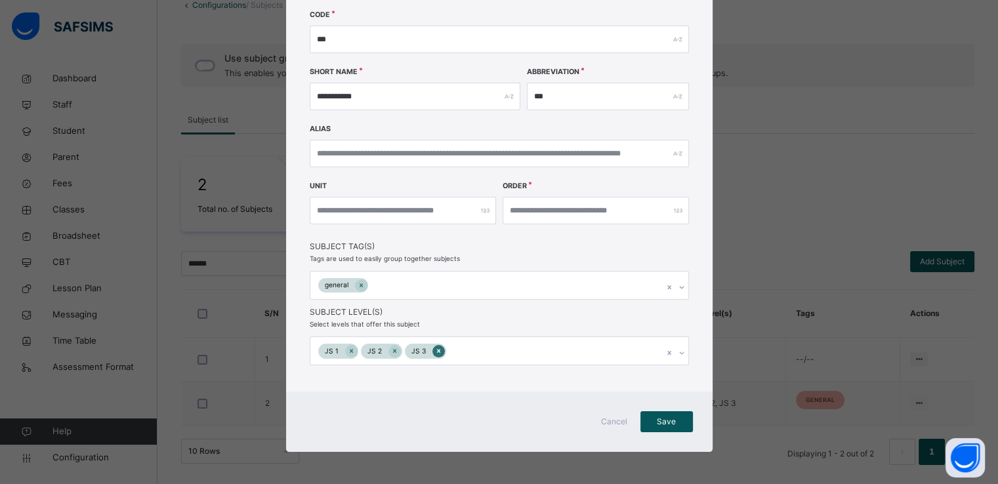
click at [432, 350] on div at bounding box center [438, 351] width 12 height 12
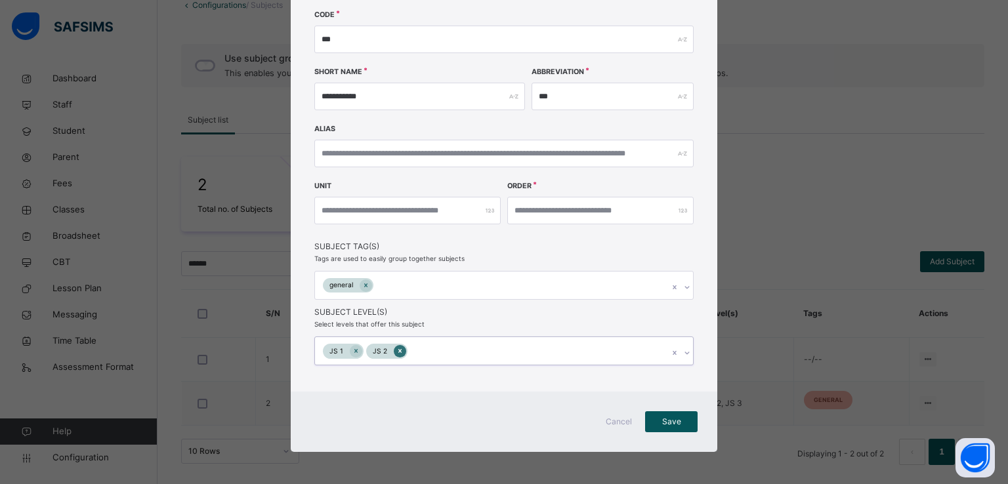
click at [396, 350] on icon at bounding box center [399, 350] width 7 height 9
click at [352, 352] on icon at bounding box center [355, 350] width 7 height 9
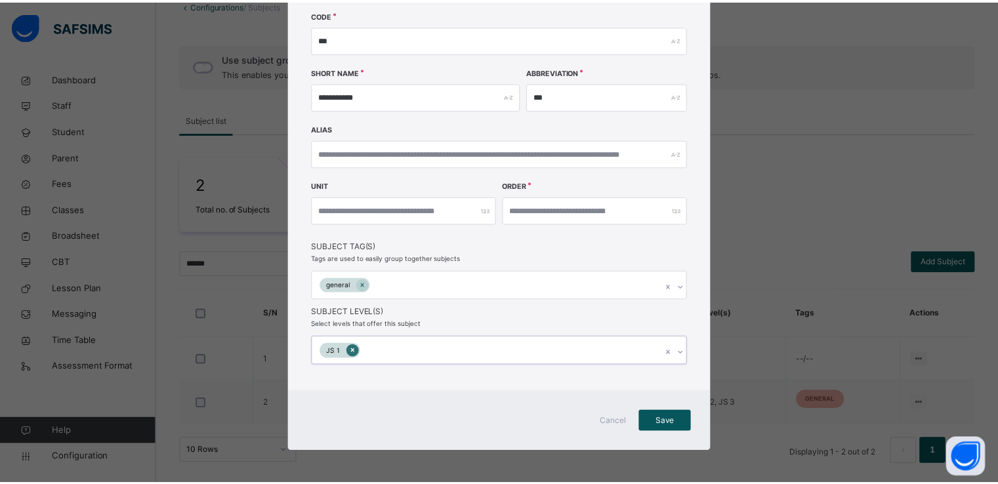
scroll to position [145, 0]
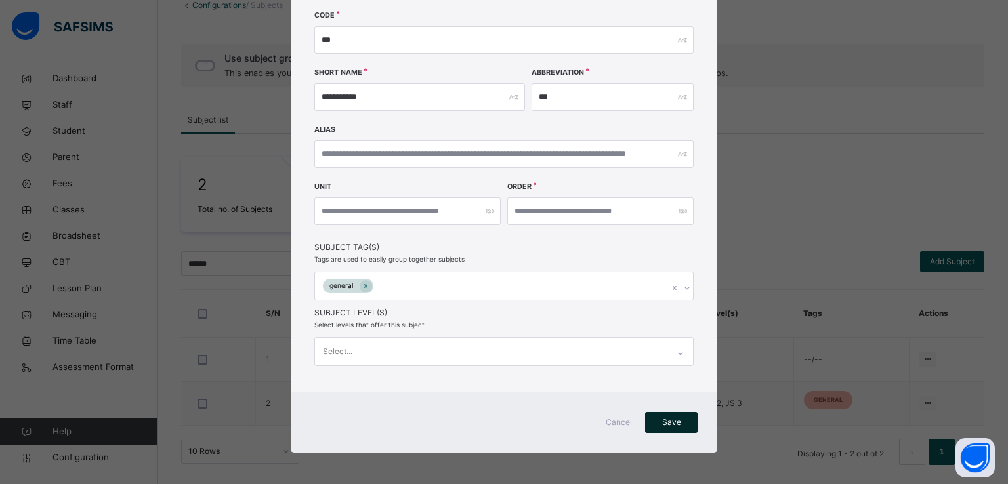
click at [663, 426] on span "Save" at bounding box center [671, 423] width 33 height 12
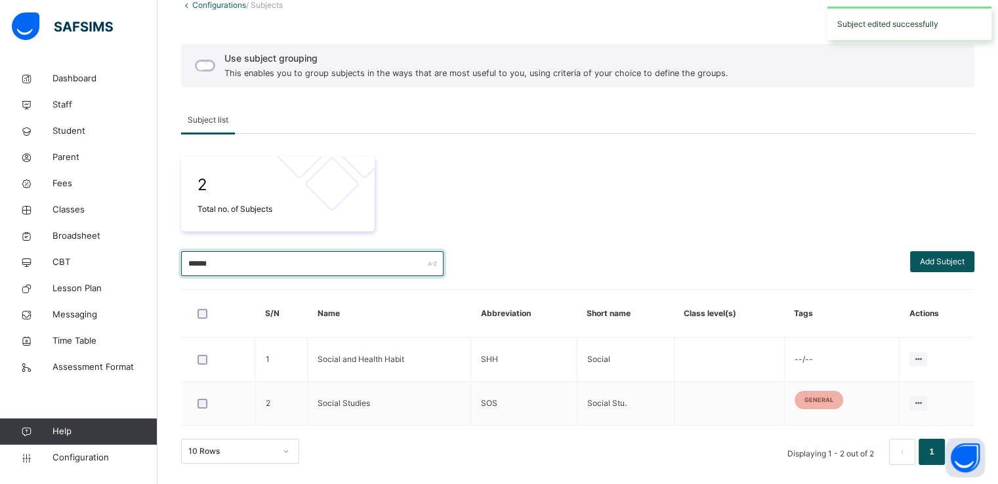
click at [249, 270] on input "******" at bounding box center [312, 263] width 262 height 25
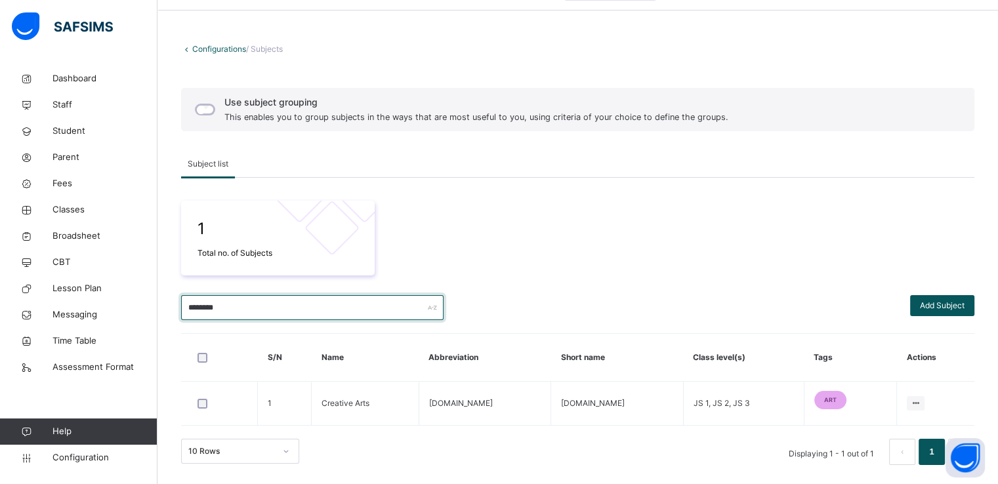
scroll to position [42, 0]
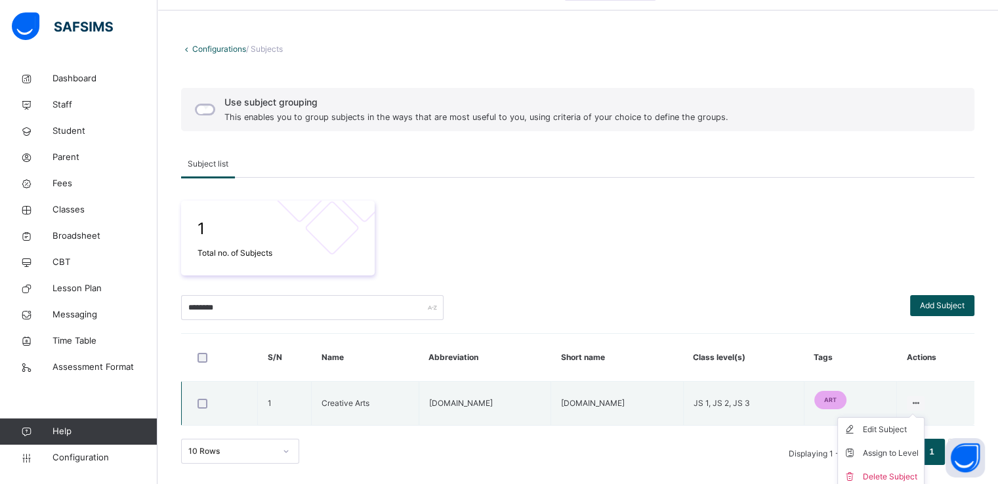
click at [919, 398] on icon at bounding box center [915, 403] width 11 height 10
click at [885, 428] on div "Edit Subject" at bounding box center [891, 429] width 56 height 13
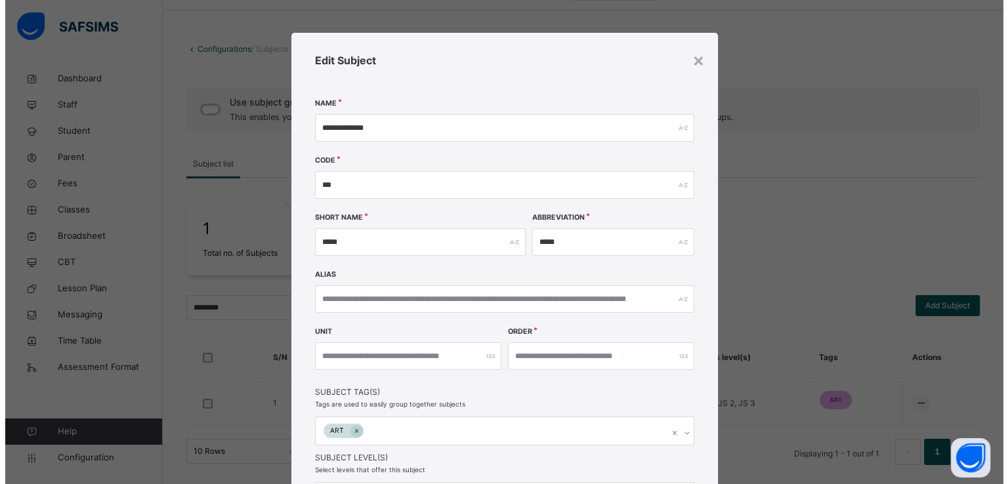
scroll to position [146, 0]
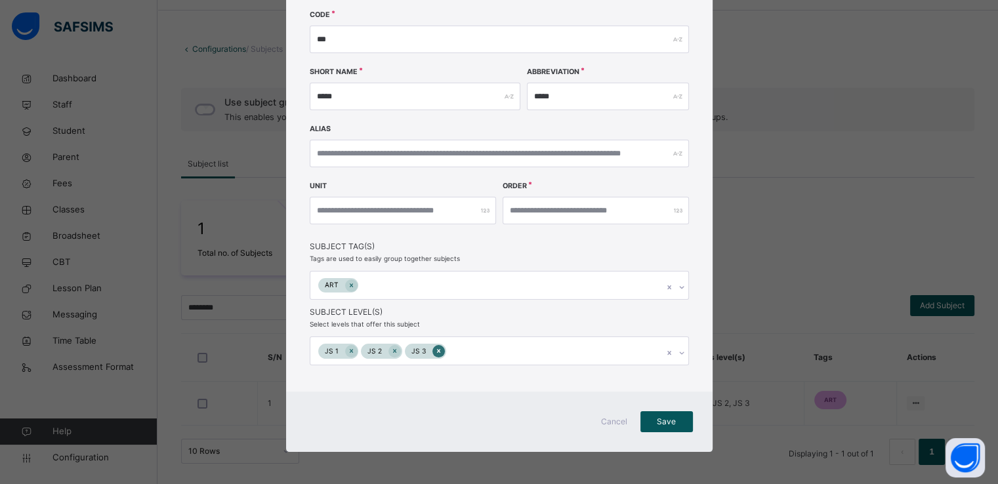
click at [435, 352] on icon at bounding box center [438, 350] width 7 height 9
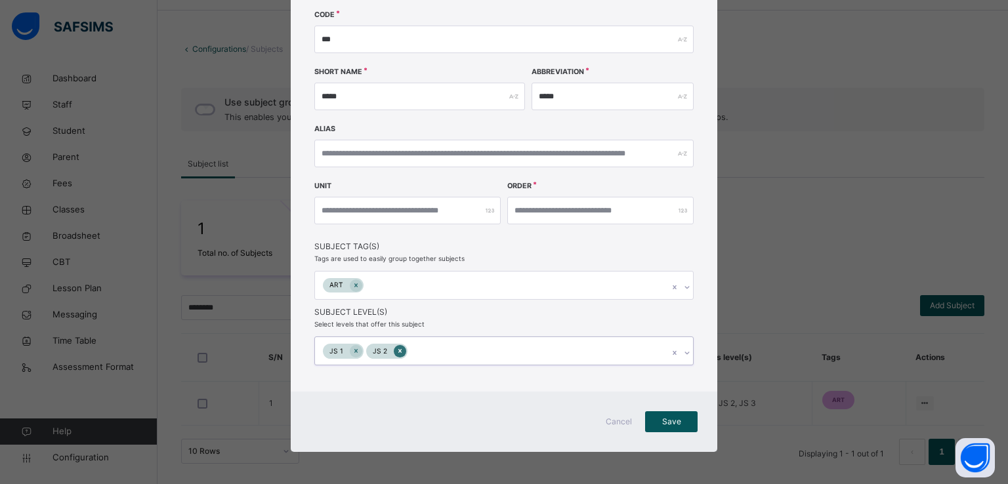
click at [396, 350] on icon at bounding box center [399, 350] width 7 height 9
click at [352, 347] on icon at bounding box center [355, 350] width 7 height 9
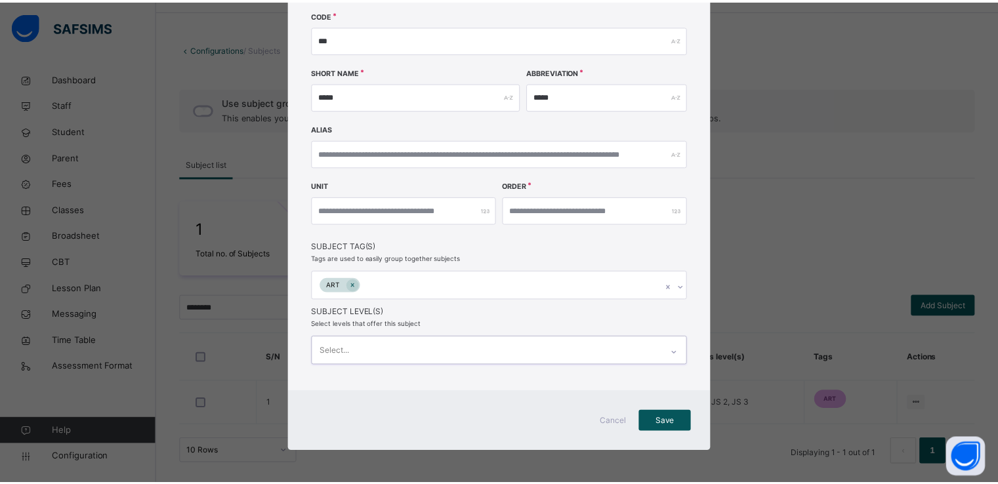
scroll to position [145, 0]
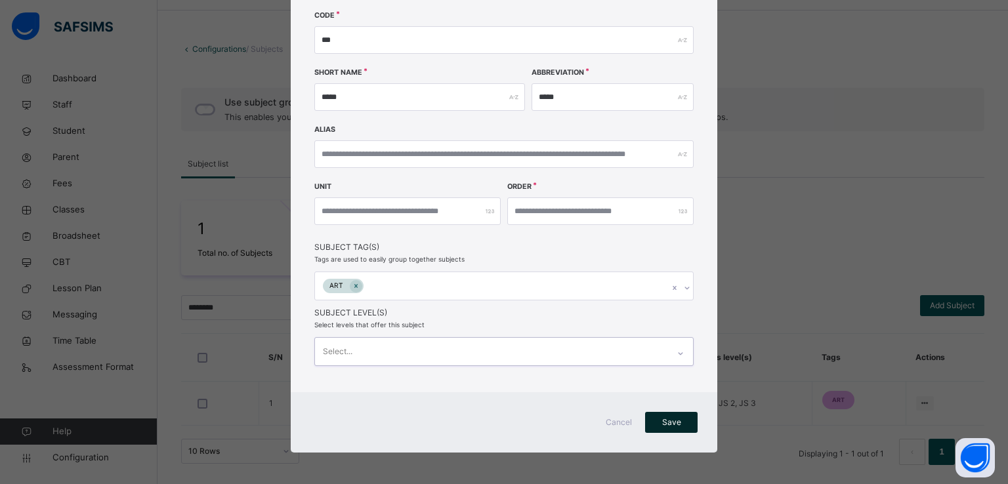
click at [661, 423] on span "Save" at bounding box center [671, 423] width 33 height 12
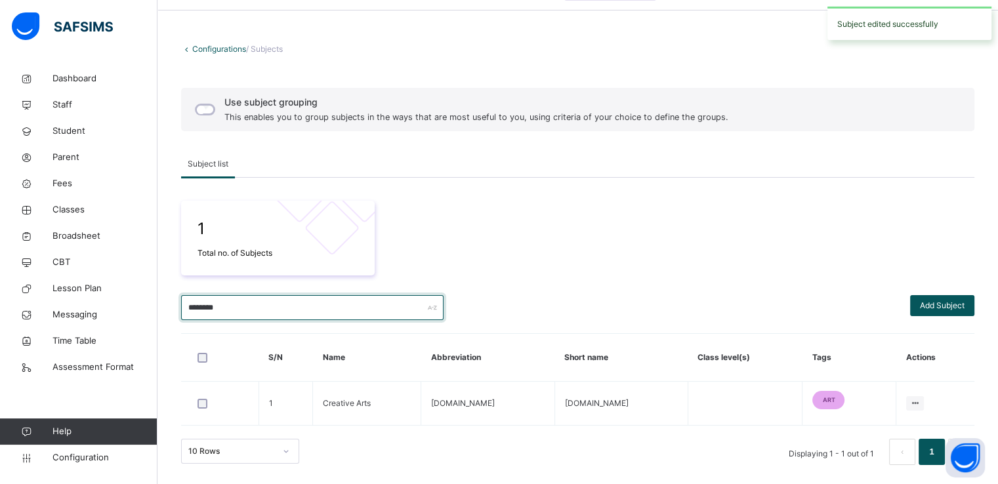
click at [270, 308] on input "********" at bounding box center [312, 307] width 262 height 25
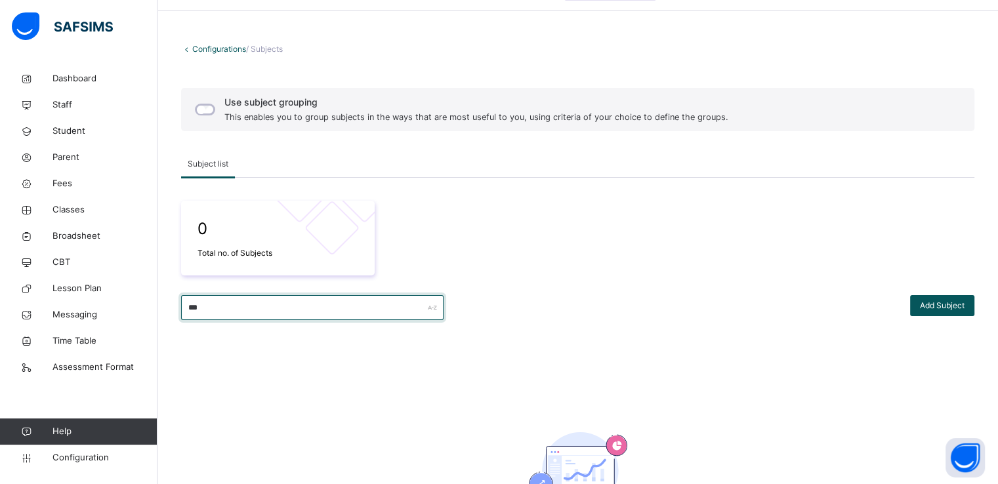
scroll to position [152, 0]
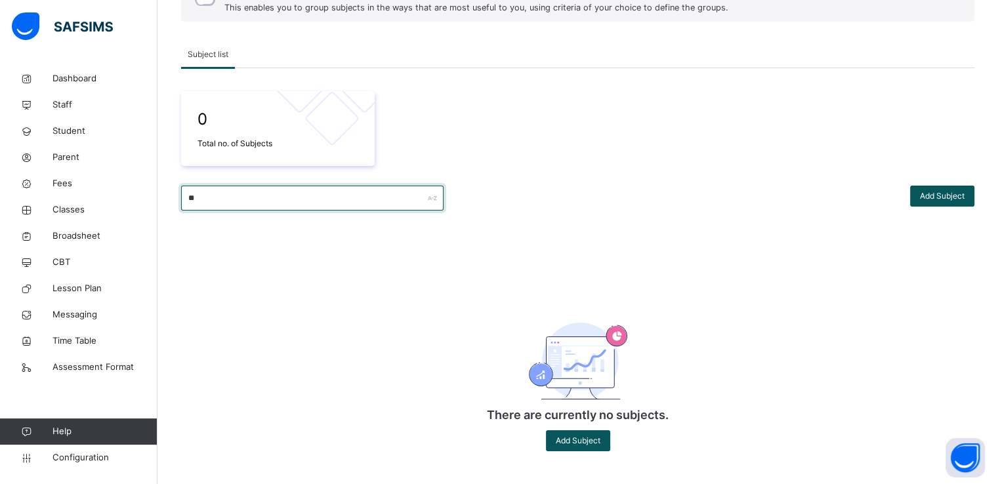
type input "*"
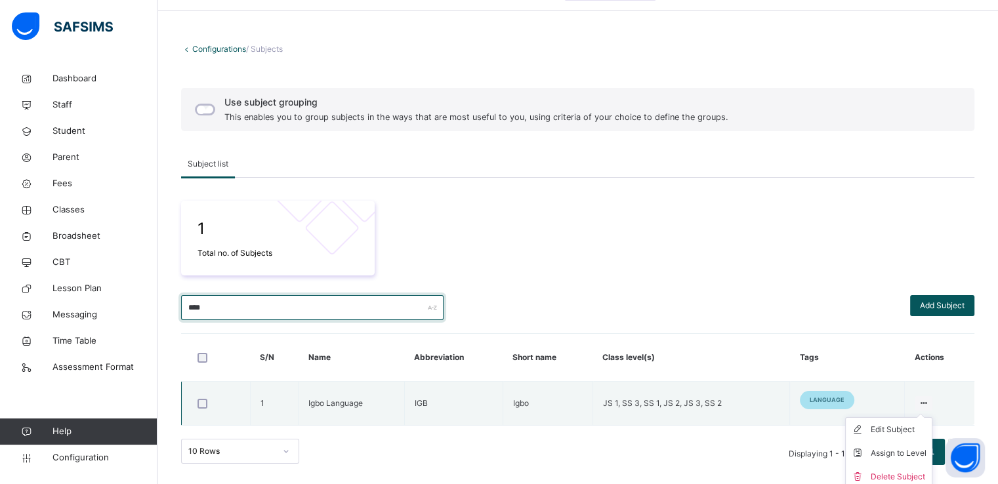
scroll to position [47, 0]
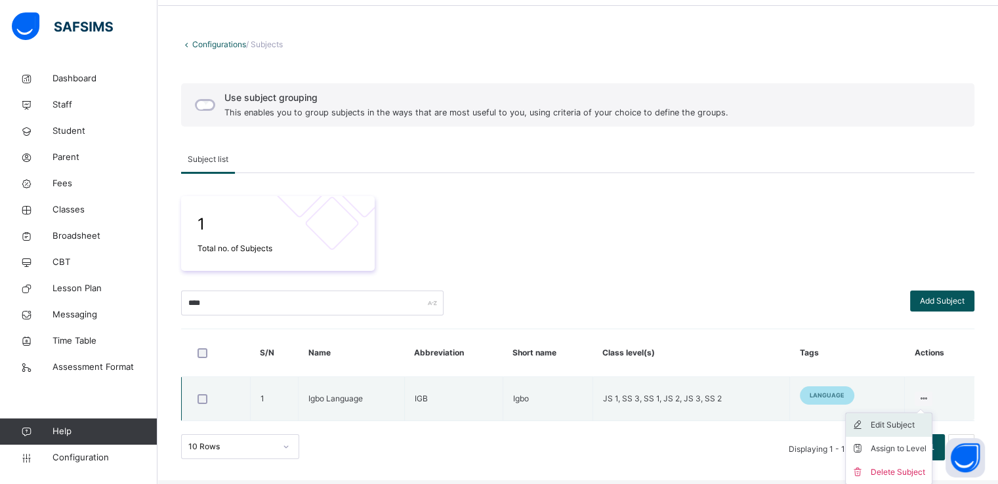
click at [906, 419] on div "Edit Subject" at bounding box center [899, 425] width 56 height 13
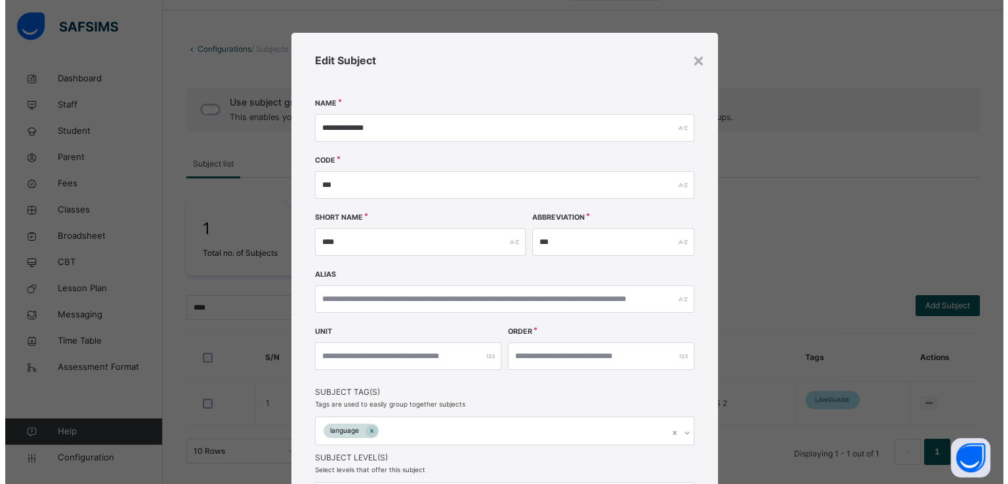
scroll to position [146, 0]
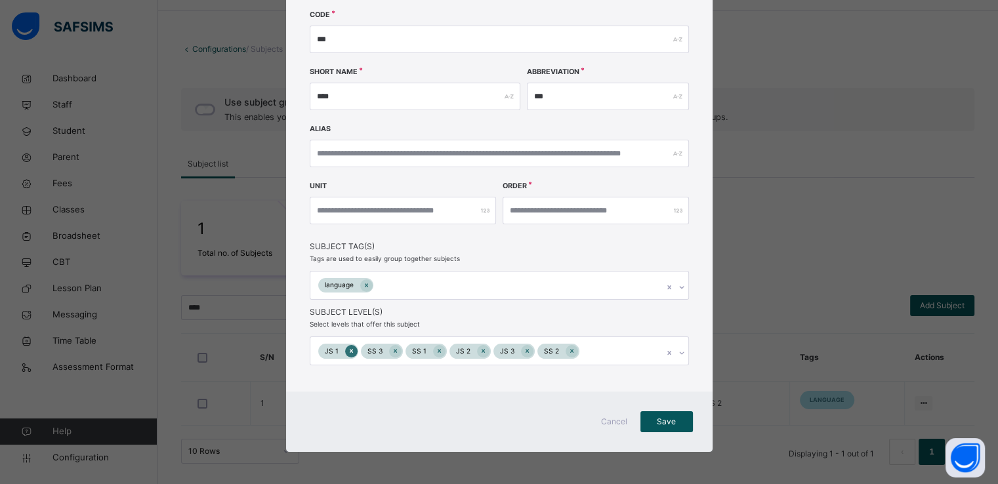
click at [349, 352] on icon at bounding box center [350, 351] width 3 height 4
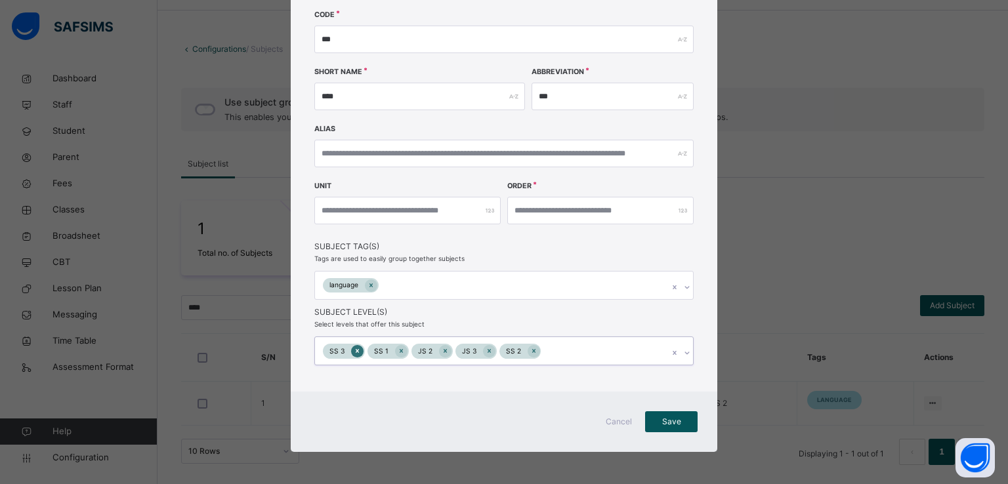
click at [356, 351] on icon at bounding box center [357, 351] width 3 height 4
click at [353, 351] on icon at bounding box center [356, 350] width 7 height 9
click at [355, 351] on icon at bounding box center [356, 351] width 3 height 4
click at [356, 351] on icon at bounding box center [357, 351] width 3 height 4
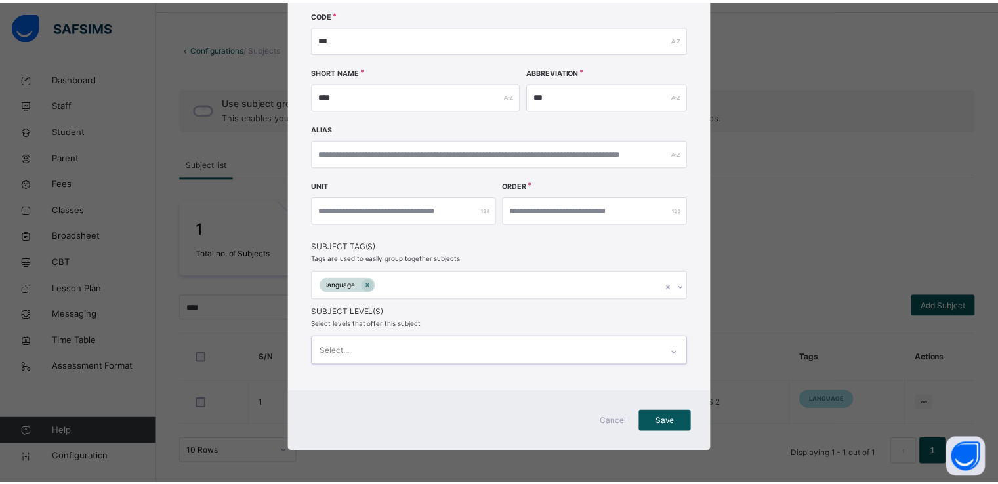
scroll to position [145, 0]
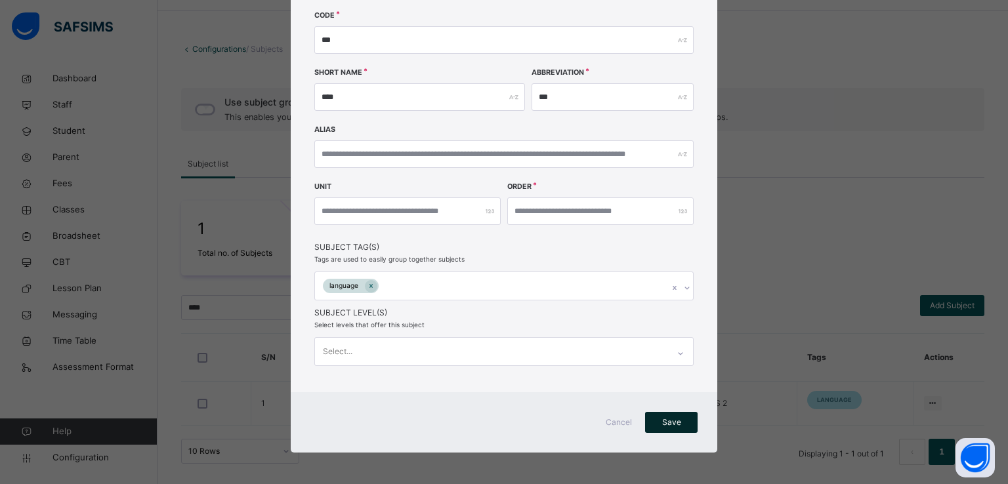
click at [657, 421] on span "Save" at bounding box center [671, 423] width 33 height 12
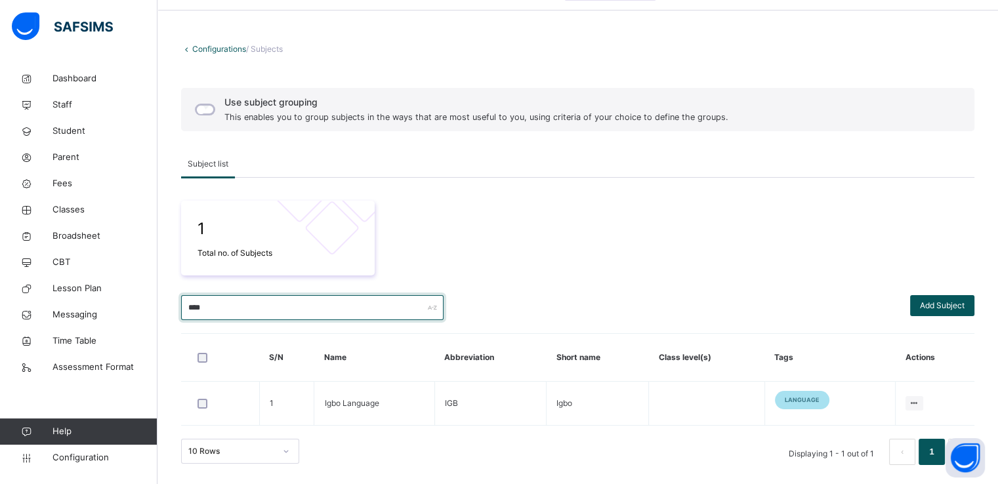
click at [262, 302] on input "****" at bounding box center [312, 307] width 262 height 25
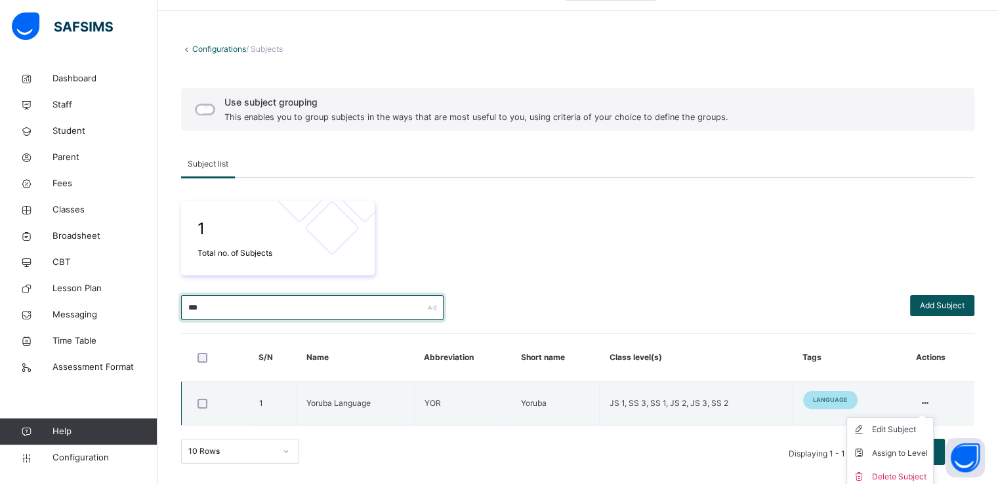
scroll to position [47, 0]
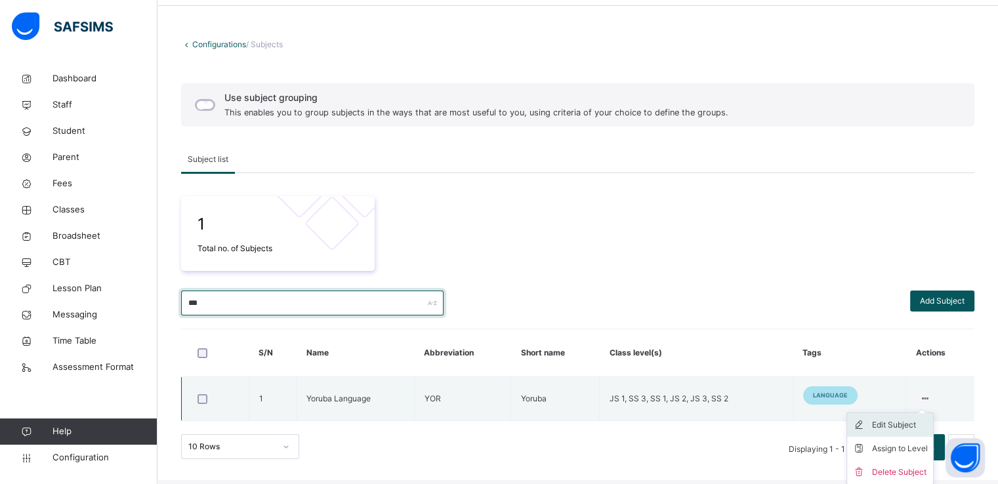
type input "***"
click at [908, 421] on div "Edit Subject" at bounding box center [900, 425] width 56 height 13
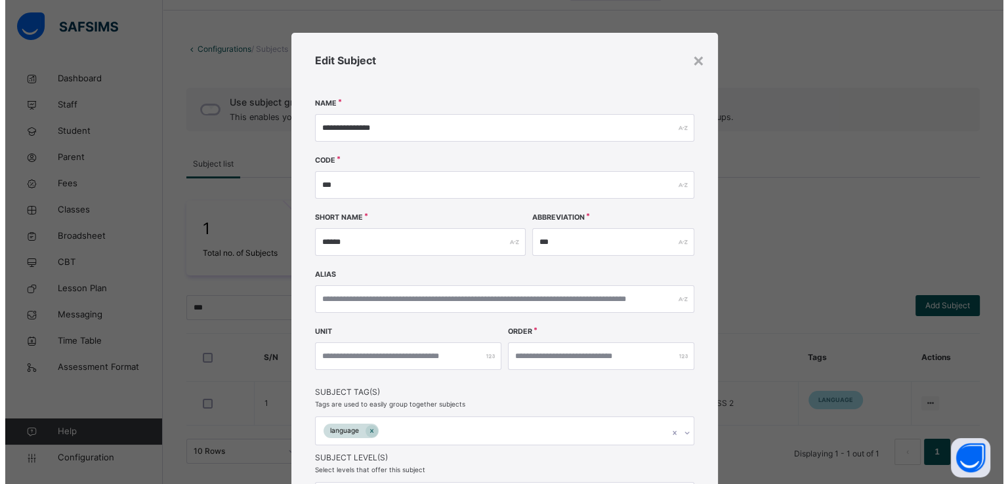
scroll to position [146, 0]
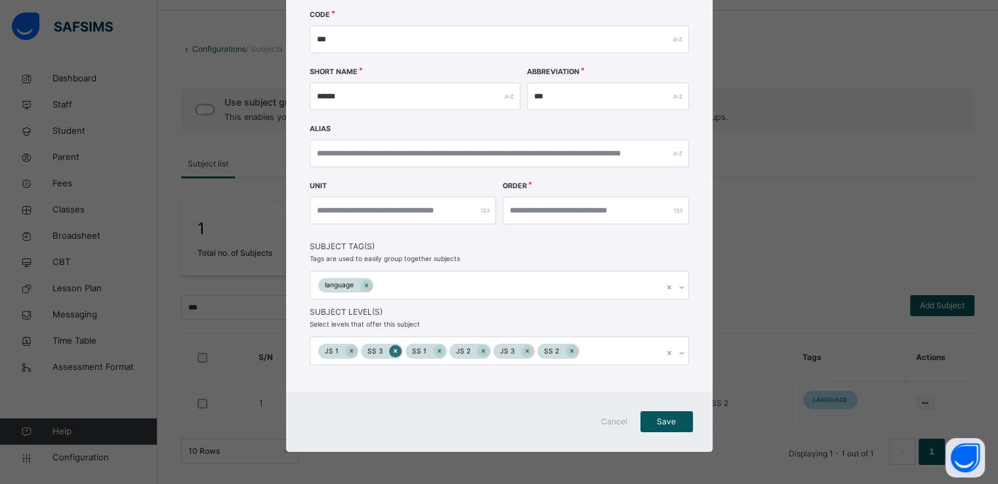
click at [394, 352] on icon at bounding box center [395, 351] width 3 height 4
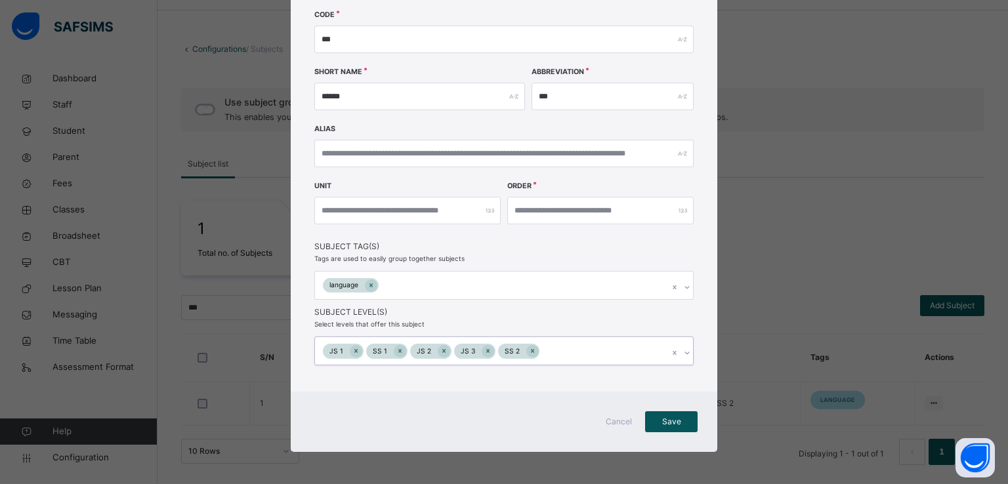
click at [396, 352] on icon at bounding box center [399, 350] width 7 height 9
click at [397, 352] on icon at bounding box center [400, 350] width 7 height 9
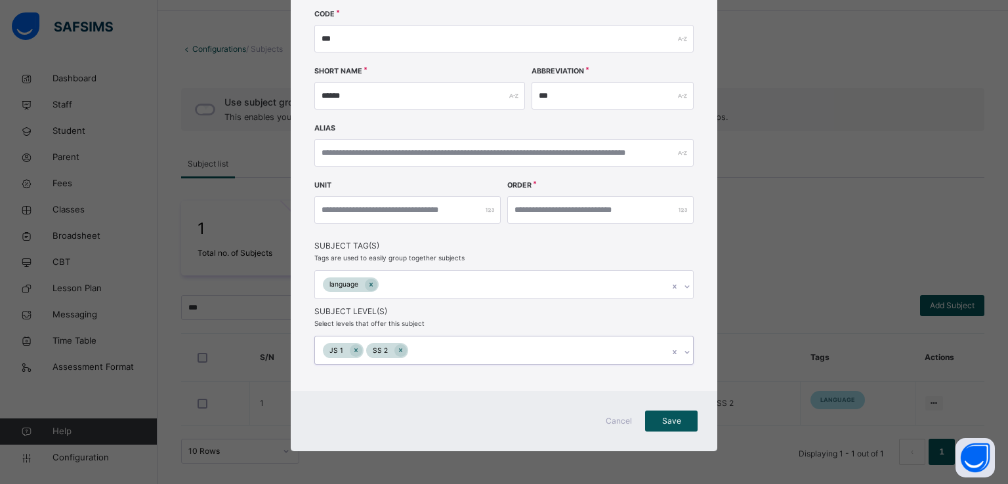
click at [392, 352] on div "option JS 3, deselected. 0 results available. Select is focused ,type to refine…" at bounding box center [503, 350] width 379 height 29
click at [388, 264] on div "**********" at bounding box center [504, 139] width 426 height 505
click at [352, 348] on icon at bounding box center [355, 350] width 7 height 9
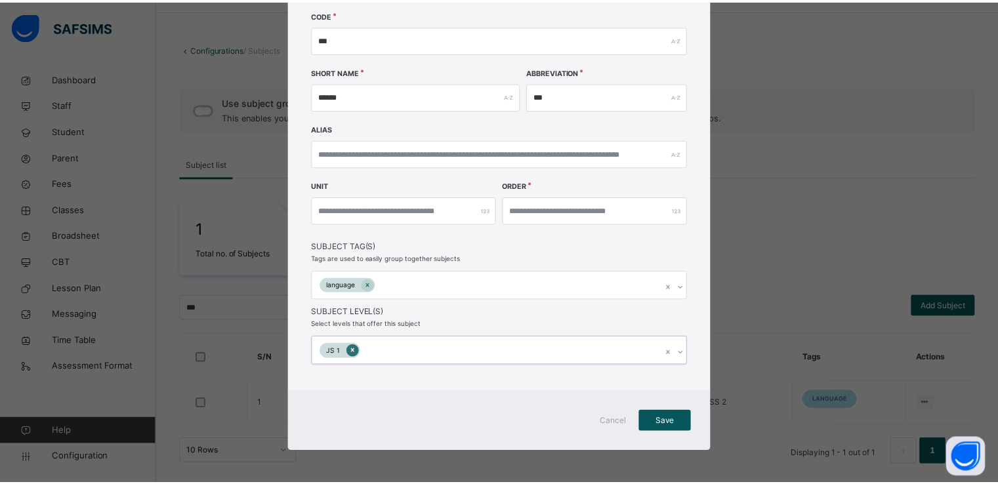
scroll to position [145, 0]
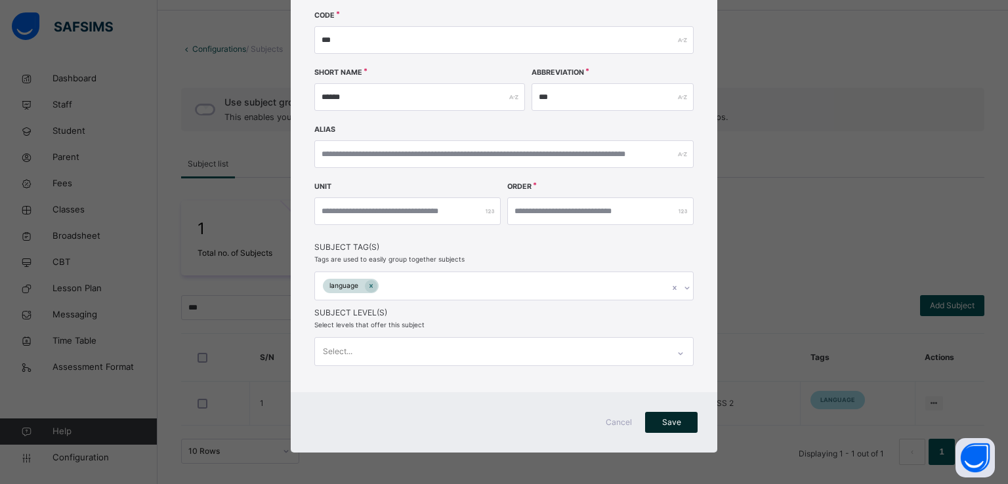
click at [663, 419] on span "Save" at bounding box center [671, 423] width 33 height 12
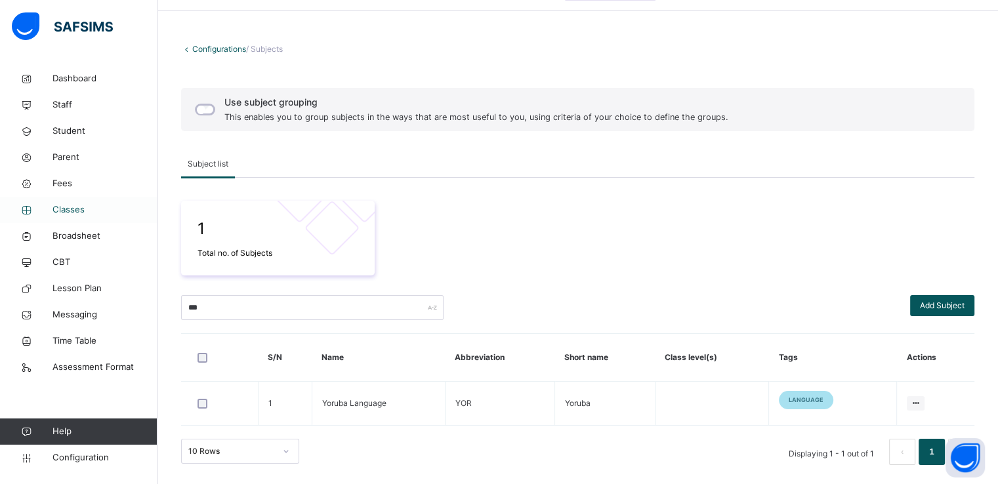
click at [73, 209] on span "Classes" at bounding box center [104, 209] width 105 height 13
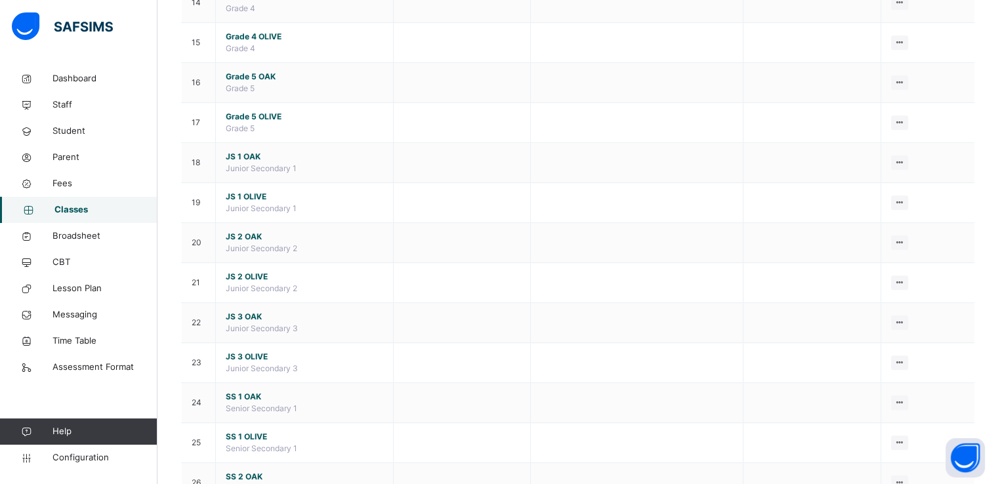
scroll to position [691, 0]
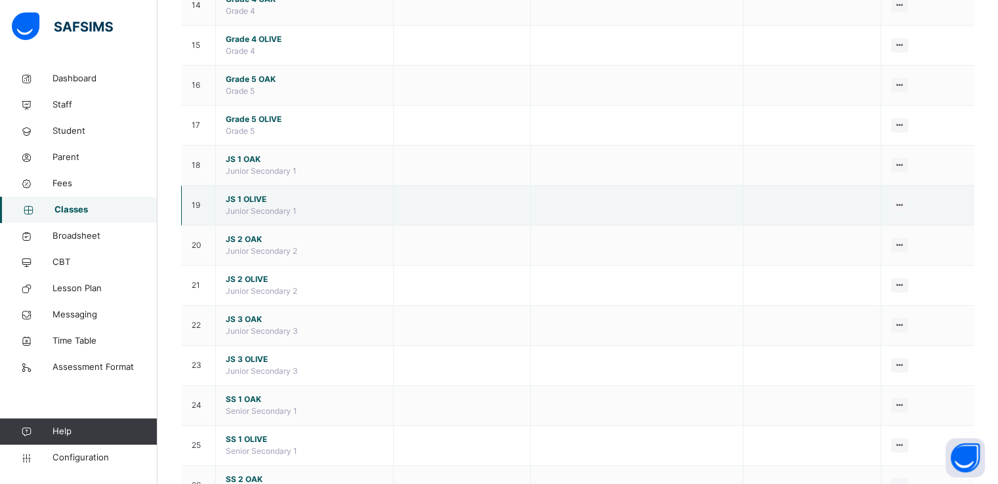
click at [249, 198] on span "JS 1 OLIVE" at bounding box center [304, 200] width 157 height 12
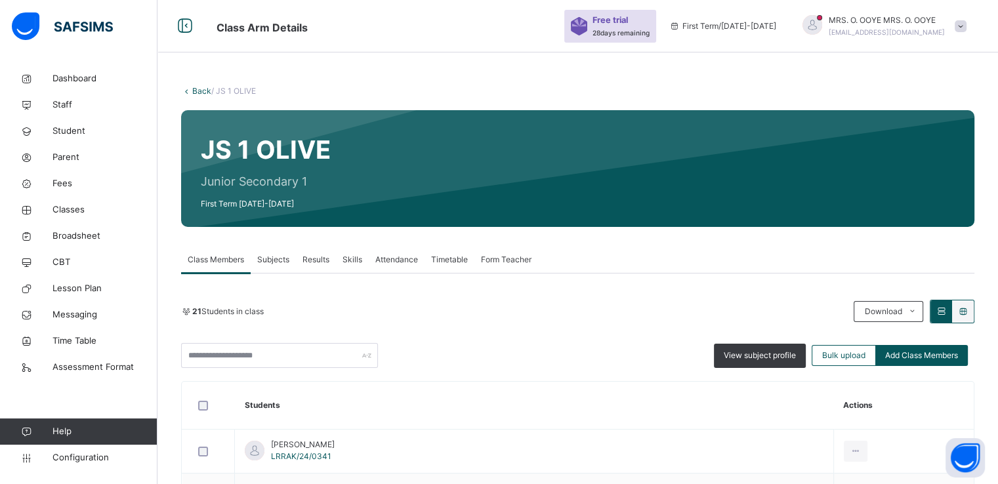
click at [268, 260] on span "Subjects" at bounding box center [273, 260] width 32 height 12
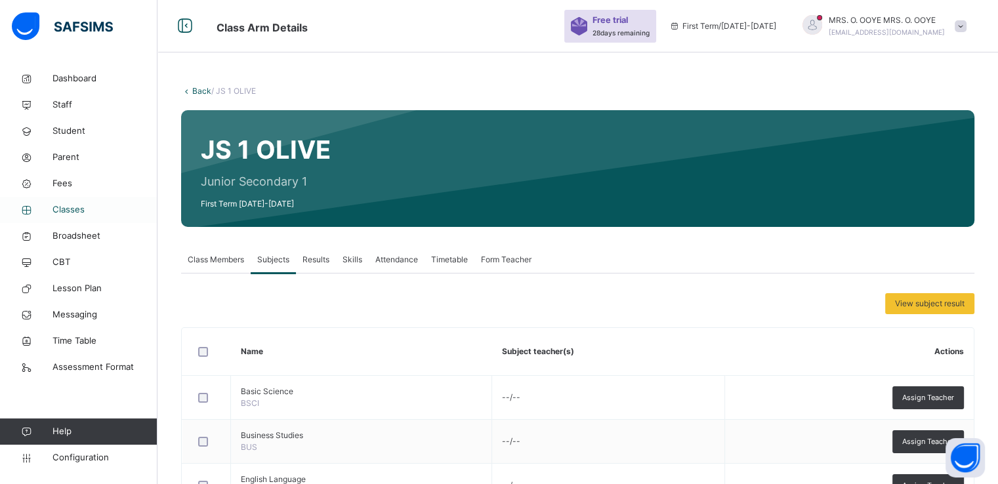
click at [69, 212] on span "Classes" at bounding box center [104, 209] width 105 height 13
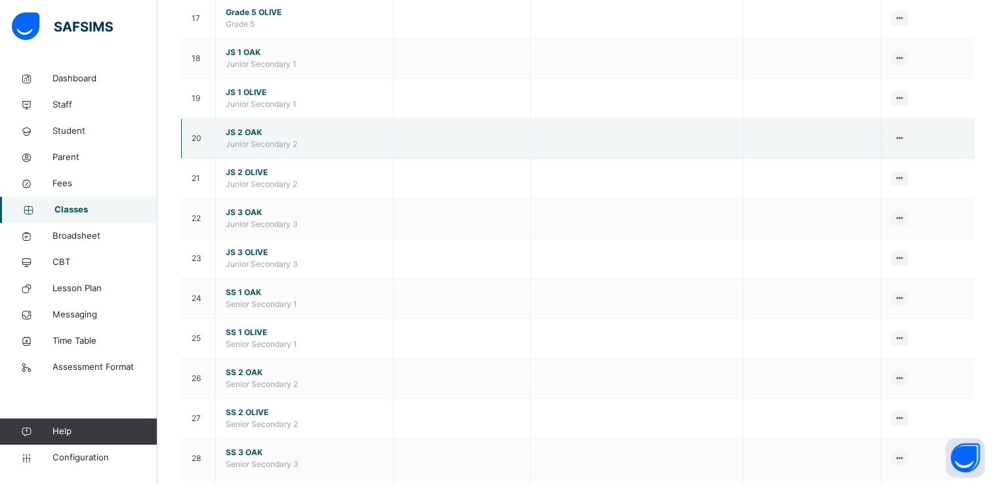
scroll to position [861, 0]
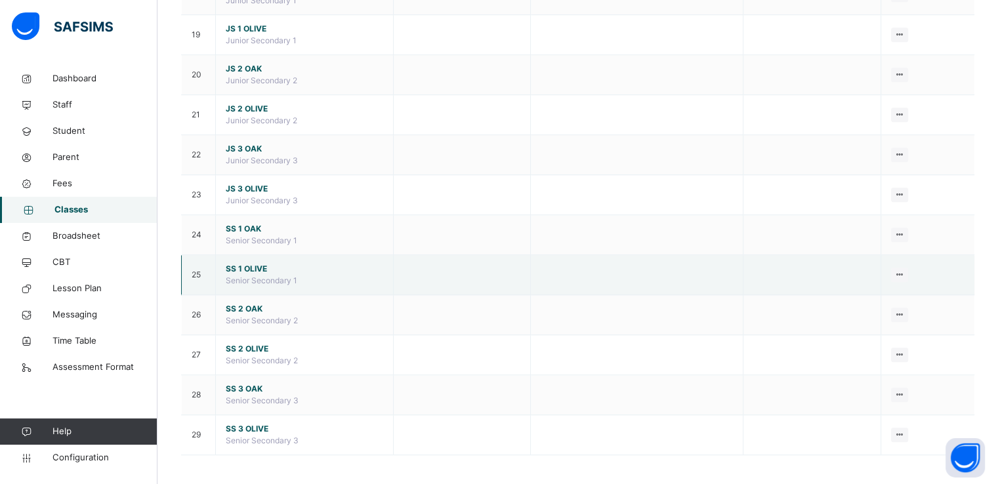
click at [233, 265] on span "SS 1 OLIVE" at bounding box center [304, 269] width 157 height 12
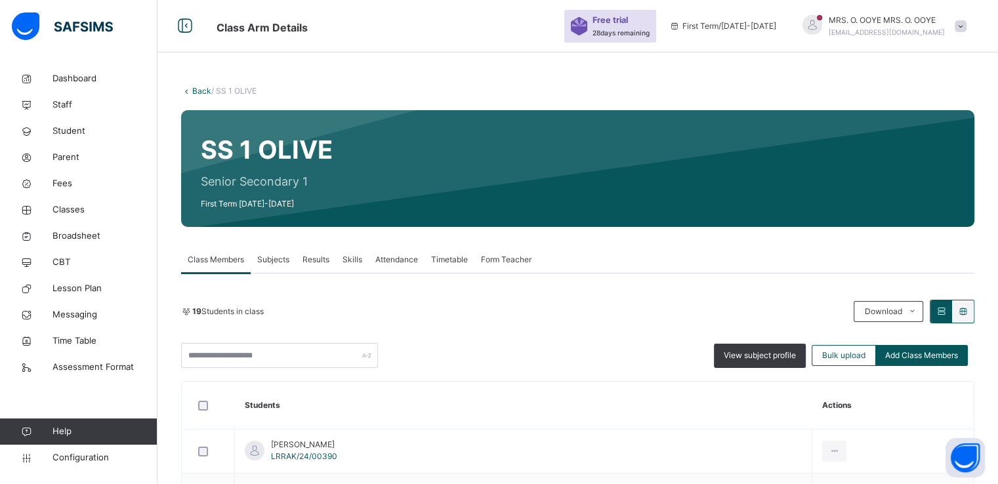
click at [275, 260] on span "Subjects" at bounding box center [273, 260] width 32 height 12
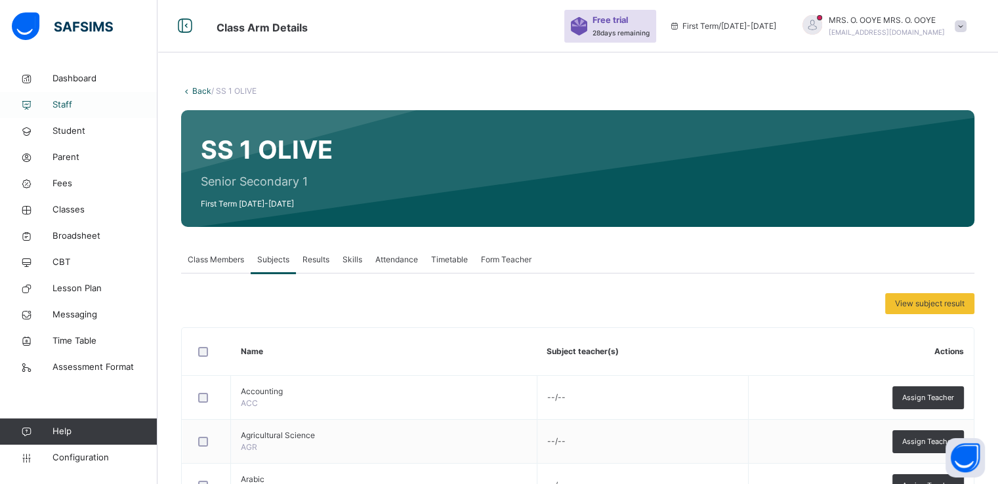
click at [64, 109] on span "Staff" at bounding box center [104, 104] width 105 height 13
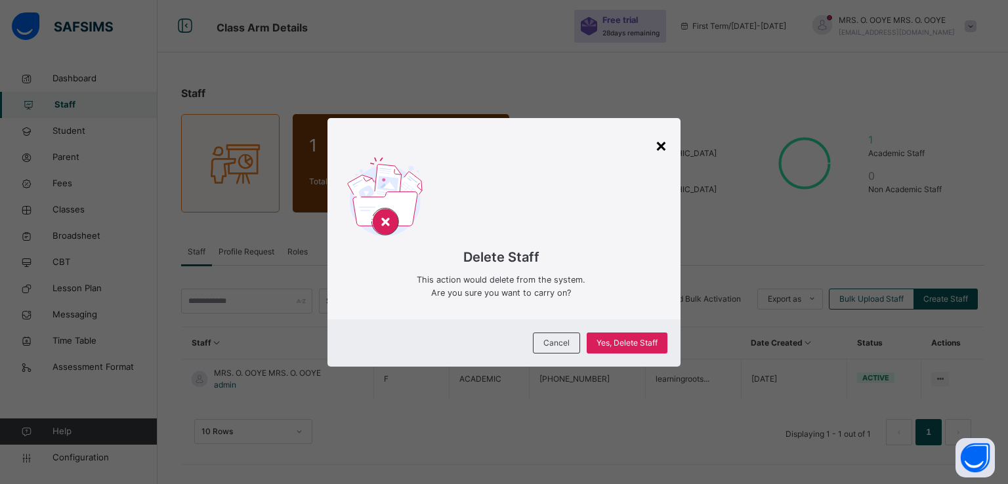
click at [658, 142] on div "×" at bounding box center [661, 145] width 12 height 28
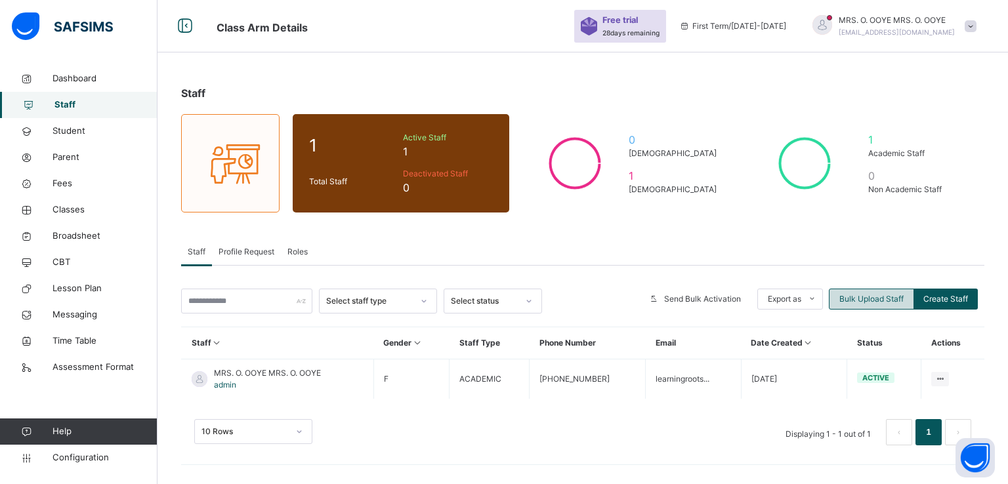
click at [846, 299] on span "Bulk Upload Staff" at bounding box center [871, 299] width 64 height 12
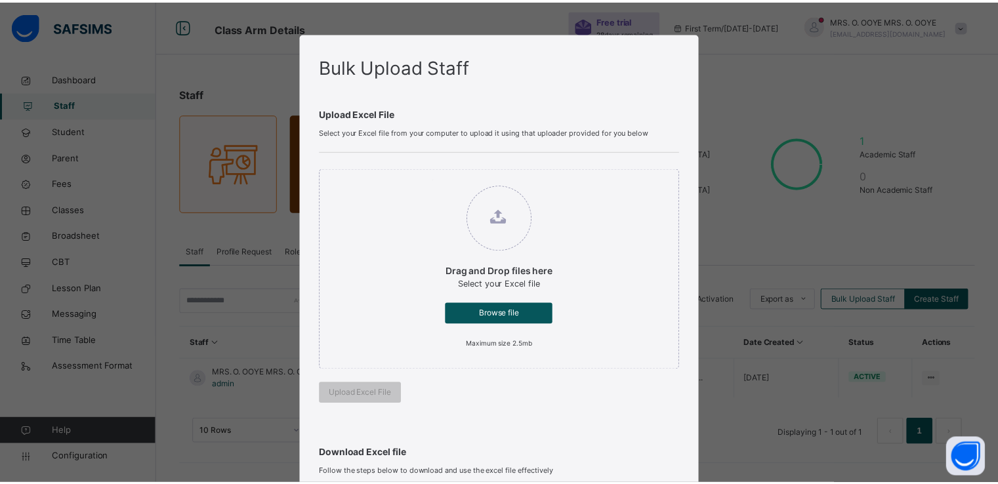
scroll to position [259, 0]
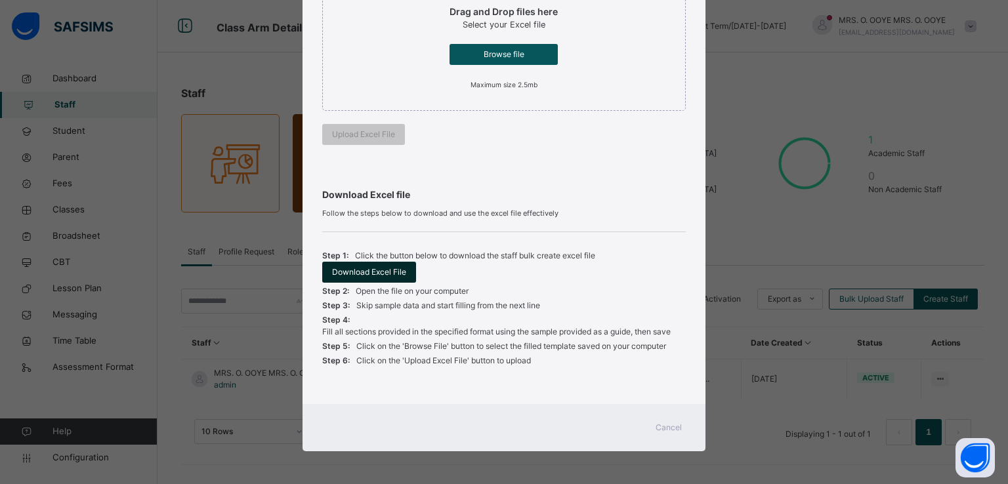
click at [343, 271] on span "Download Excel File" at bounding box center [369, 272] width 74 height 12
click at [343, 271] on div "Downloading" at bounding box center [356, 272] width 68 height 21
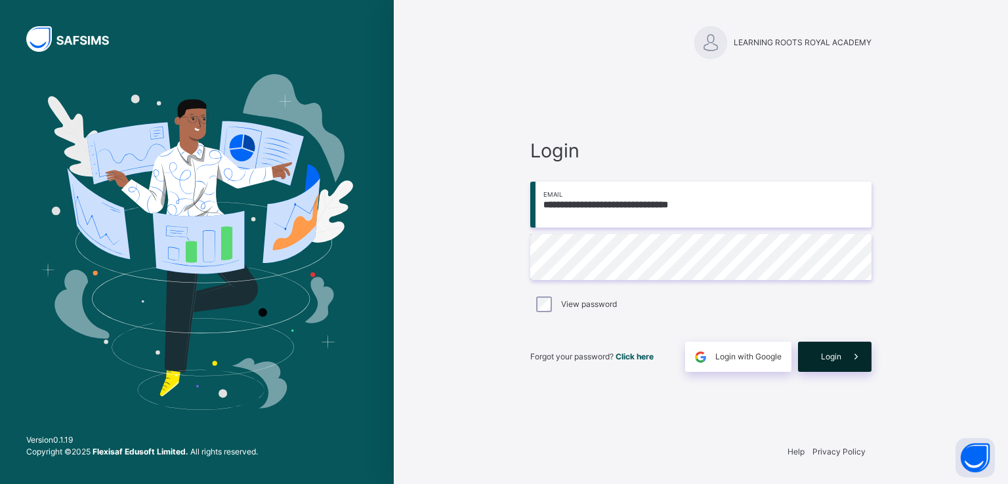
click at [845, 350] on span at bounding box center [856, 357] width 30 height 30
click at [695, 419] on div "**********" at bounding box center [700, 254] width 367 height 358
click at [676, 140] on span "Login" at bounding box center [700, 150] width 341 height 28
click at [827, 356] on span "Login" at bounding box center [831, 357] width 20 height 12
click at [546, 72] on div "**********" at bounding box center [701, 242] width 394 height 484
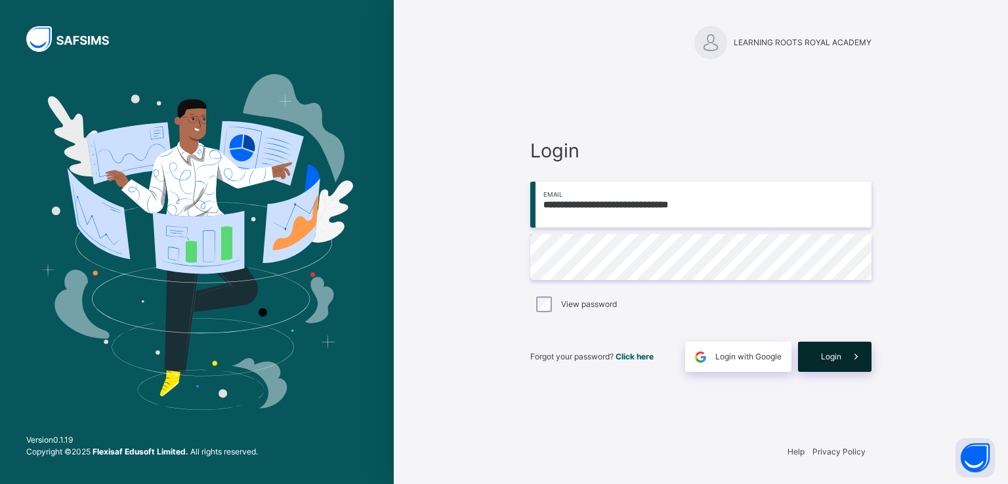
click at [827, 358] on span "Login" at bounding box center [831, 357] width 20 height 12
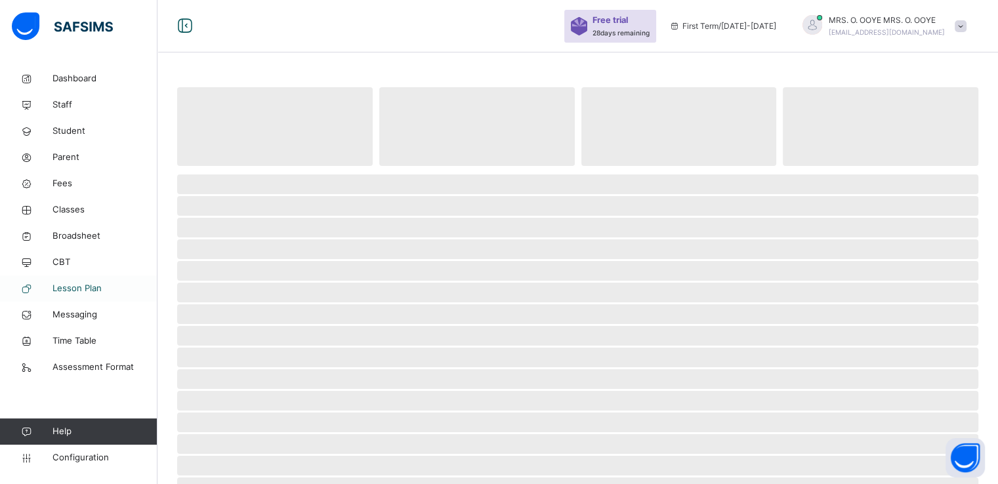
scroll to position [5, 0]
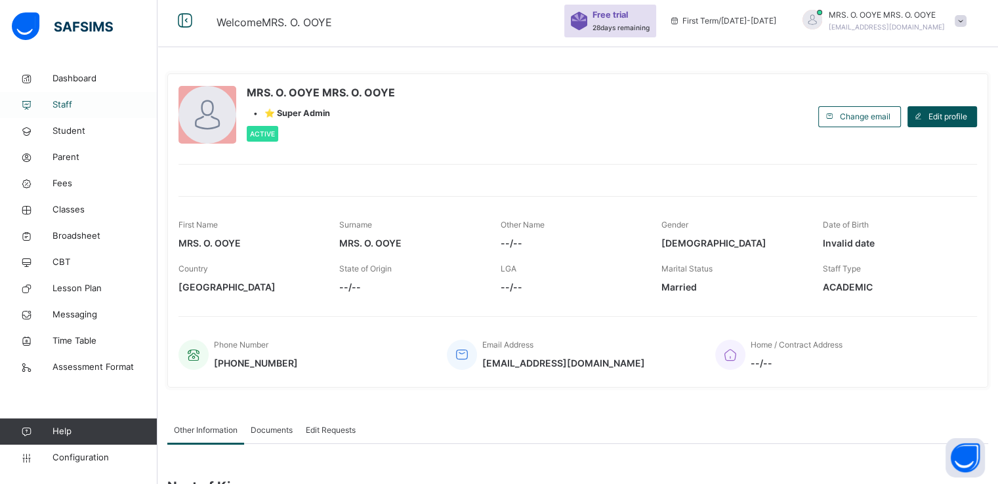
click at [68, 106] on span "Staff" at bounding box center [104, 104] width 105 height 13
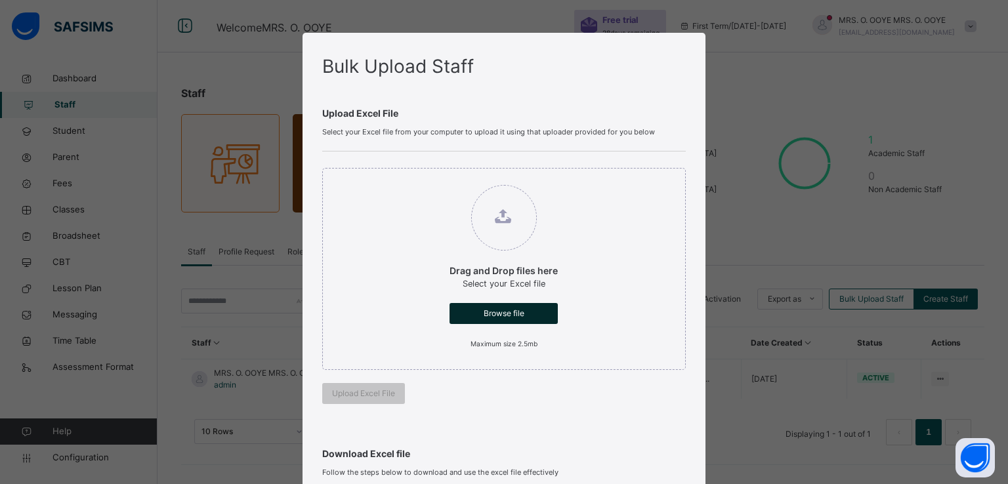
click at [502, 312] on span "Browse file" at bounding box center [503, 314] width 89 height 12
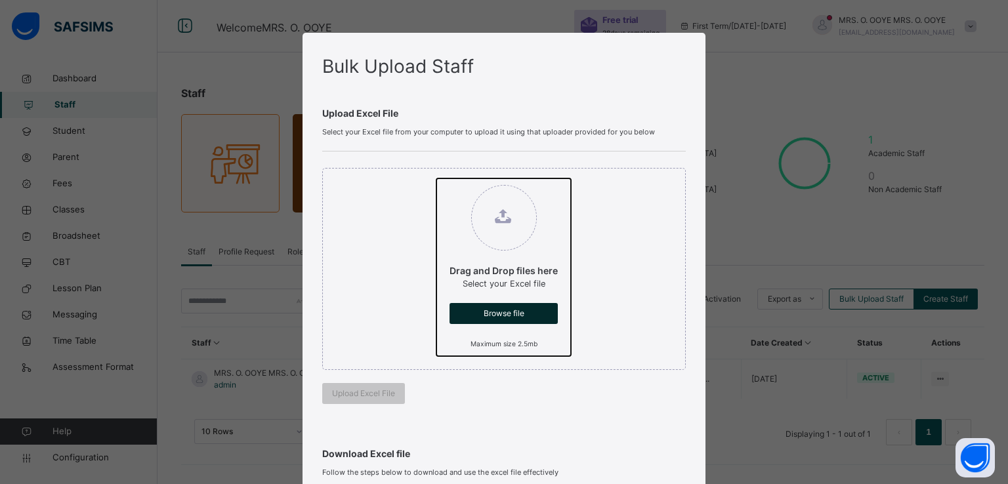
click at [436, 178] on input "Drag and Drop files here Select your Excel file Browse file Maximum size 2.5mb" at bounding box center [436, 178] width 0 height 0
type input "**********"
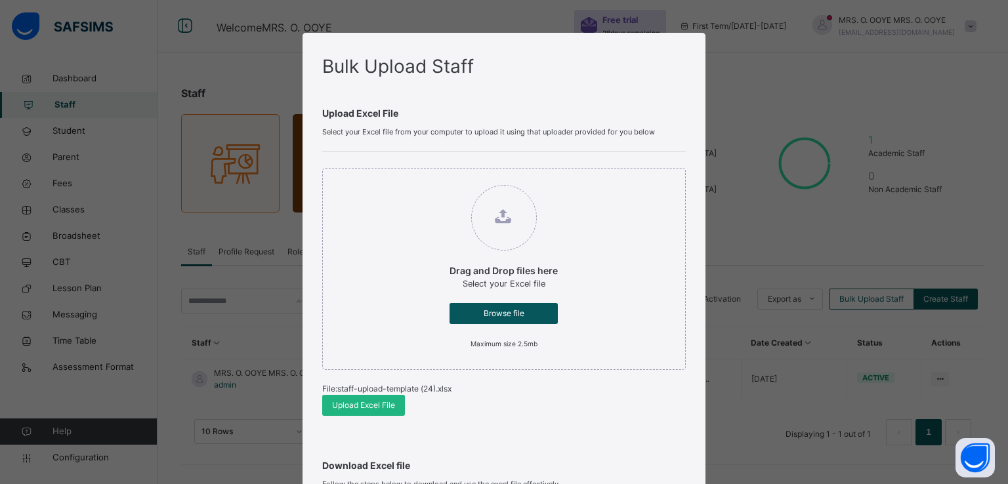
click at [340, 403] on span "Upload Excel File" at bounding box center [363, 406] width 63 height 12
click at [357, 407] on span "Upload Excel File" at bounding box center [363, 406] width 63 height 12
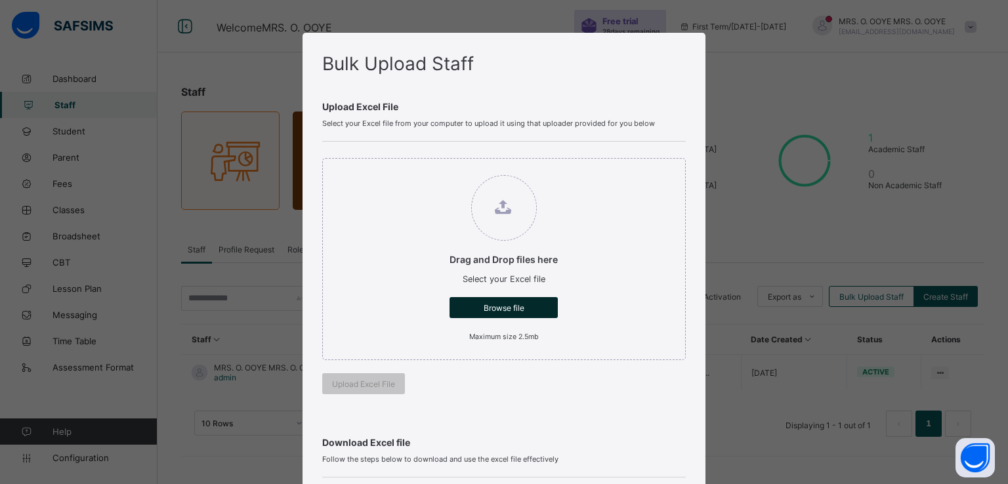
click at [478, 310] on span "Browse file" at bounding box center [503, 308] width 89 height 10
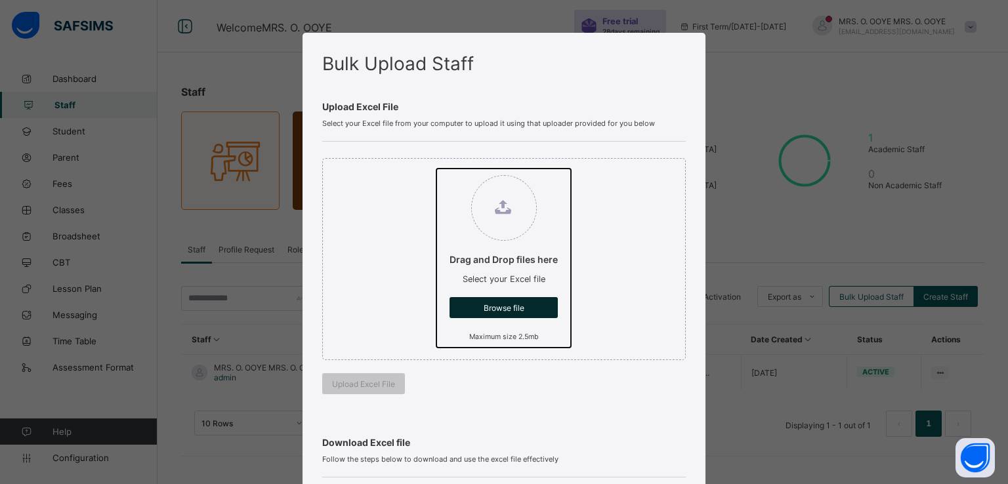
click at [436, 169] on input "Drag and Drop files here Select your Excel file Browse file Maximum size 2.5mb" at bounding box center [436, 169] width 0 height 0
type input "**********"
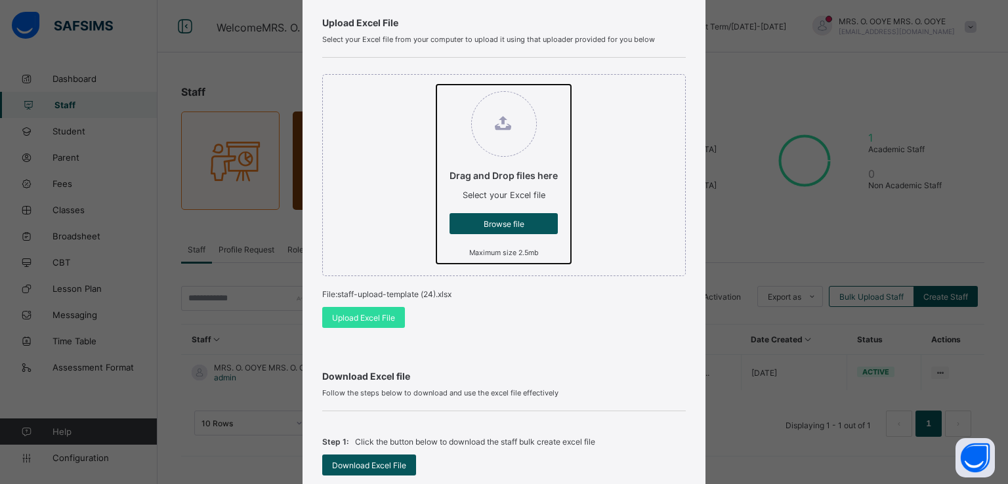
scroll to position [85, 0]
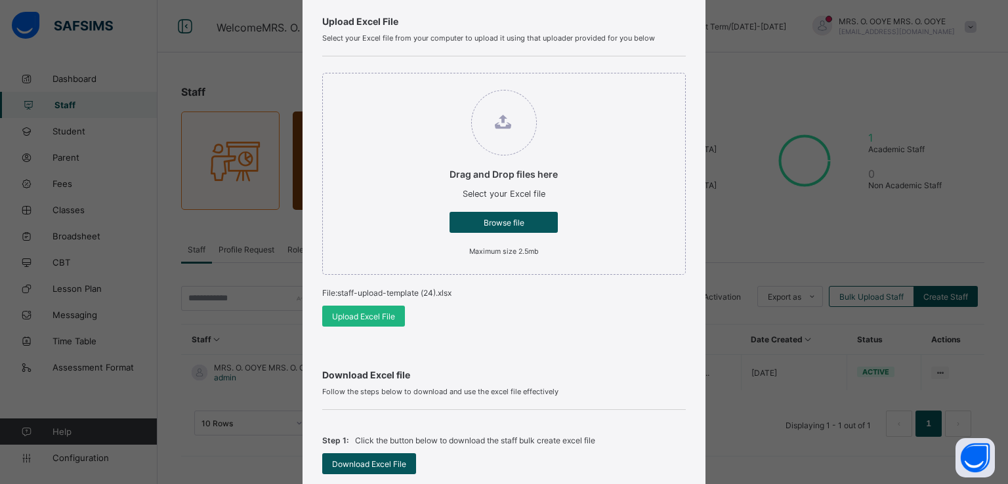
click at [351, 312] on span "Upload Excel File" at bounding box center [363, 317] width 63 height 10
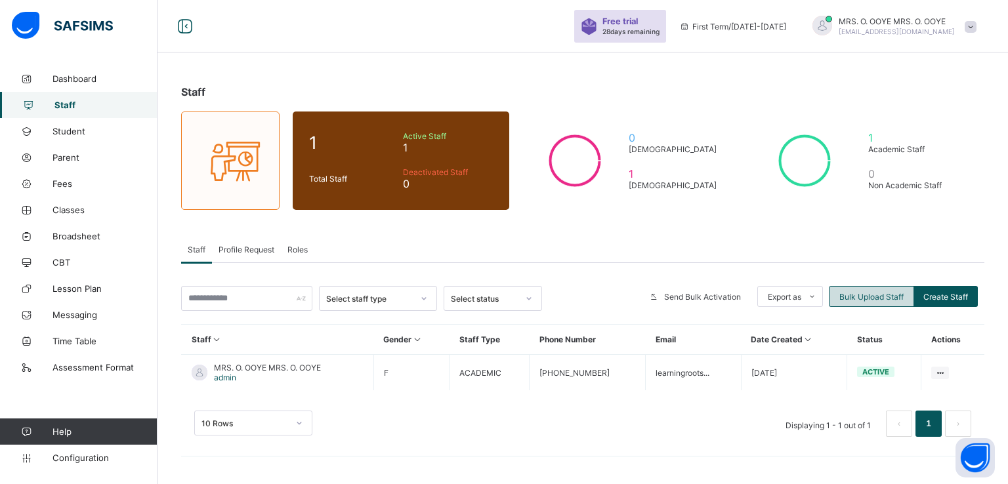
click at [862, 293] on span "Bulk Upload Staff" at bounding box center [871, 297] width 64 height 10
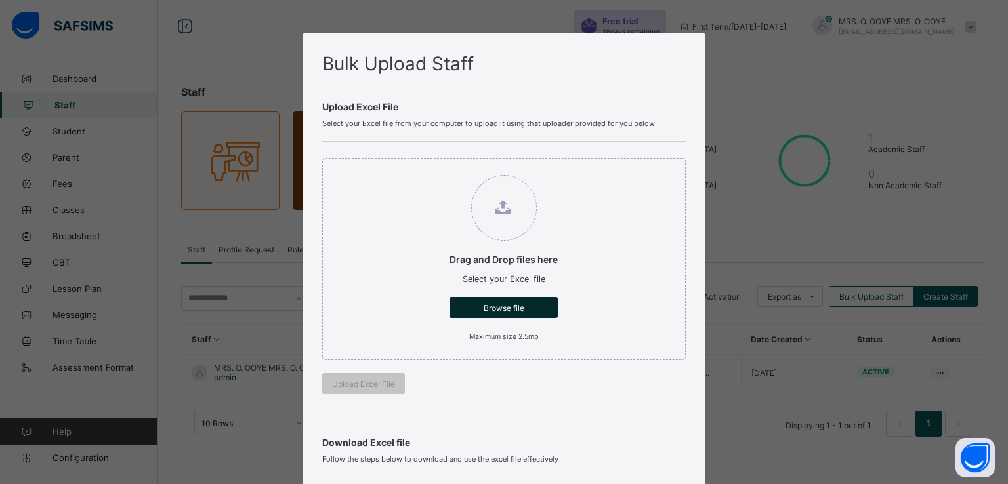
click at [503, 310] on span "Browse file" at bounding box center [503, 308] width 89 height 10
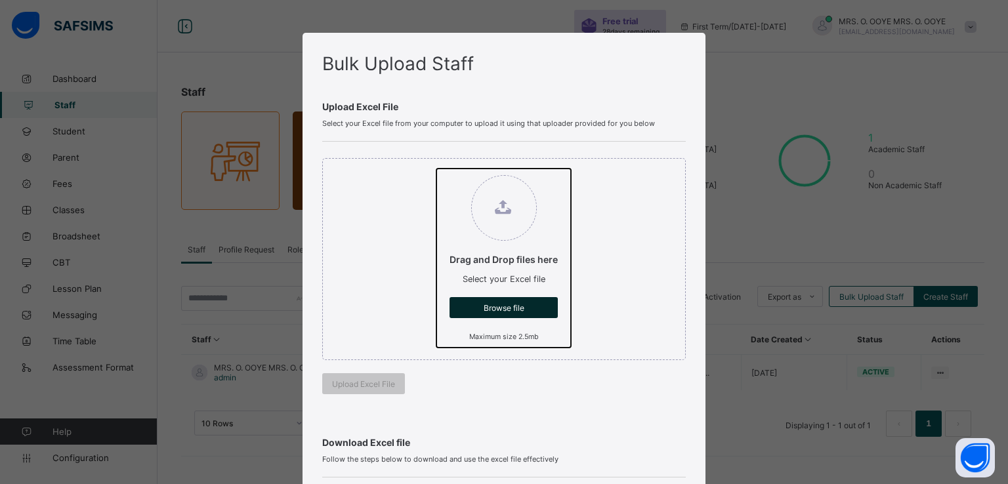
click at [436, 169] on input "Drag and Drop files here Select your Excel file Browse file Maximum size 2.5mb" at bounding box center [436, 169] width 0 height 0
type input "**********"
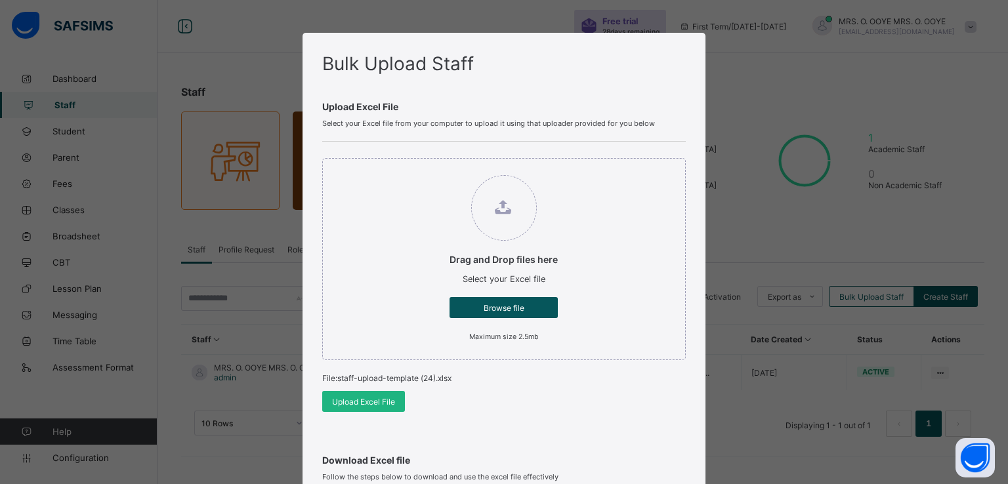
click at [339, 402] on span "Upload Excel File" at bounding box center [363, 402] width 63 height 10
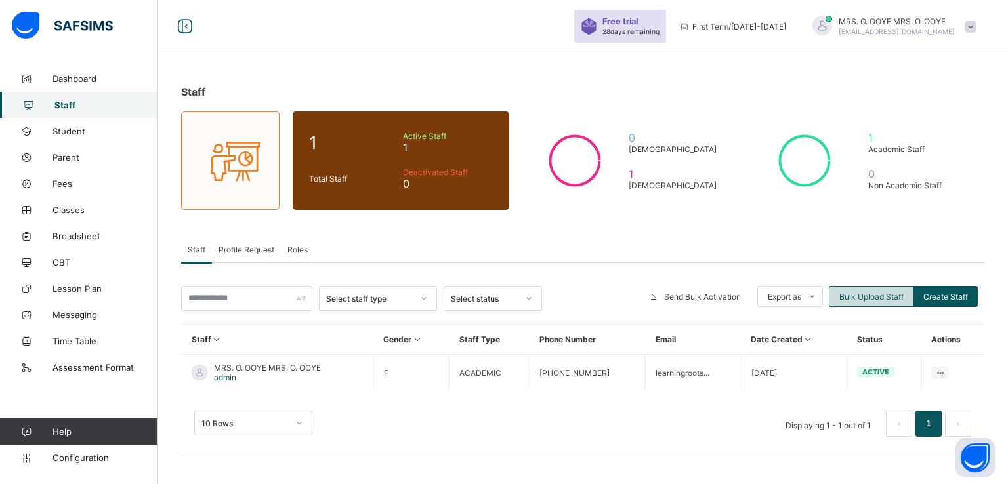
click at [868, 295] on span "Bulk Upload Staff" at bounding box center [871, 297] width 64 height 10
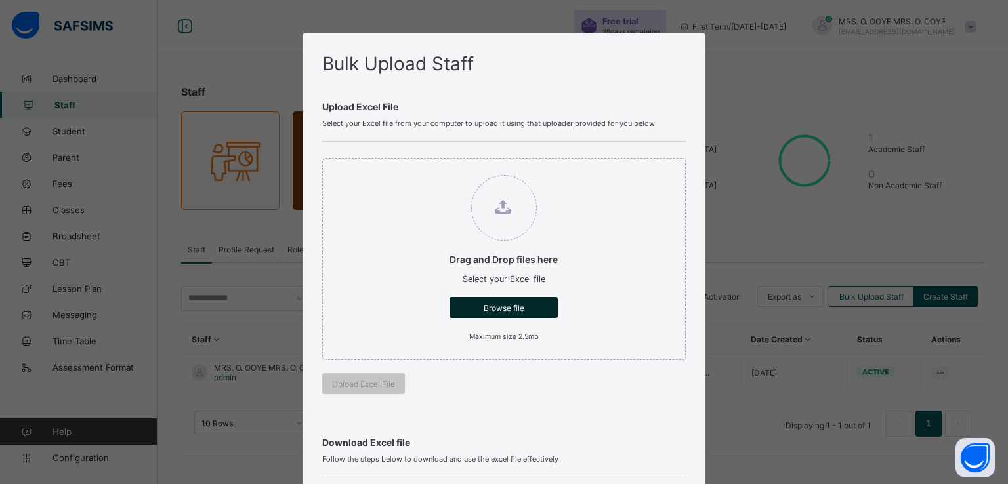
click at [489, 303] on span "Browse file" at bounding box center [503, 308] width 89 height 10
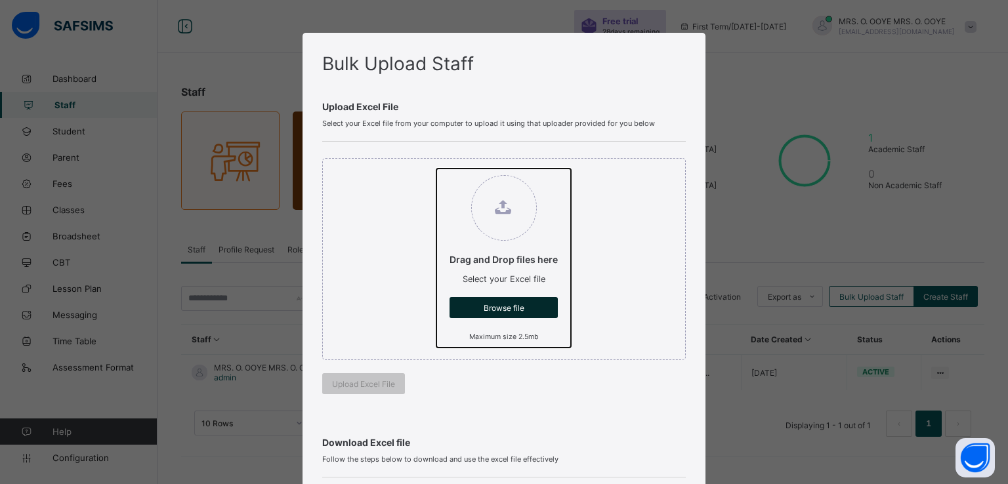
click at [436, 169] on input "Drag and Drop files here Select your Excel file Browse file Maximum size 2.5mb" at bounding box center [436, 169] width 0 height 0
type input "**********"
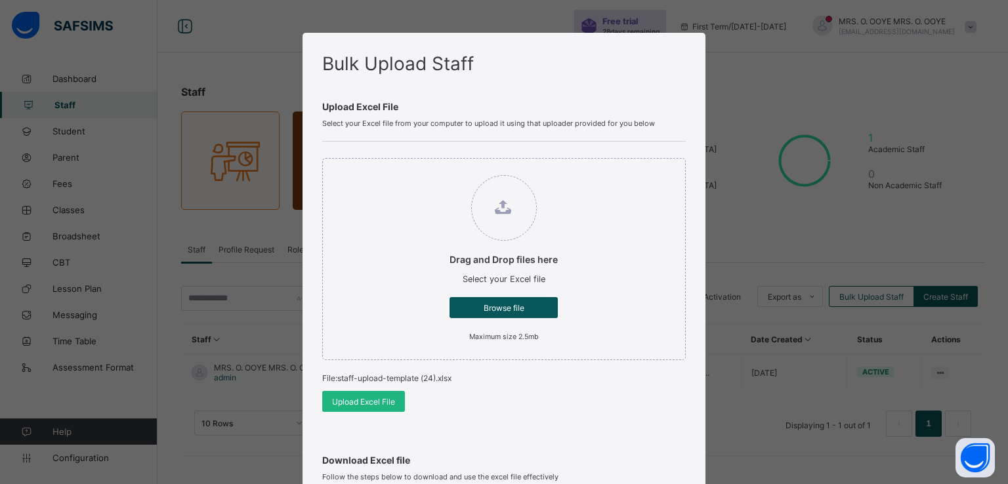
click at [345, 402] on span "Upload Excel File" at bounding box center [363, 402] width 63 height 10
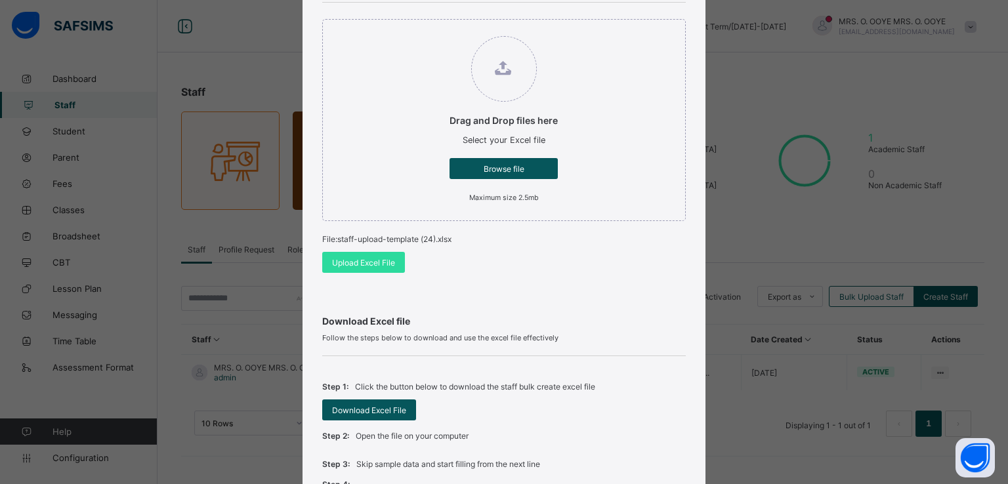
scroll to position [344, 0]
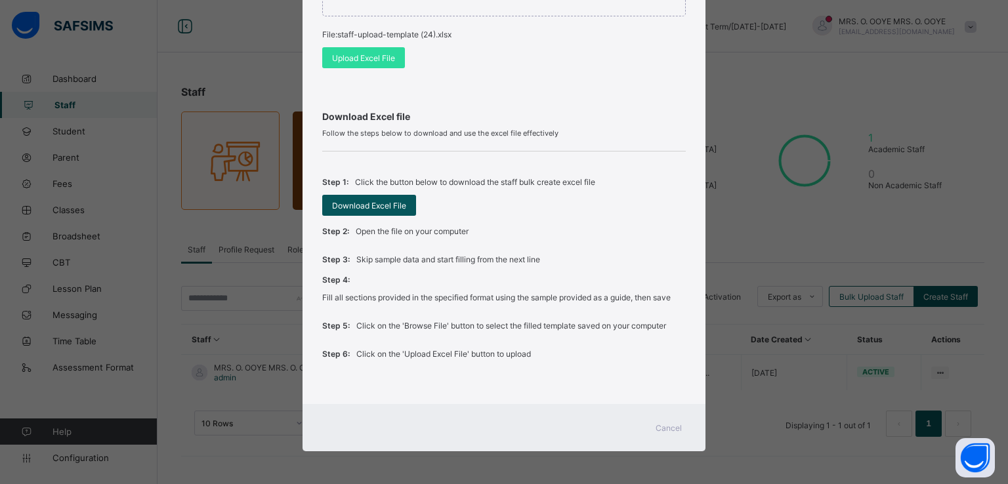
click at [665, 426] on span "Cancel" at bounding box center [668, 428] width 26 height 10
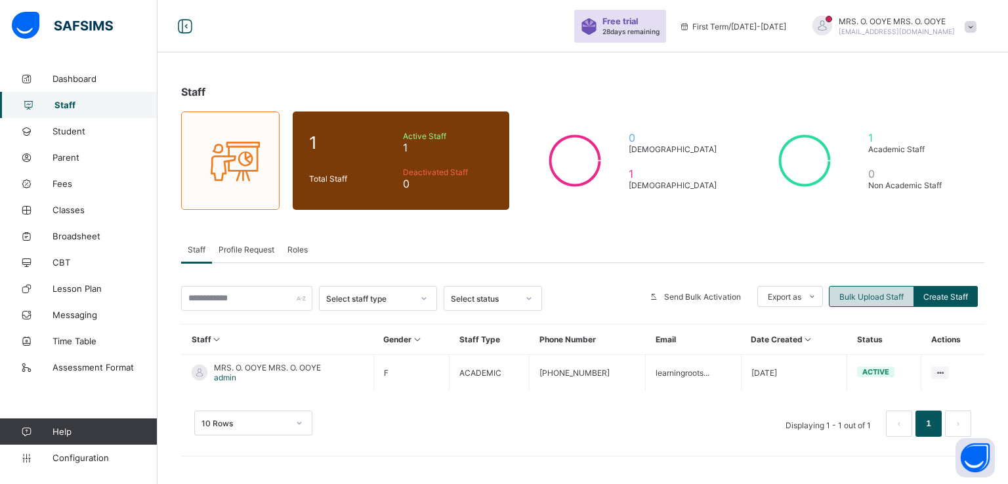
click at [840, 292] on span "Bulk Upload Staff" at bounding box center [871, 297] width 64 height 10
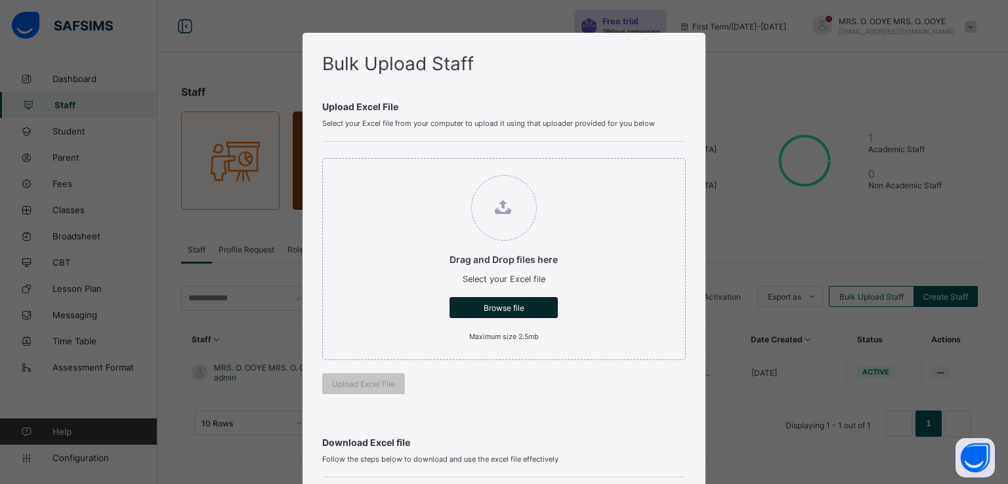
click at [484, 310] on span "Browse file" at bounding box center [503, 308] width 89 height 10
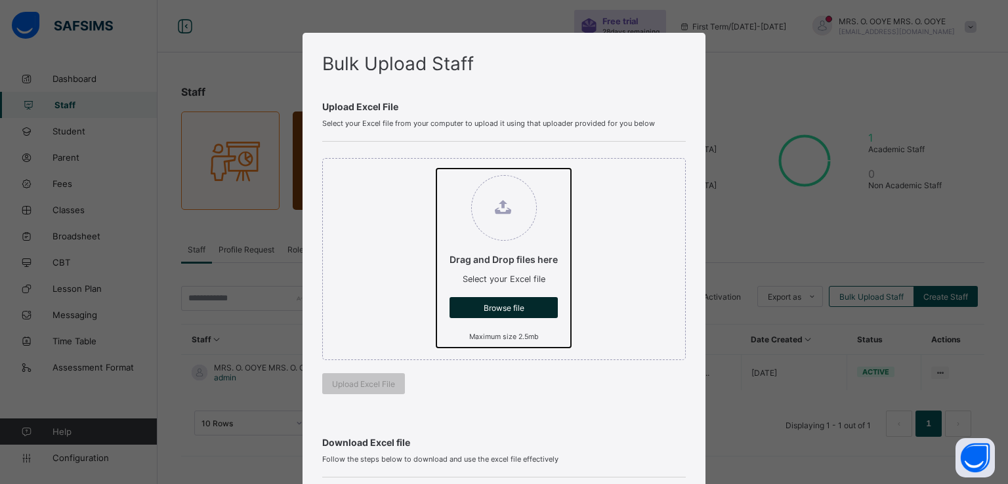
click at [436, 169] on input "Drag and Drop files here Select your Excel file Browse file Maximum size 2.5mb" at bounding box center [436, 169] width 0 height 0
type input "**********"
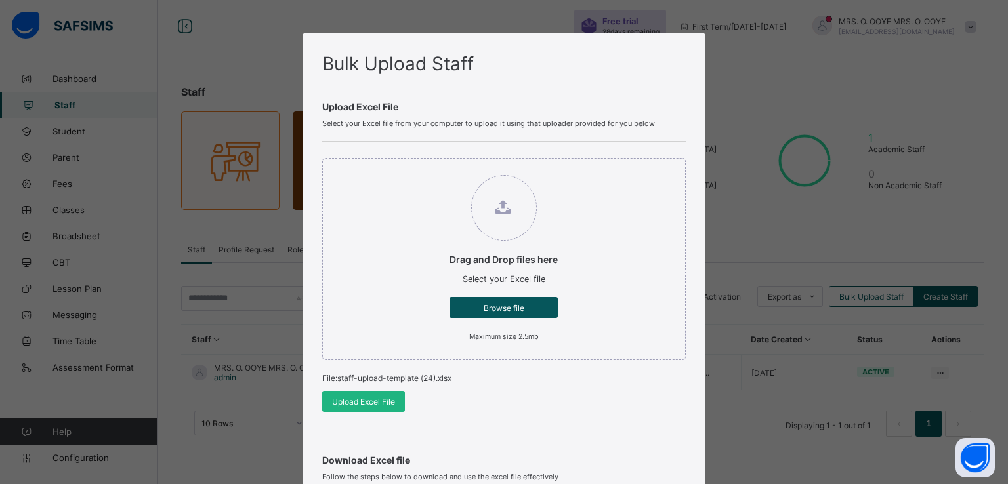
click at [344, 400] on span "Upload Excel File" at bounding box center [363, 402] width 63 height 10
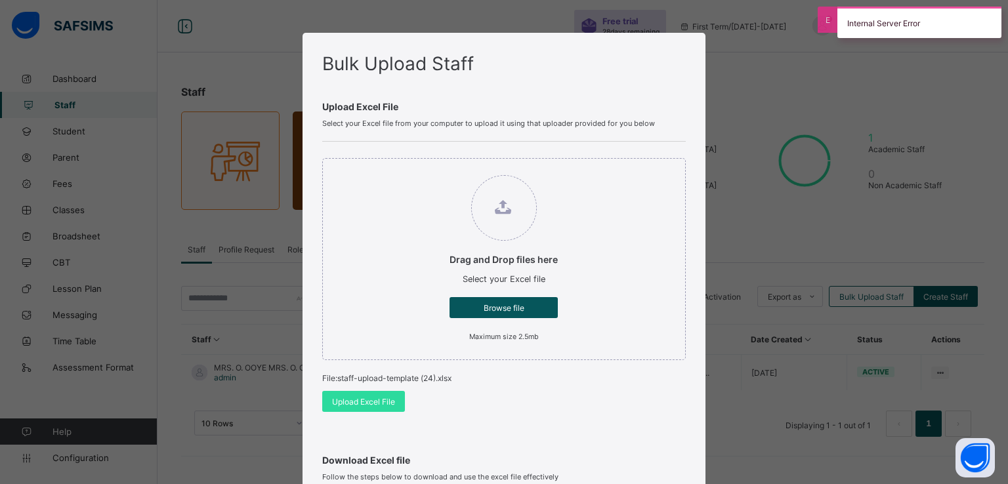
scroll to position [344, 0]
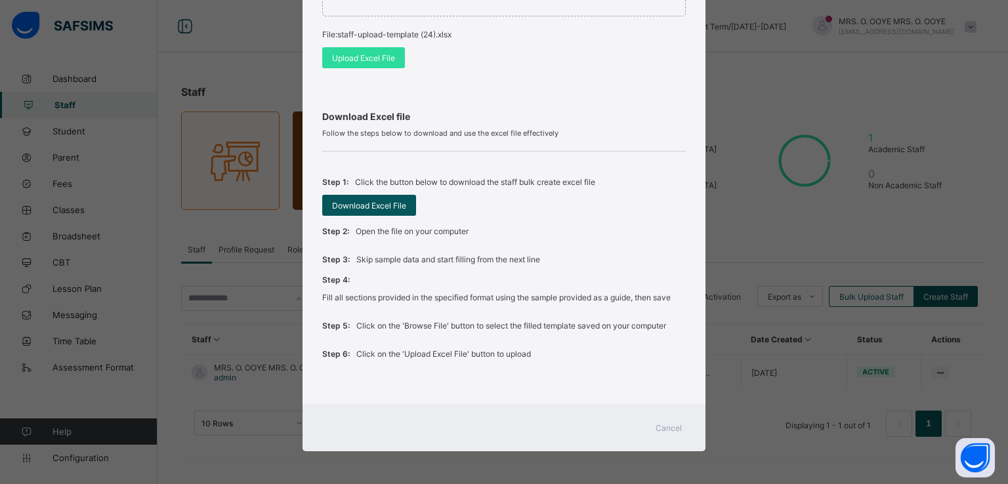
click at [657, 430] on span "Cancel" at bounding box center [668, 428] width 26 height 10
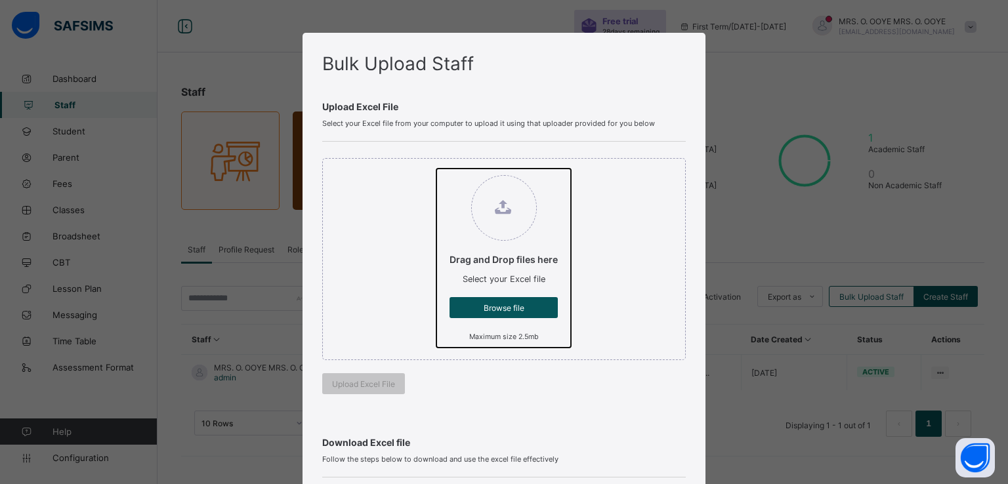
type input "**********"
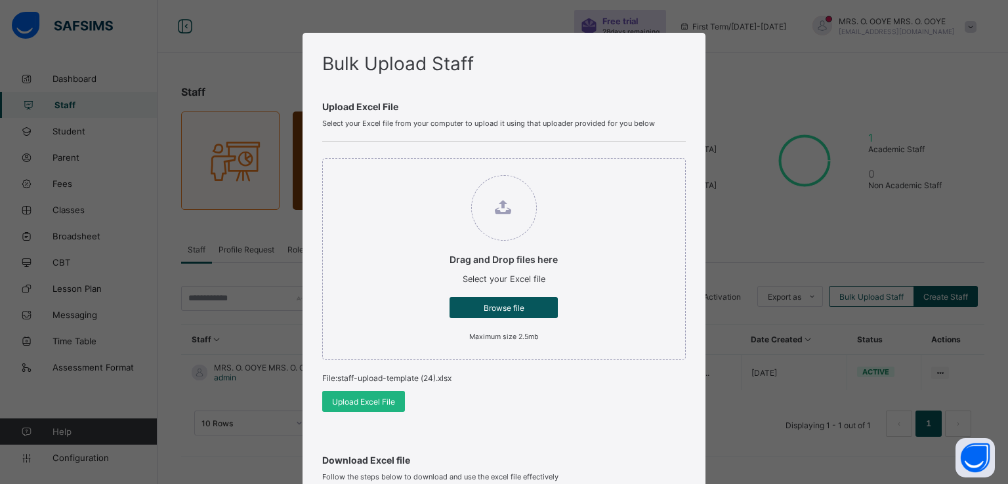
click at [341, 398] on span "Upload Excel File" at bounding box center [363, 402] width 63 height 10
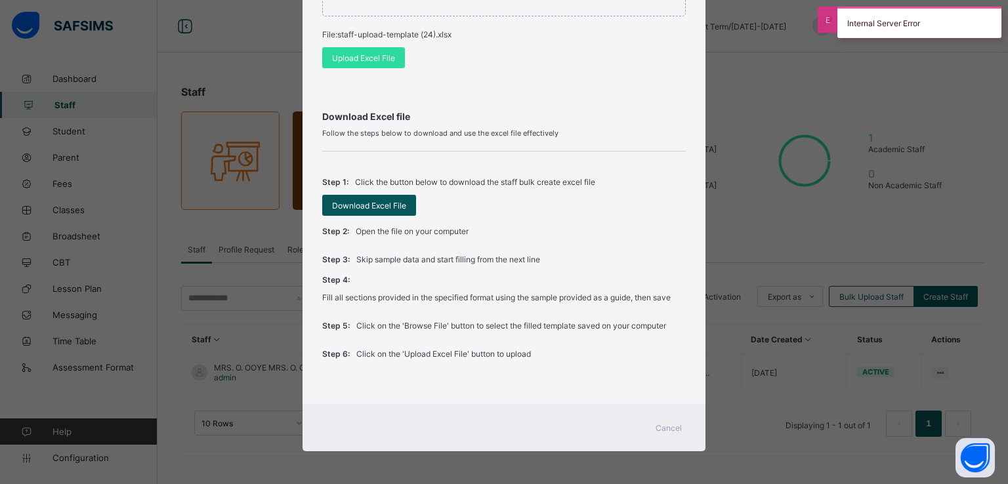
scroll to position [343, 0]
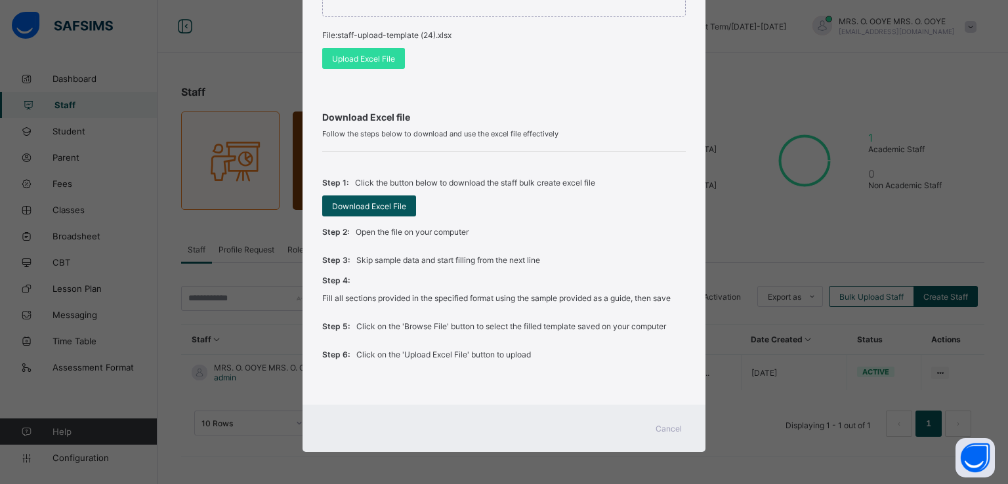
click at [659, 431] on span "Cancel" at bounding box center [668, 429] width 26 height 10
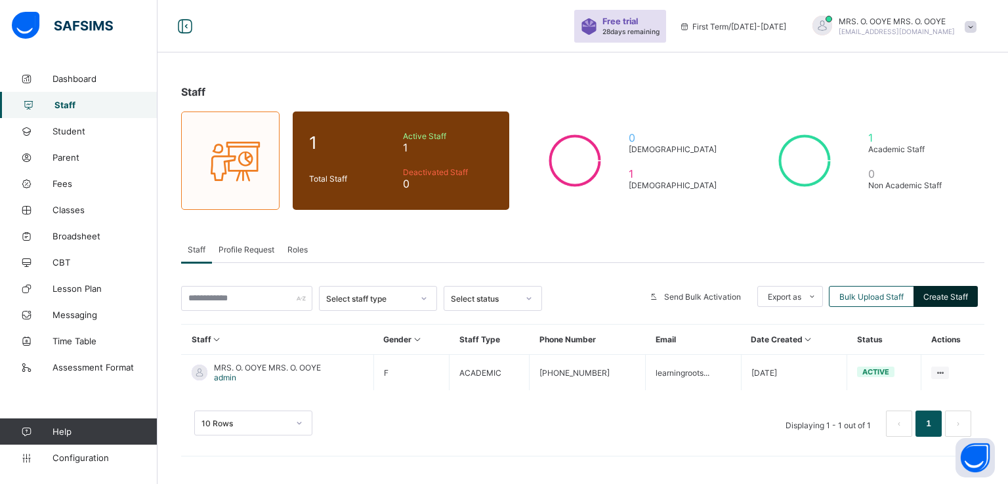
click at [942, 289] on div "Create Staff" at bounding box center [945, 296] width 64 height 21
click at [942, 300] on span "Create Staff" at bounding box center [945, 297] width 45 height 10
click at [926, 297] on span "Create Staff" at bounding box center [945, 297] width 45 height 10
select select "**"
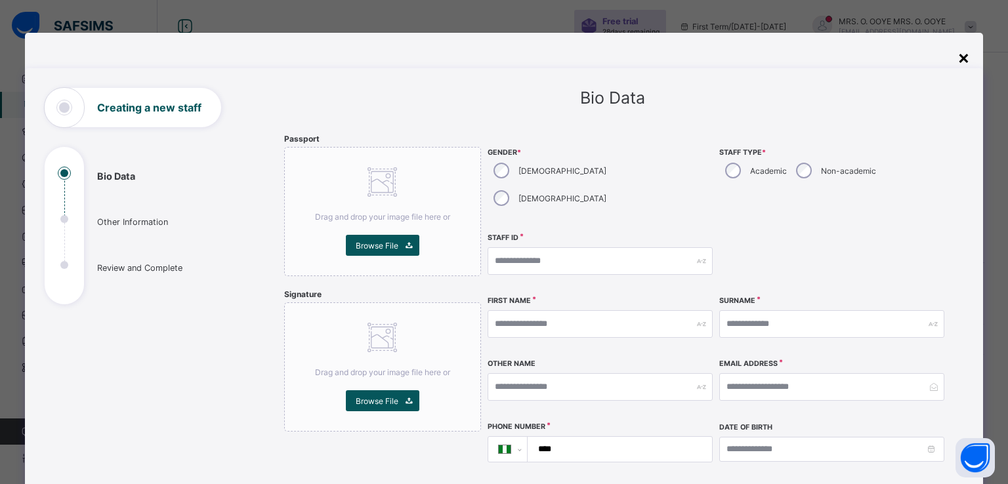
click at [962, 53] on div "×" at bounding box center [963, 57] width 12 height 22
